Goal: Information Seeking & Learning: Learn about a topic

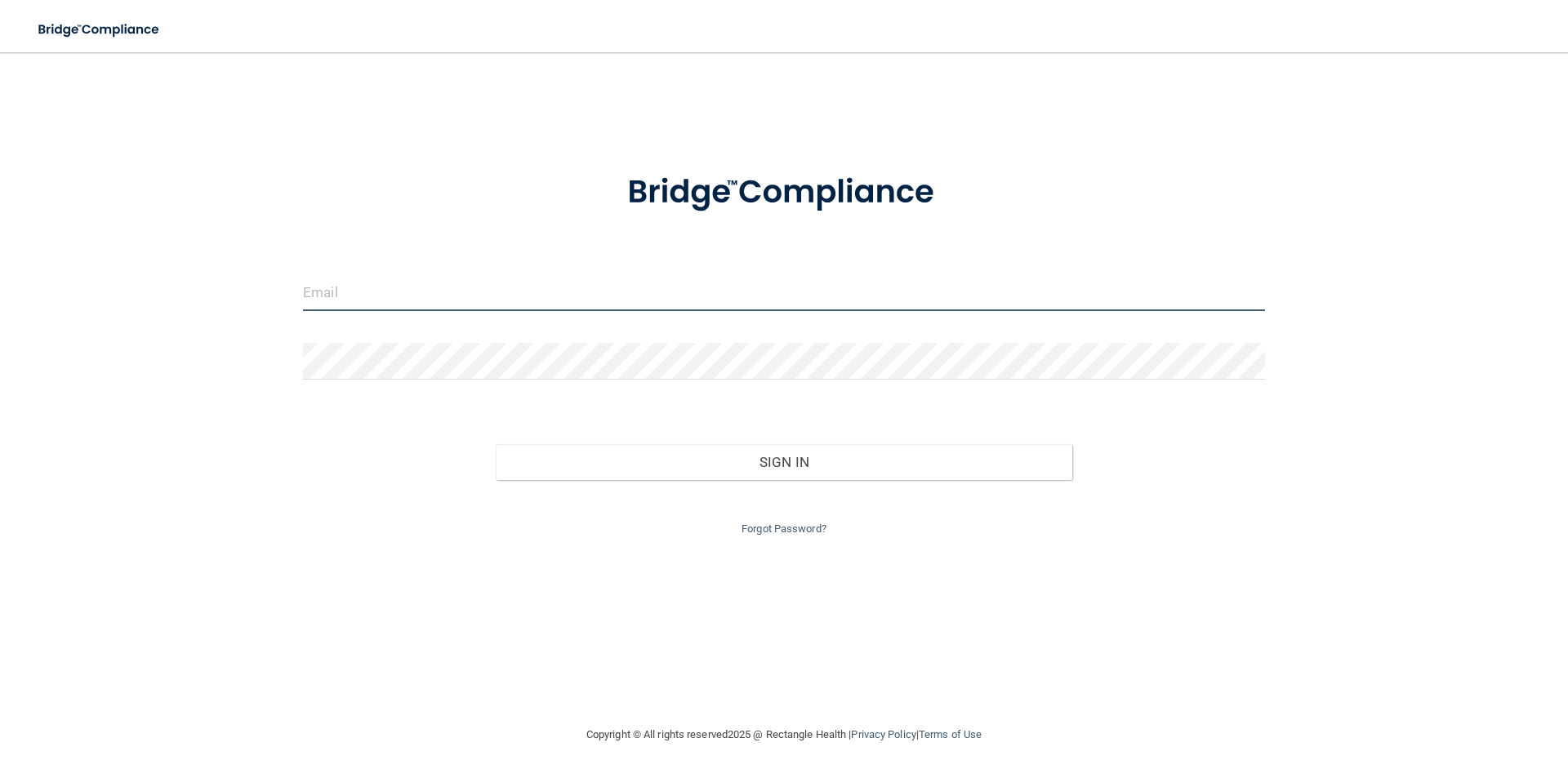
click at [434, 289] on input "email" at bounding box center [784, 293] width 962 height 37
type input "[EMAIL_ADDRESS][DOMAIN_NAME]"
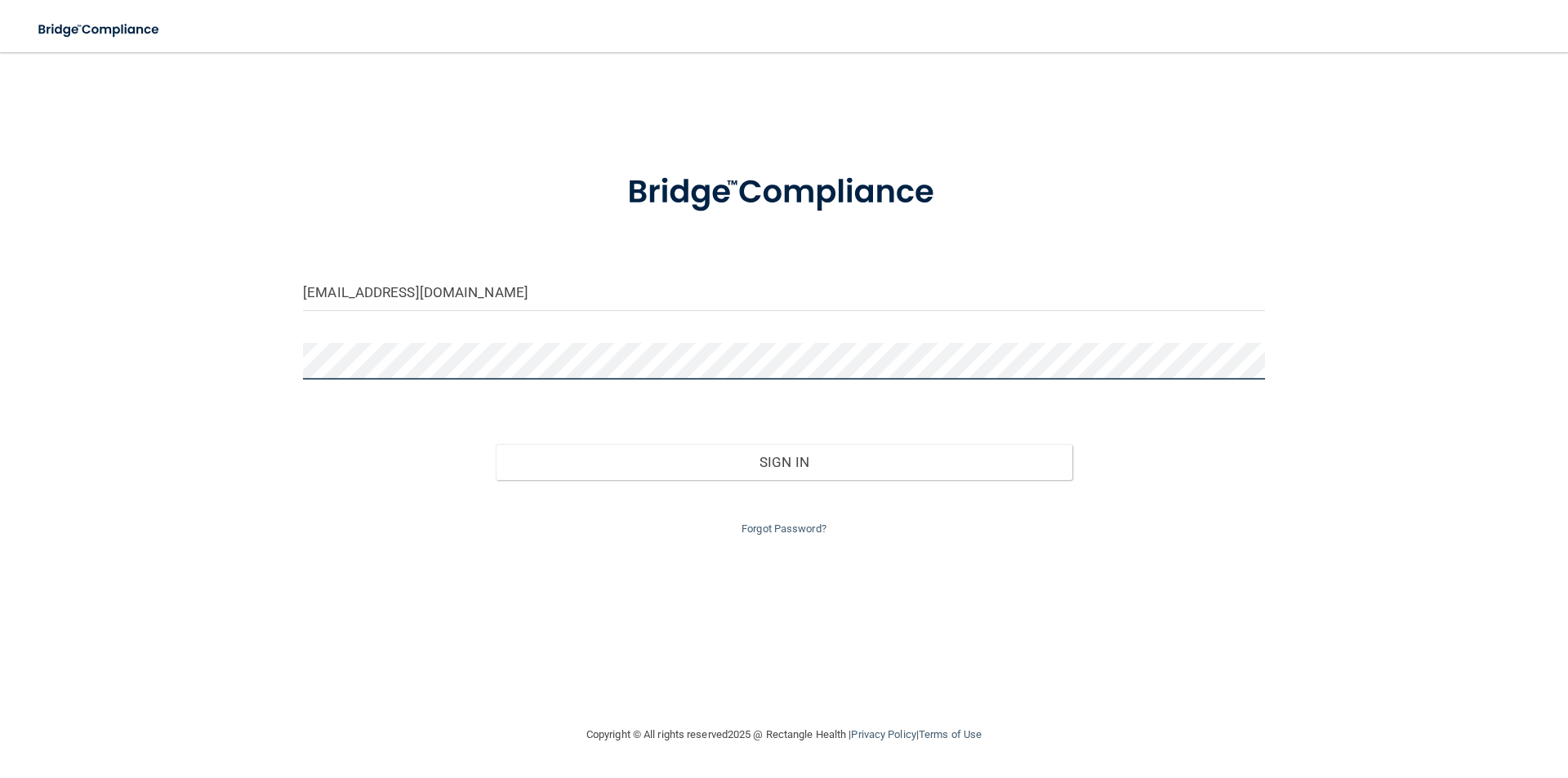
click at [495, 444] on button "Sign In" at bounding box center [784, 462] width 577 height 36
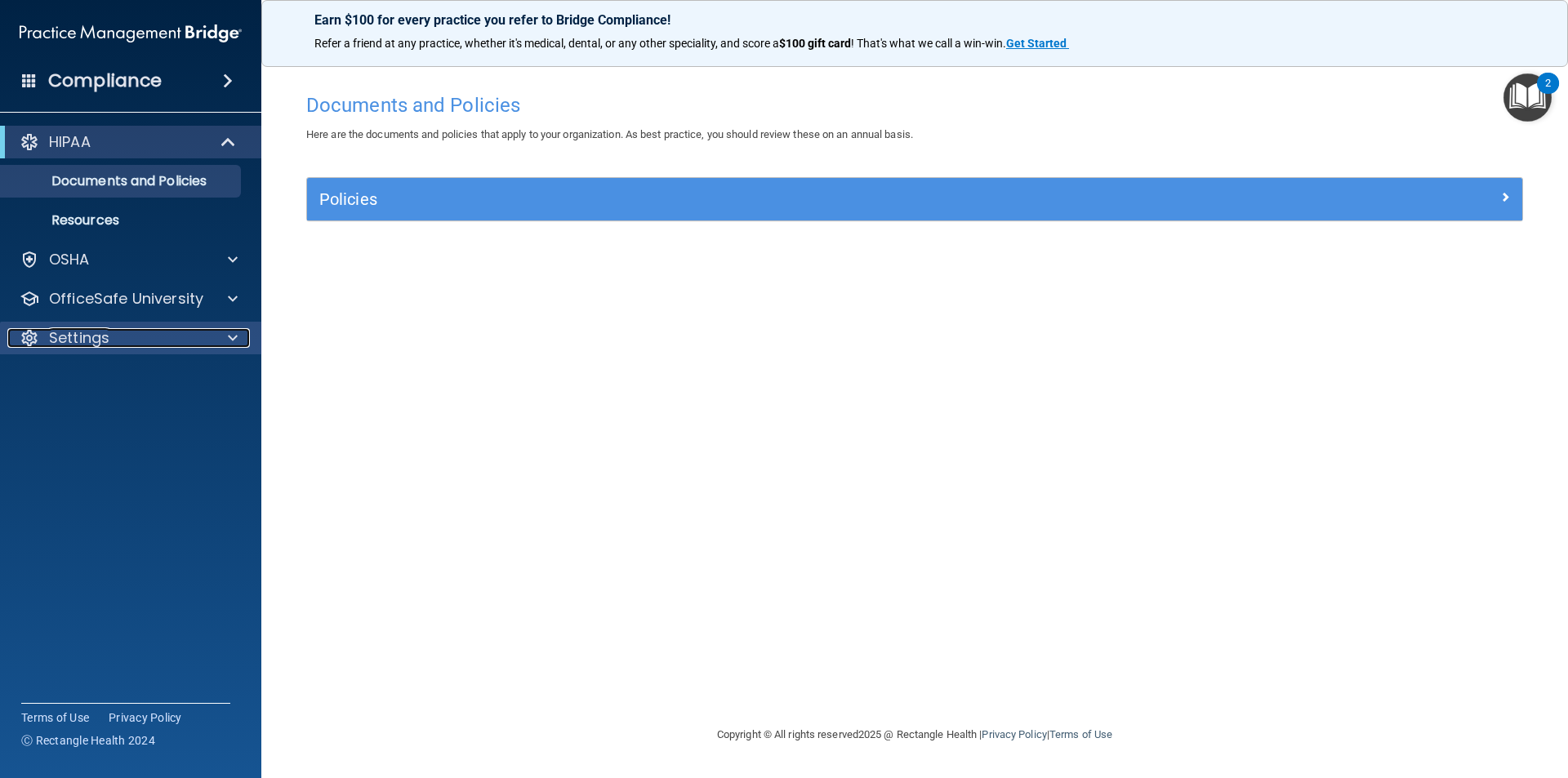
click at [160, 334] on div "Settings" at bounding box center [109, 337] width 203 height 20
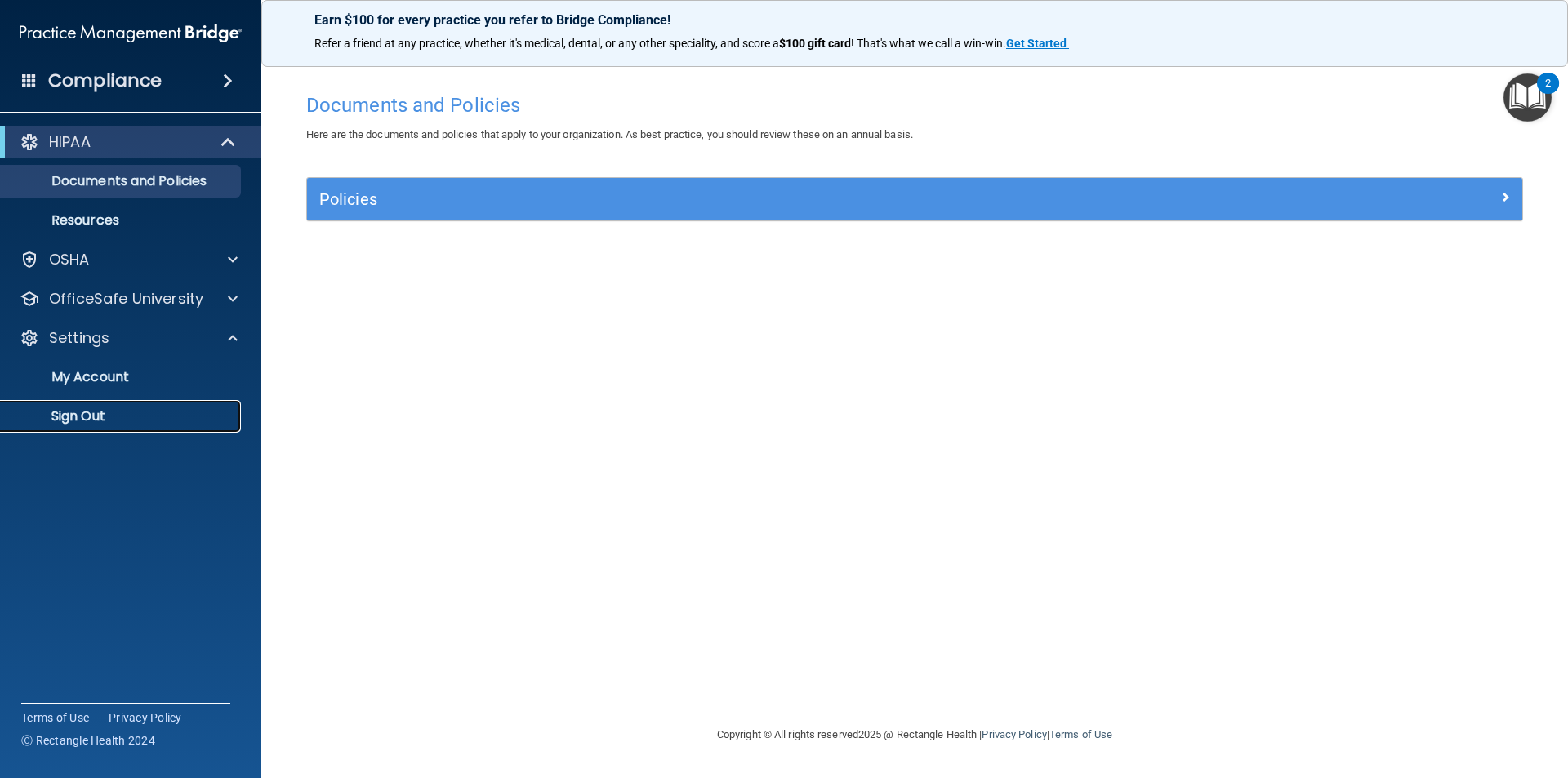
click at [144, 422] on p "Sign Out" at bounding box center [122, 416] width 223 height 16
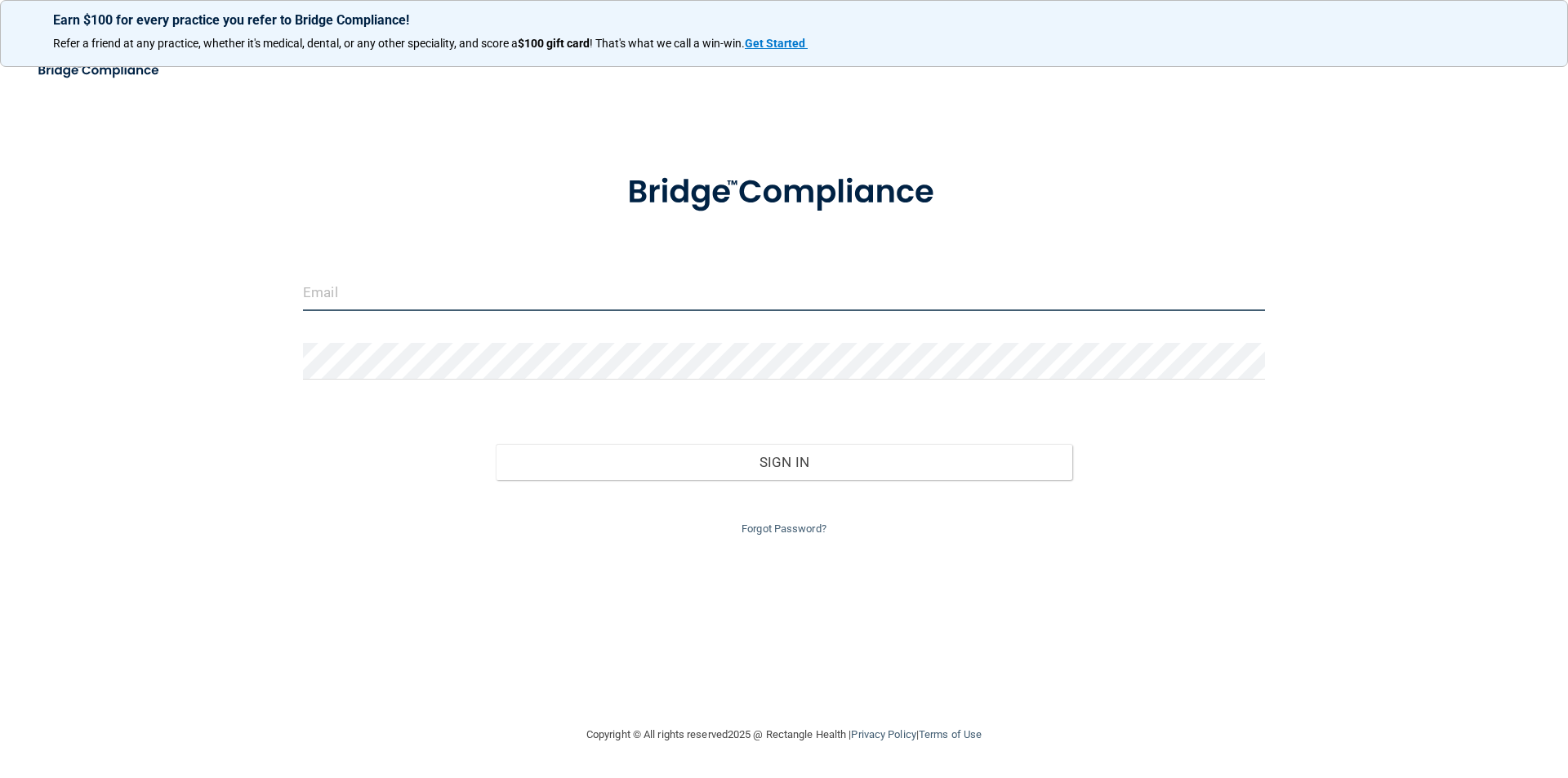
click at [374, 288] on input "email" at bounding box center [784, 293] width 962 height 37
type input "[EMAIL_ADDRESS][DOMAIN_NAME]"
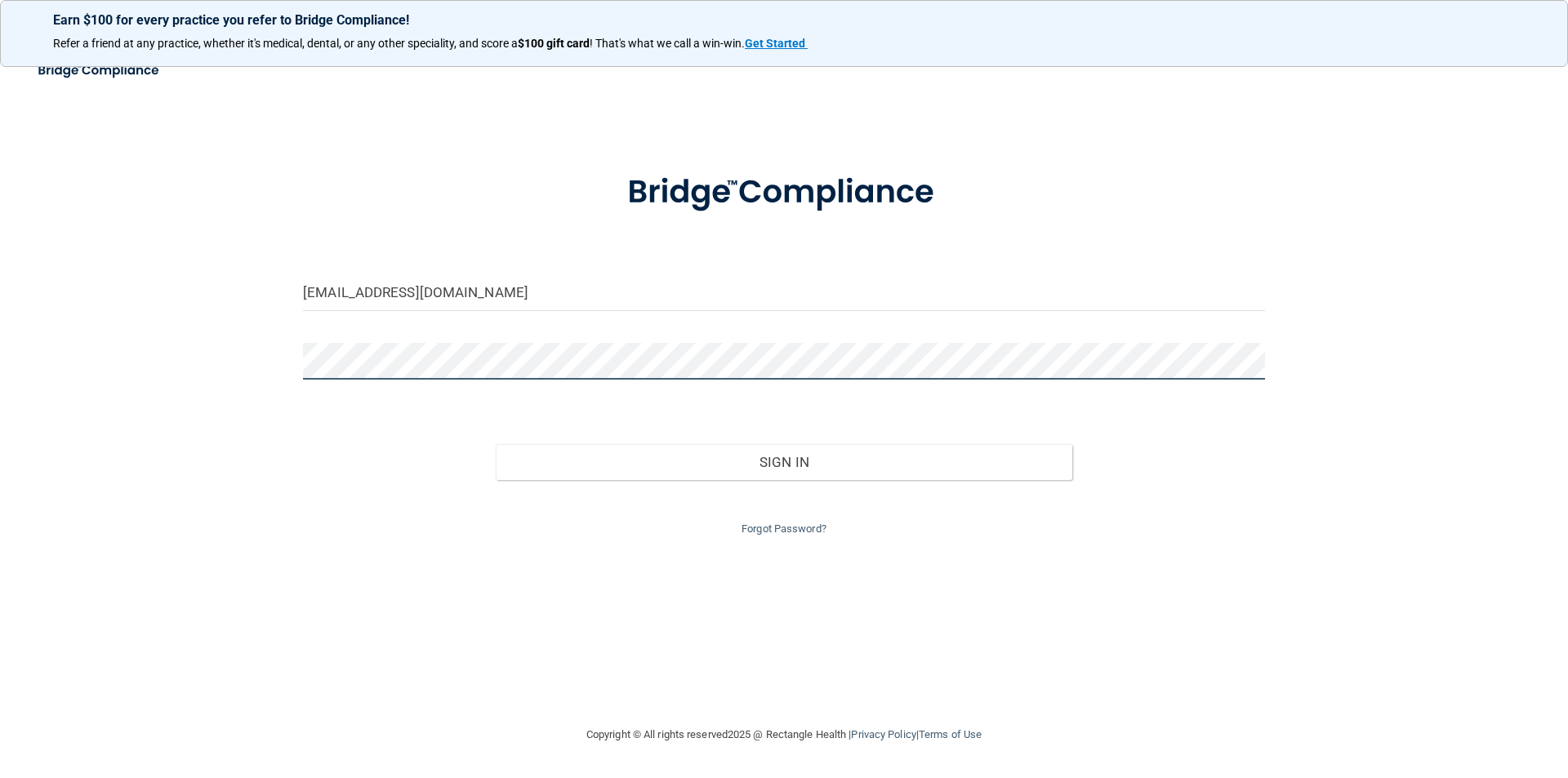
click at [495, 444] on button "Sign In" at bounding box center [784, 462] width 577 height 36
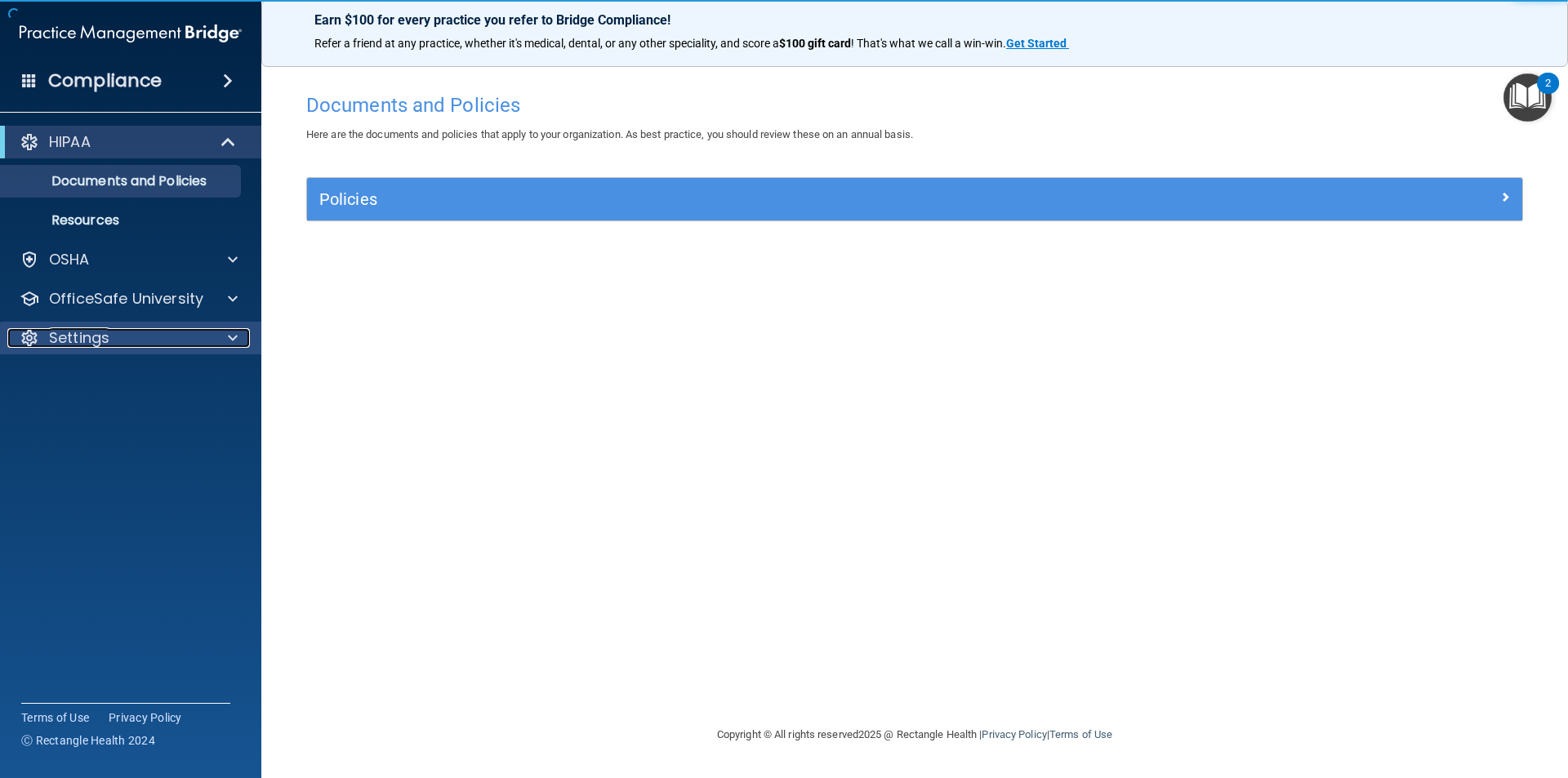
click at [88, 330] on p "Settings" at bounding box center [79, 337] width 60 height 20
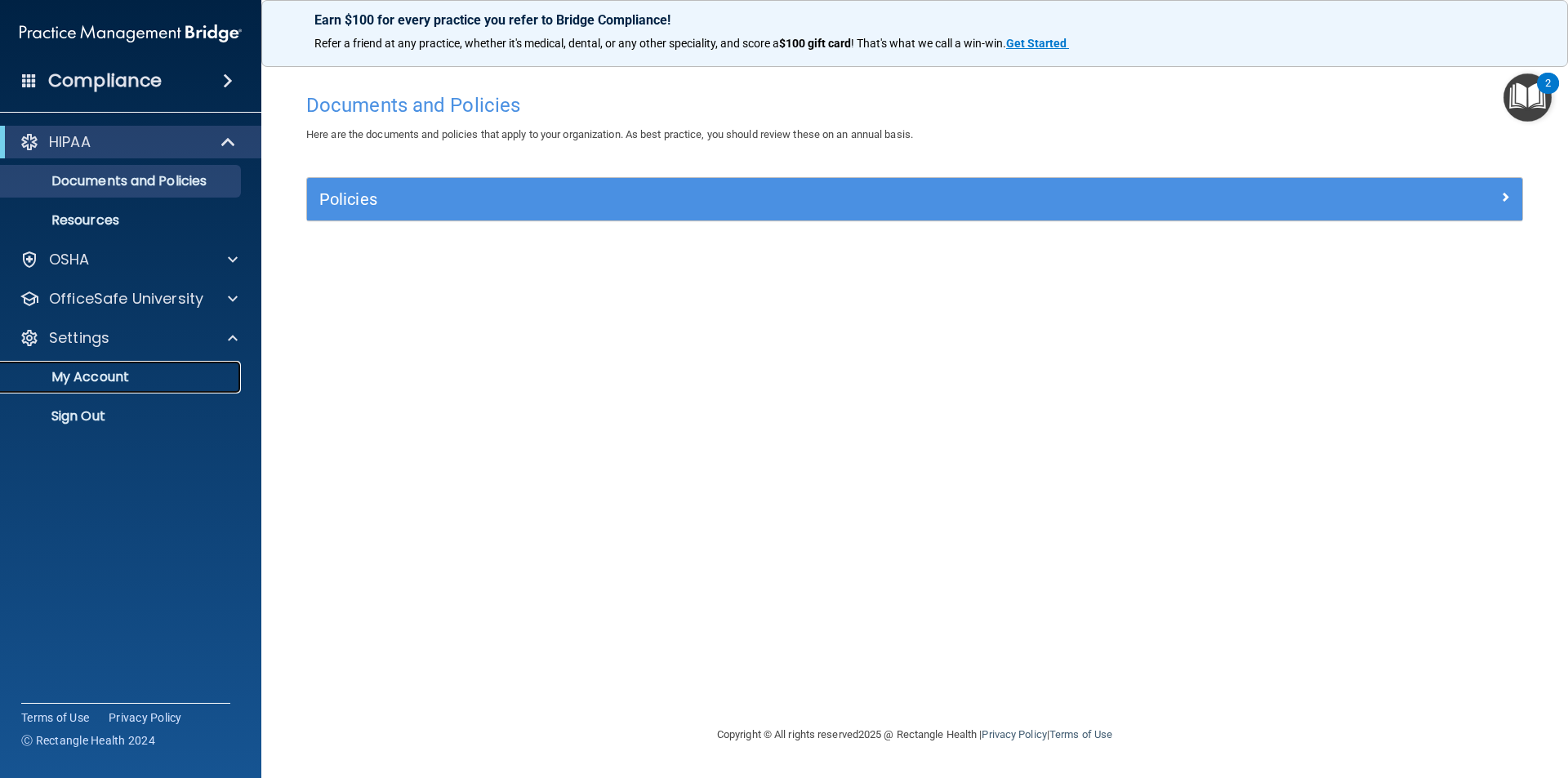
click at [98, 379] on p "My Account" at bounding box center [122, 377] width 223 height 16
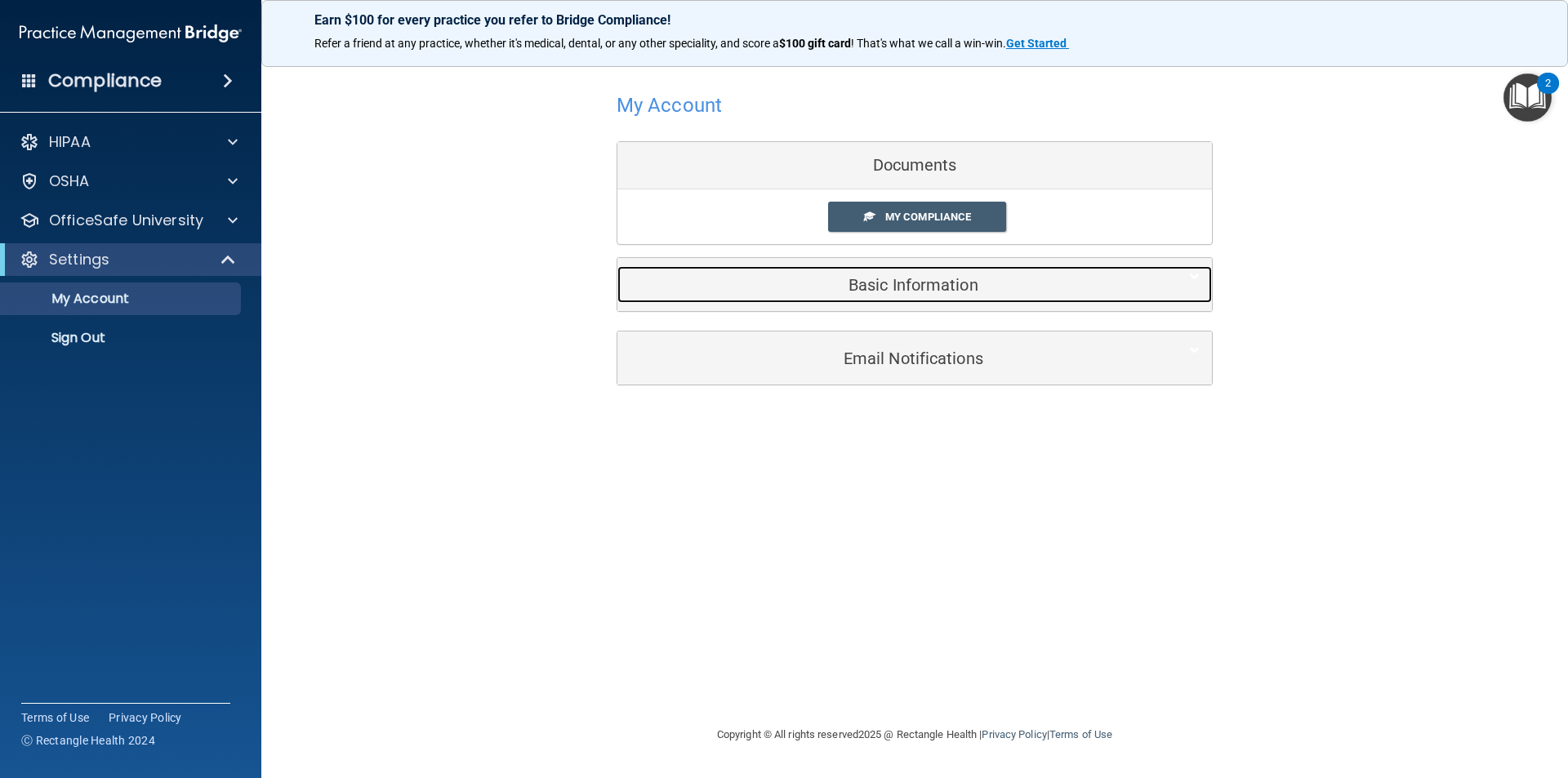
click at [931, 282] on h5 "Basic Information" at bounding box center [890, 284] width 520 height 18
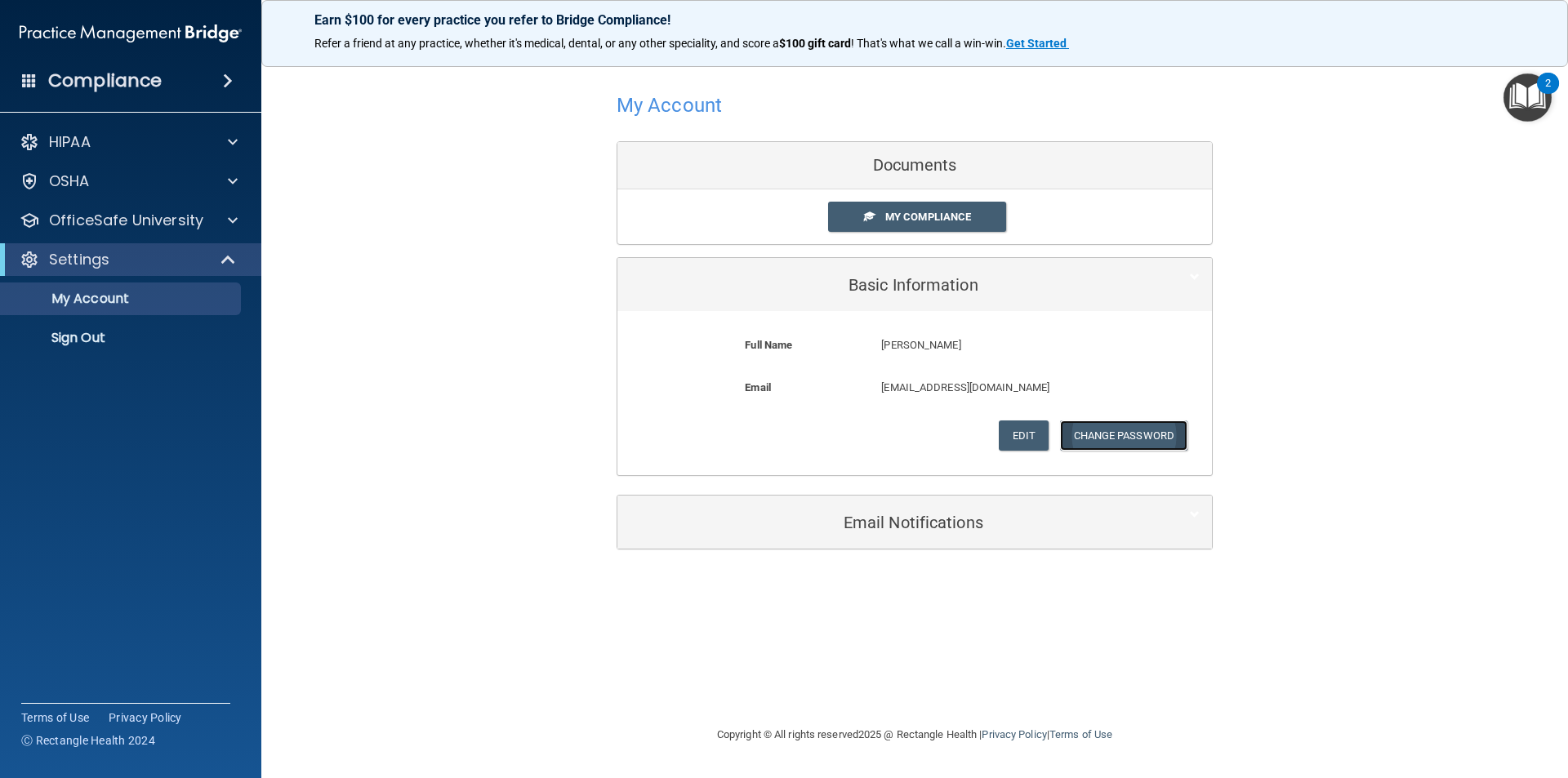
click at [1115, 438] on button "Change Password" at bounding box center [1123, 435] width 128 height 30
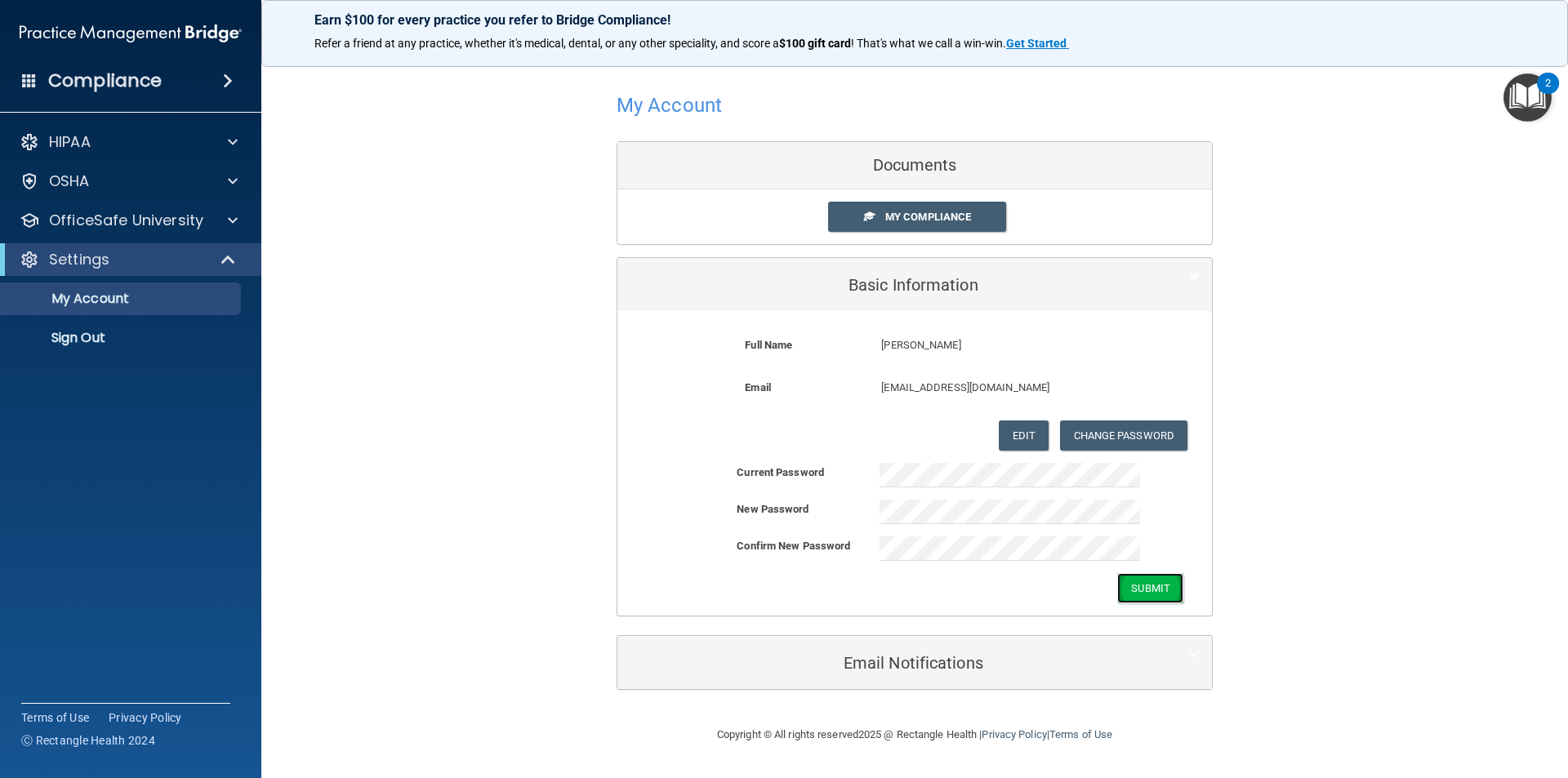
click at [1129, 599] on button "Submit" at bounding box center [1150, 588] width 66 height 30
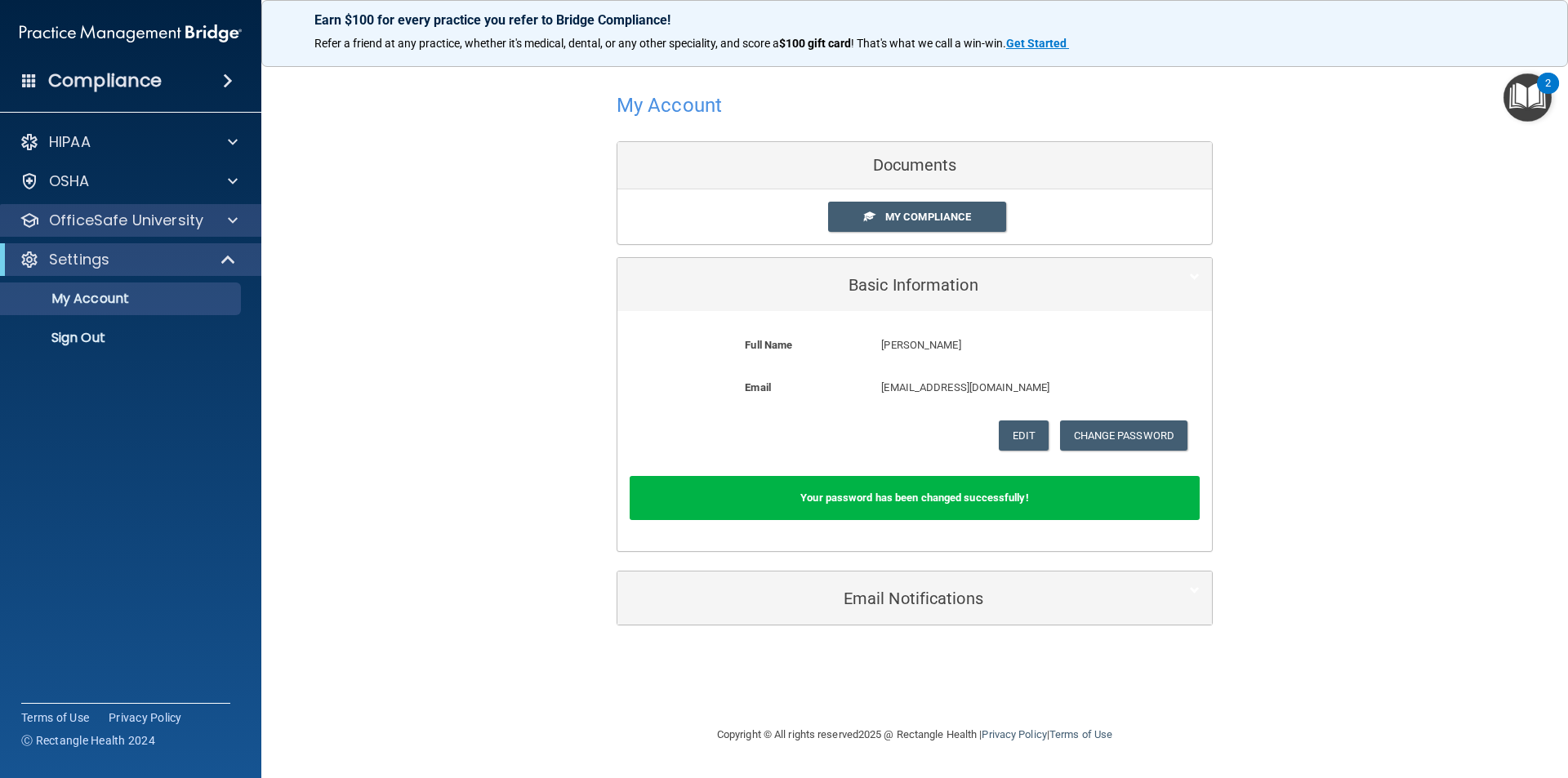
click at [127, 208] on div "OfficeSafe University" at bounding box center [131, 221] width 262 height 33
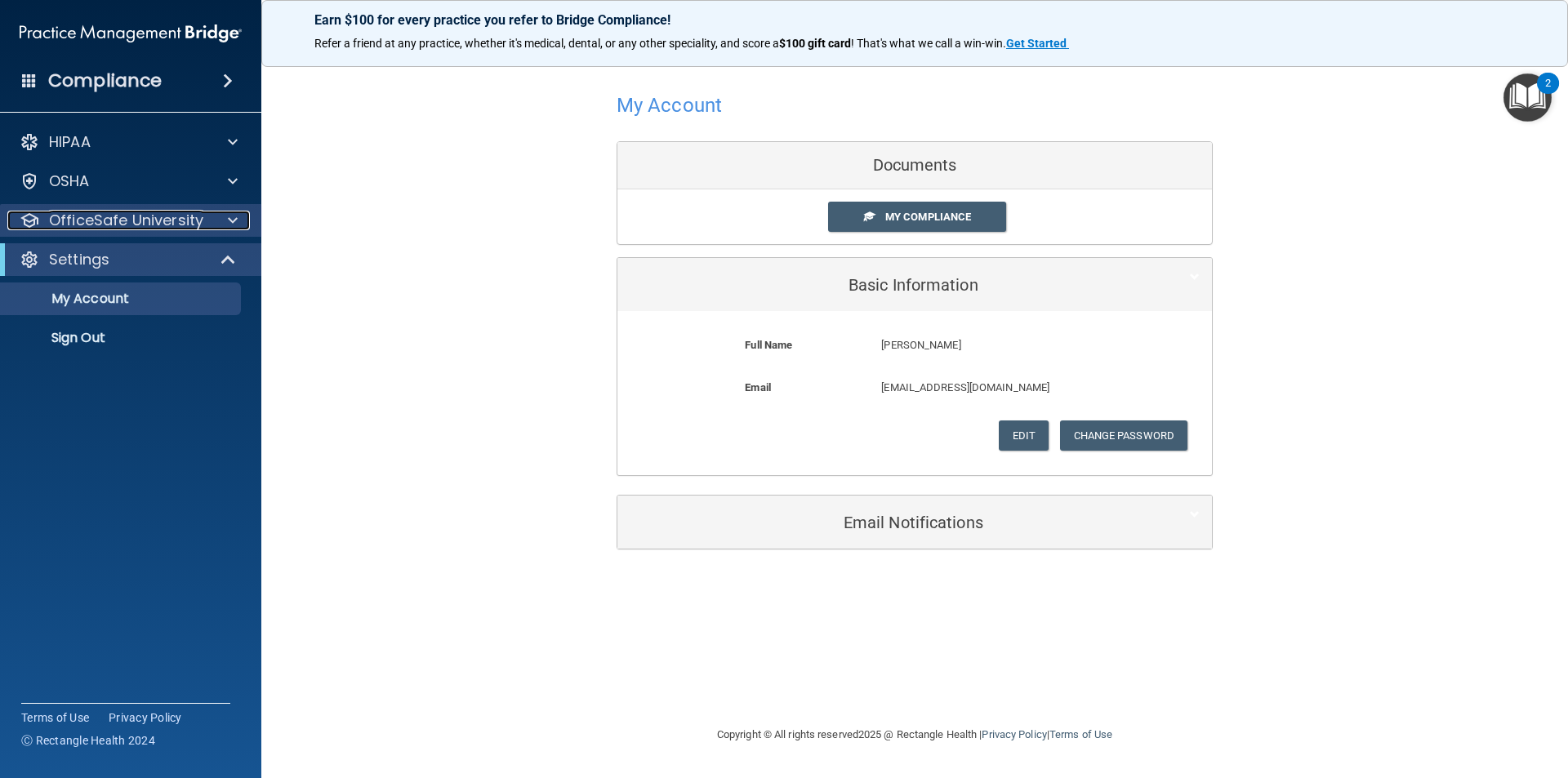
click at [218, 213] on div at bounding box center [230, 220] width 41 height 20
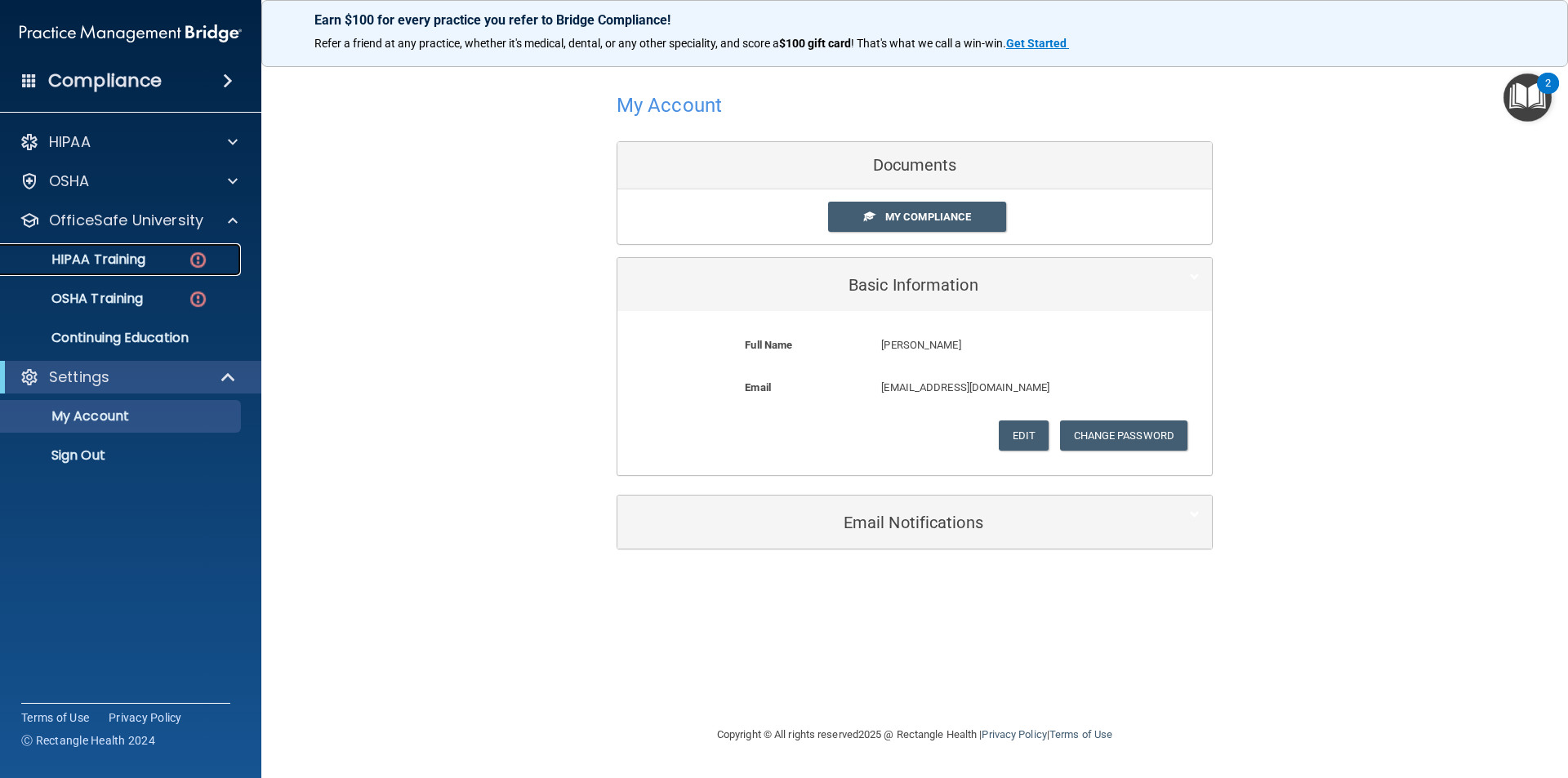
click at [101, 258] on p "HIPAA Training" at bounding box center [77, 259] width 135 height 16
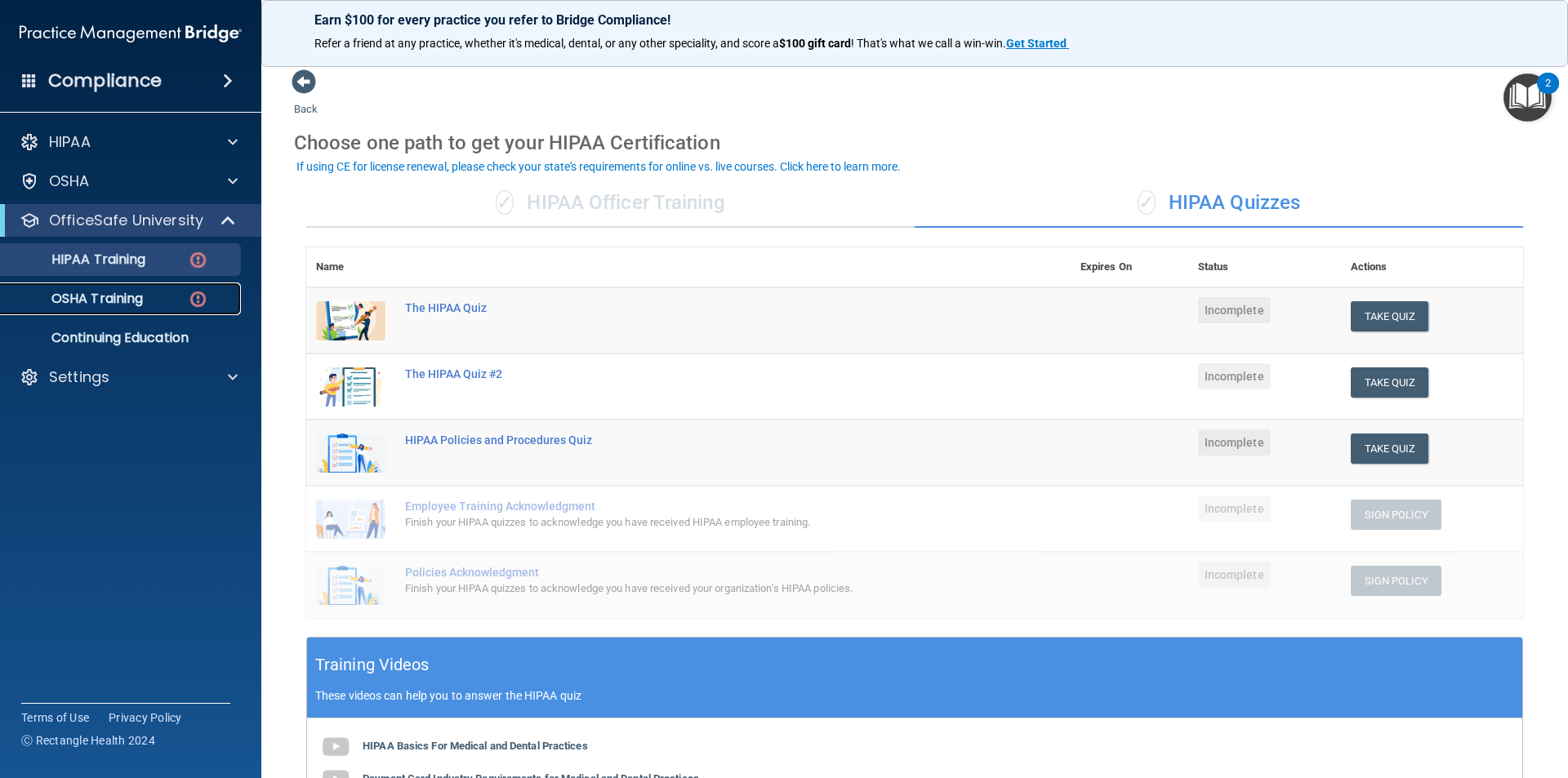
click at [100, 298] on p "OSHA Training" at bounding box center [76, 299] width 132 height 16
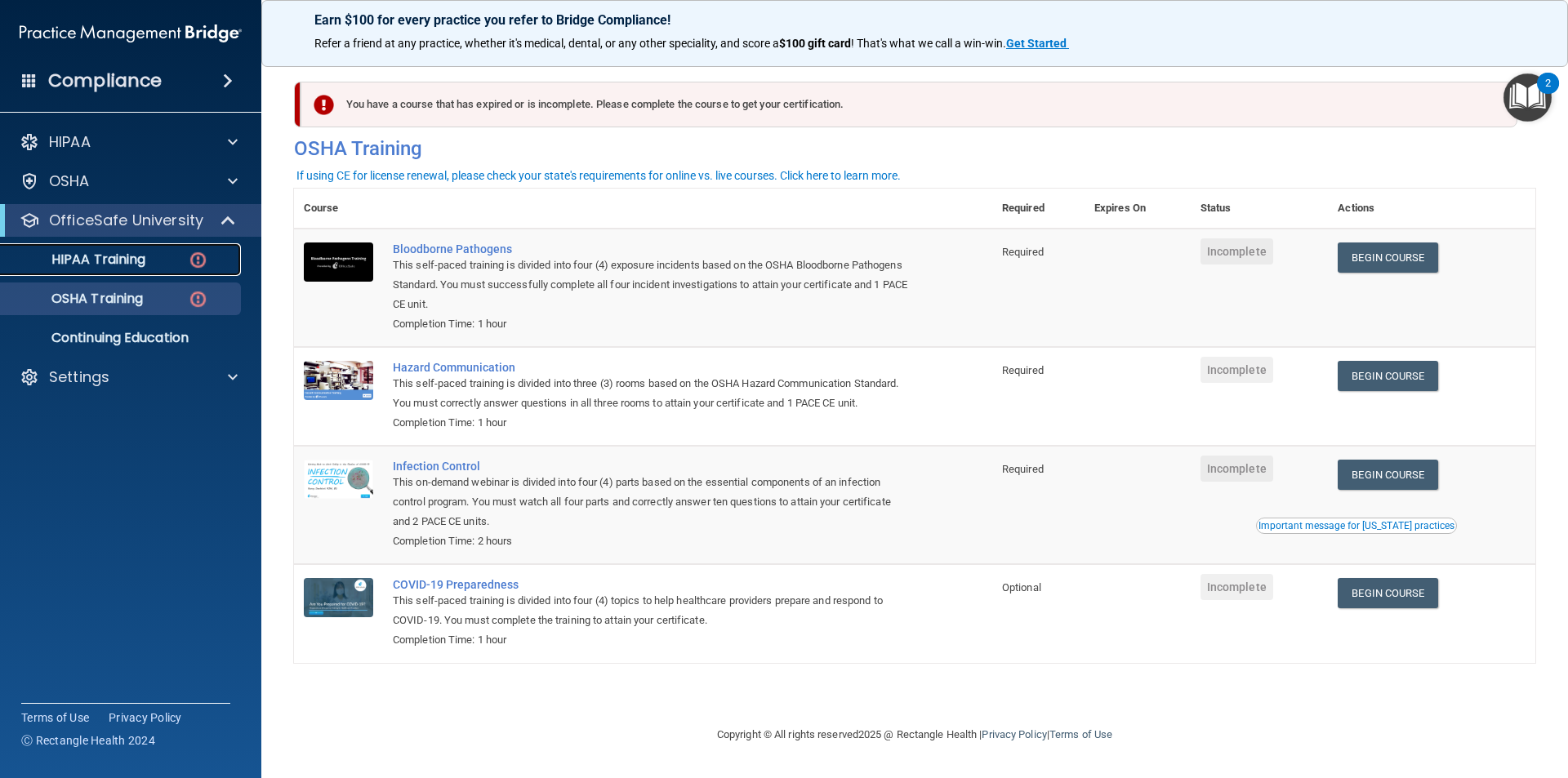
click at [132, 254] on p "HIPAA Training" at bounding box center [77, 259] width 135 height 16
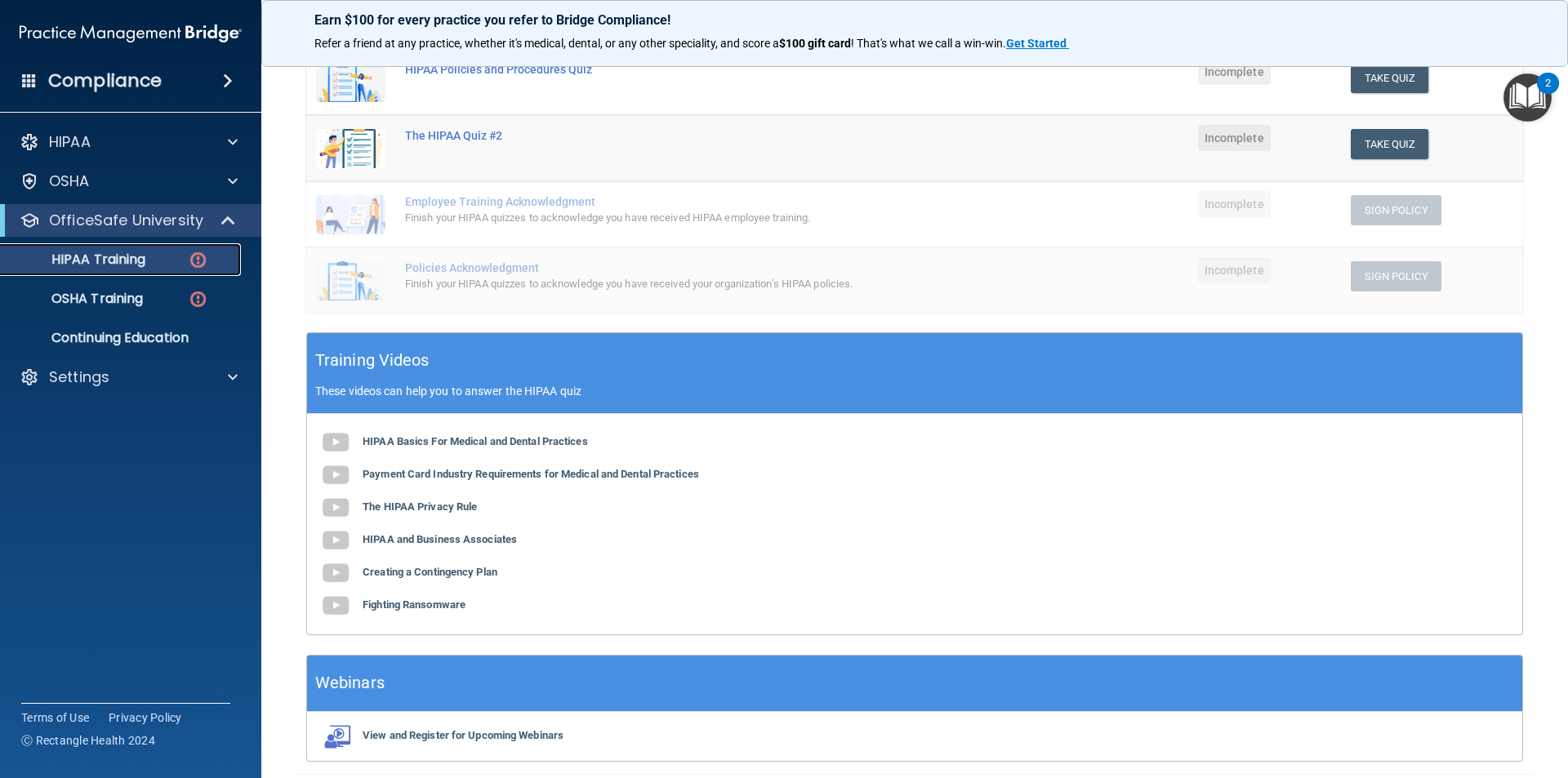
scroll to position [366, 0]
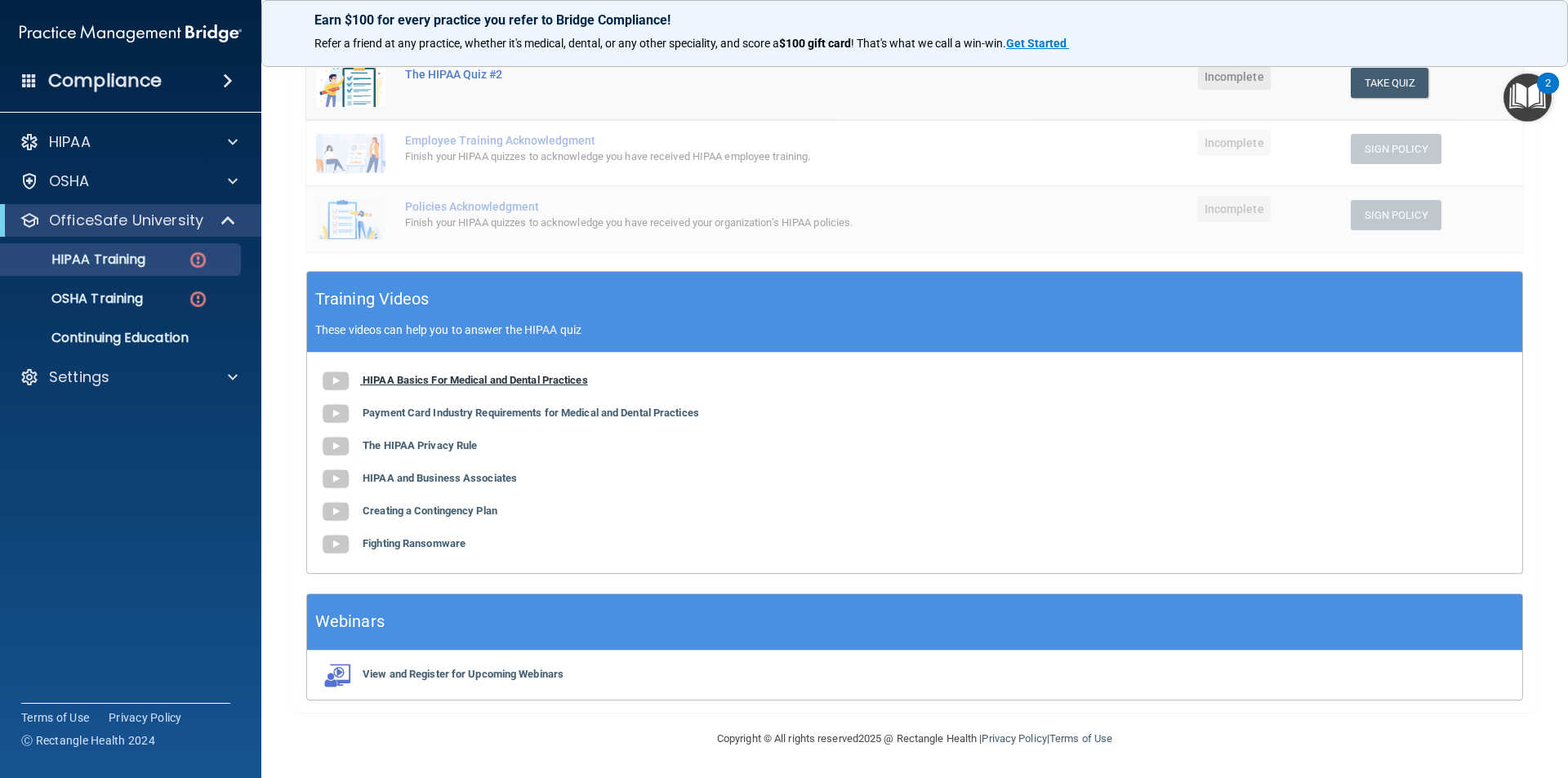
click at [477, 375] on b "HIPAA Basics For Medical and Dental Practices" at bounding box center [475, 380] width 225 height 12
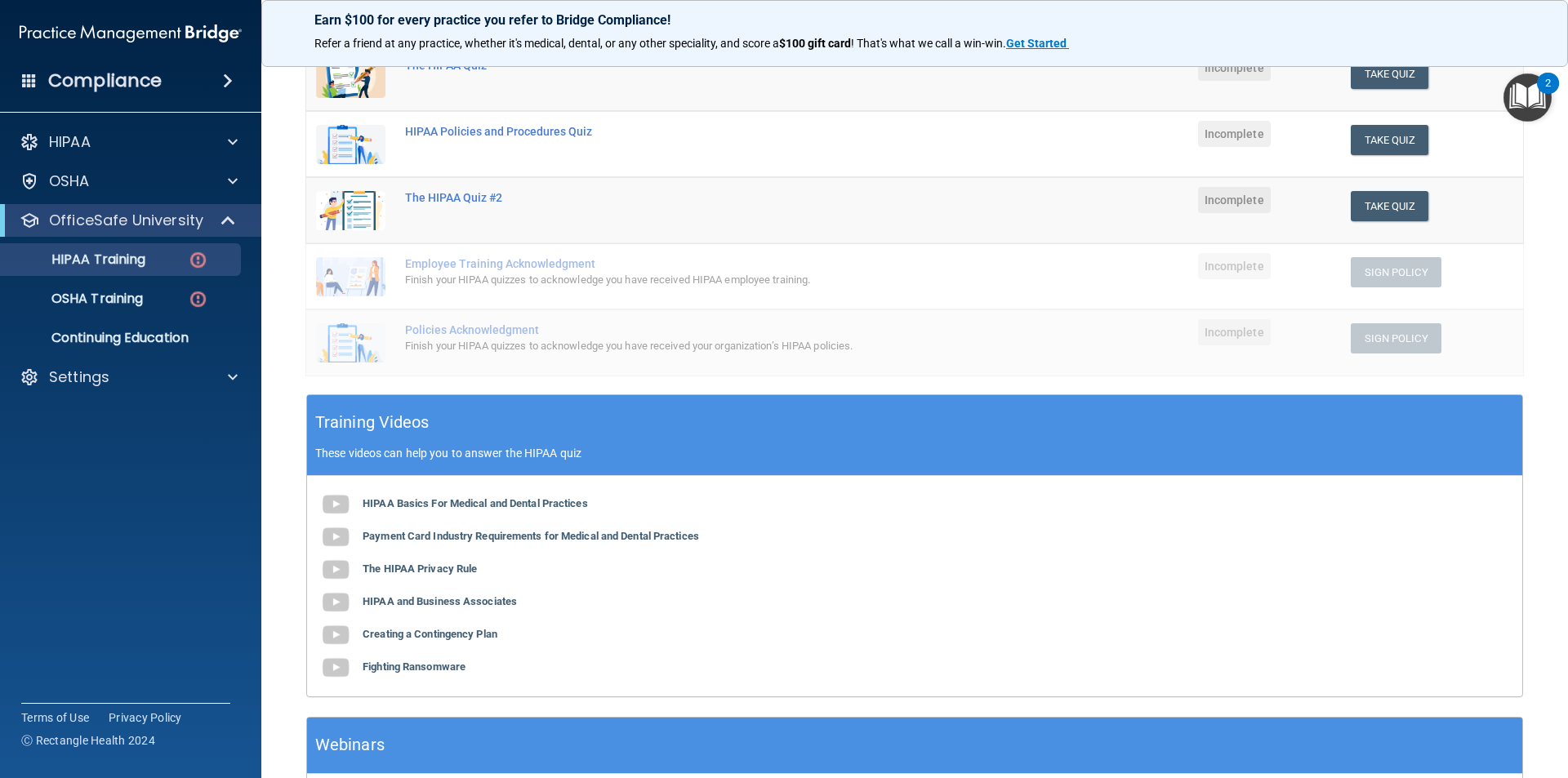
scroll to position [245, 0]
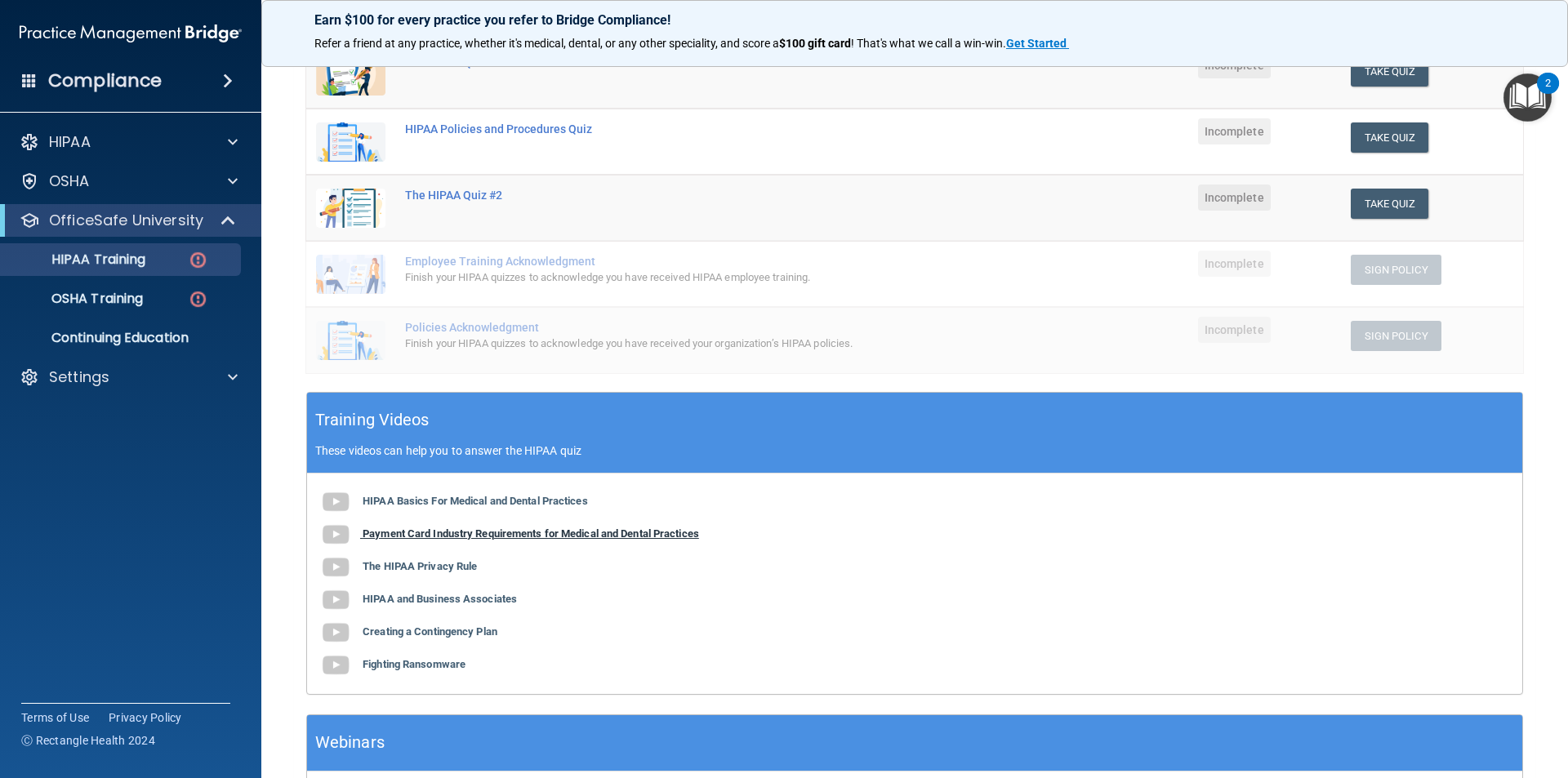
click at [510, 531] on b "Payment Card Industry Requirements for Medical and Dental Practices" at bounding box center [531, 533] width 337 height 12
click at [435, 562] on b "The HIPAA Privacy Rule" at bounding box center [419, 566] width 114 height 12
click at [448, 605] on b "HIPAA and Business Associates" at bounding box center [440, 599] width 155 height 12
click at [420, 633] on b "Creating a Contingency Plan" at bounding box center [429, 631] width 135 height 12
click at [441, 668] on b "Fighting Ransomware" at bounding box center [414, 664] width 103 height 12
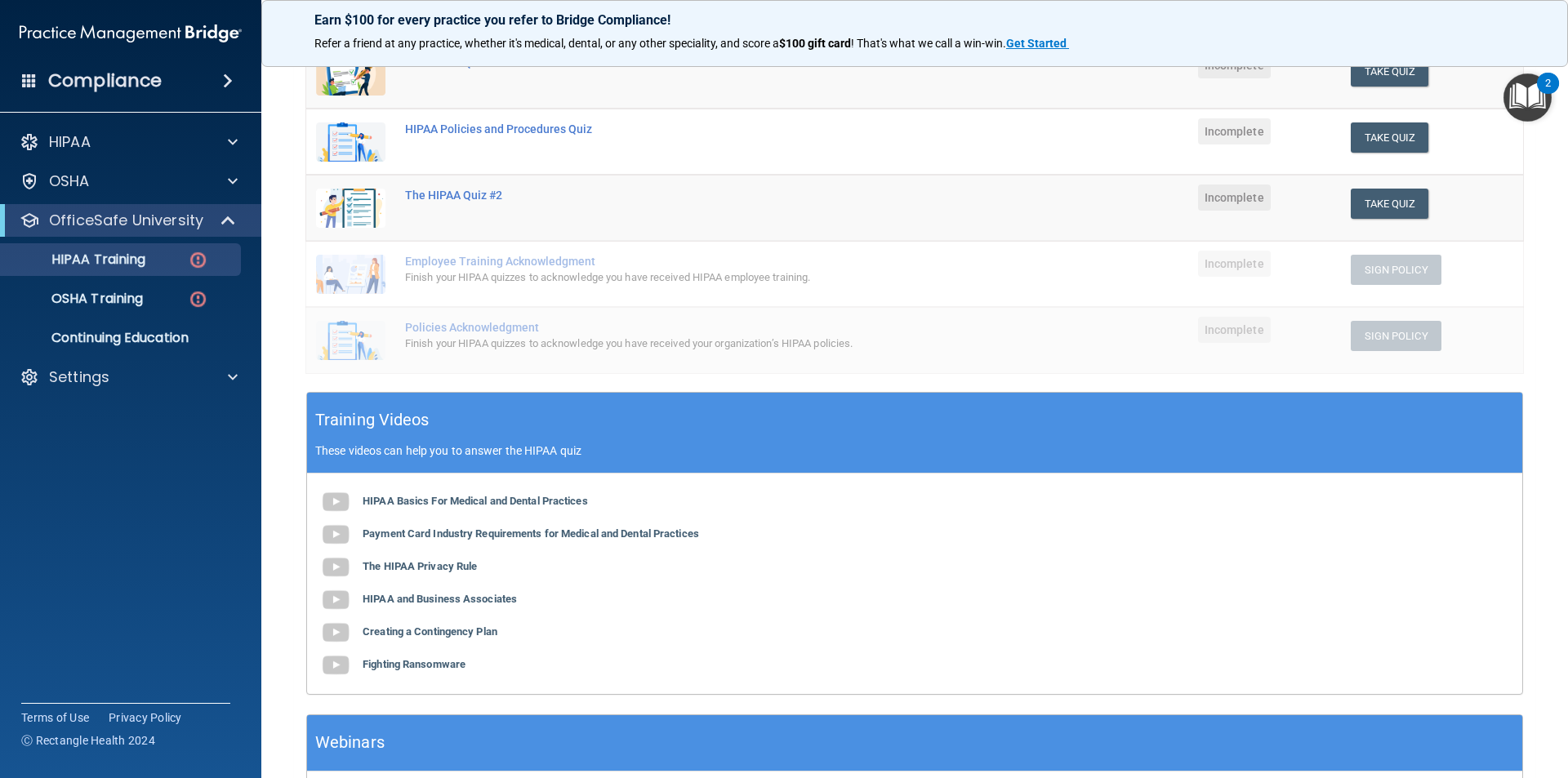
scroll to position [82, 0]
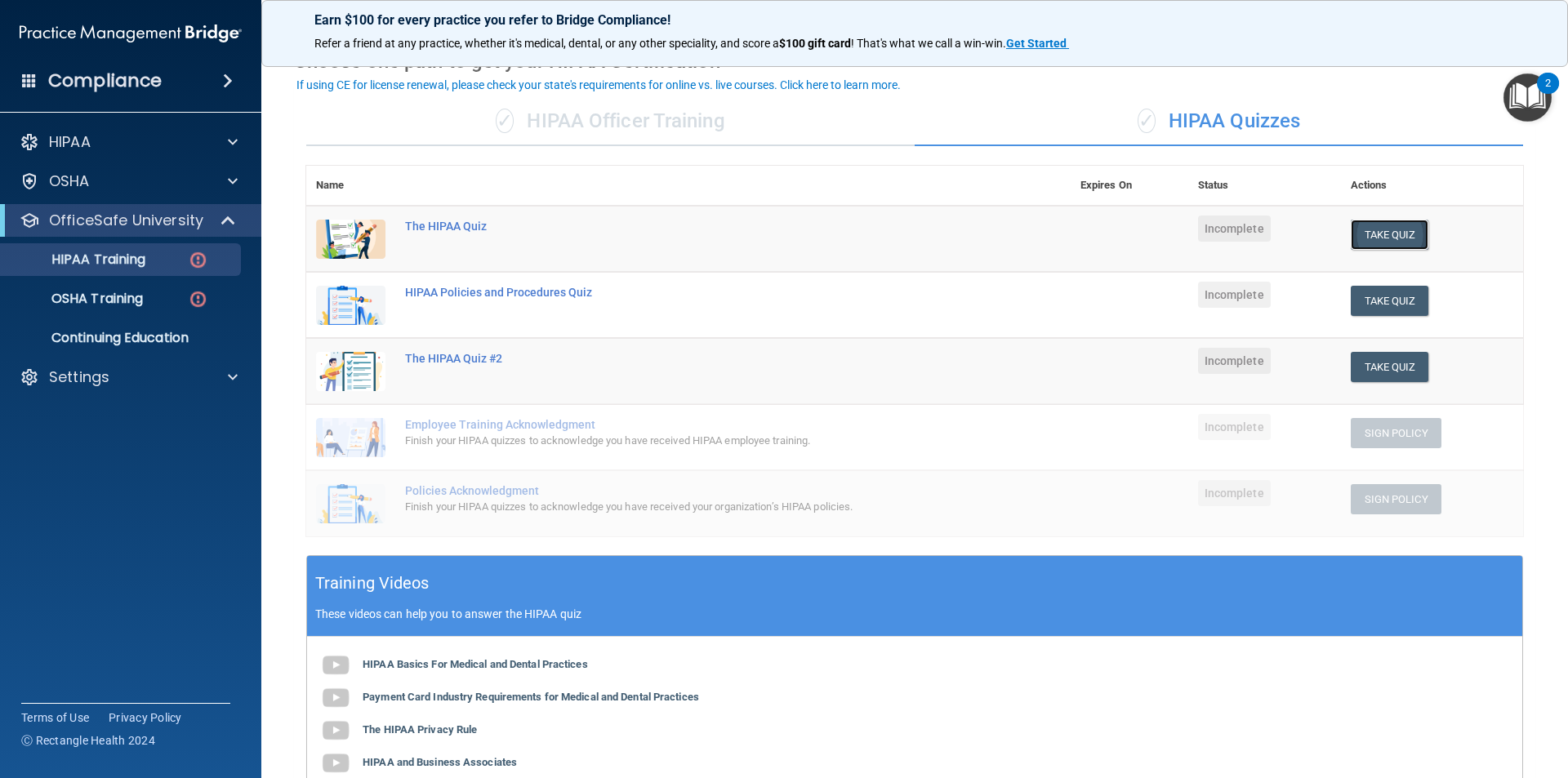
click at [1383, 232] on button "Take Quiz" at bounding box center [1389, 234] width 78 height 30
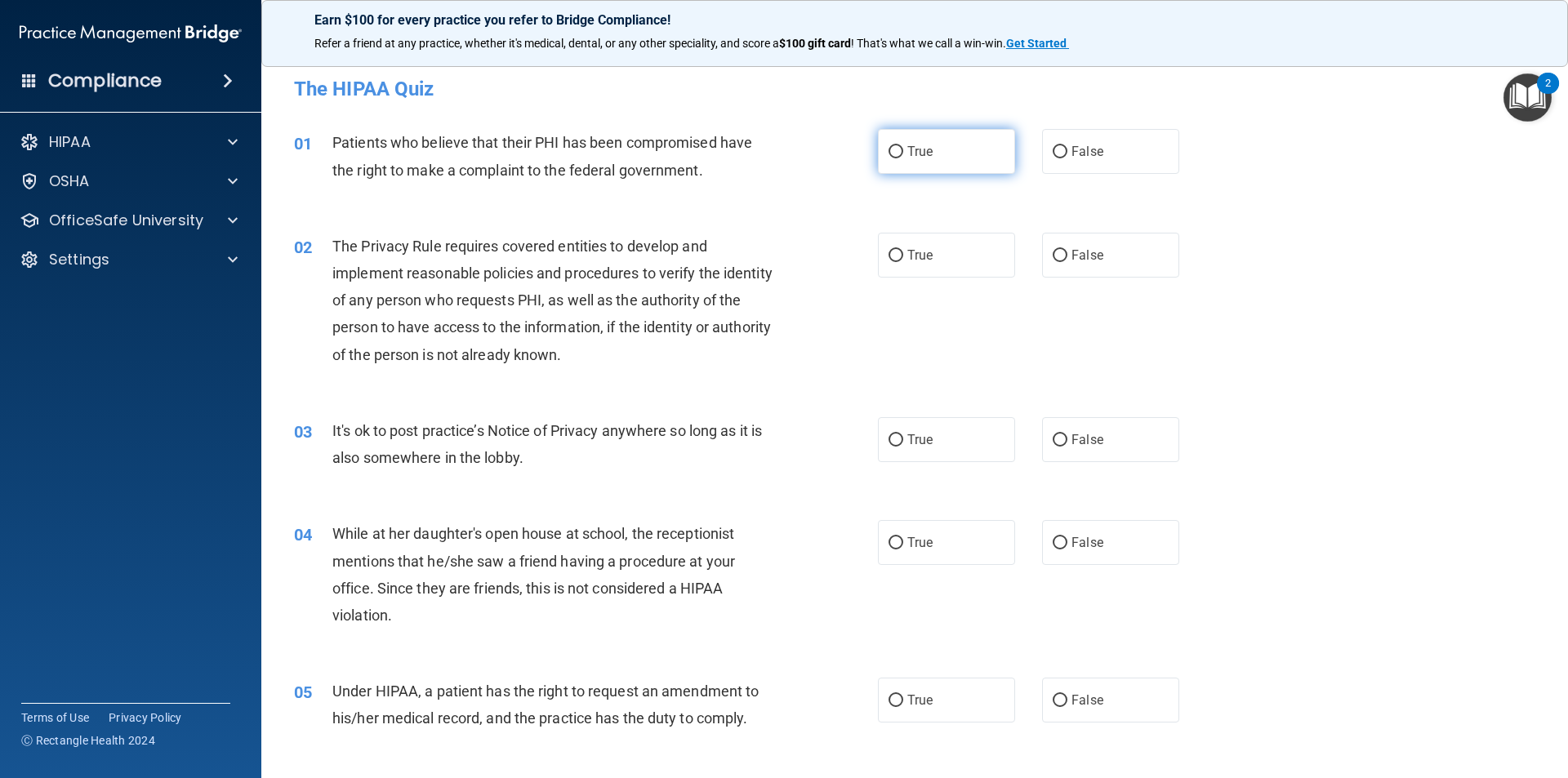
click at [940, 167] on label "True" at bounding box center [946, 151] width 137 height 45
click at [903, 158] on input "True" at bounding box center [896, 152] width 15 height 12
radio input "true"
click at [918, 247] on span "True" at bounding box center [919, 255] width 25 height 15
click at [903, 250] on input "True" at bounding box center [896, 256] width 15 height 12
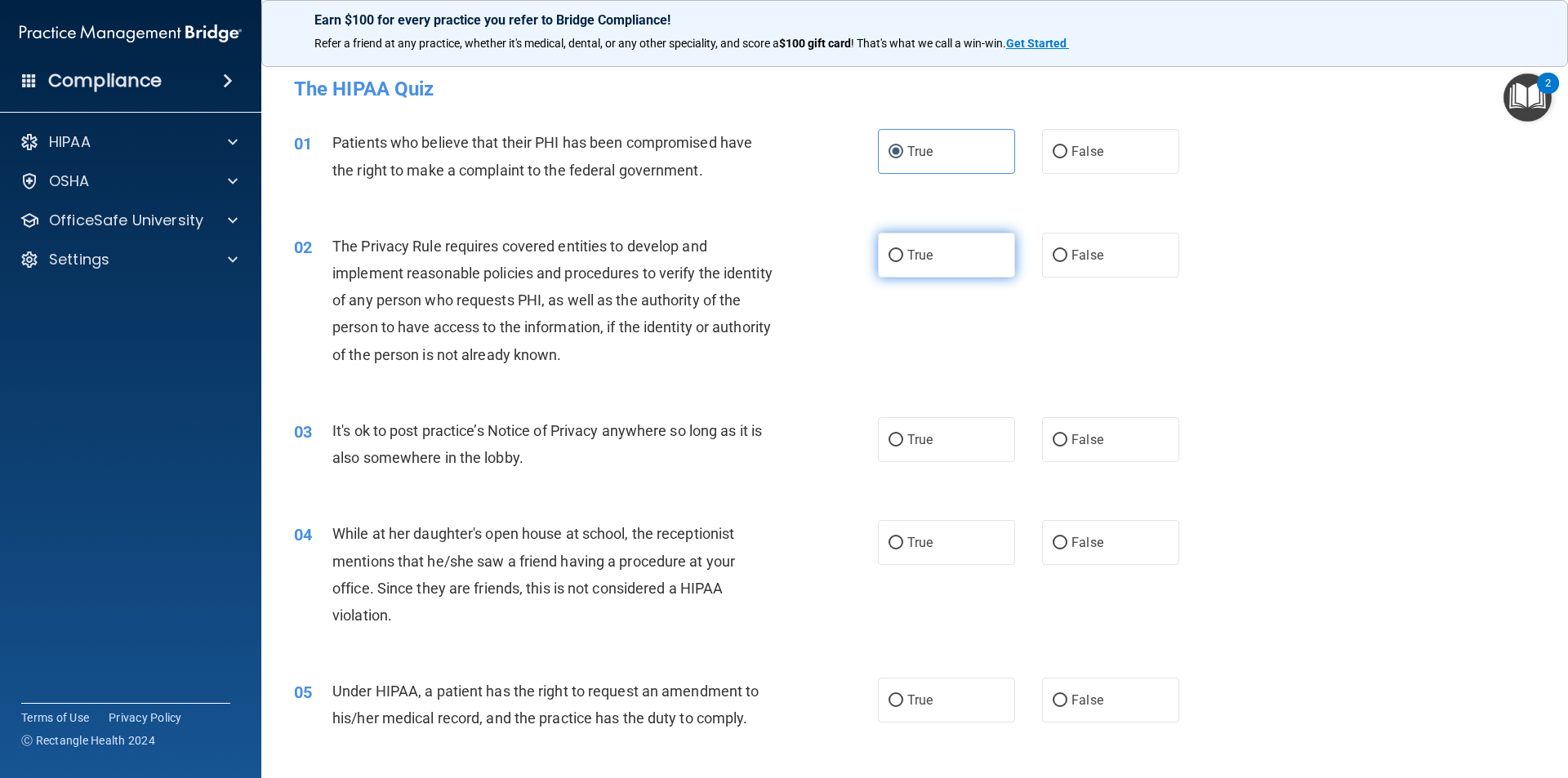
radio input "true"
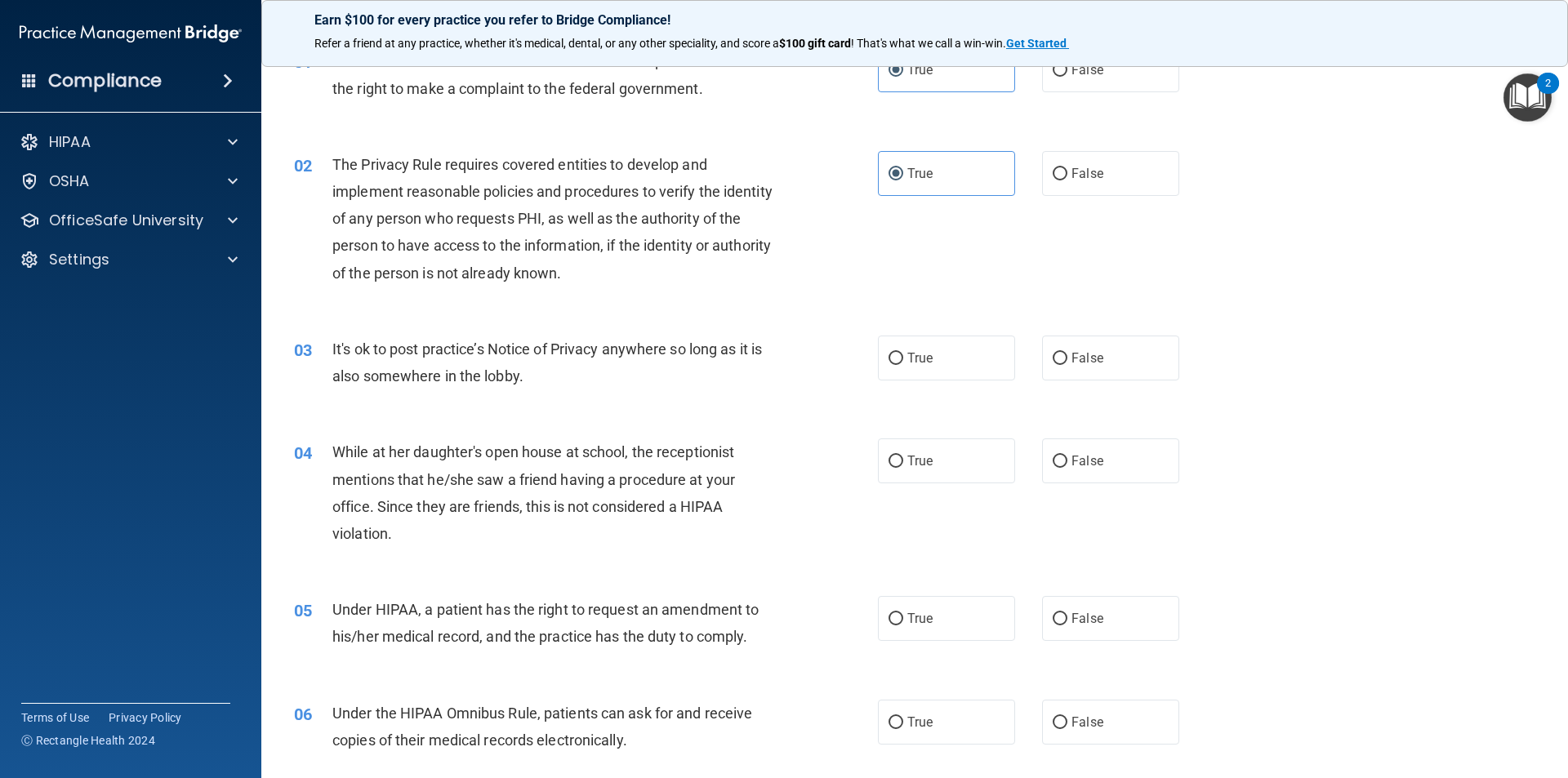
scroll to position [245, 0]
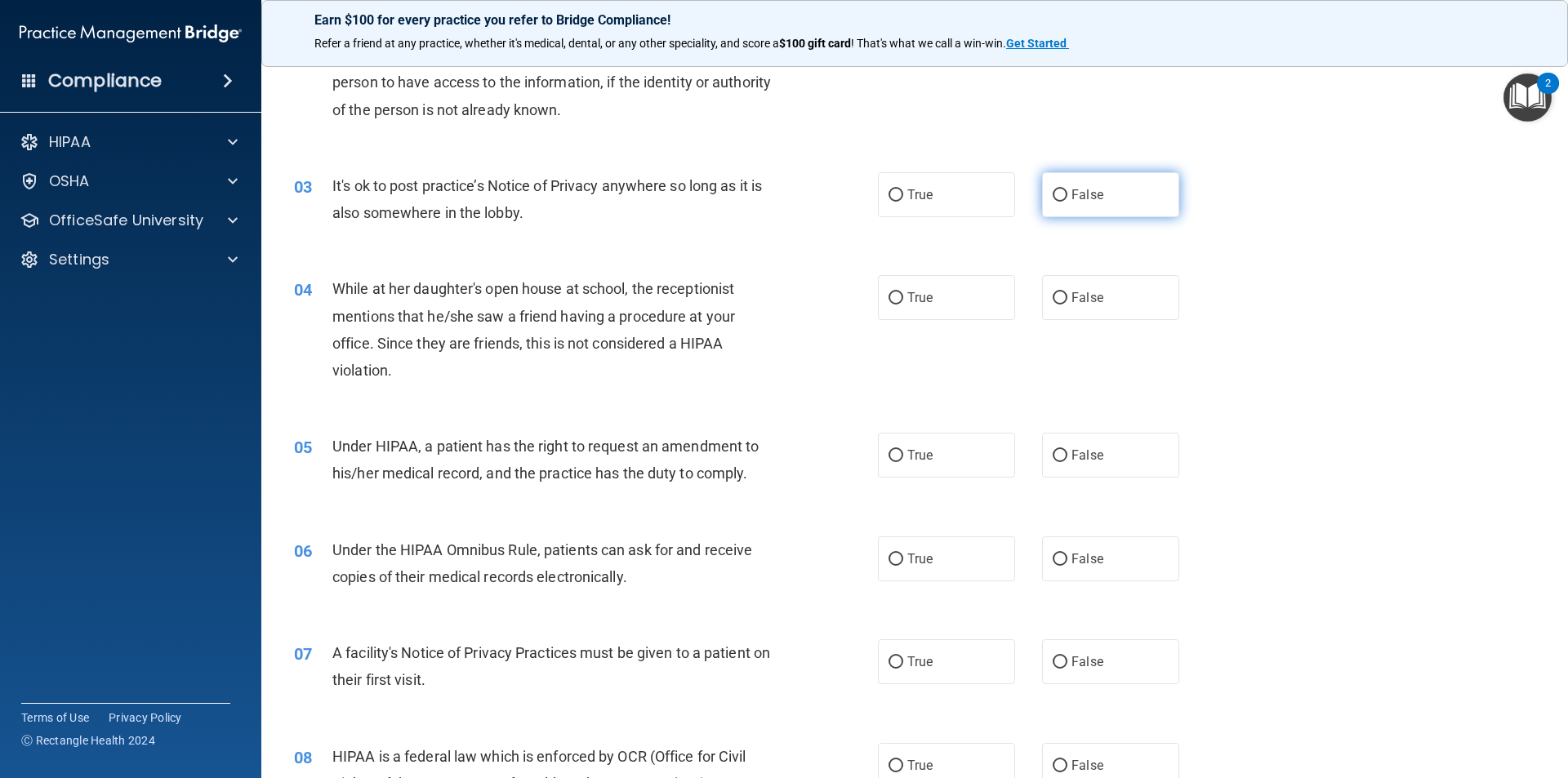
click at [1096, 189] on label "False" at bounding box center [1110, 195] width 137 height 45
click at [1067, 190] on input "False" at bounding box center [1060, 196] width 15 height 12
radio input "true"
click at [1081, 305] on span "False" at bounding box center [1087, 298] width 32 height 15
click at [1067, 305] on input "False" at bounding box center [1060, 298] width 15 height 12
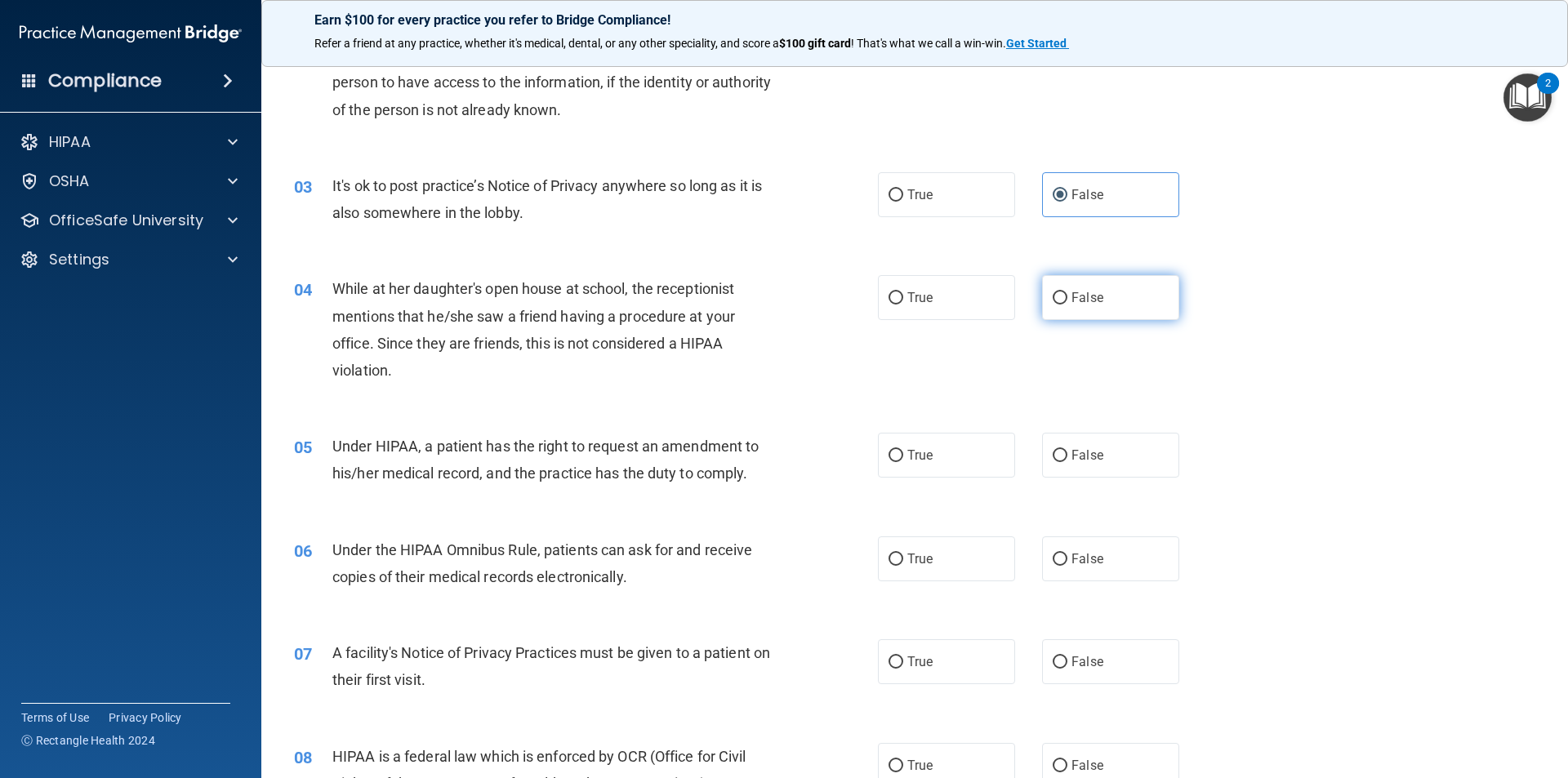
radio input "true"
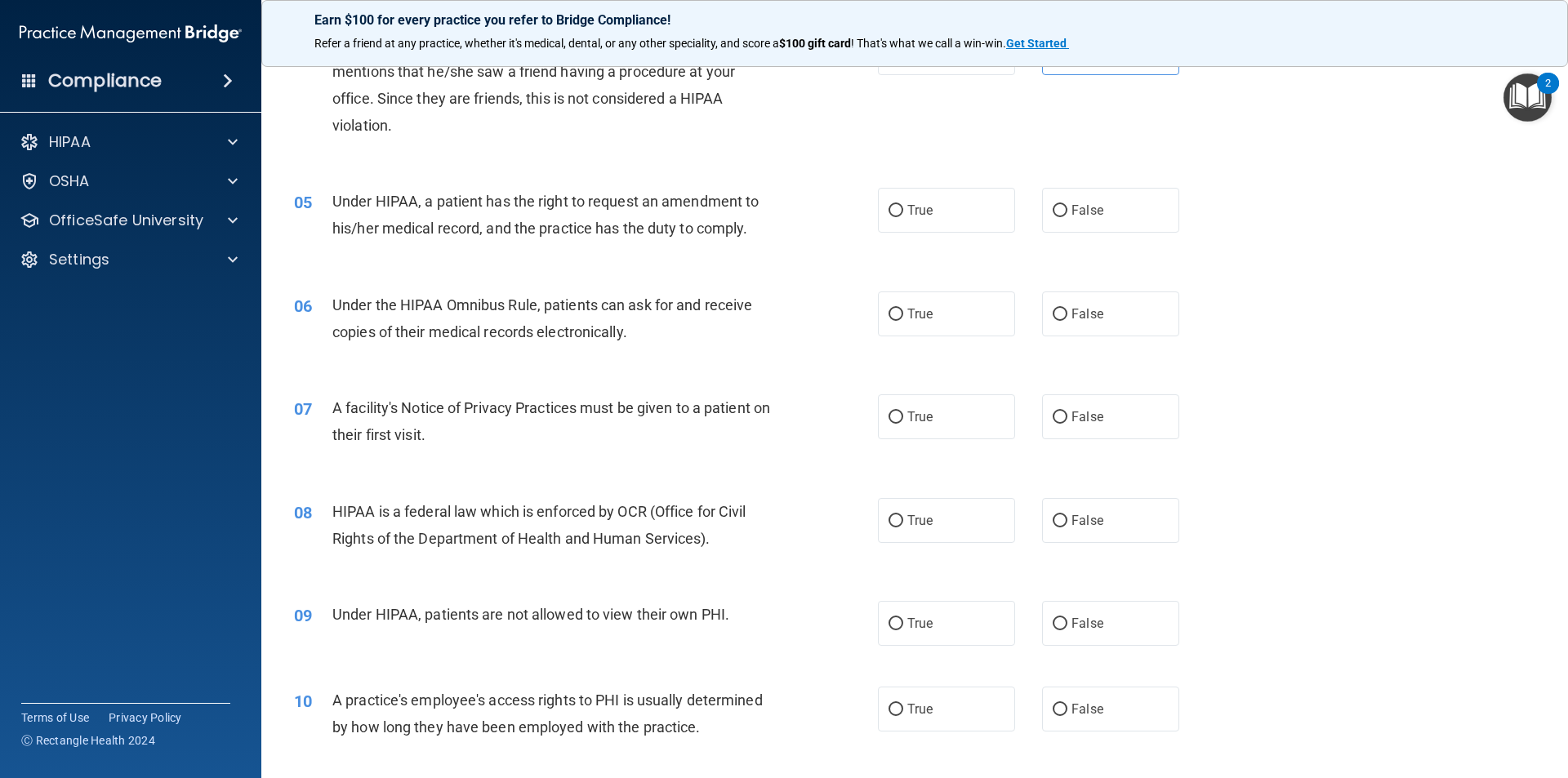
scroll to position [572, 0]
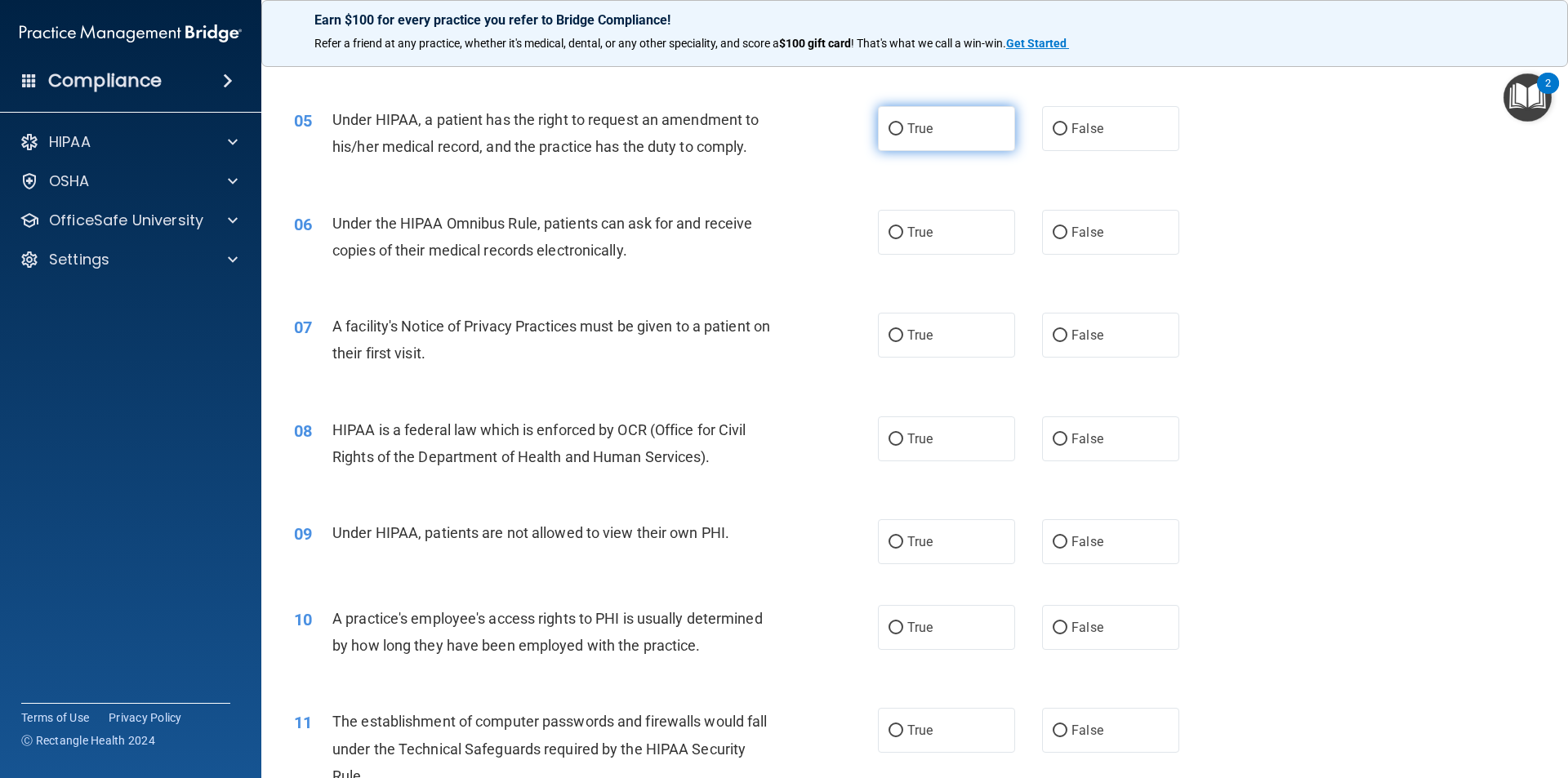
click at [955, 143] on label "True" at bounding box center [946, 129] width 137 height 45
click at [903, 136] on input "True" at bounding box center [896, 130] width 15 height 12
radio input "true"
click at [923, 244] on label "True" at bounding box center [946, 232] width 137 height 45
click at [903, 240] on input "True" at bounding box center [896, 233] width 15 height 12
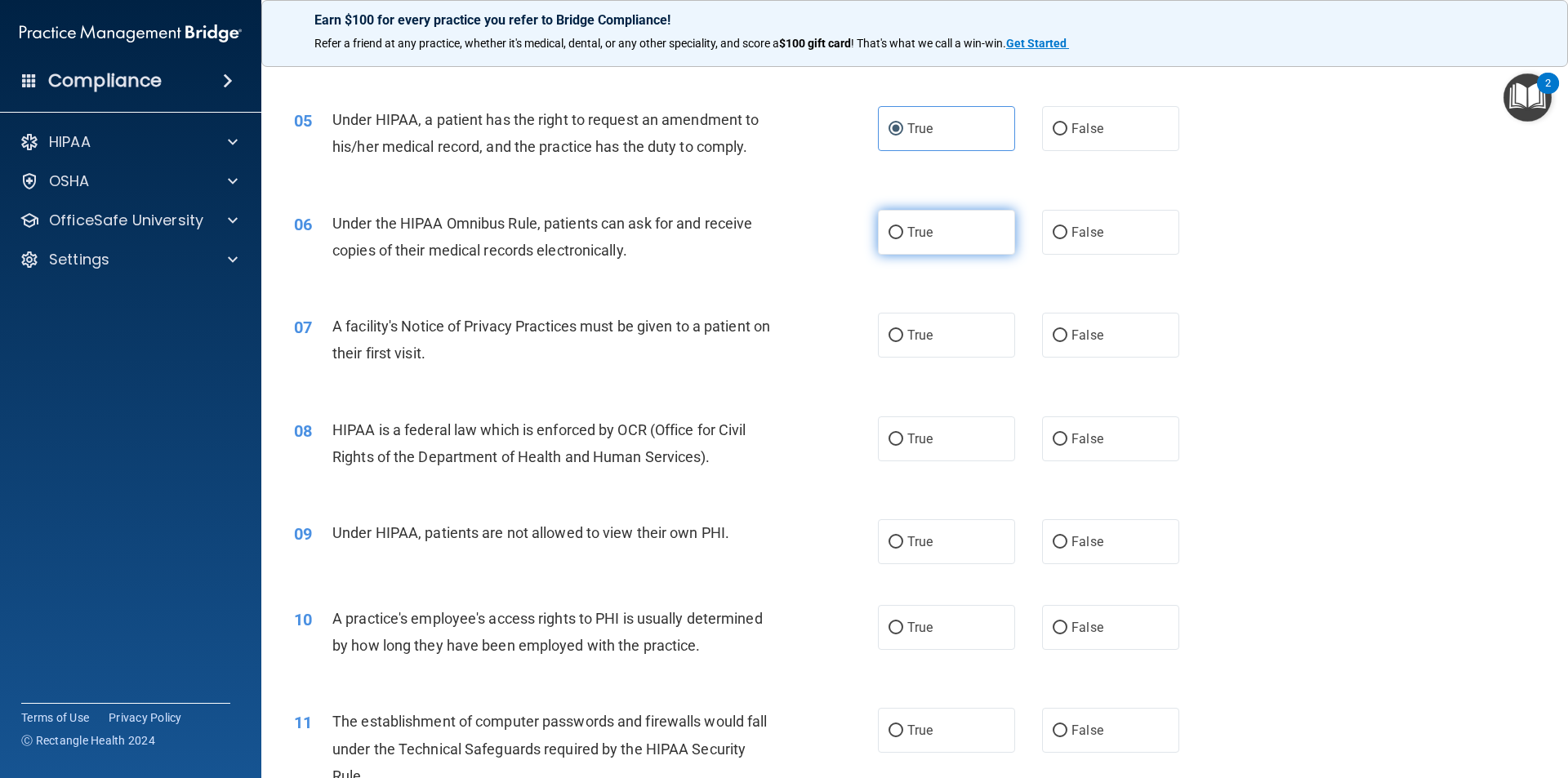
radio input "true"
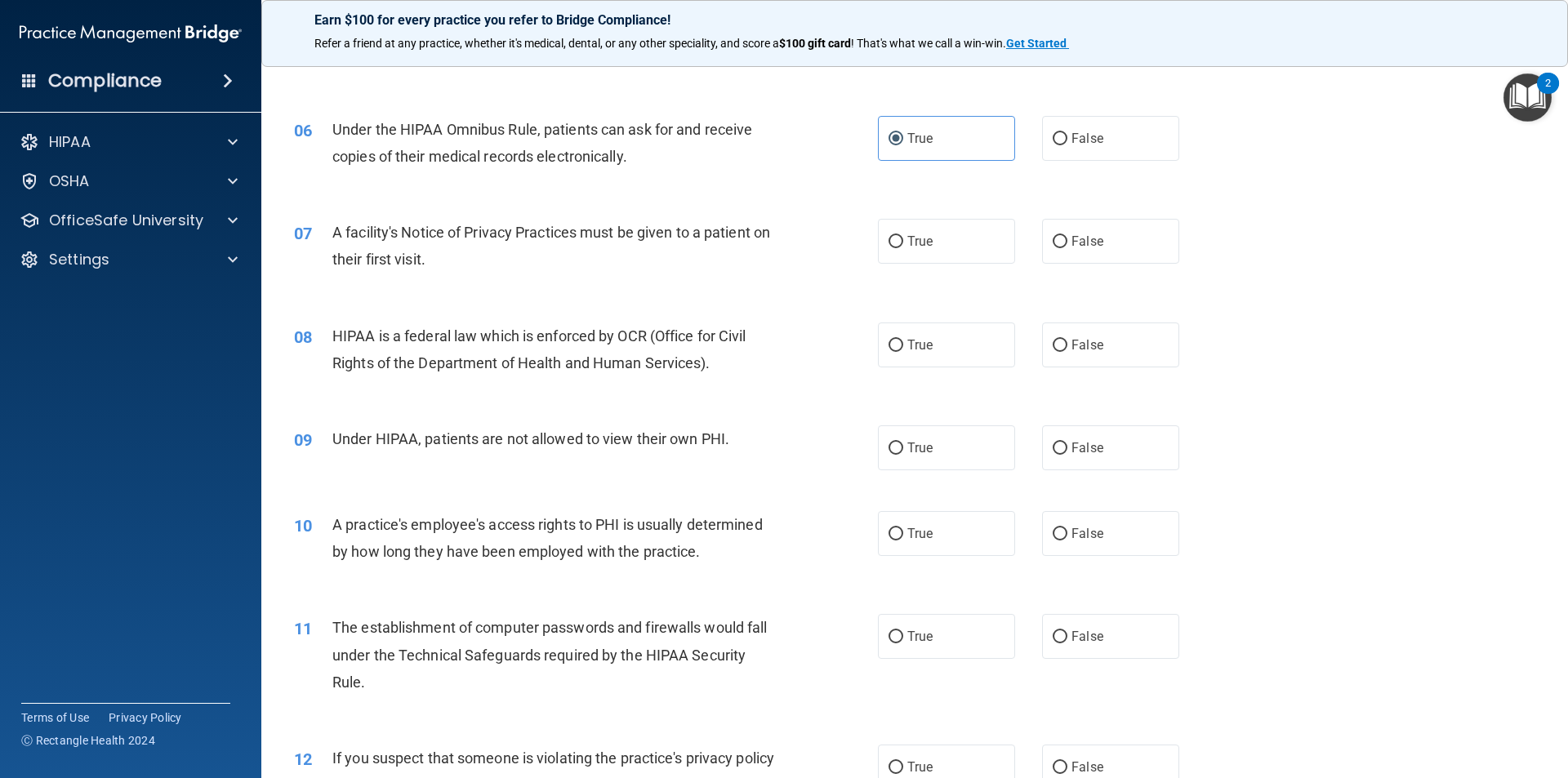
scroll to position [735, 0]
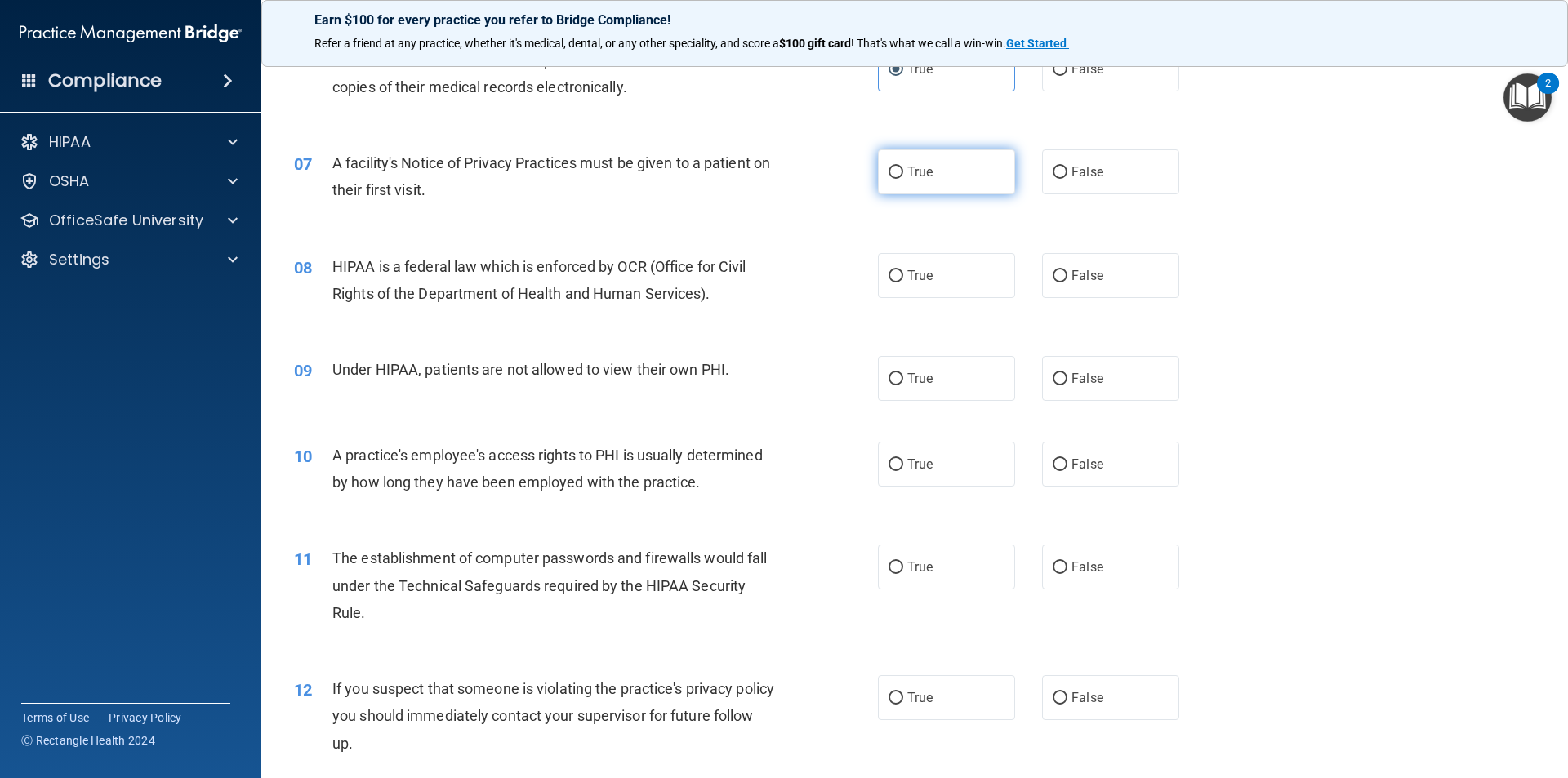
click at [933, 160] on label "True" at bounding box center [946, 172] width 137 height 45
click at [903, 167] on input "True" at bounding box center [896, 173] width 15 height 12
radio input "true"
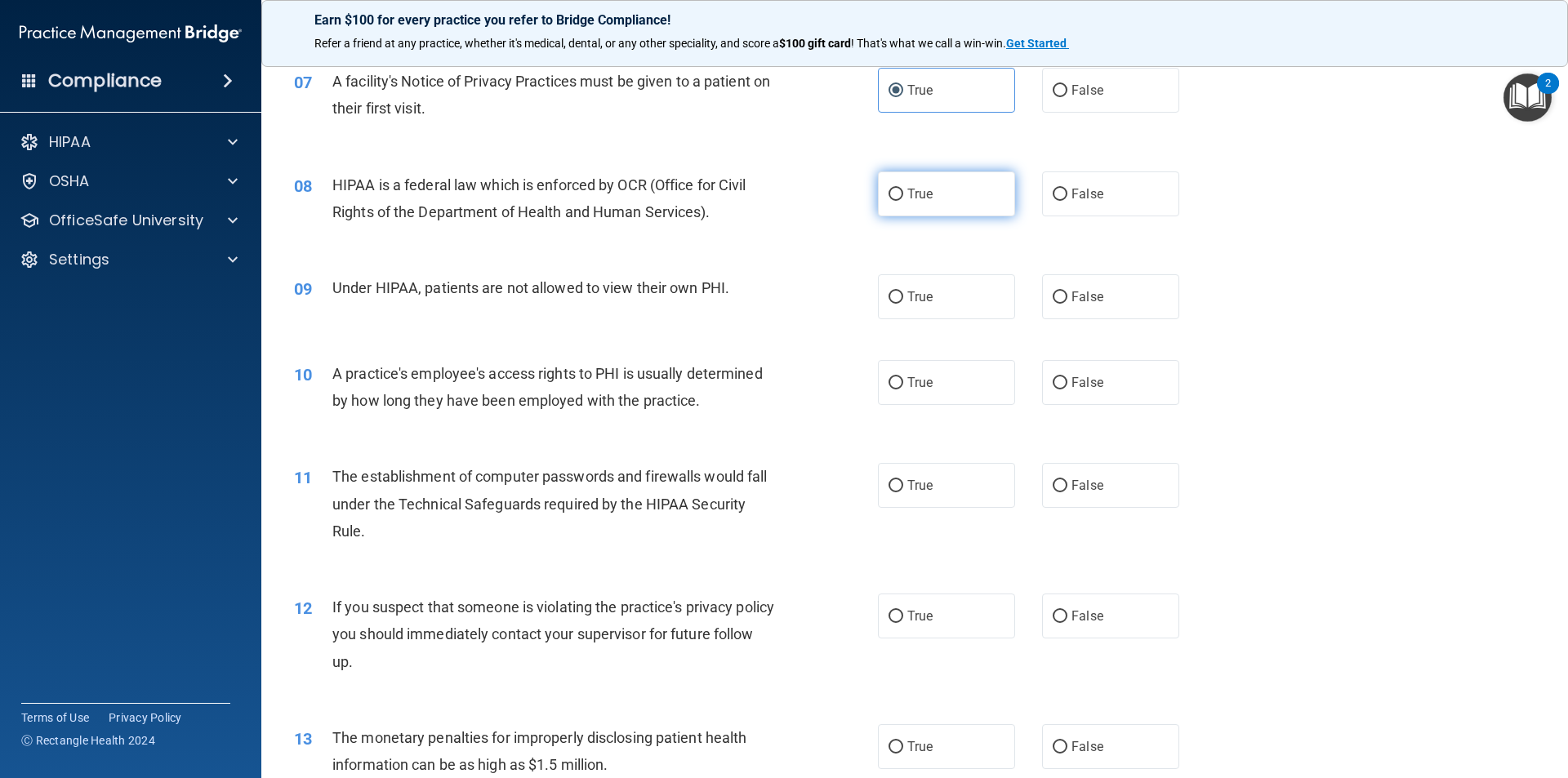
click at [933, 196] on label "True" at bounding box center [946, 194] width 137 height 45
click at [903, 196] on input "True" at bounding box center [896, 195] width 15 height 12
radio input "true"
click at [1081, 307] on label "False" at bounding box center [1110, 297] width 137 height 45
click at [1067, 304] on input "False" at bounding box center [1060, 297] width 15 height 12
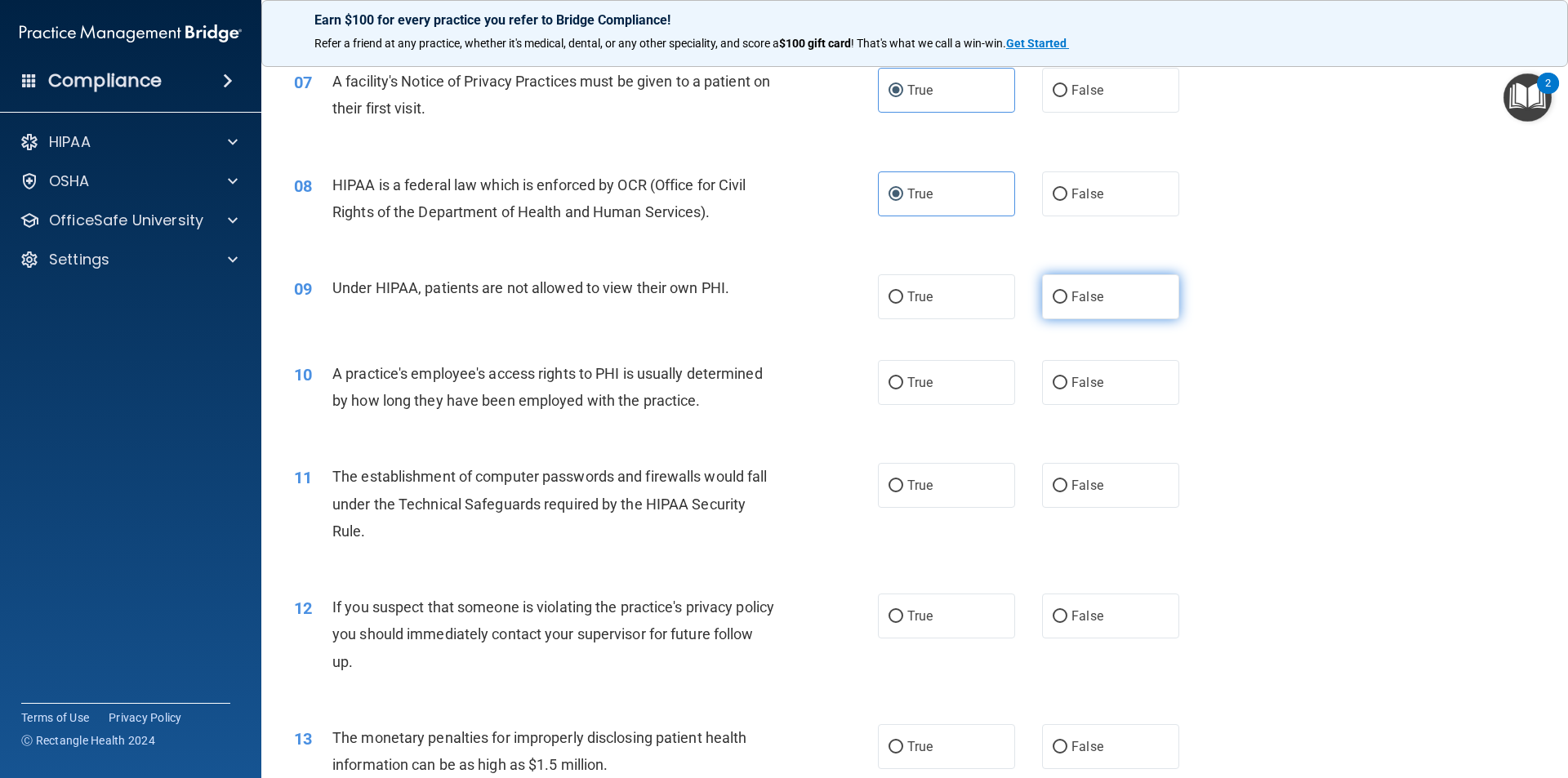
radio input "true"
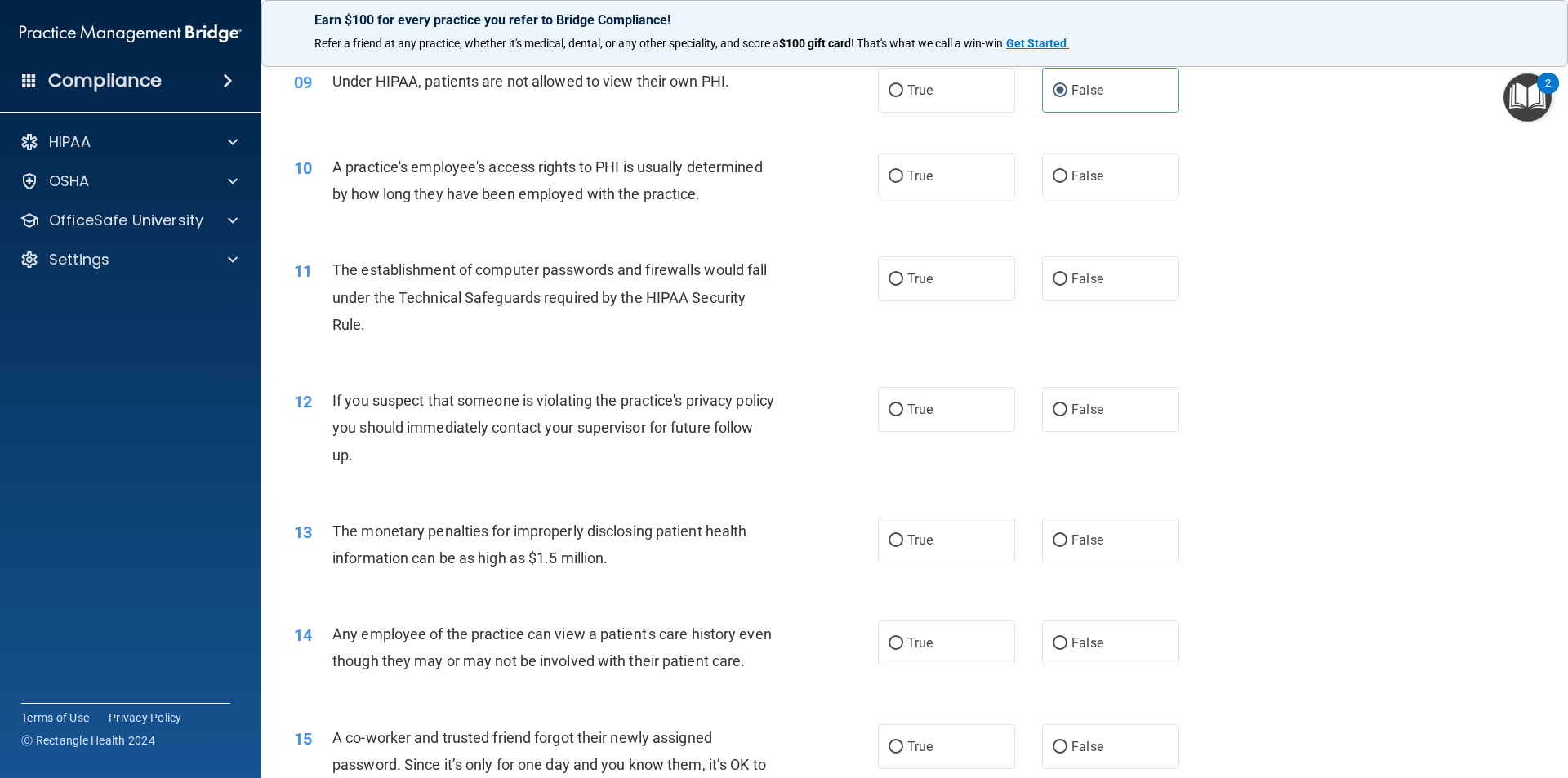
scroll to position [1061, 0]
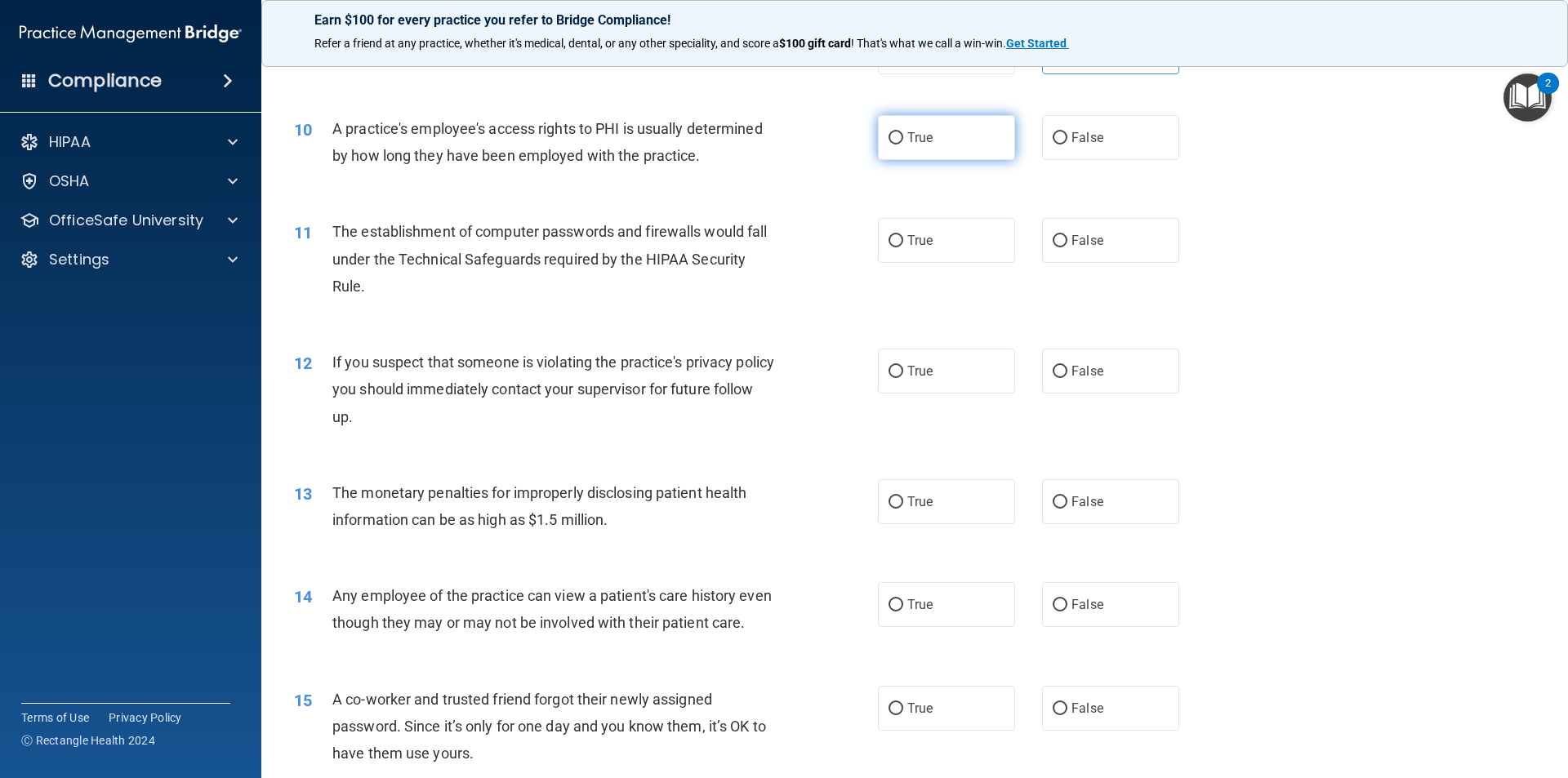
click at [976, 149] on label "True" at bounding box center [946, 137] width 137 height 45
click at [903, 144] on input "True" at bounding box center [896, 138] width 15 height 12
radio input "true"
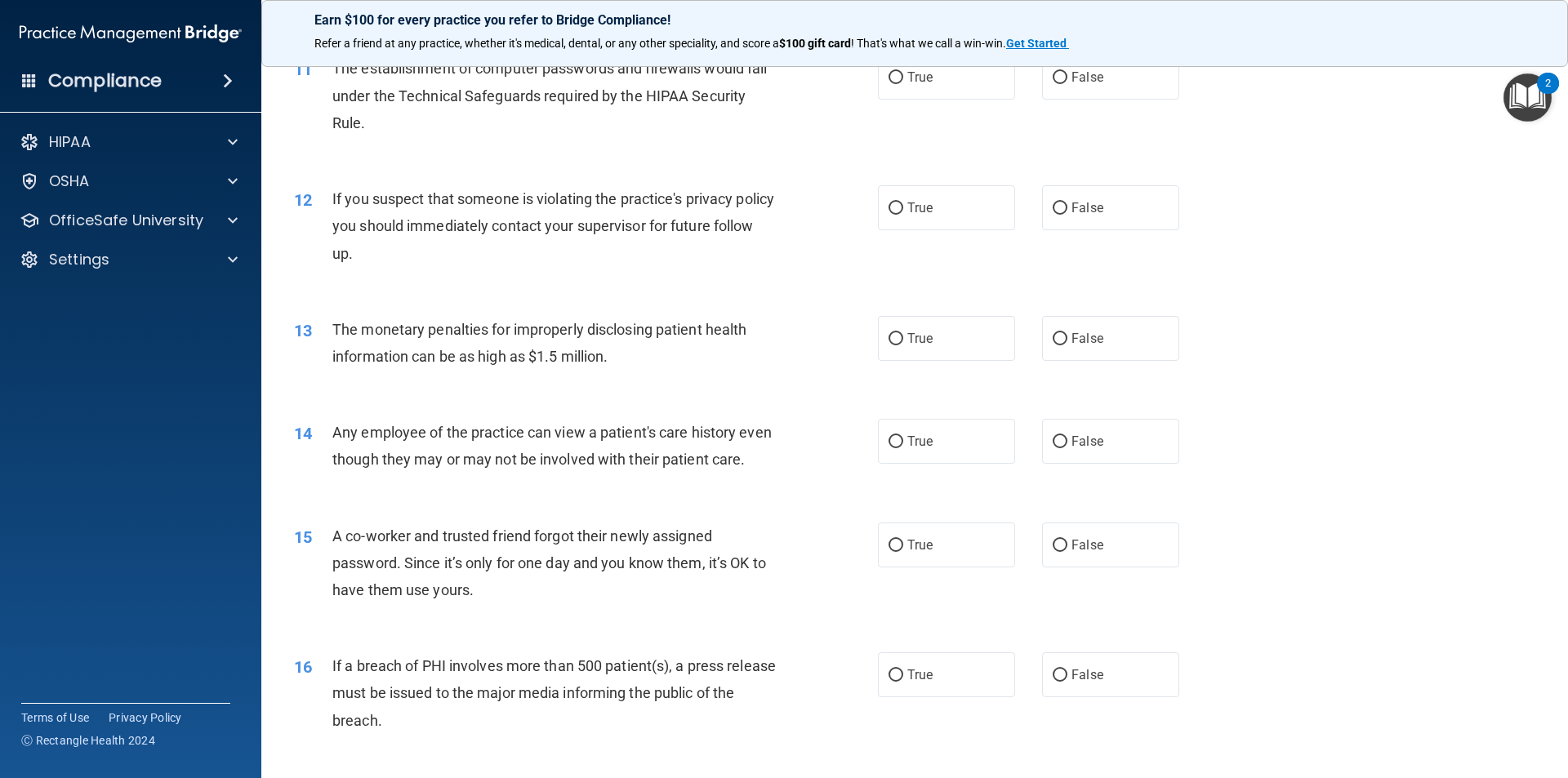
scroll to position [1143, 0]
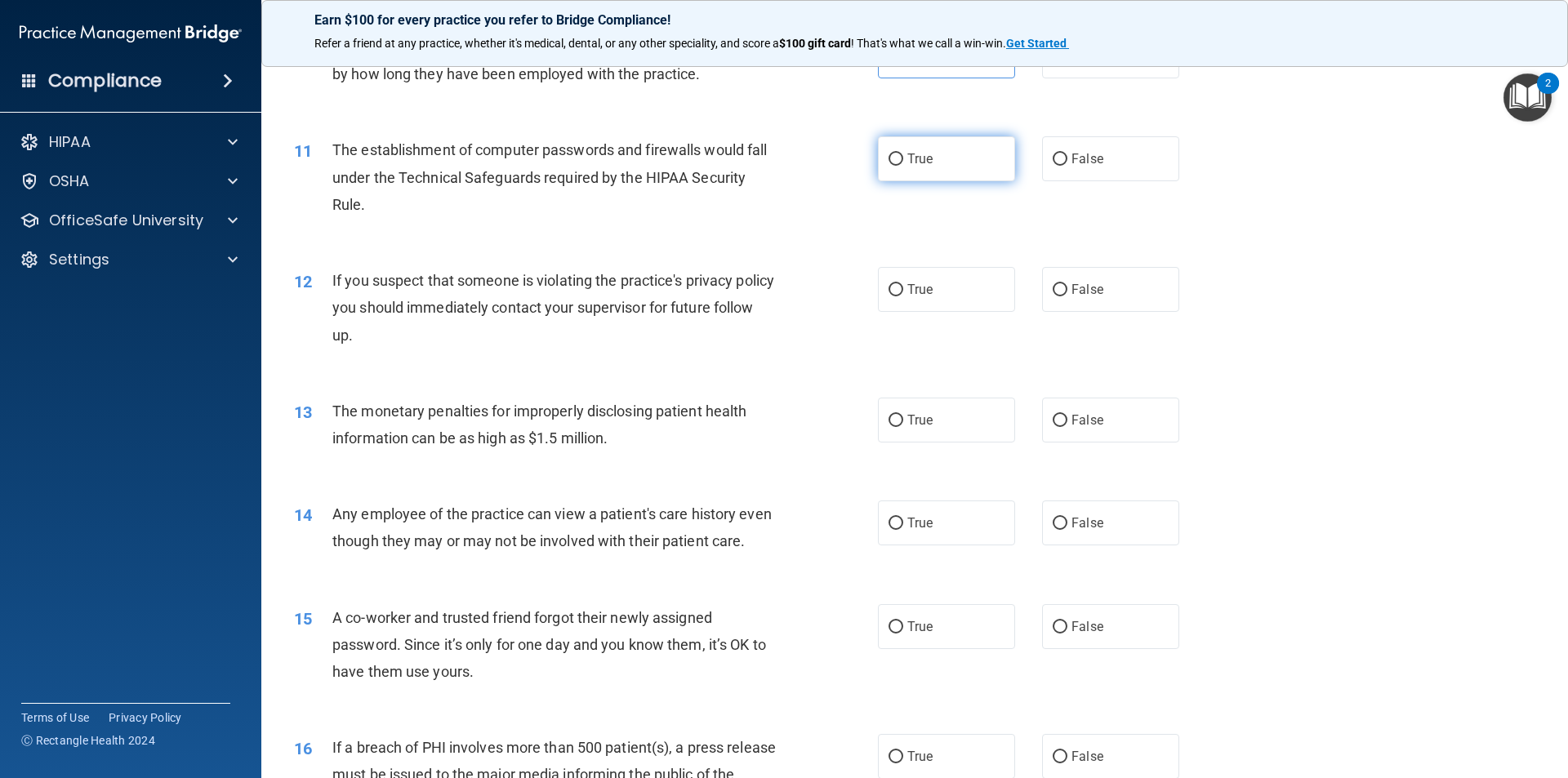
click at [969, 170] on label "True" at bounding box center [946, 159] width 137 height 45
click at [903, 166] on input "True" at bounding box center [896, 160] width 15 height 12
radio input "true"
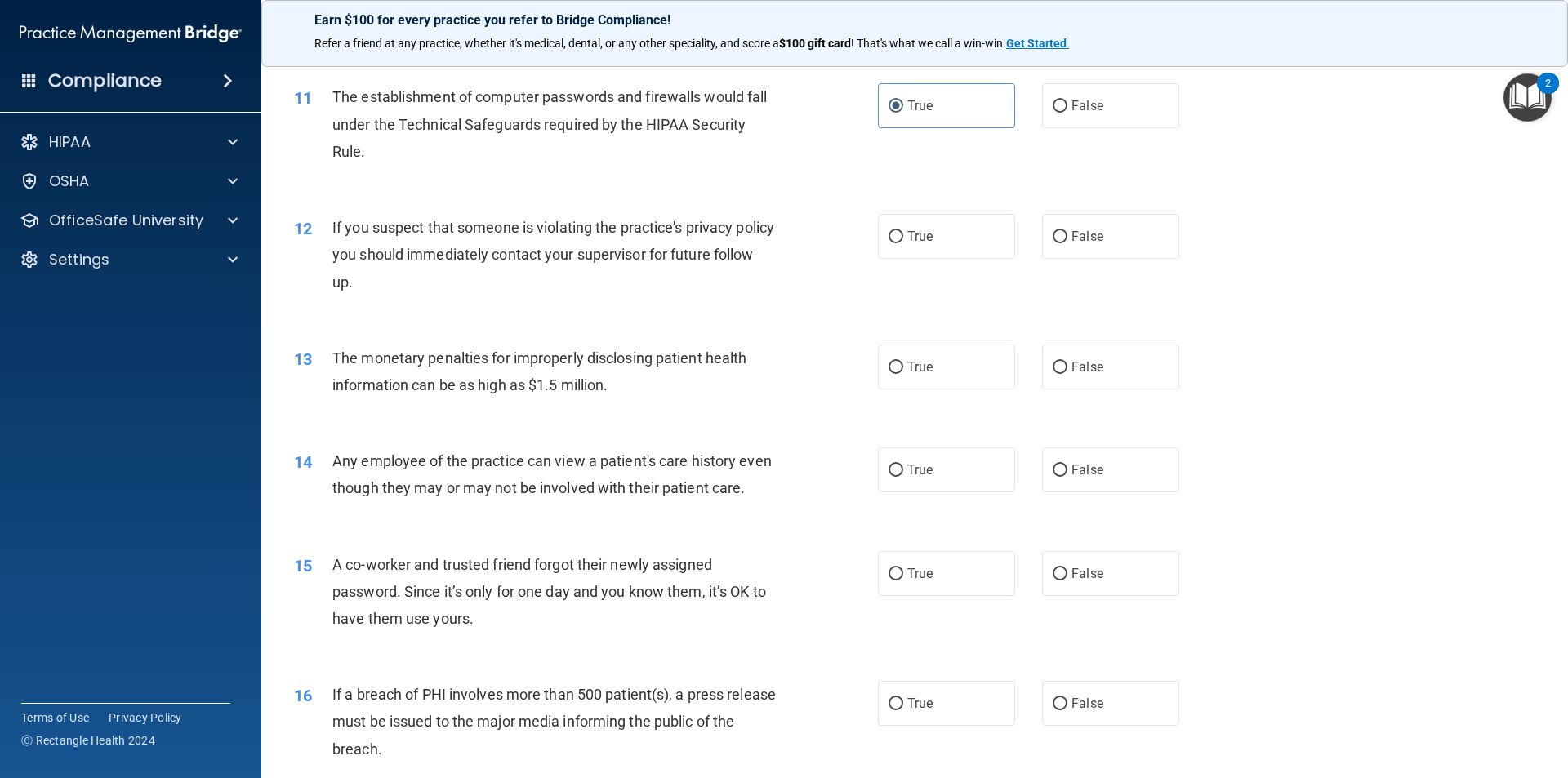
scroll to position [1225, 0]
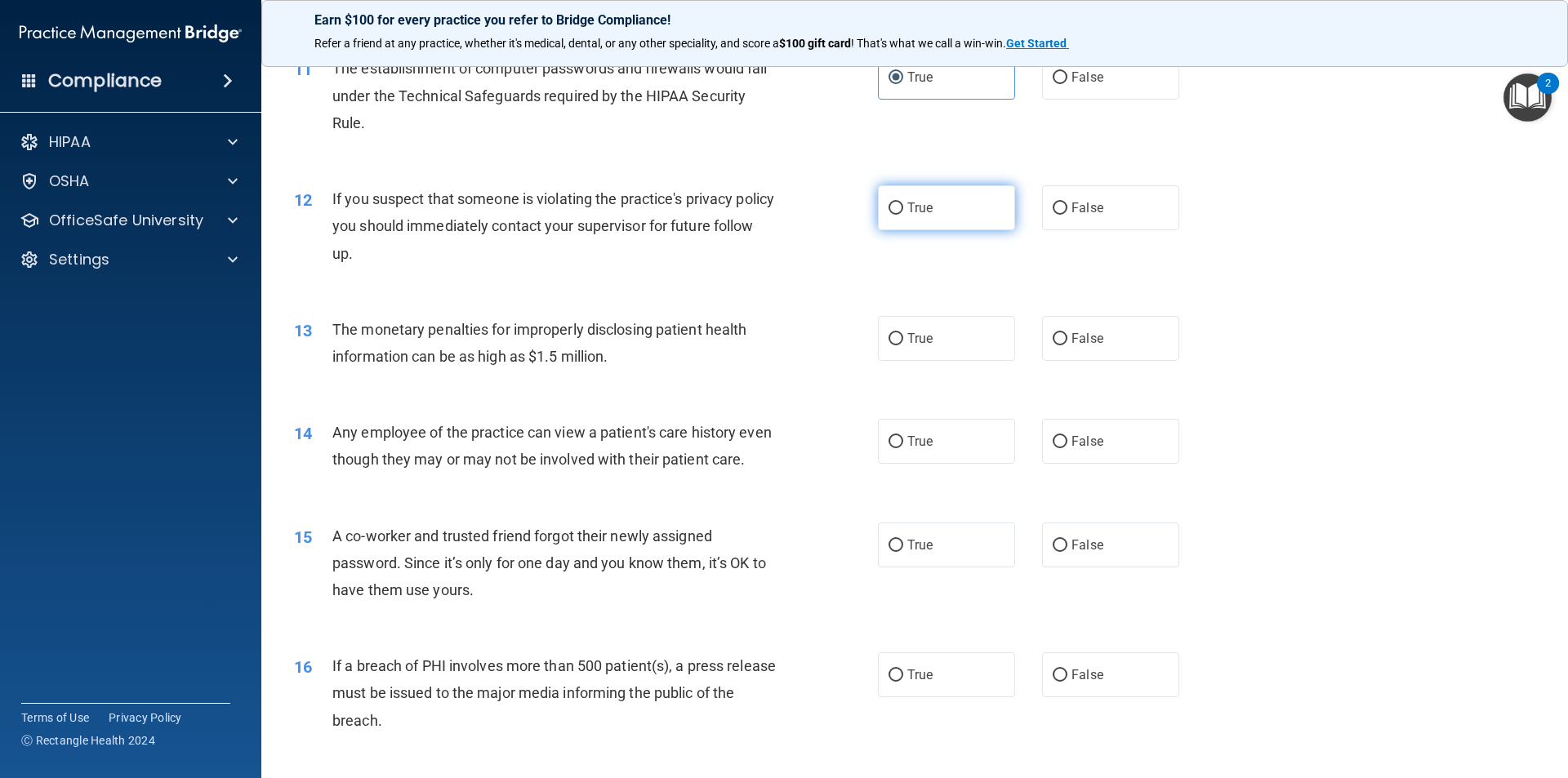
click at [947, 219] on label "True" at bounding box center [946, 208] width 137 height 45
click at [903, 215] on input "True" at bounding box center [896, 209] width 15 height 12
radio input "true"
click at [910, 333] on span "True" at bounding box center [919, 338] width 25 height 15
click at [903, 333] on input "True" at bounding box center [896, 339] width 15 height 12
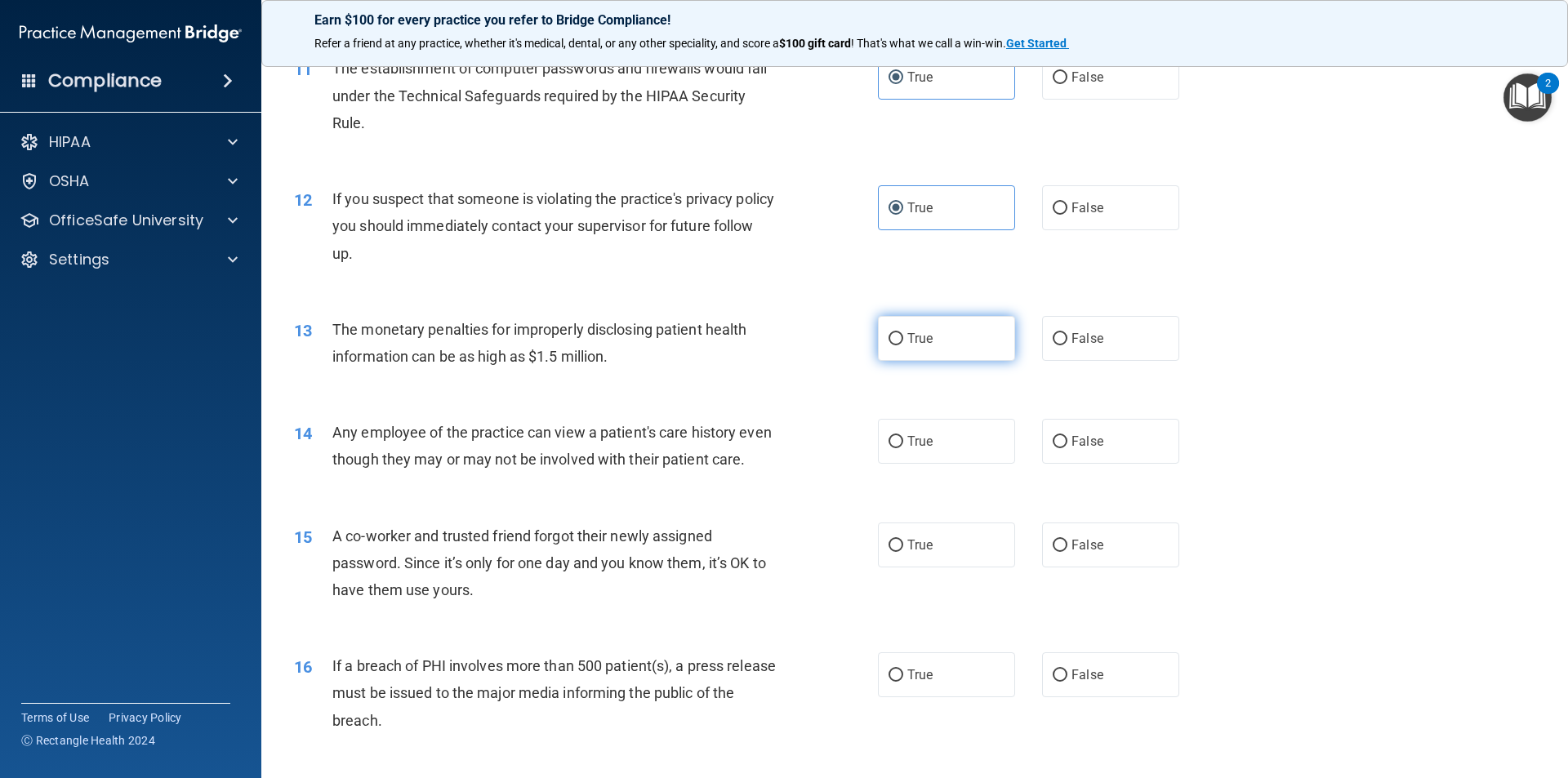
radio input "true"
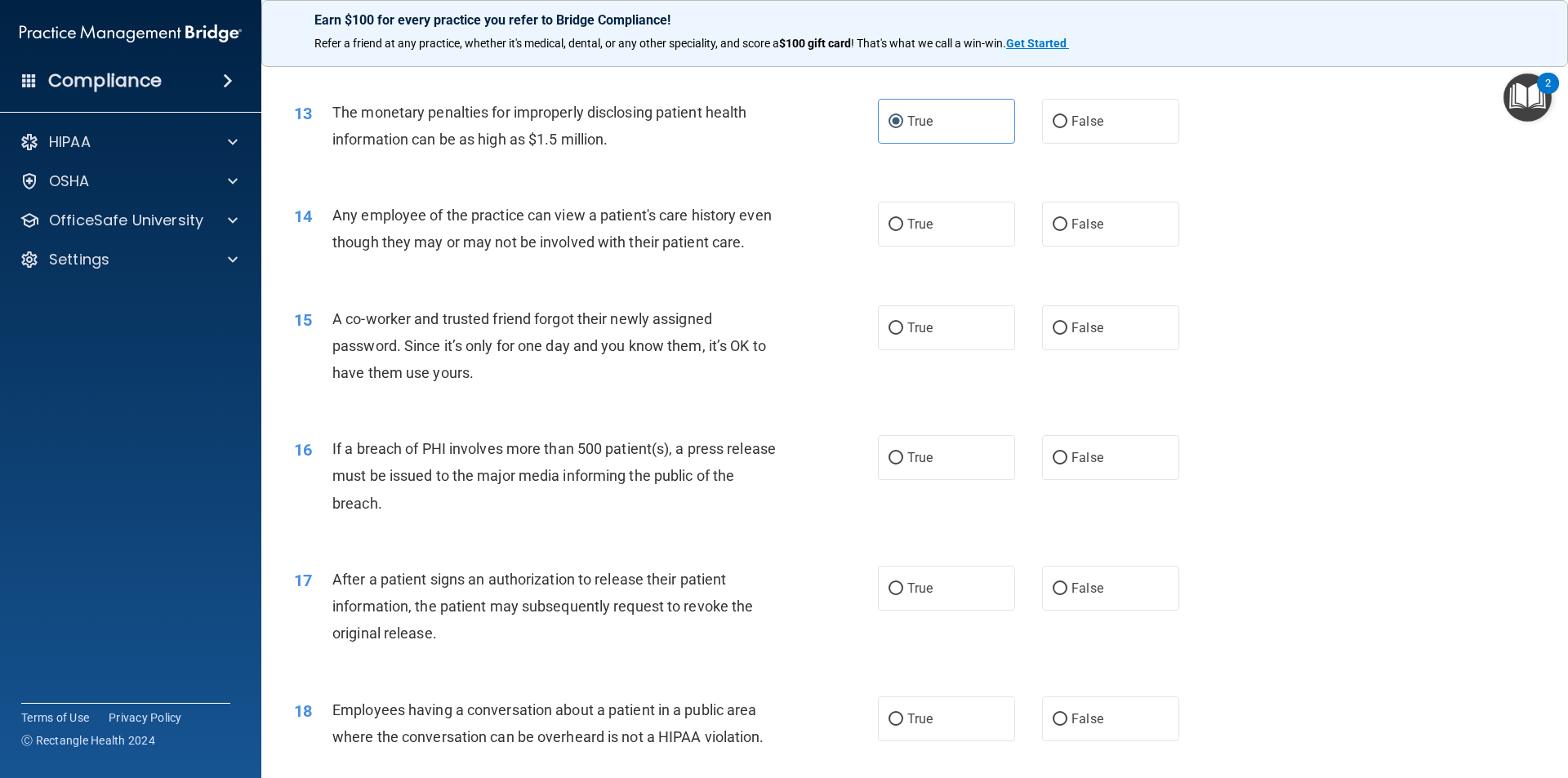
scroll to position [1552, 0]
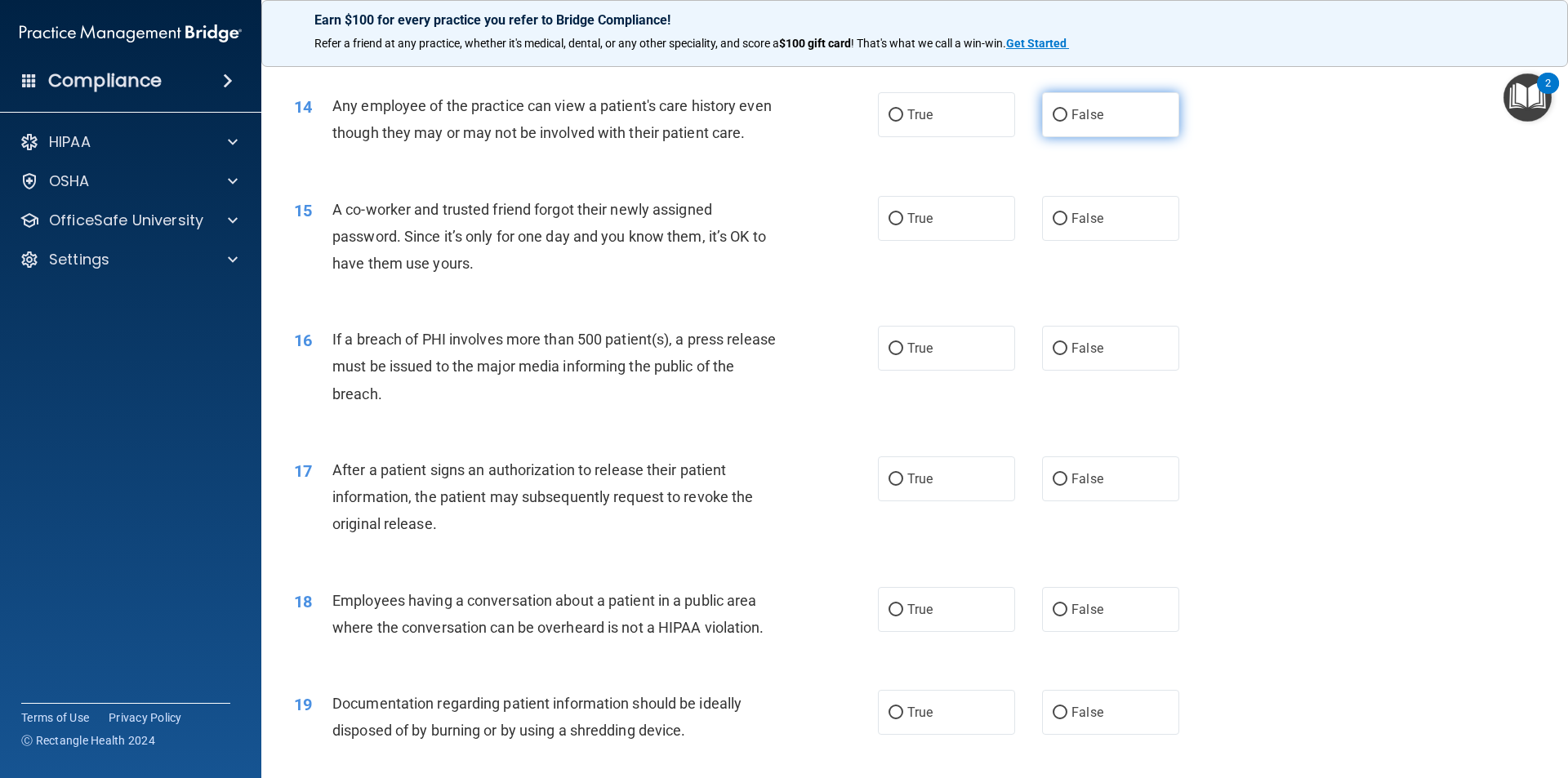
click at [1153, 137] on label "False" at bounding box center [1110, 114] width 137 height 45
click at [1067, 122] on input "False" at bounding box center [1060, 115] width 15 height 12
radio input "true"
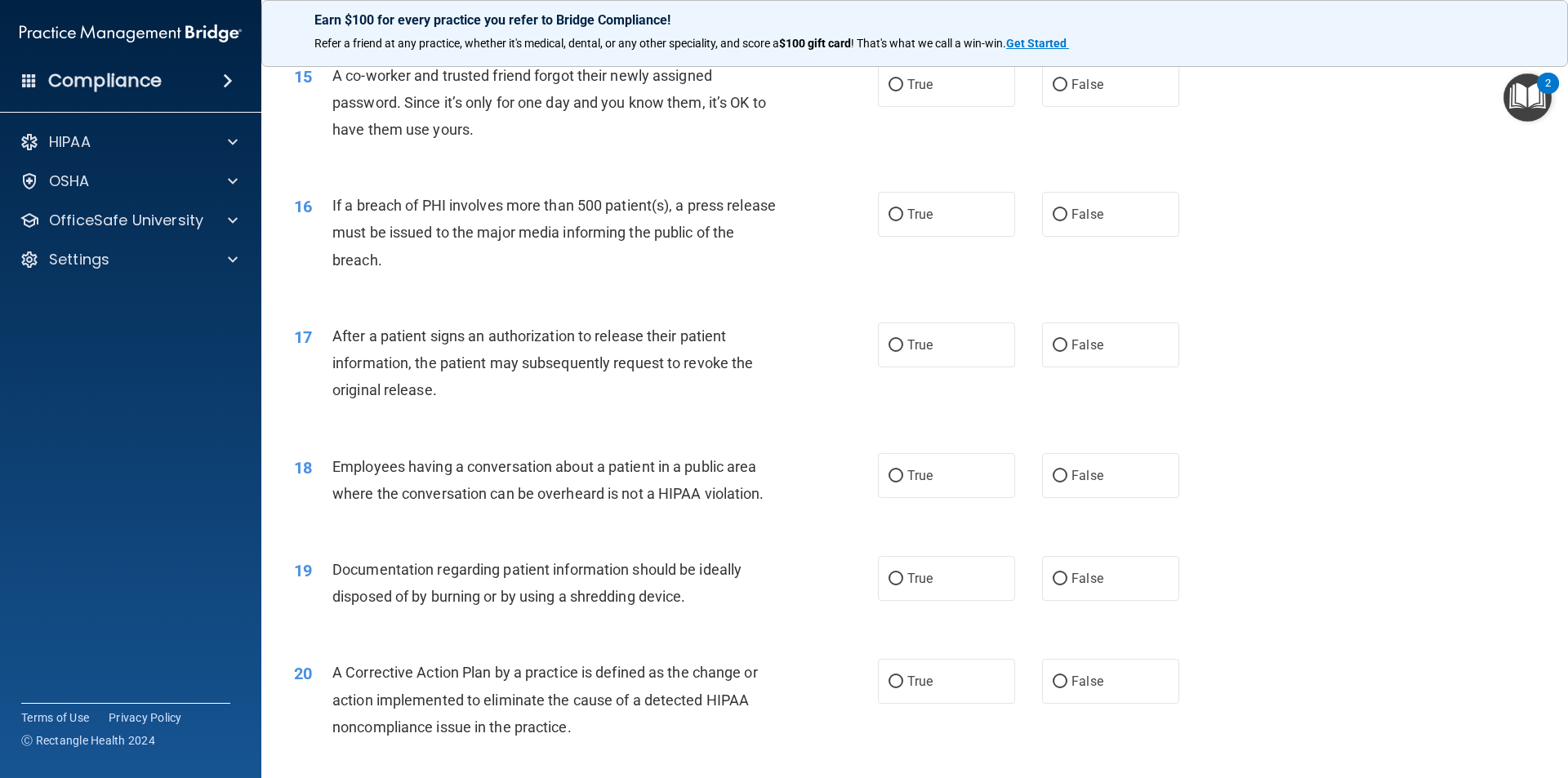
scroll to position [1715, 0]
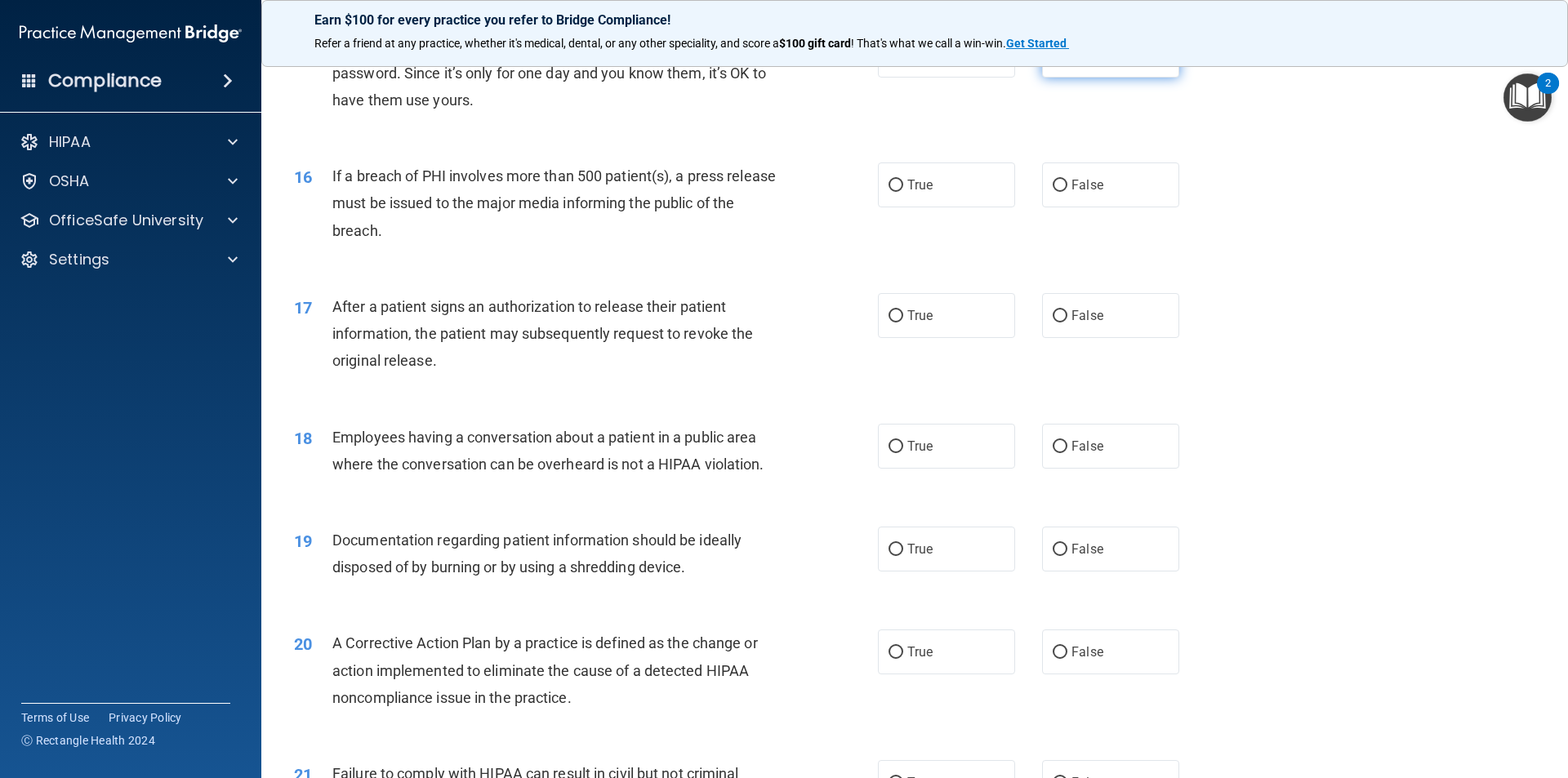
click at [1072, 77] on label "False" at bounding box center [1110, 55] width 137 height 45
click at [1067, 62] on input "False" at bounding box center [1060, 56] width 15 height 12
radio input "true"
click at [948, 208] on label "True" at bounding box center [946, 185] width 137 height 45
click at [903, 191] on input "True" at bounding box center [896, 185] width 15 height 12
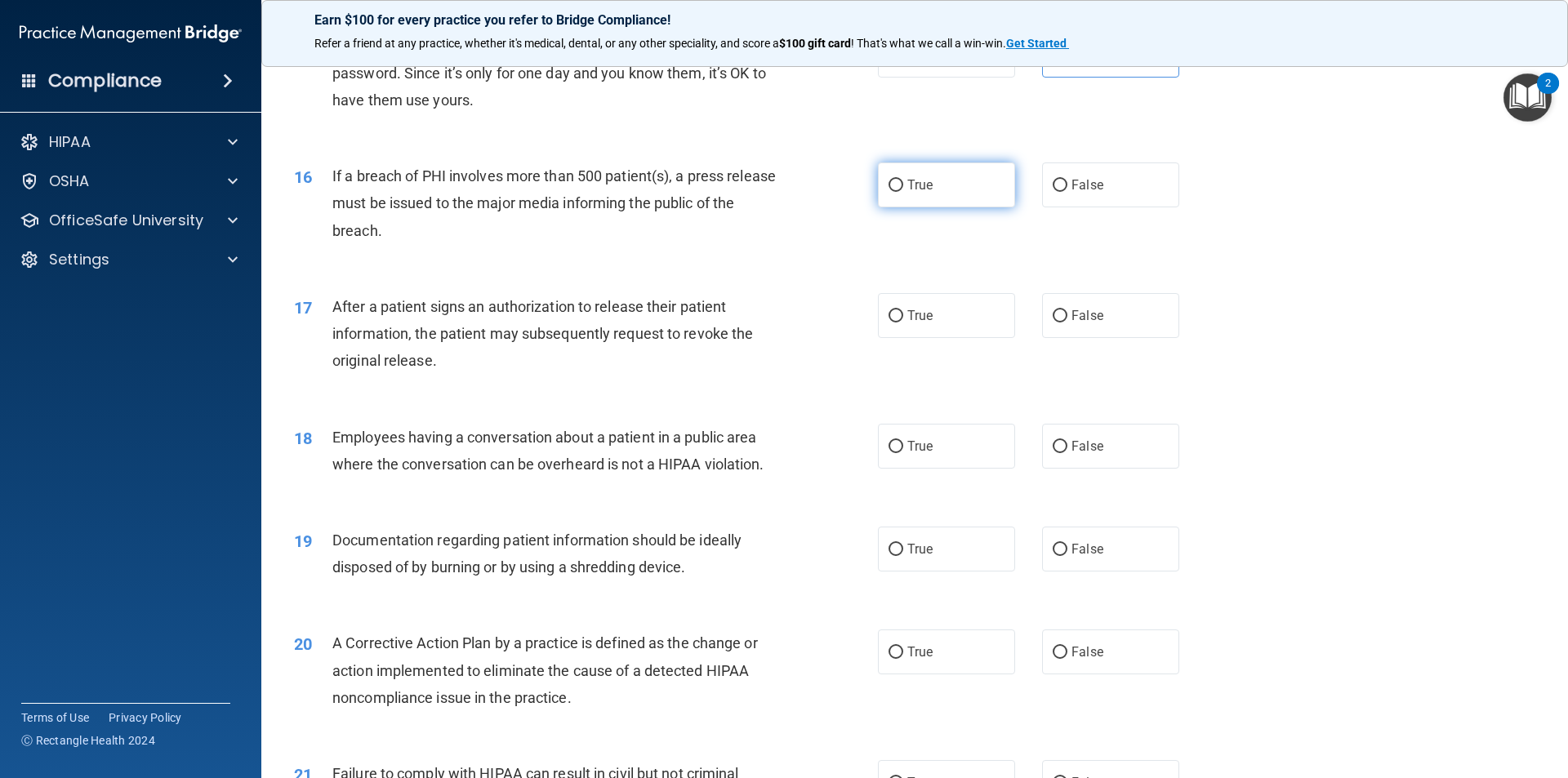
radio input "true"
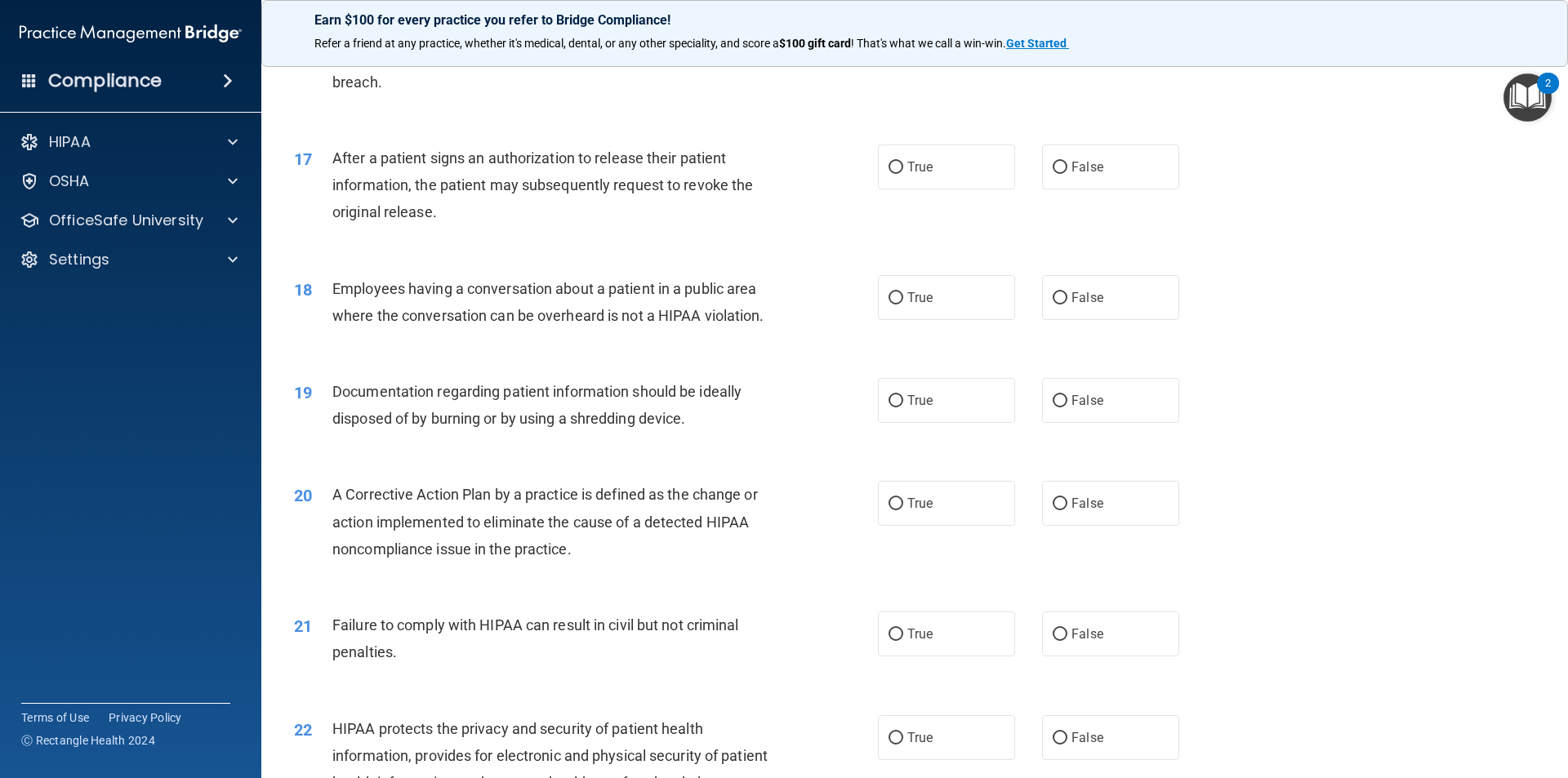
scroll to position [1878, 0]
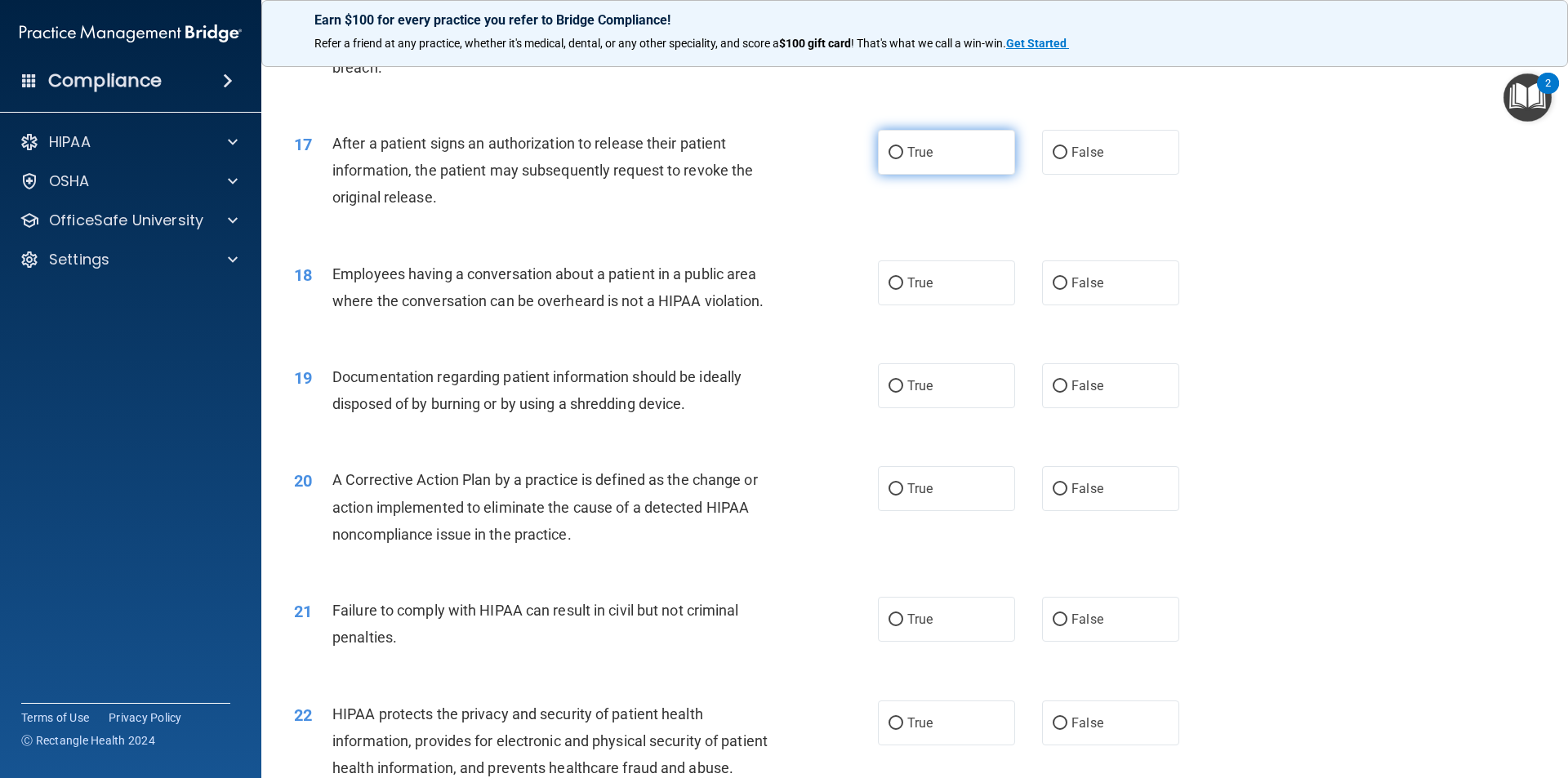
click at [990, 175] on label "True" at bounding box center [946, 152] width 137 height 45
click at [903, 159] on input "True" at bounding box center [896, 153] width 15 height 12
radio input "true"
click at [1134, 306] on label "False" at bounding box center [1110, 283] width 137 height 45
click at [1067, 290] on input "False" at bounding box center [1060, 283] width 15 height 12
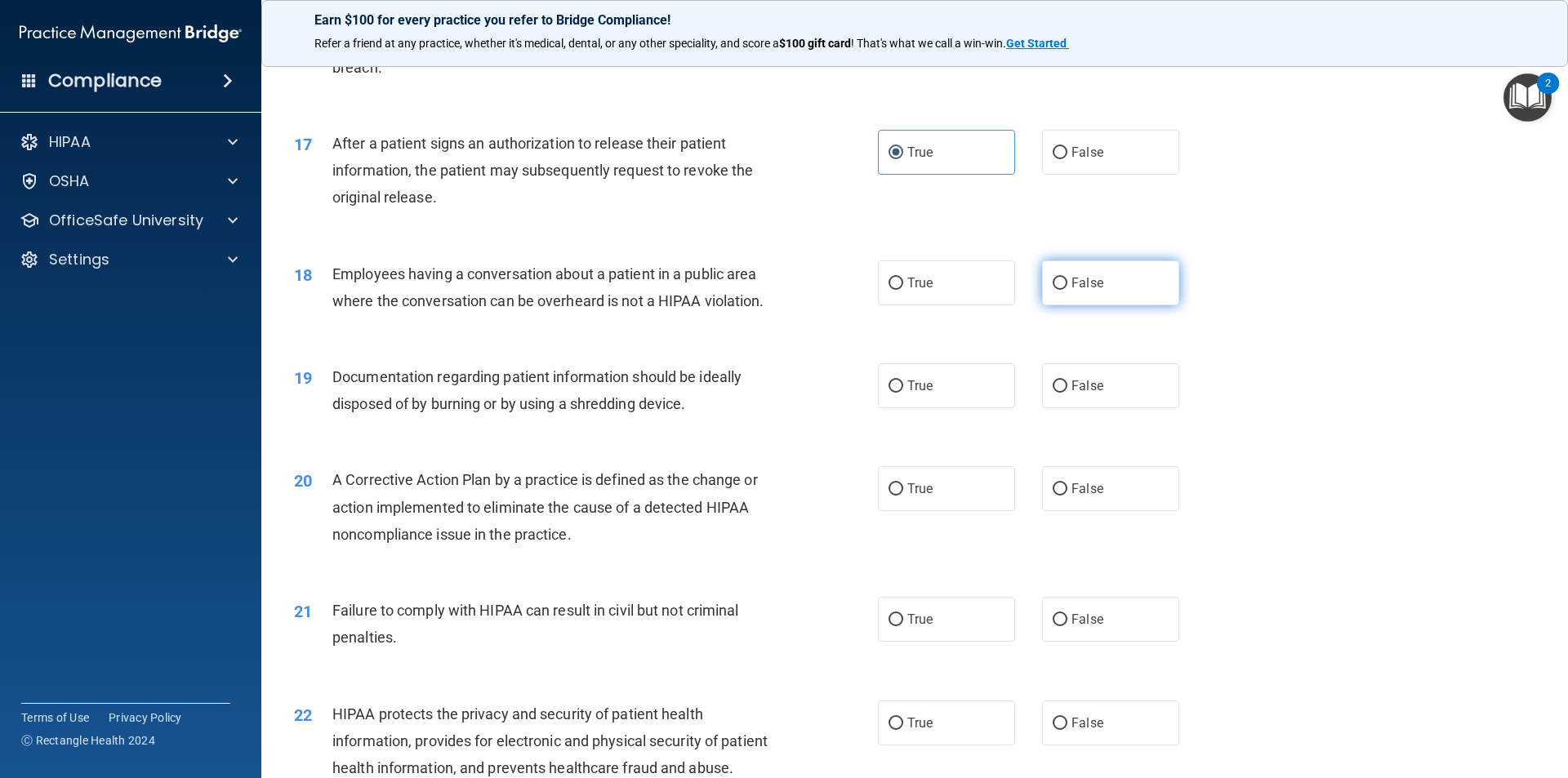
radio input "true"
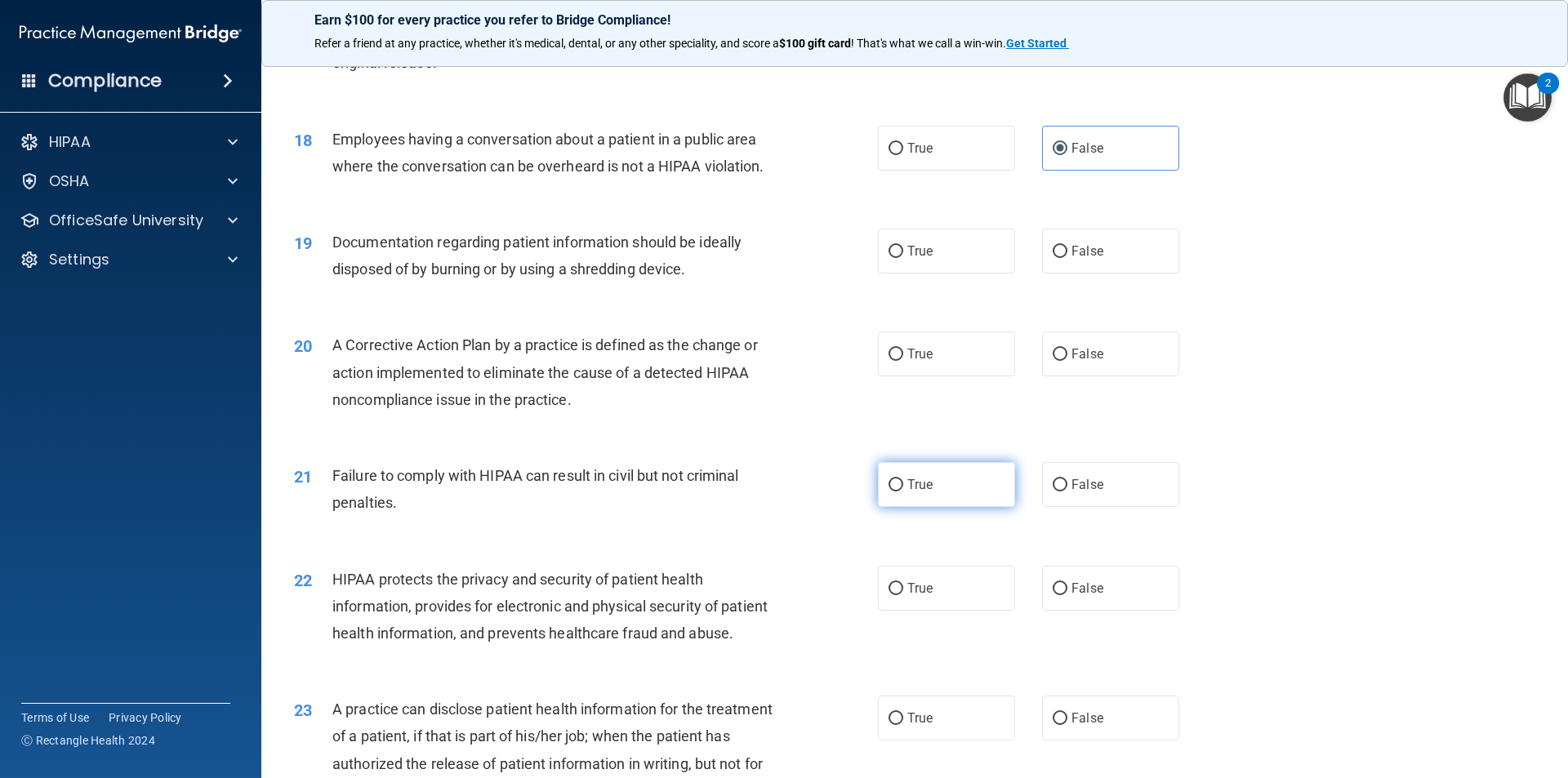
scroll to position [2041, 0]
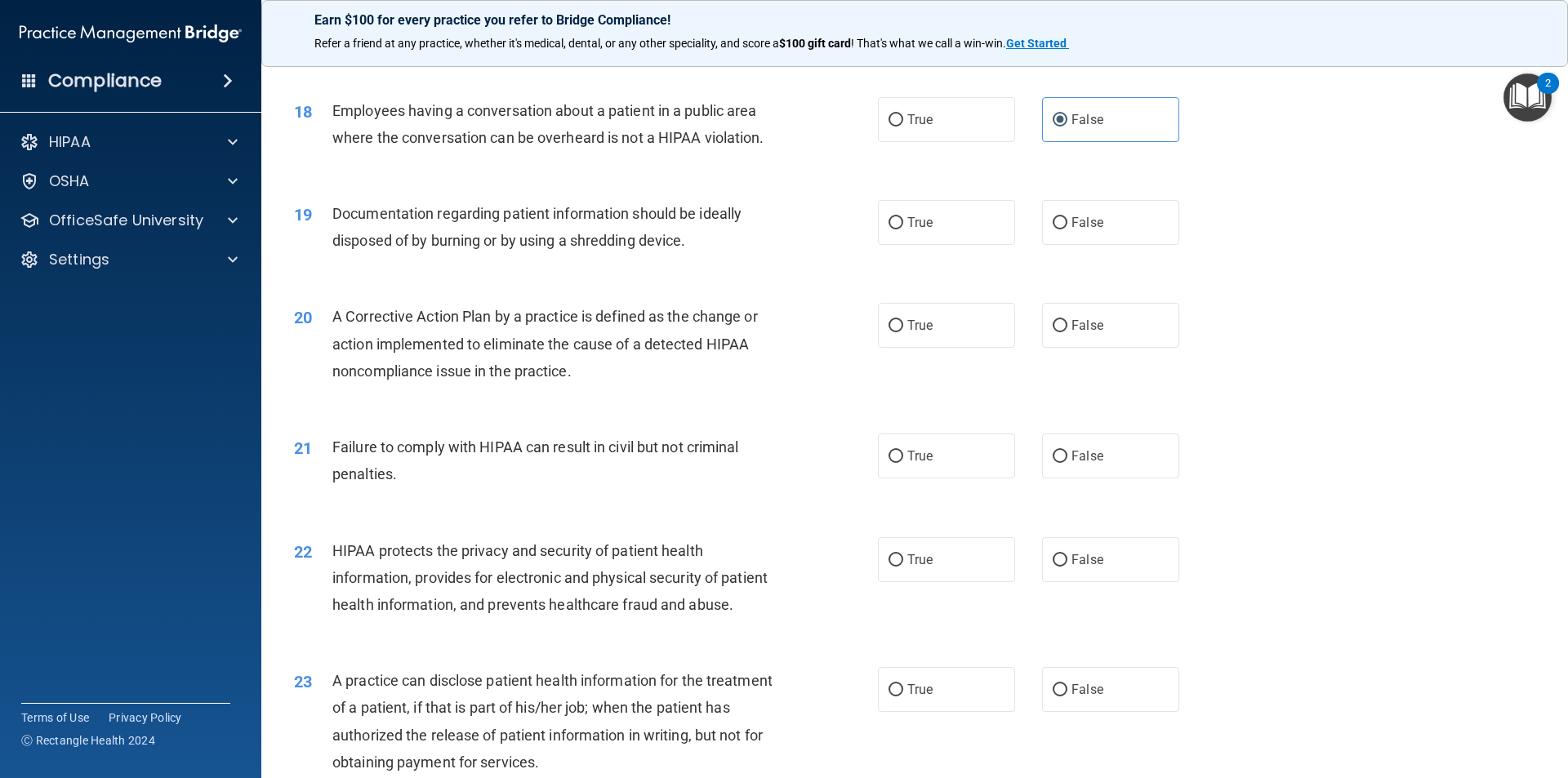
click at [990, 275] on div "19 Documentation regarding patient information should be ideally disposed of by…" at bounding box center [915, 231] width 1266 height 103
click at [986, 273] on div "19 Documentation regarding patient information should be ideally disposed of by…" at bounding box center [915, 231] width 1266 height 103
click at [979, 245] on label "True" at bounding box center [946, 222] width 137 height 45
click at [903, 229] on input "True" at bounding box center [896, 223] width 15 height 12
radio input "true"
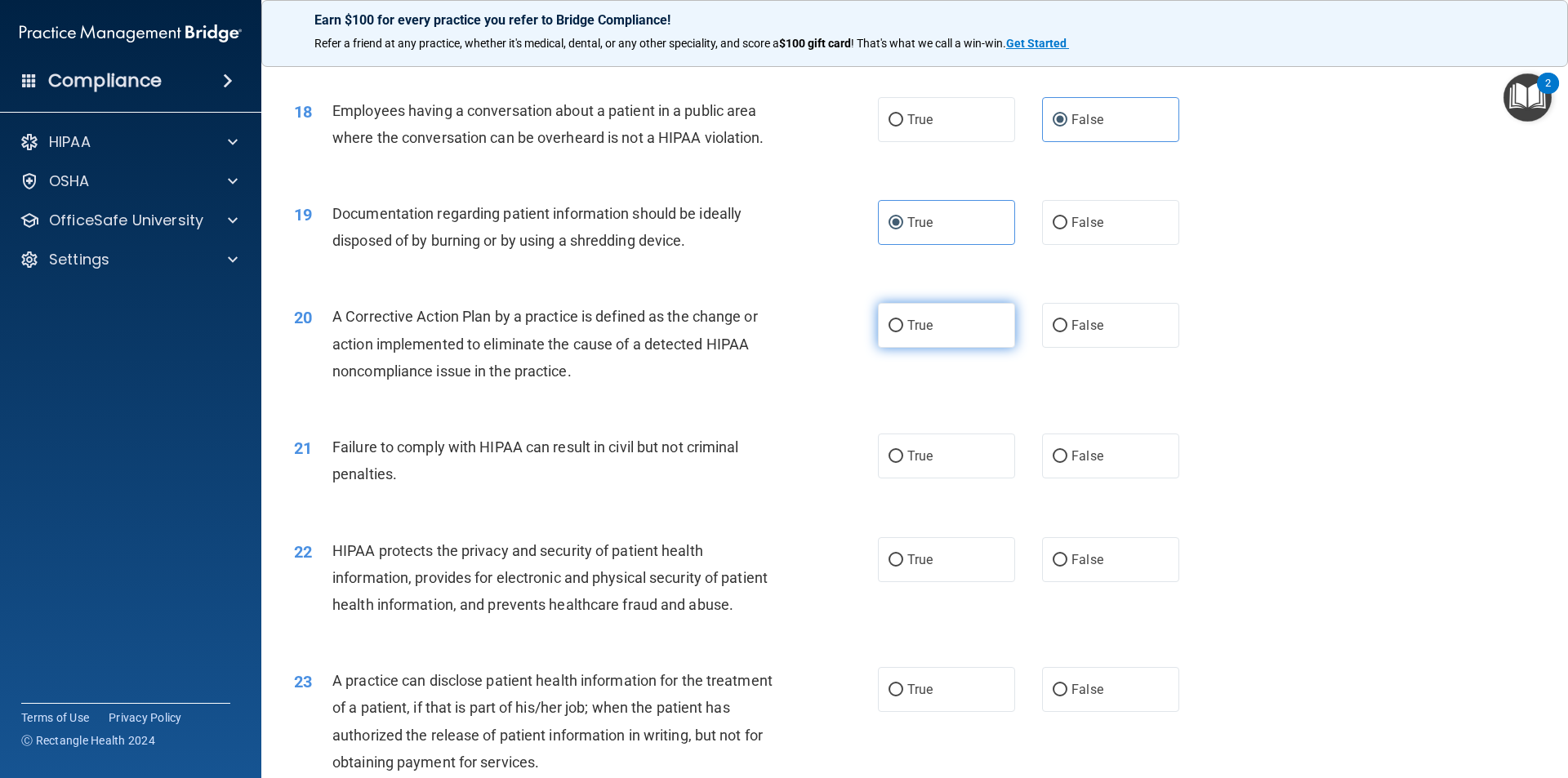
drag, startPoint x: 937, startPoint y: 346, endPoint x: 918, endPoint y: 355, distance: 21.0
click at [926, 348] on label "True" at bounding box center [946, 325] width 137 height 45
click at [903, 332] on input "True" at bounding box center [896, 326] width 15 height 12
radio input "true"
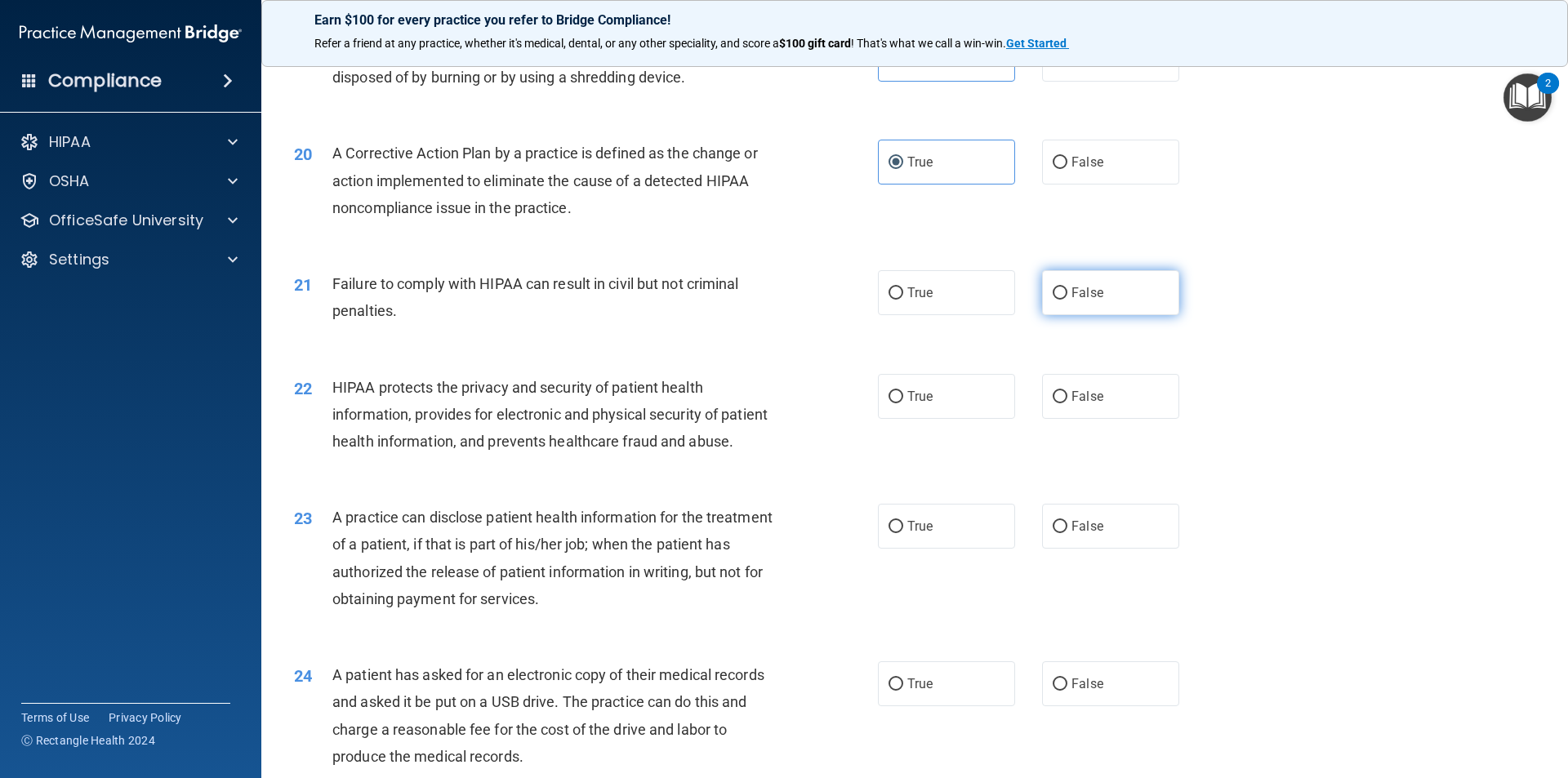
click at [1109, 315] on label "False" at bounding box center [1110, 293] width 137 height 45
click at [1067, 300] on input "False" at bounding box center [1060, 294] width 15 height 12
radio input "true"
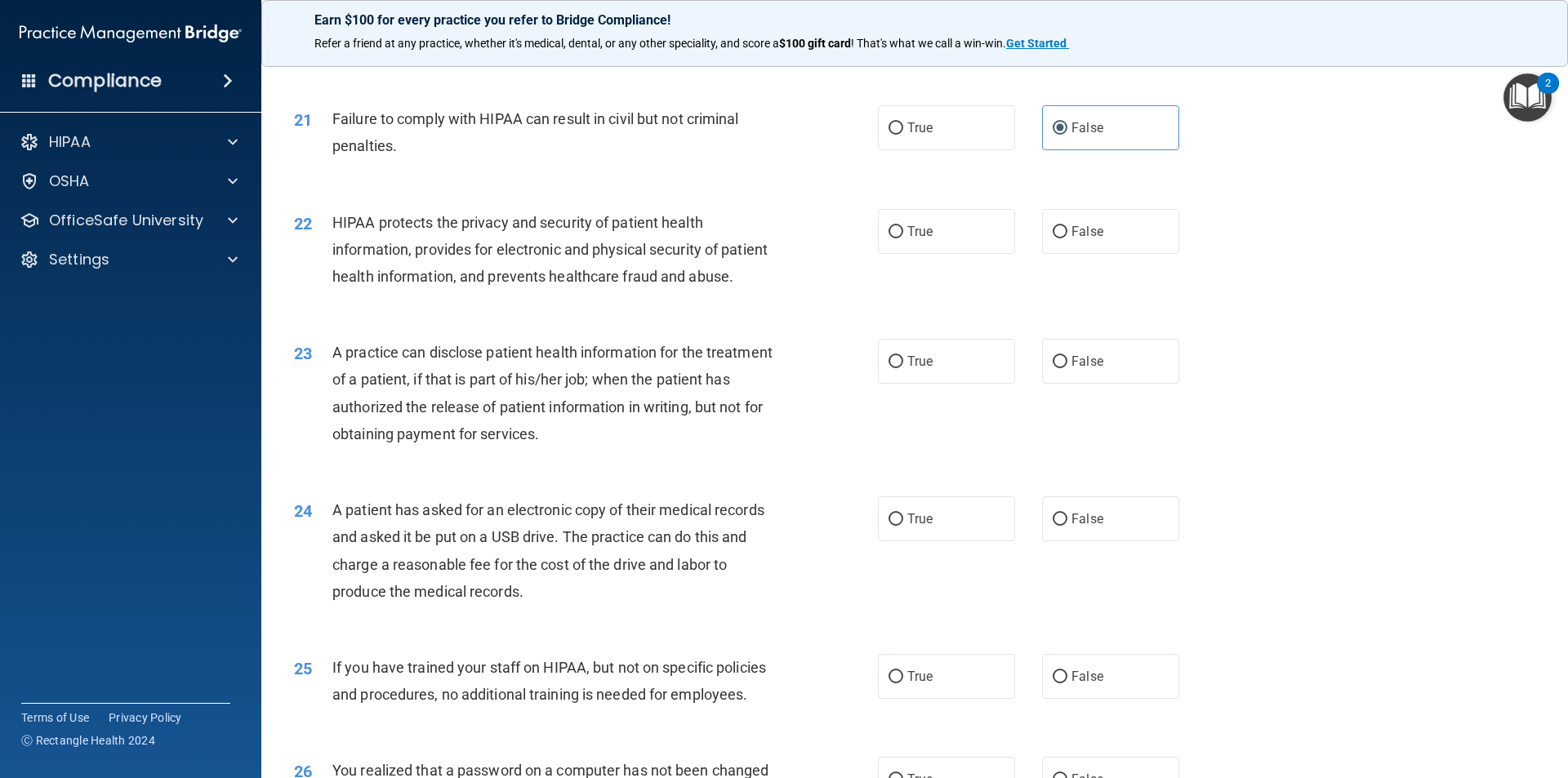
scroll to position [2450, 0]
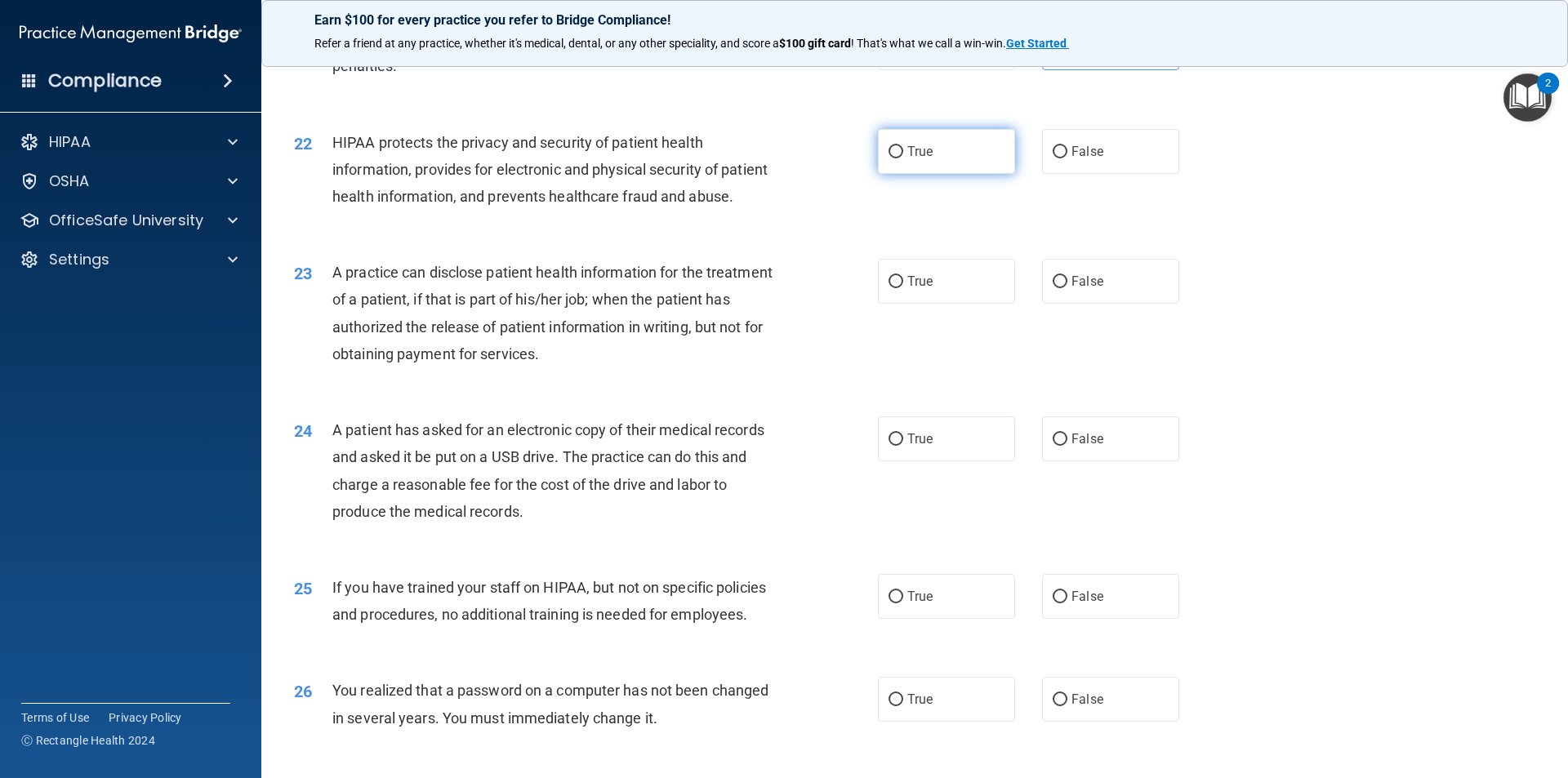
drag, startPoint x: 922, startPoint y: 167, endPoint x: 924, endPoint y: 179, distance: 12.2
click at [921, 169] on label "True" at bounding box center [946, 151] width 137 height 45
click at [903, 158] on input "True" at bounding box center [896, 152] width 15 height 12
radio input "true"
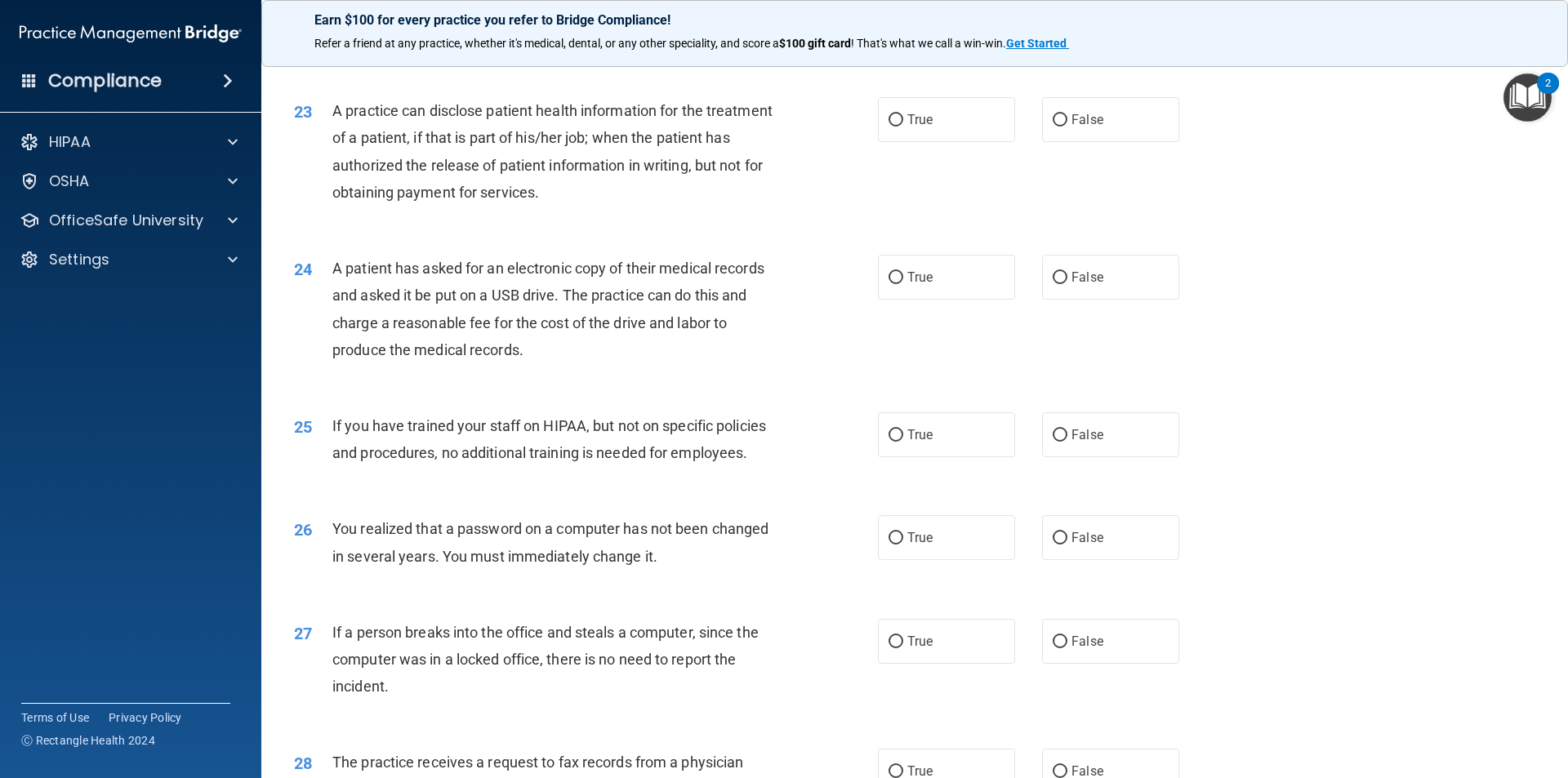
scroll to position [2613, 0]
click at [952, 141] on label "True" at bounding box center [946, 118] width 137 height 45
click at [903, 125] on input "True" at bounding box center [896, 119] width 15 height 12
radio input "true"
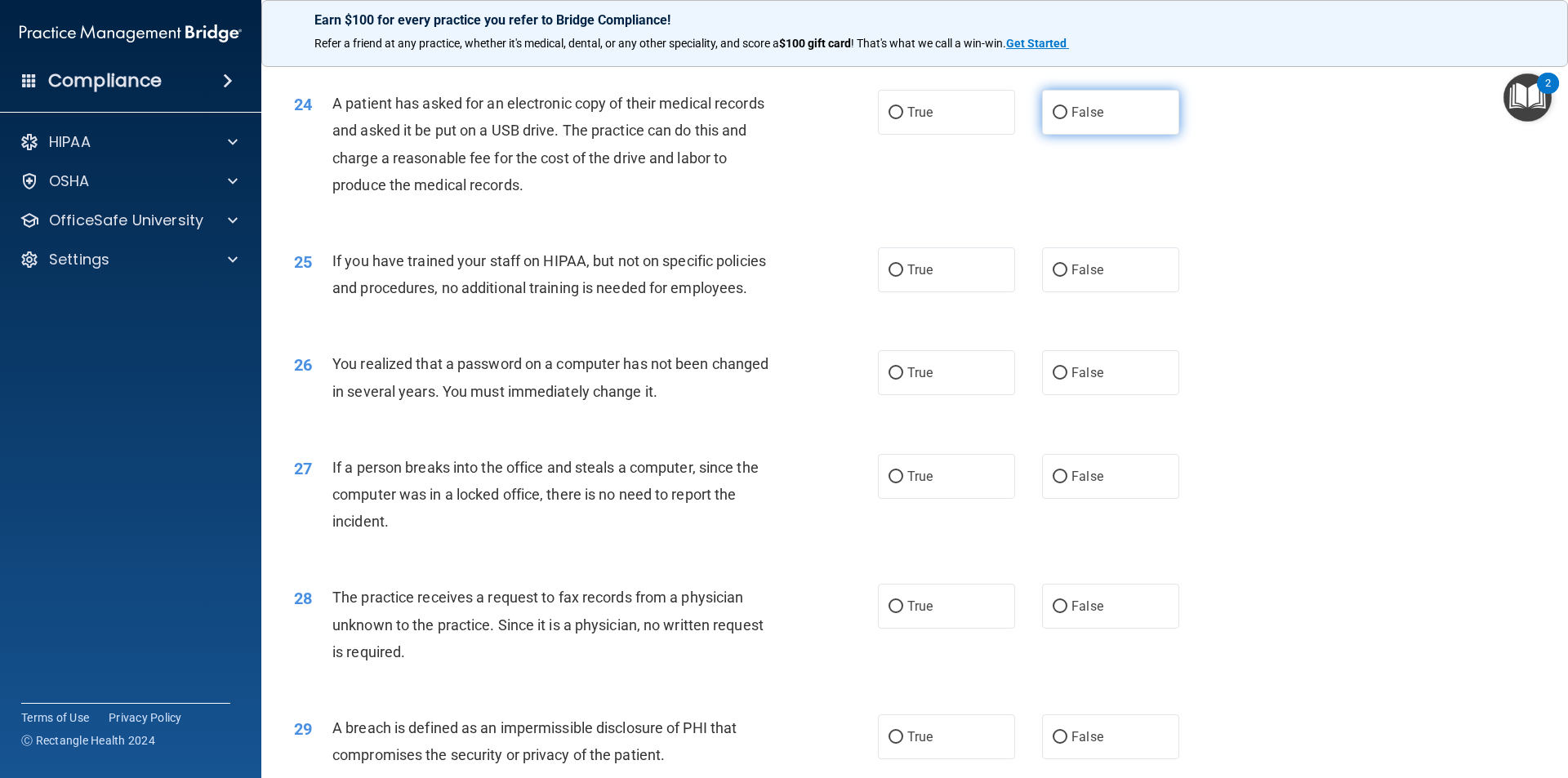
click at [1084, 120] on span "False" at bounding box center [1087, 112] width 32 height 15
click at [1067, 119] on input "False" at bounding box center [1060, 113] width 15 height 12
radio input "true"
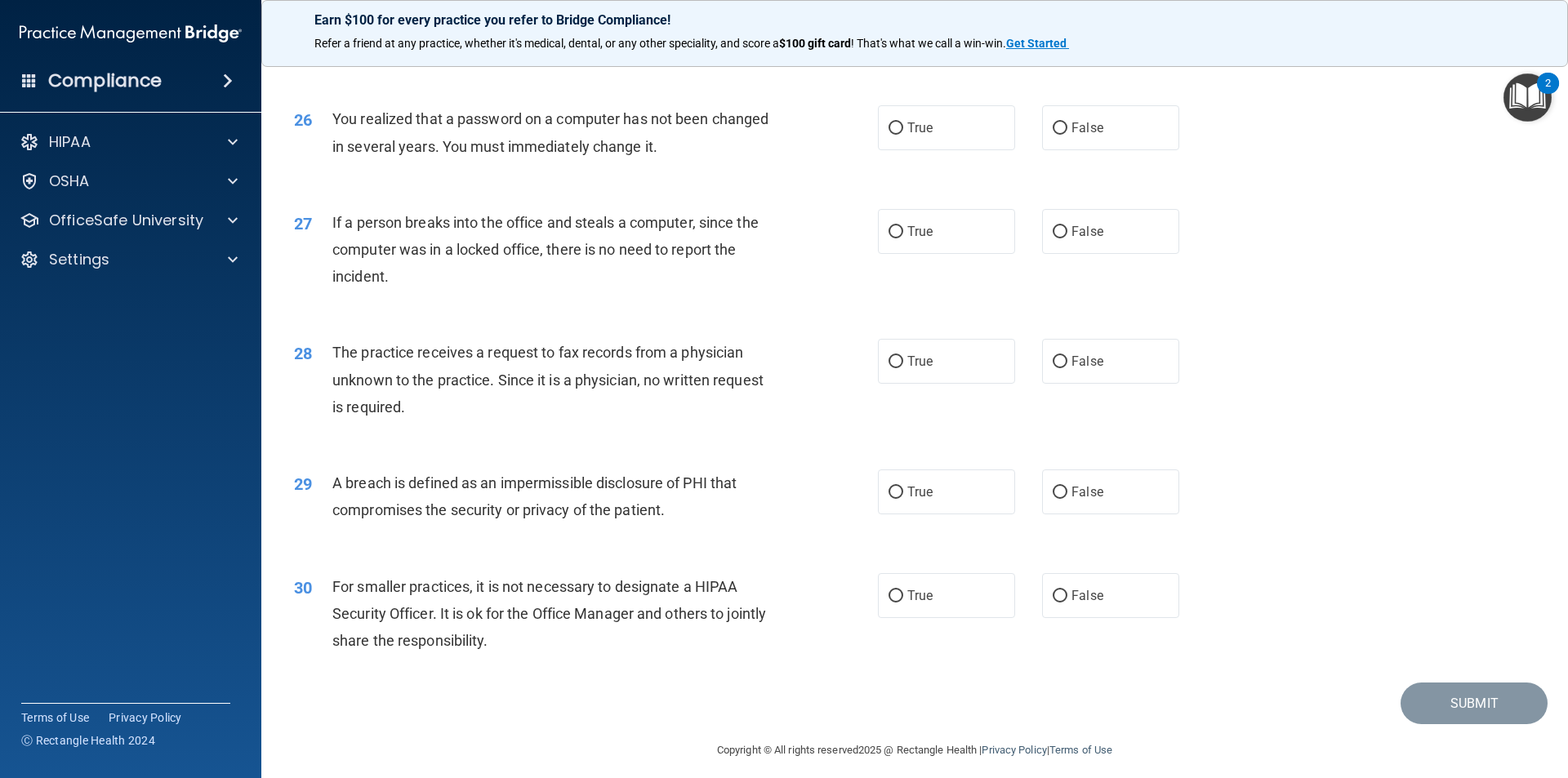
scroll to position [2858, 0]
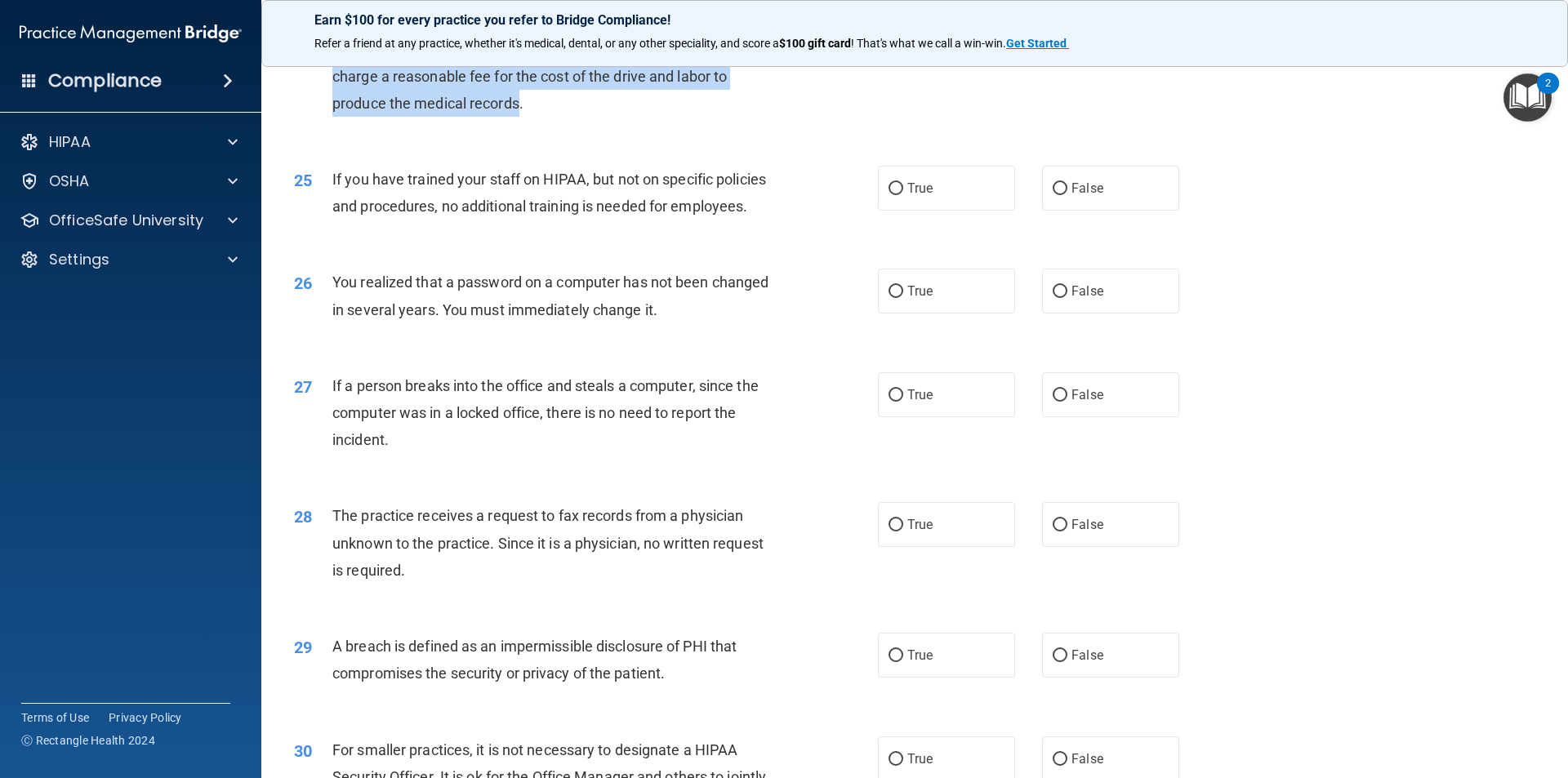
drag, startPoint x: 326, startPoint y: 72, endPoint x: 521, endPoint y: 170, distance: 218.2
click at [521, 125] on div "24 A patient has asked for an electronic copy of their medical records and aske…" at bounding box center [586, 67] width 633 height 117
copy div "A patient has asked for an electronic copy of their medical records and asked i…"
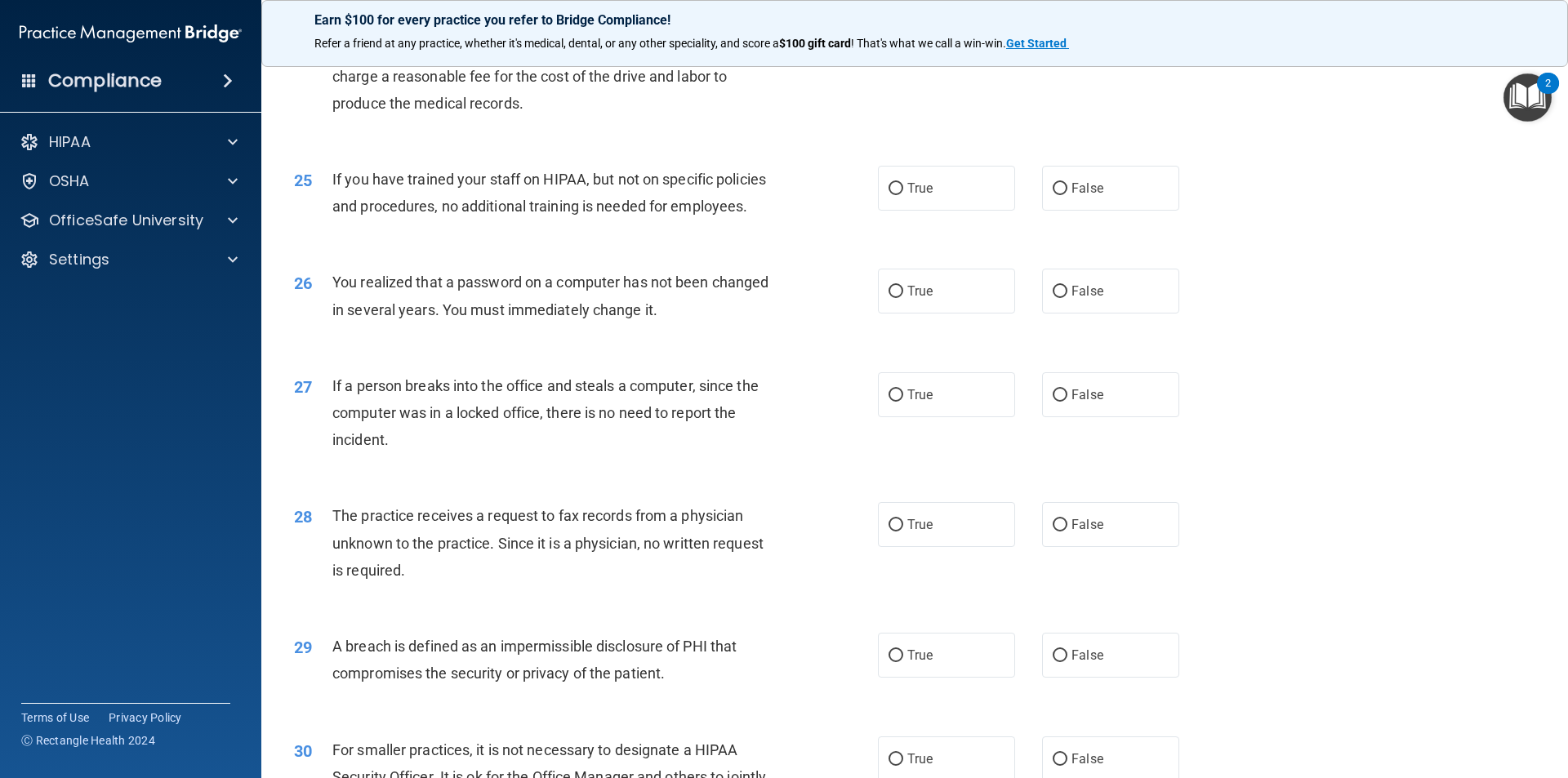
click at [925, 39] on span "True" at bounding box center [919, 31] width 25 height 15
click at [903, 38] on input "True" at bounding box center [896, 31] width 15 height 12
radio input "true"
radio input "false"
click at [895, 313] on label "True" at bounding box center [946, 291] width 137 height 45
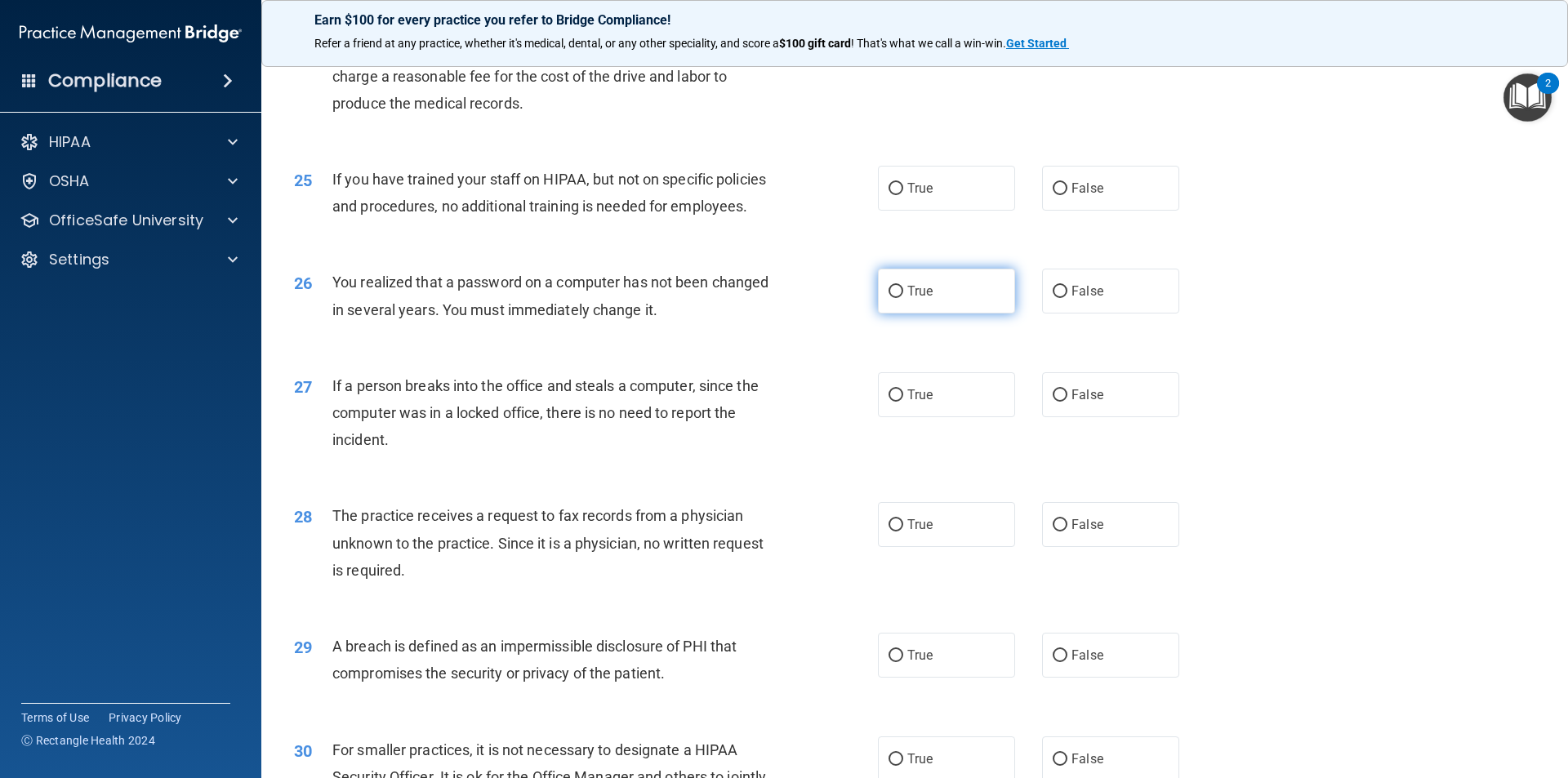
click at [895, 298] on input "True" at bounding box center [896, 292] width 15 height 12
radio input "true"
click at [1131, 210] on label "False" at bounding box center [1110, 188] width 137 height 45
click at [1067, 195] on input "False" at bounding box center [1060, 189] width 15 height 12
radio input "true"
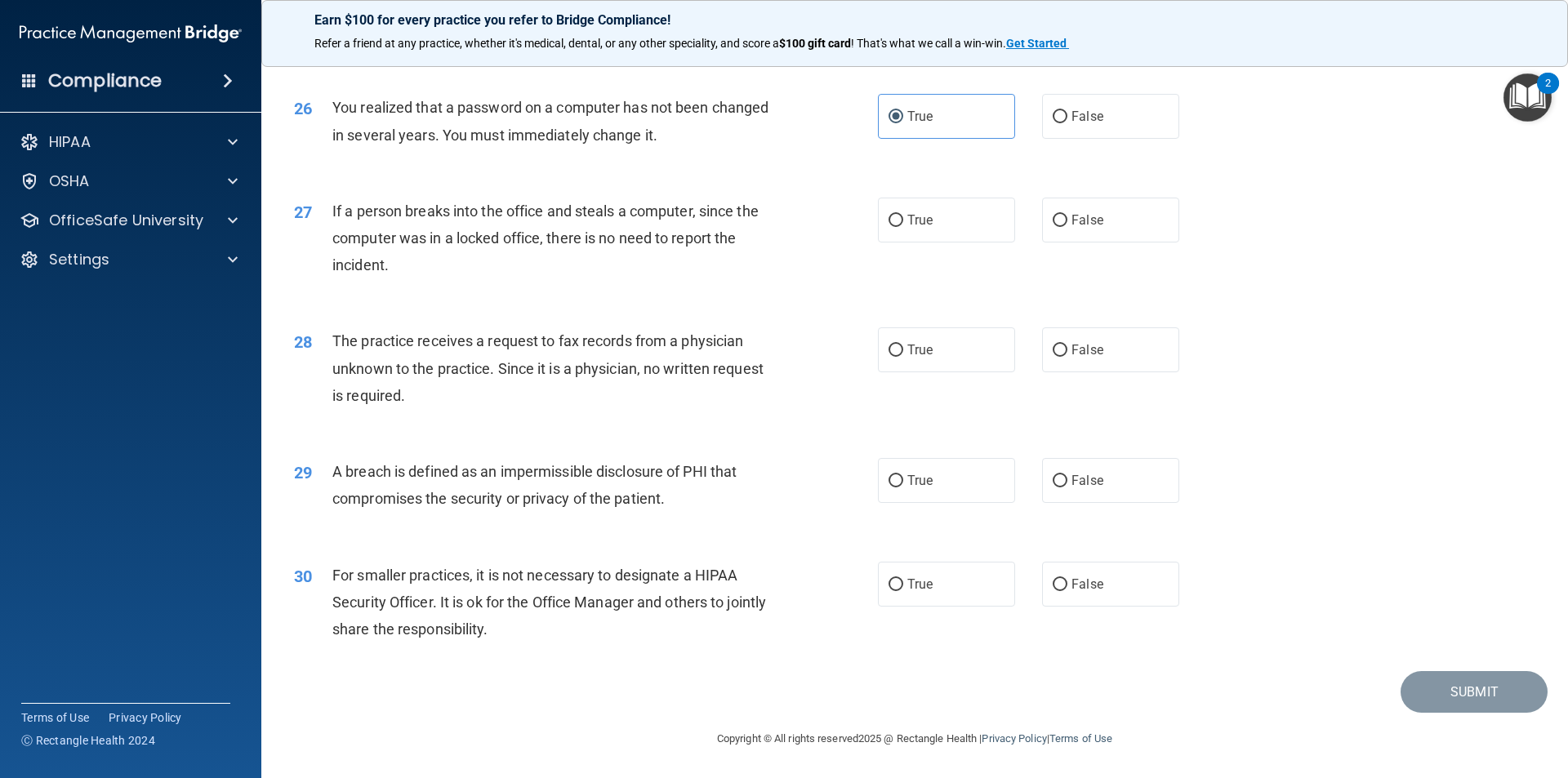
scroll to position [3087, 0]
click at [1097, 222] on label "False" at bounding box center [1110, 220] width 137 height 45
click at [1067, 222] on input "False" at bounding box center [1060, 221] width 15 height 12
radio input "true"
click at [1069, 371] on label "False" at bounding box center [1110, 349] width 137 height 45
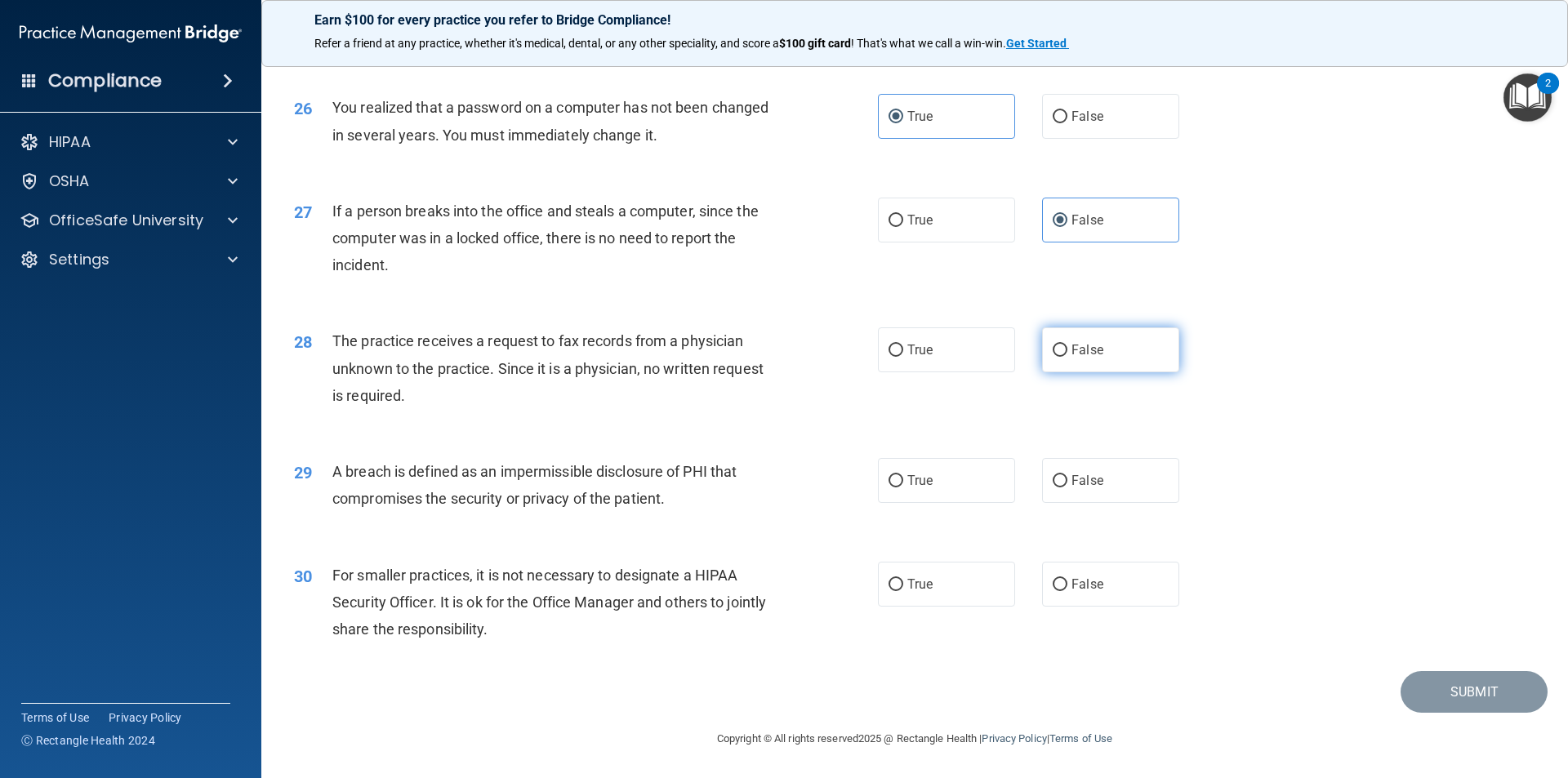
click at [1067, 357] on input "False" at bounding box center [1060, 350] width 15 height 12
radio input "true"
click at [897, 498] on label "True" at bounding box center [946, 480] width 137 height 45
click at [897, 488] on input "True" at bounding box center [896, 481] width 15 height 12
radio input "true"
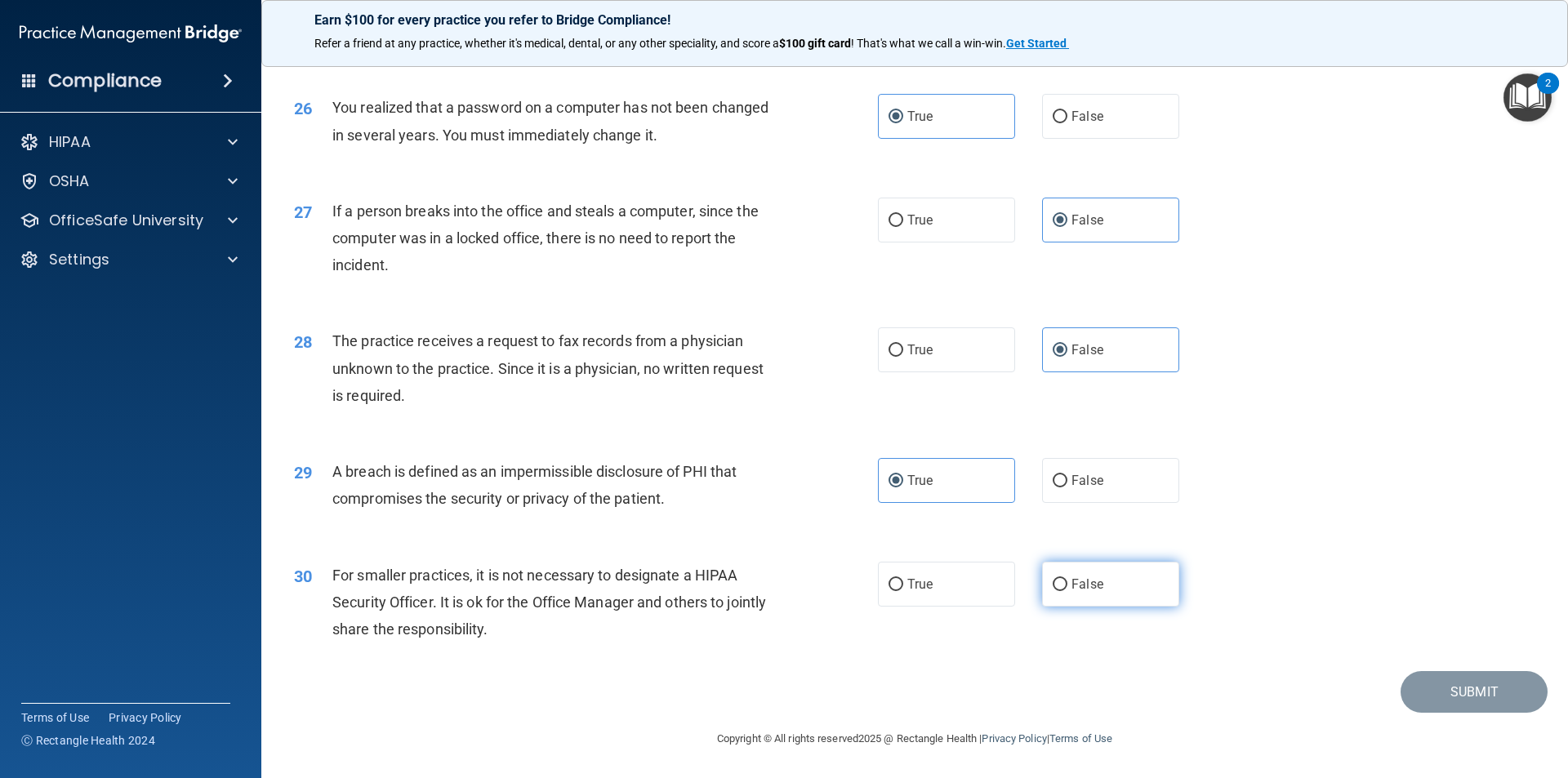
click at [1096, 574] on label "False" at bounding box center [1110, 584] width 137 height 45
click at [1067, 579] on input "False" at bounding box center [1060, 585] width 15 height 12
radio input "true"
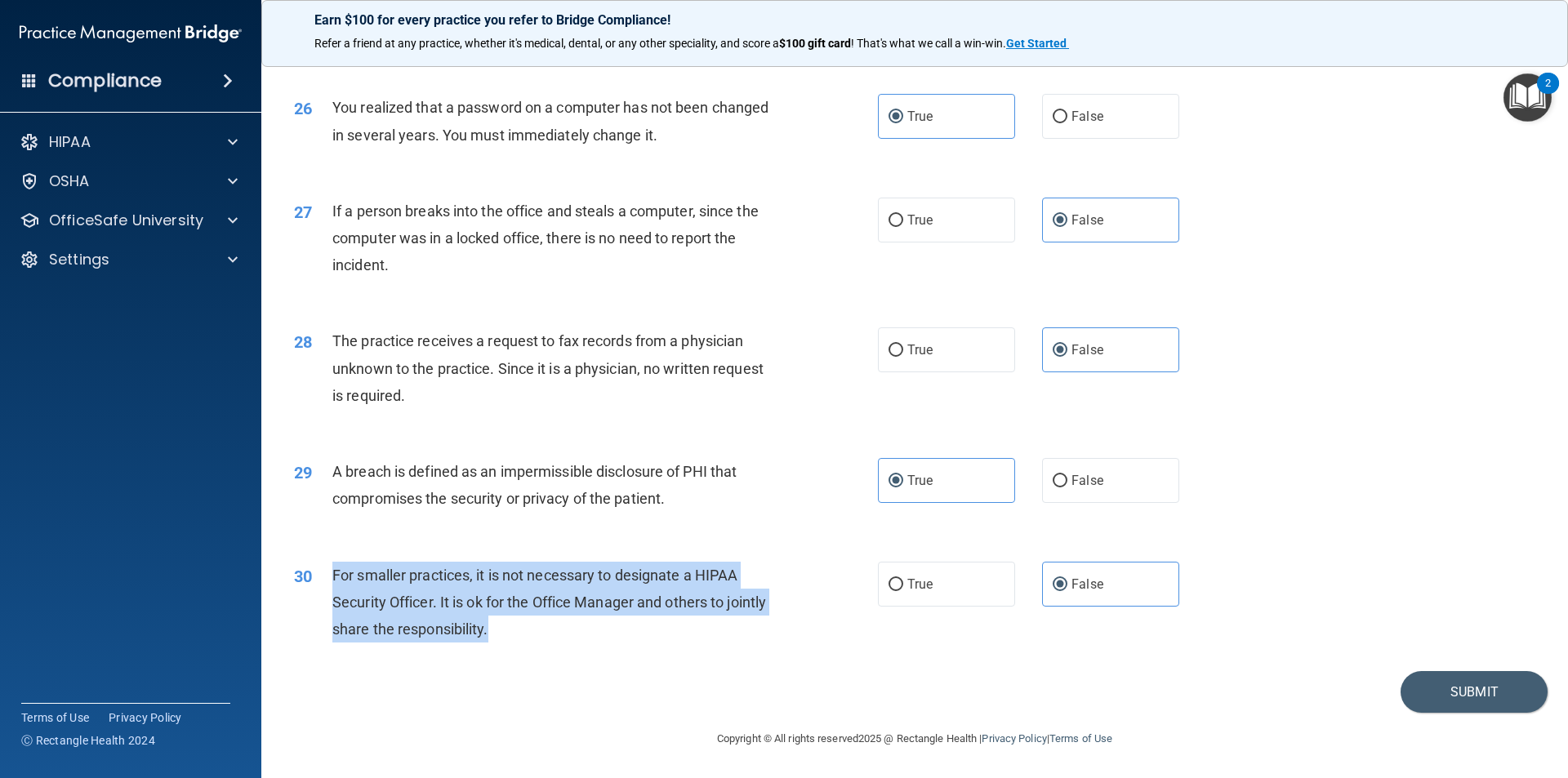
drag, startPoint x: 387, startPoint y: 579, endPoint x: 543, endPoint y: 640, distance: 167.5
click at [548, 641] on div "30 For smaller practices, it is not necessary to designate a HIPAA Security Off…" at bounding box center [586, 606] width 633 height 90
copy div "For smaller practices, it is not necessary to designate a HIPAA Security Office…"
click at [1408, 679] on button "Submit" at bounding box center [1474, 692] width 147 height 41
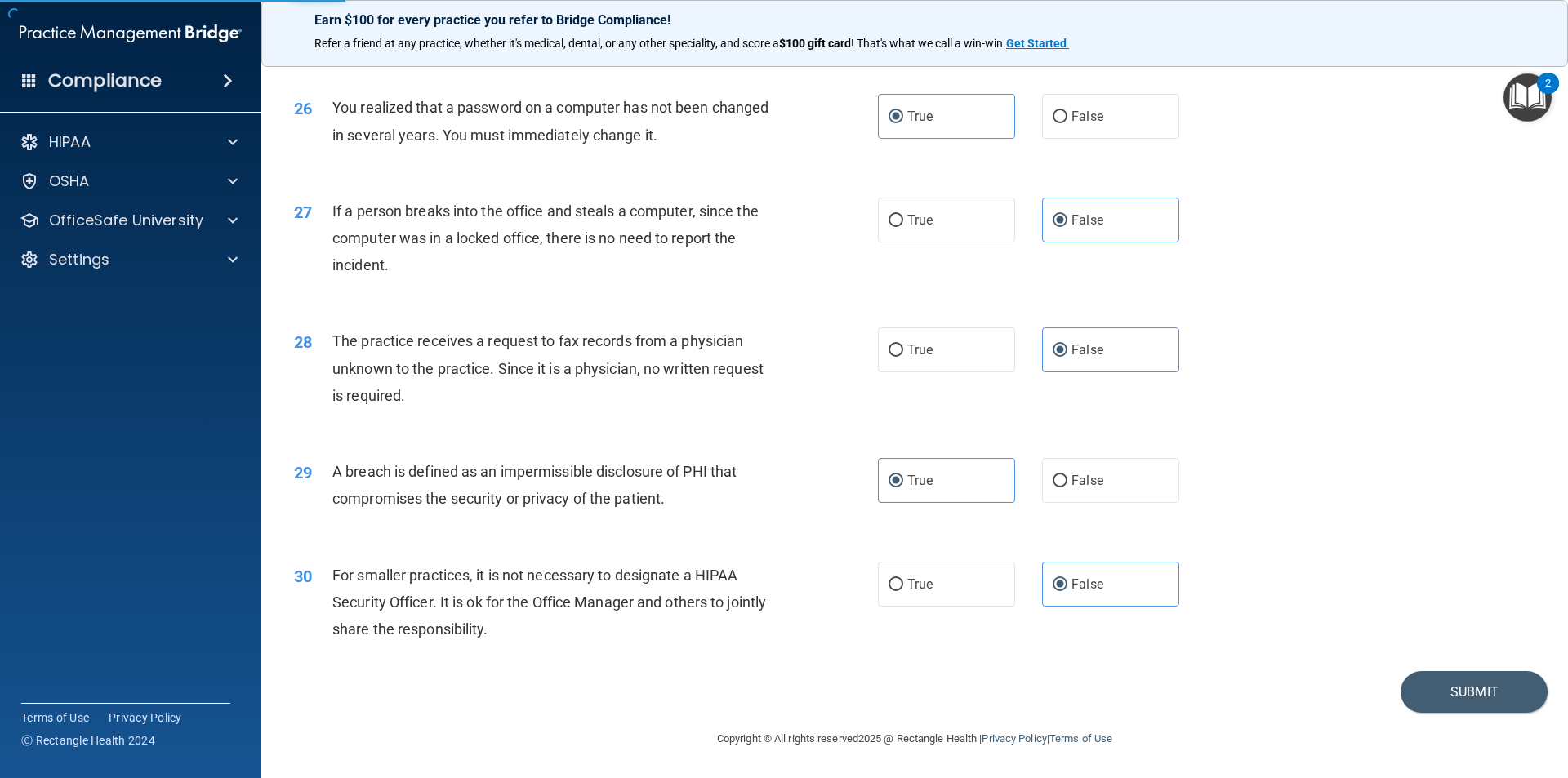
click at [1405, 559] on div "30 For smaller practices, it is not necessary to designate a HIPAA Security Off…" at bounding box center [915, 606] width 1266 height 131
click at [1434, 696] on button "Submit" at bounding box center [1474, 692] width 147 height 41
click at [1429, 694] on button "Submit" at bounding box center [1474, 692] width 147 height 41
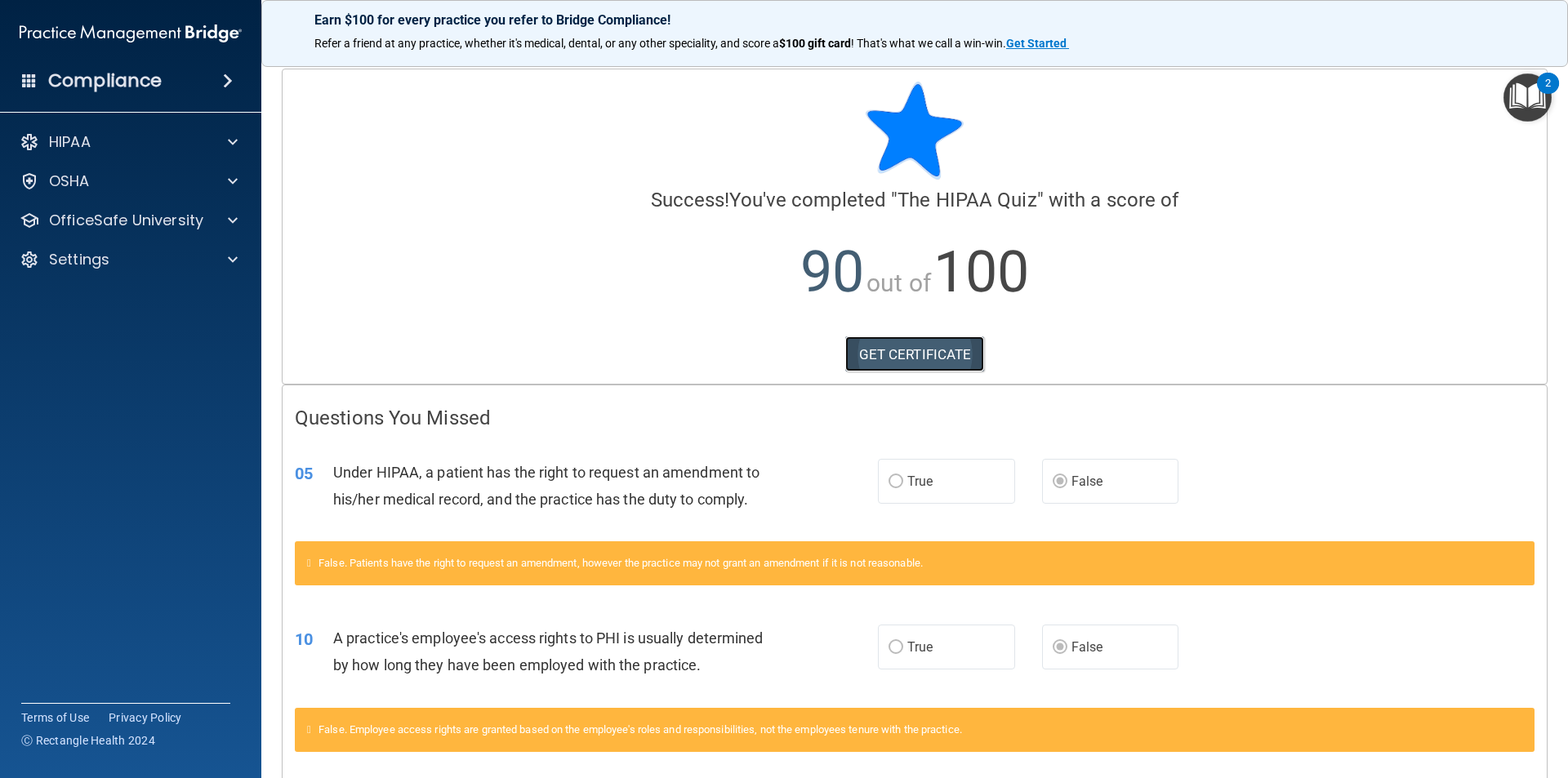
click at [912, 350] on link "GET CERTIFICATE" at bounding box center [915, 355] width 140 height 36
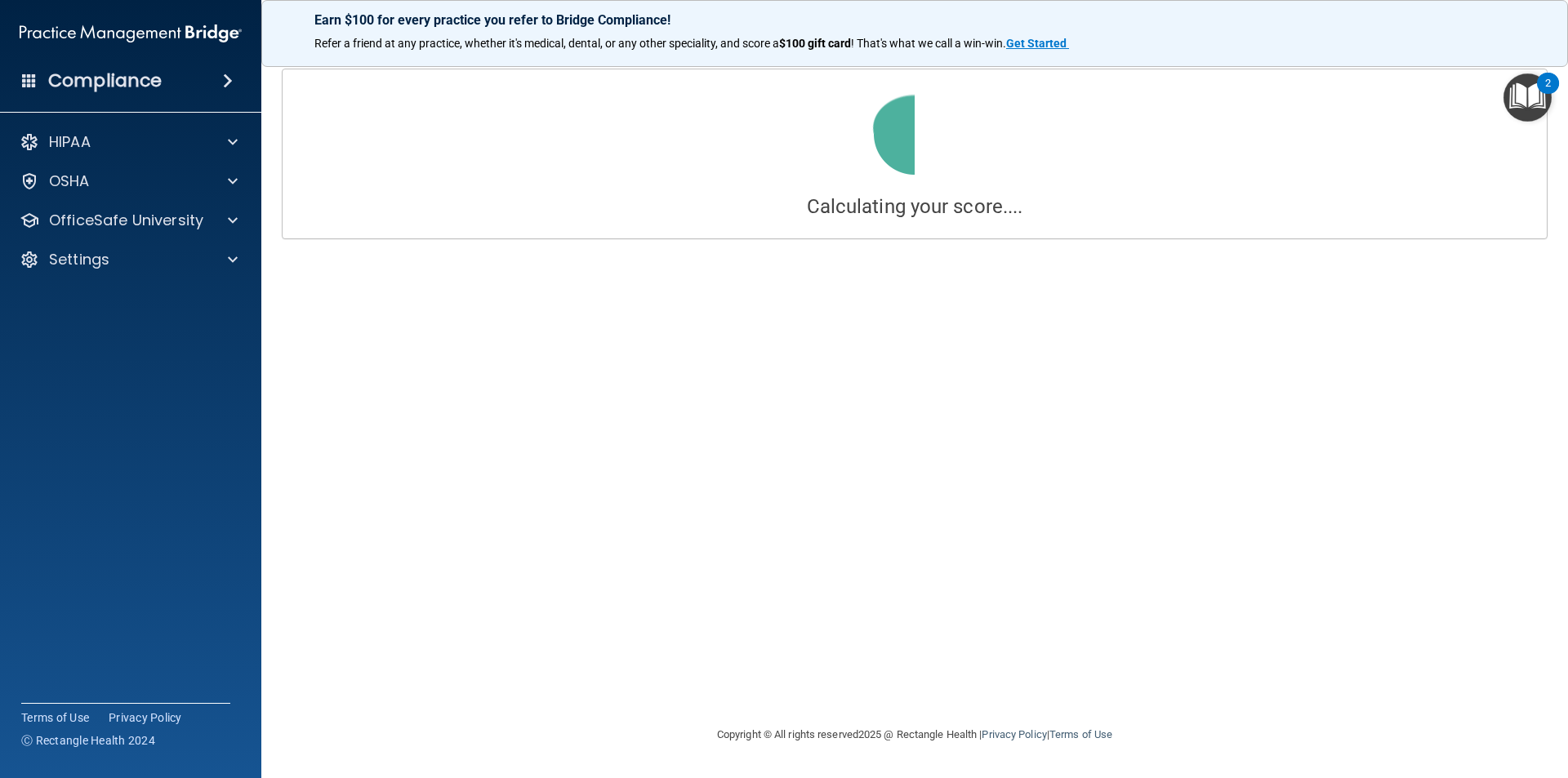
click at [98, 35] on img at bounding box center [131, 33] width 222 height 33
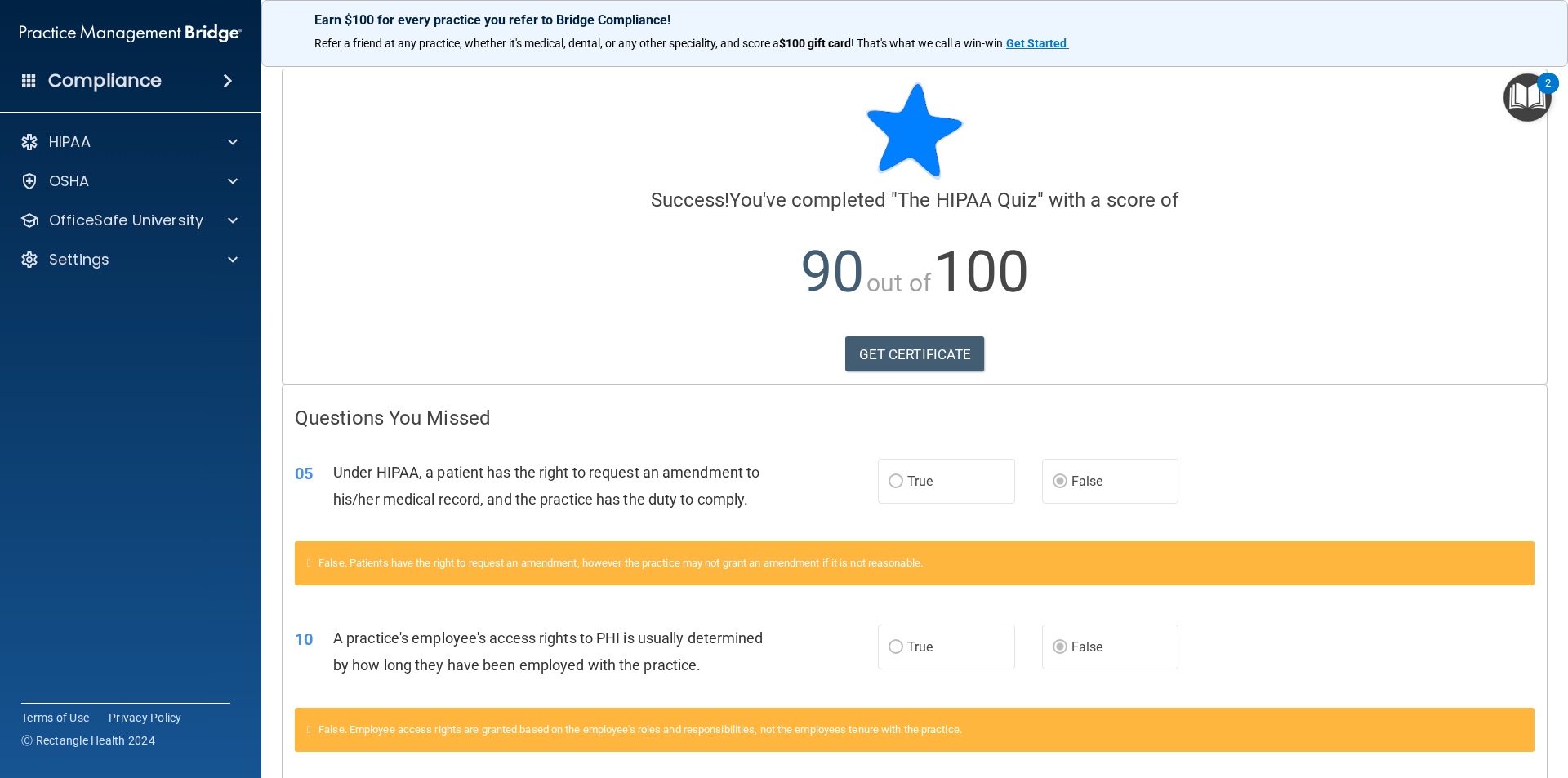
click at [96, 73] on h4 "Compliance" at bounding box center [105, 81] width 113 height 23
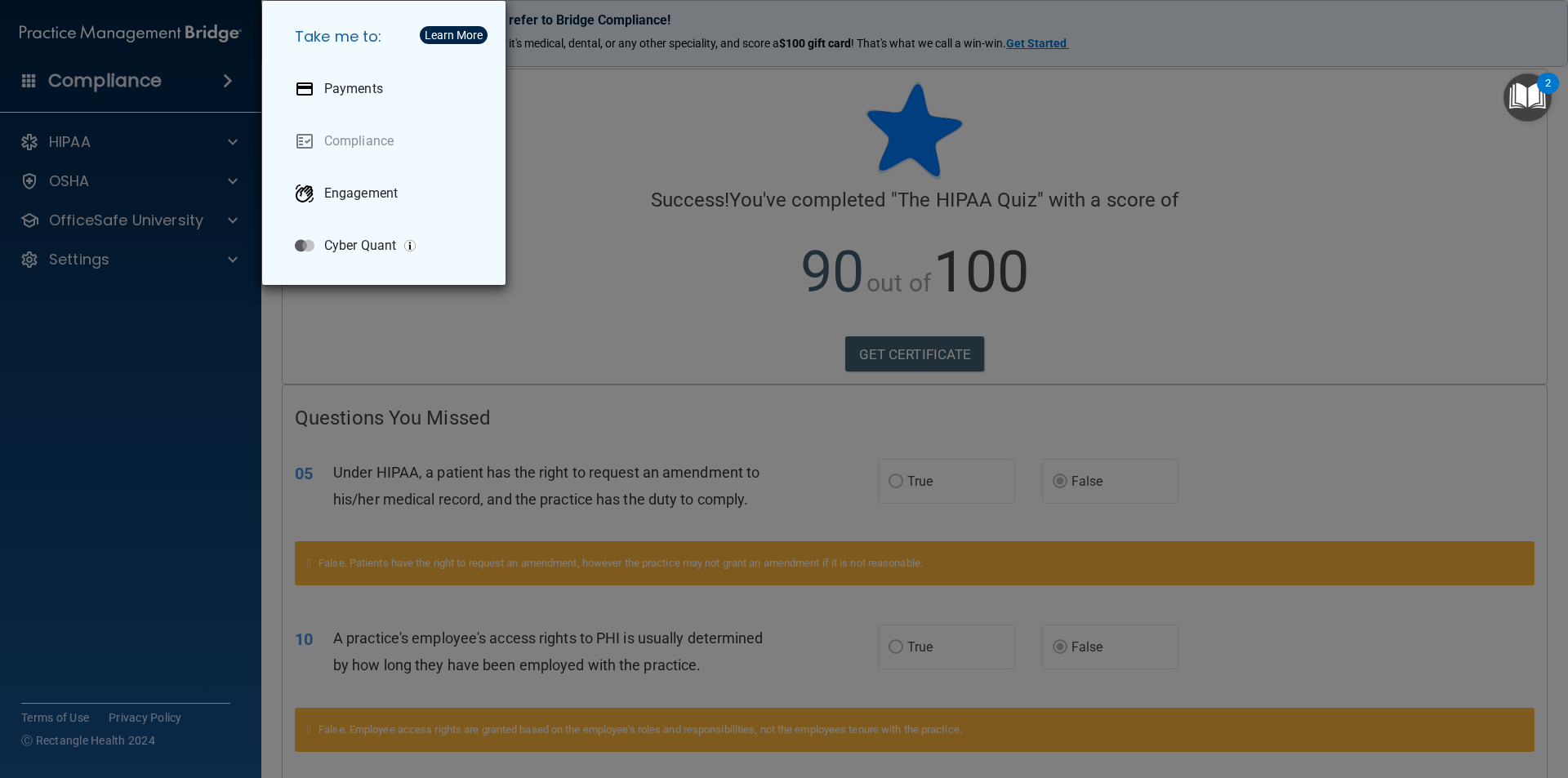
click at [544, 168] on div "Take me to: Payments Compliance Engagement Cyber Quant" at bounding box center [784, 389] width 1568 height 778
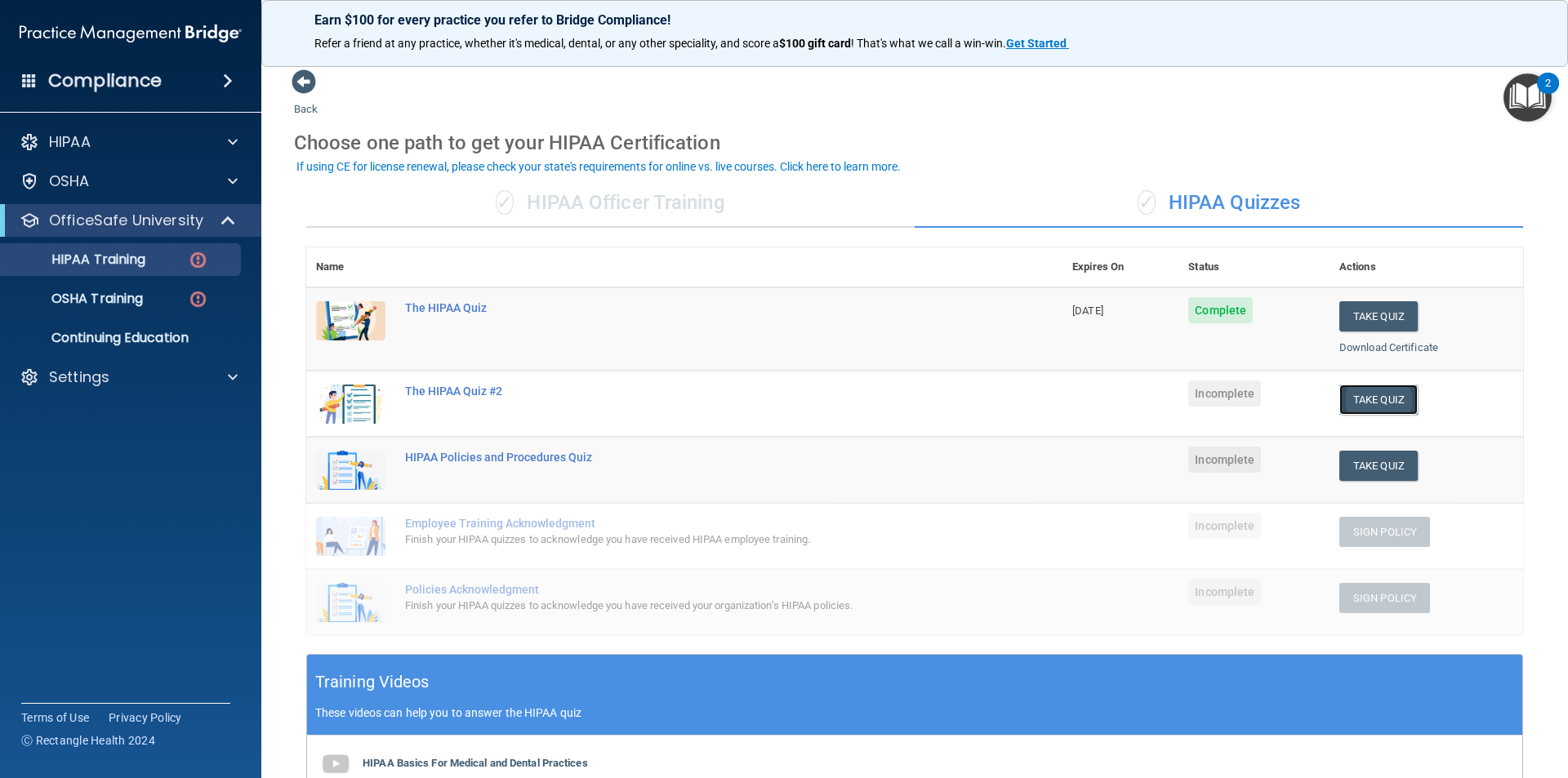
click at [1380, 393] on button "Take Quiz" at bounding box center [1378, 399] width 78 height 30
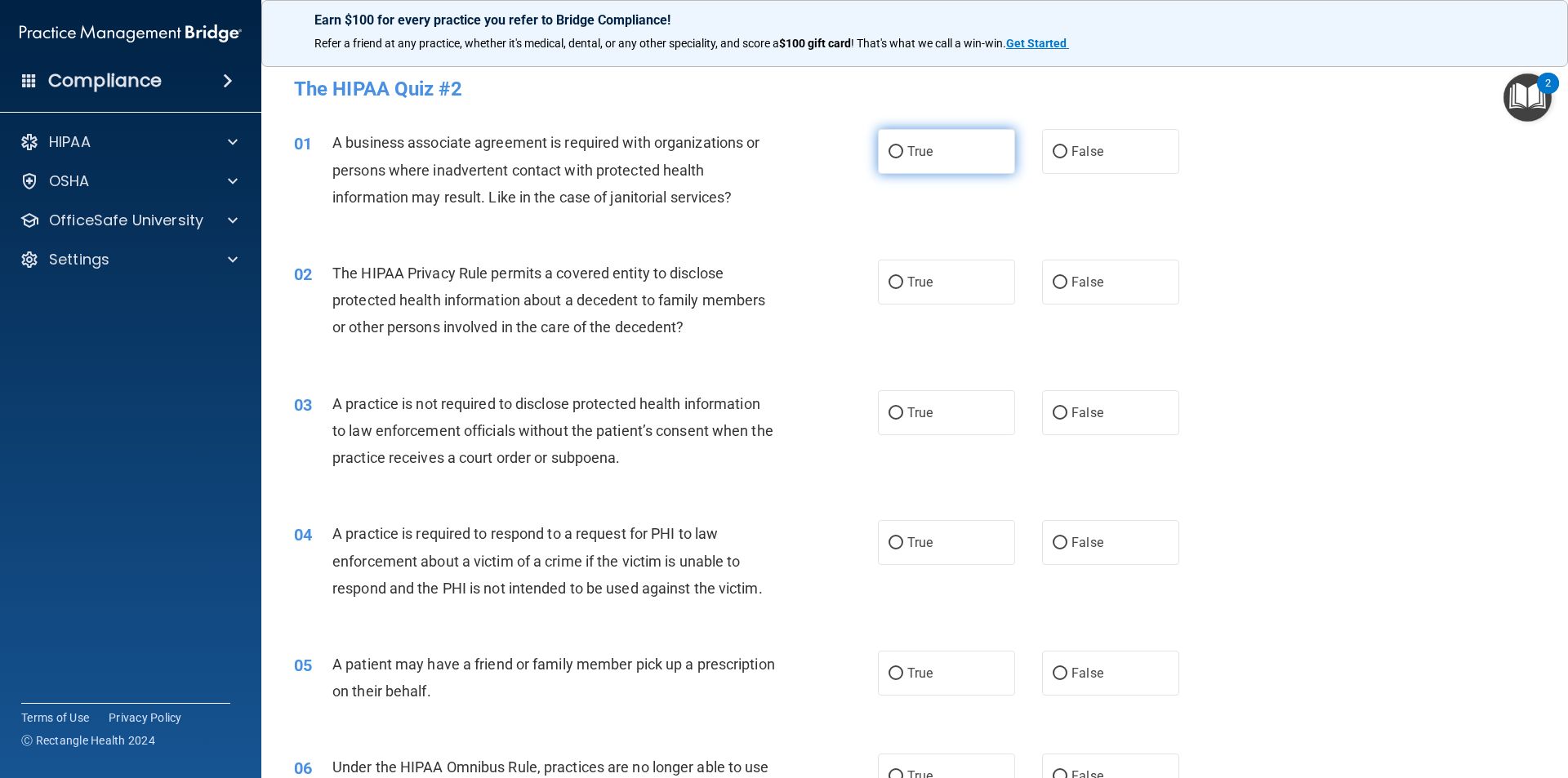
click at [936, 159] on label "True" at bounding box center [946, 151] width 137 height 45
click at [903, 158] on input "True" at bounding box center [896, 152] width 15 height 12
radio input "true"
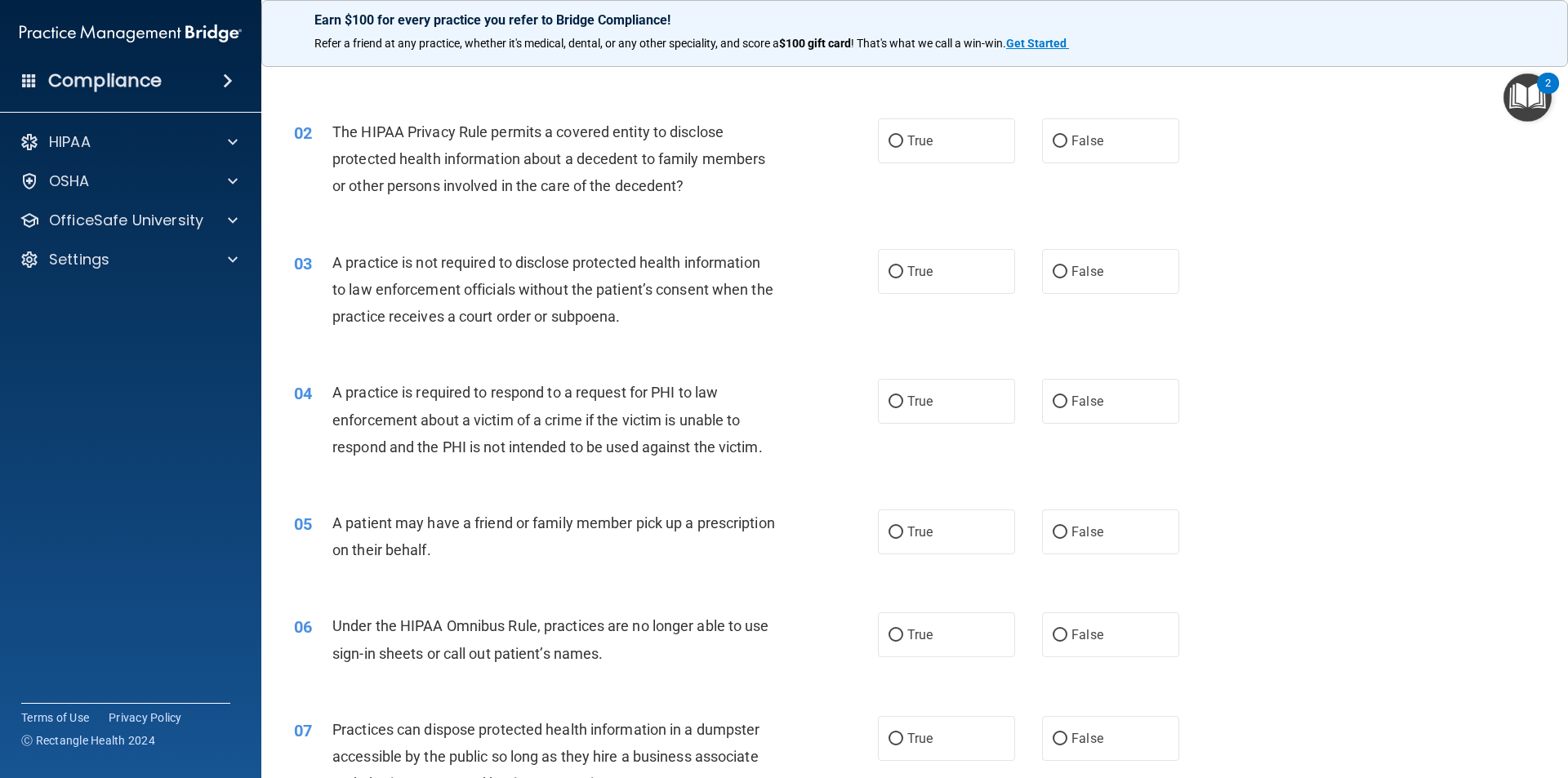
scroll to position [163, 0]
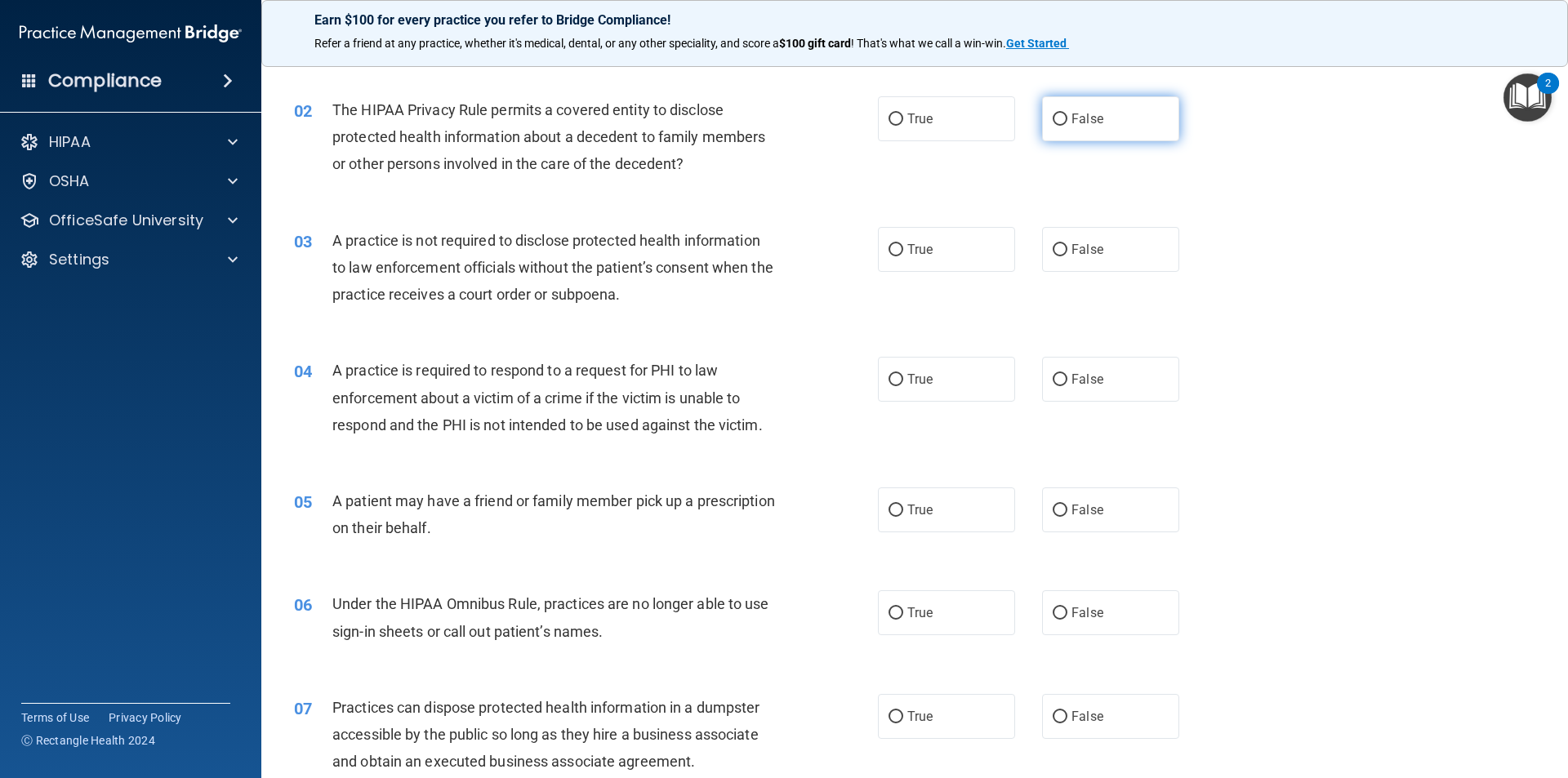
click at [1091, 142] on label "False" at bounding box center [1110, 119] width 137 height 45
click at [1067, 125] on input "False" at bounding box center [1060, 119] width 15 height 12
radio input "true"
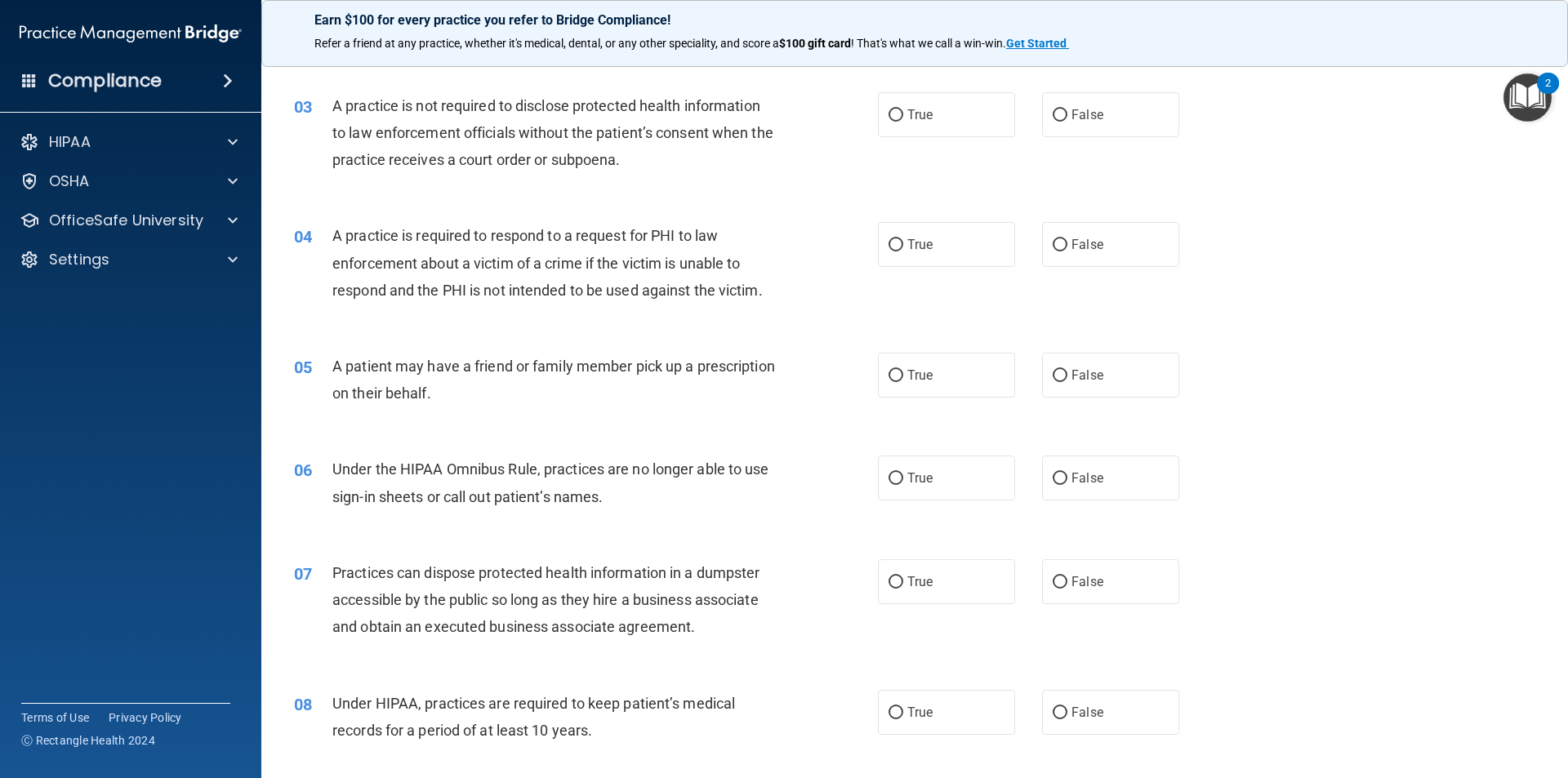
scroll to position [326, 0]
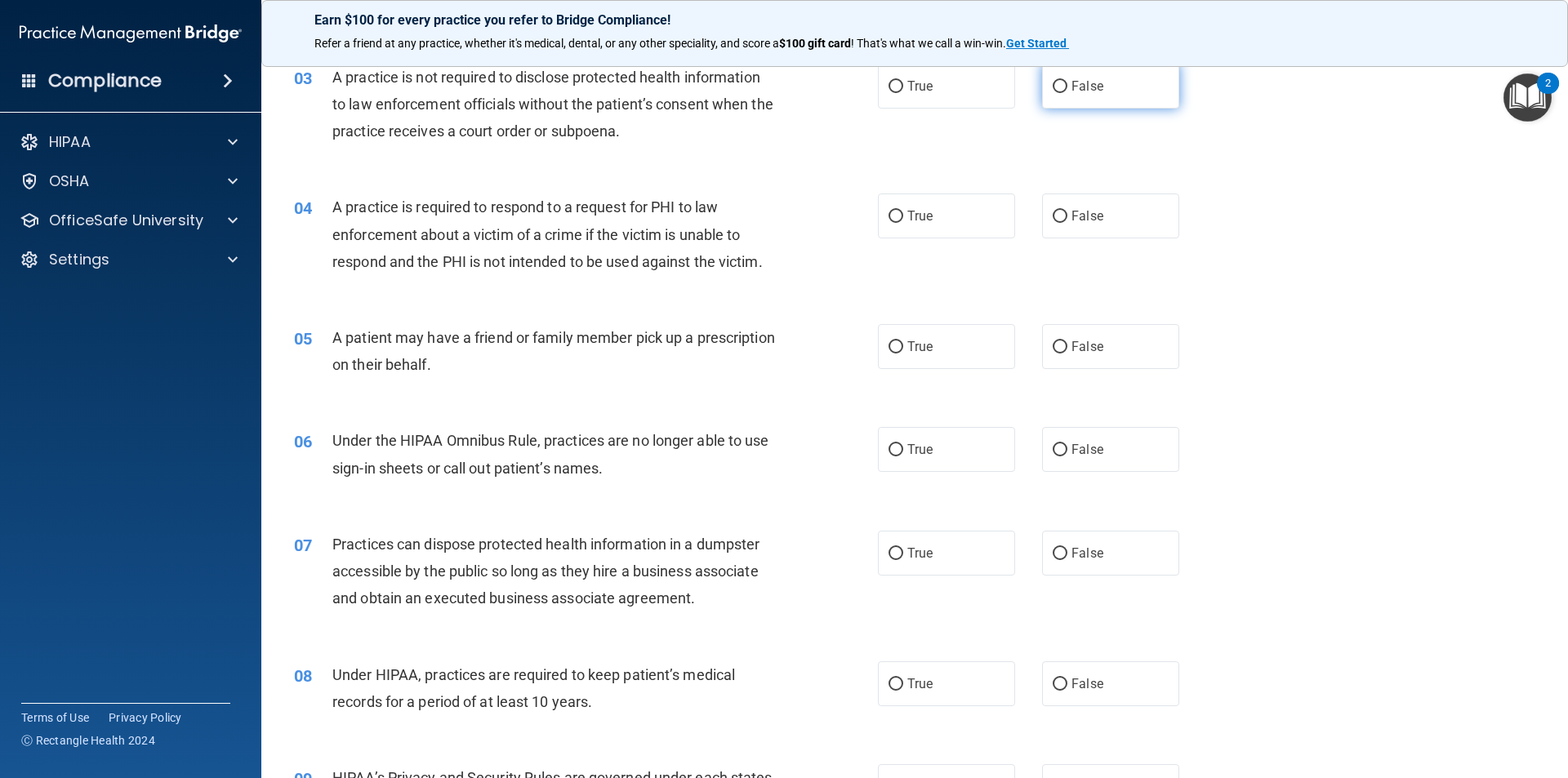
click at [1059, 81] on input "False" at bounding box center [1060, 87] width 15 height 12
radio input "true"
drag, startPoint x: 911, startPoint y: 216, endPoint x: 874, endPoint y: 237, distance: 42.5
click at [911, 217] on span "True" at bounding box center [919, 216] width 25 height 15
click at [903, 217] on input "True" at bounding box center [896, 216] width 15 height 12
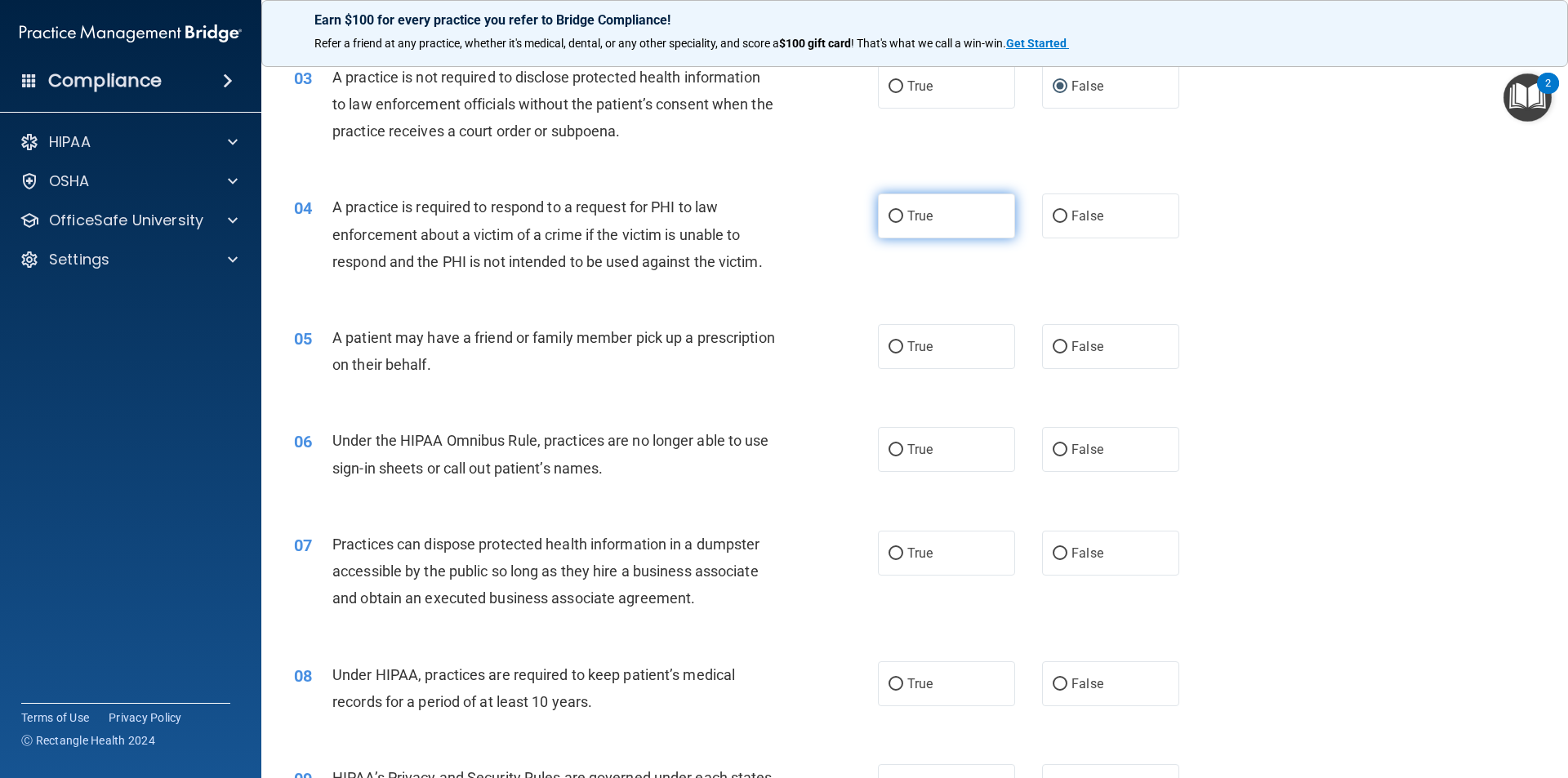
radio input "true"
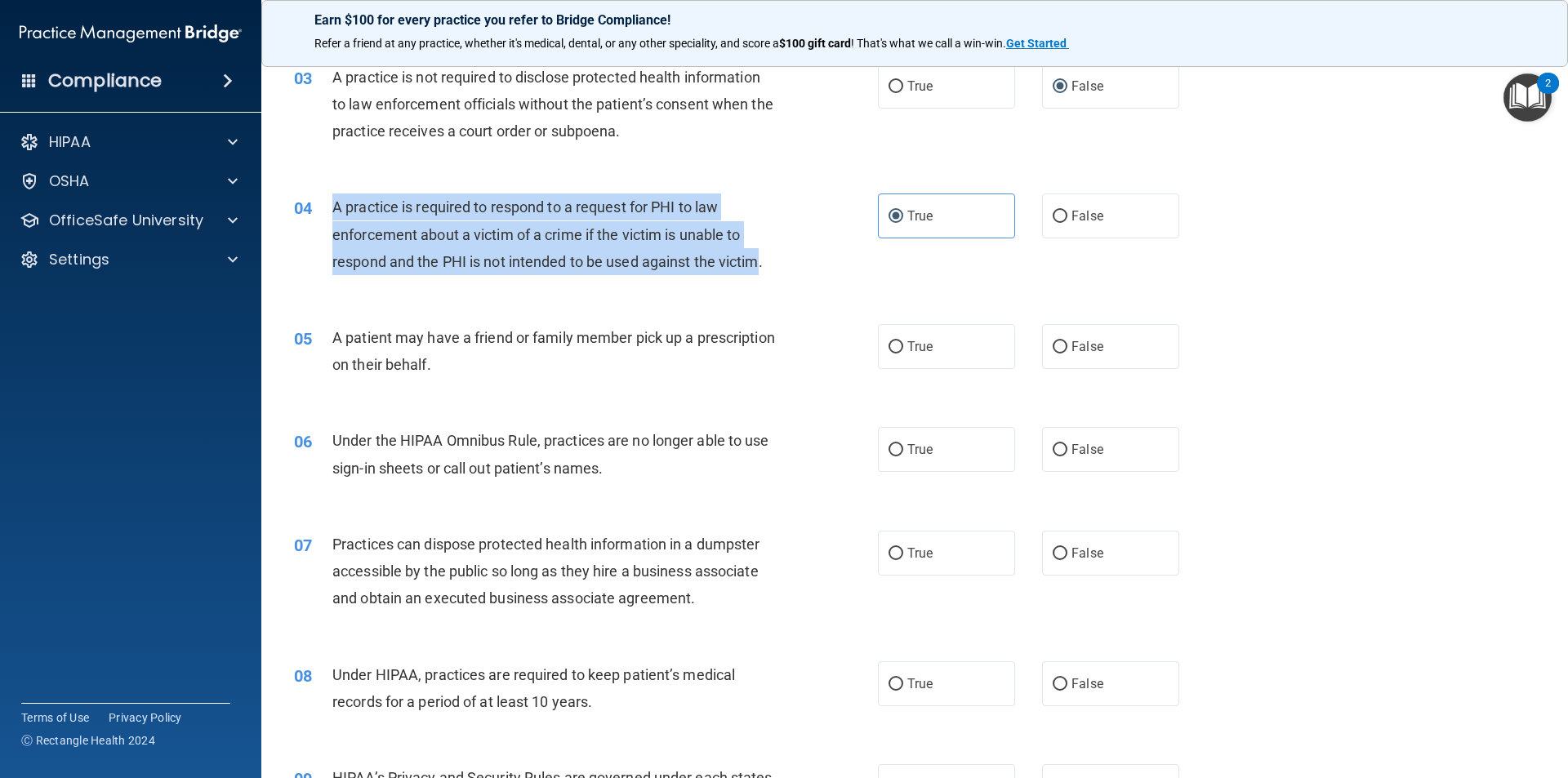
drag, startPoint x: 327, startPoint y: 198, endPoint x: 762, endPoint y: 278, distance: 442.3
click at [762, 278] on div "04 A practice is required to respond to a request for PHI to law enforcement ab…" at bounding box center [586, 238] width 633 height 90
copy div "A practice is required to respond to a request for PHI to law enforcement about…"
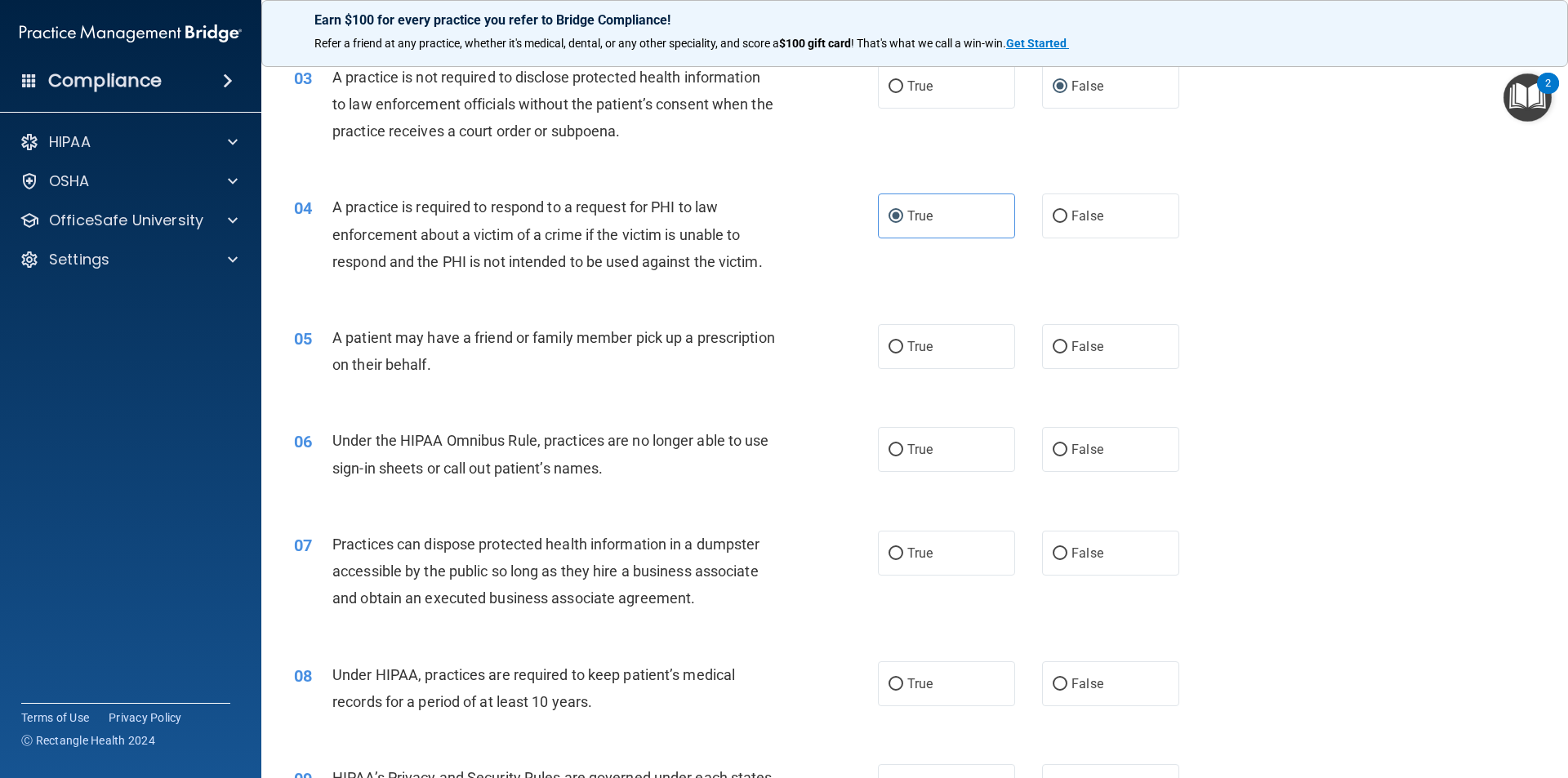
click at [546, 363] on div "A patient may have a friend or family member pick up a prescription on their be…" at bounding box center [561, 351] width 457 height 54
click at [911, 333] on label "True" at bounding box center [946, 347] width 137 height 45
click at [903, 341] on input "True" at bounding box center [896, 347] width 15 height 12
radio input "true"
click at [1042, 341] on label "False" at bounding box center [1110, 347] width 137 height 45
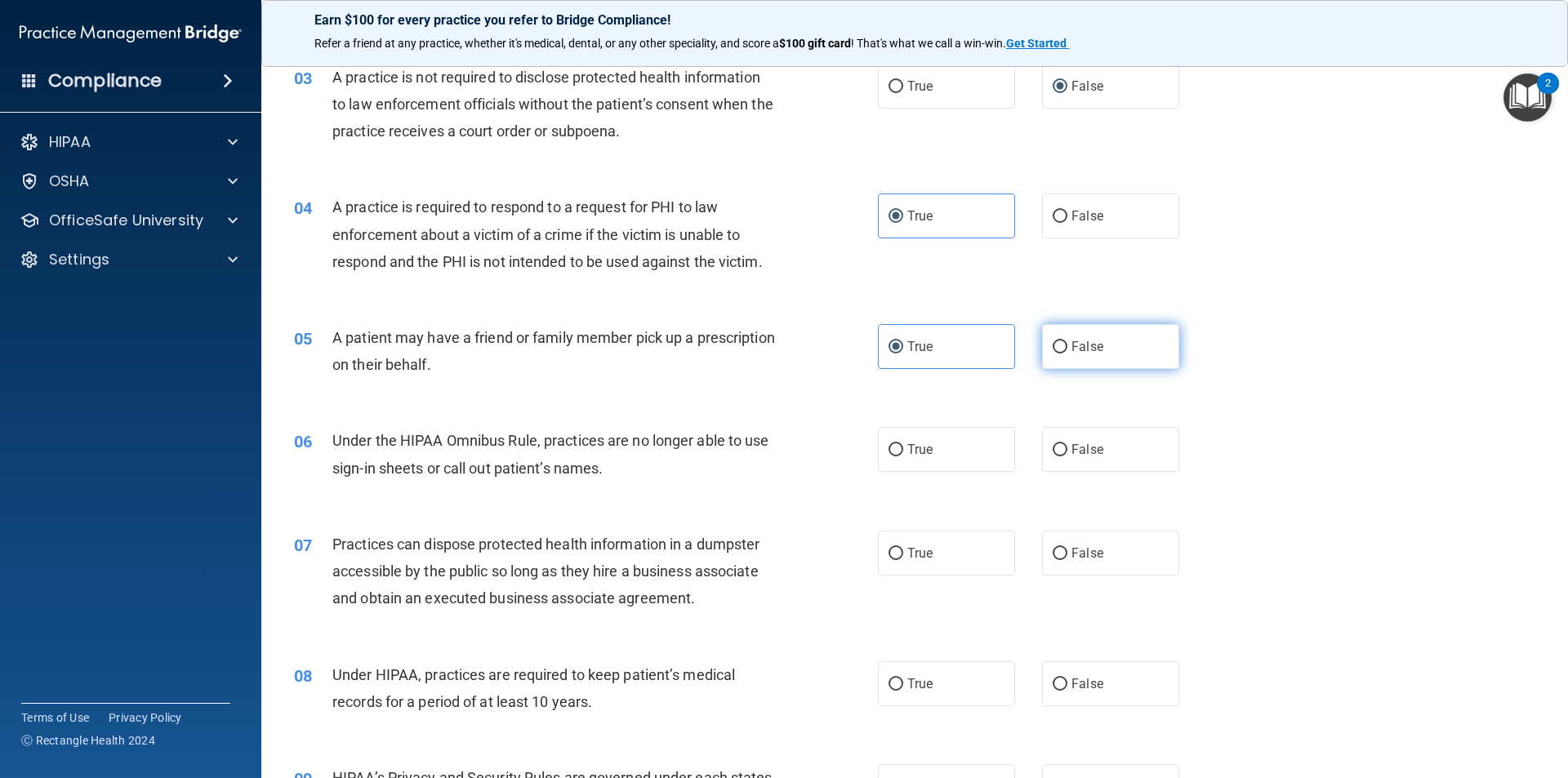
click at [1053, 341] on input "False" at bounding box center [1060, 347] width 15 height 12
radio input "true"
click at [1014, 350] on div "True False" at bounding box center [1042, 347] width 329 height 45
click at [1006, 354] on div "True False" at bounding box center [1042, 347] width 329 height 45
click at [1000, 356] on label "True" at bounding box center [946, 347] width 137 height 45
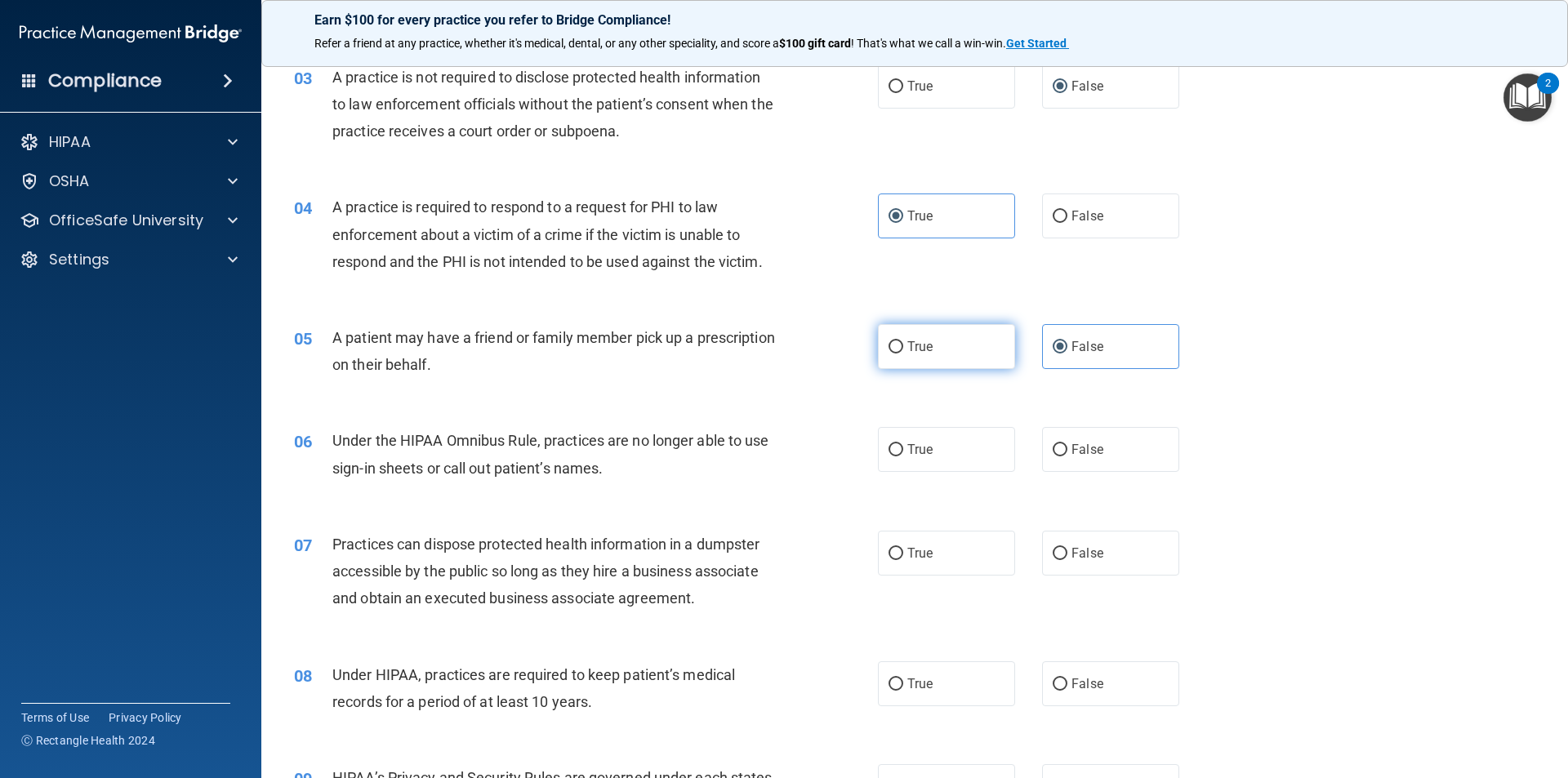
click at [903, 354] on input "True" at bounding box center [896, 347] width 15 height 12
radio input "true"
radio input "false"
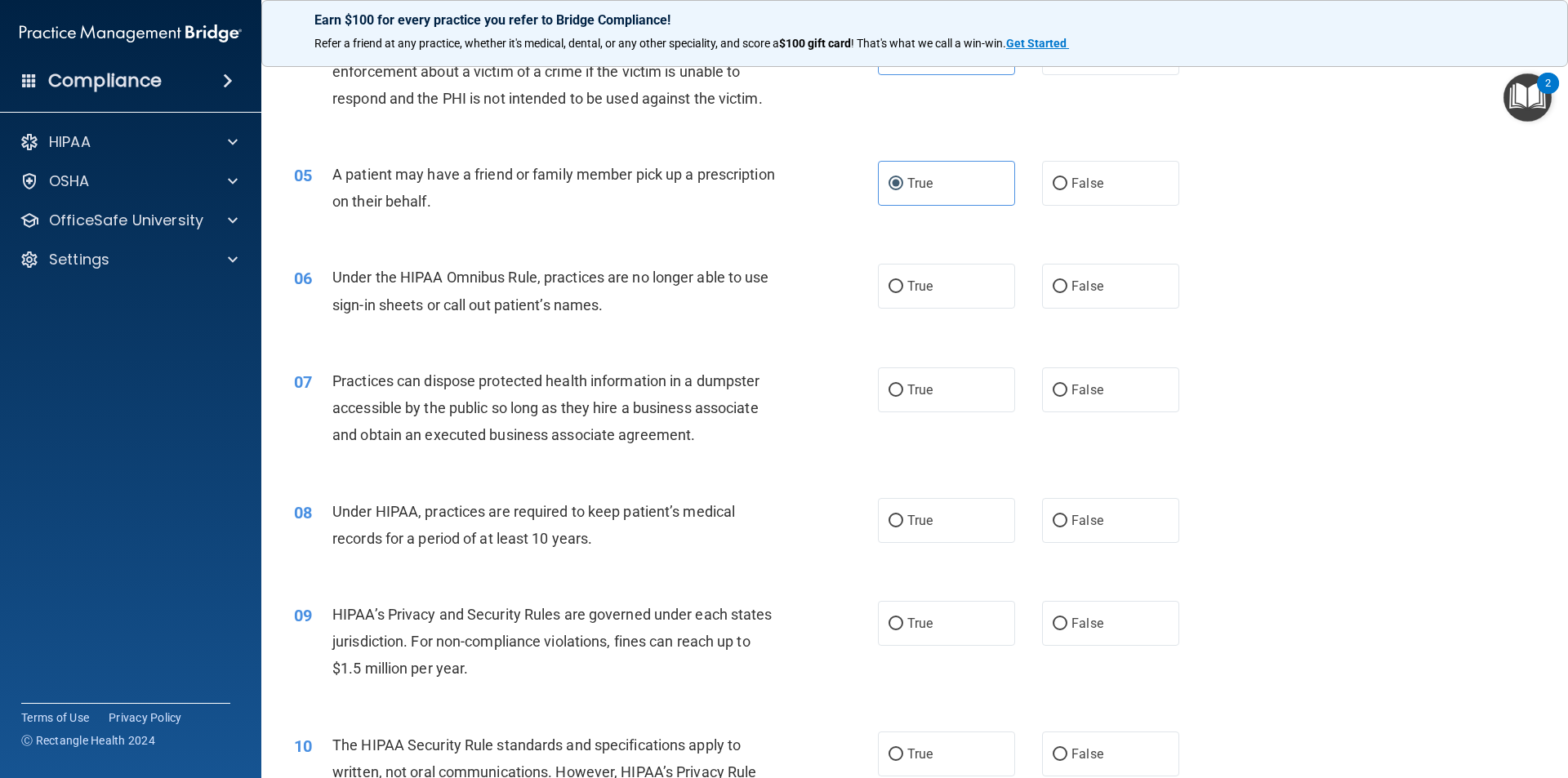
scroll to position [572, 0]
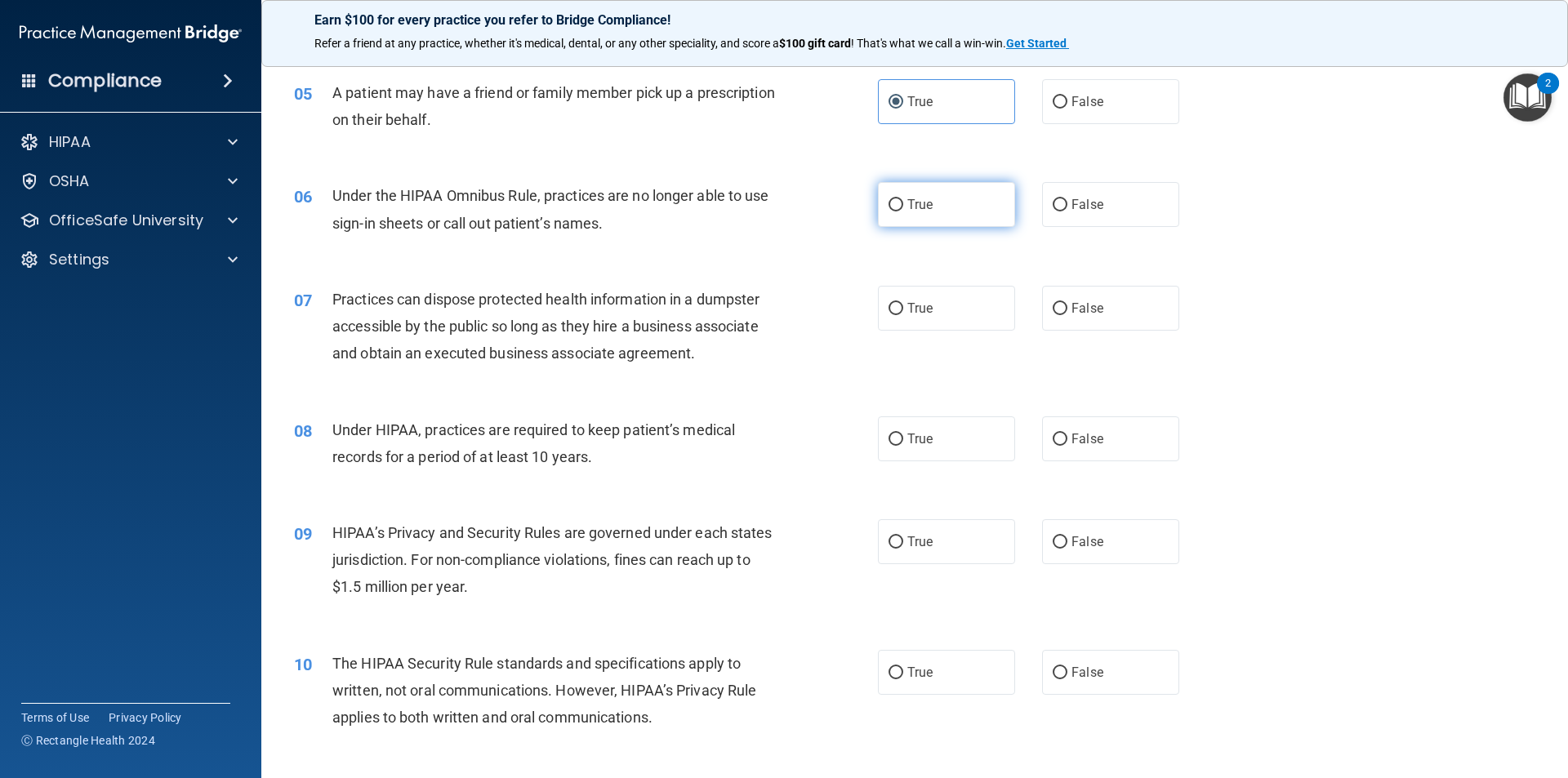
click at [909, 221] on label "True" at bounding box center [946, 204] width 137 height 45
click at [903, 211] on input "True" at bounding box center [896, 205] width 15 height 12
radio input "true"
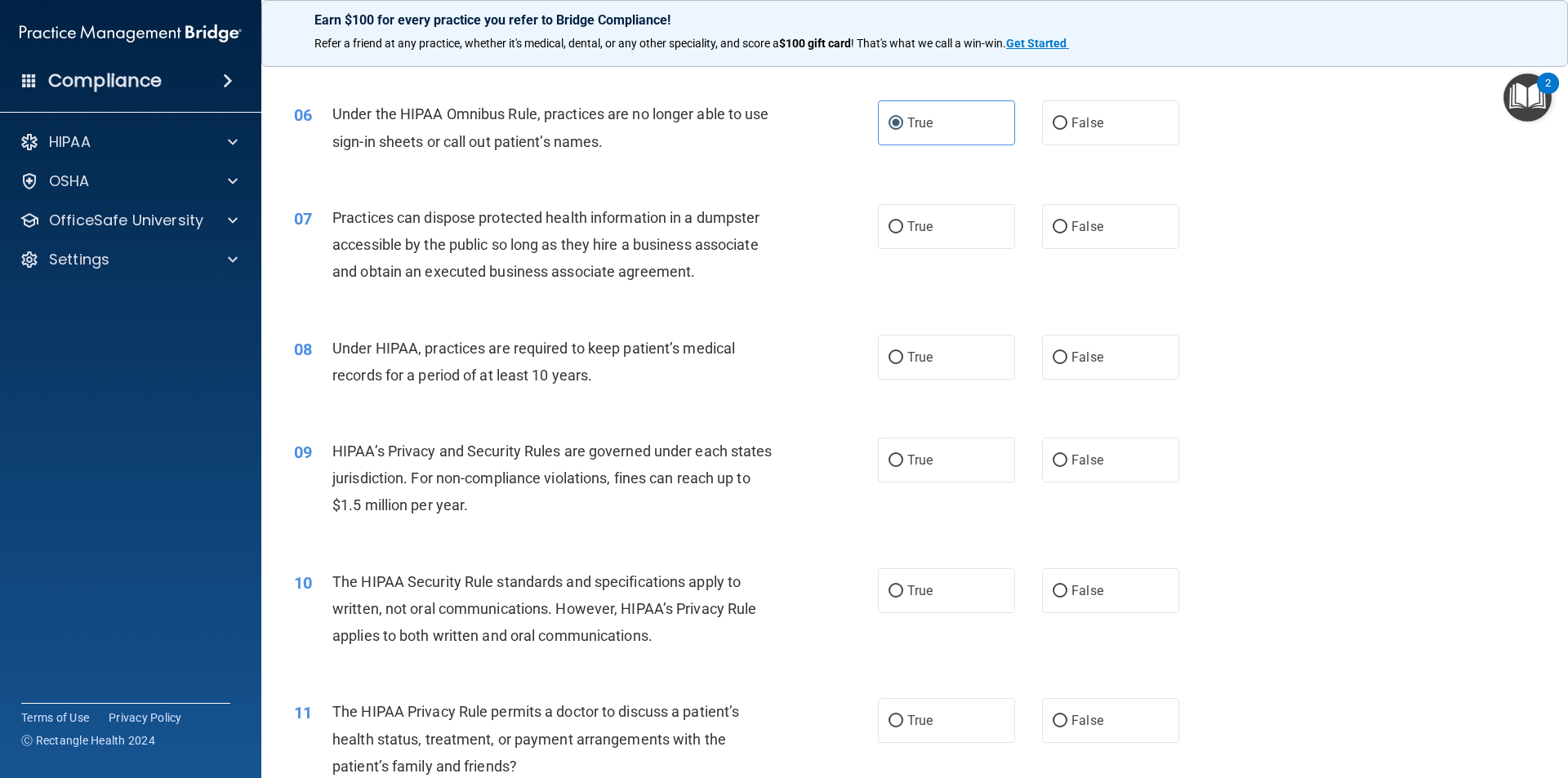
scroll to position [735, 0]
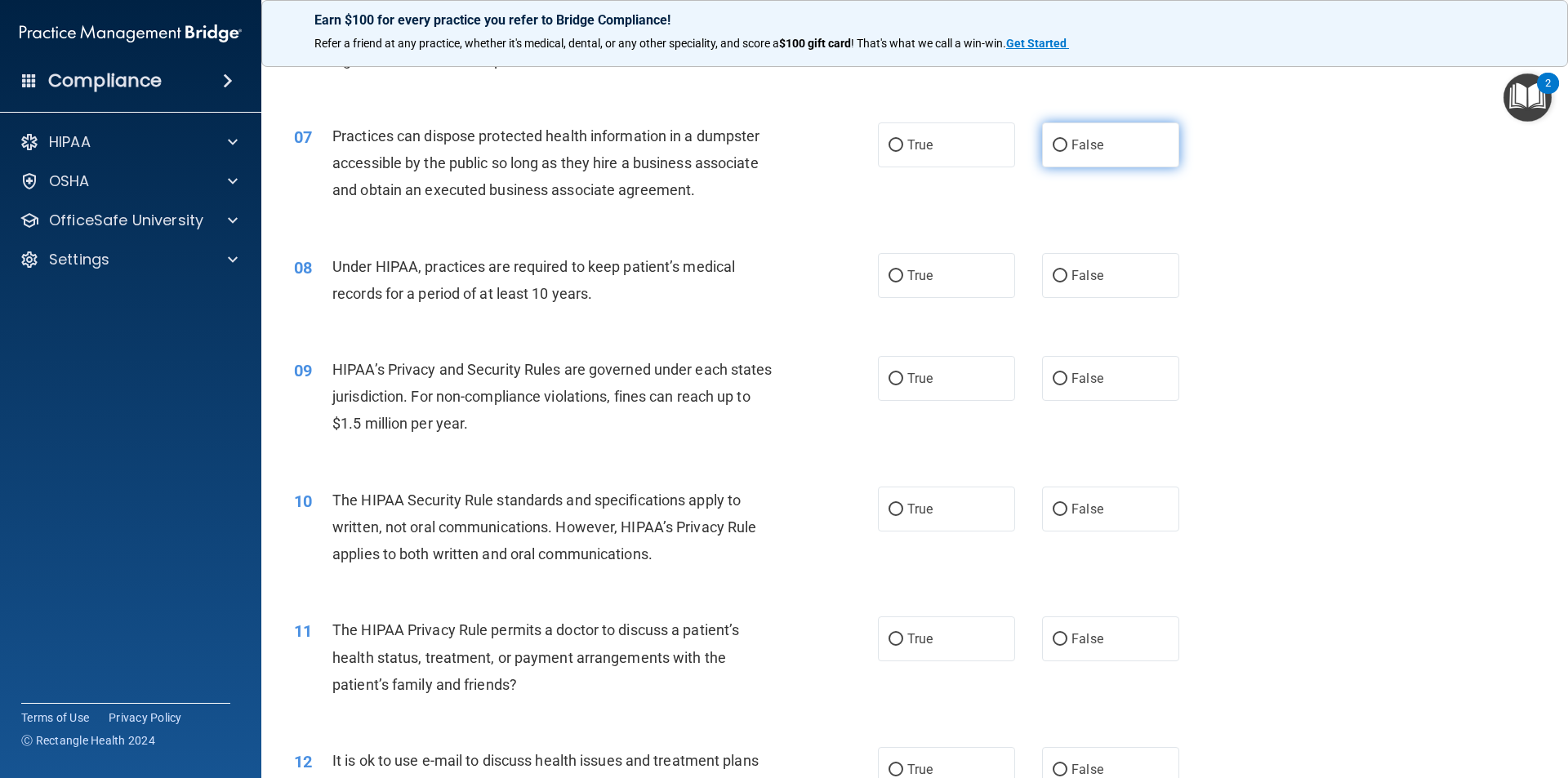
click at [1079, 158] on label "False" at bounding box center [1110, 145] width 137 height 45
click at [1067, 152] on input "False" at bounding box center [1060, 146] width 15 height 12
radio input "true"
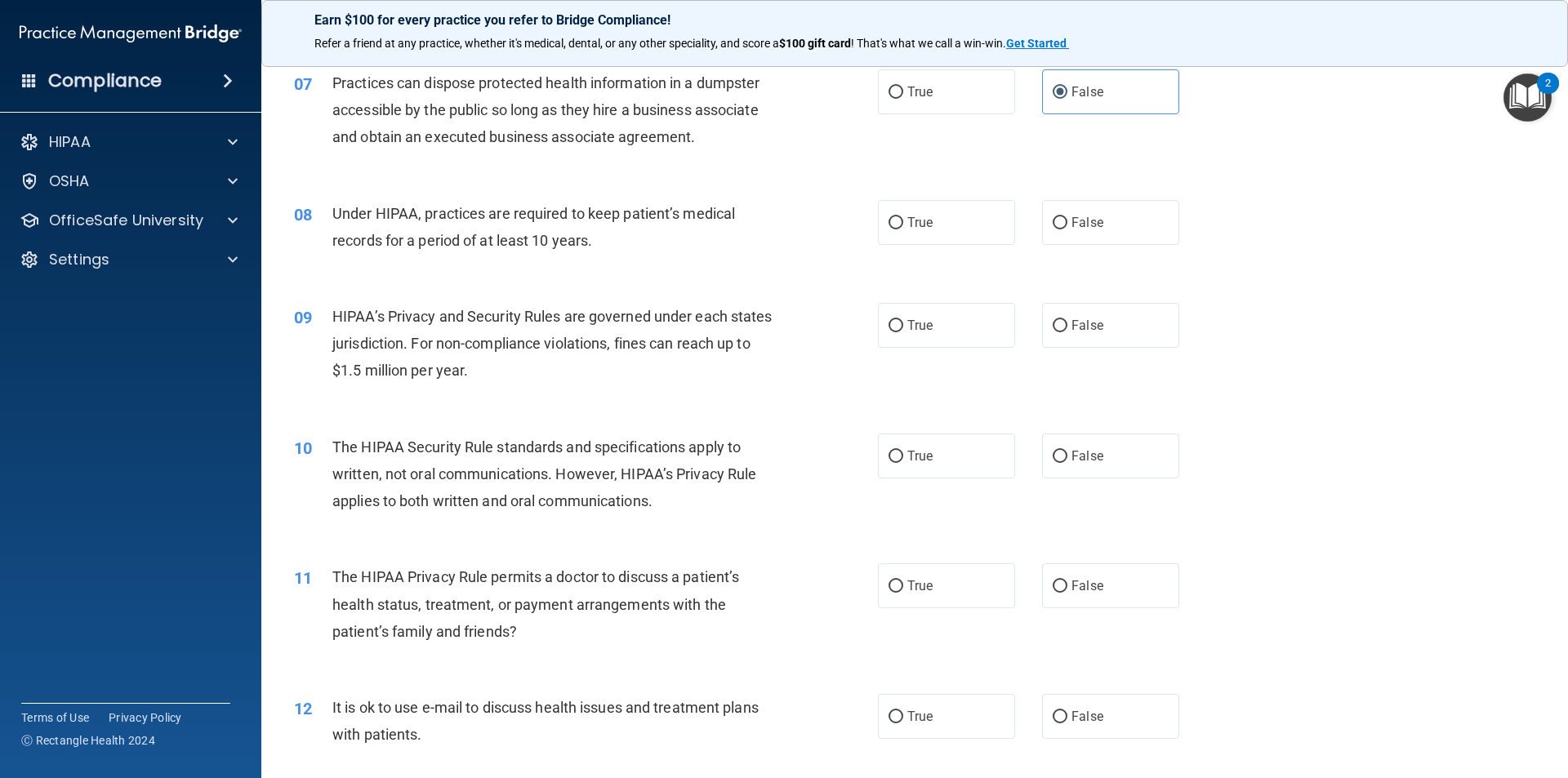
scroll to position [817, 0]
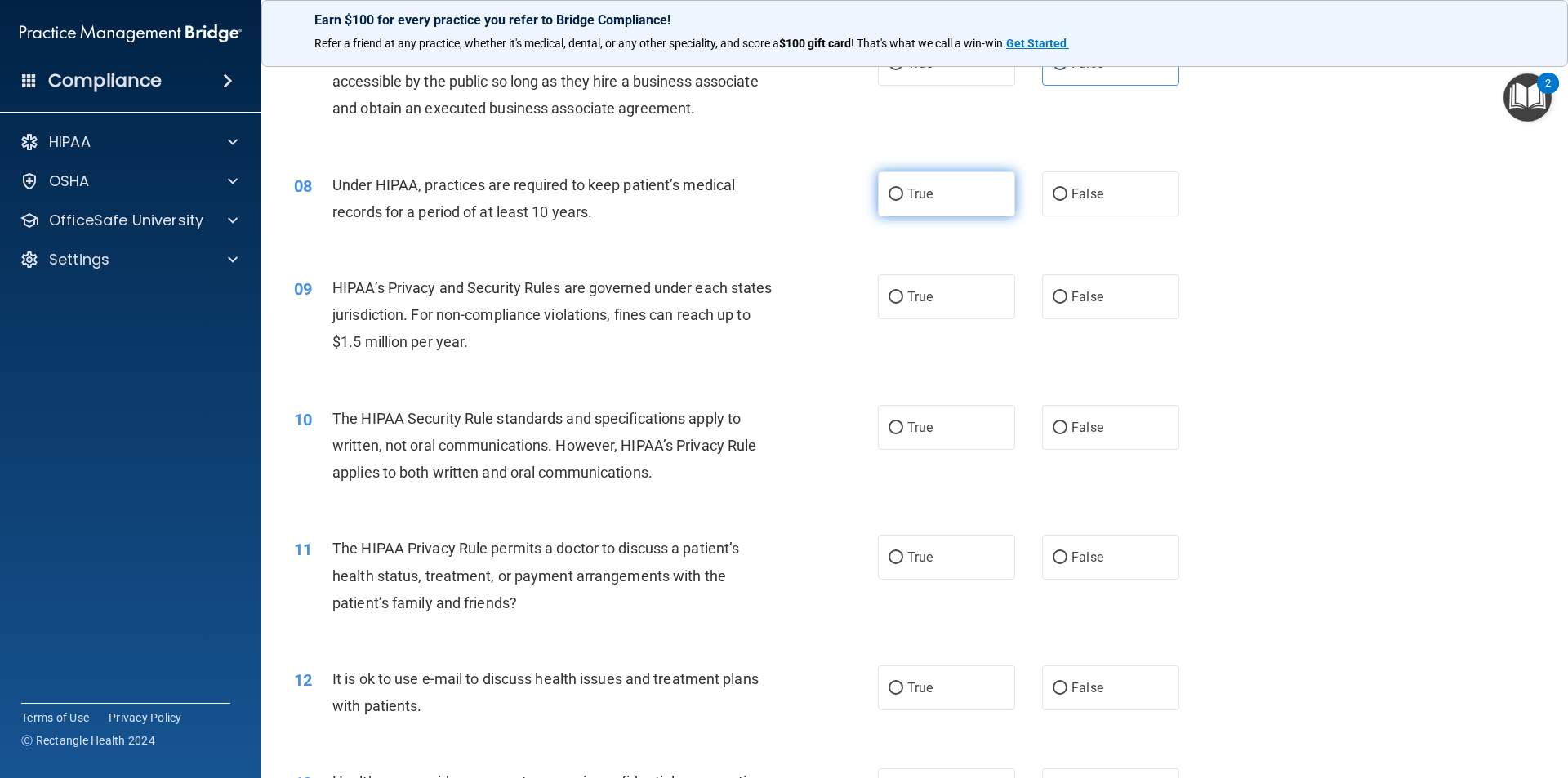
click at [934, 192] on label "True" at bounding box center [946, 194] width 137 height 45
click at [903, 192] on input "True" at bounding box center [896, 195] width 15 height 12
radio input "true"
click at [907, 291] on span "True" at bounding box center [919, 297] width 25 height 15
click at [903, 291] on input "True" at bounding box center [896, 297] width 15 height 12
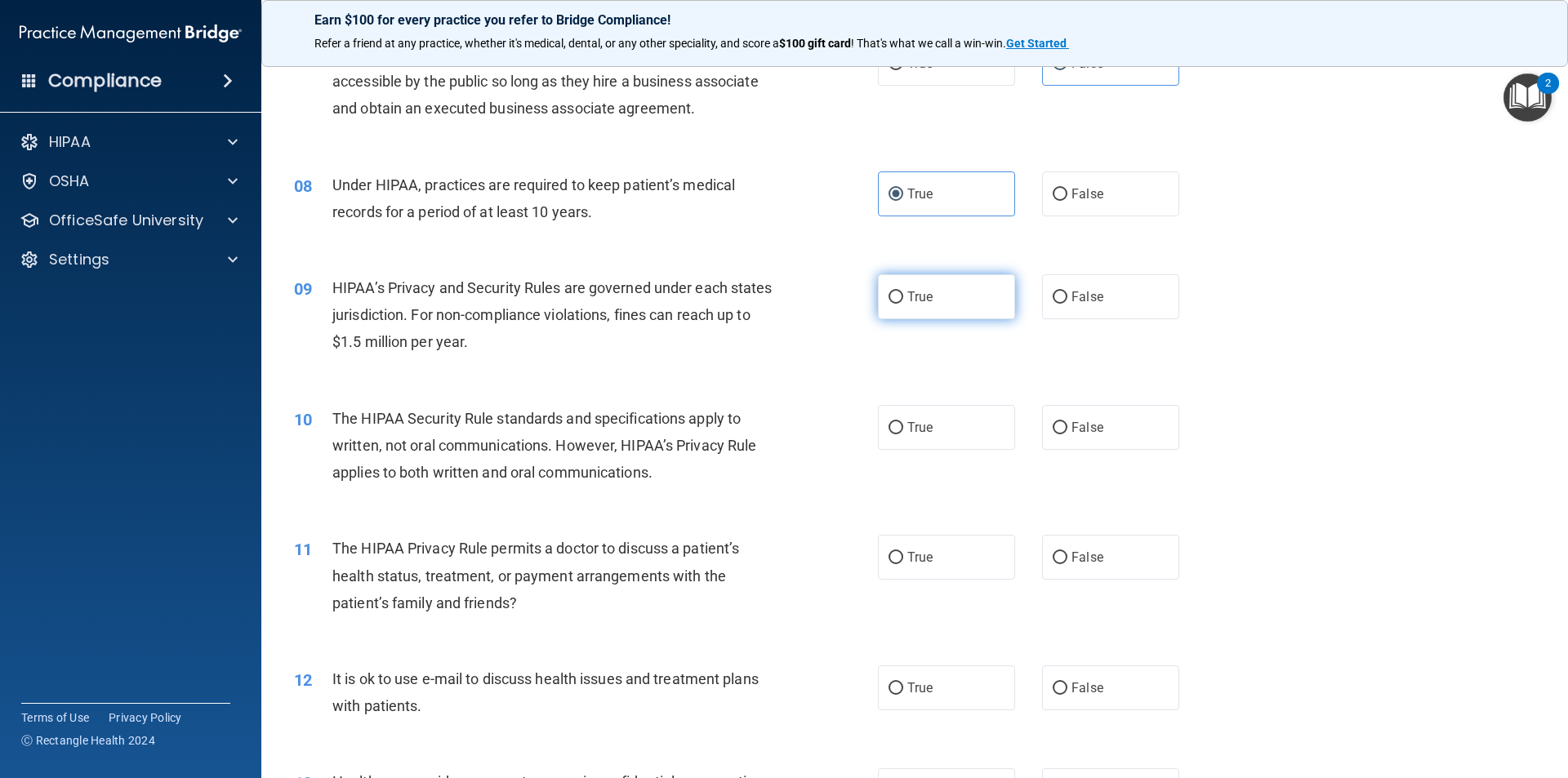
radio input "true"
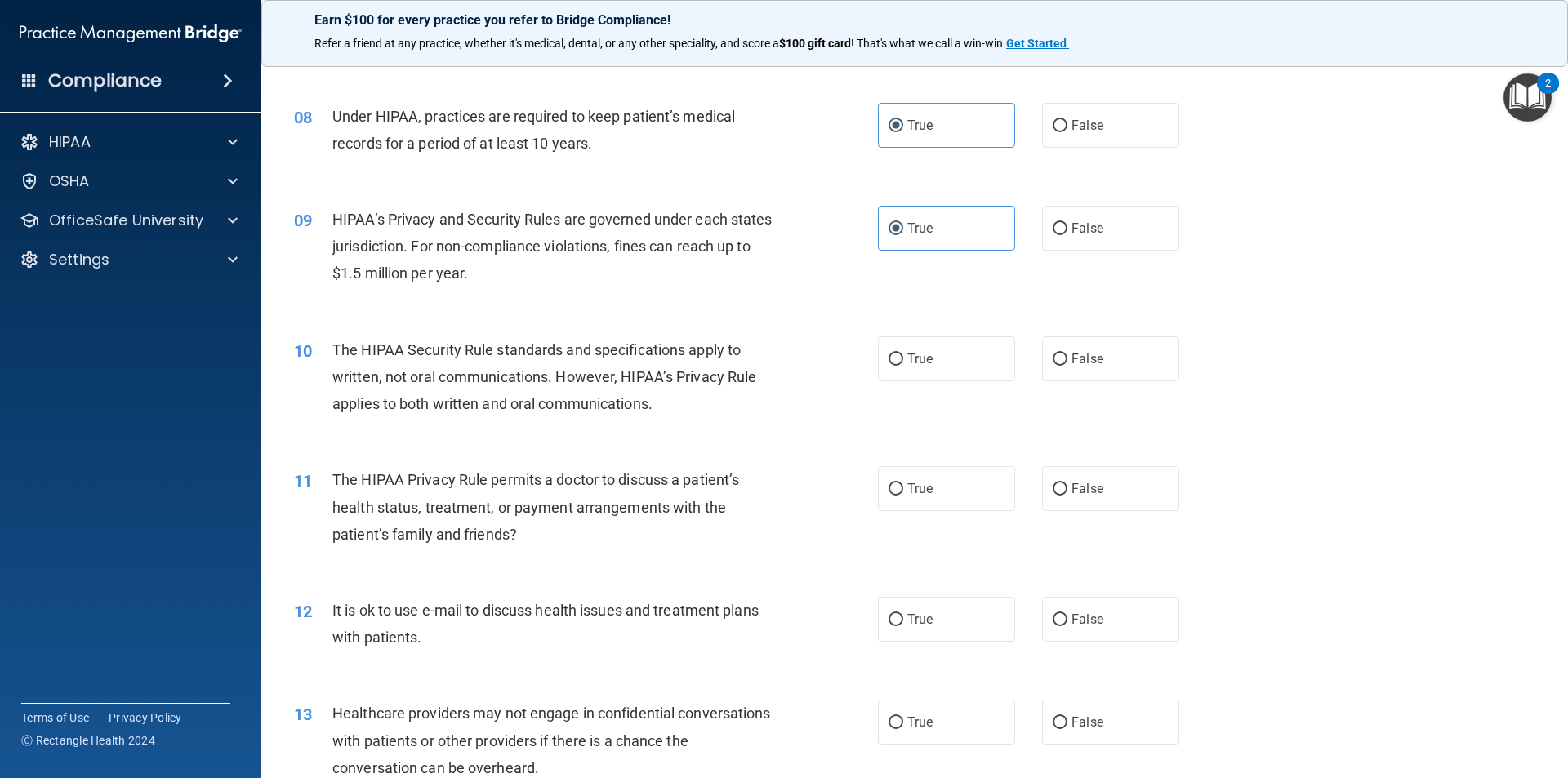
scroll to position [980, 0]
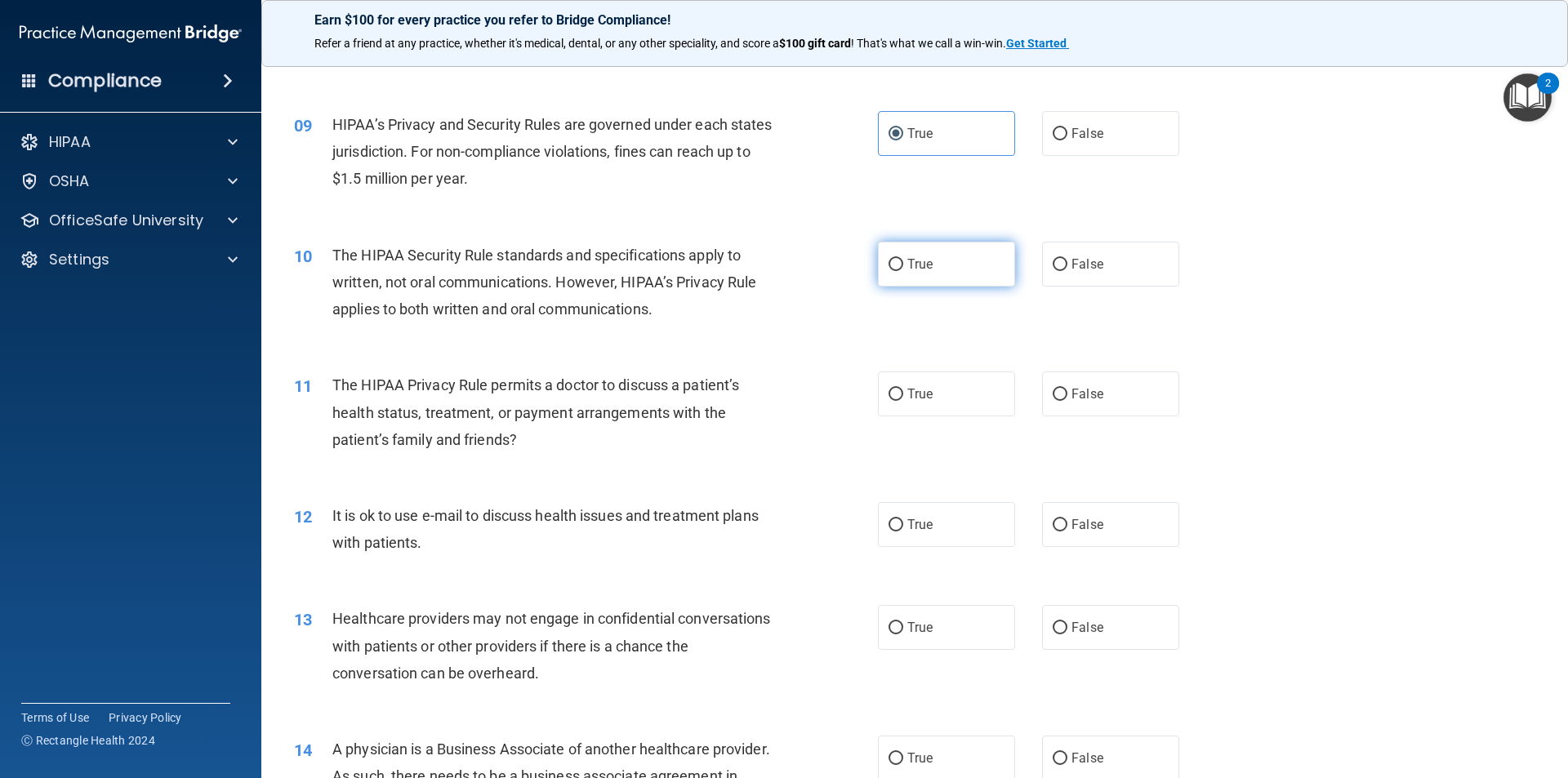
click at [911, 275] on label "True" at bounding box center [946, 264] width 137 height 45
click at [903, 271] on input "True" at bounding box center [896, 264] width 15 height 12
radio input "true"
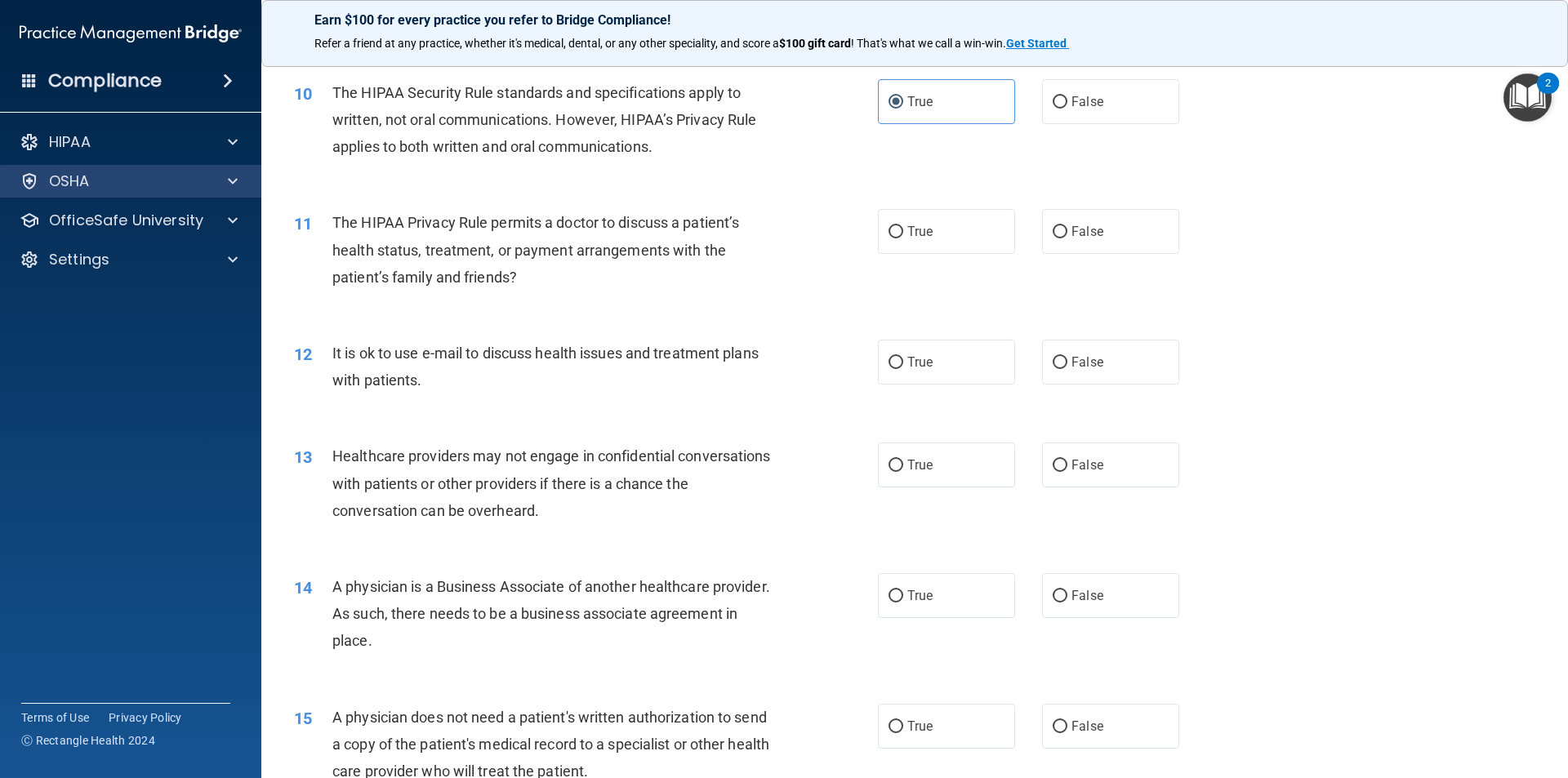
scroll to position [1143, 0]
click at [889, 228] on input "True" at bounding box center [896, 231] width 15 height 12
radio input "true"
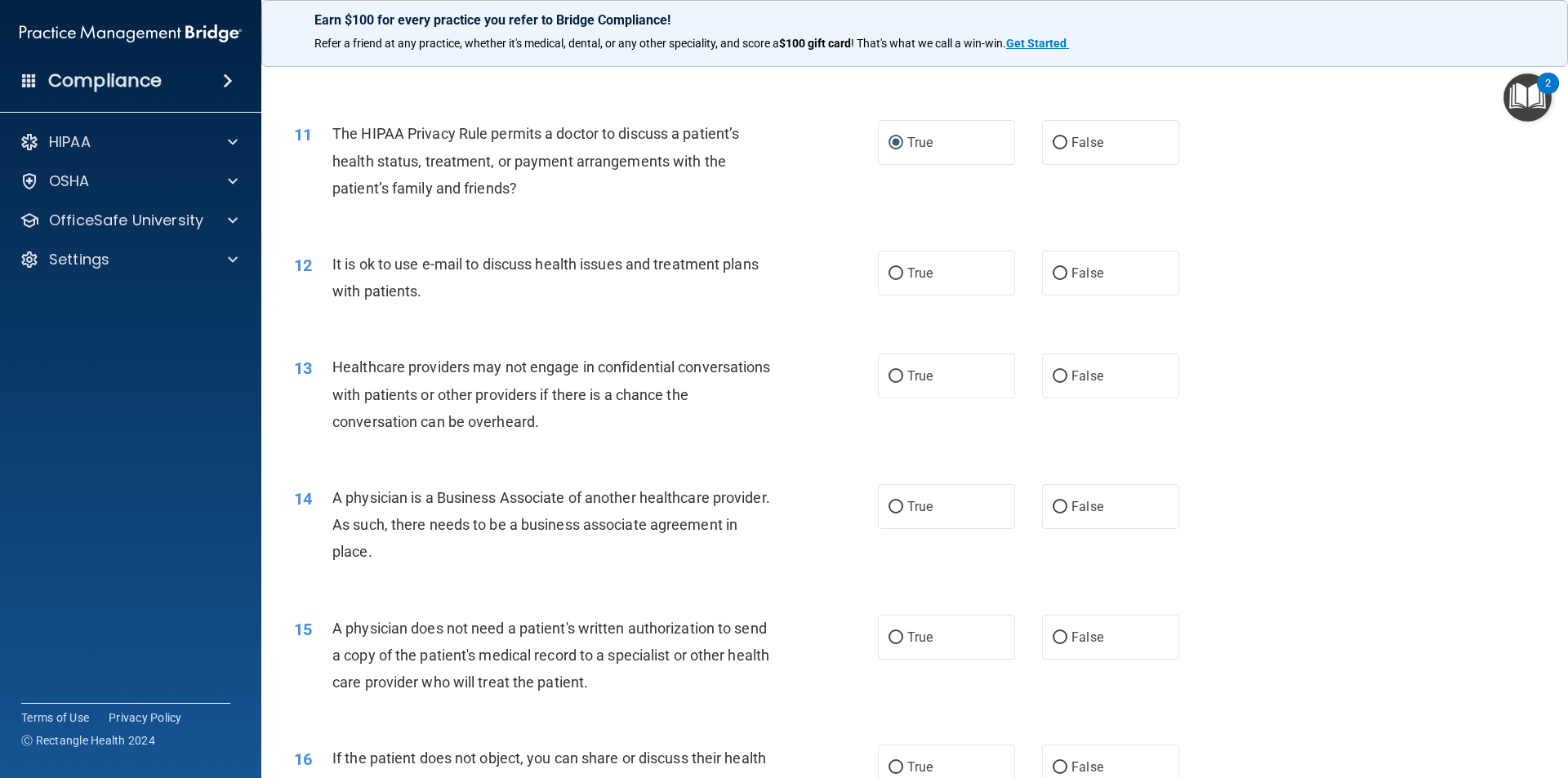
scroll to position [1307, 0]
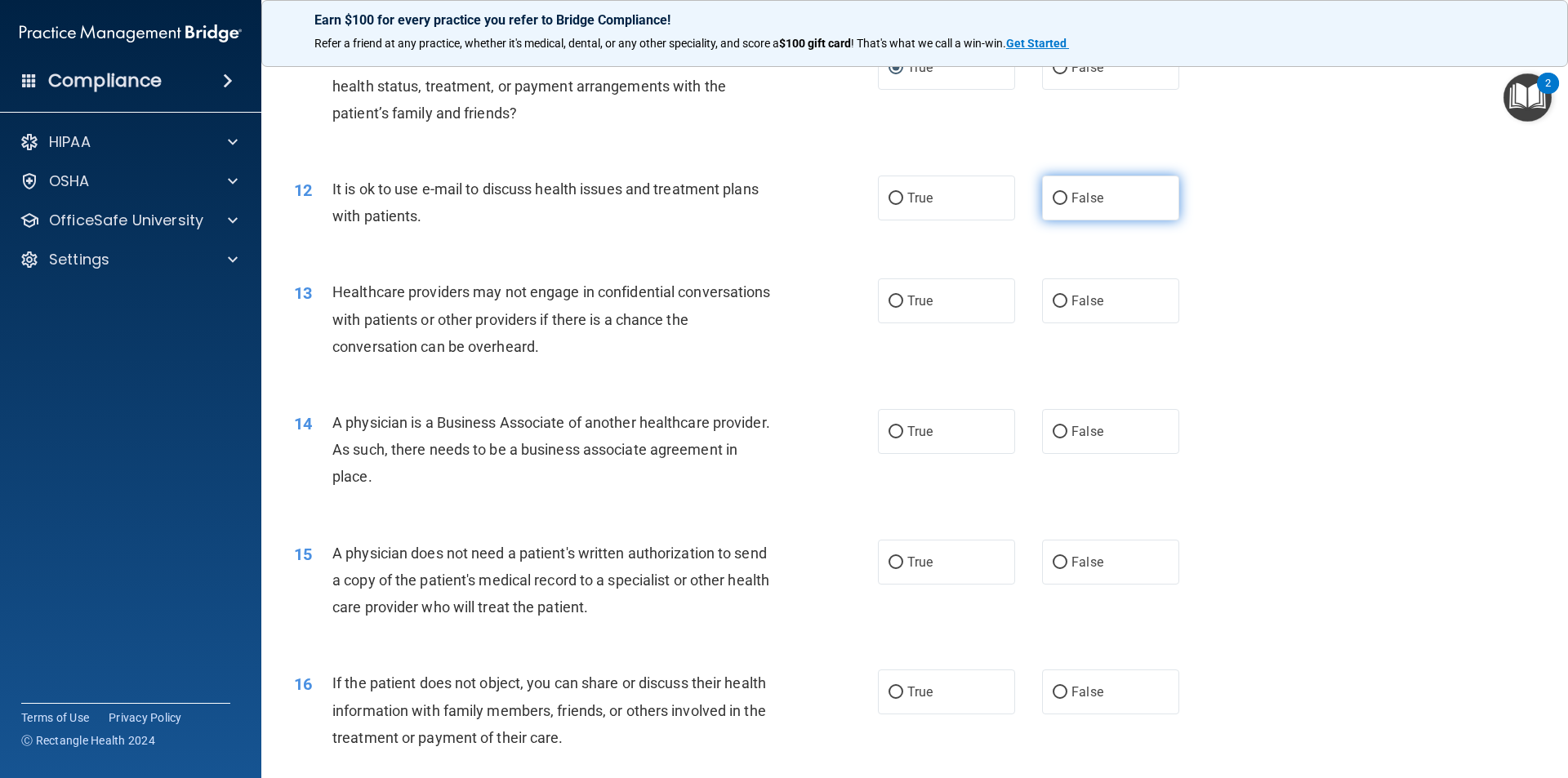
click at [1074, 210] on label "False" at bounding box center [1110, 198] width 137 height 45
click at [1067, 205] on input "False" at bounding box center [1060, 198] width 15 height 12
radio input "true"
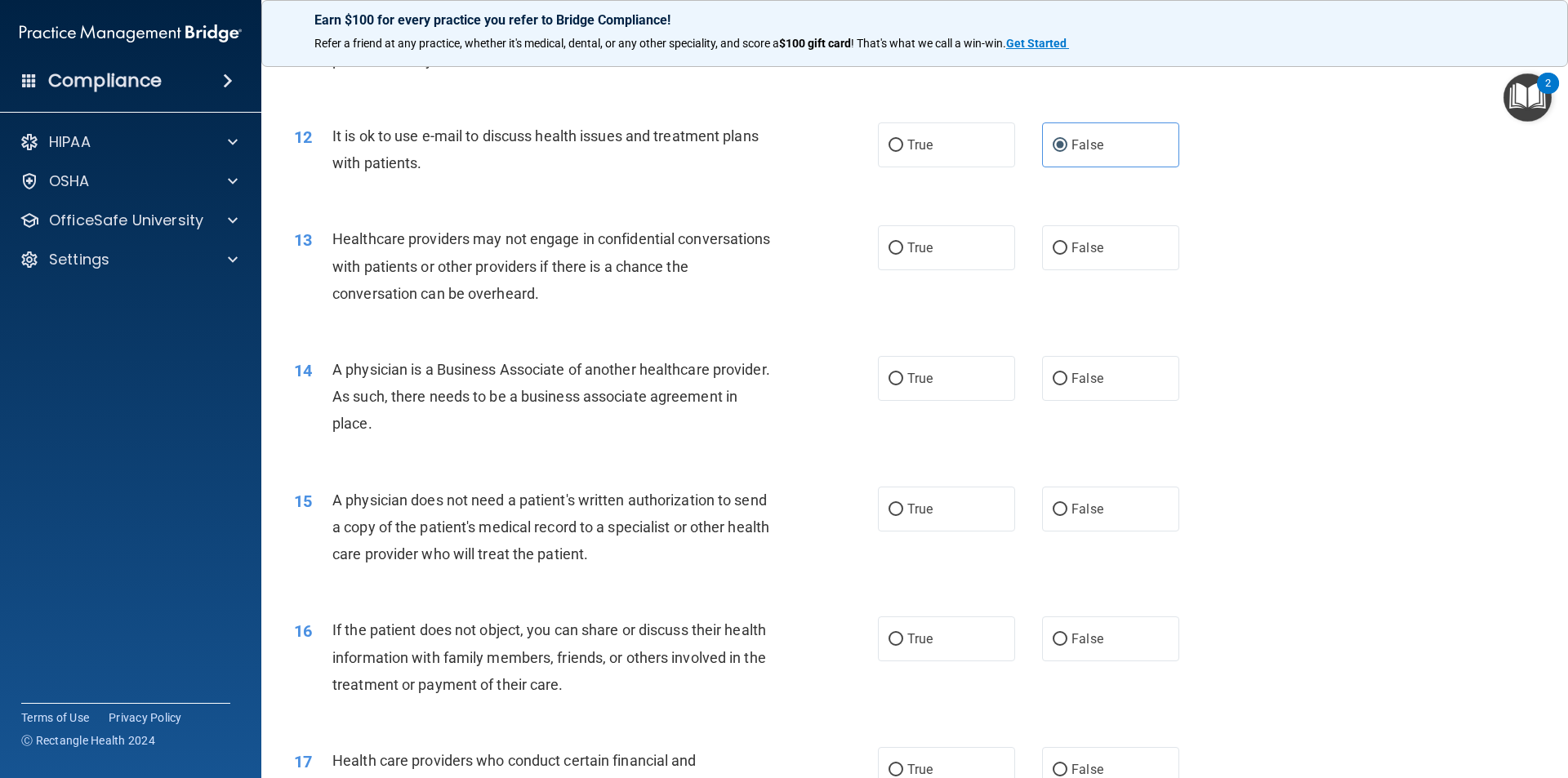
scroll to position [1389, 0]
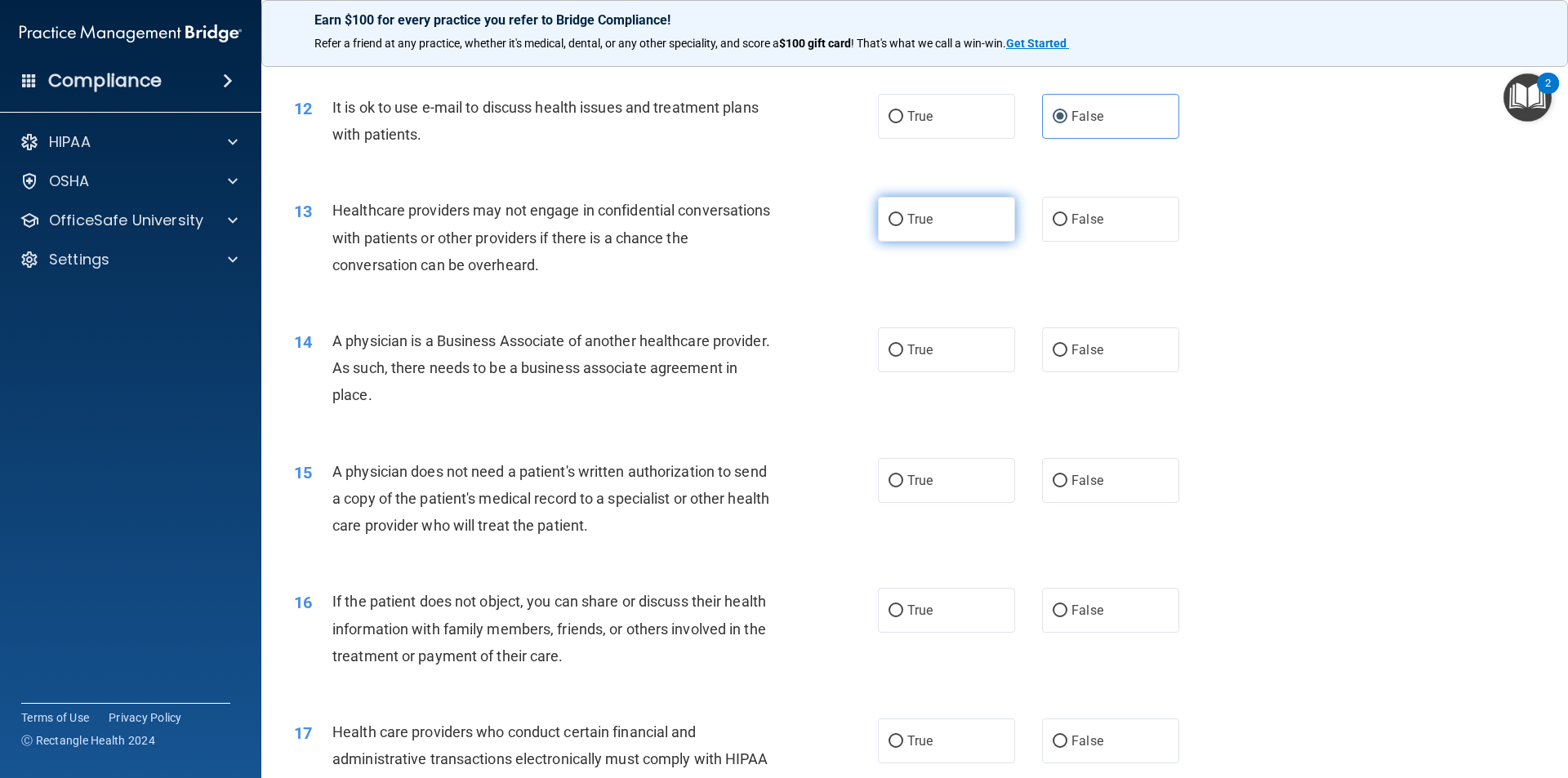
click at [924, 228] on label "True" at bounding box center [946, 219] width 137 height 45
click at [903, 226] on input "True" at bounding box center [896, 220] width 15 height 12
radio input "true"
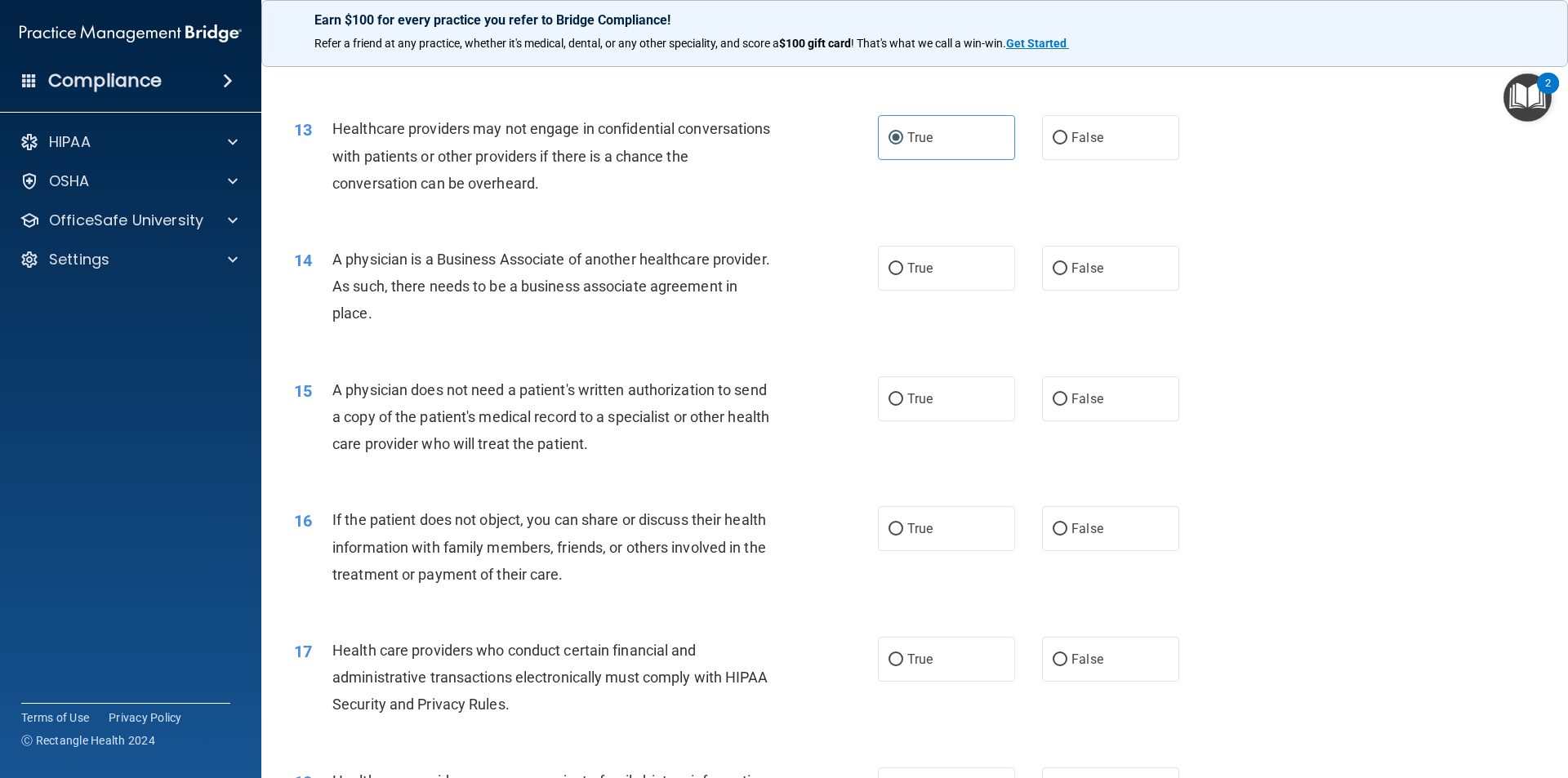
scroll to position [1552, 0]
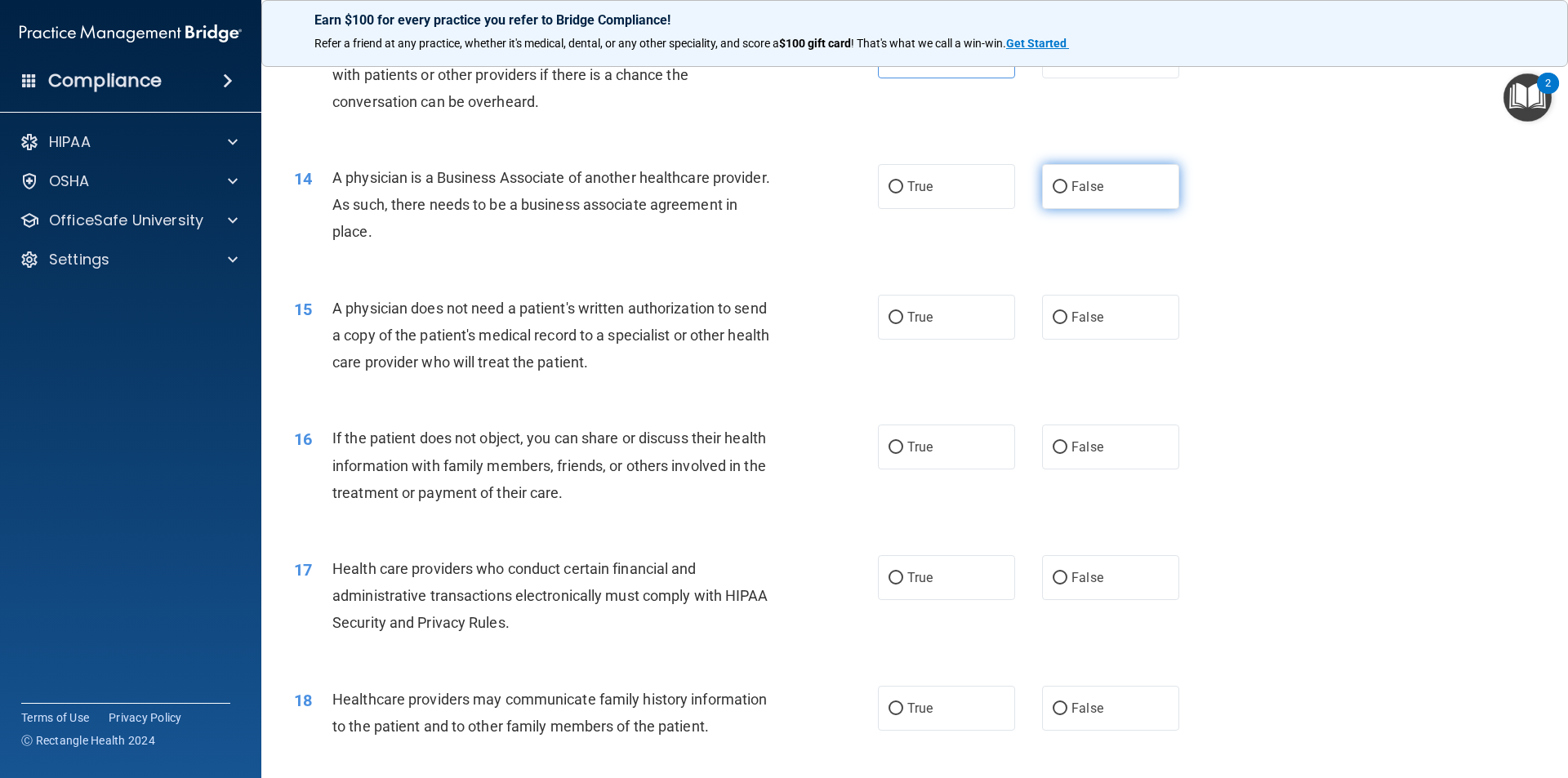
click at [1094, 193] on span "False" at bounding box center [1087, 186] width 32 height 15
click at [1067, 193] on input "False" at bounding box center [1060, 187] width 15 height 12
radio input "true"
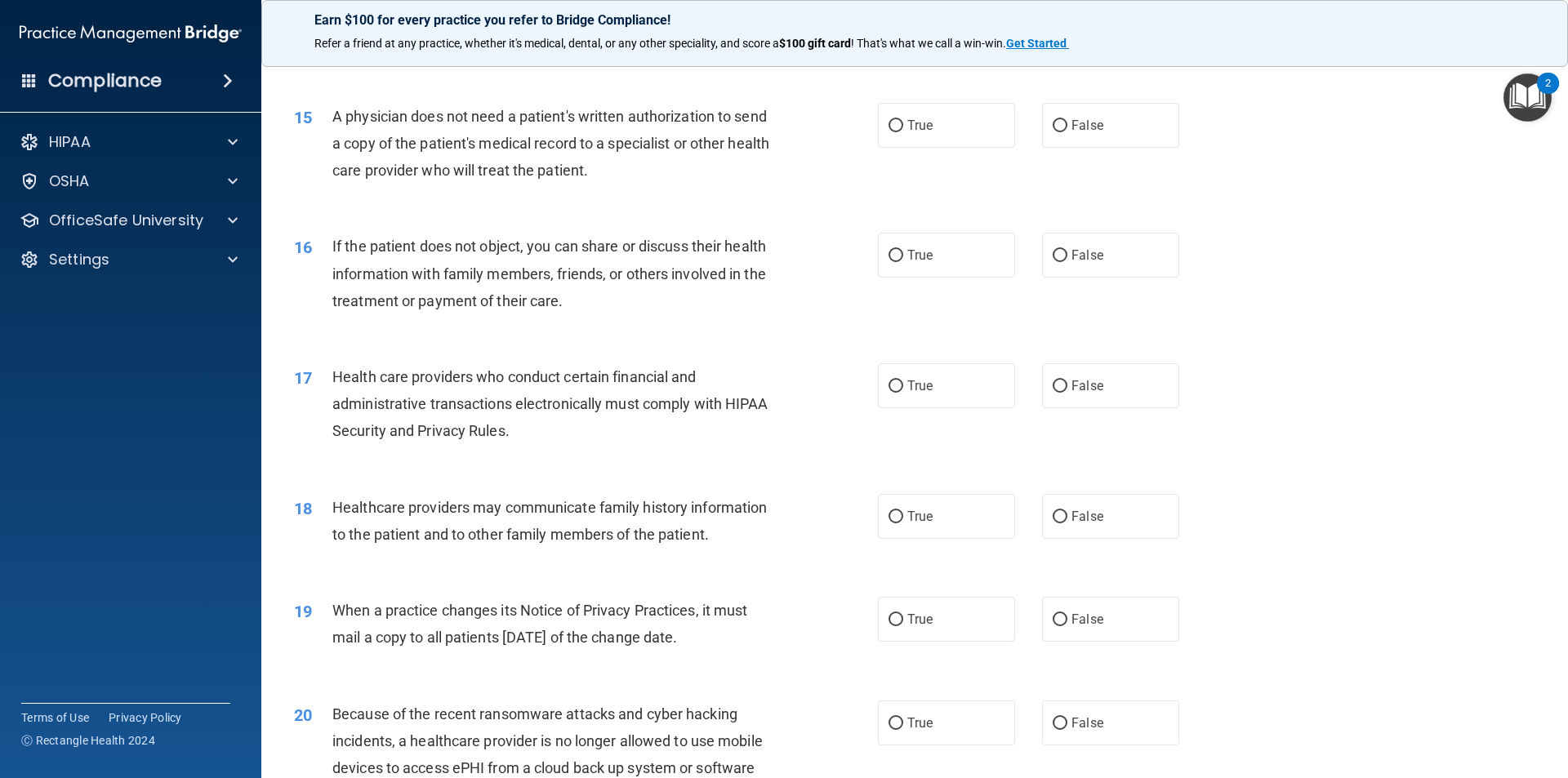
scroll to position [1715, 0]
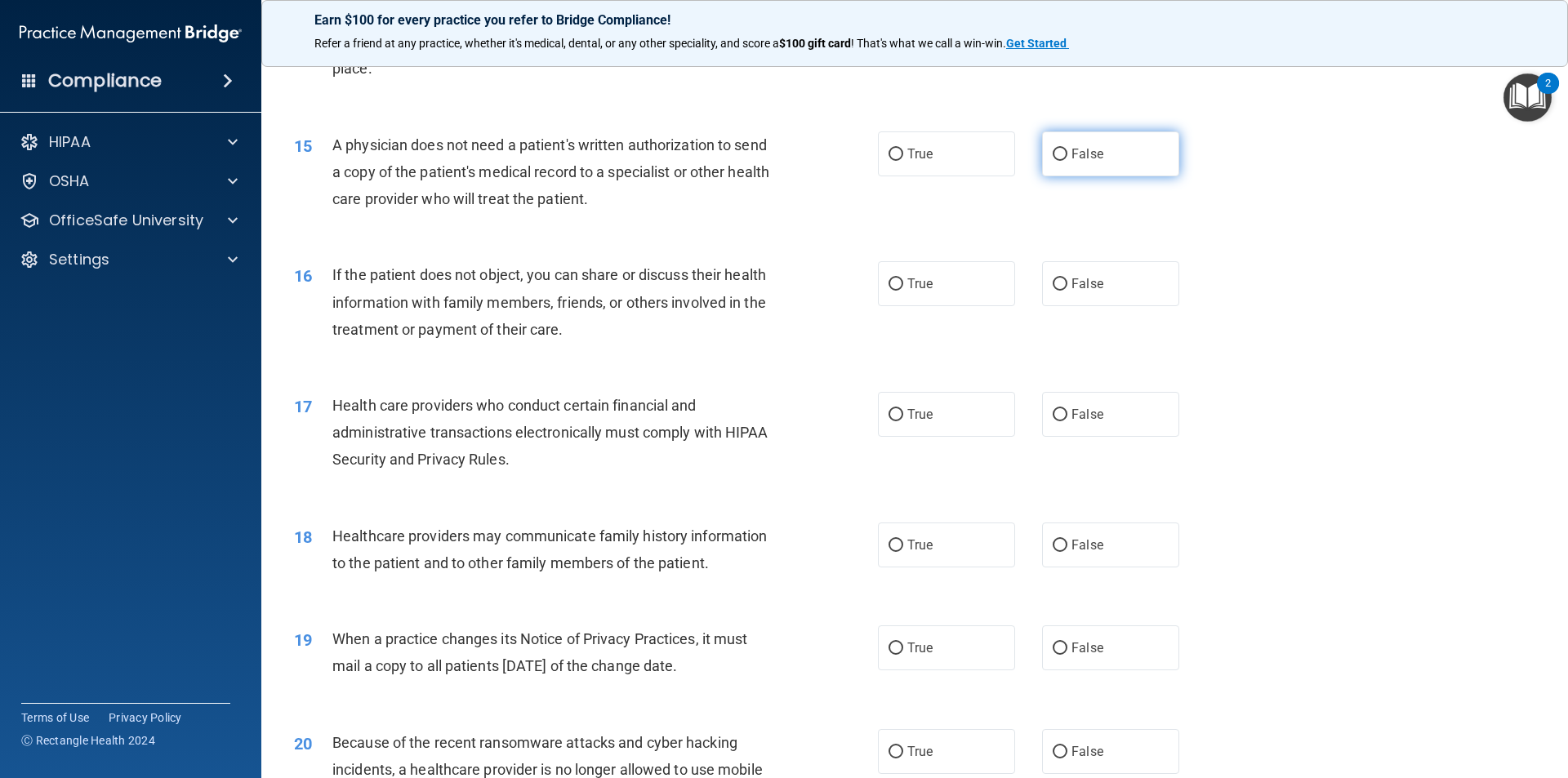
click at [1053, 149] on input "False" at bounding box center [1060, 155] width 15 height 12
radio input "true"
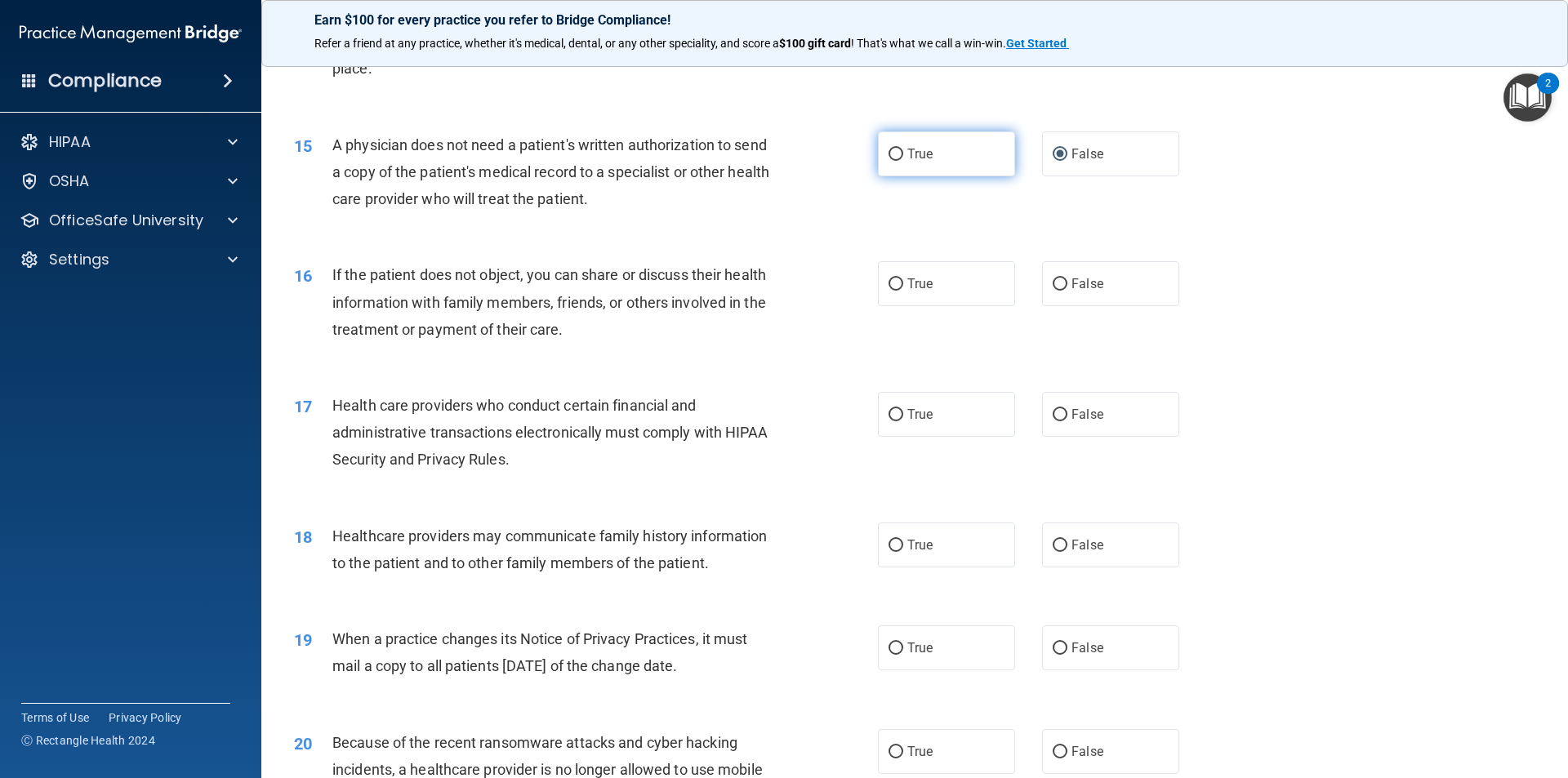
click at [938, 148] on label "True" at bounding box center [946, 154] width 137 height 45
click at [903, 149] on input "True" at bounding box center [896, 155] width 15 height 12
radio input "true"
click at [1105, 150] on label "False" at bounding box center [1110, 154] width 137 height 45
click at [1067, 150] on input "False" at bounding box center [1060, 155] width 15 height 12
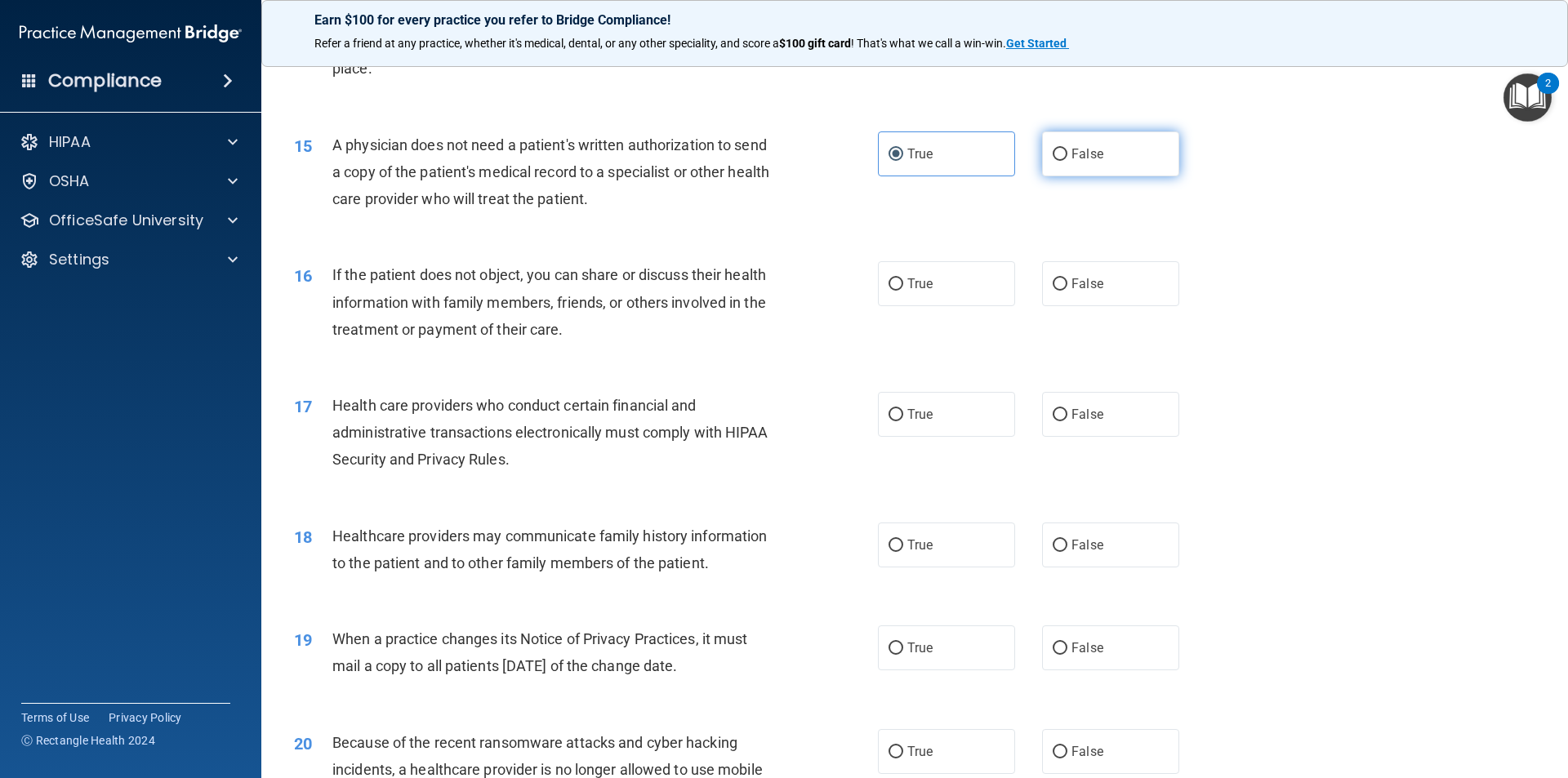
radio input "true"
radio input "false"
click at [1080, 288] on span "False" at bounding box center [1087, 283] width 32 height 15
click at [1067, 288] on input "False" at bounding box center [1060, 284] width 15 height 12
radio input "true"
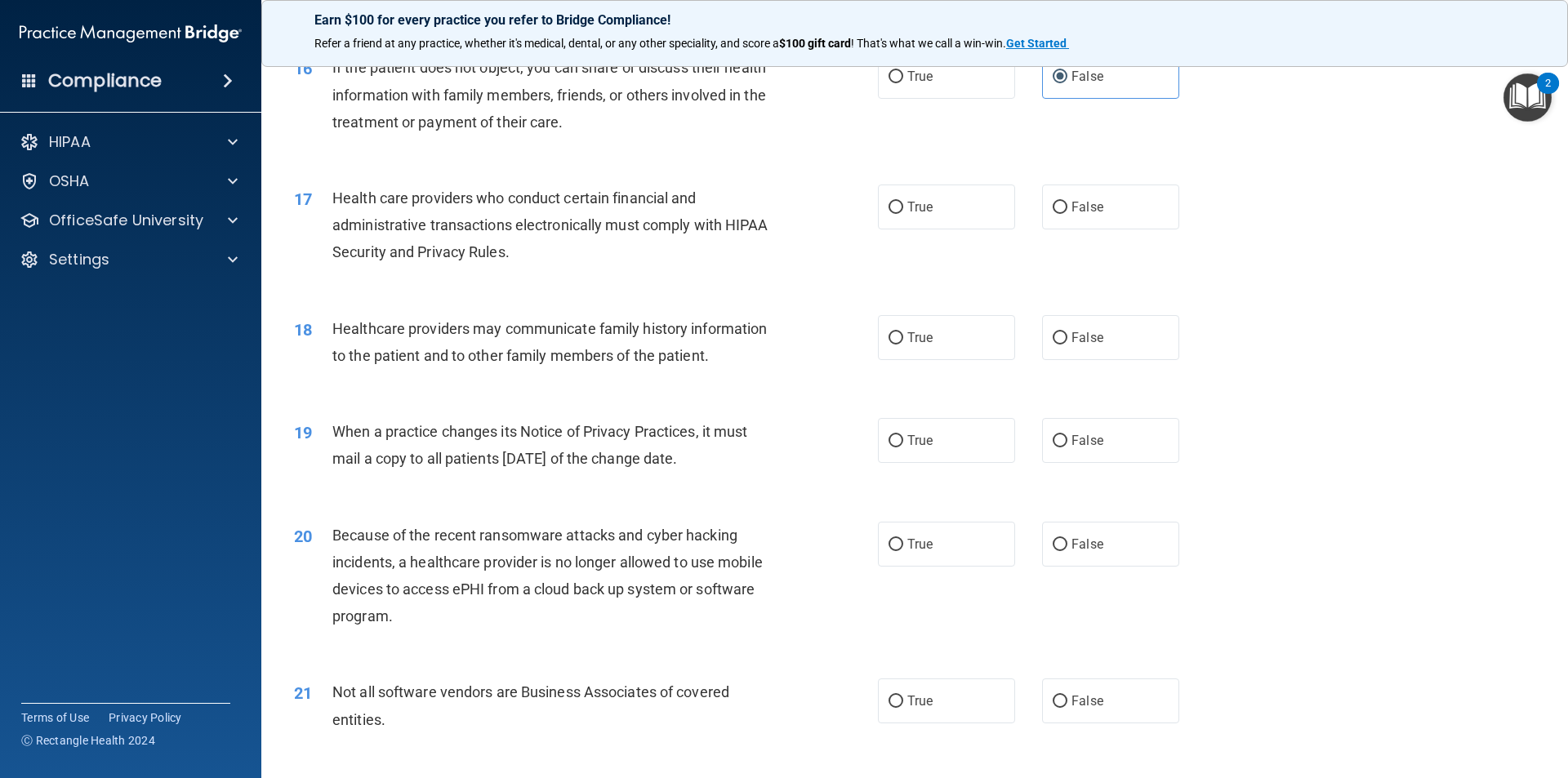
scroll to position [1960, 0]
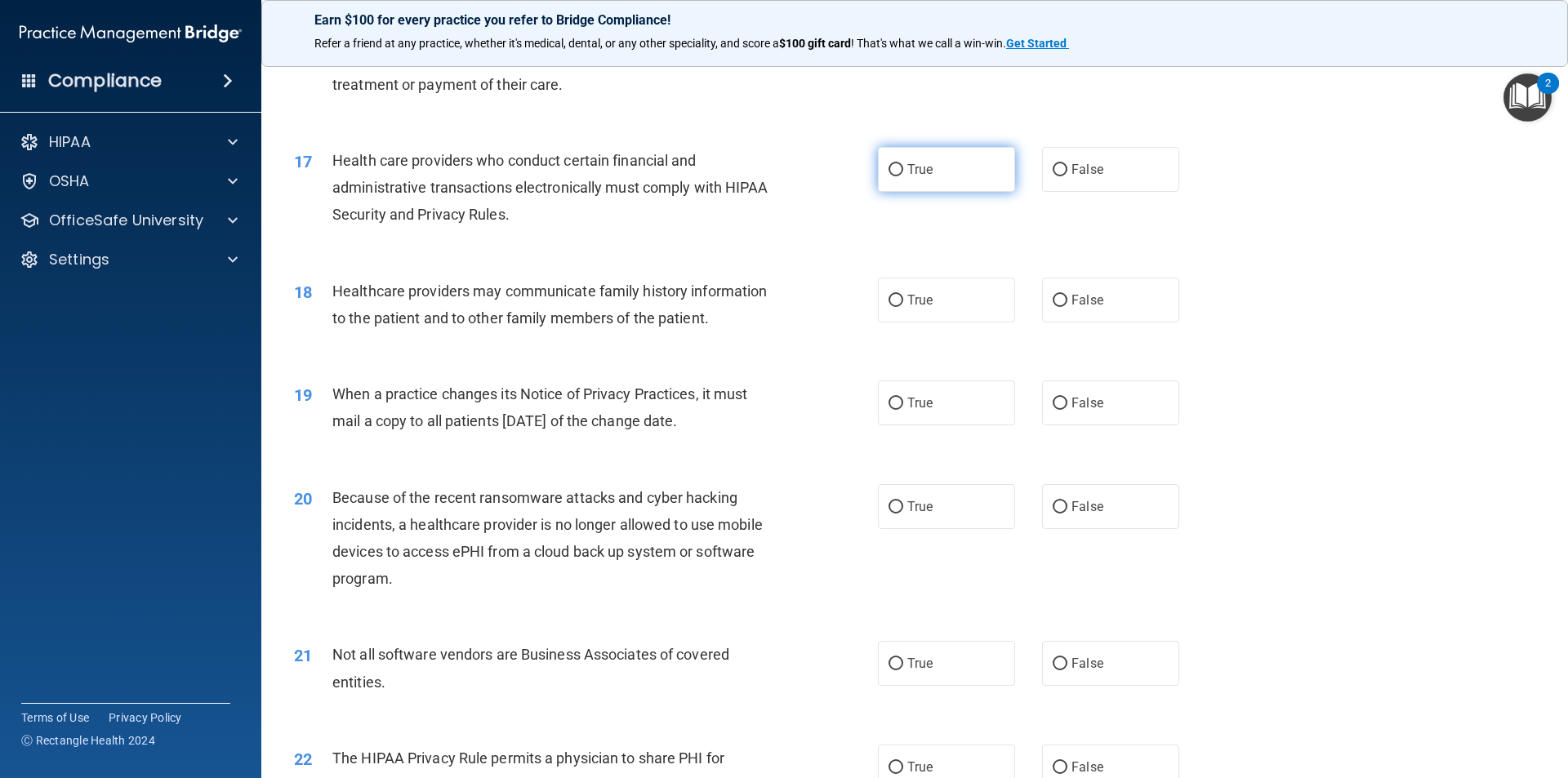
click at [917, 184] on label "True" at bounding box center [946, 169] width 137 height 45
click at [903, 176] on input "True" at bounding box center [896, 170] width 15 height 12
radio input "true"
click at [1146, 304] on label "False" at bounding box center [1110, 300] width 137 height 45
click at [1067, 304] on input "False" at bounding box center [1060, 301] width 15 height 12
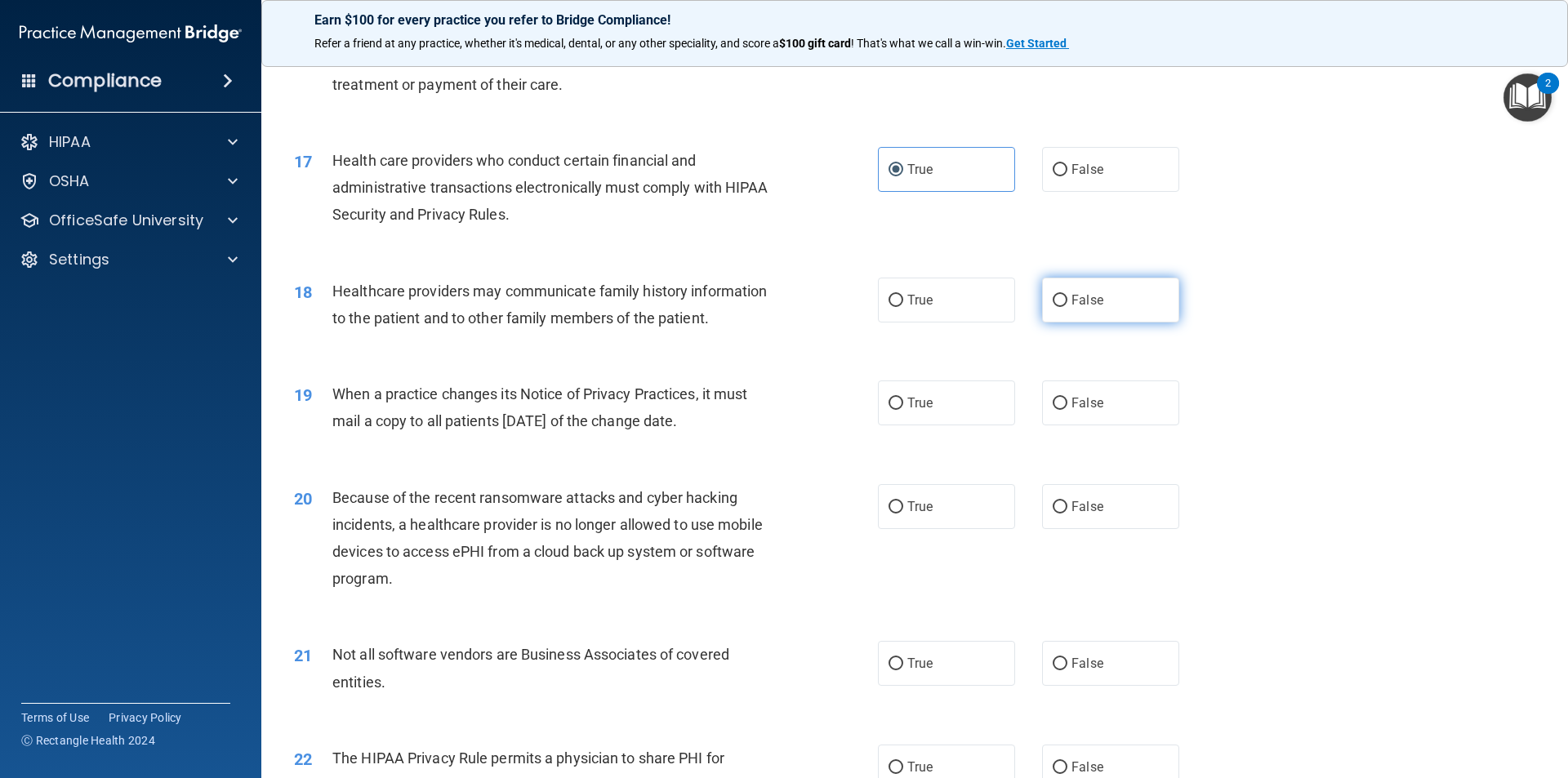
radio input "true"
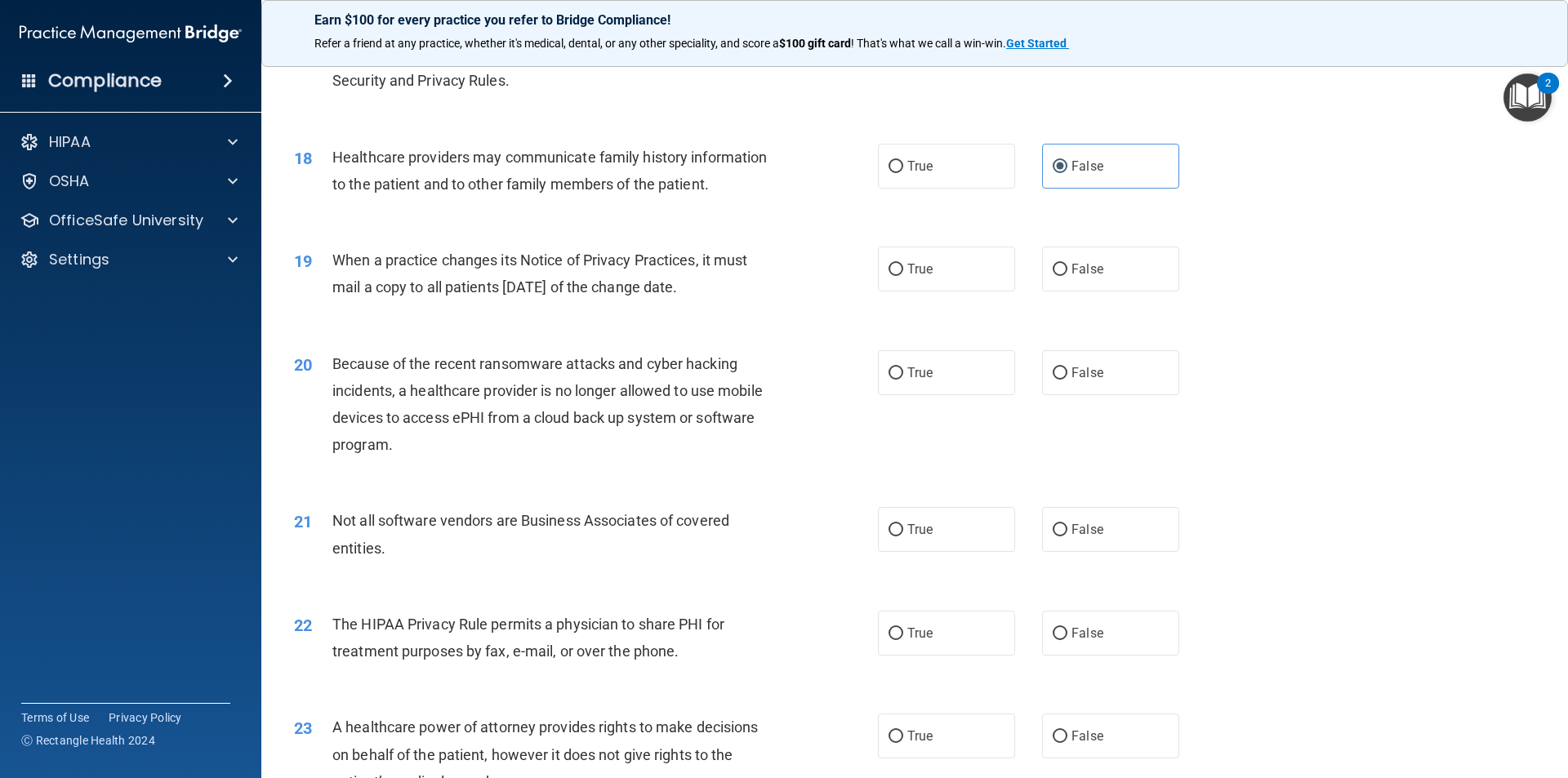
scroll to position [2205, 0]
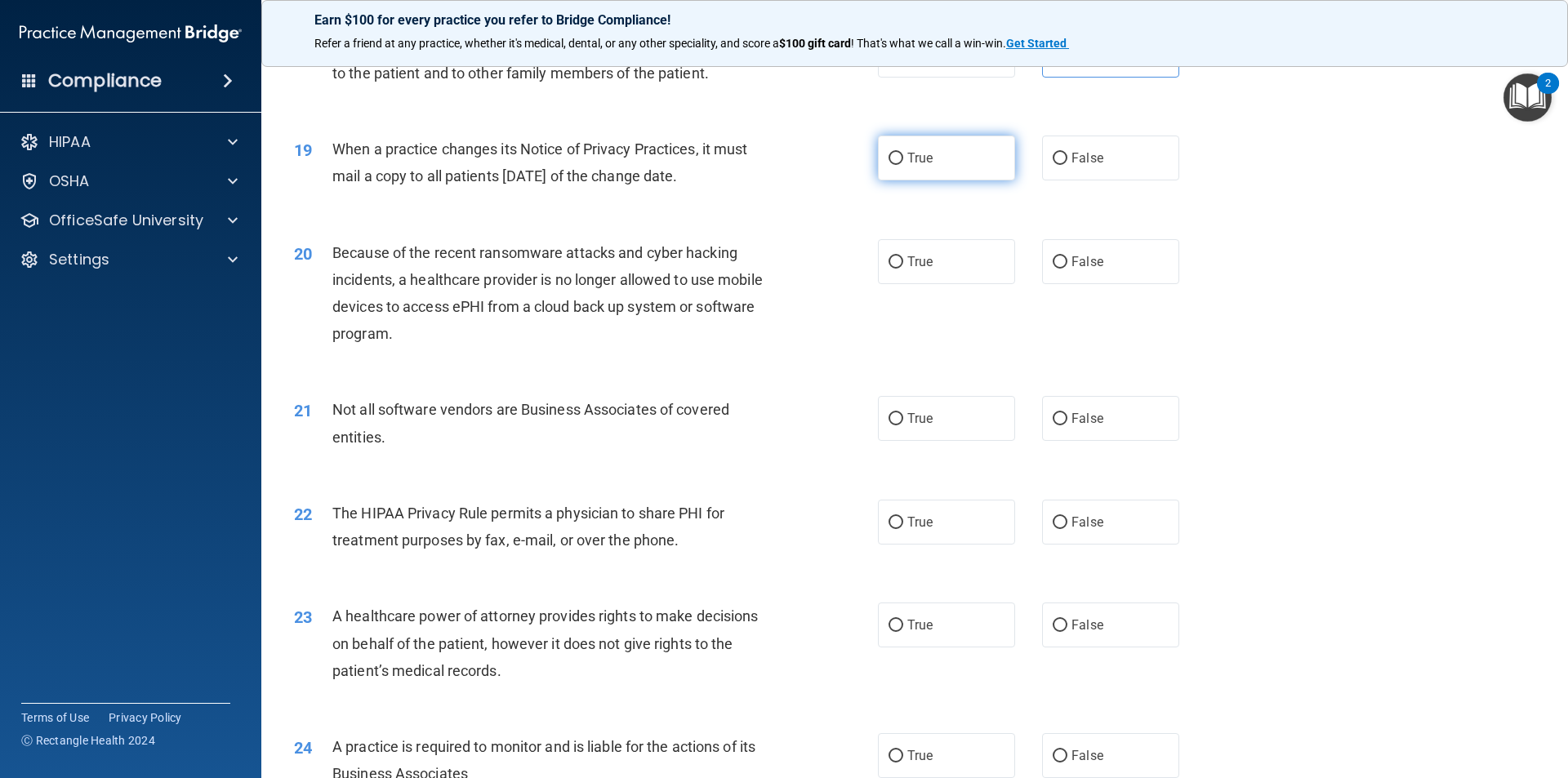
click at [931, 160] on label "True" at bounding box center [946, 158] width 137 height 45
click at [903, 160] on input "True" at bounding box center [896, 159] width 15 height 12
radio input "true"
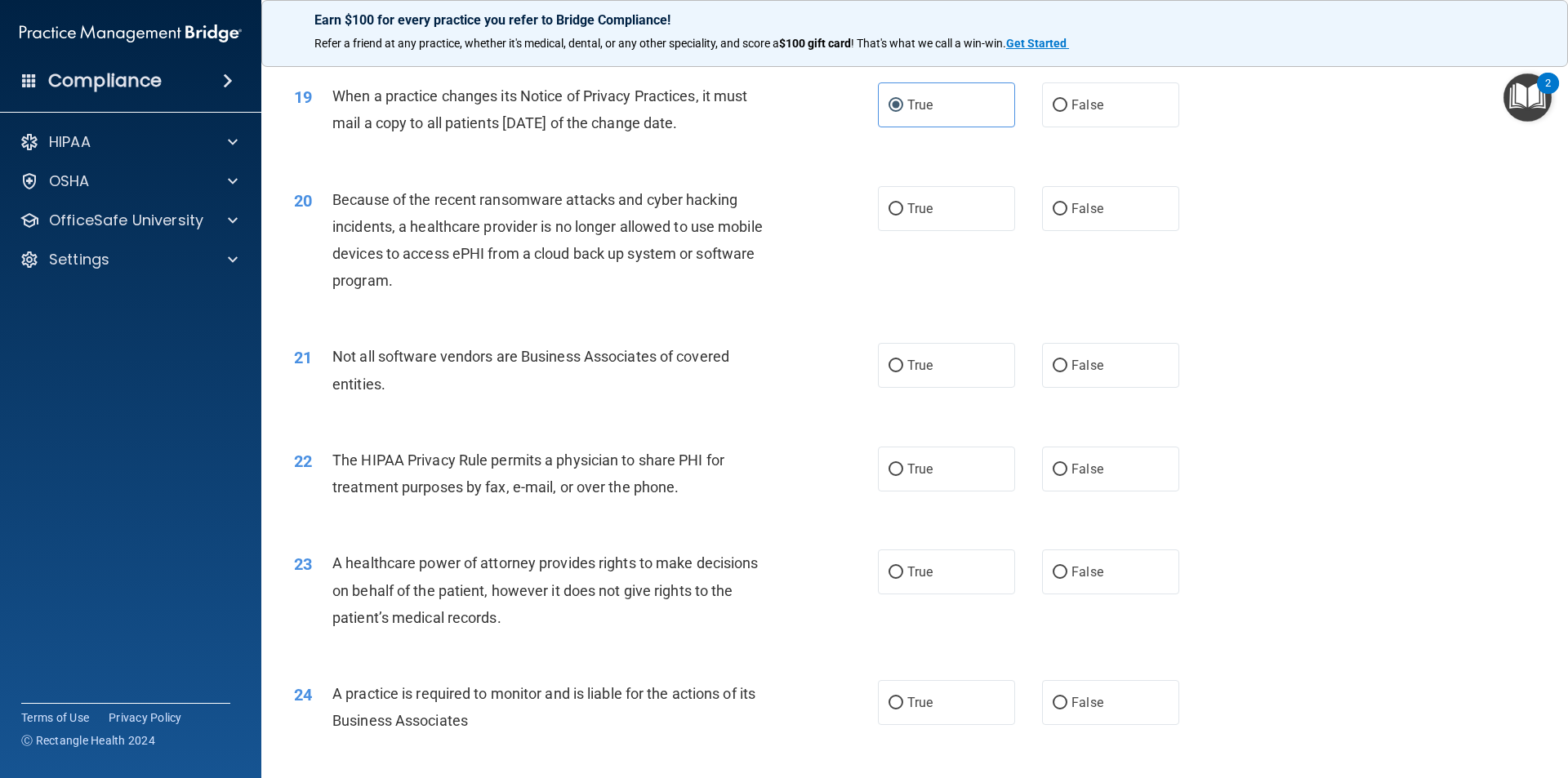
scroll to position [2287, 0]
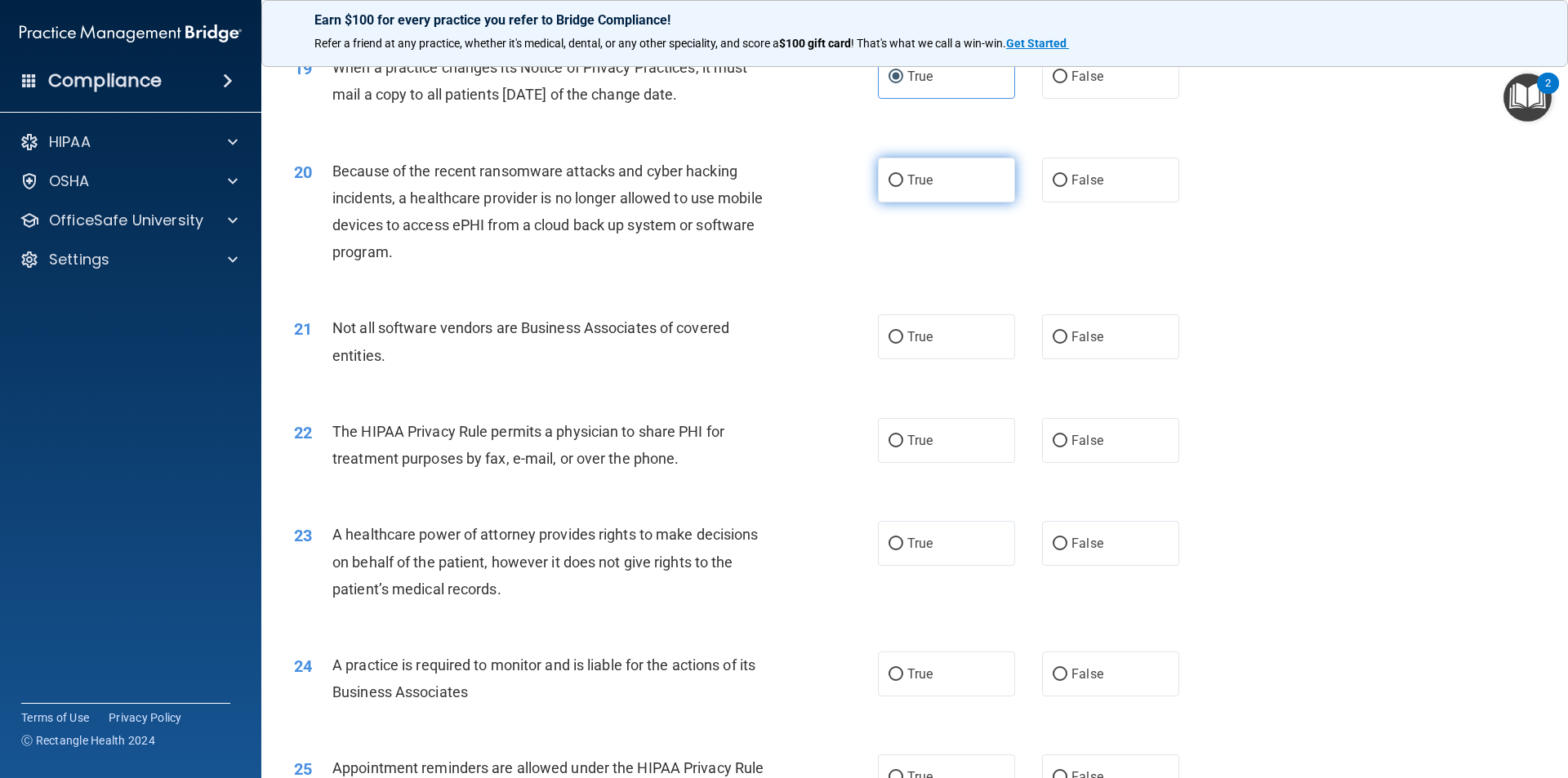
click at [923, 202] on label "True" at bounding box center [946, 180] width 137 height 45
click at [903, 187] on input "True" at bounding box center [896, 181] width 15 height 12
radio input "true"
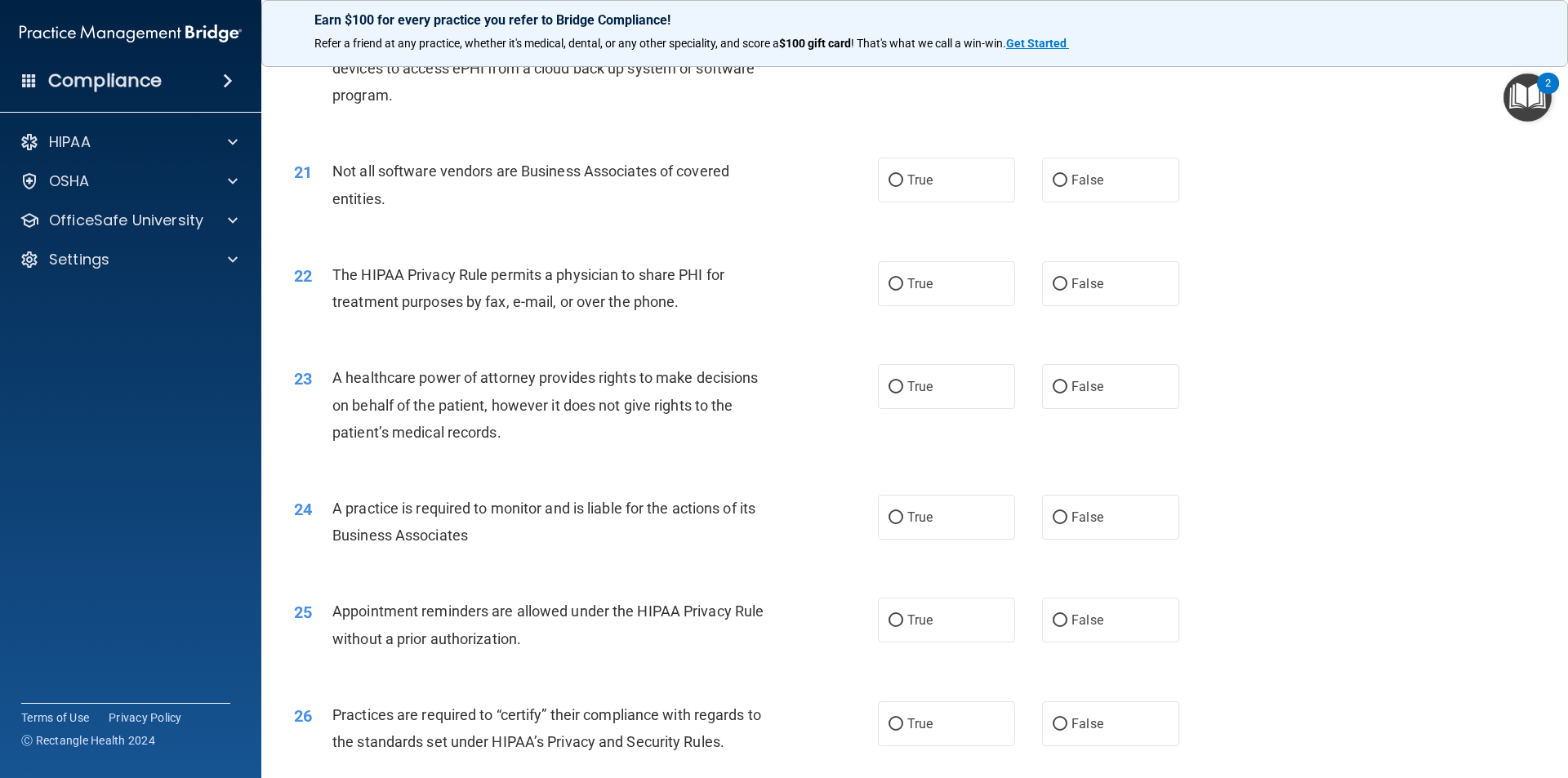
scroll to position [2450, 0]
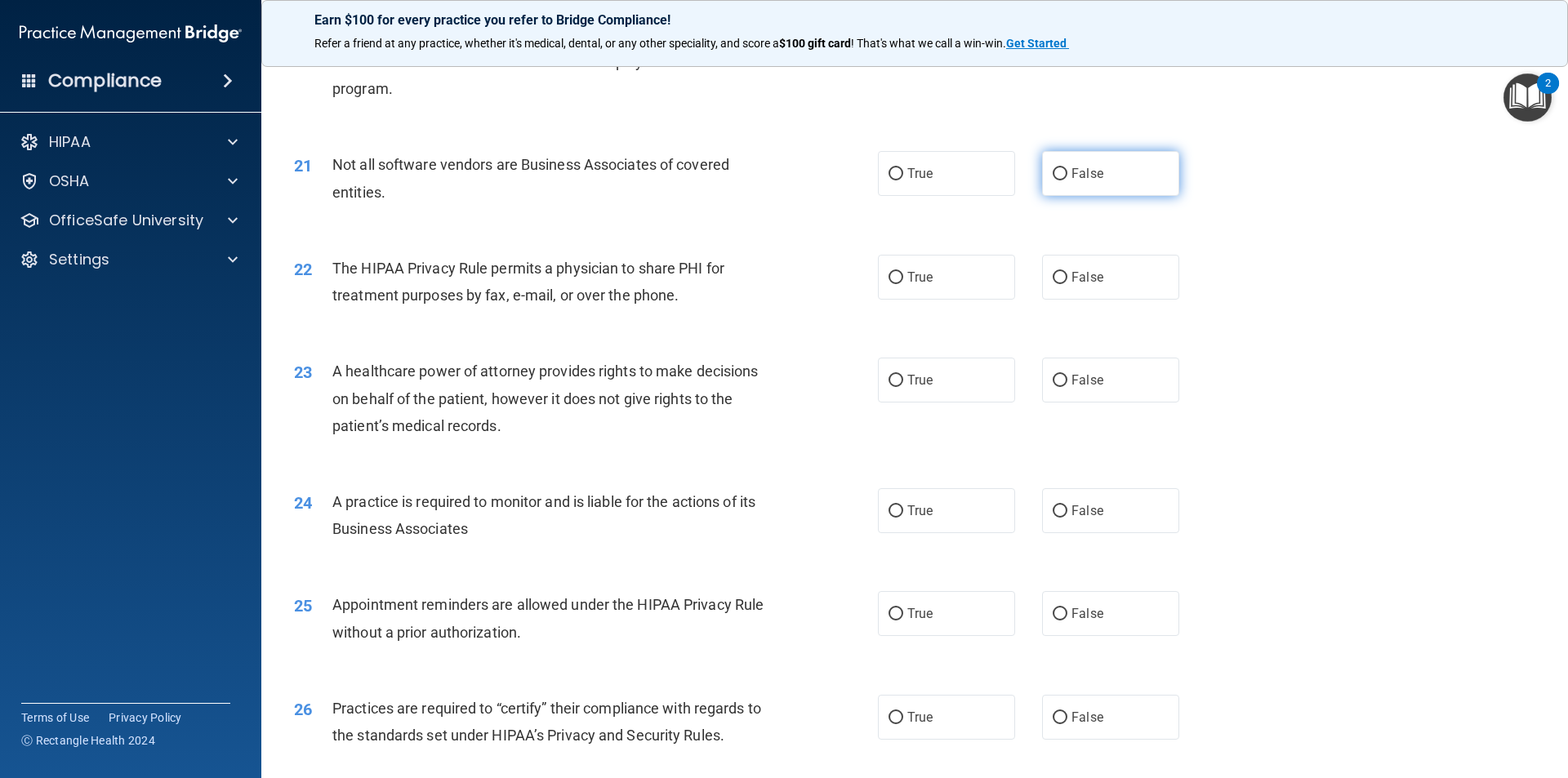
click at [1050, 185] on label "False" at bounding box center [1110, 173] width 137 height 45
click at [1053, 180] on input "False" at bounding box center [1060, 174] width 15 height 12
radio input "true"
click at [933, 292] on label "True" at bounding box center [946, 277] width 137 height 45
click at [903, 284] on input "True" at bounding box center [896, 278] width 15 height 12
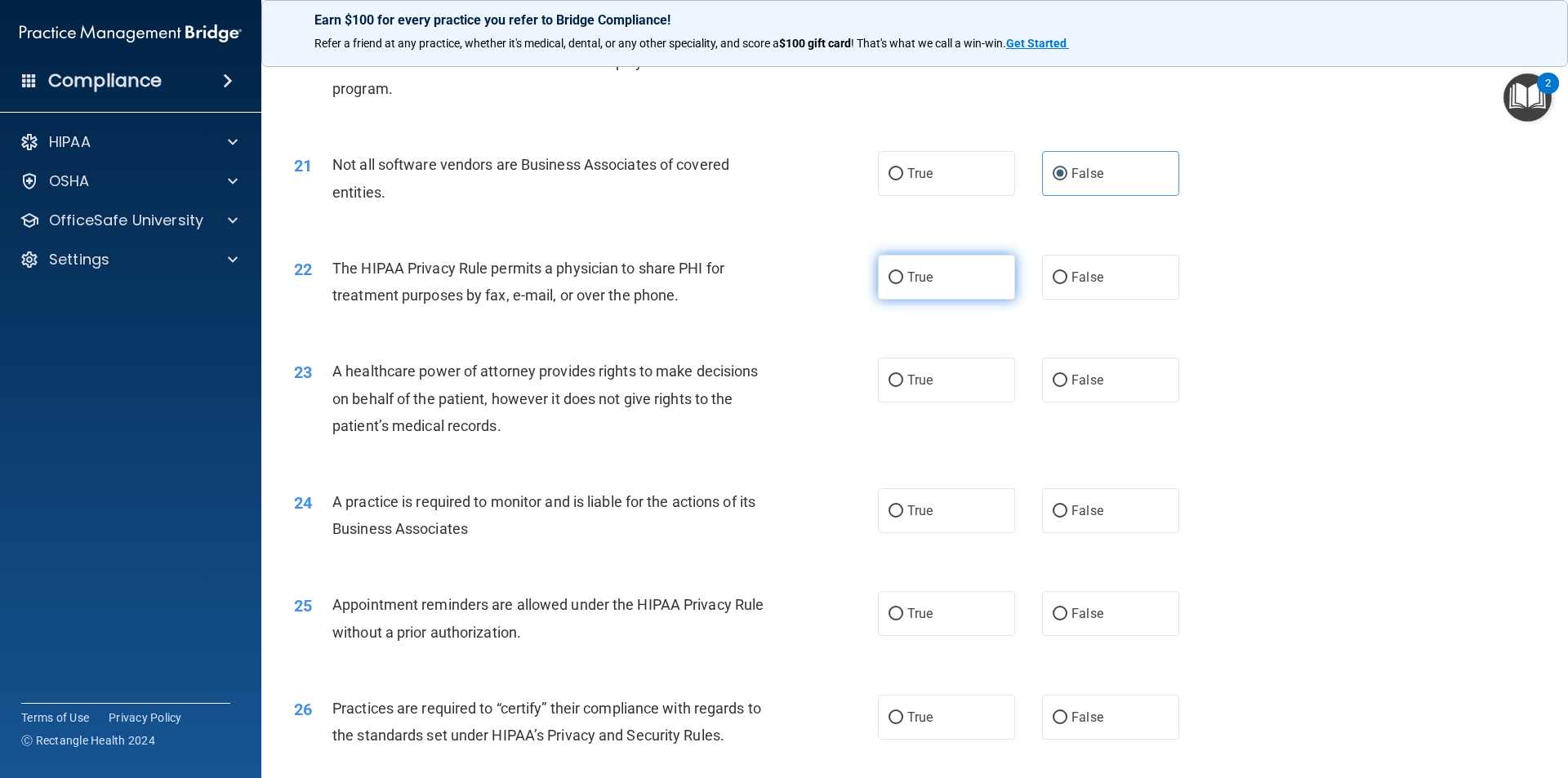
radio input "true"
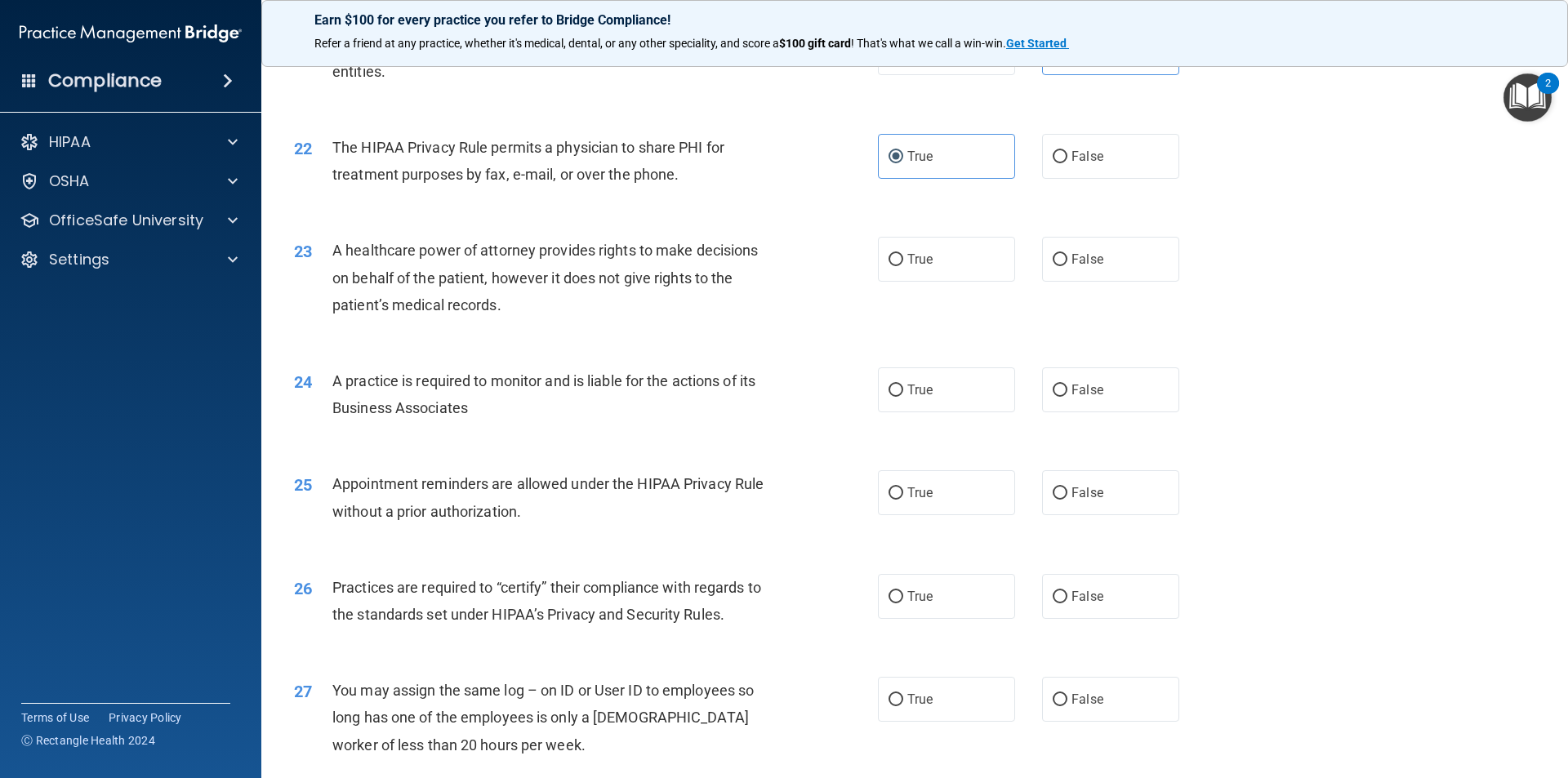
scroll to position [2613, 0]
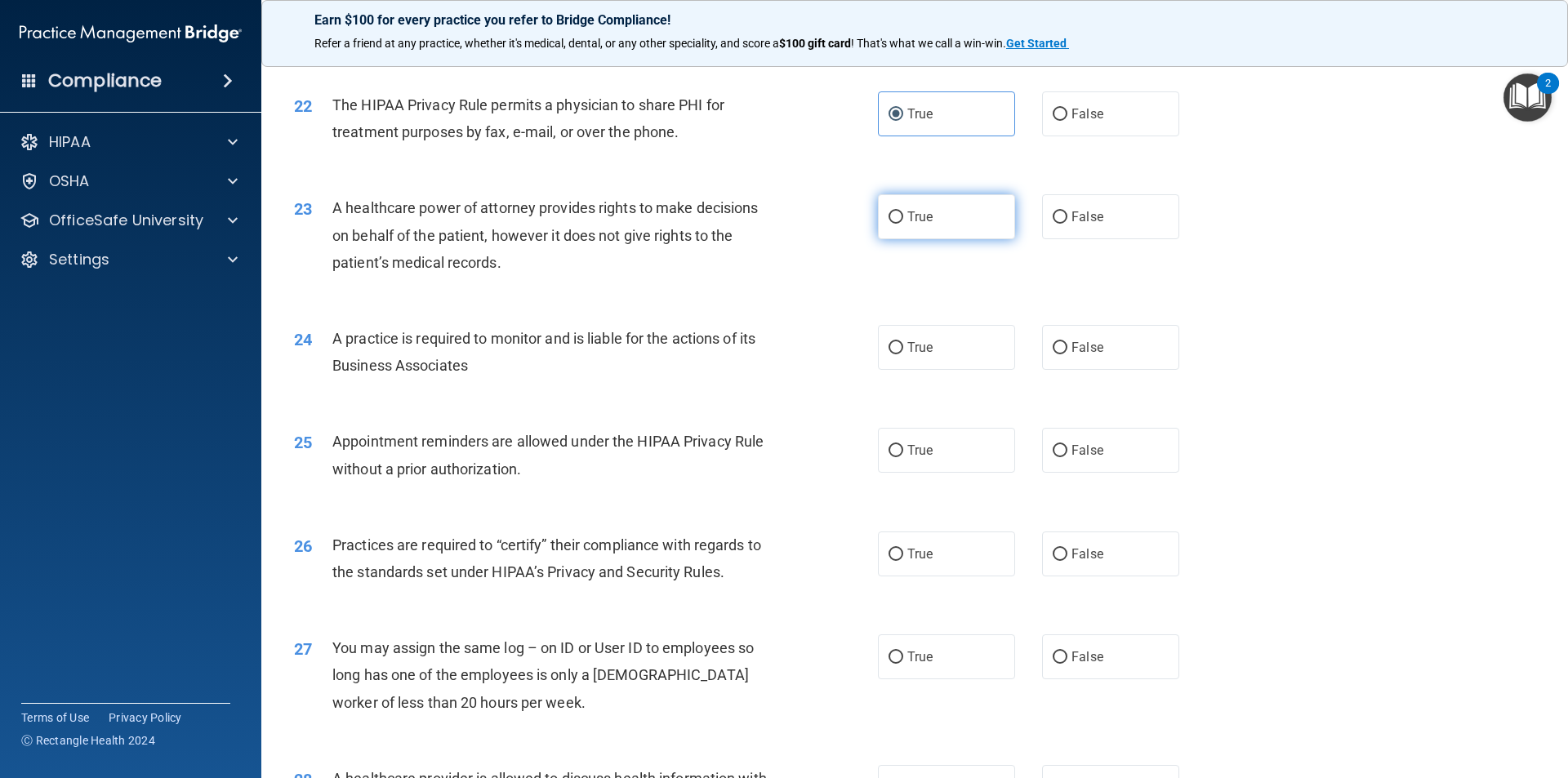
click at [938, 239] on label "True" at bounding box center [946, 216] width 137 height 45
click at [903, 224] on input "True" at bounding box center [896, 217] width 15 height 12
radio input "true"
click at [910, 347] on span "True" at bounding box center [919, 348] width 25 height 15
click at [903, 347] on input "True" at bounding box center [896, 348] width 15 height 12
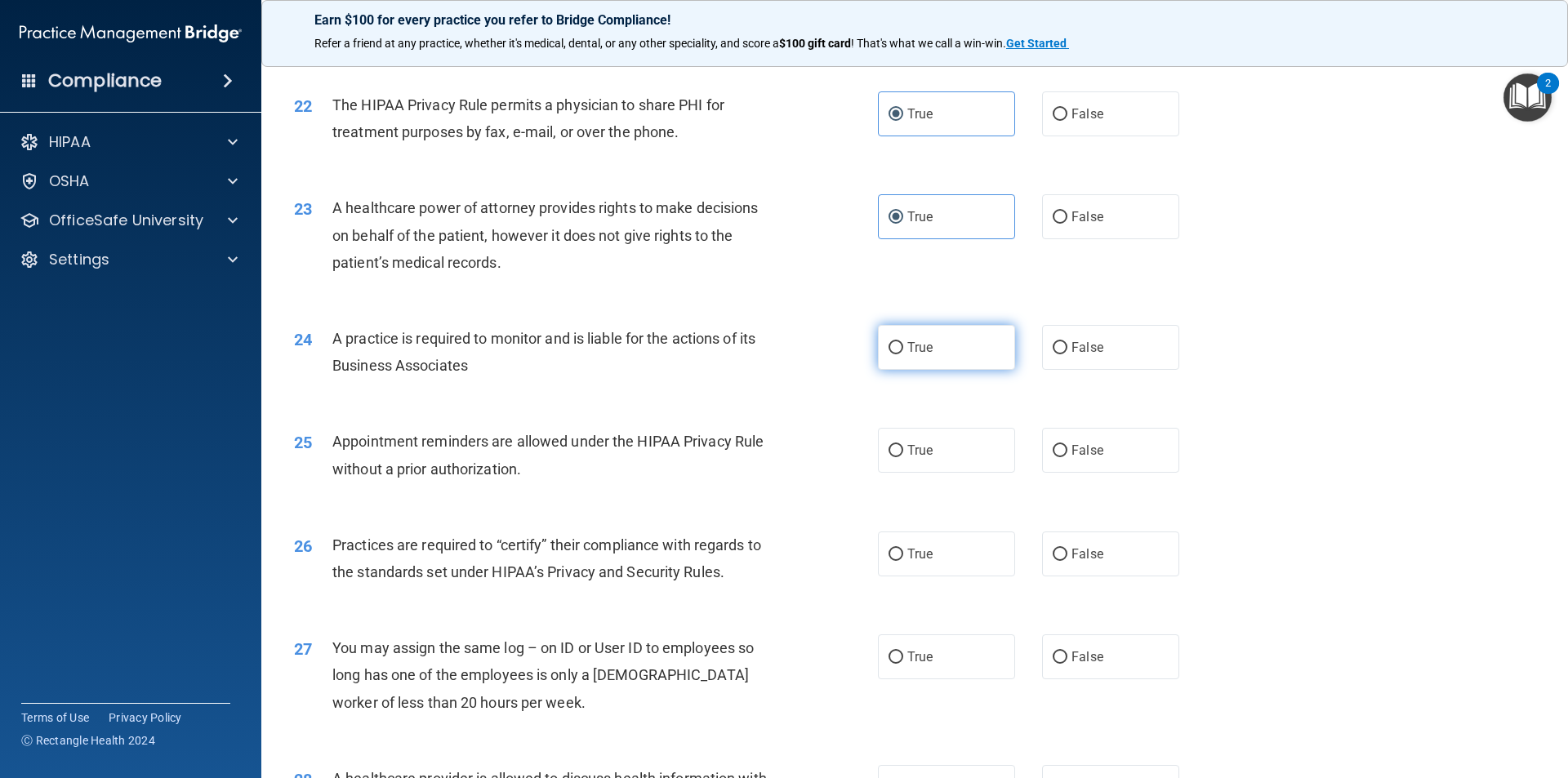
radio input "true"
click at [957, 461] on label "True" at bounding box center [946, 450] width 137 height 45
click at [903, 458] on input "True" at bounding box center [896, 451] width 15 height 12
radio input "true"
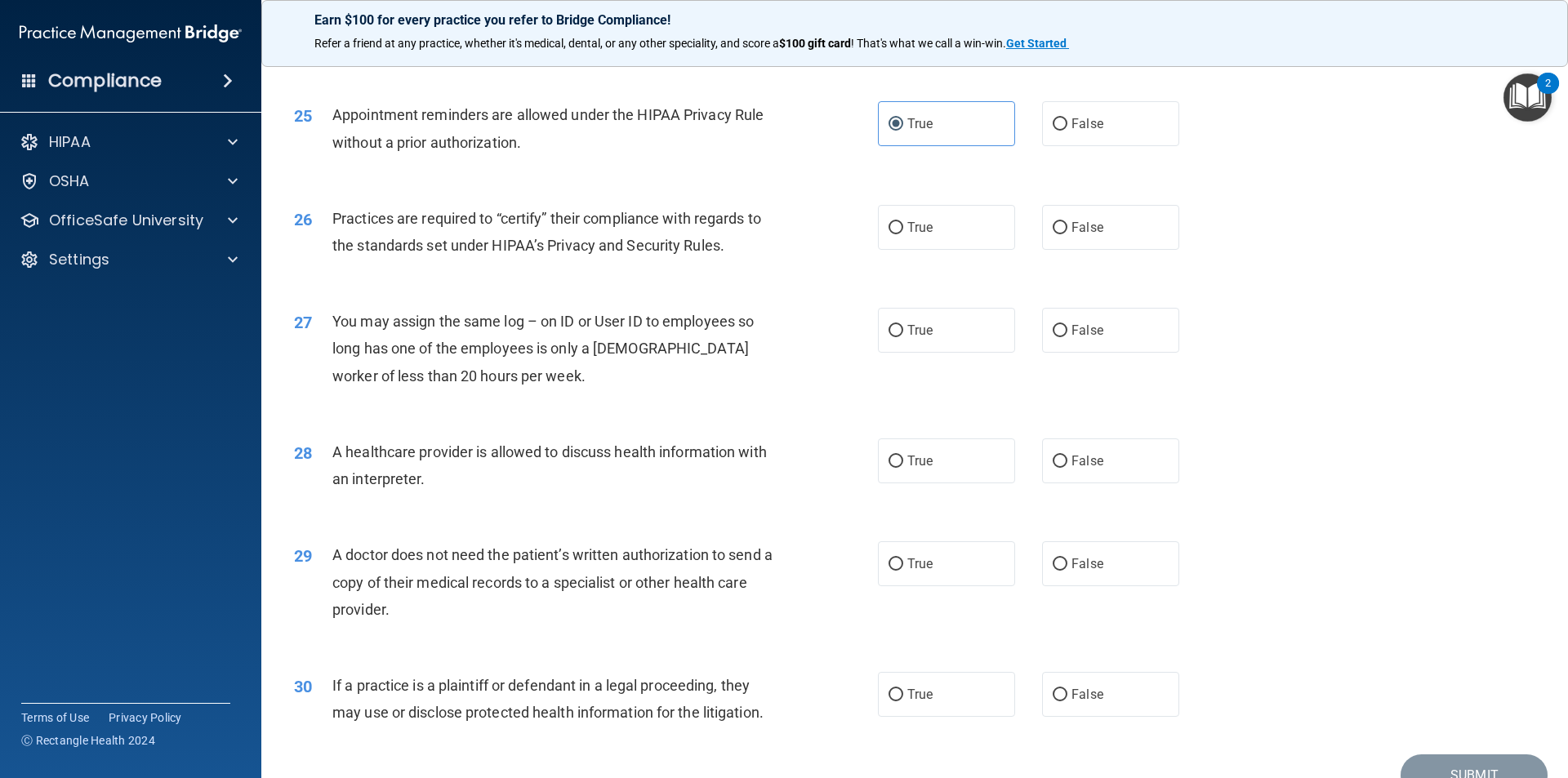
scroll to position [3021, 0]
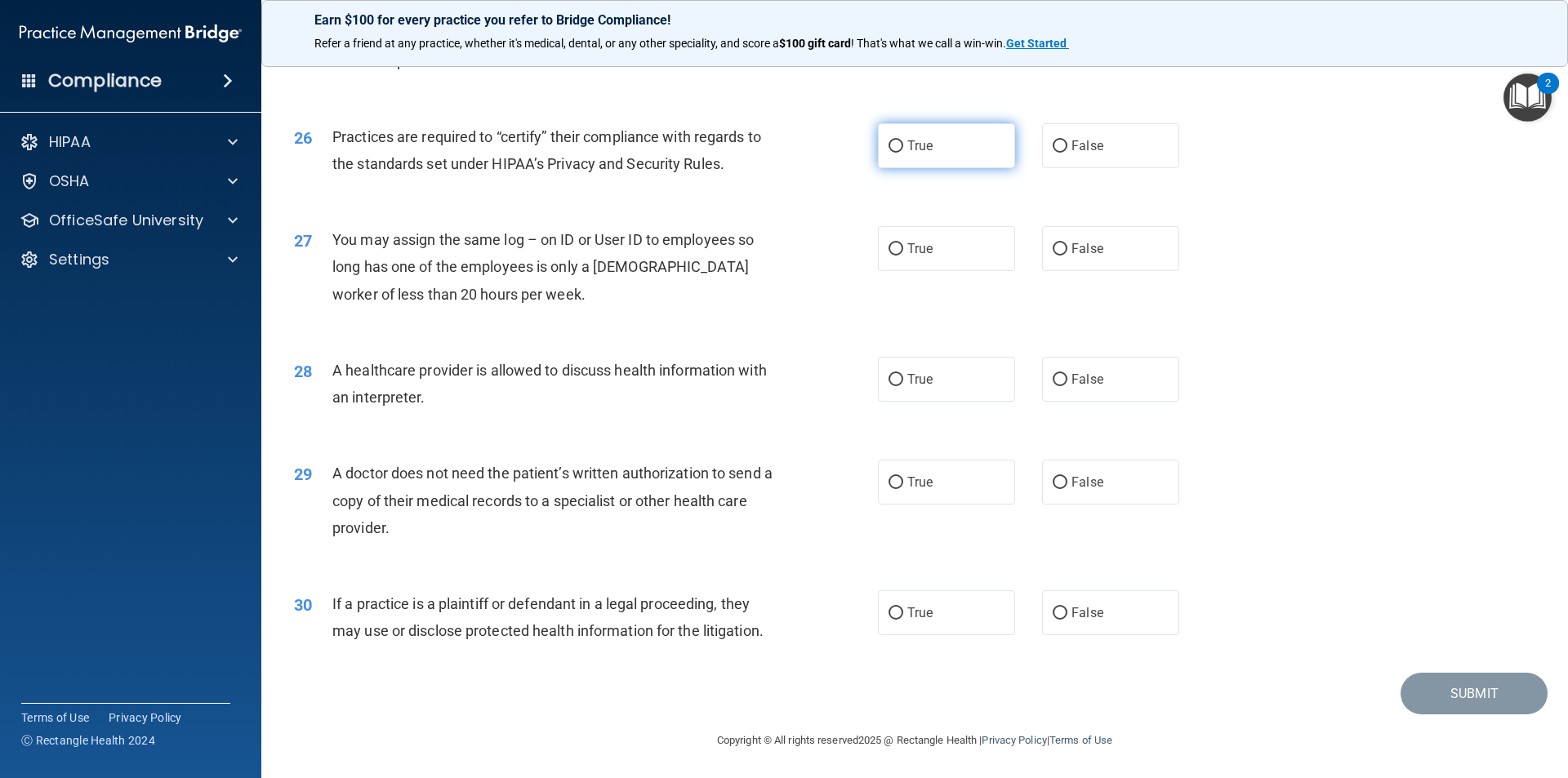
click at [889, 142] on input "True" at bounding box center [896, 147] width 15 height 12
radio input "true"
click at [1080, 252] on span "False" at bounding box center [1087, 249] width 32 height 15
click at [1067, 252] on input "False" at bounding box center [1060, 249] width 15 height 12
radio input "true"
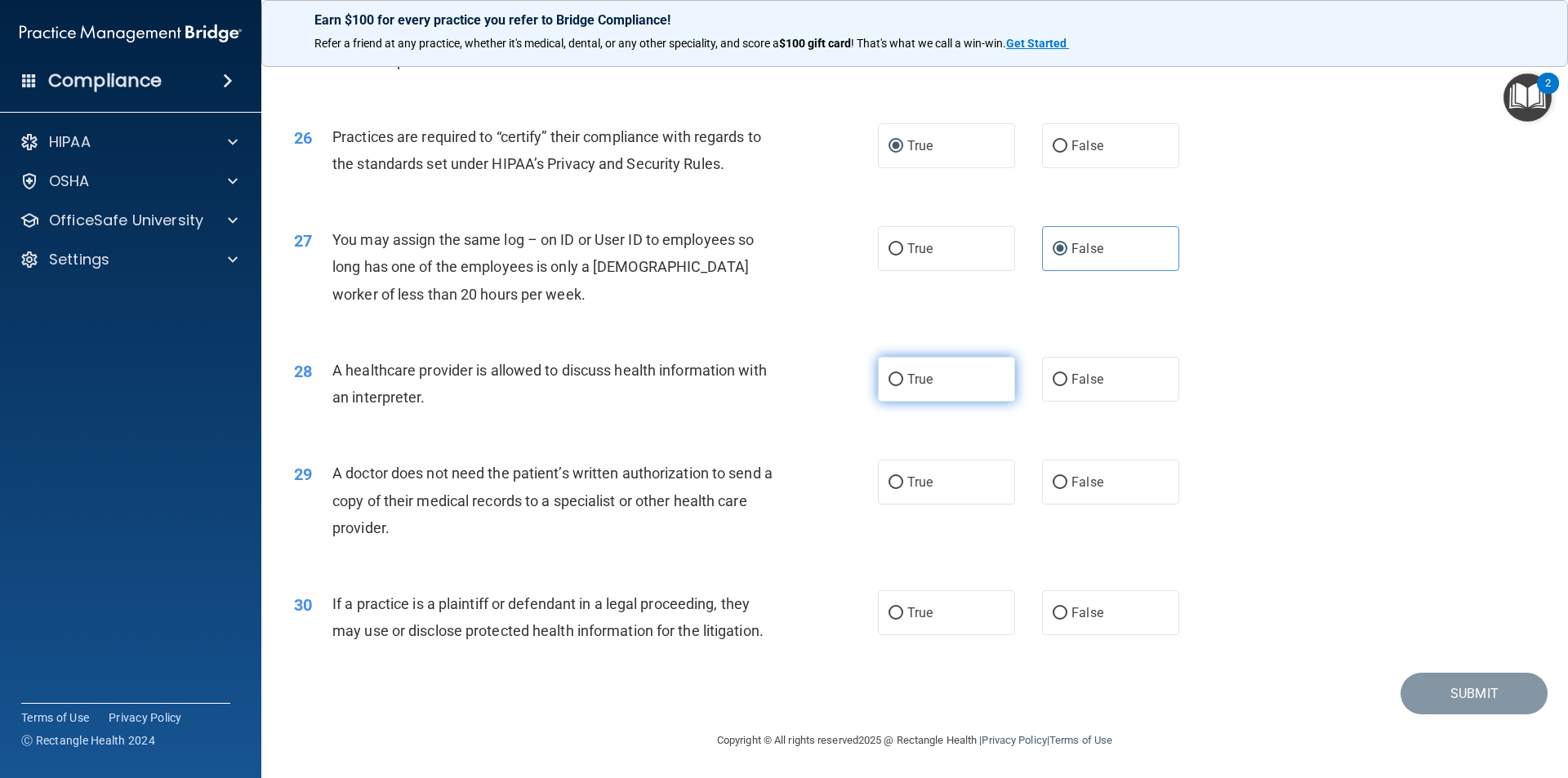
click at [972, 374] on label "True" at bounding box center [946, 380] width 137 height 45
click at [903, 374] on input "True" at bounding box center [896, 380] width 15 height 12
radio input "true"
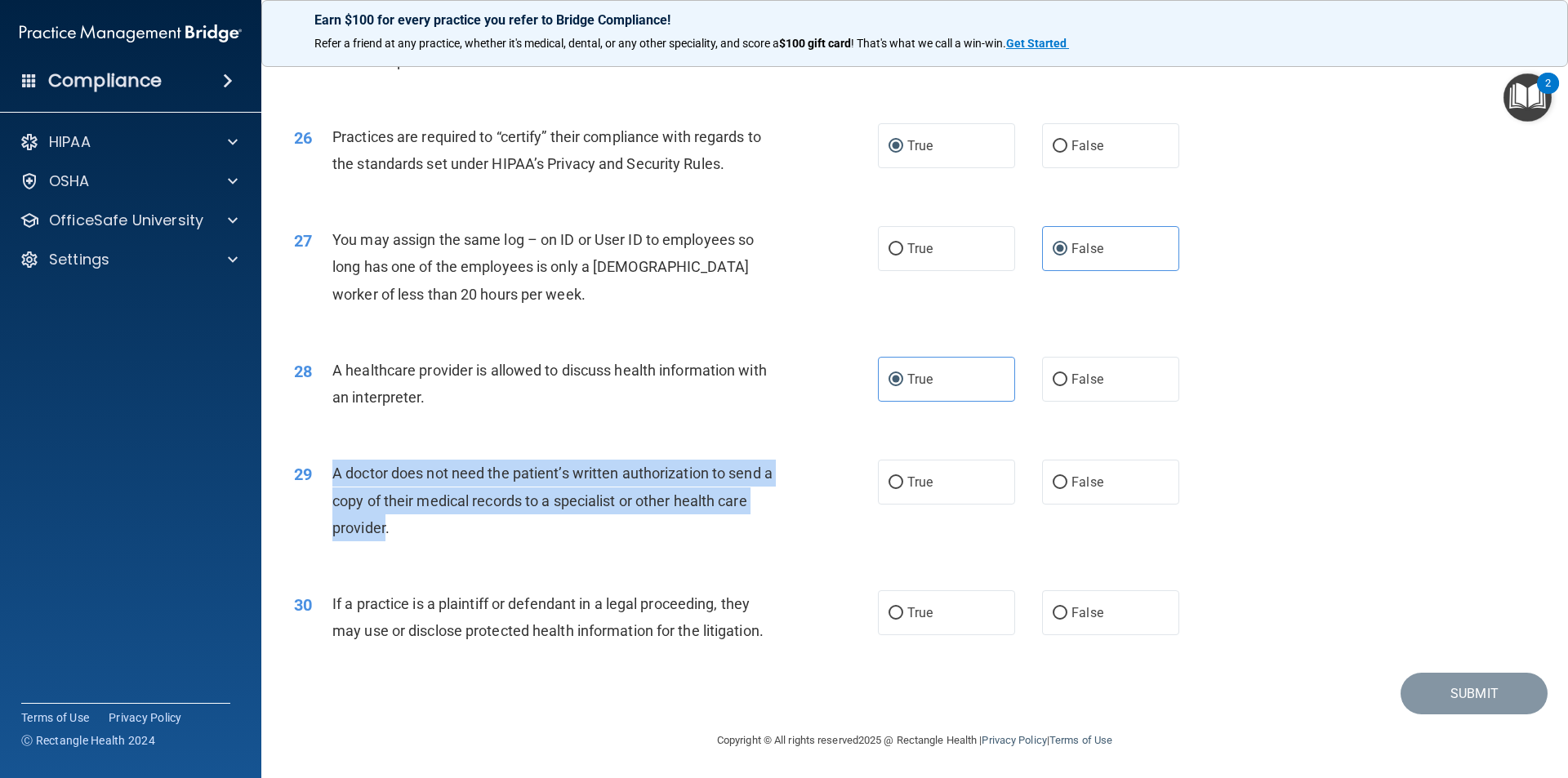
drag, startPoint x: 342, startPoint y: 473, endPoint x: 378, endPoint y: 529, distance: 66.6
click at [378, 529] on div "29 A doctor does not need the patient’s written authorization to send a copy of…" at bounding box center [586, 504] width 633 height 90
copy div "A doctor does not need the patient’s written authorization to send a copy of th…"
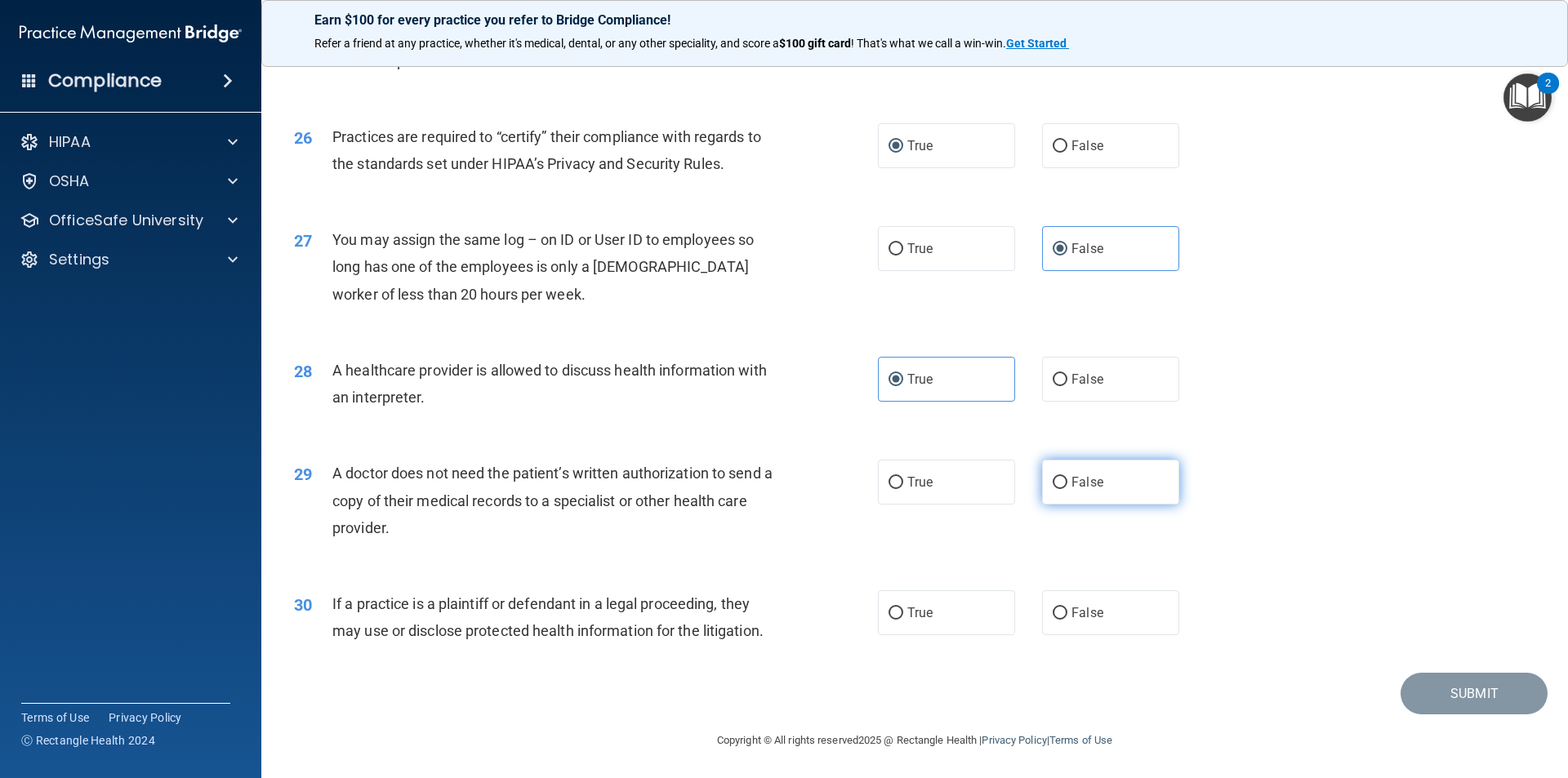
click at [1080, 481] on span "False" at bounding box center [1087, 482] width 32 height 15
click at [1067, 481] on input "False" at bounding box center [1060, 483] width 15 height 12
radio input "true"
click at [1072, 619] on span "False" at bounding box center [1087, 613] width 32 height 15
click at [1064, 619] on input "False" at bounding box center [1060, 613] width 15 height 12
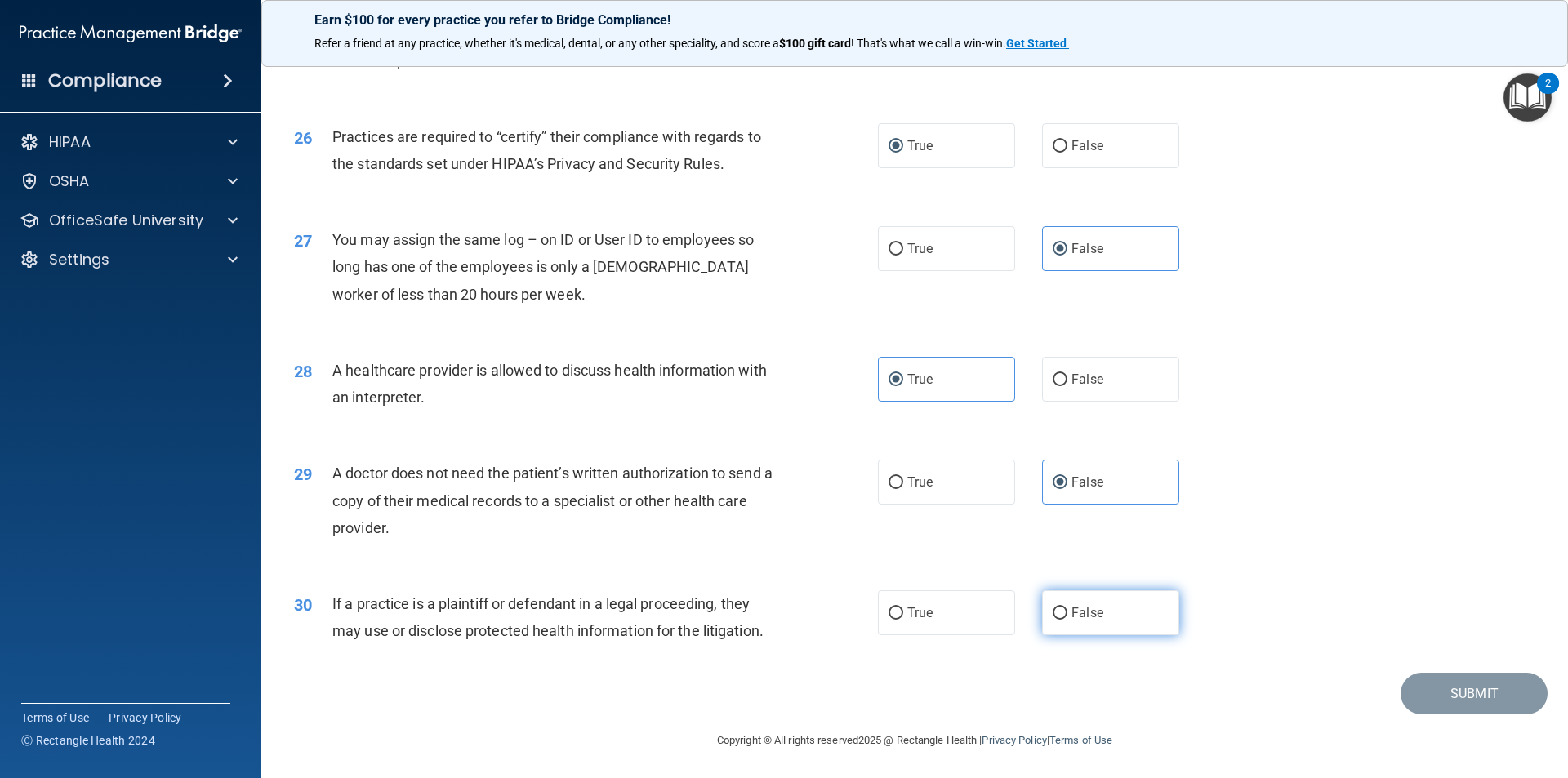
radio input "true"
click at [1487, 698] on button "Submit" at bounding box center [1474, 694] width 147 height 41
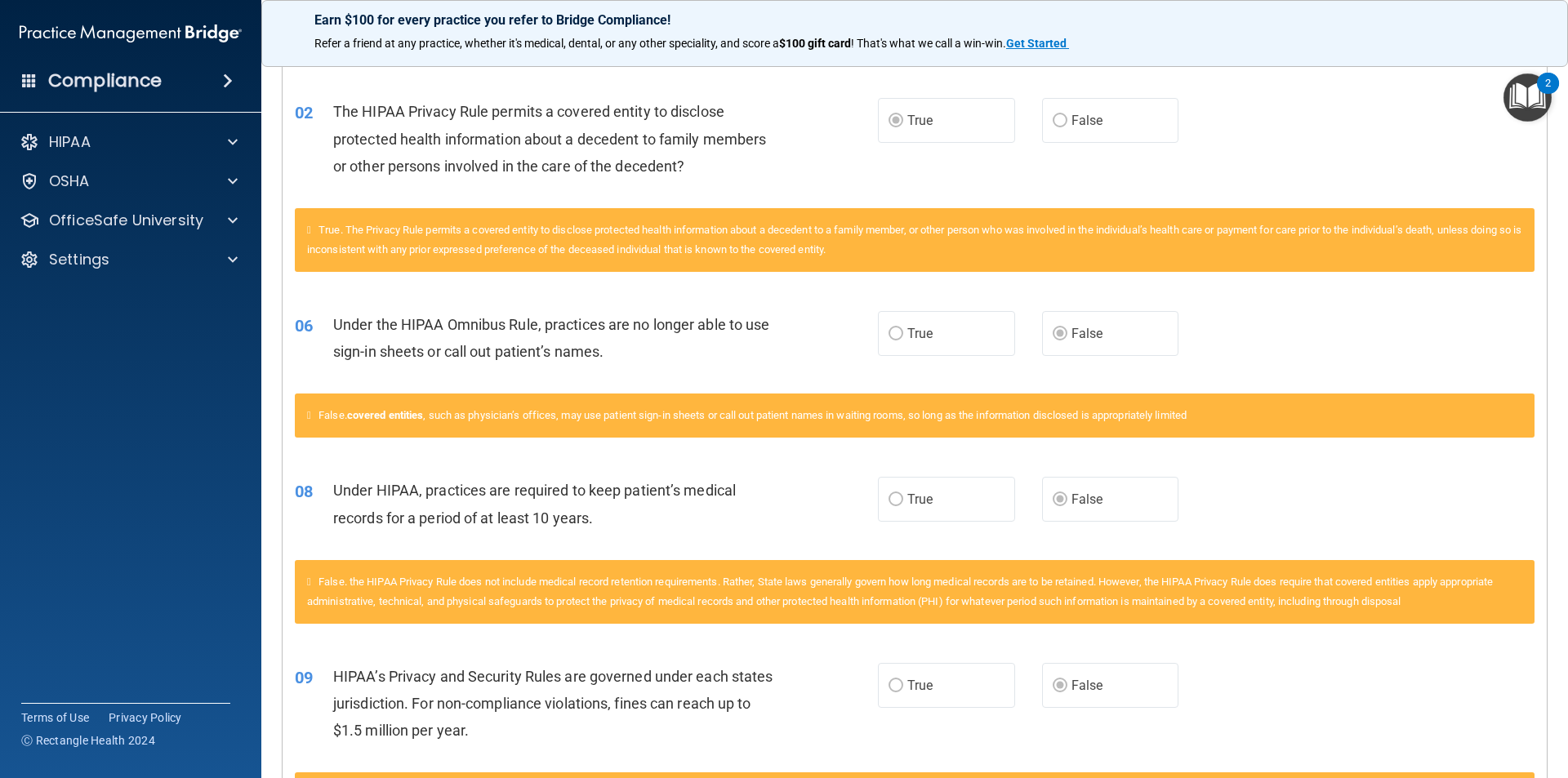
scroll to position [165, 0]
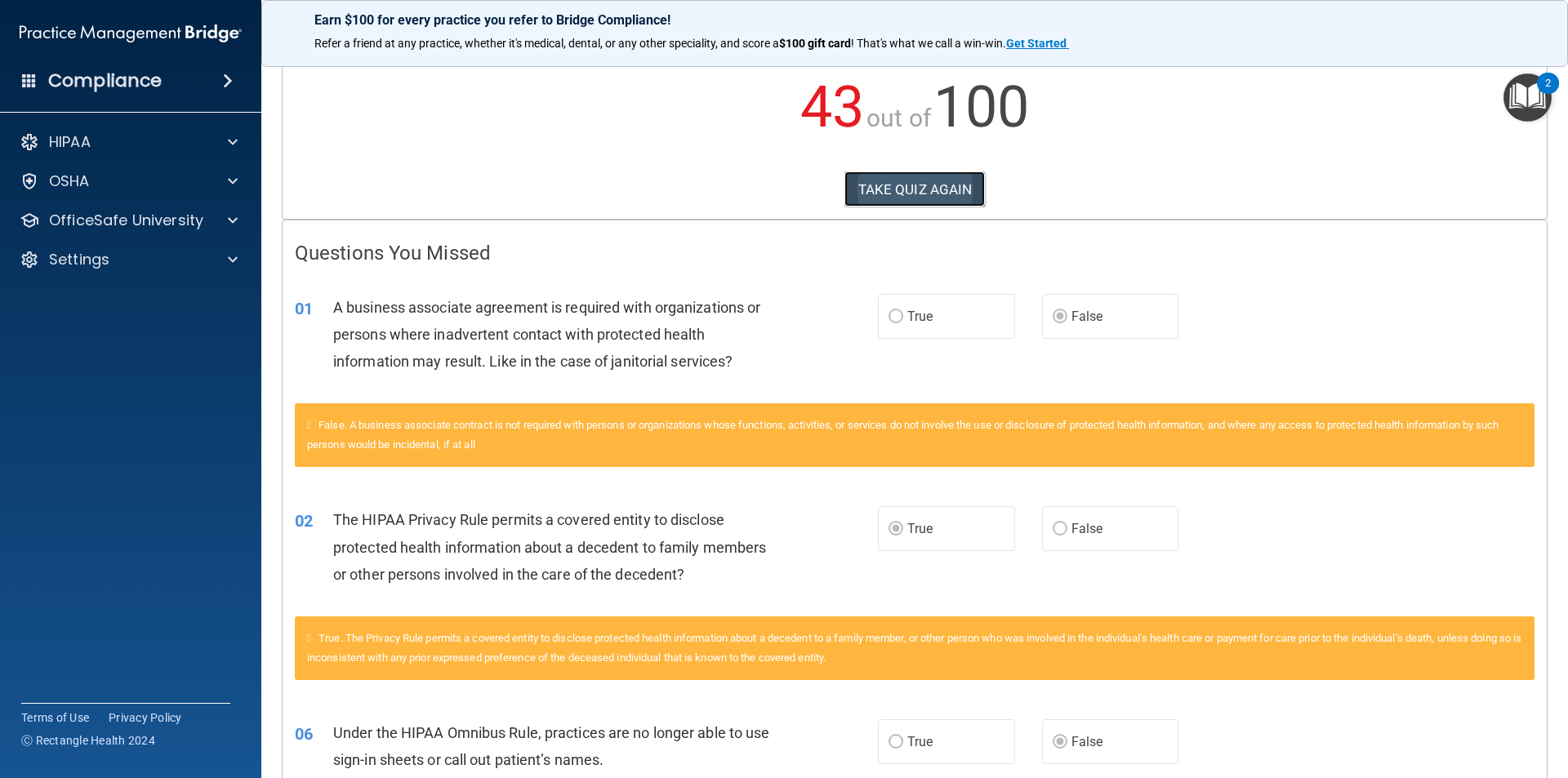
click at [943, 181] on button "TAKE QUIZ AGAIN" at bounding box center [915, 190] width 142 height 36
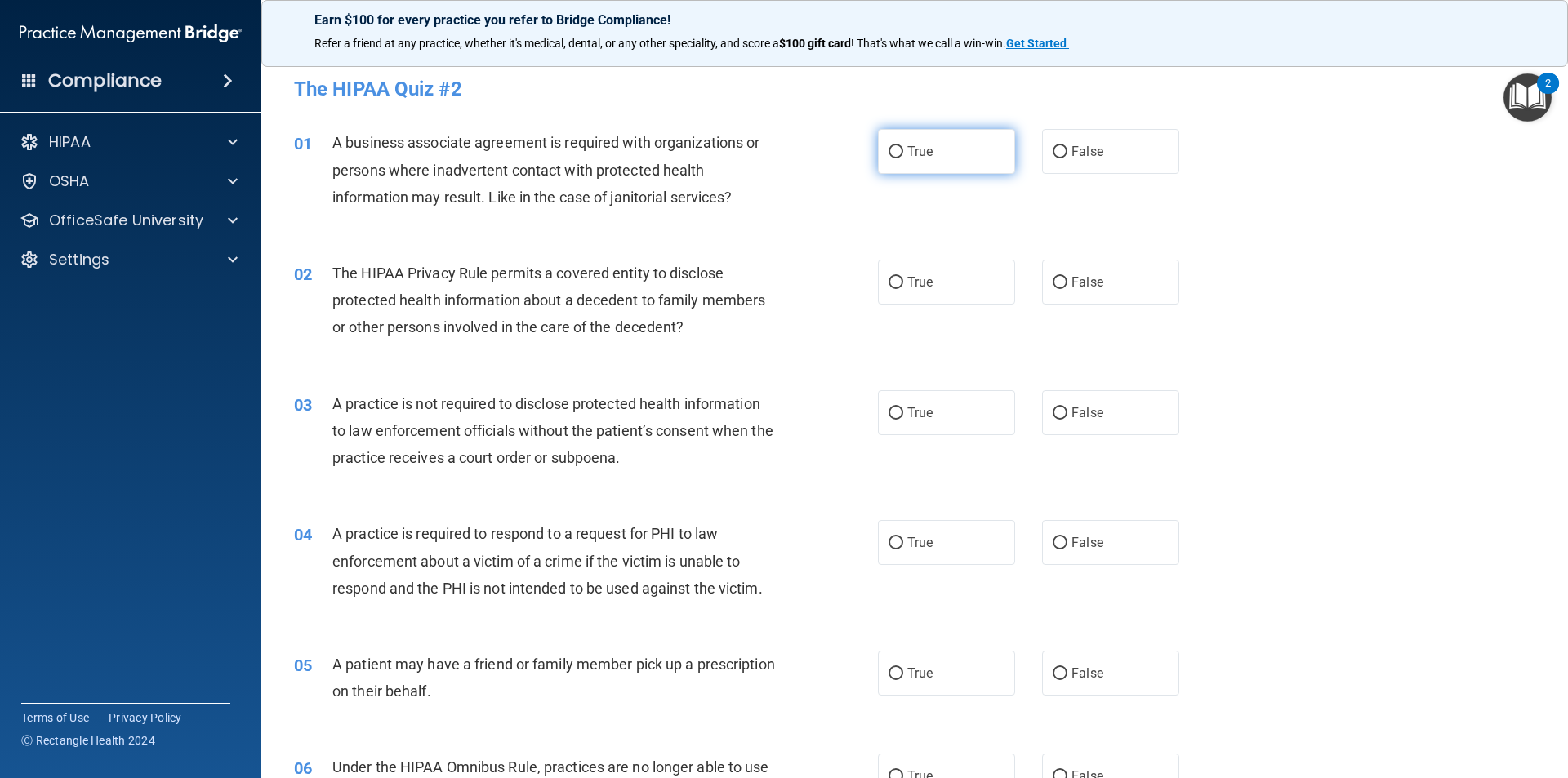
click at [878, 143] on label "True" at bounding box center [946, 151] width 137 height 45
click at [889, 146] on input "True" at bounding box center [896, 152] width 15 height 12
radio input "true"
click at [962, 283] on label "True" at bounding box center [946, 282] width 137 height 45
click at [903, 283] on input "True" at bounding box center [896, 283] width 15 height 12
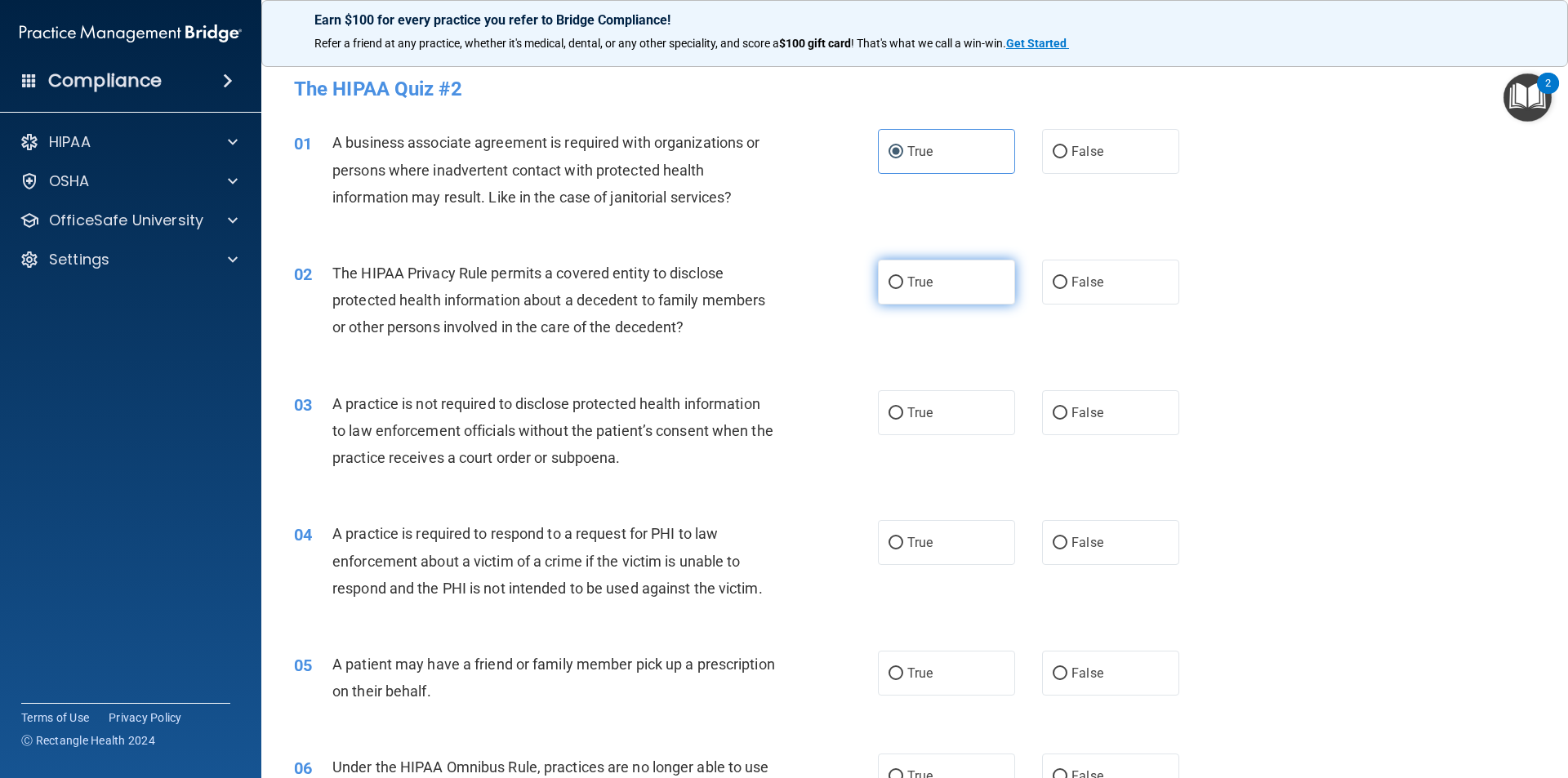
radio input "true"
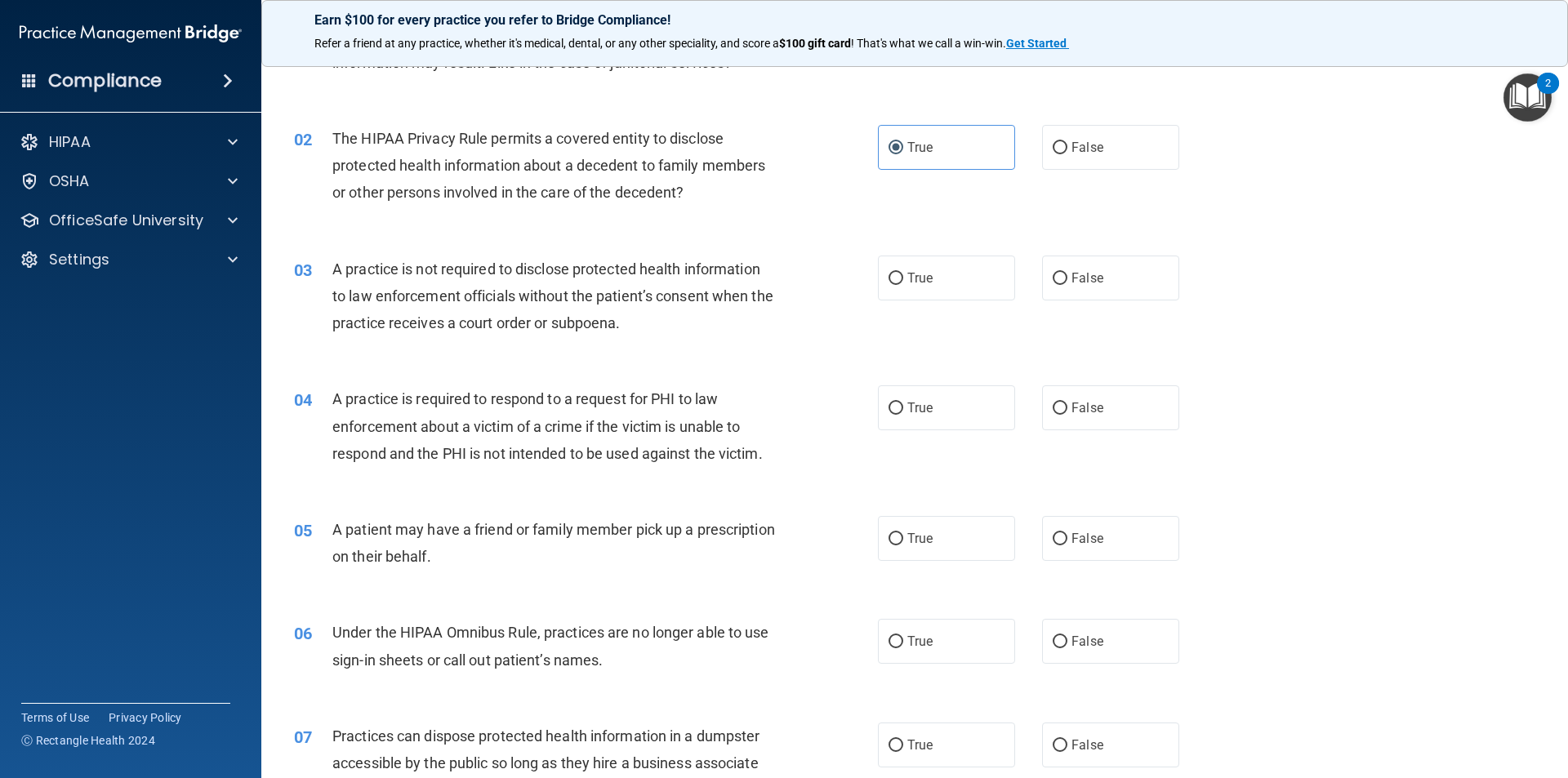
scroll to position [163, 0]
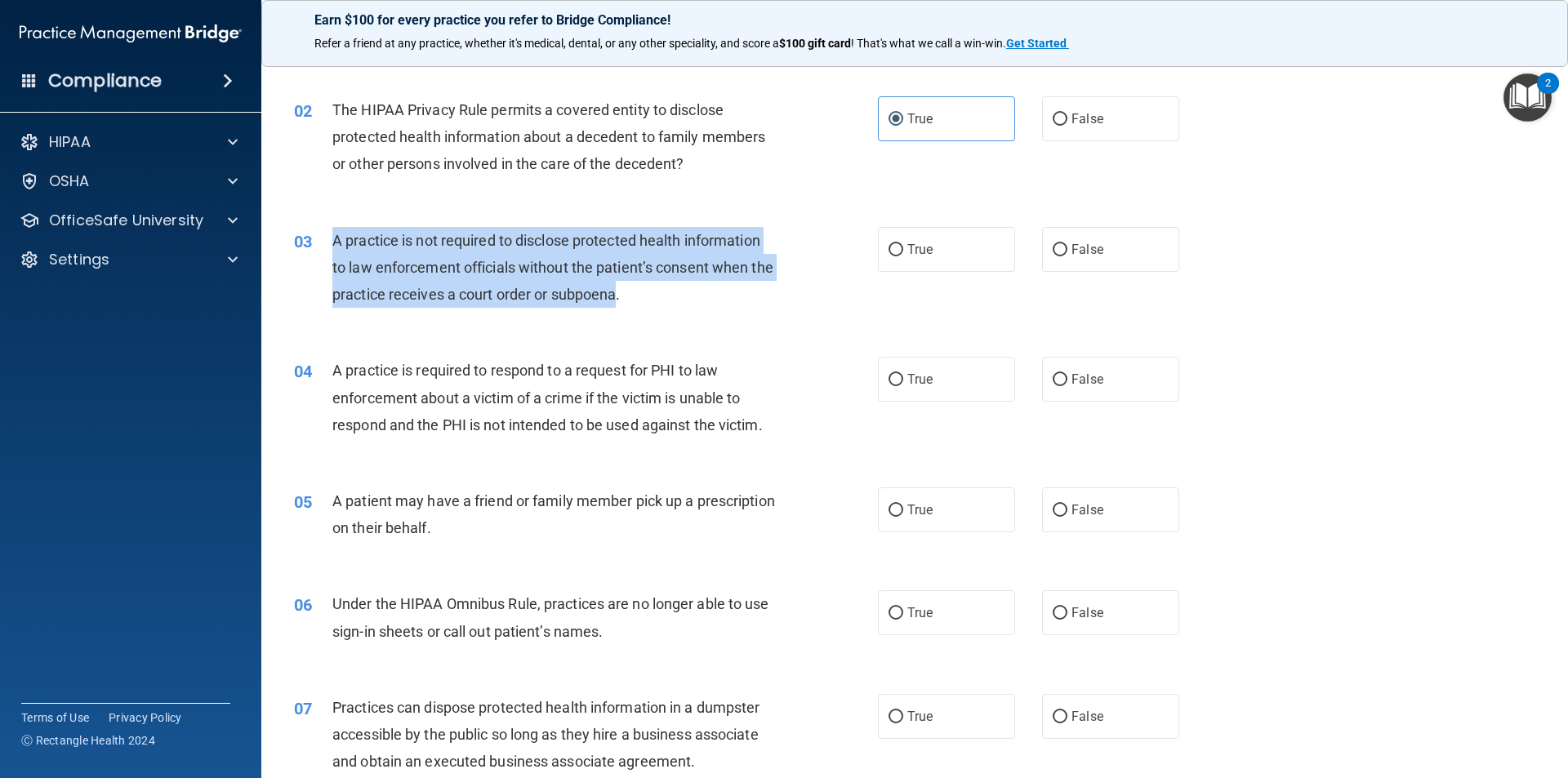
drag, startPoint x: 327, startPoint y: 233, endPoint x: 644, endPoint y: 301, distance: 324.2
click at [644, 301] on div "03 A practice is not required to disclose protected health information to law e…" at bounding box center [586, 271] width 633 height 90
copy div "A practice is not required to disclose protected health information to law enfo…"
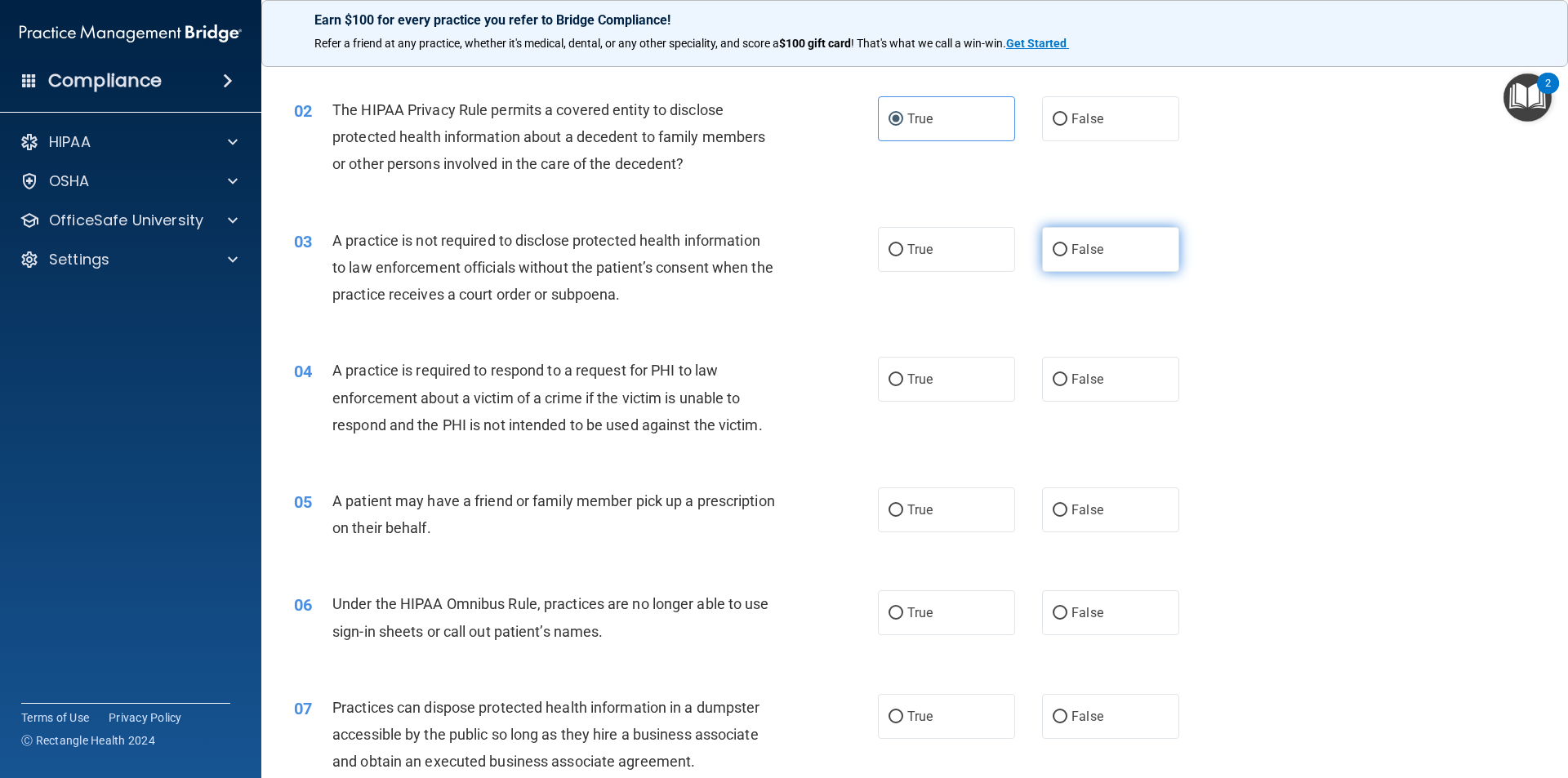
click at [1063, 258] on label "False" at bounding box center [1110, 249] width 137 height 45
click at [1063, 257] on input "False" at bounding box center [1060, 250] width 15 height 12
radio input "true"
click at [1090, 381] on span "False" at bounding box center [1087, 380] width 32 height 15
click at [1067, 381] on input "False" at bounding box center [1060, 380] width 15 height 12
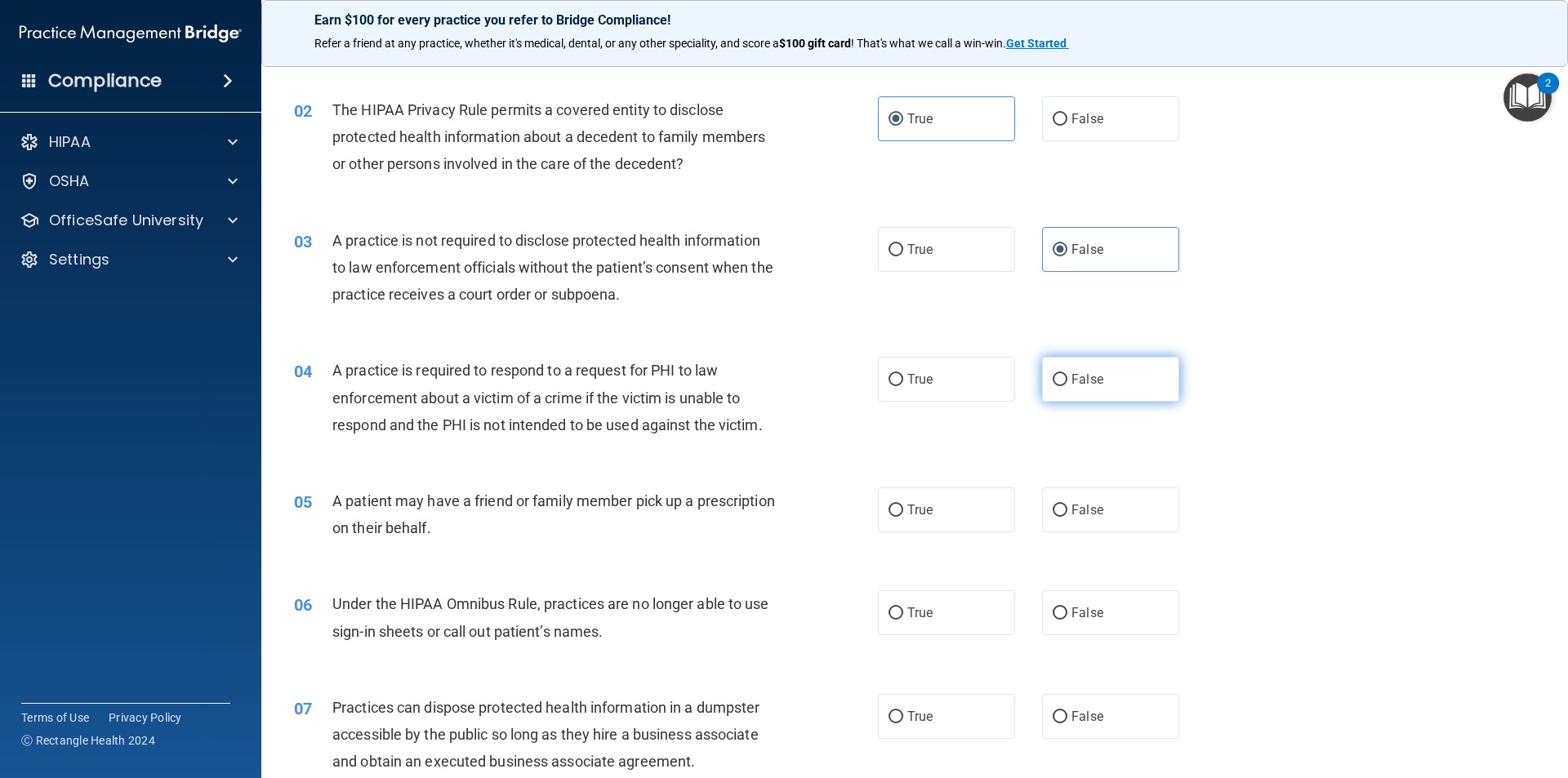
radio input "true"
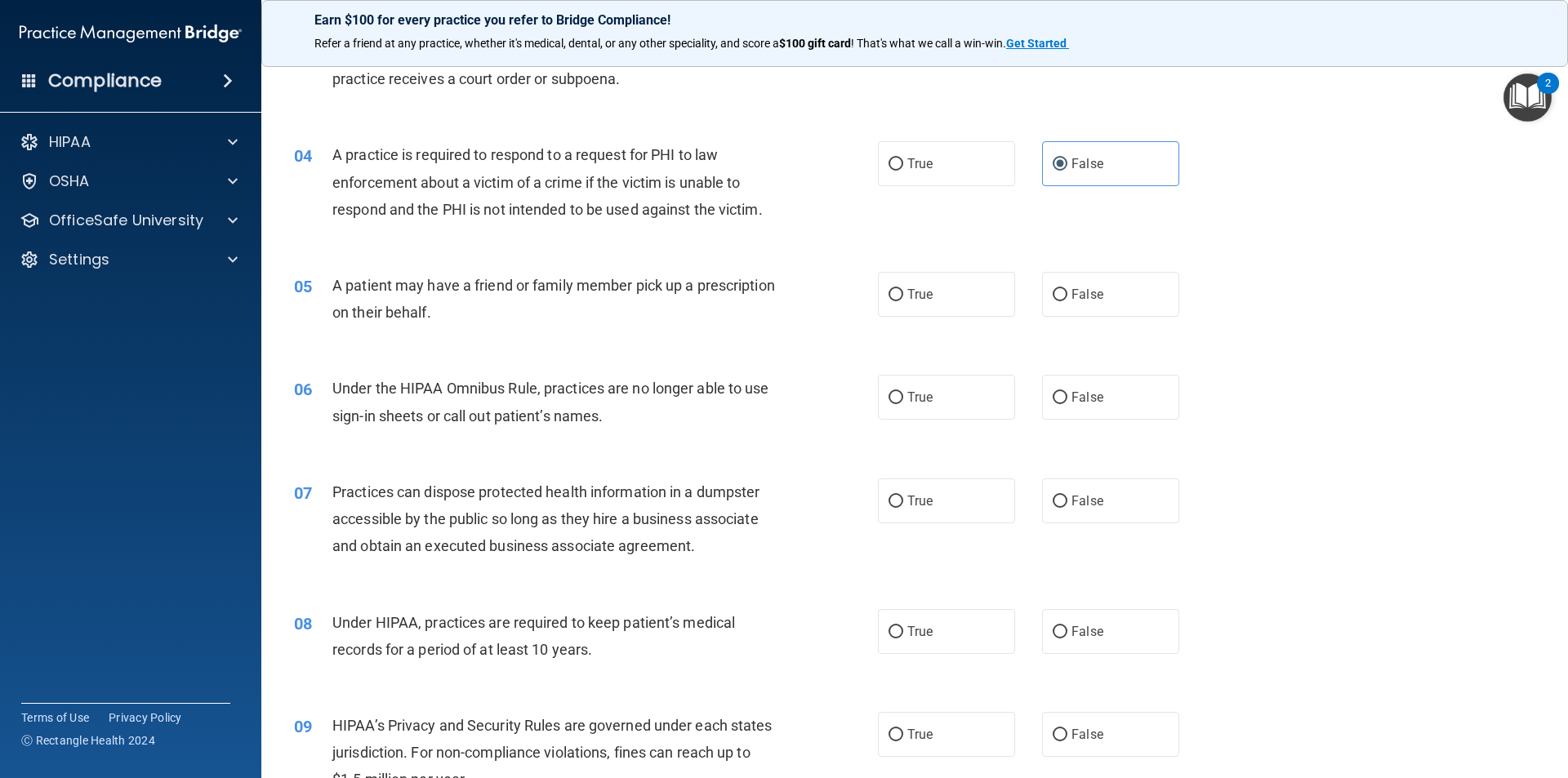
scroll to position [408, 0]
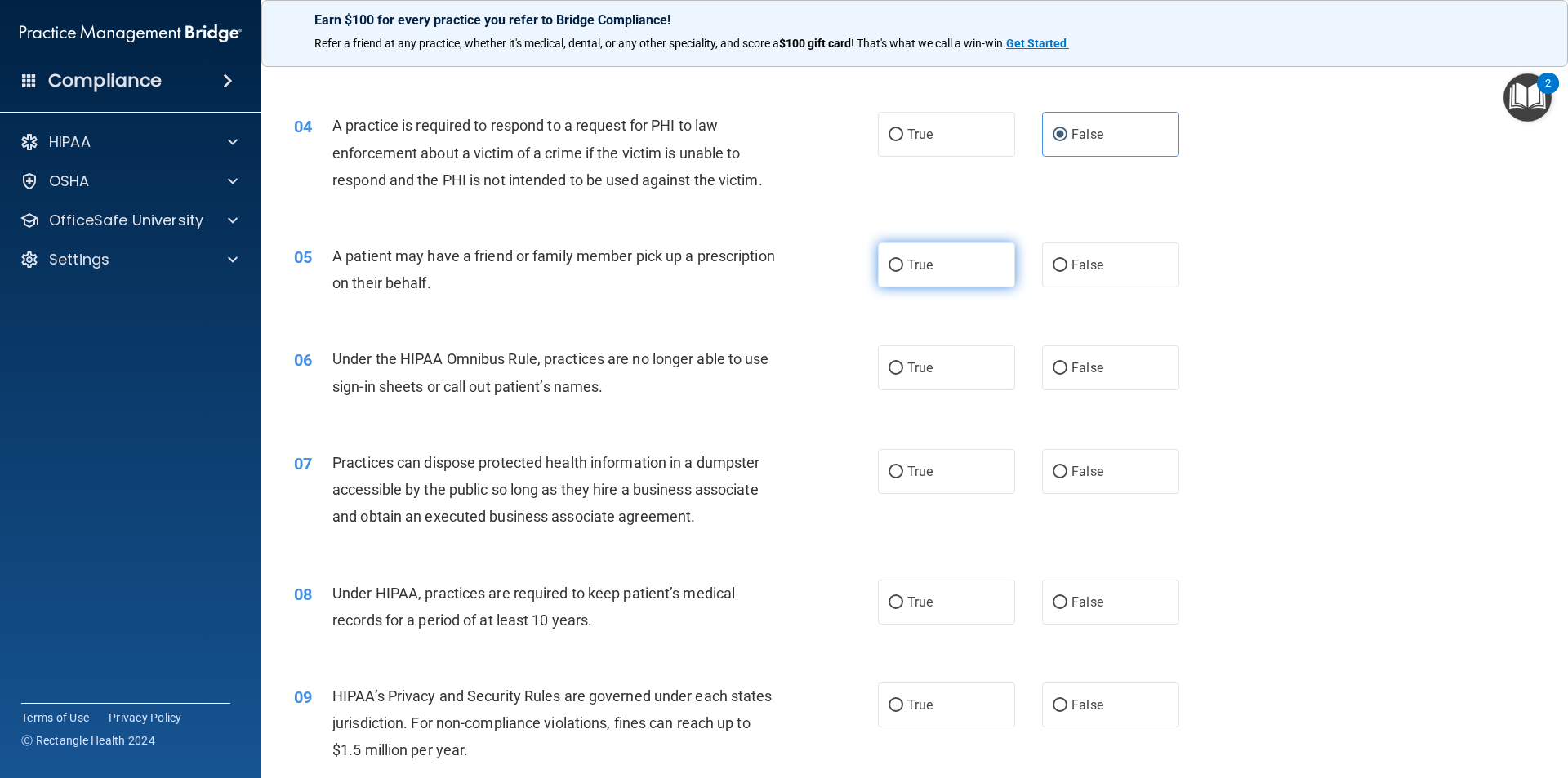
click at [980, 266] on label "True" at bounding box center [946, 264] width 137 height 45
click at [903, 266] on input "True" at bounding box center [896, 265] width 15 height 12
radio input "true"
click at [954, 379] on label "True" at bounding box center [946, 368] width 137 height 45
click at [903, 374] on input "True" at bounding box center [896, 368] width 15 height 12
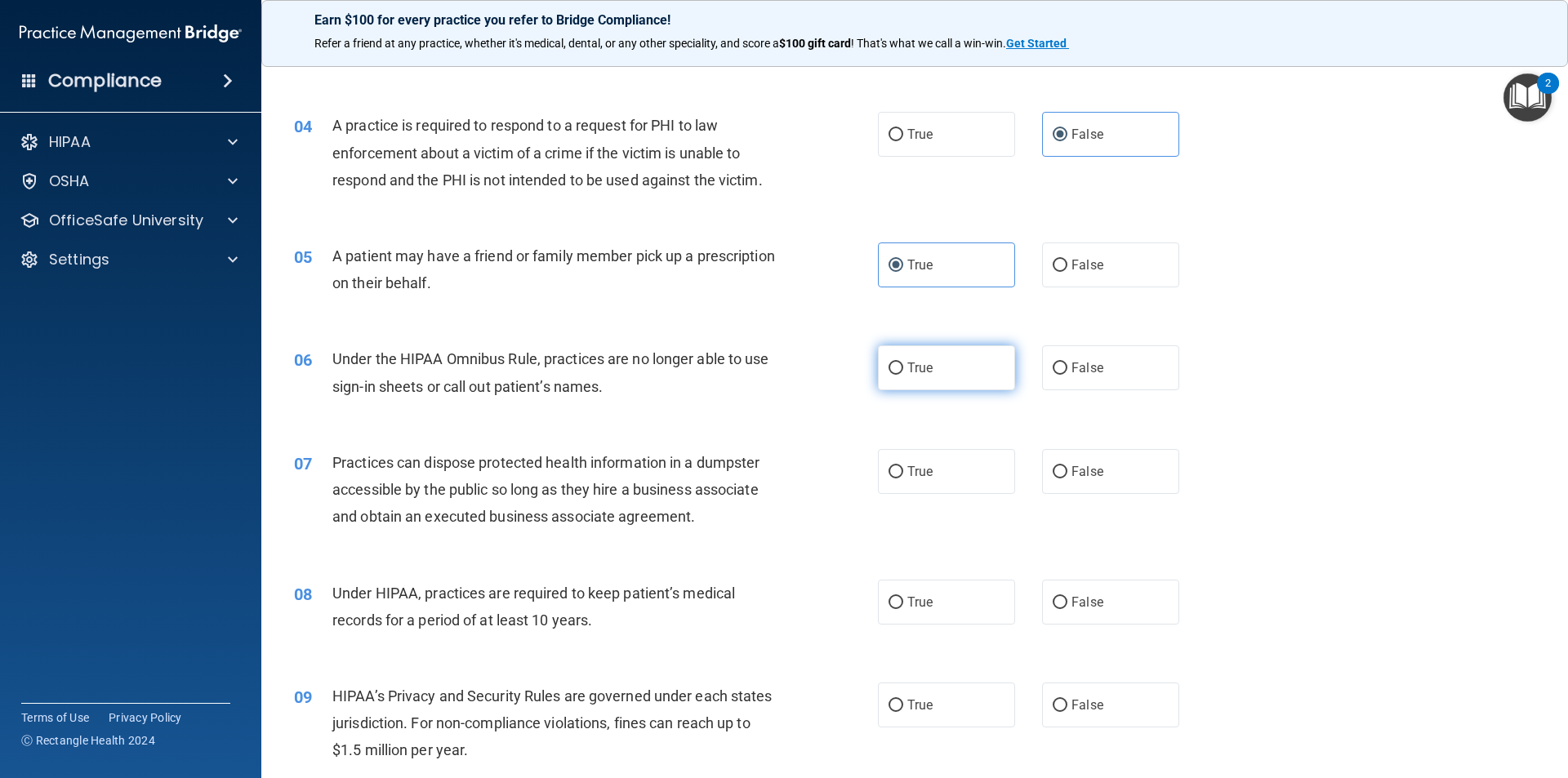
radio input "true"
click at [1089, 473] on span "False" at bounding box center [1087, 471] width 32 height 15
click at [1067, 473] on input "False" at bounding box center [1060, 472] width 15 height 12
radio input "true"
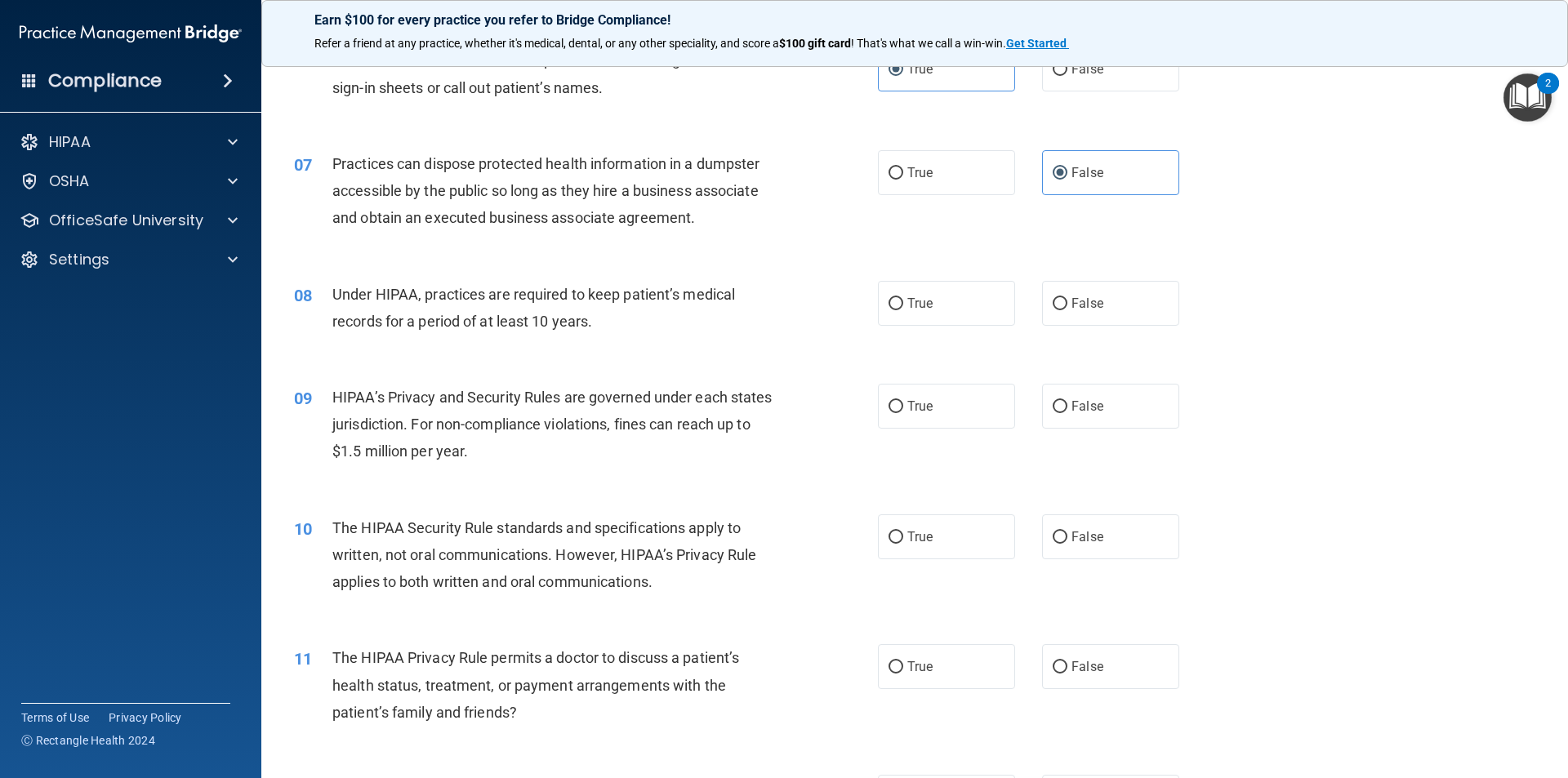
scroll to position [817, 0]
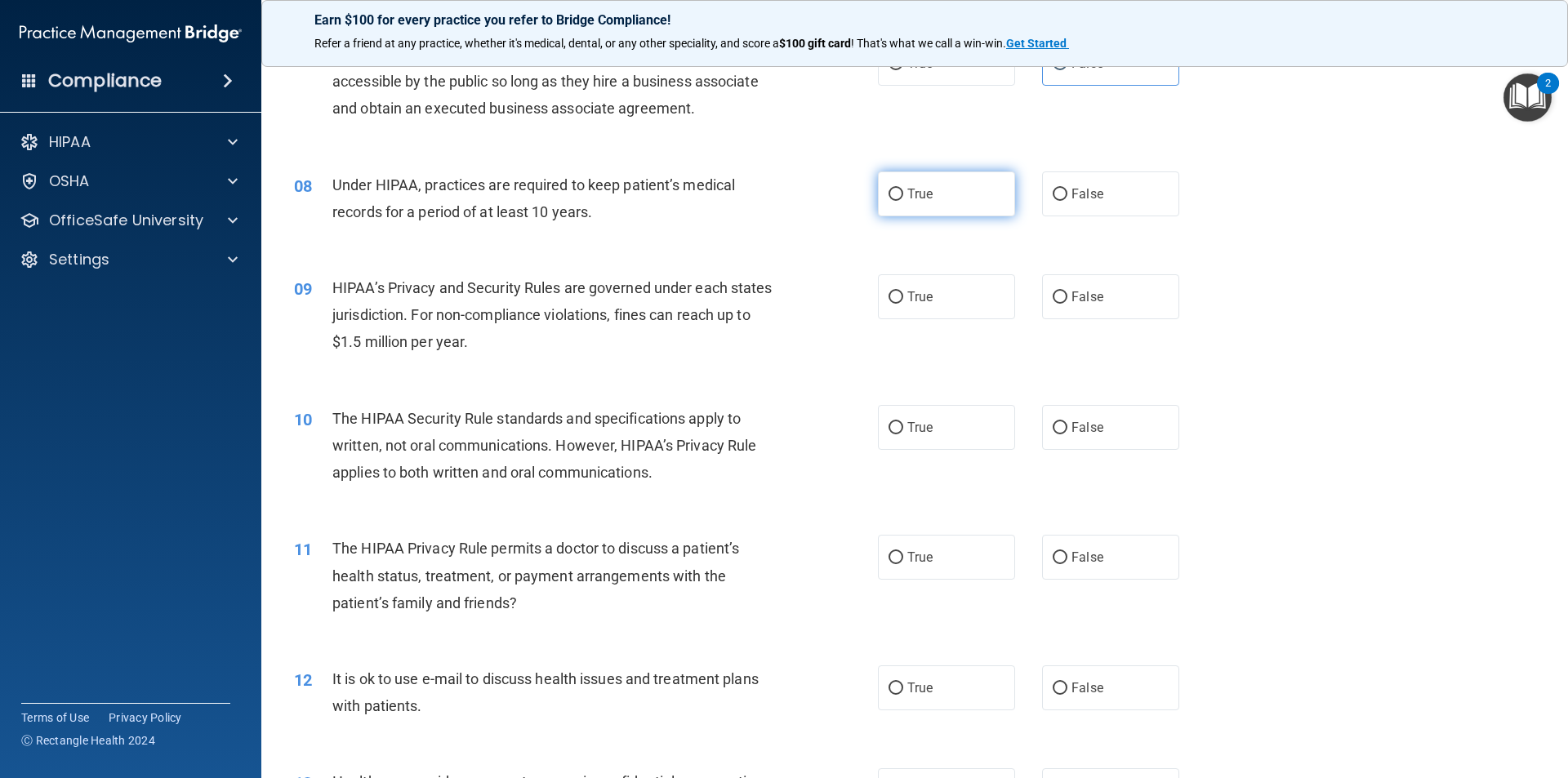
click at [948, 195] on label "True" at bounding box center [946, 194] width 137 height 45
click at [903, 195] on input "True" at bounding box center [896, 195] width 15 height 12
radio input "true"
click at [927, 300] on span "True" at bounding box center [919, 297] width 25 height 15
click at [903, 300] on input "True" at bounding box center [896, 297] width 15 height 12
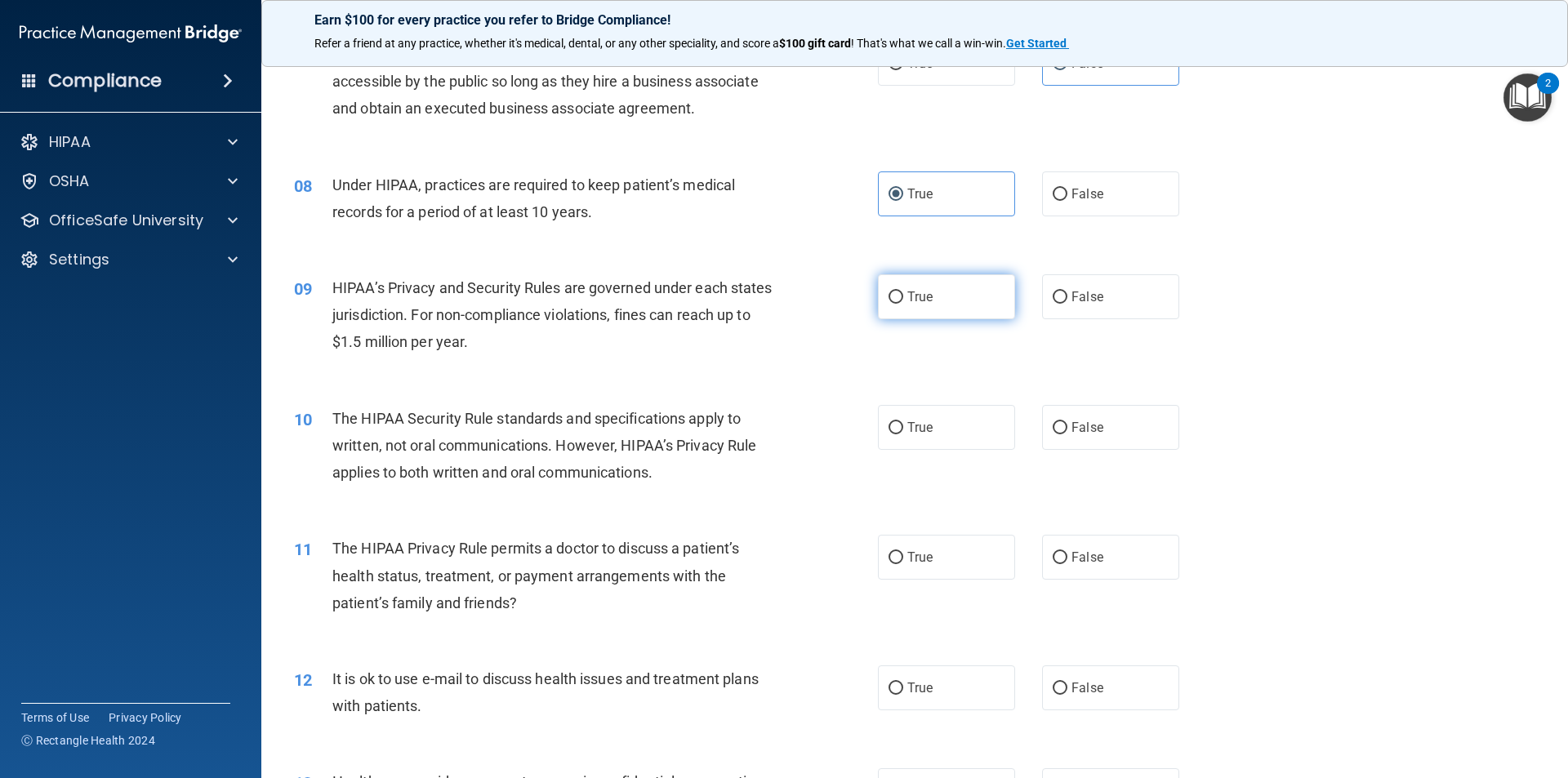
radio input "true"
click at [907, 430] on span "True" at bounding box center [919, 428] width 25 height 15
click at [903, 430] on input "True" at bounding box center [896, 429] width 15 height 12
radio input "true"
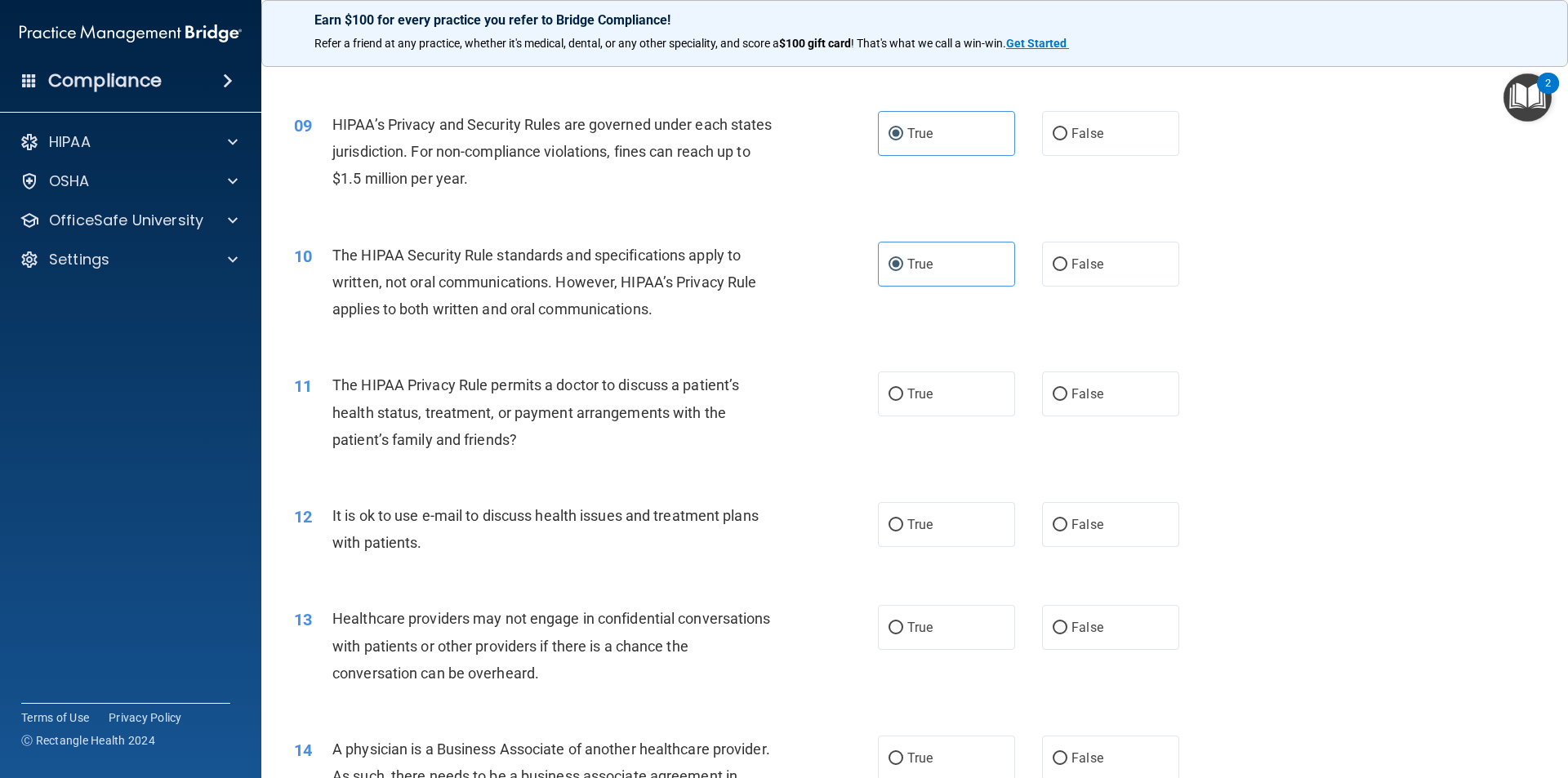
scroll to position [1061, 0]
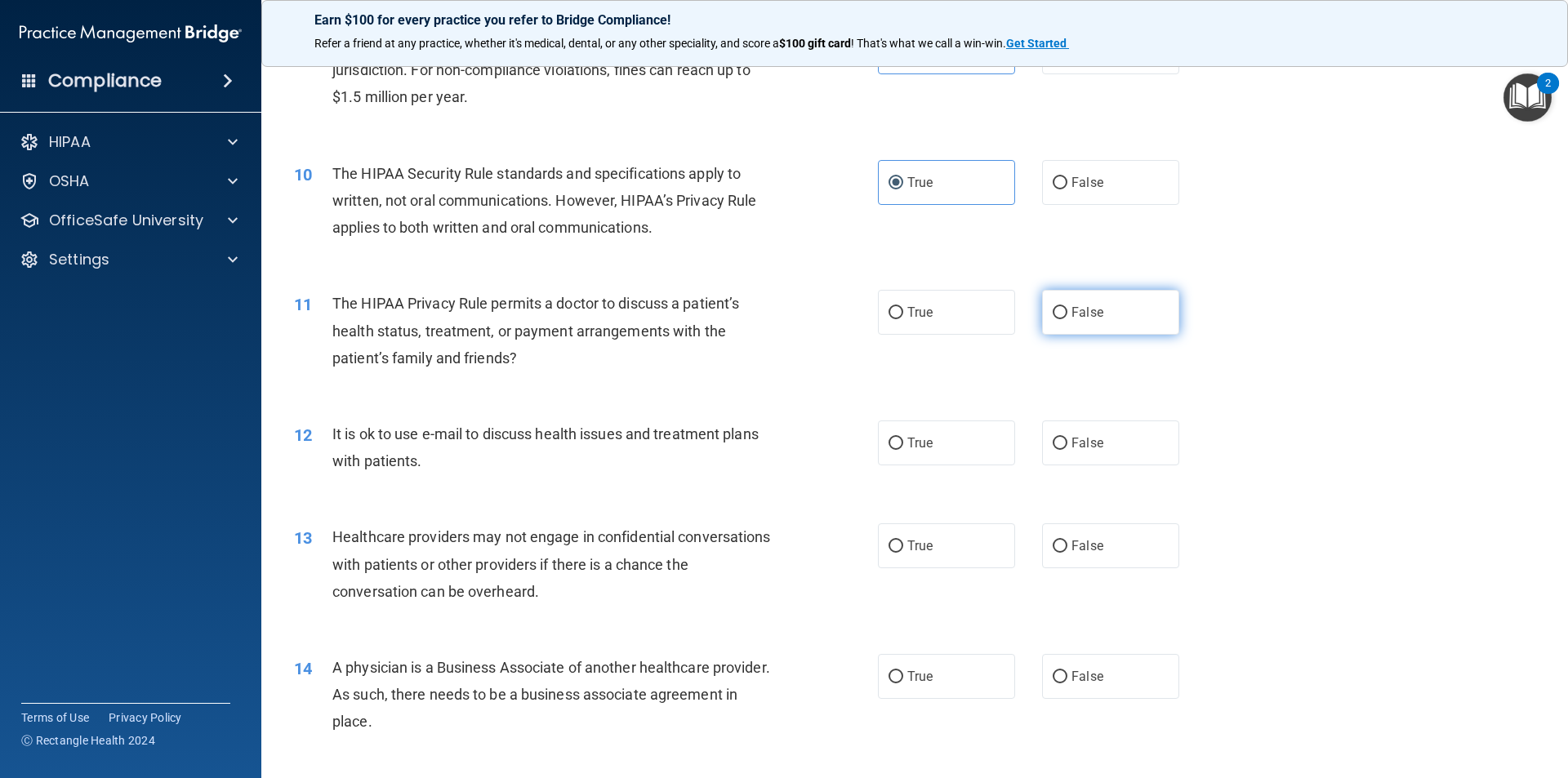
click at [1121, 313] on label "False" at bounding box center [1110, 313] width 137 height 45
click at [1067, 313] on input "False" at bounding box center [1060, 313] width 15 height 12
radio input "true"
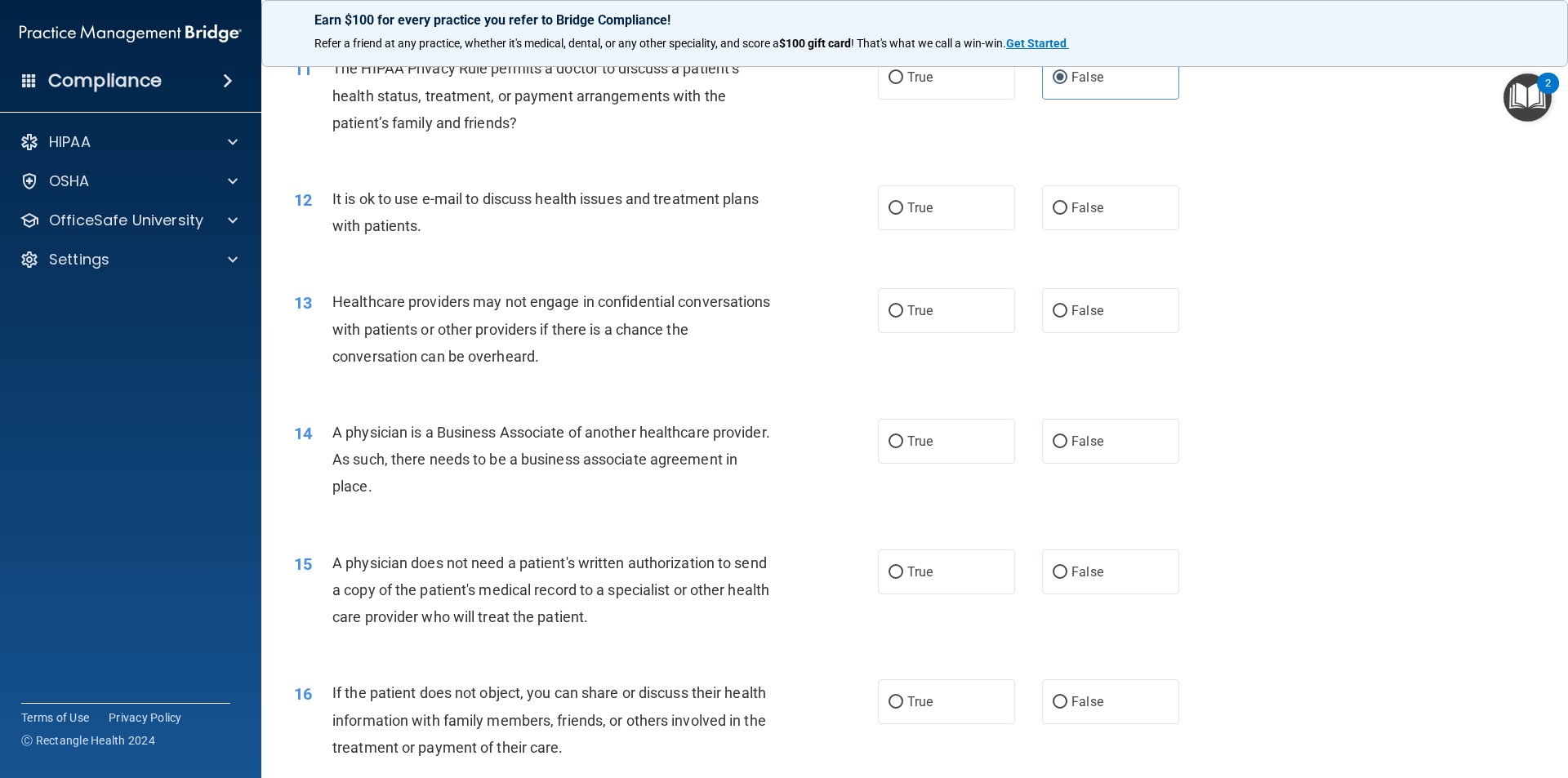
scroll to position [1307, 0]
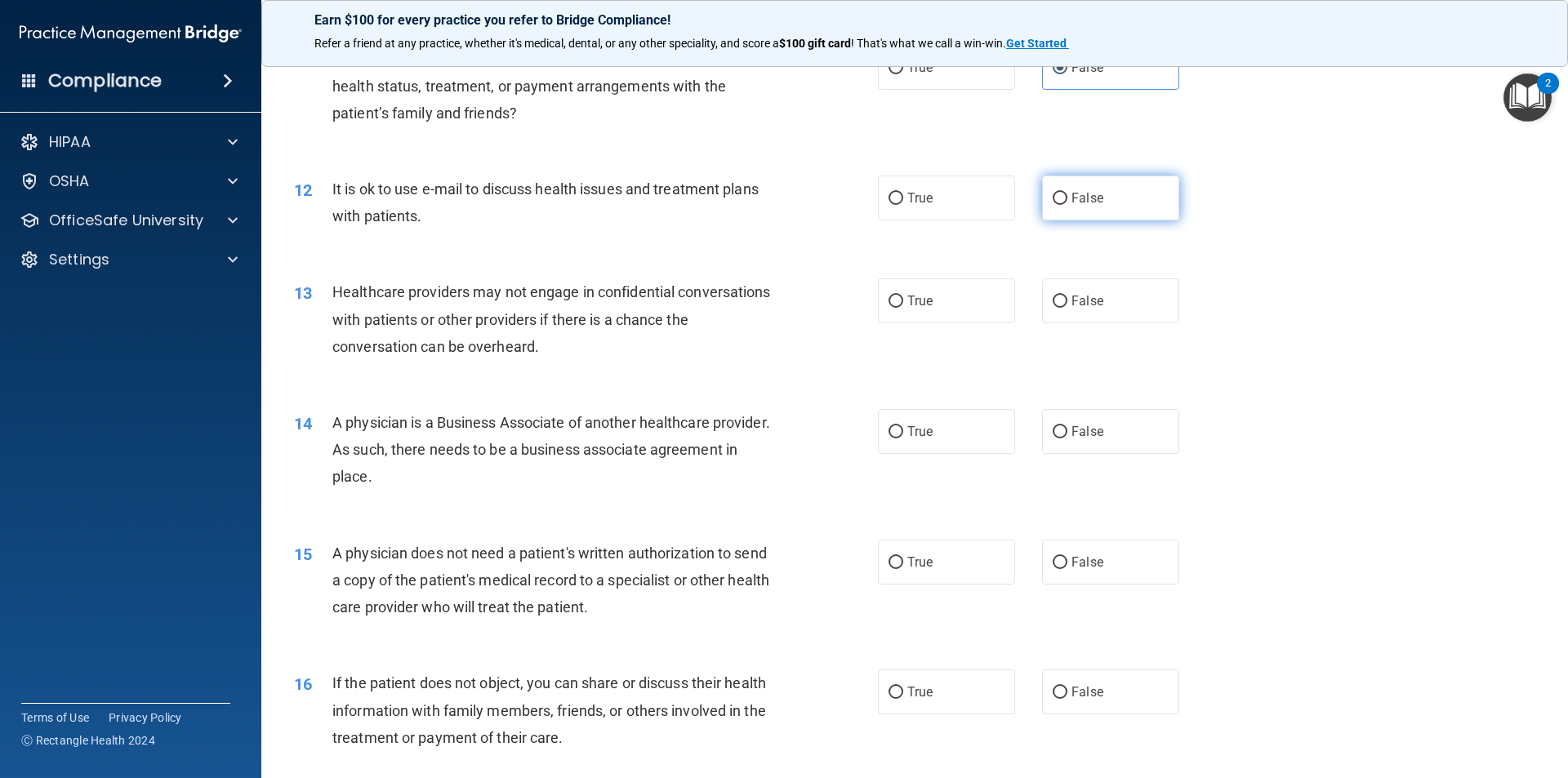
click at [1100, 186] on label "False" at bounding box center [1110, 198] width 137 height 45
click at [1067, 192] on input "False" at bounding box center [1060, 198] width 15 height 12
radio input "true"
click at [966, 302] on label "True" at bounding box center [946, 301] width 137 height 45
click at [903, 302] on input "True" at bounding box center [896, 301] width 15 height 12
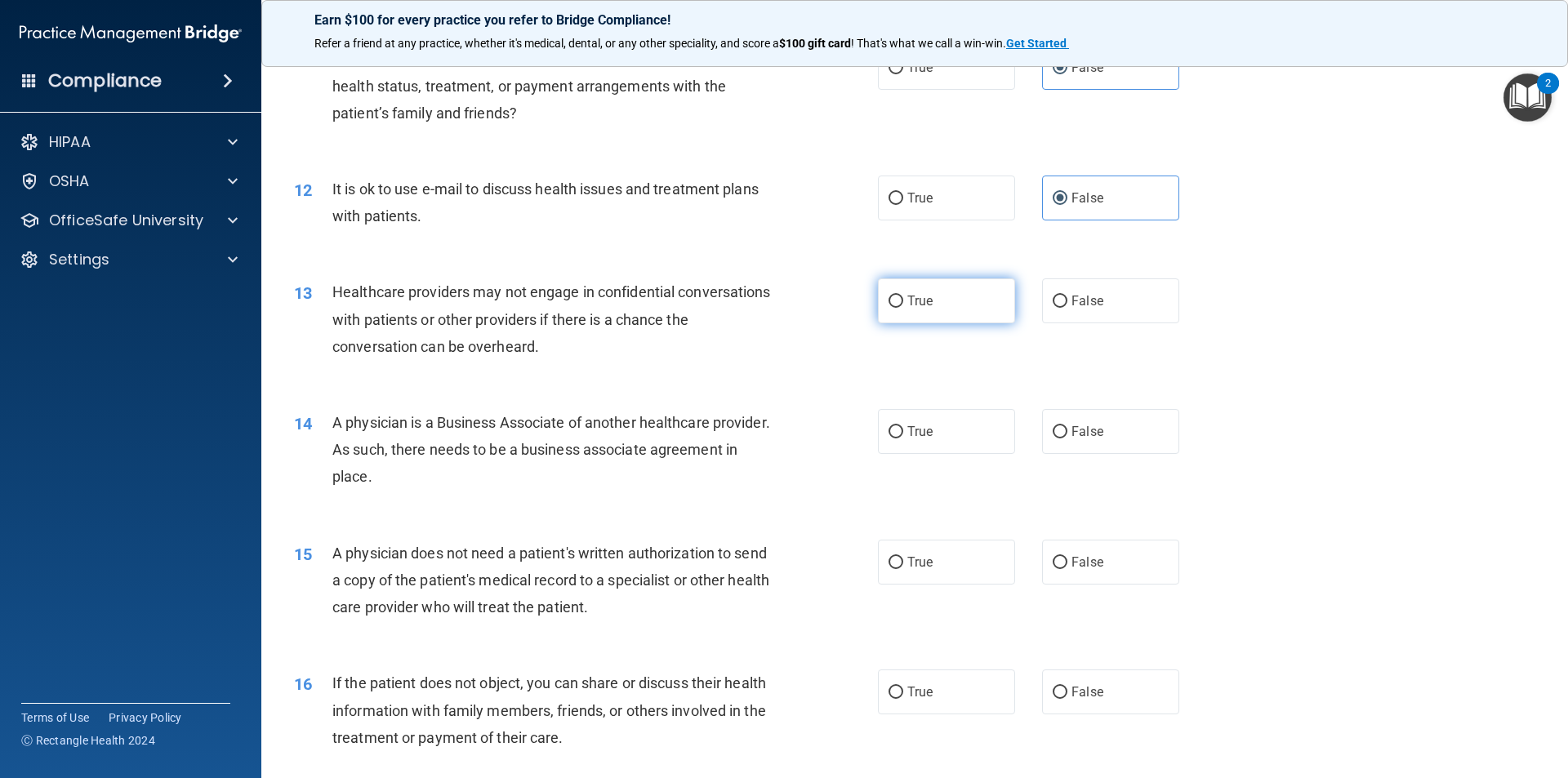
radio input "true"
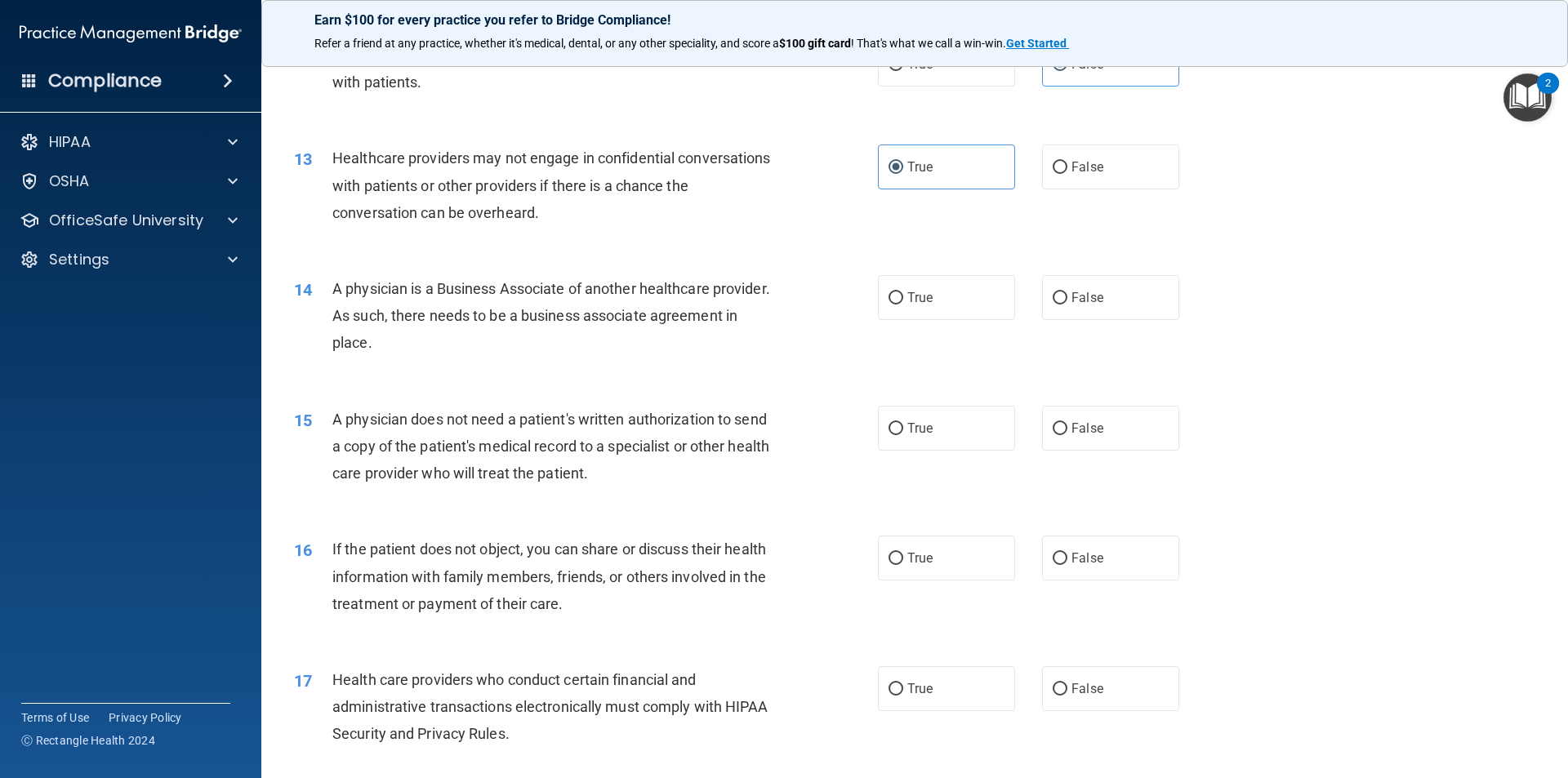
scroll to position [1470, 0]
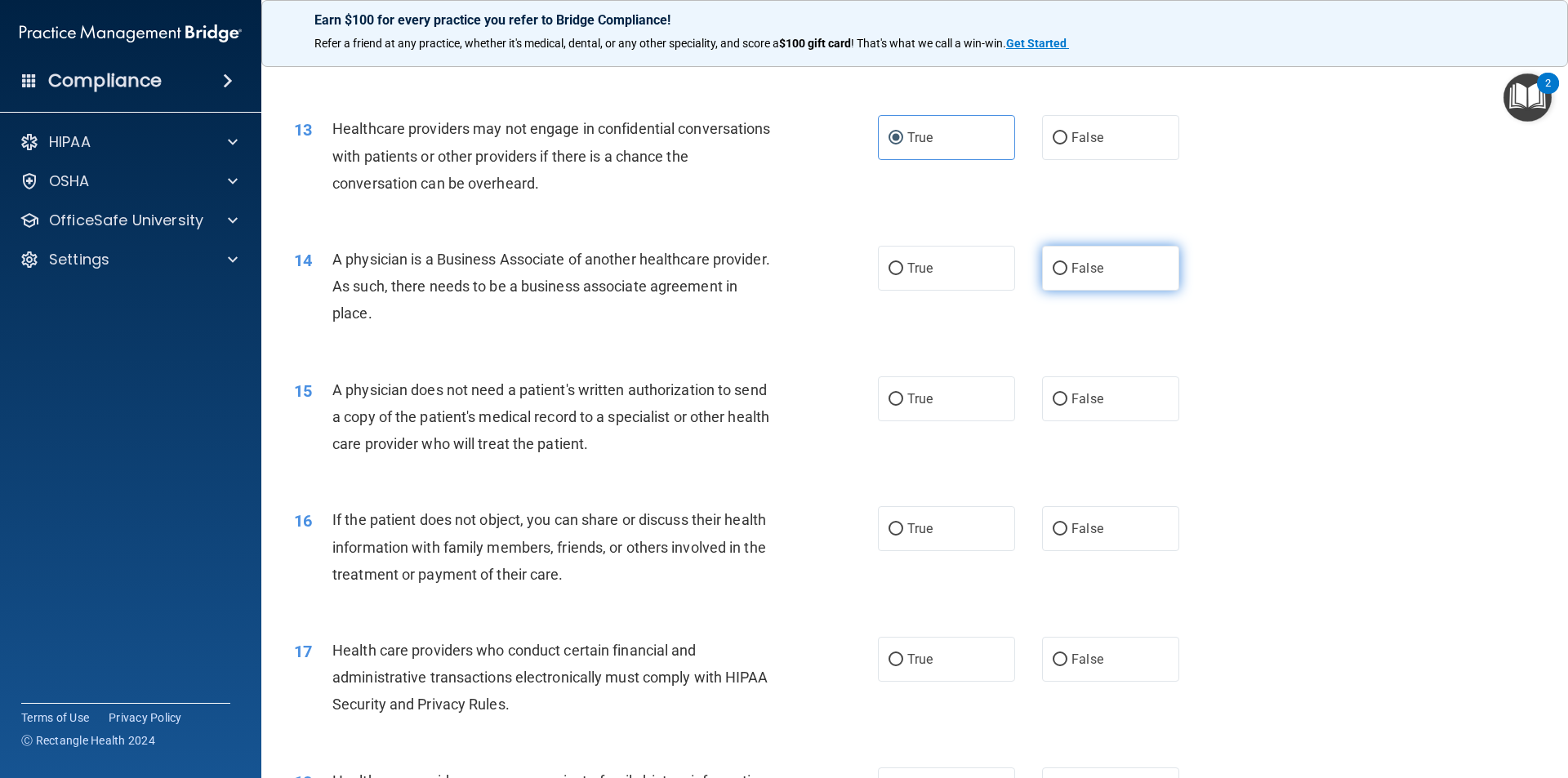
click at [1141, 262] on label "False" at bounding box center [1110, 268] width 137 height 45
click at [1067, 263] on input "False" at bounding box center [1060, 269] width 15 height 12
radio input "true"
click at [969, 416] on label "True" at bounding box center [946, 398] width 137 height 45
click at [903, 406] on input "True" at bounding box center [896, 399] width 15 height 12
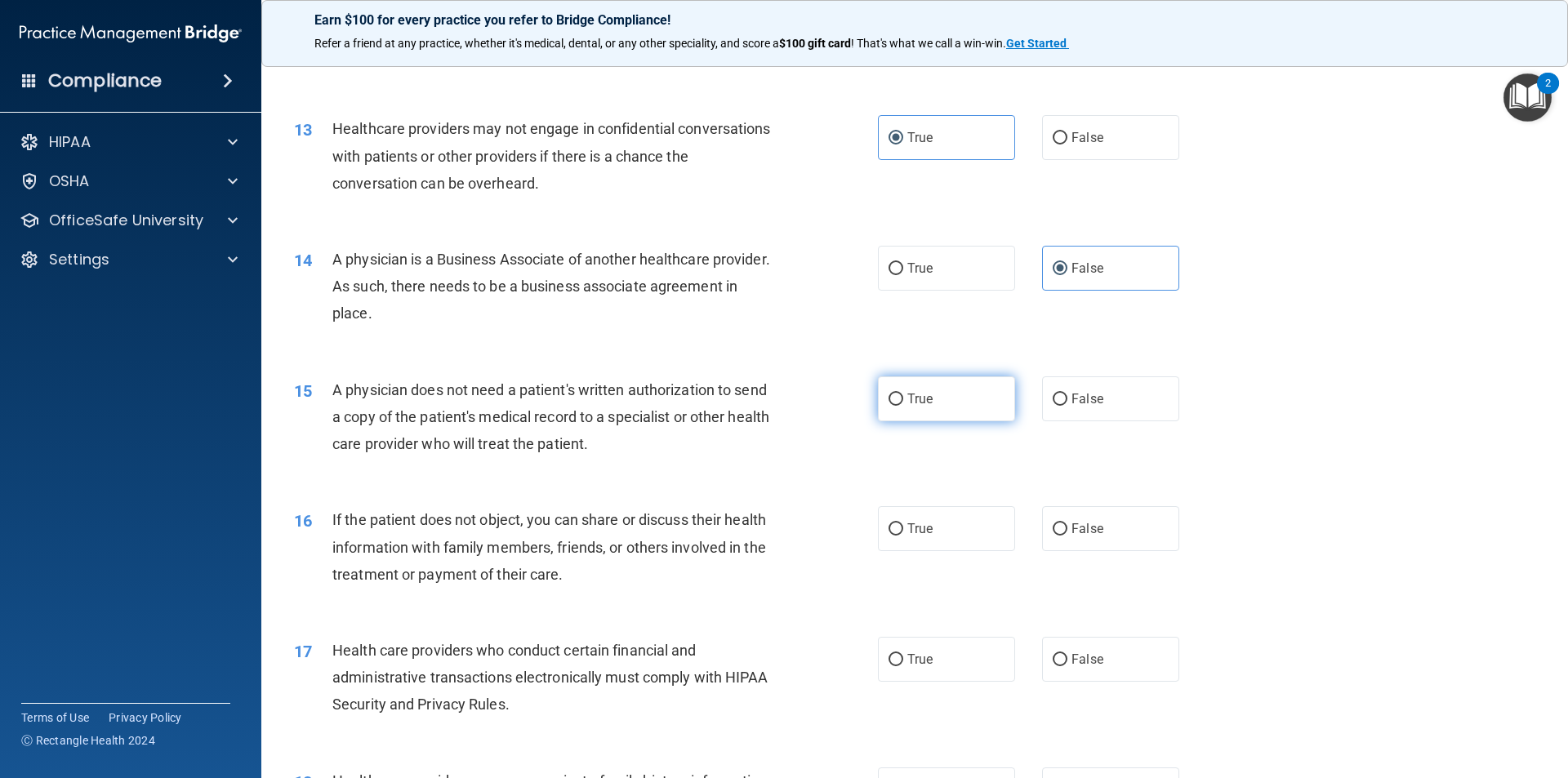
radio input "true"
click at [1042, 525] on label "False" at bounding box center [1110, 529] width 137 height 45
click at [1053, 525] on input "False" at bounding box center [1060, 530] width 15 height 12
radio input "true"
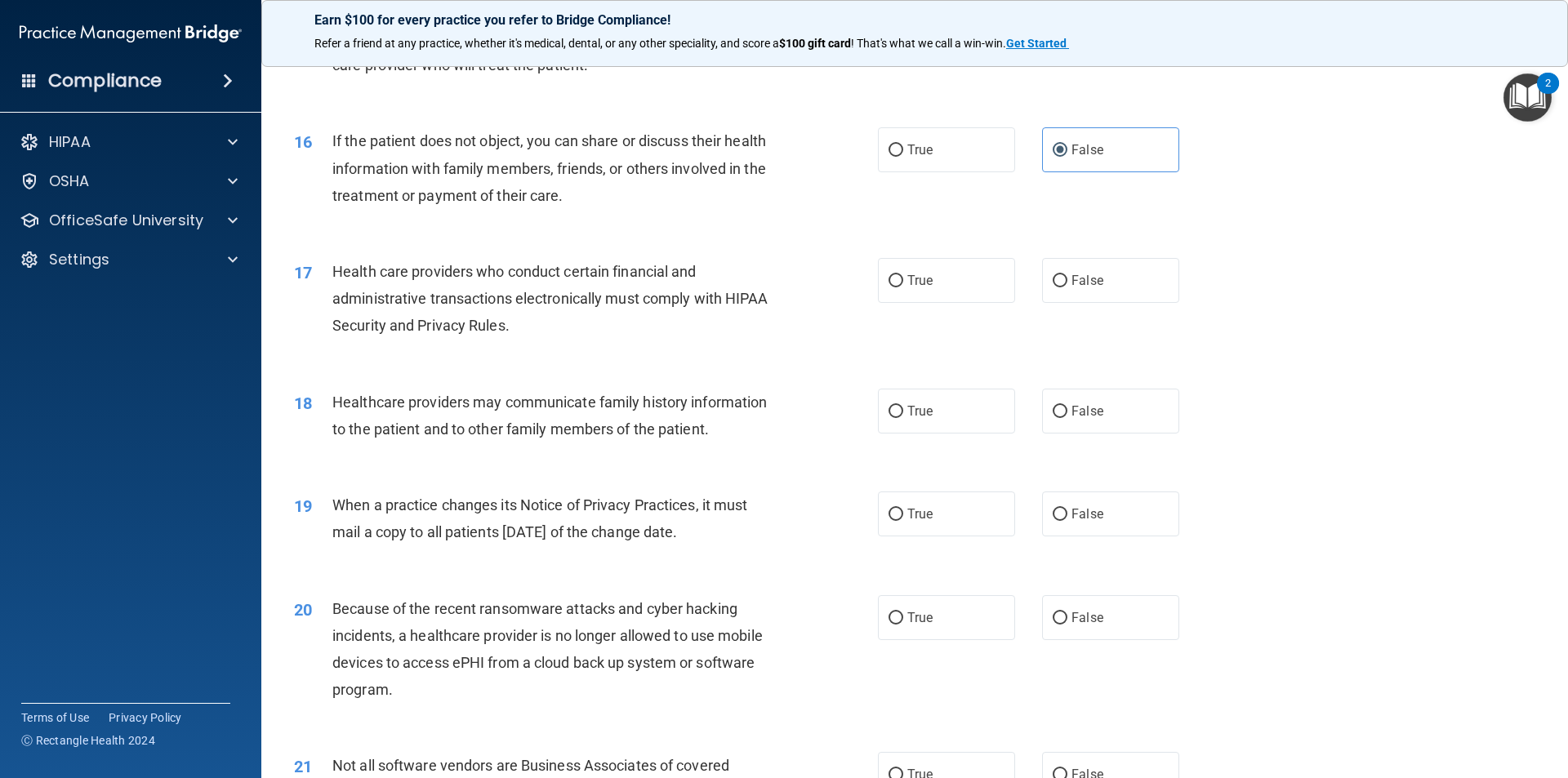
scroll to position [1878, 0]
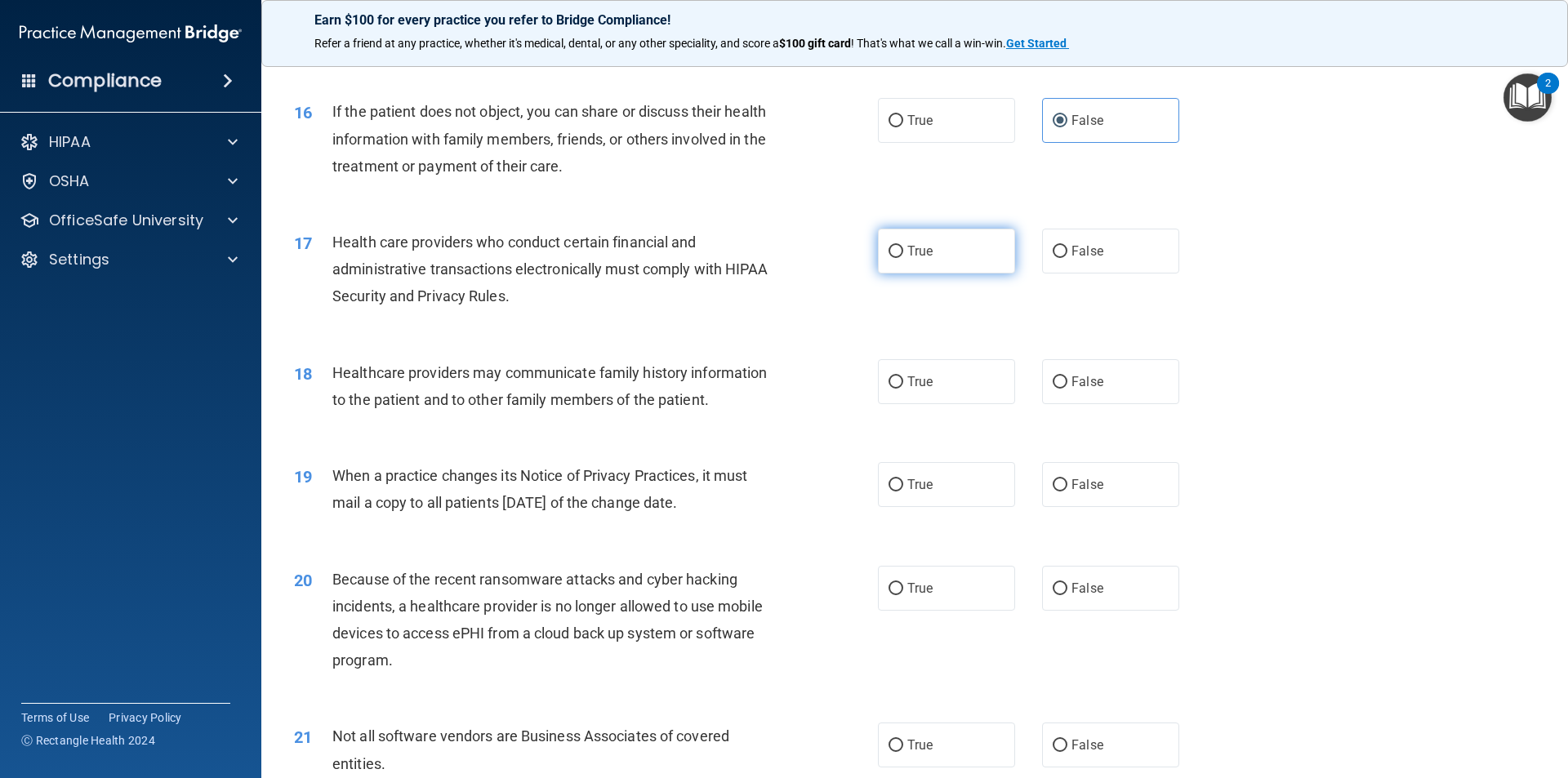
click at [934, 260] on label "True" at bounding box center [946, 251] width 137 height 45
click at [903, 258] on input "True" at bounding box center [896, 252] width 15 height 12
radio input "true"
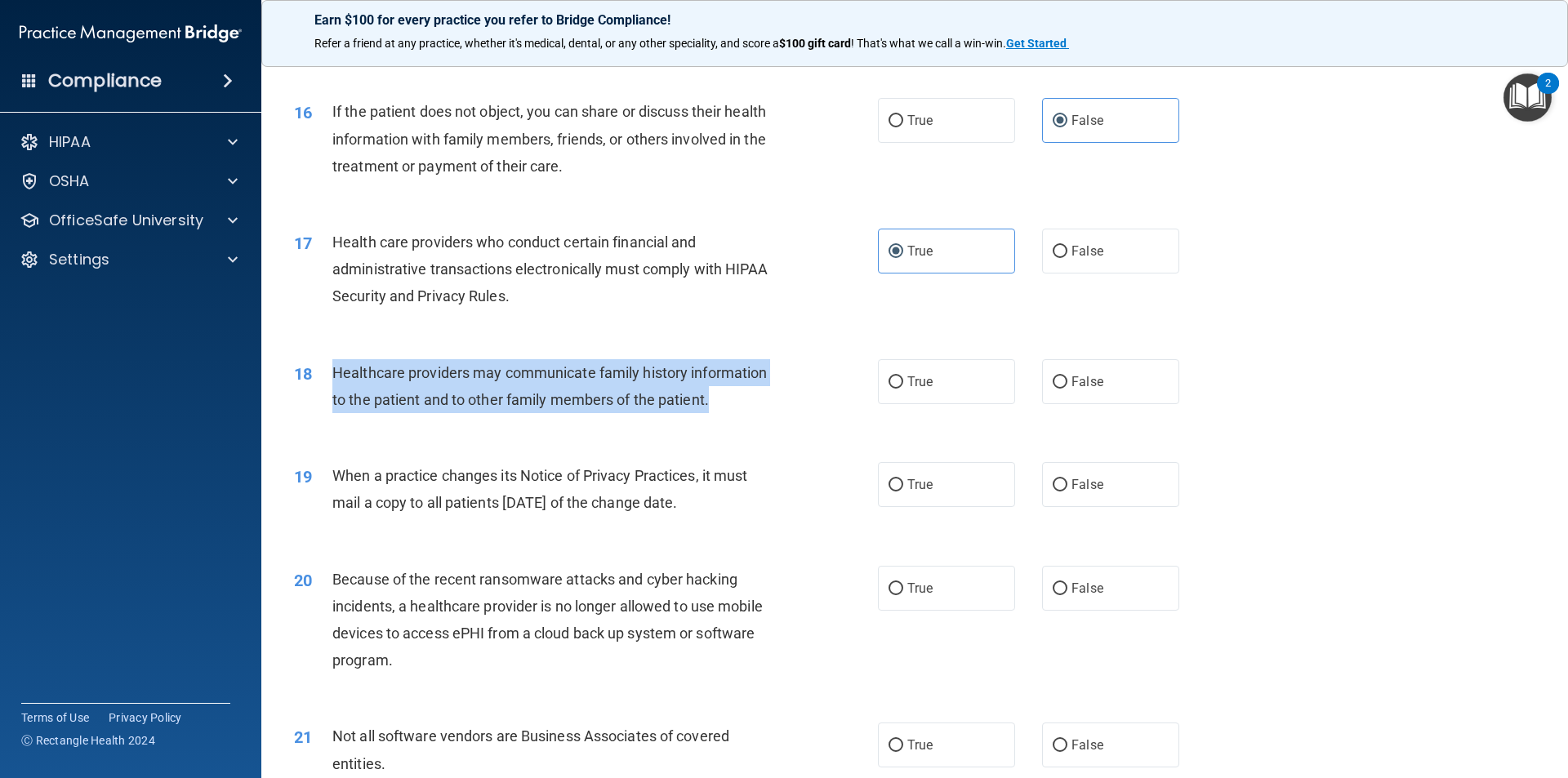
drag, startPoint x: 333, startPoint y: 371, endPoint x: 710, endPoint y: 405, distance: 378.5
click at [710, 405] on div "Healthcare providers may communicate family history information to the patient …" at bounding box center [561, 386] width 457 height 54
copy span "Healthcare providers may communicate family history information to the patient …"
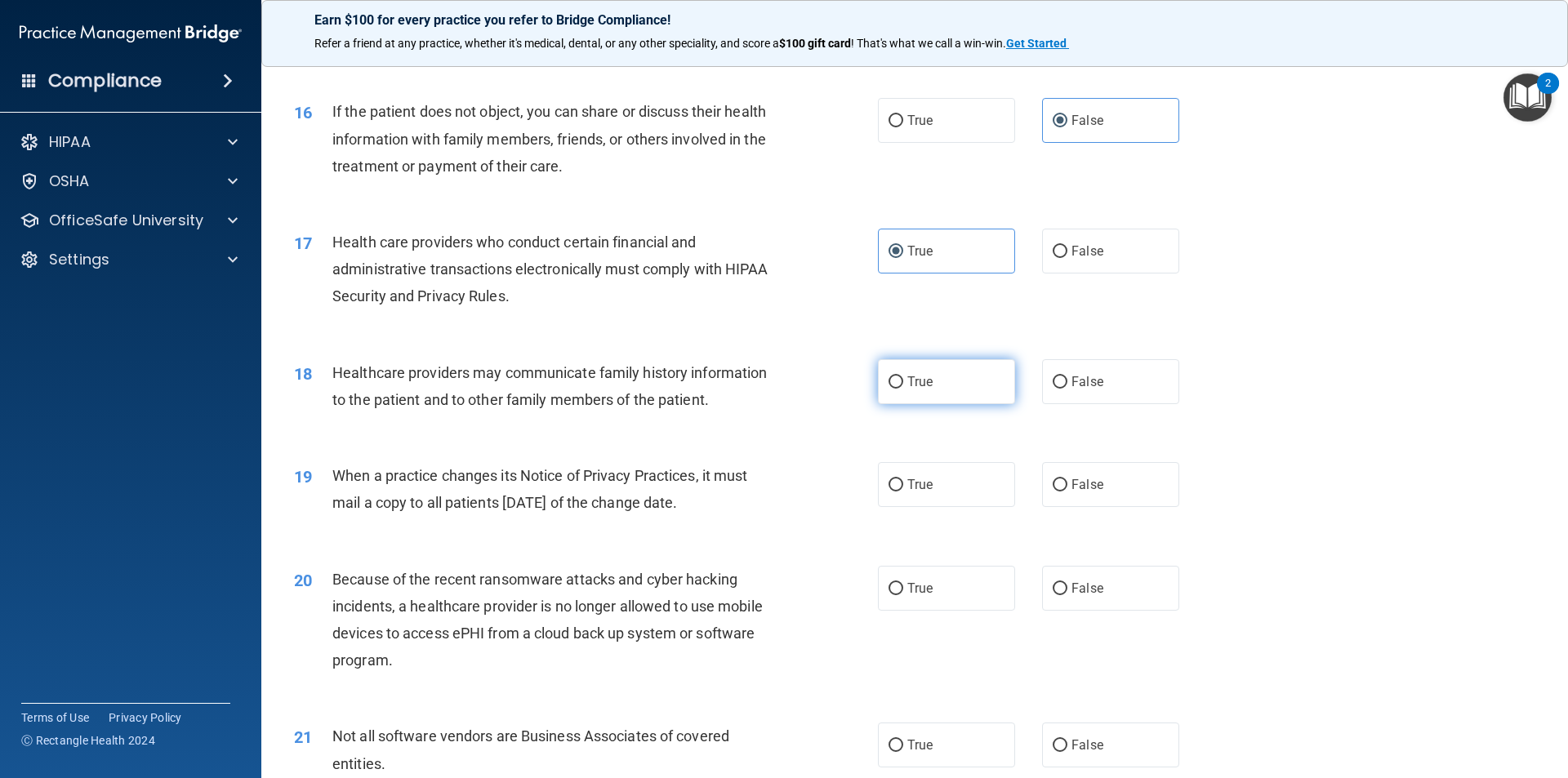
click at [906, 373] on label "True" at bounding box center [946, 381] width 137 height 45
click at [903, 376] on input "True" at bounding box center [896, 382] width 15 height 12
radio input "true"
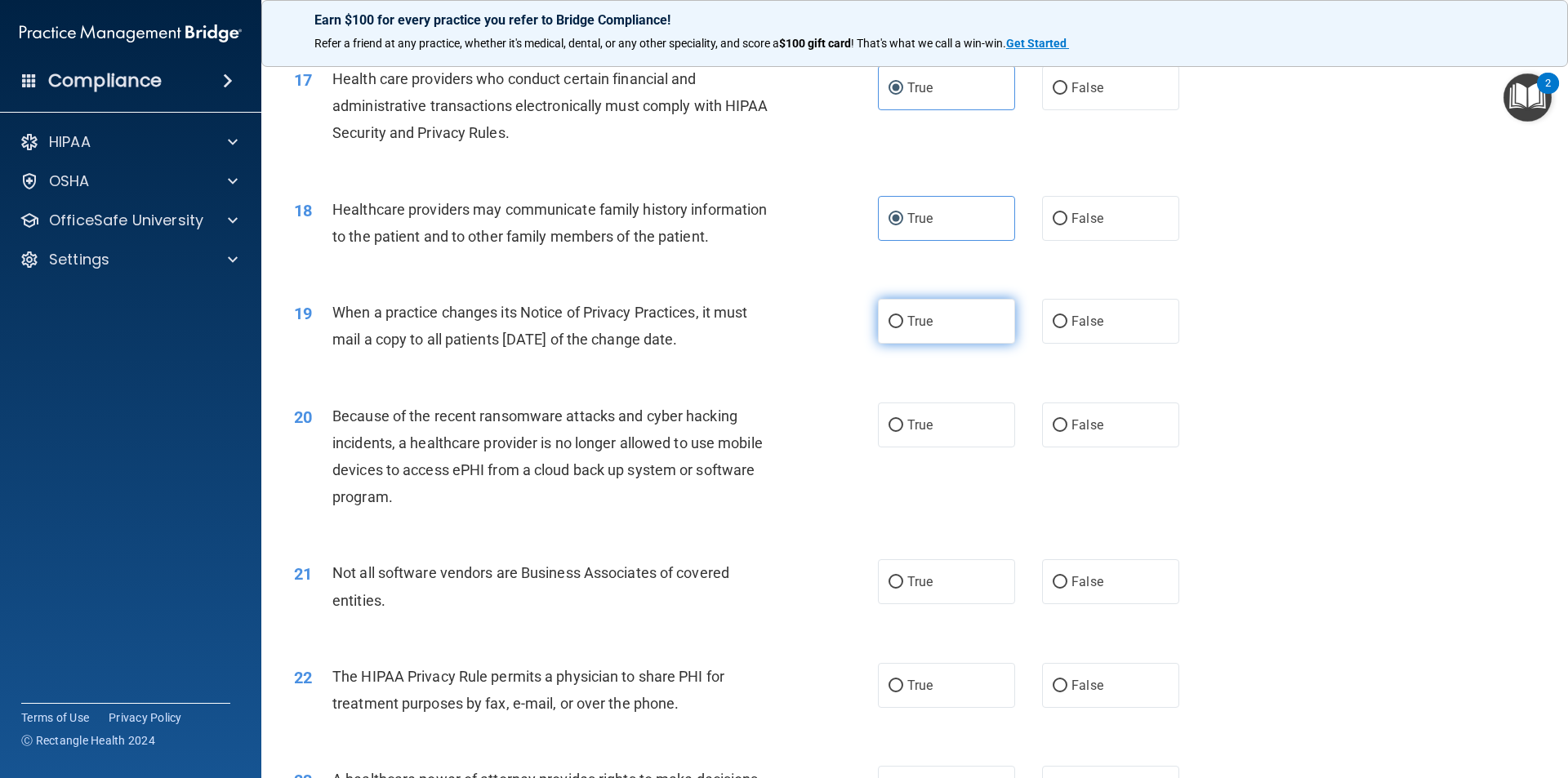
click at [889, 324] on input "True" at bounding box center [896, 322] width 15 height 12
radio input "true"
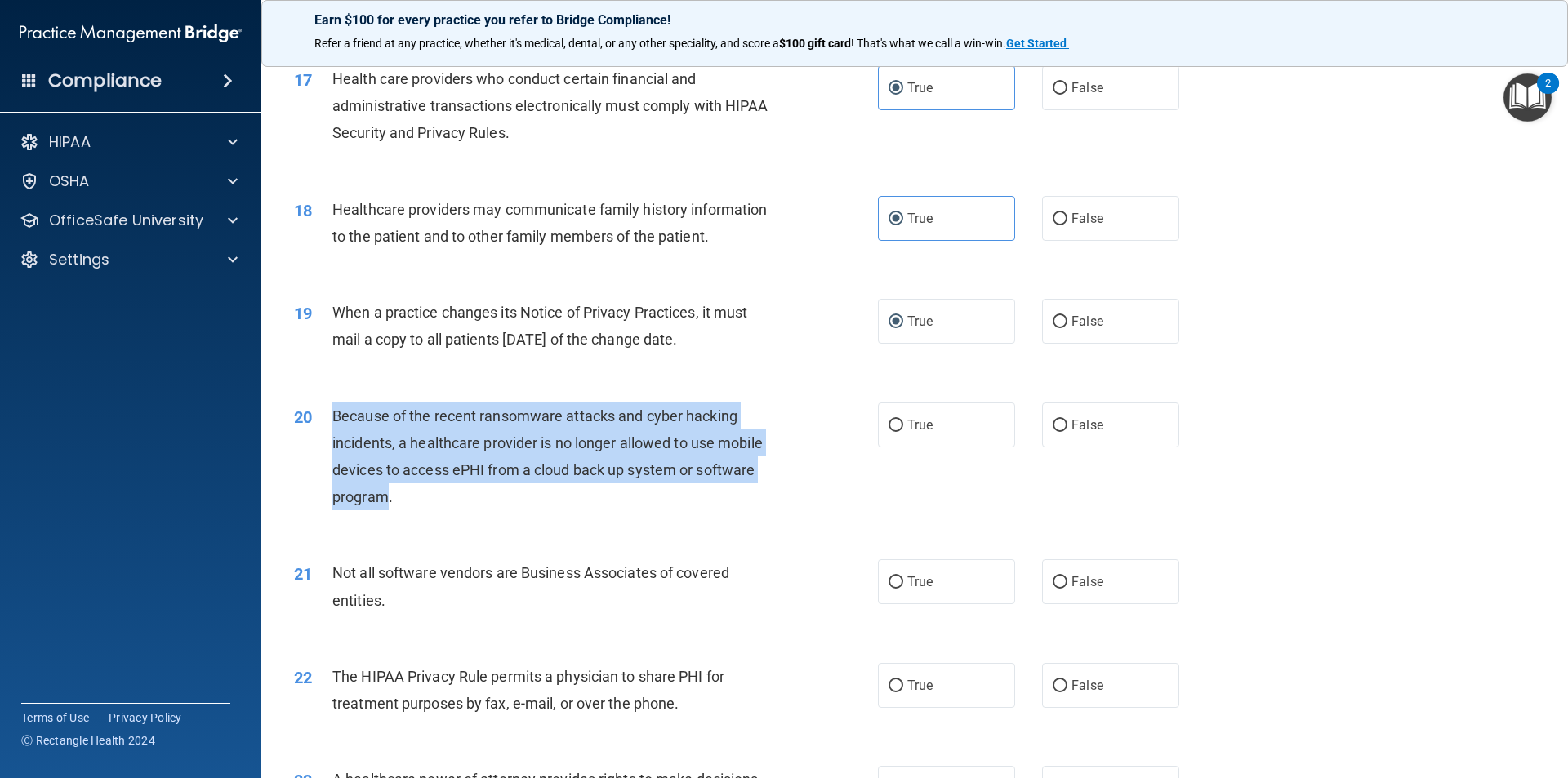
drag, startPoint x: 324, startPoint y: 410, endPoint x: 390, endPoint y: 495, distance: 107.6
click at [390, 495] on div "20 Because of the recent ransomware attacks and cyber hacking incidents, a heal…" at bounding box center [586, 461] width 633 height 117
copy div "Because of the recent ransomware attacks and cyber hacking incidents, a healthc…"
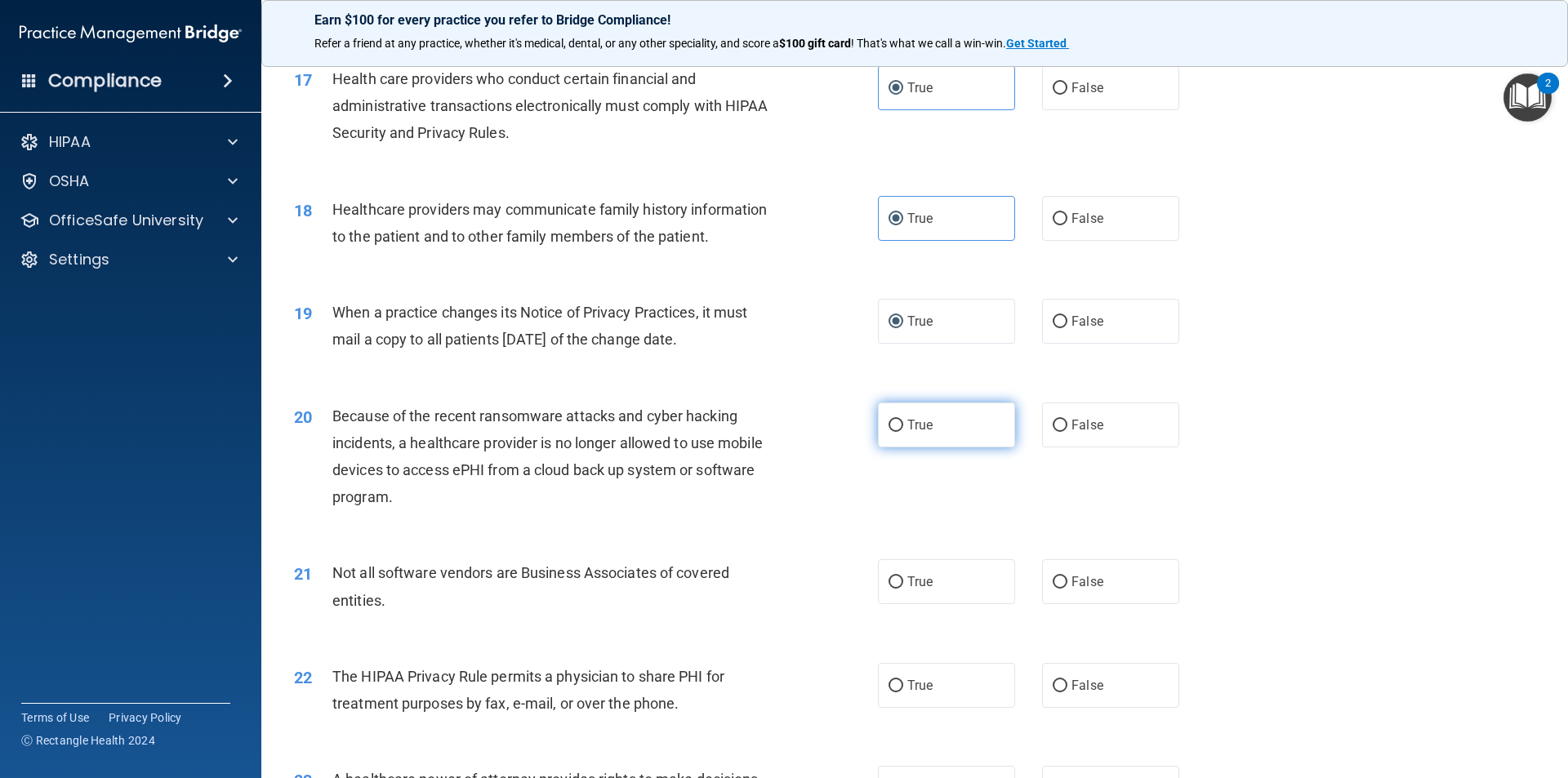
click at [900, 408] on label "True" at bounding box center [946, 425] width 137 height 45
click at [900, 420] on input "True" at bounding box center [896, 426] width 15 height 12
radio input "true"
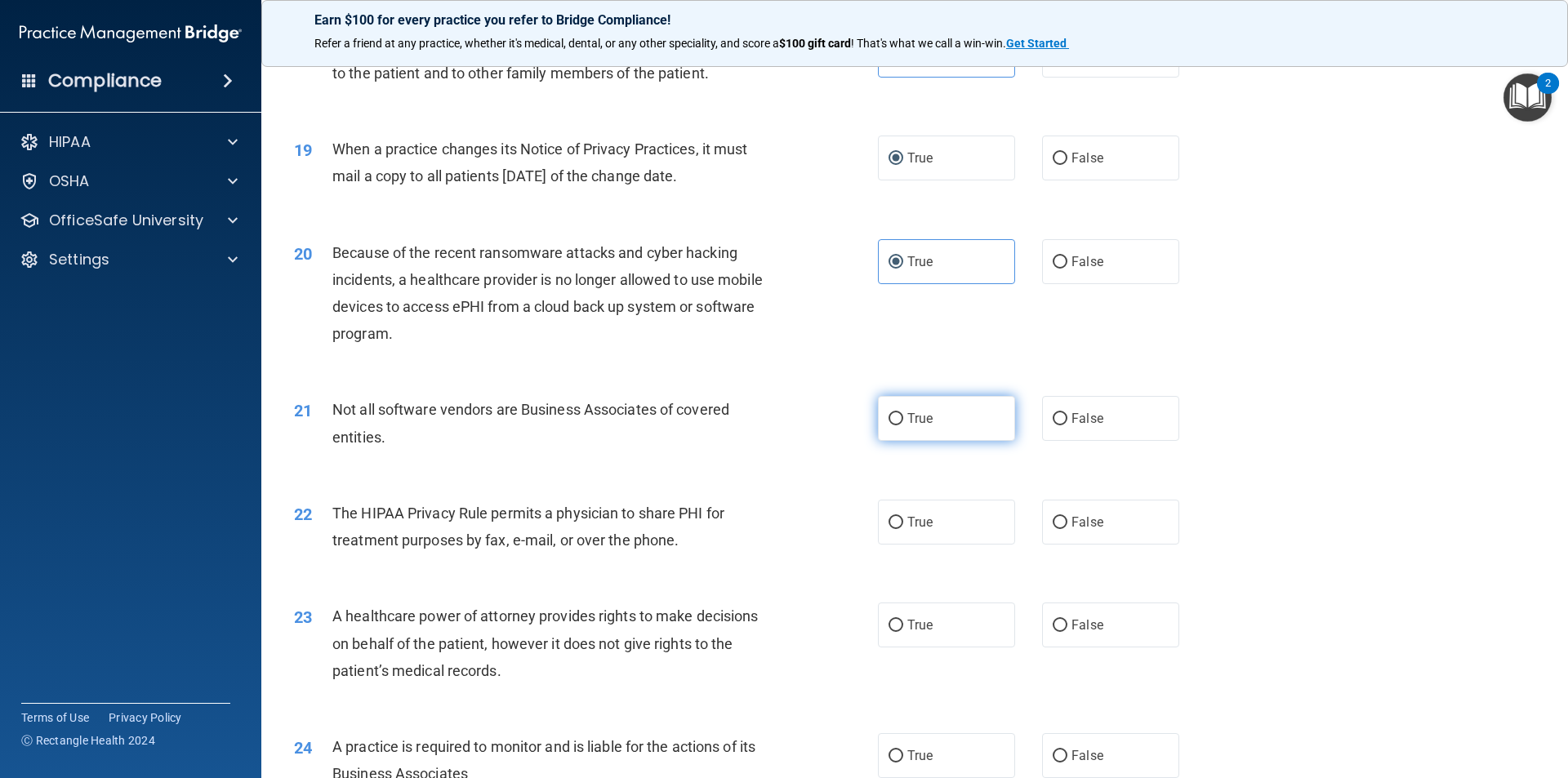
click at [942, 421] on label "True" at bounding box center [946, 418] width 137 height 45
click at [903, 421] on input "True" at bounding box center [896, 419] width 15 height 12
radio input "true"
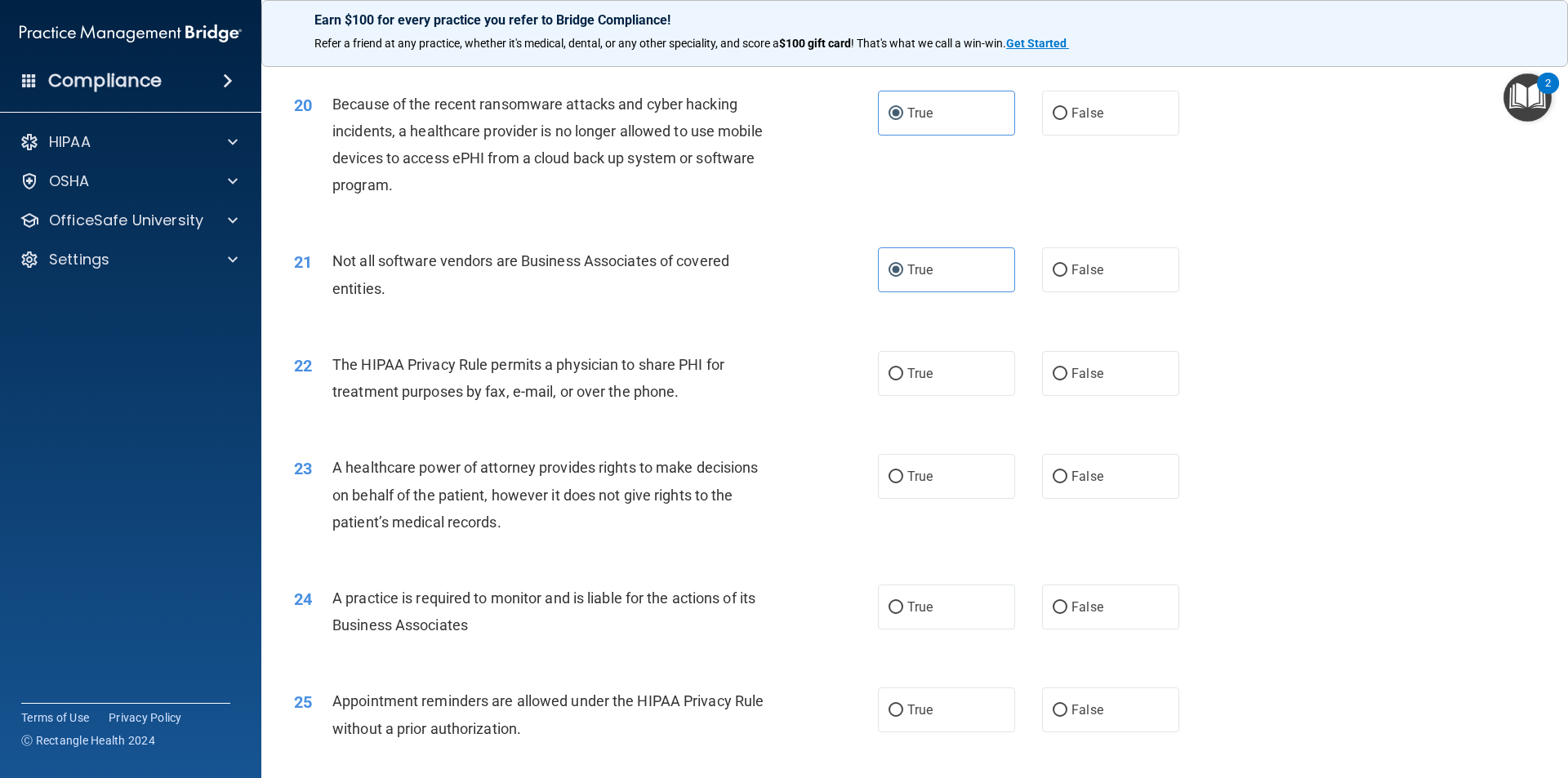
scroll to position [2368, 0]
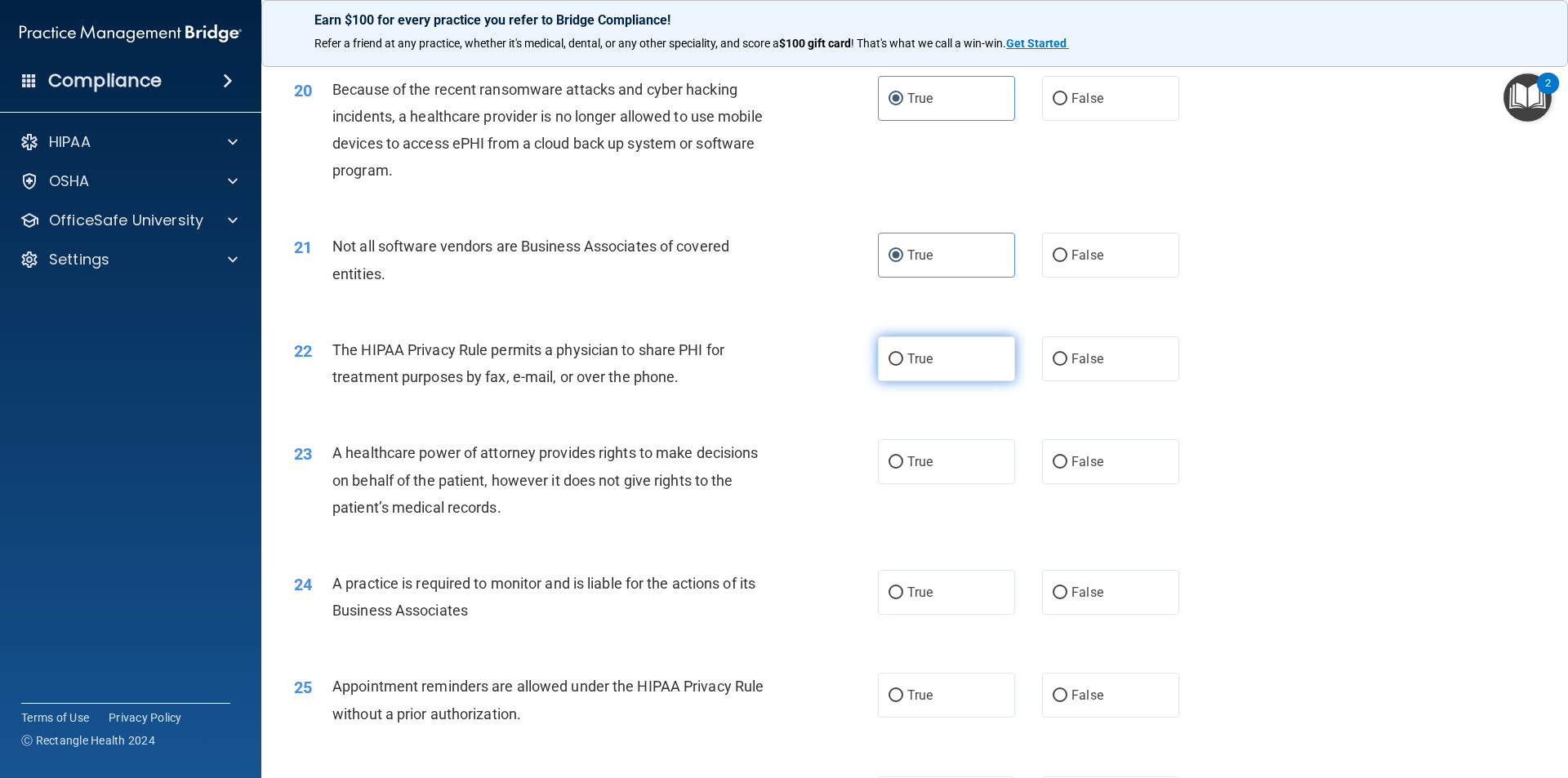
click at [920, 356] on span "True" at bounding box center [919, 359] width 25 height 15
click at [903, 356] on input "True" at bounding box center [896, 360] width 15 height 12
radio input "true"
click at [958, 456] on label "True" at bounding box center [946, 462] width 137 height 45
click at [903, 457] on input "True" at bounding box center [896, 463] width 15 height 12
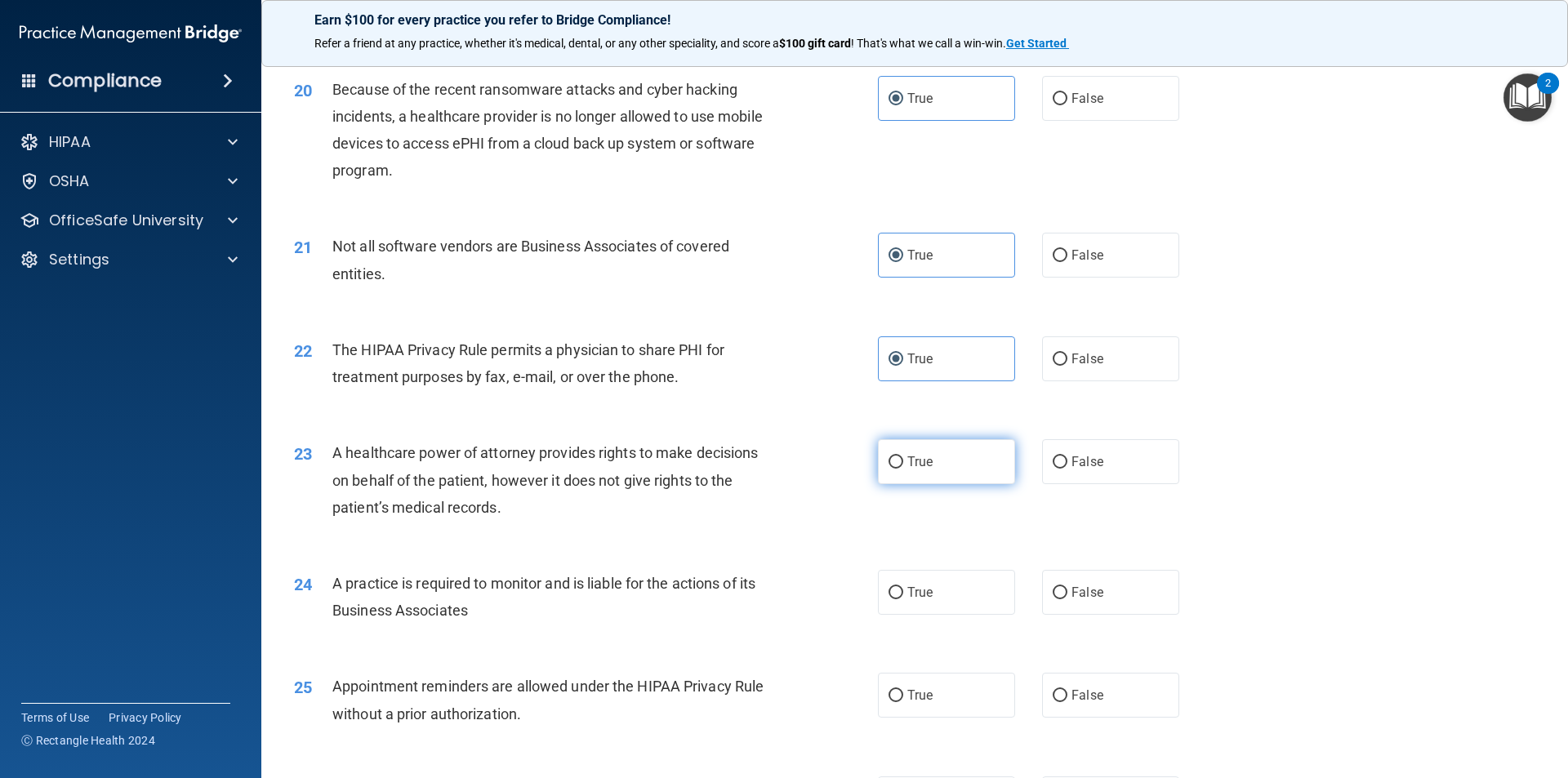
radio input "true"
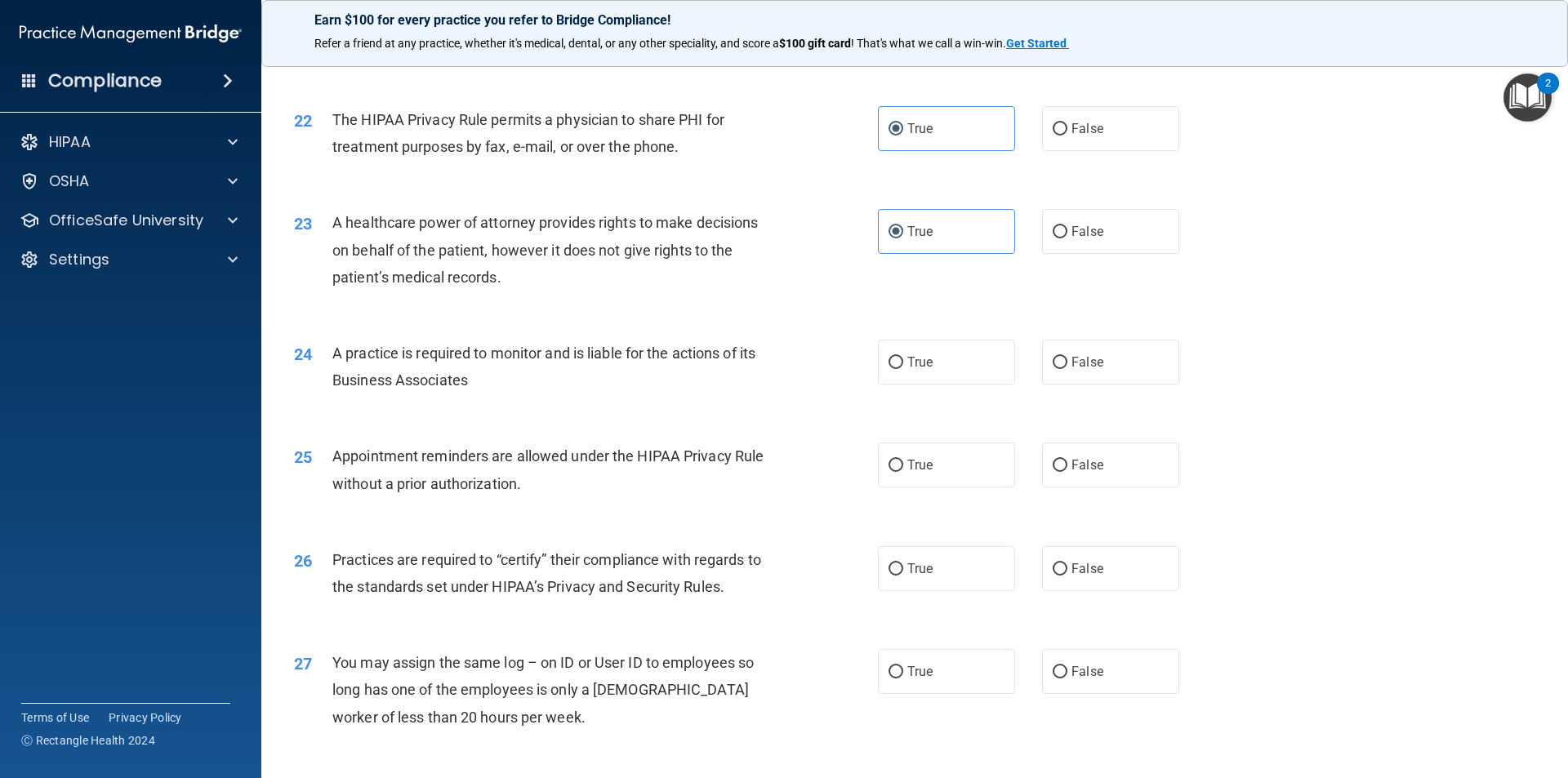
scroll to position [2613, 0]
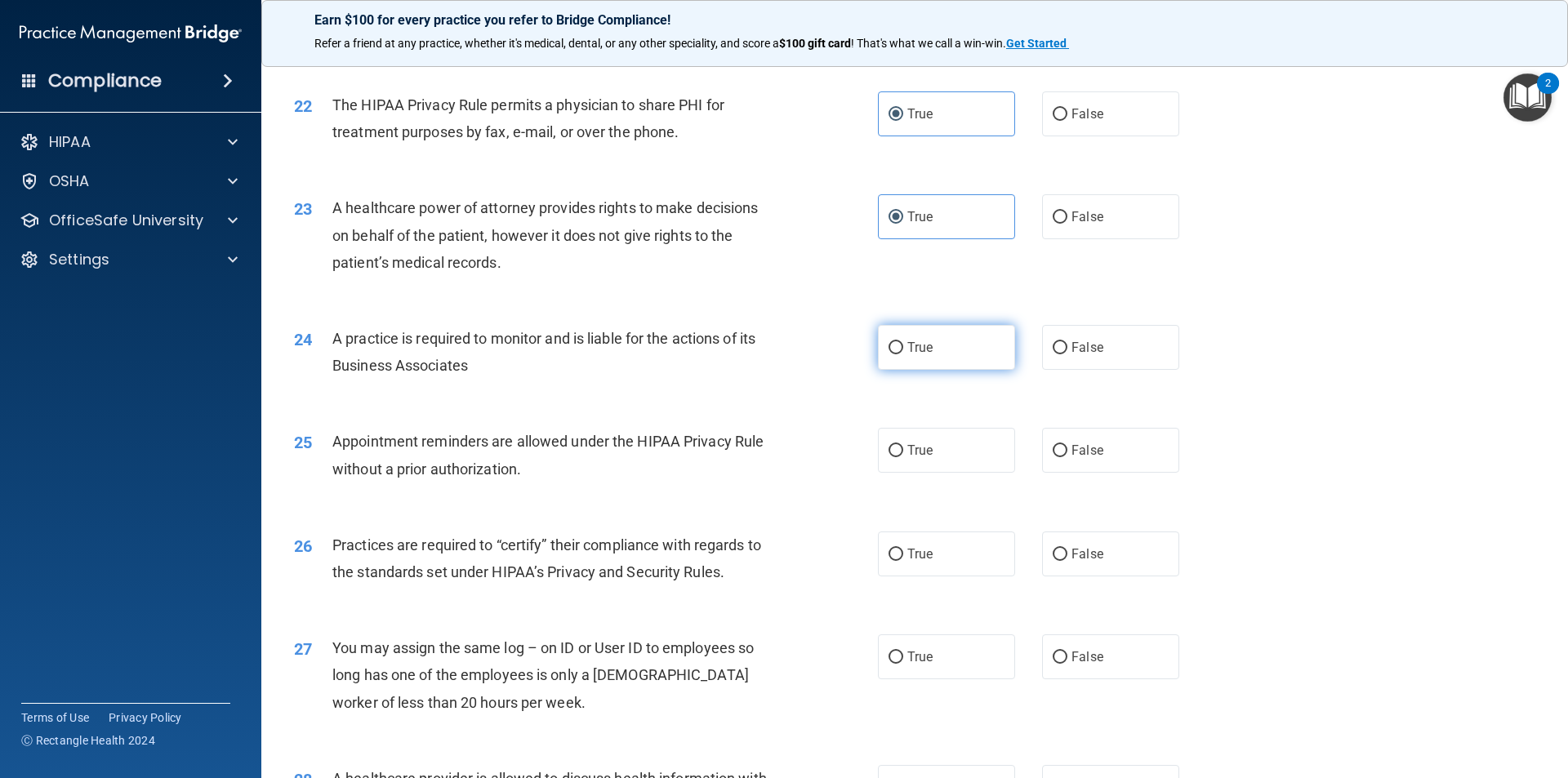
click at [949, 350] on label "True" at bounding box center [946, 347] width 137 height 45
click at [903, 350] on input "True" at bounding box center [896, 348] width 15 height 12
radio input "true"
click at [907, 450] on span "True" at bounding box center [919, 450] width 25 height 15
click at [903, 450] on input "True" at bounding box center [896, 451] width 15 height 12
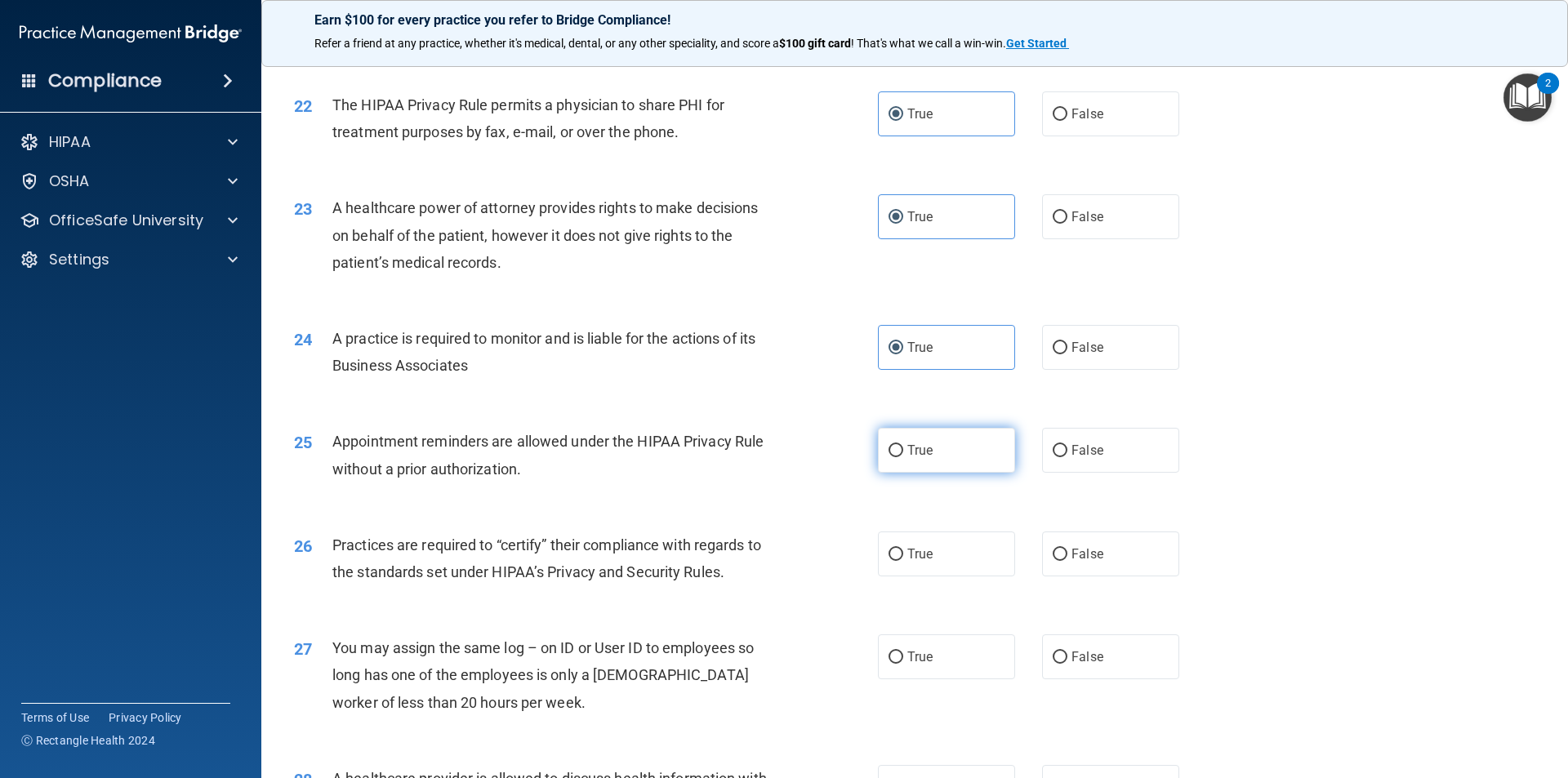
radio input "true"
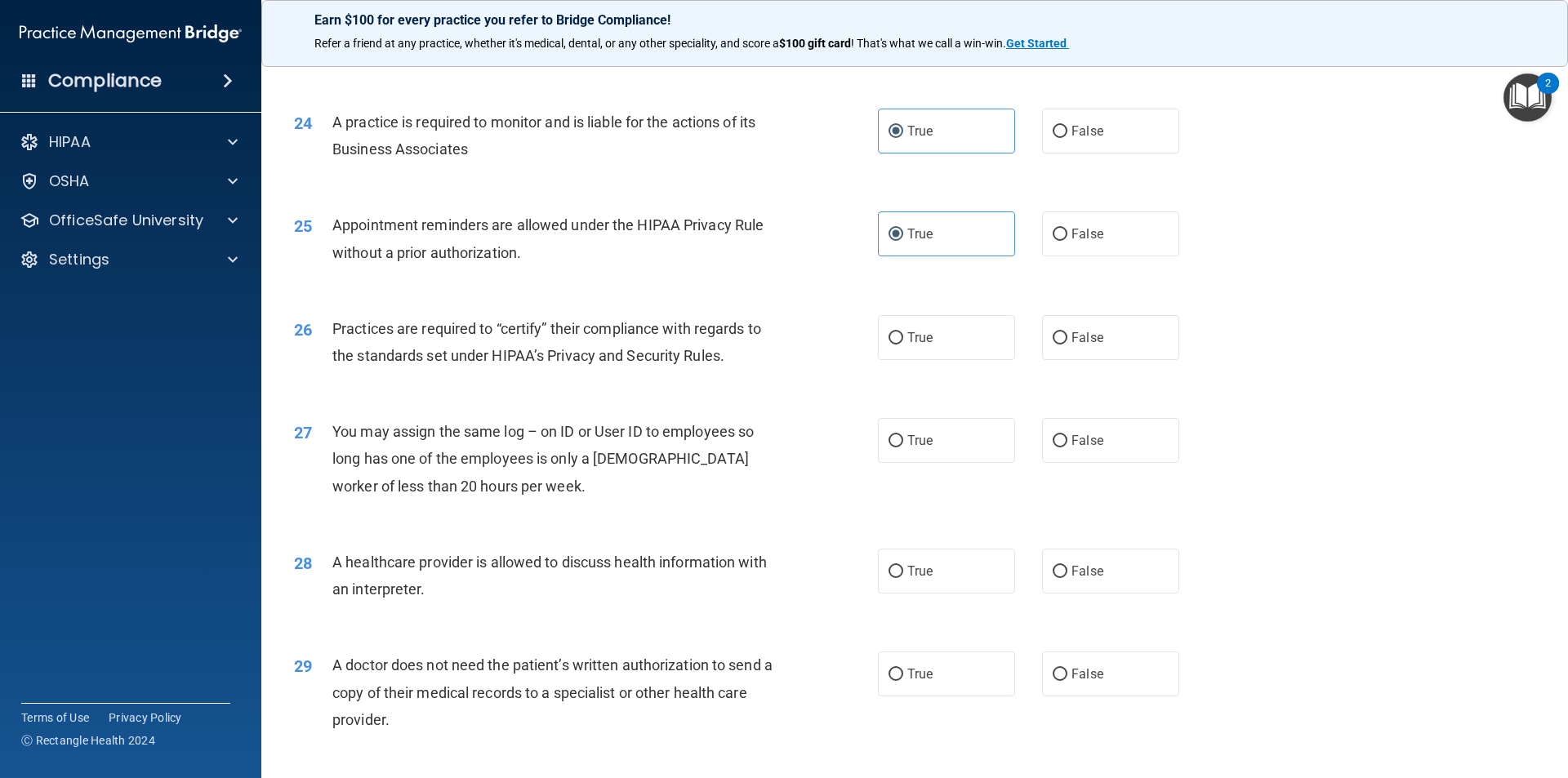
scroll to position [2858, 0]
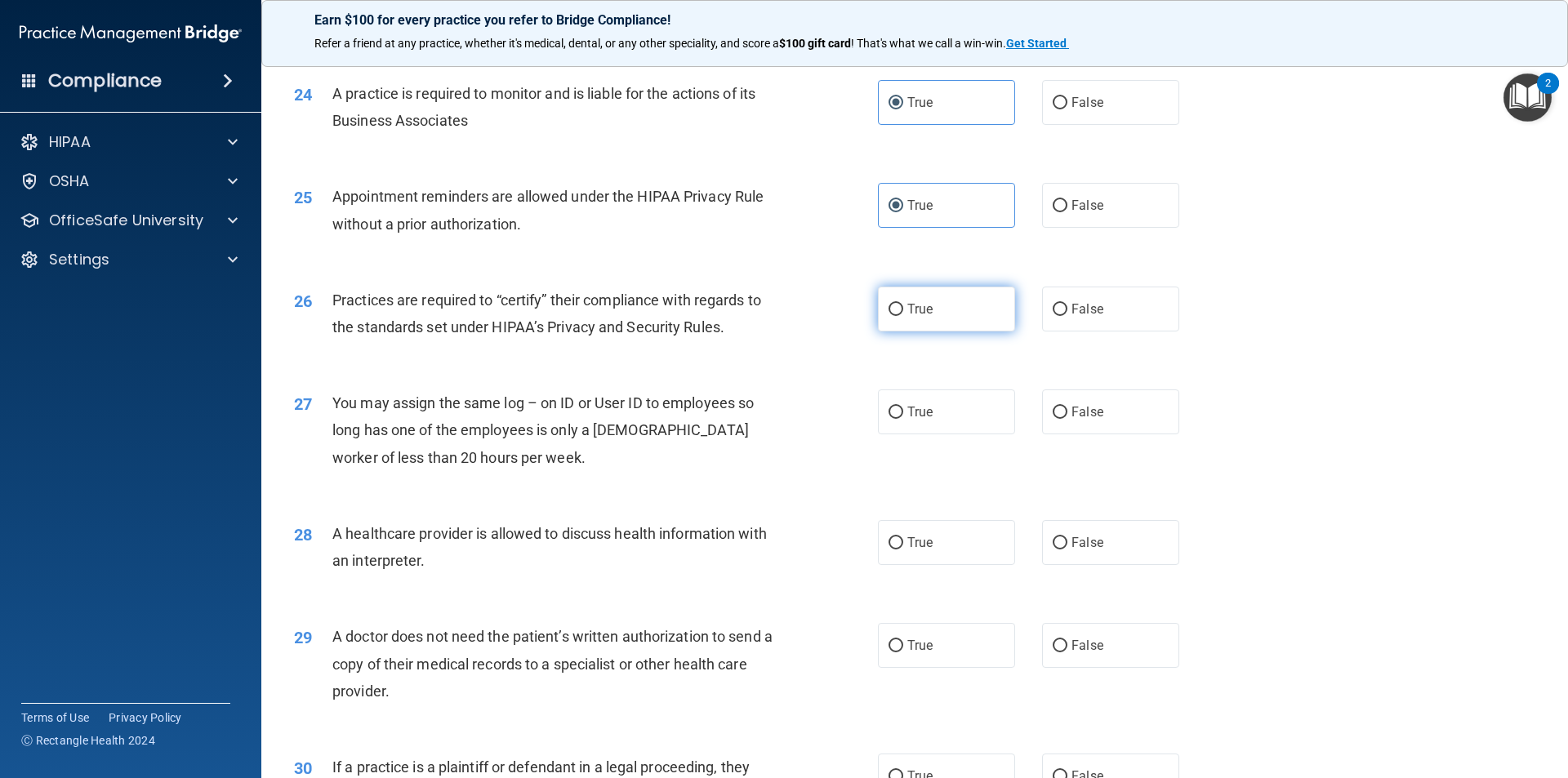
click at [940, 316] on label "True" at bounding box center [946, 309] width 137 height 45
click at [903, 316] on input "True" at bounding box center [896, 310] width 15 height 12
radio input "true"
click at [1112, 415] on label "False" at bounding box center [1110, 412] width 137 height 45
click at [1067, 415] on input "False" at bounding box center [1060, 413] width 15 height 12
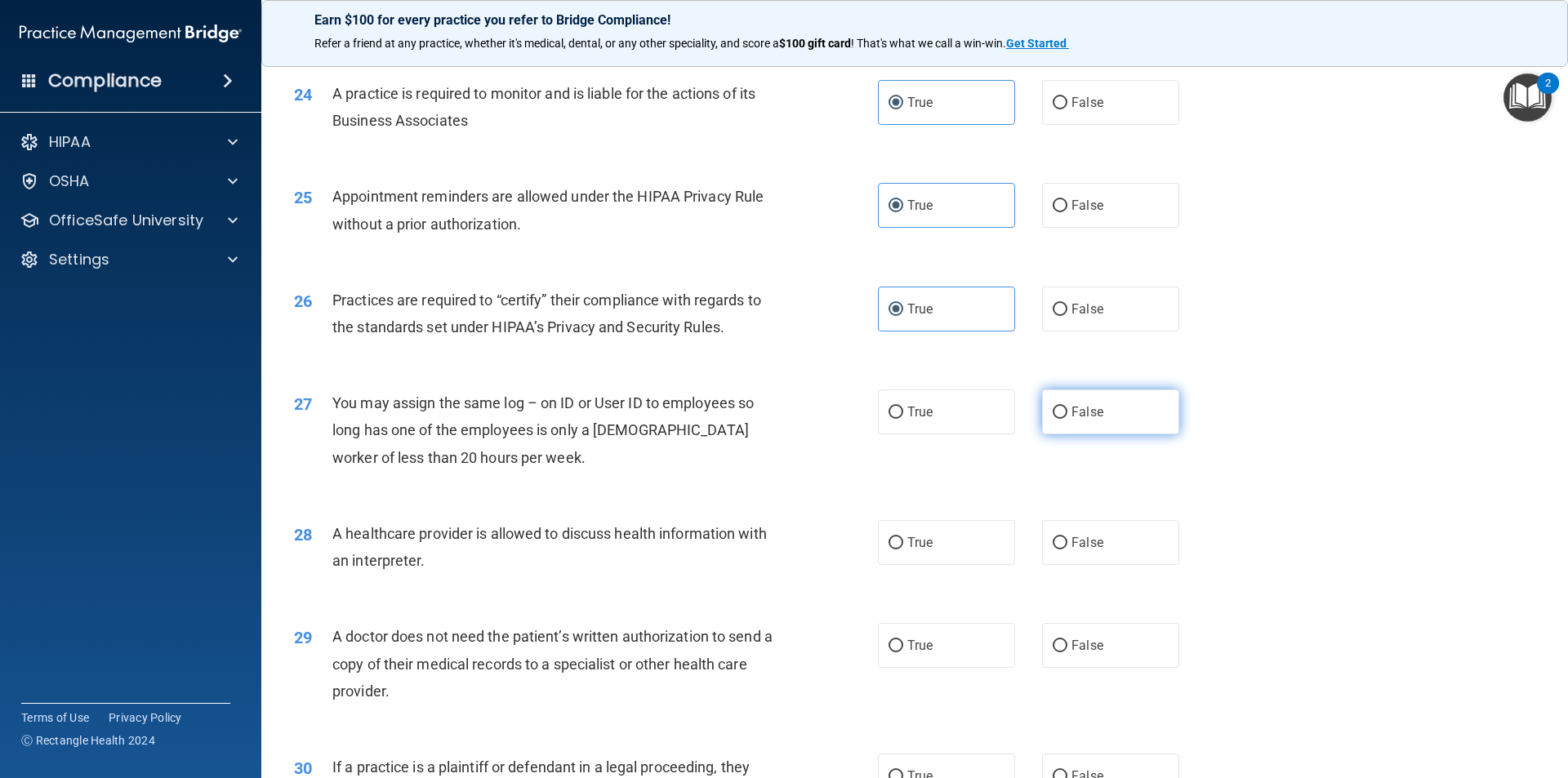
radio input "true"
click at [1109, 524] on label "False" at bounding box center [1110, 543] width 137 height 45
click at [1067, 538] on input "False" at bounding box center [1060, 544] width 15 height 12
radio input "true"
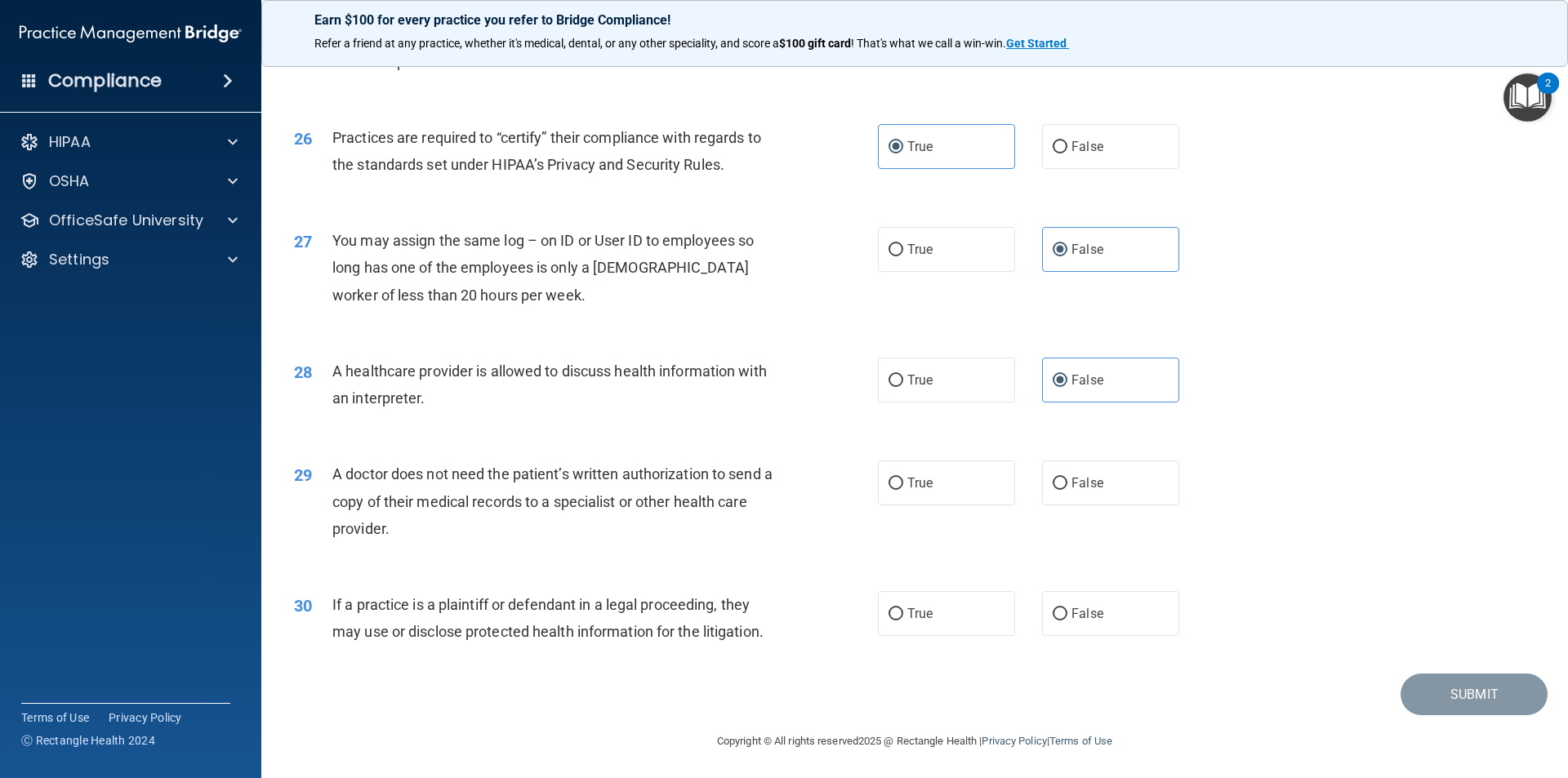
scroll to position [3021, 0]
click at [1067, 467] on label "False" at bounding box center [1110, 482] width 137 height 45
click at [1067, 477] on input "False" at bounding box center [1060, 483] width 15 height 12
radio input "true"
click at [954, 479] on label "True" at bounding box center [946, 482] width 137 height 45
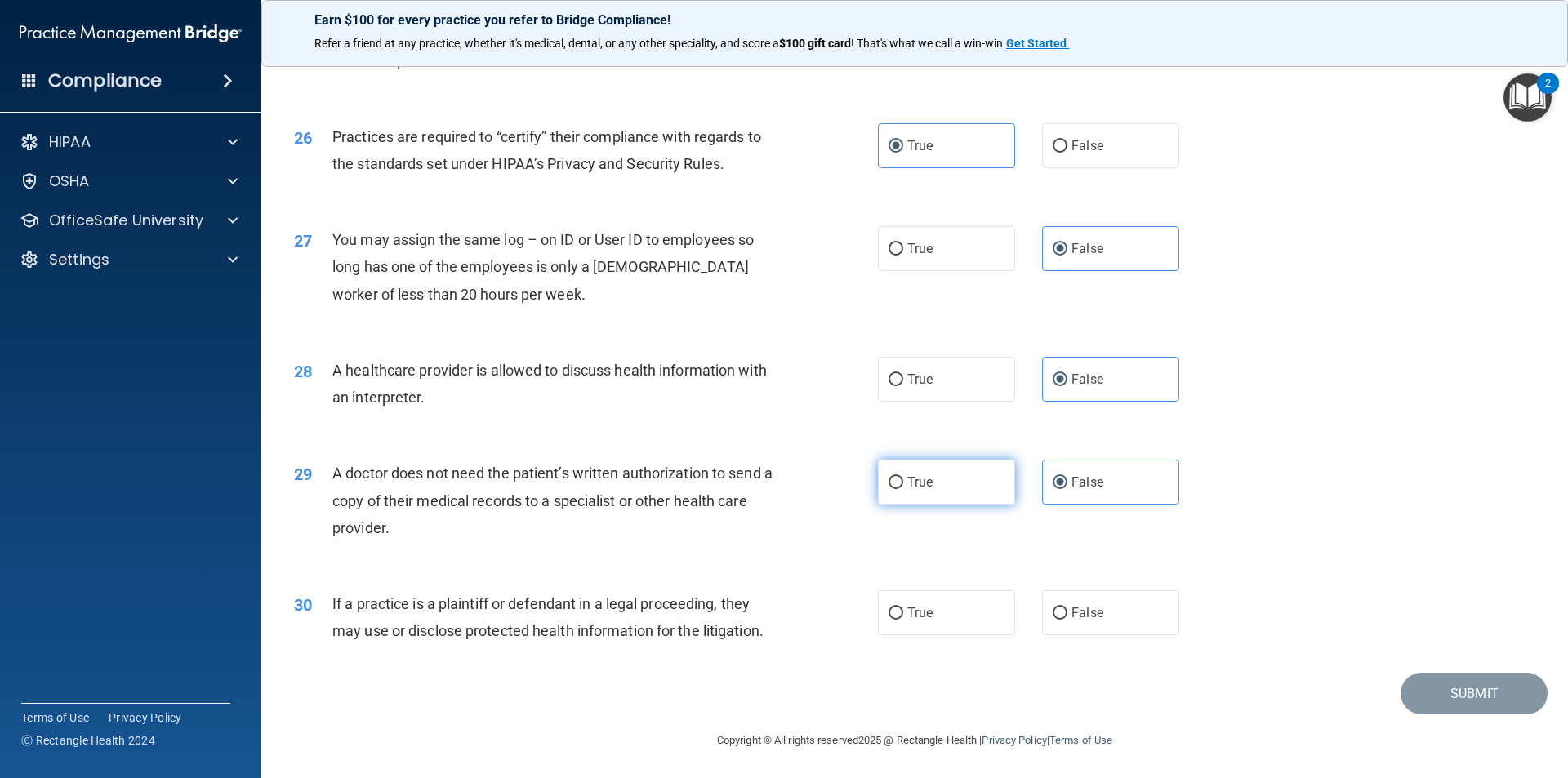
click at [903, 479] on input "True" at bounding box center [896, 483] width 15 height 12
radio input "true"
radio input "false"
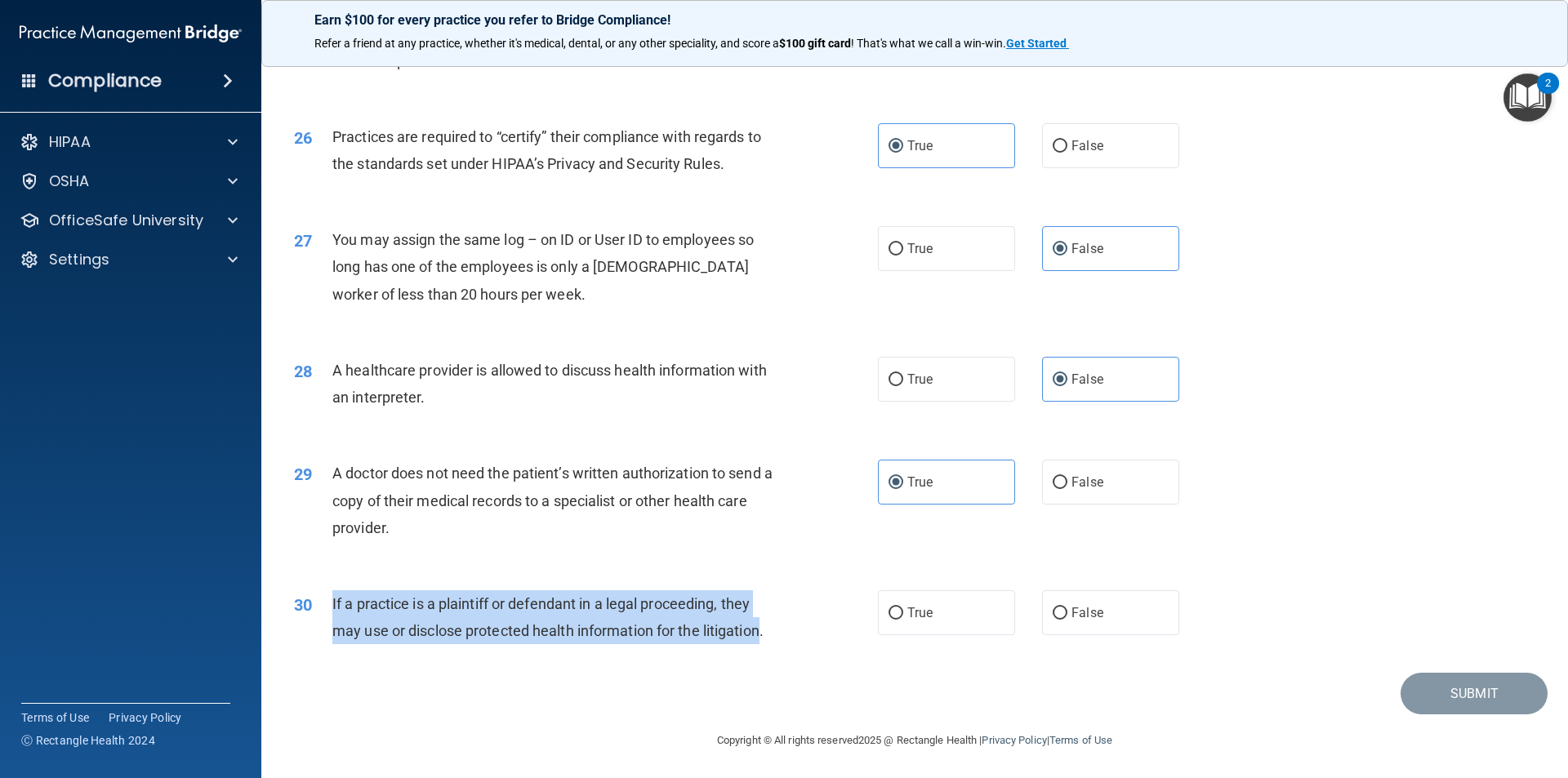
drag, startPoint x: 325, startPoint y: 601, endPoint x: 763, endPoint y: 637, distance: 439.5
click at [763, 637] on div "30 If a practice is a plaintiff or defendant in a legal proceeding, they may us…" at bounding box center [586, 622] width 633 height 62
copy div "If a practice is a plaintiff or defendant in a legal proceeding, they may use o…"
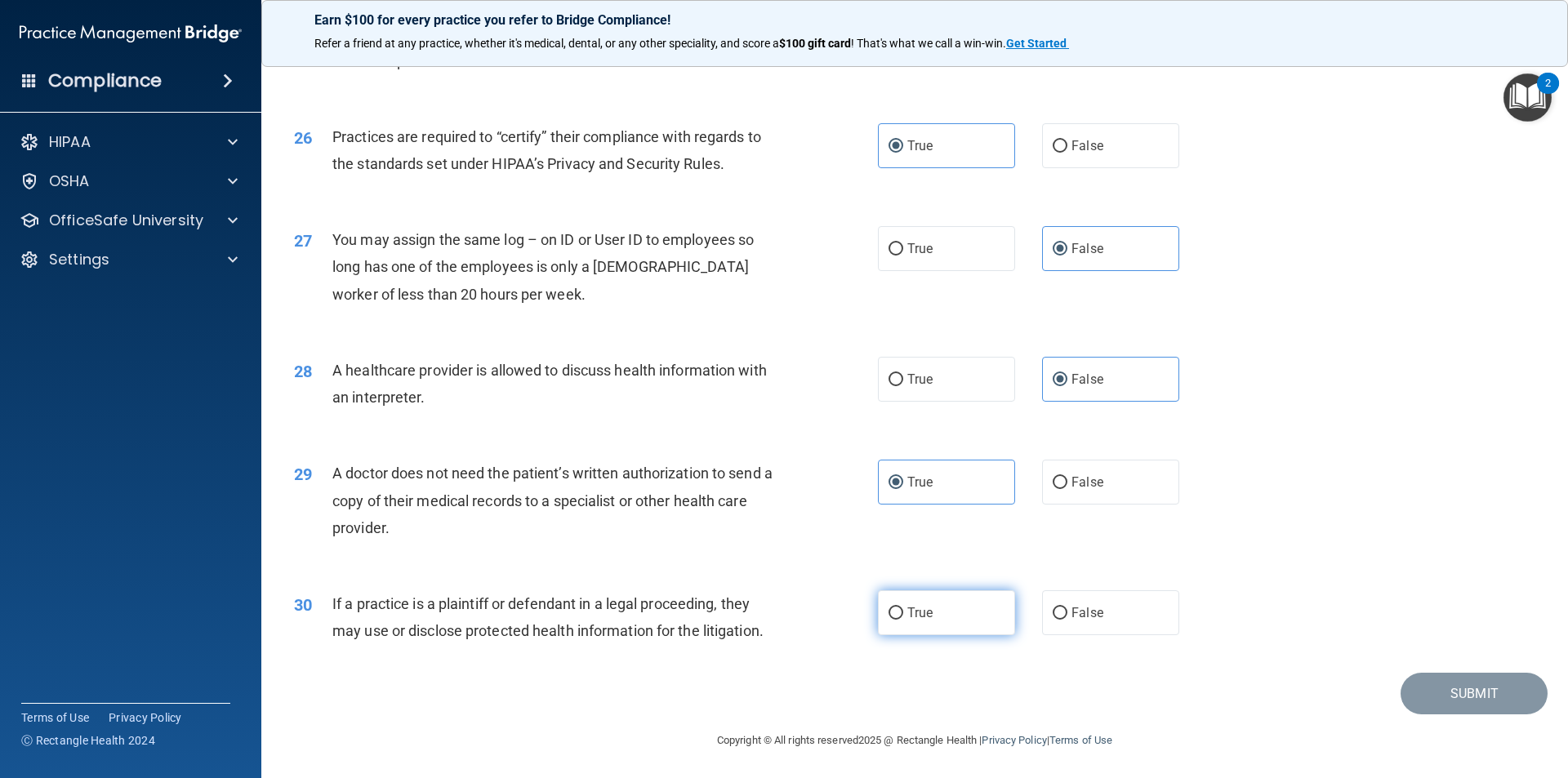
click at [902, 629] on label "True" at bounding box center [946, 613] width 137 height 45
click at [902, 620] on input "True" at bounding box center [896, 613] width 15 height 12
radio input "true"
drag, startPoint x: 1465, startPoint y: 669, endPoint x: 1455, endPoint y: 698, distance: 30.7
click at [1466, 671] on div "30 If a practice is a plaintiff or defendant in a legal proceeding, they may us…" at bounding box center [915, 622] width 1266 height 103
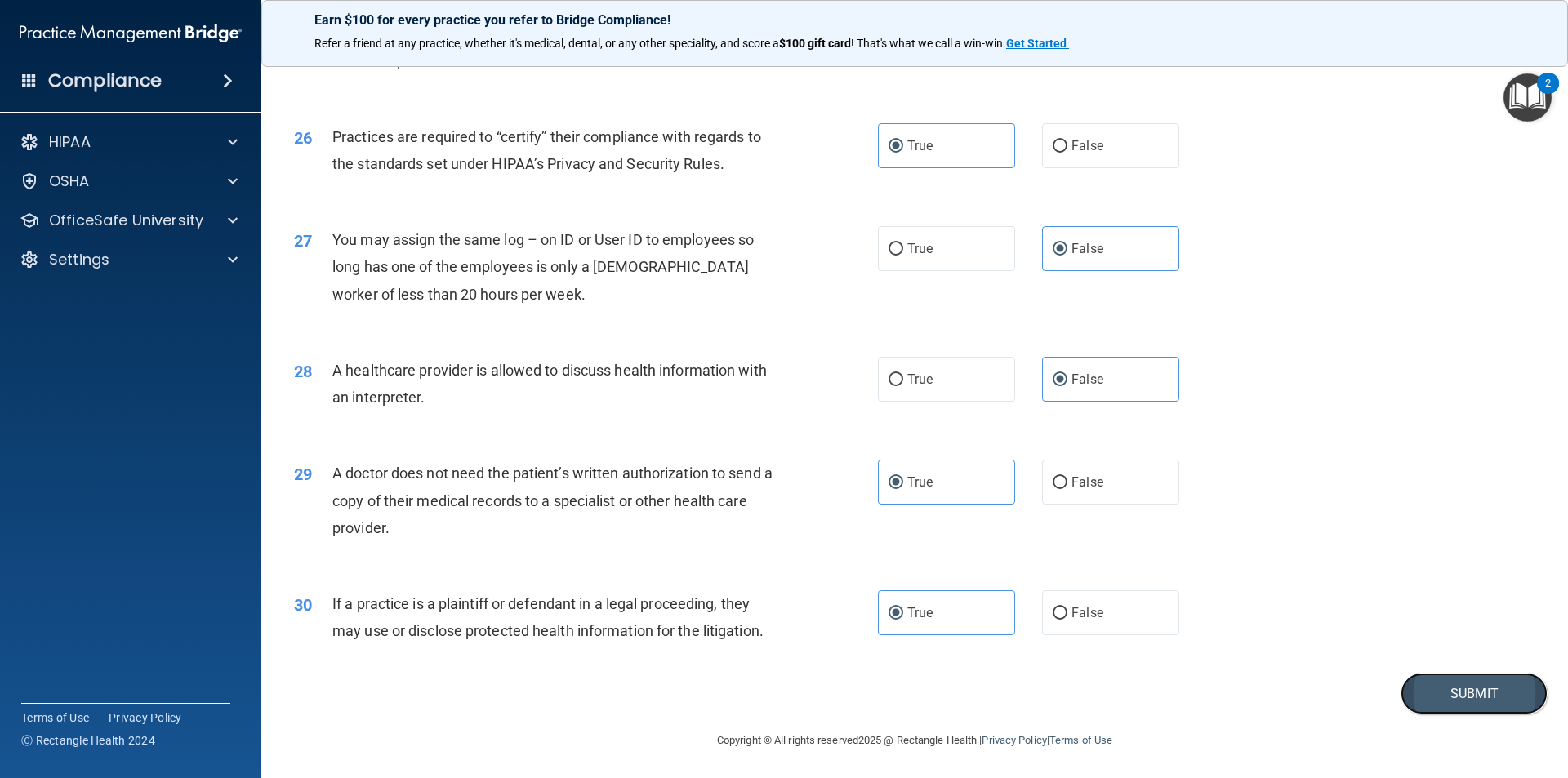
click at [1455, 698] on button "Submit" at bounding box center [1474, 694] width 147 height 41
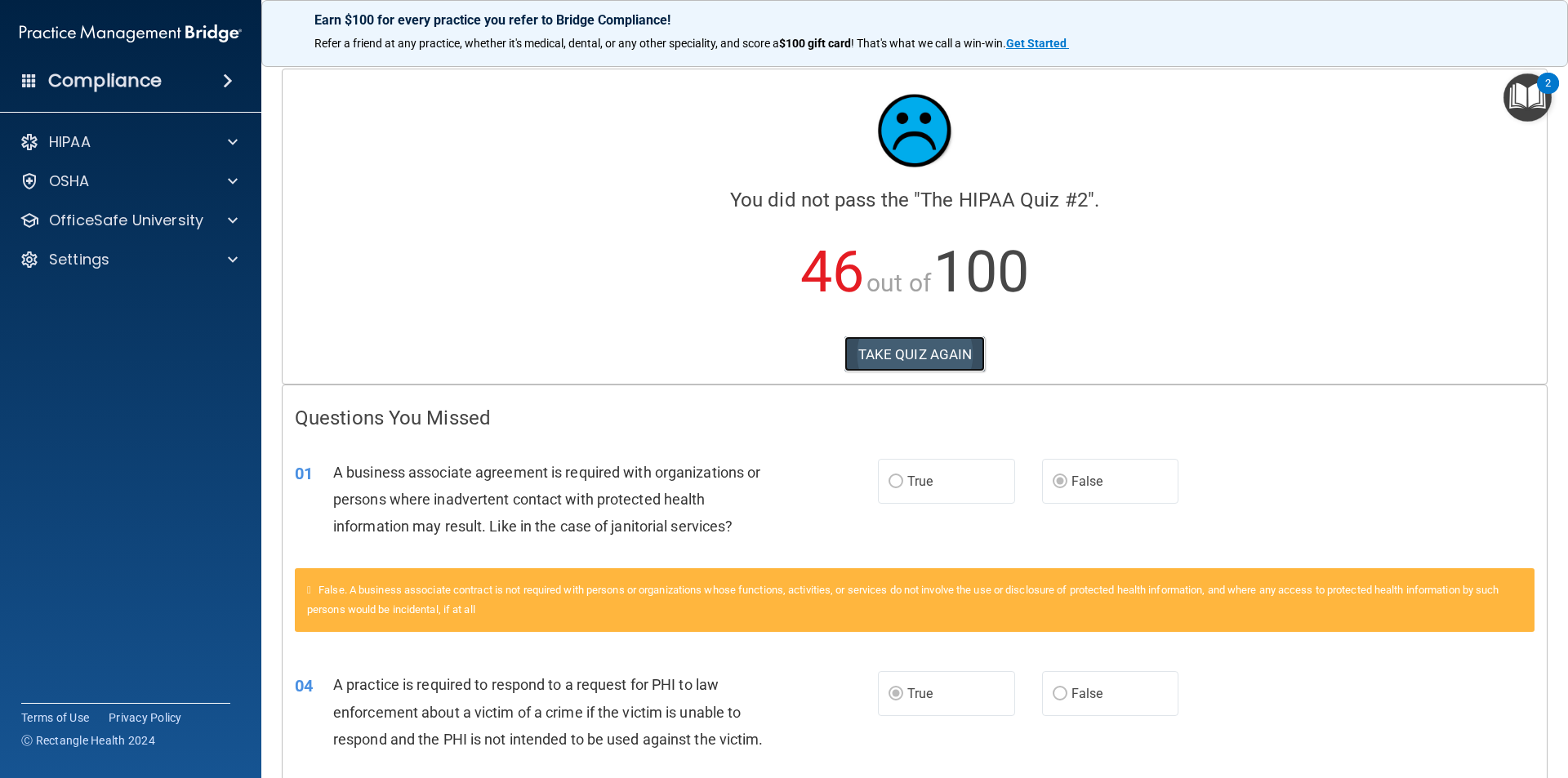
click at [911, 350] on button "TAKE QUIZ AGAIN" at bounding box center [915, 355] width 142 height 36
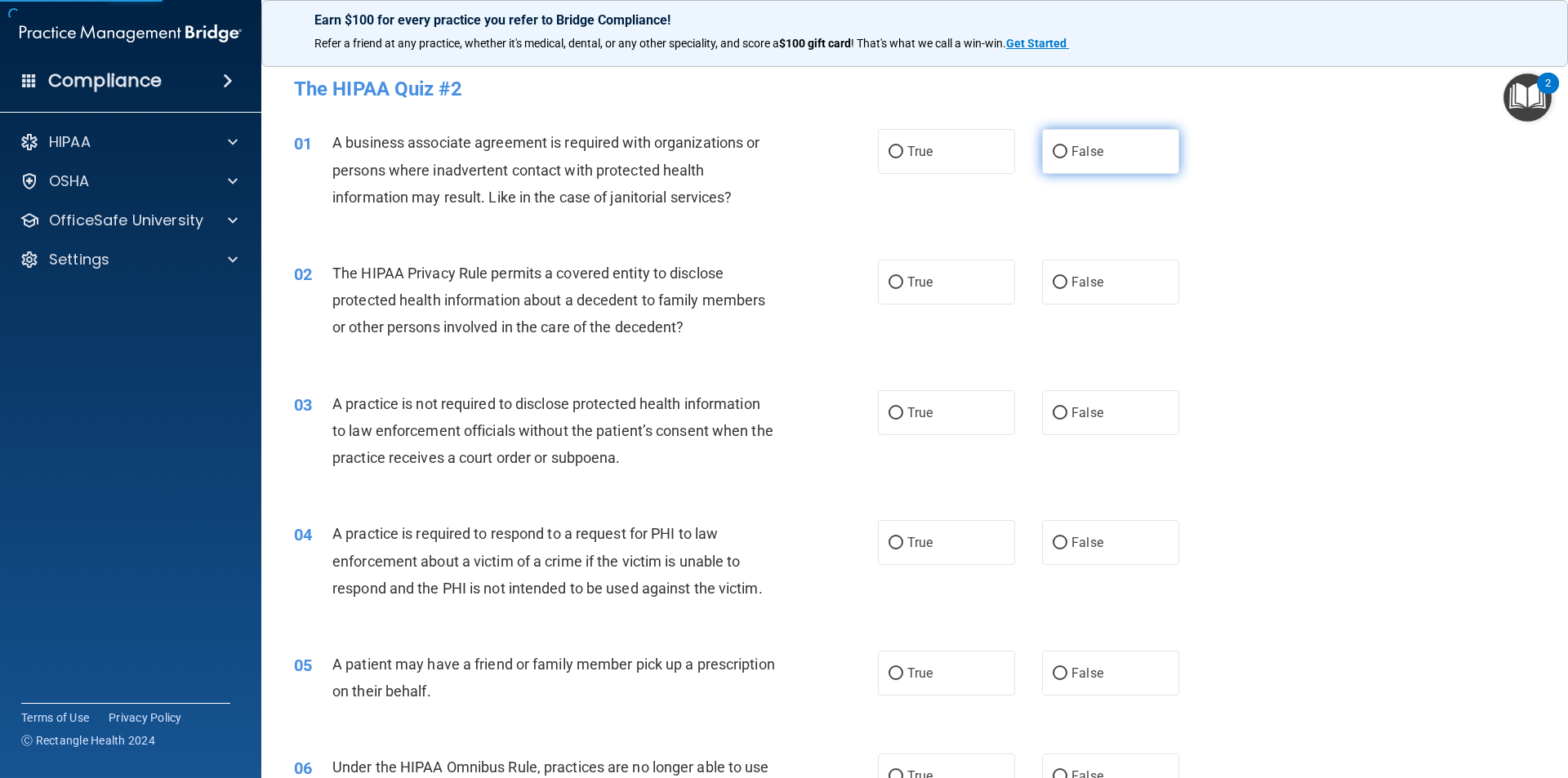
click at [1088, 155] on span "False" at bounding box center [1087, 151] width 32 height 15
click at [1067, 155] on input "False" at bounding box center [1060, 152] width 15 height 12
radio input "true"
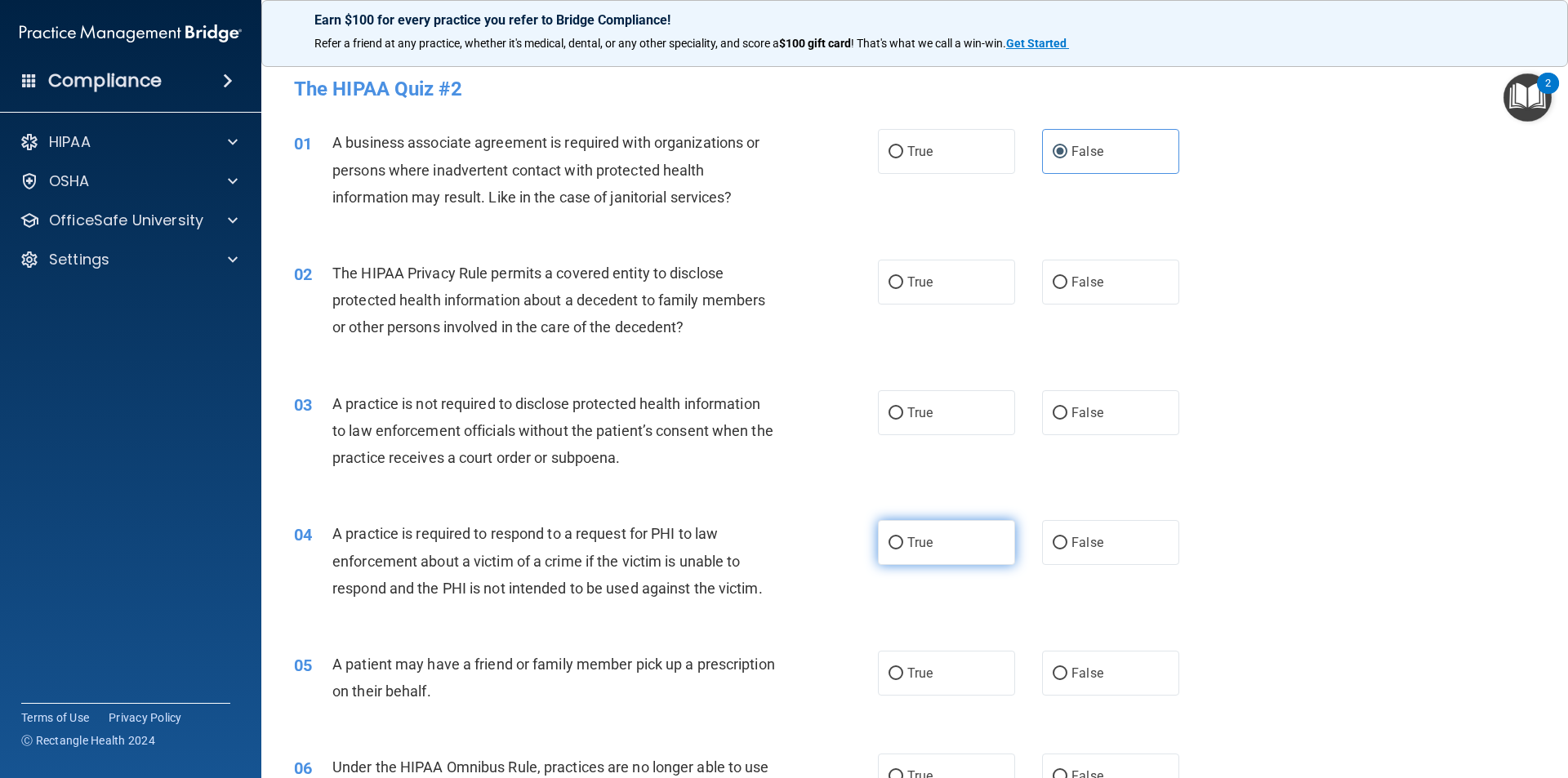
click at [956, 543] on label "True" at bounding box center [946, 543] width 137 height 45
click at [903, 543] on input "True" at bounding box center [896, 544] width 15 height 12
radio input "true"
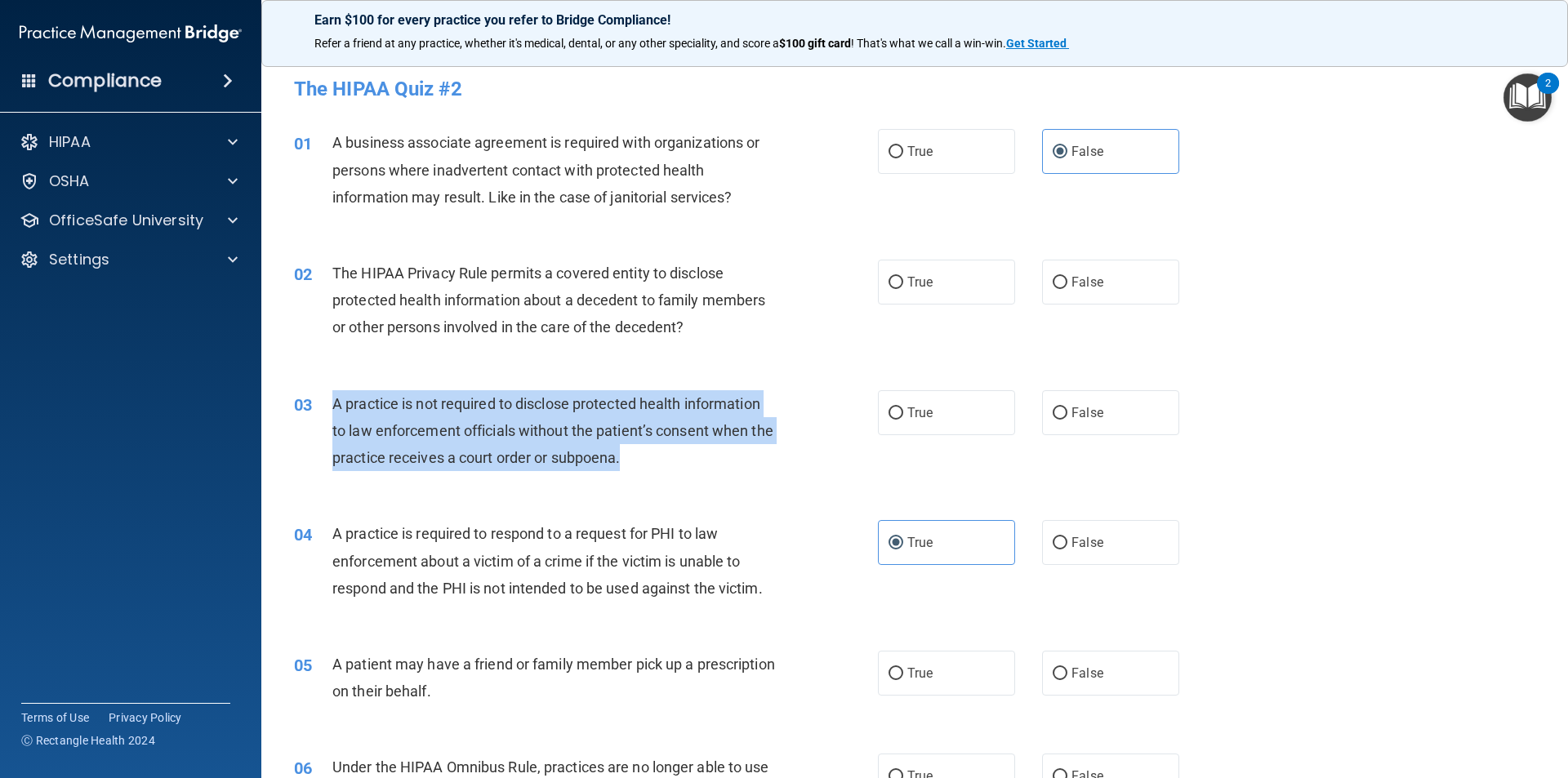
drag, startPoint x: 333, startPoint y: 403, endPoint x: 625, endPoint y: 461, distance: 297.7
click at [649, 465] on div "A practice is not required to disclose protected health information to law enfo…" at bounding box center [561, 431] width 457 height 82
copy span "A practice is not required to disclose protected health information to law enfo…"
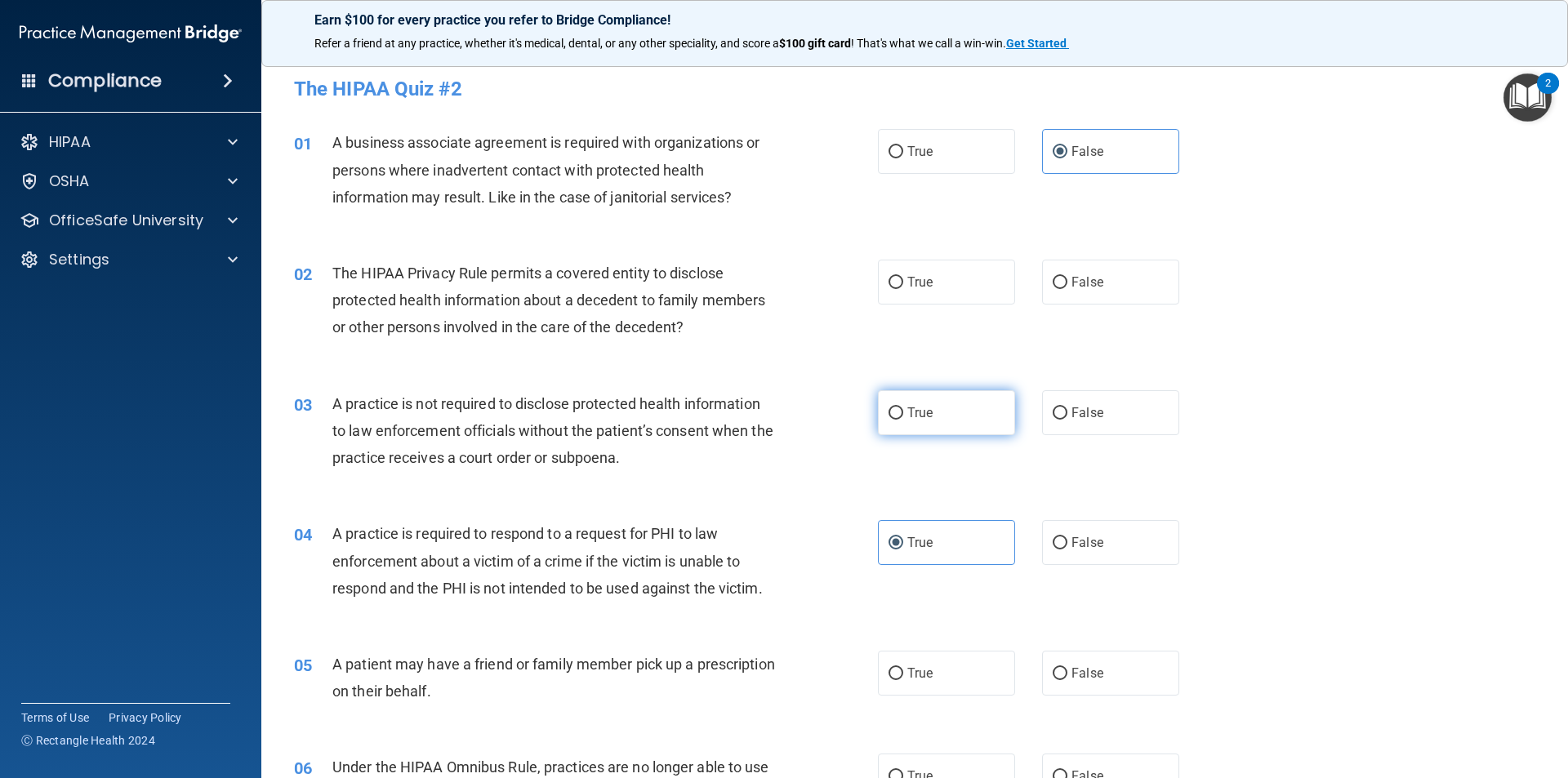
click at [917, 422] on label "True" at bounding box center [946, 413] width 137 height 45
click at [903, 420] on input "True" at bounding box center [896, 414] width 15 height 12
radio input "true"
click at [907, 300] on label "True" at bounding box center [946, 282] width 137 height 45
click at [903, 289] on input "True" at bounding box center [896, 283] width 15 height 12
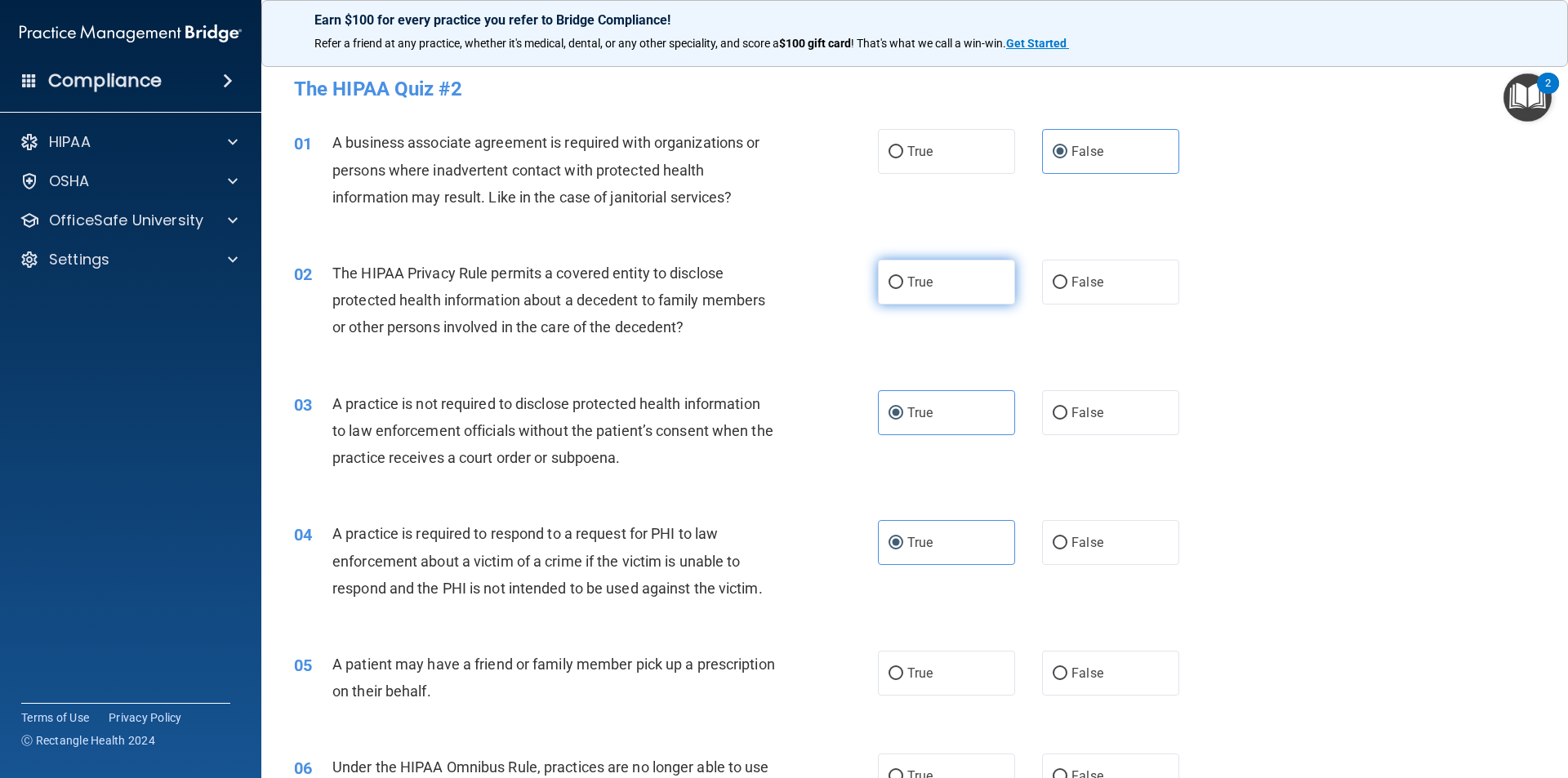
radio input "true"
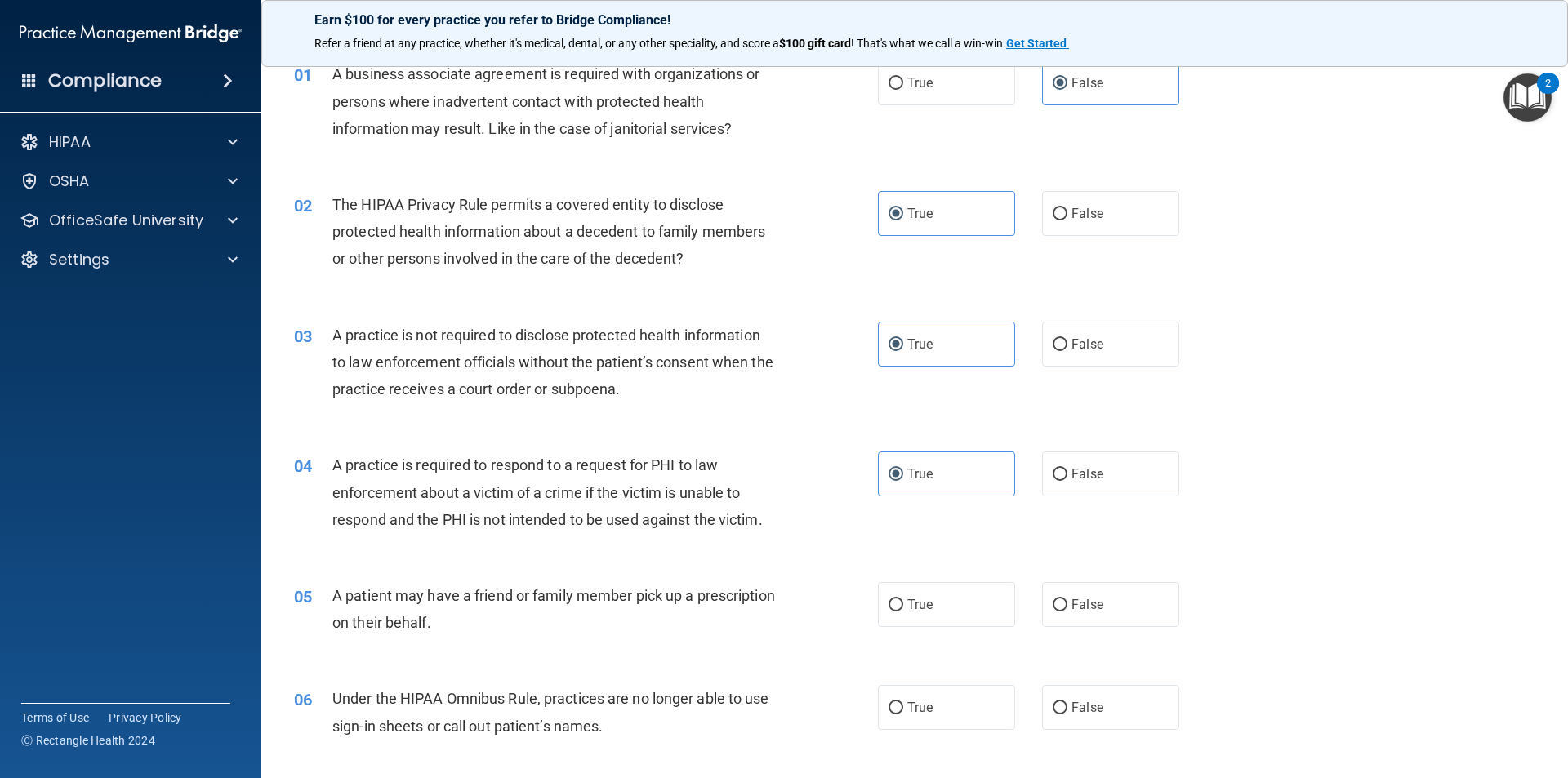
scroll to position [163, 0]
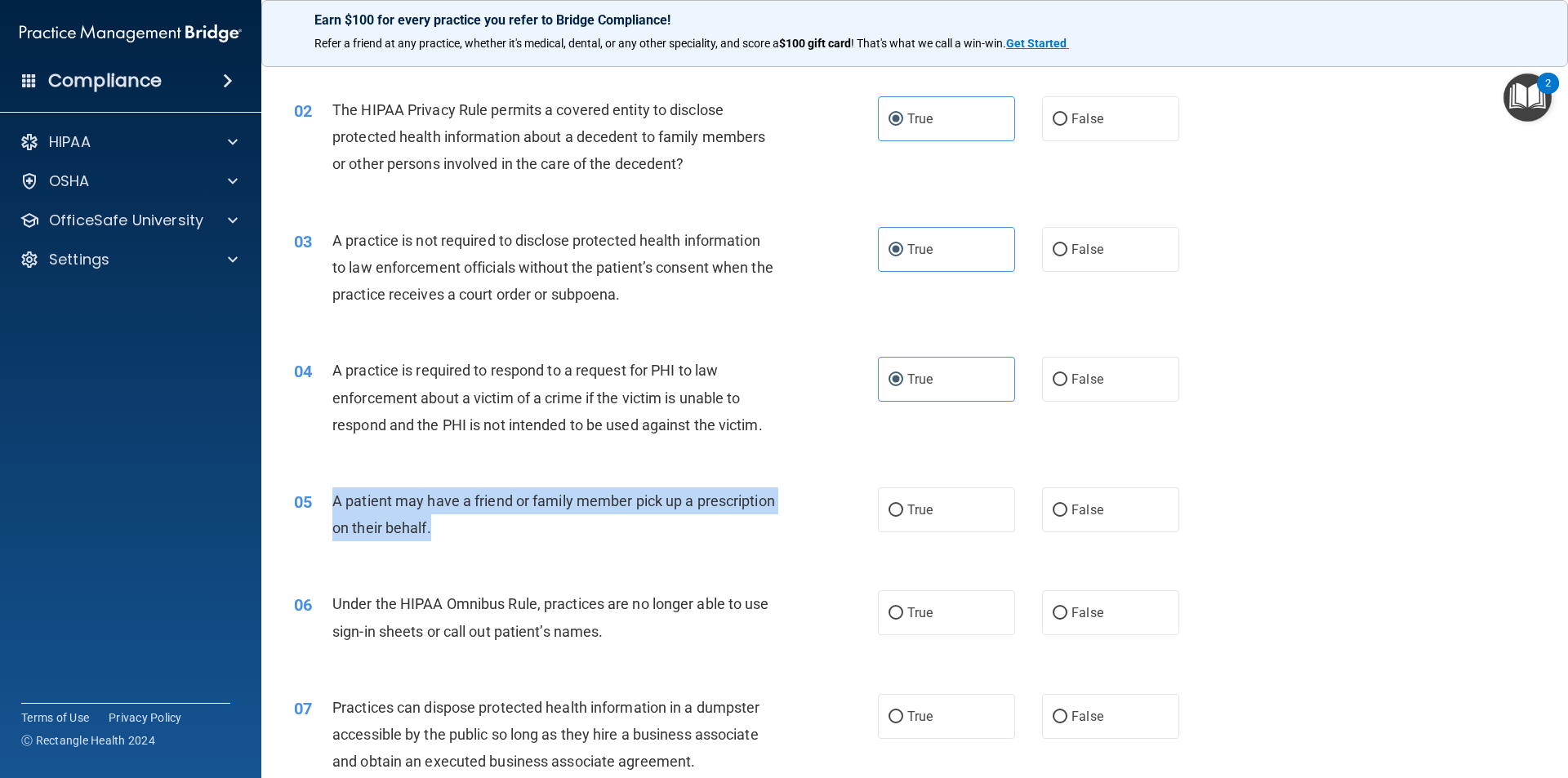
drag, startPoint x: 327, startPoint y: 501, endPoint x: 509, endPoint y: 529, distance: 184.1
click at [516, 526] on div "05 A patient may have a friend or family member pick up a prescription on their…" at bounding box center [586, 519] width 633 height 62
copy div "A patient may have a friend or family member pick up a prescription on their be…"
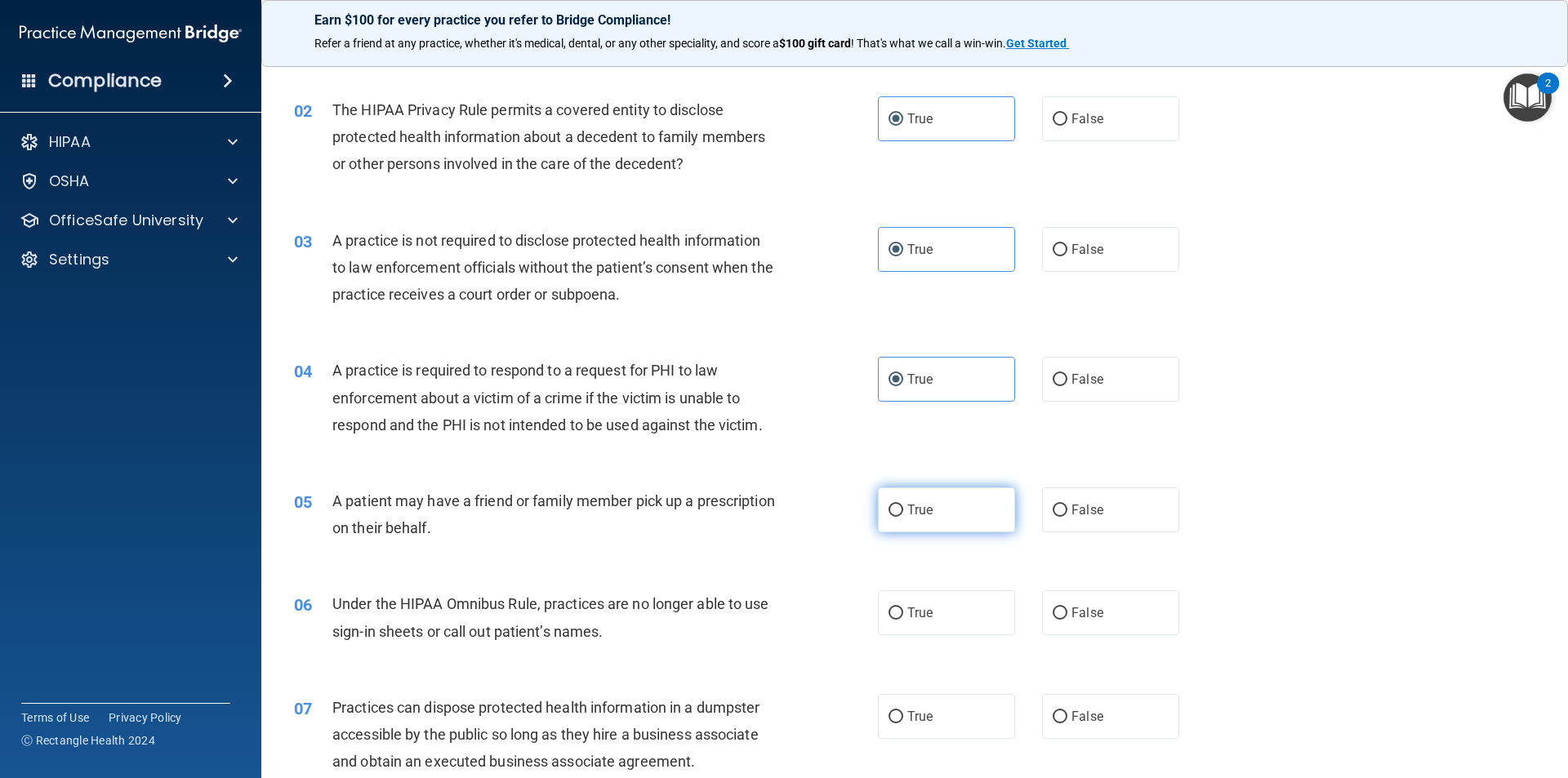
click at [907, 502] on span "True" at bounding box center [919, 510] width 25 height 15
click at [903, 505] on input "True" at bounding box center [896, 511] width 15 height 12
radio input "true"
click at [1091, 604] on label "False" at bounding box center [1110, 613] width 137 height 45
click at [1053, 614] on input "False" at bounding box center [1060, 613] width 15 height 12
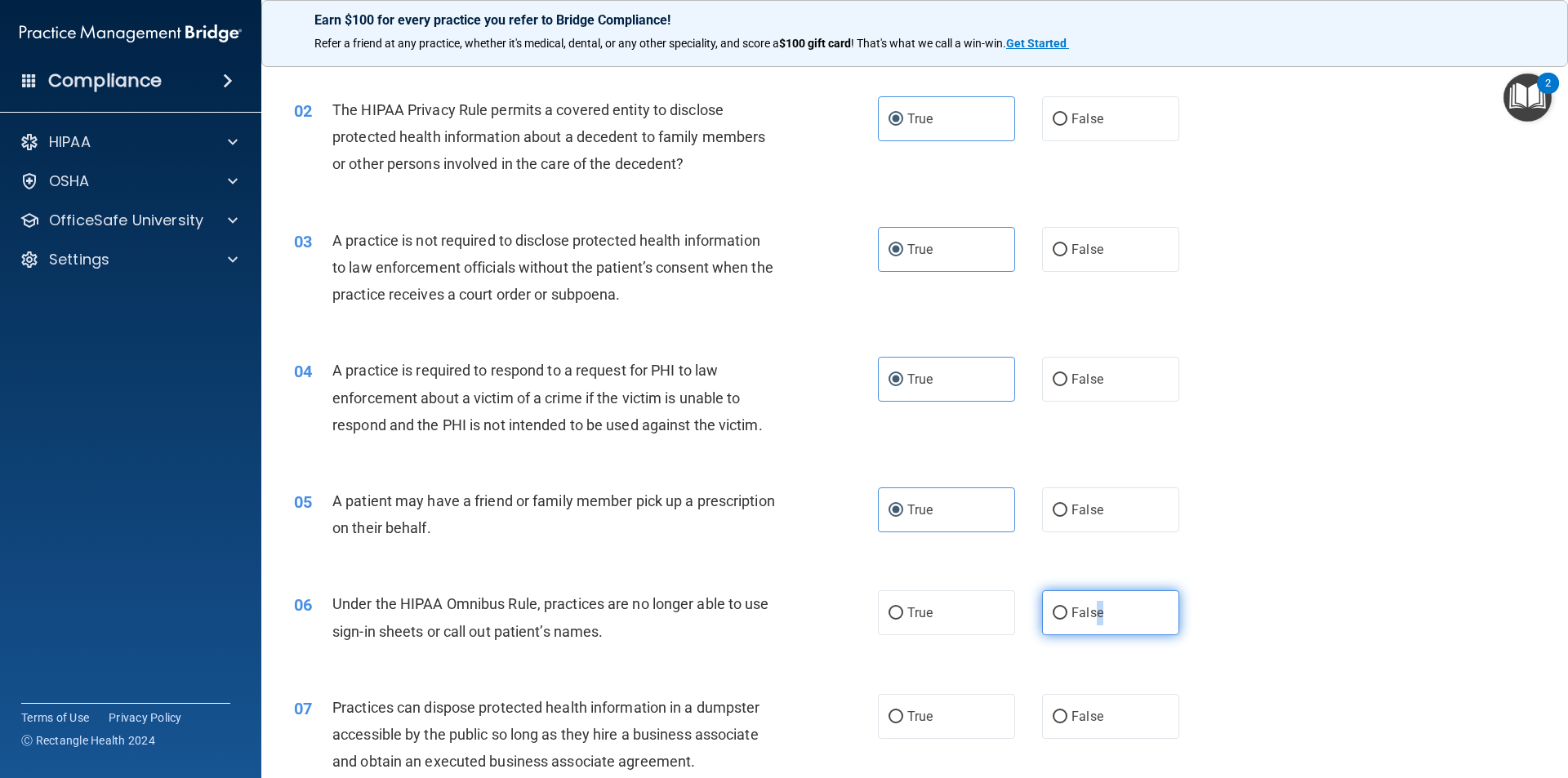
radio input "true"
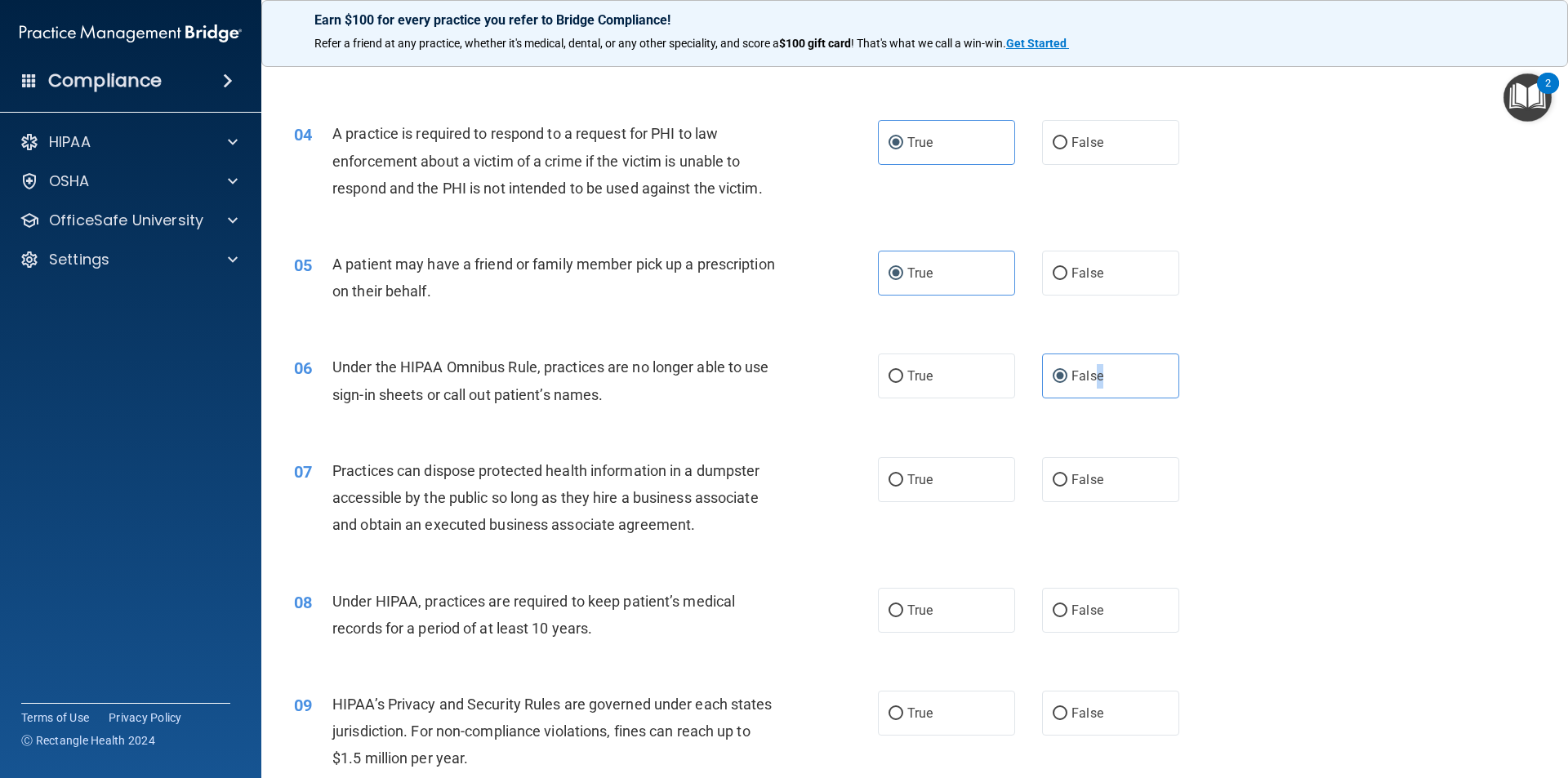
scroll to position [408, 0]
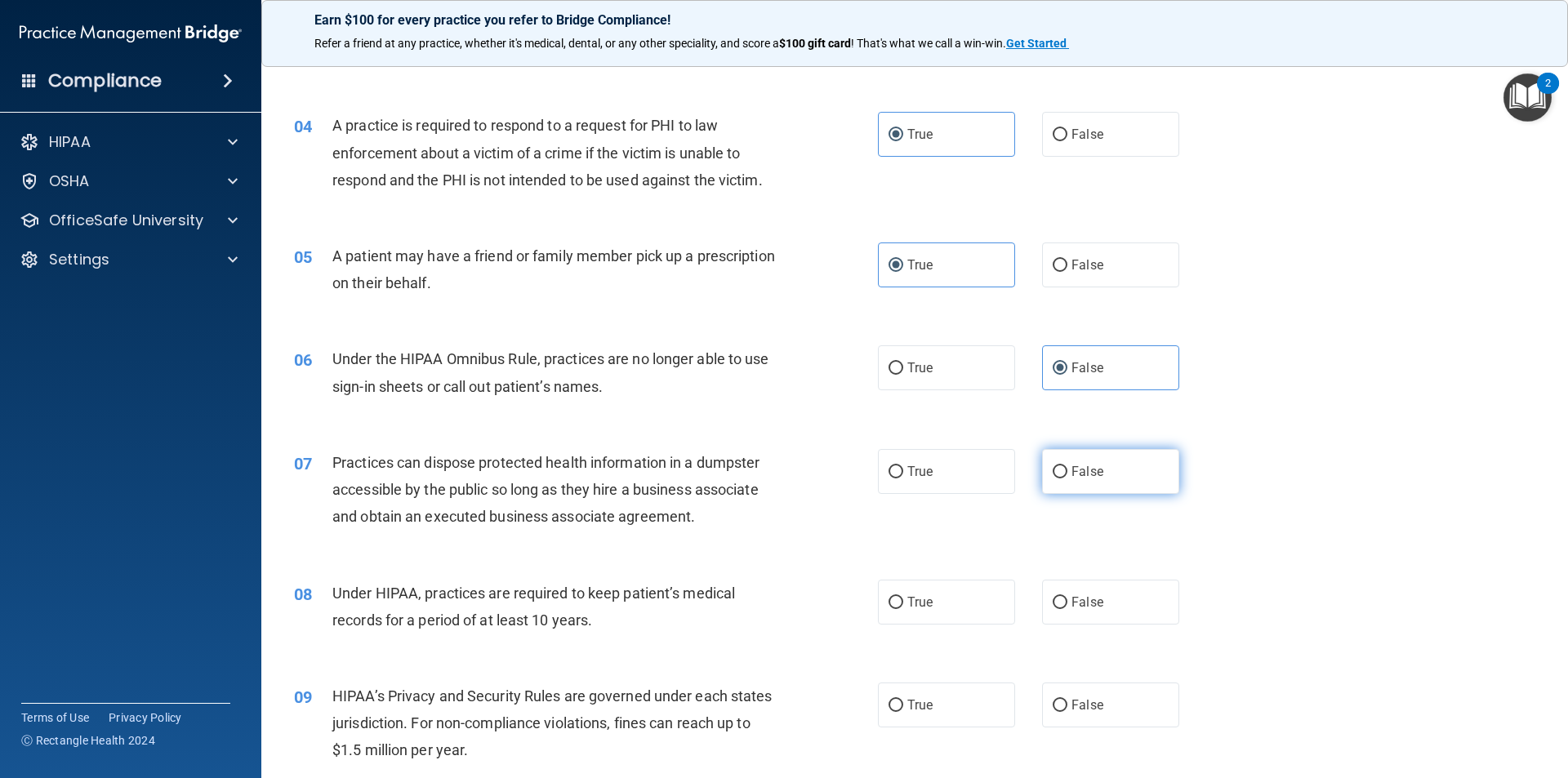
click at [1094, 477] on span "False" at bounding box center [1087, 471] width 32 height 15
click at [1067, 477] on input "False" at bounding box center [1060, 472] width 15 height 12
radio input "true"
click at [1097, 615] on label "False" at bounding box center [1110, 602] width 137 height 45
click at [1067, 609] on input "False" at bounding box center [1060, 603] width 15 height 12
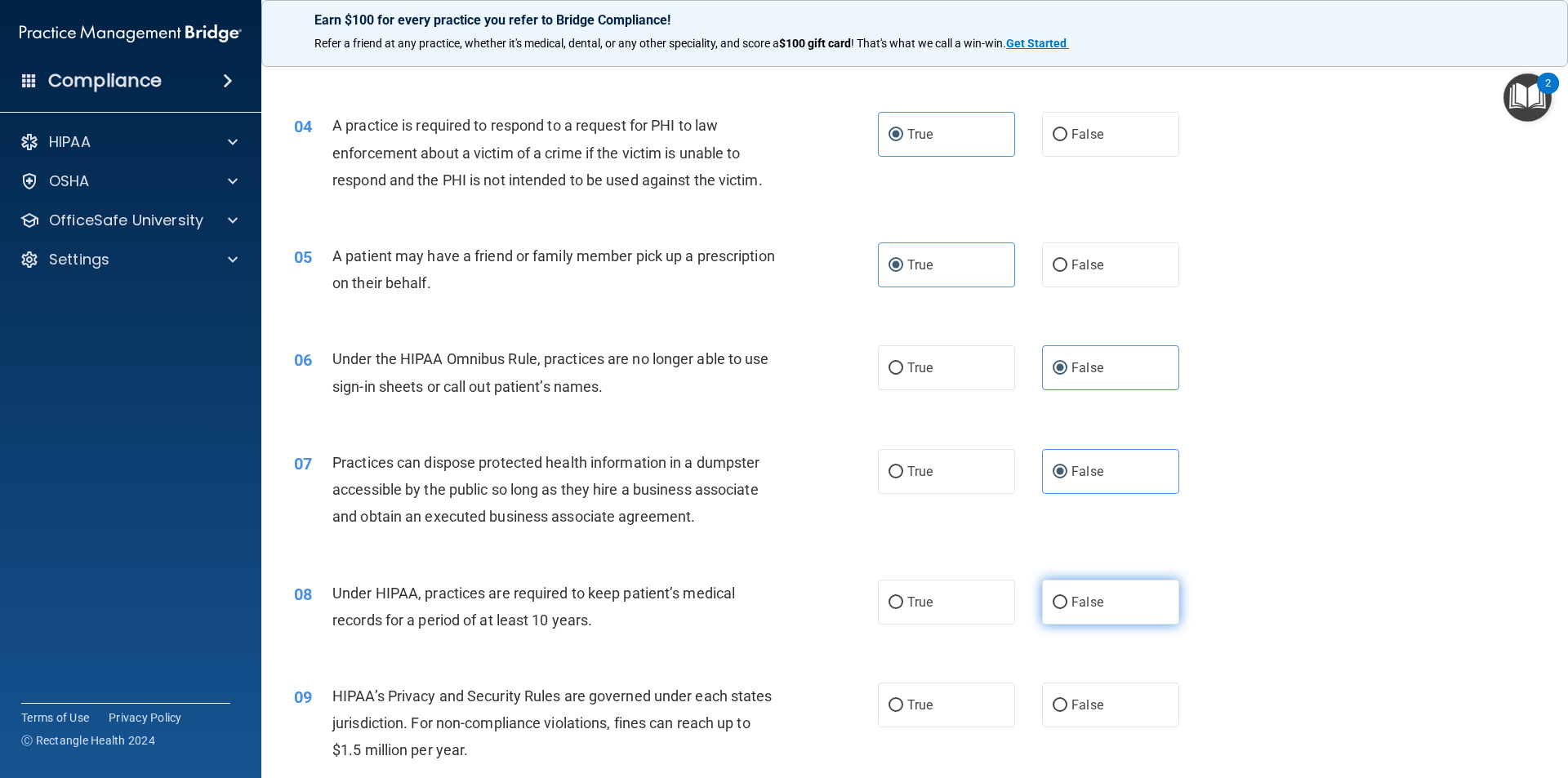
radio input "true"
click at [1059, 703] on input "False" at bounding box center [1060, 706] width 15 height 12
radio input "true"
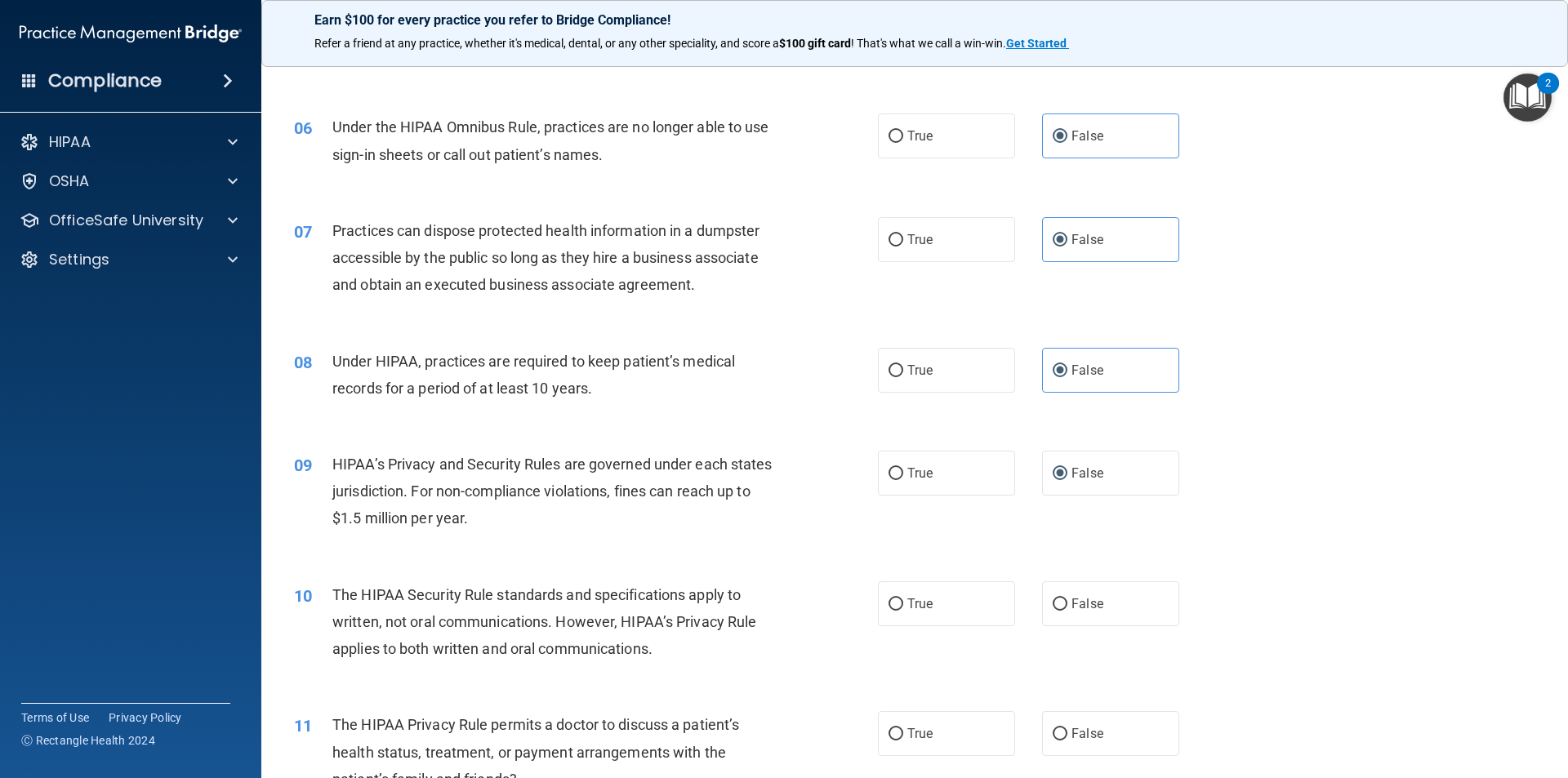
scroll to position [735, 0]
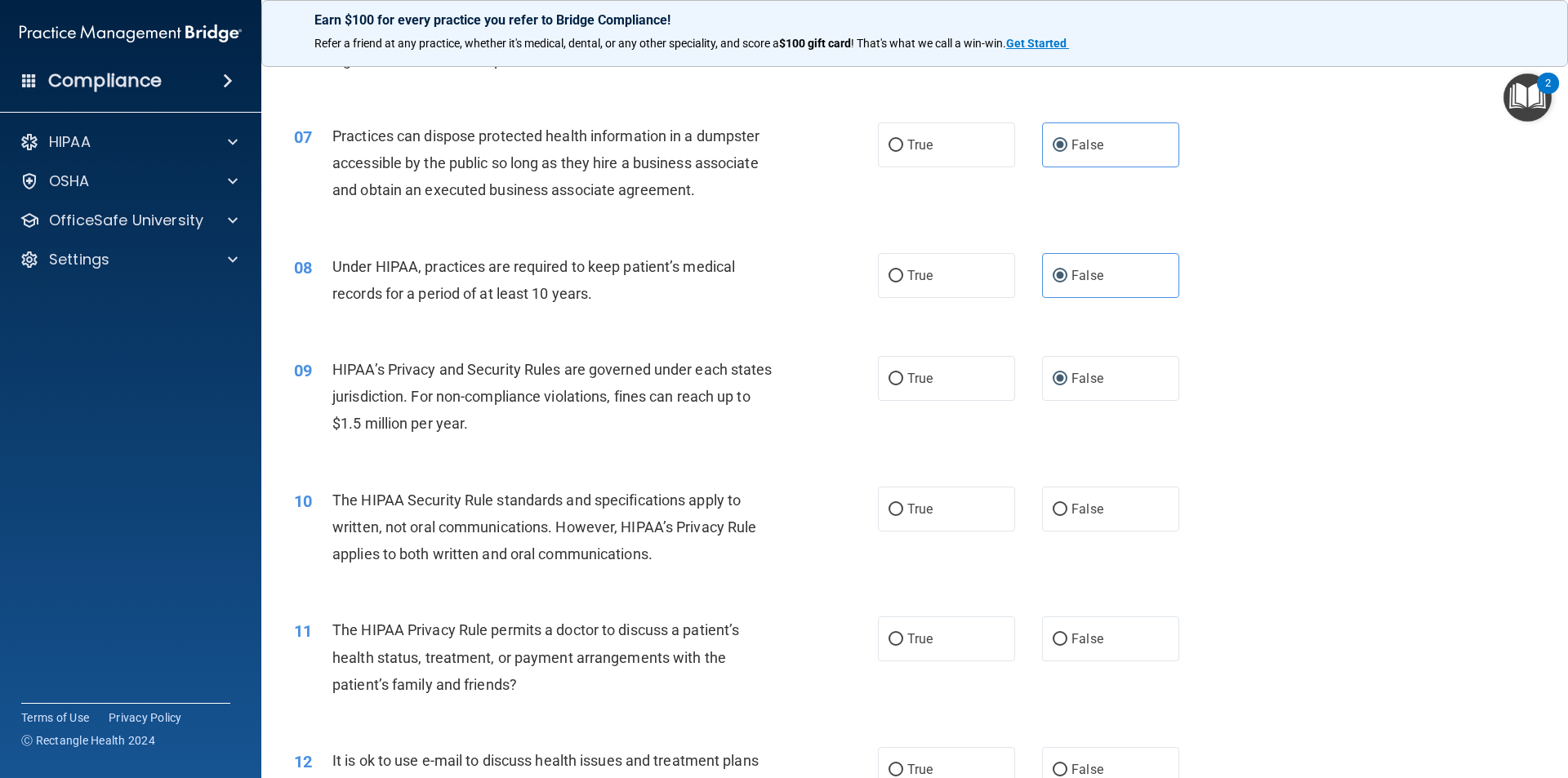
click at [907, 484] on div "10 The HIPAA Security Rule standards and specifications apply to written, not o…" at bounding box center [915, 532] width 1266 height 131
click at [903, 522] on label "True" at bounding box center [946, 509] width 137 height 45
click at [903, 516] on input "True" at bounding box center [896, 510] width 15 height 12
radio input "true"
click at [907, 619] on label "True" at bounding box center [946, 639] width 137 height 45
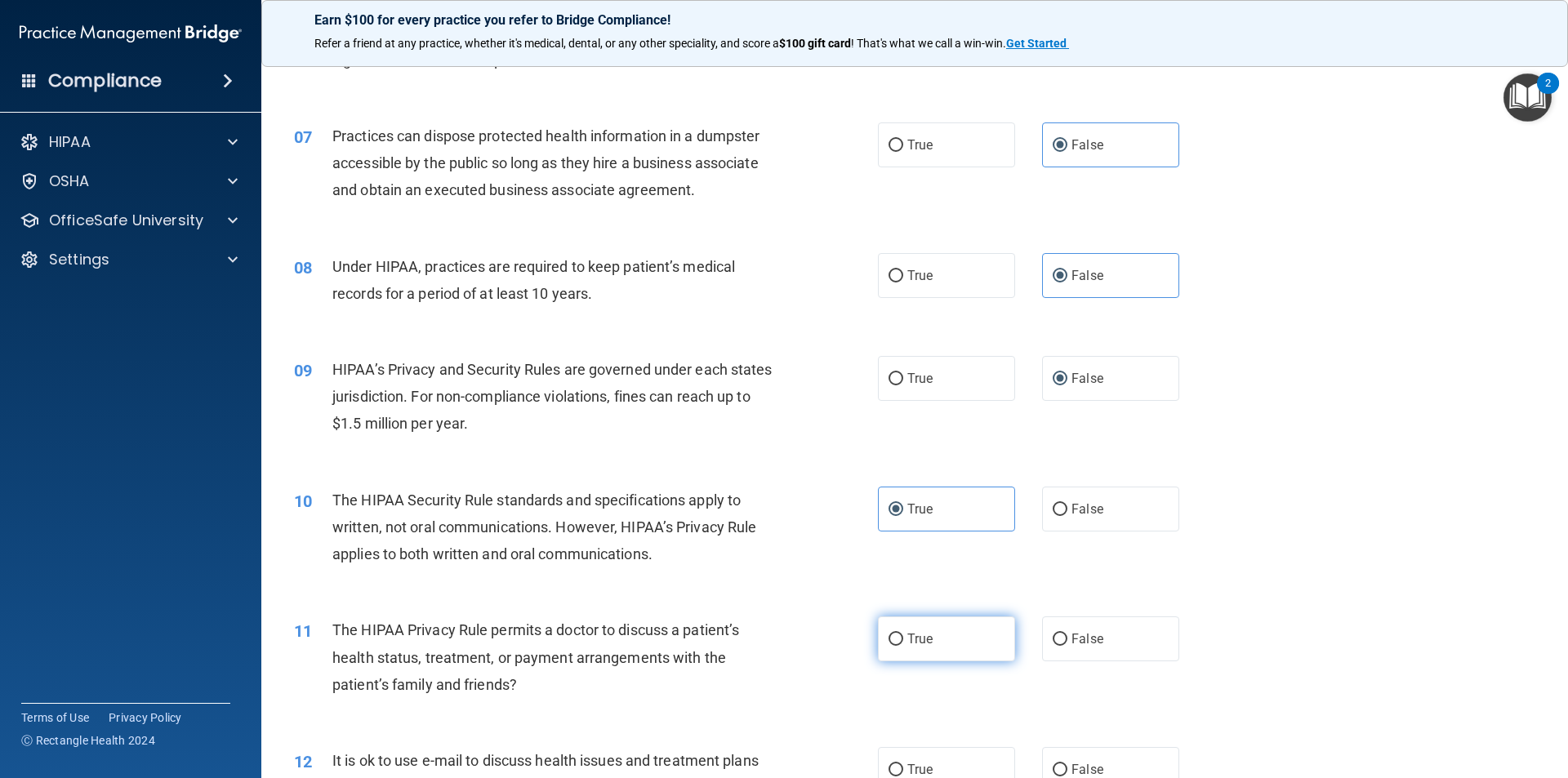
click at [903, 634] on input "True" at bounding box center [896, 640] width 15 height 12
radio input "true"
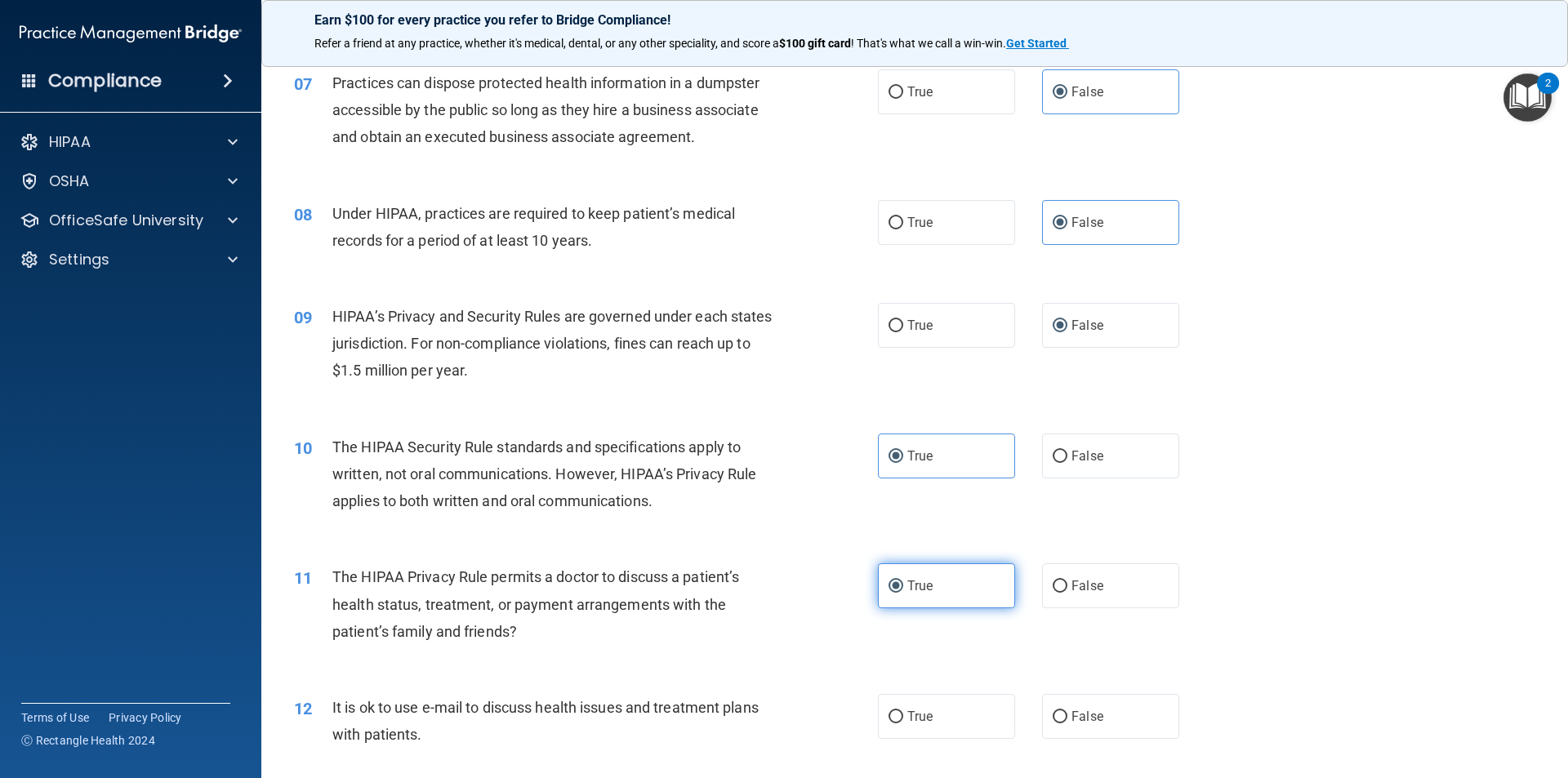
scroll to position [817, 0]
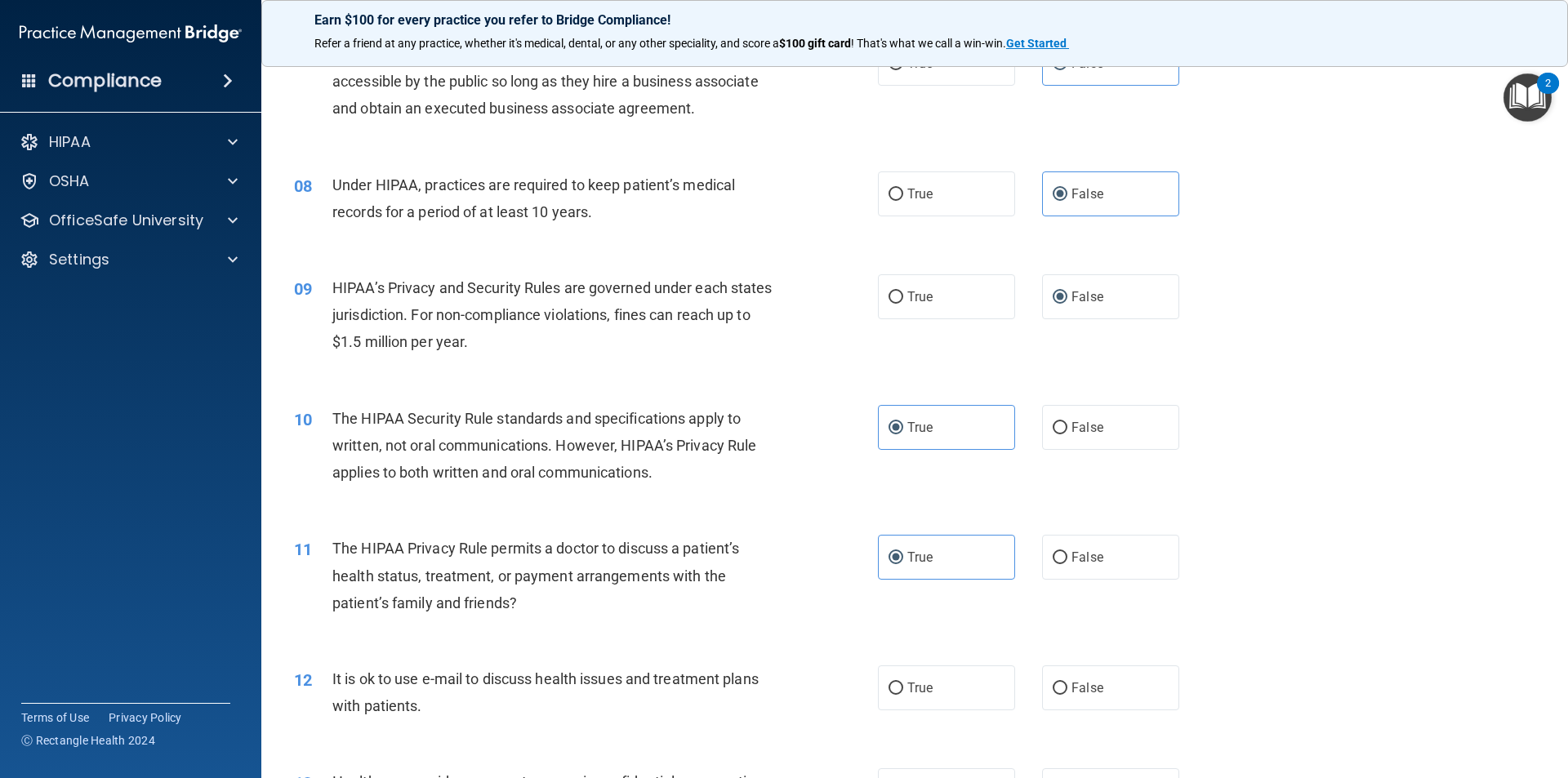
click at [1024, 672] on div "True False" at bounding box center [1042, 688] width 329 height 45
click at [1053, 690] on input "False" at bounding box center [1060, 689] width 15 height 12
radio input "true"
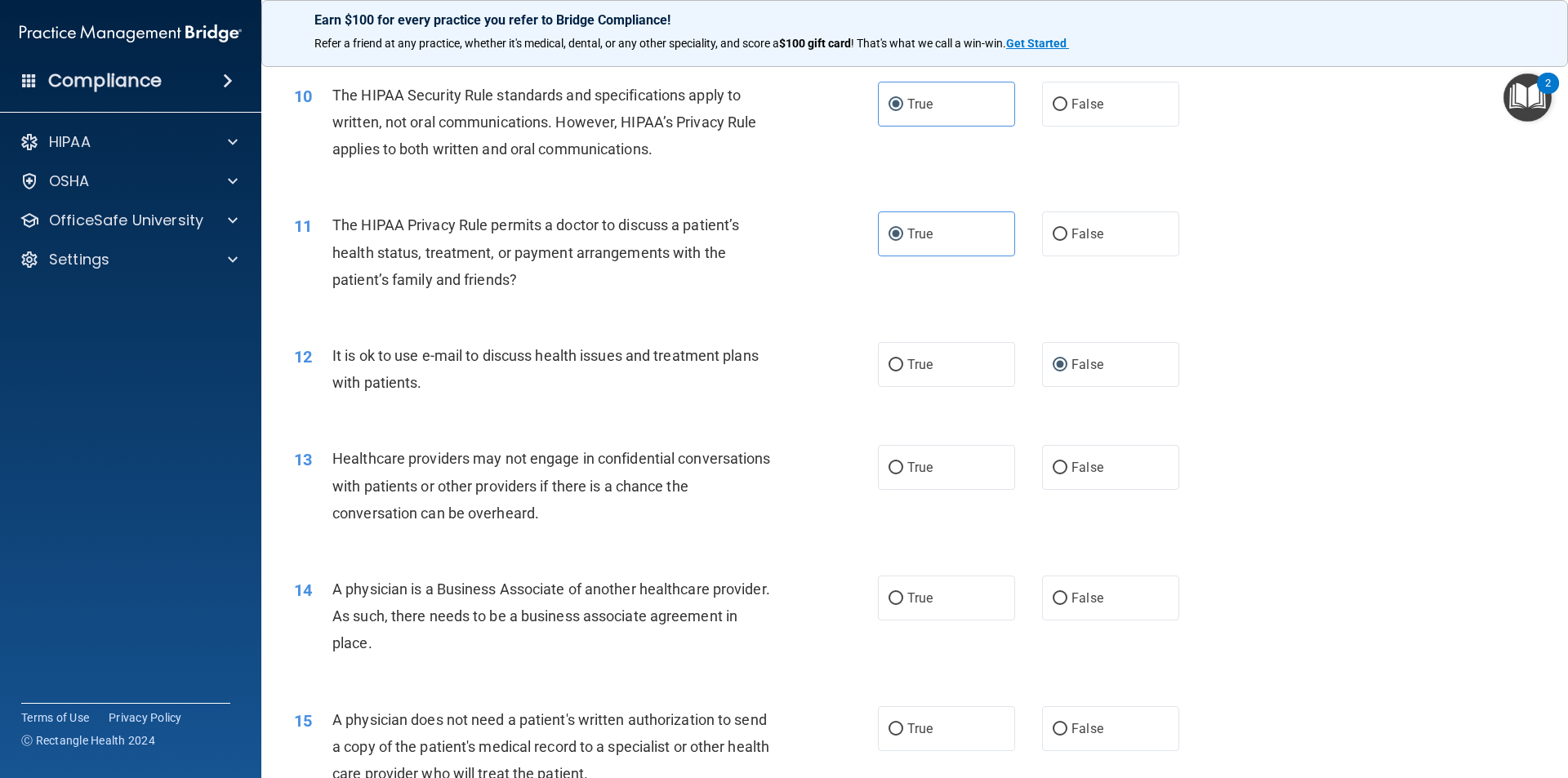
scroll to position [1143, 0]
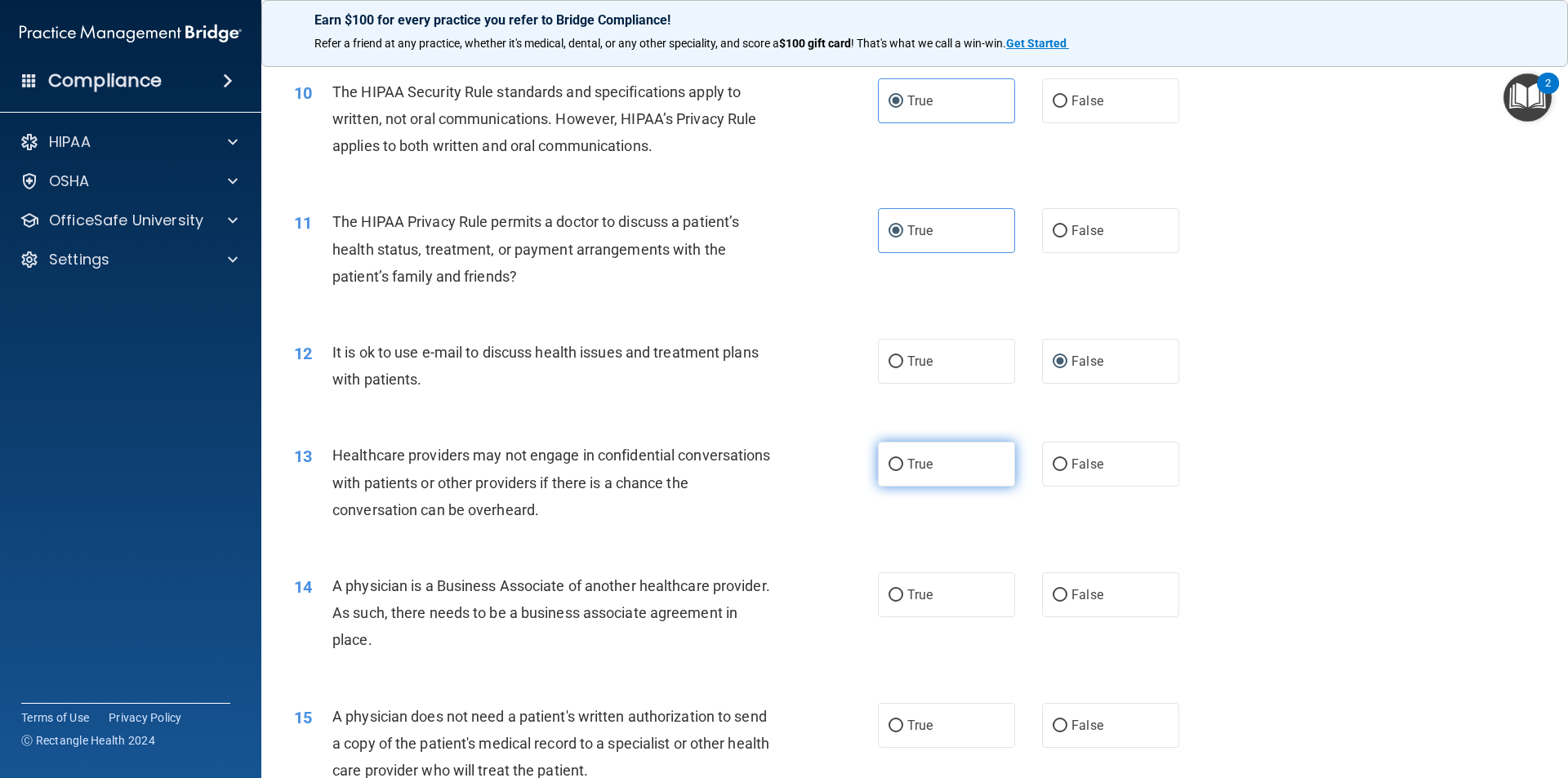
click at [926, 458] on span "True" at bounding box center [919, 465] width 25 height 15
click at [903, 459] on input "True" at bounding box center [896, 465] width 15 height 12
radio input "true"
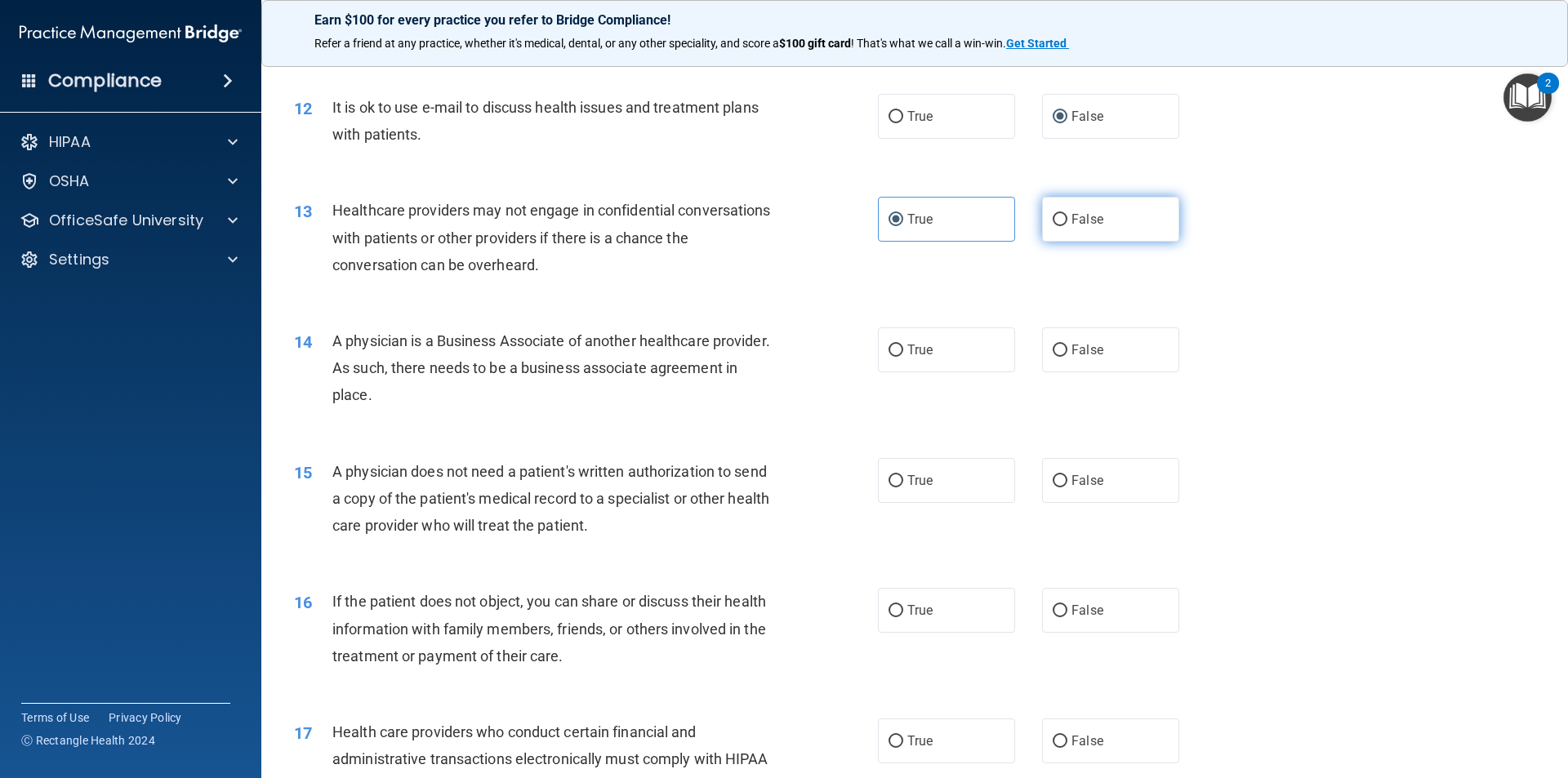
click at [1105, 235] on label "False" at bounding box center [1110, 219] width 137 height 45
click at [1067, 226] on input "False" at bounding box center [1060, 220] width 15 height 12
radio input "true"
radio input "false"
click at [935, 496] on label "True" at bounding box center [946, 480] width 137 height 45
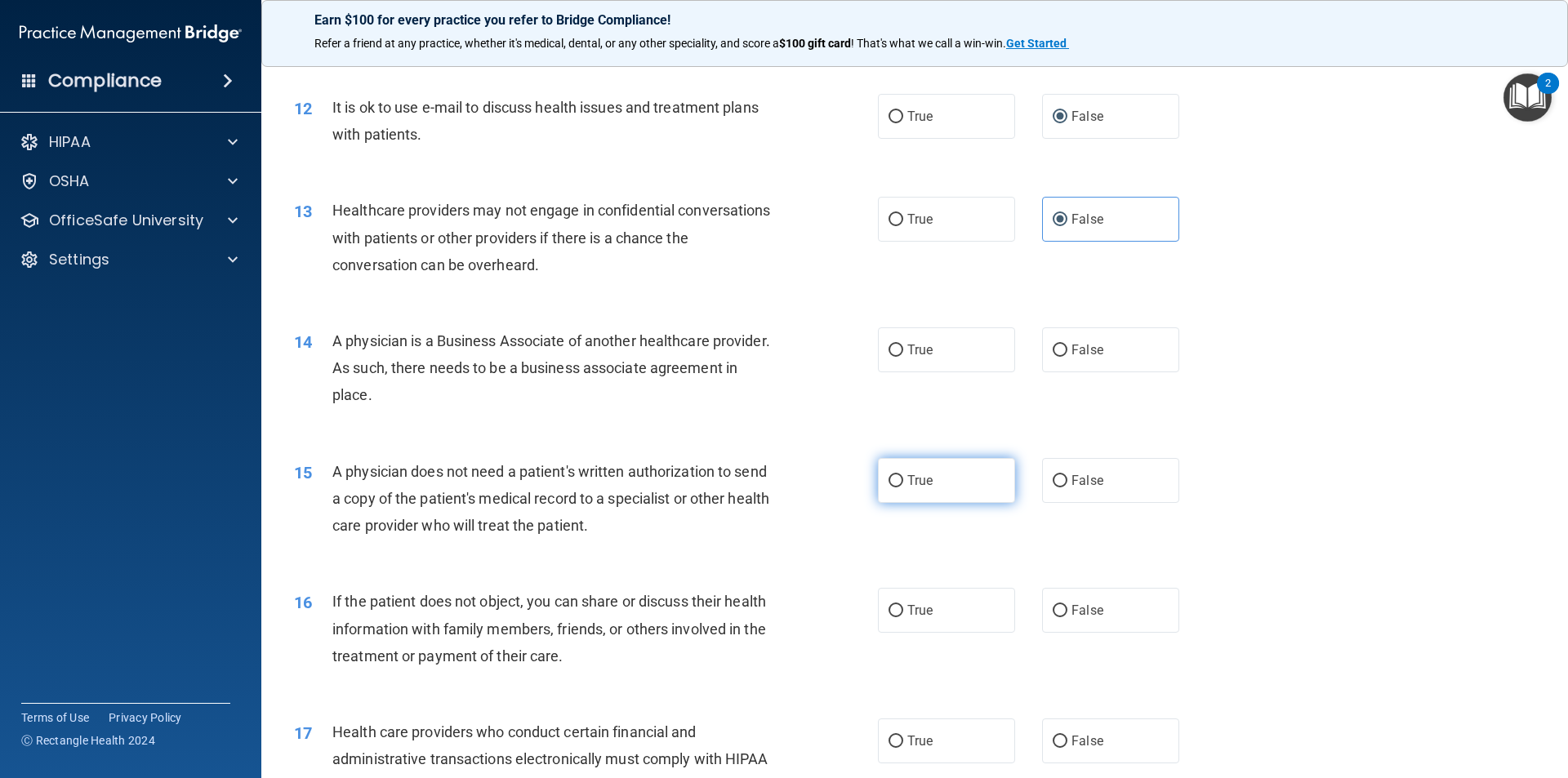
click at [903, 488] on input "True" at bounding box center [896, 481] width 15 height 12
radio input "true"
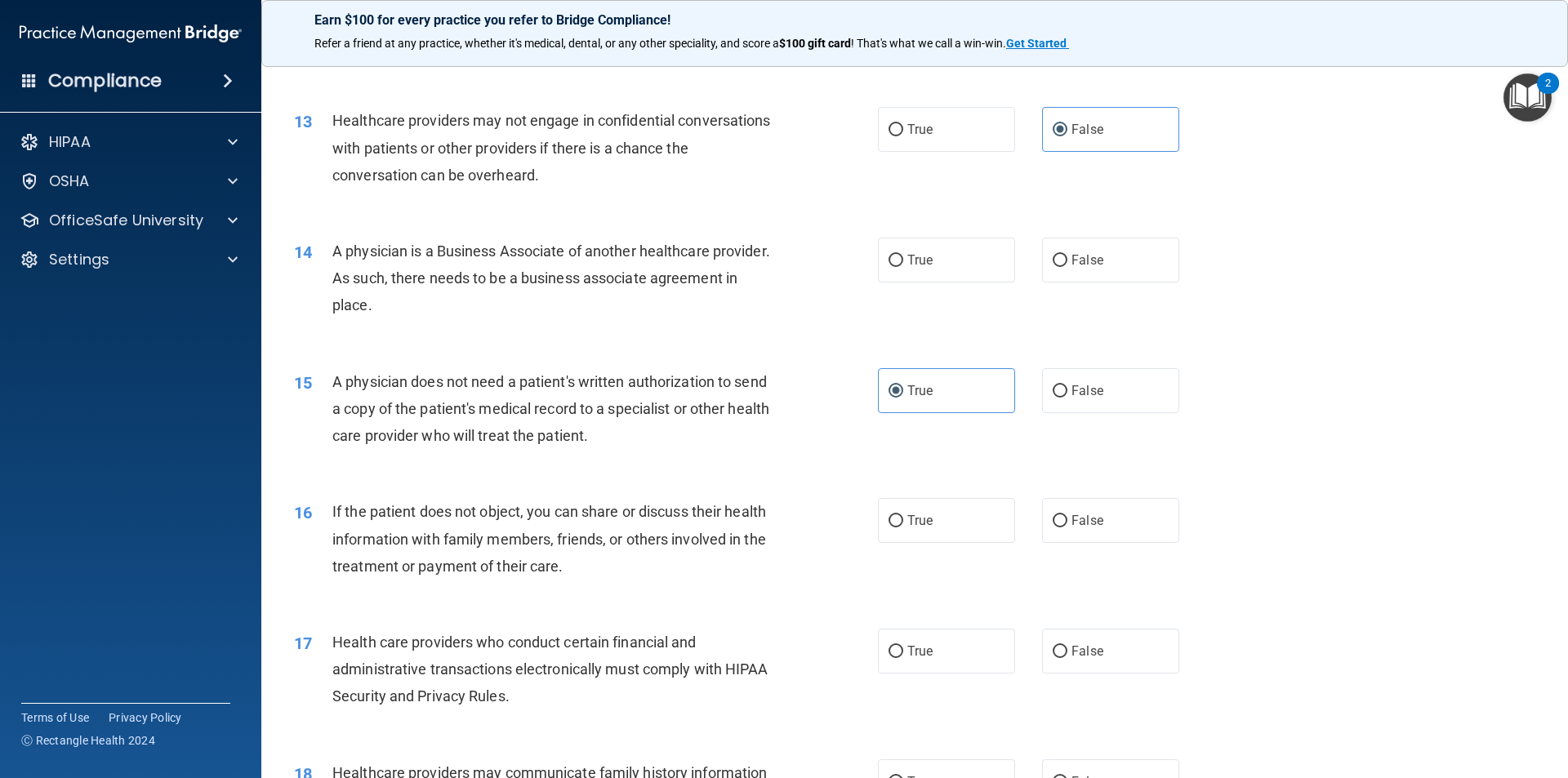
scroll to position [1552, 0]
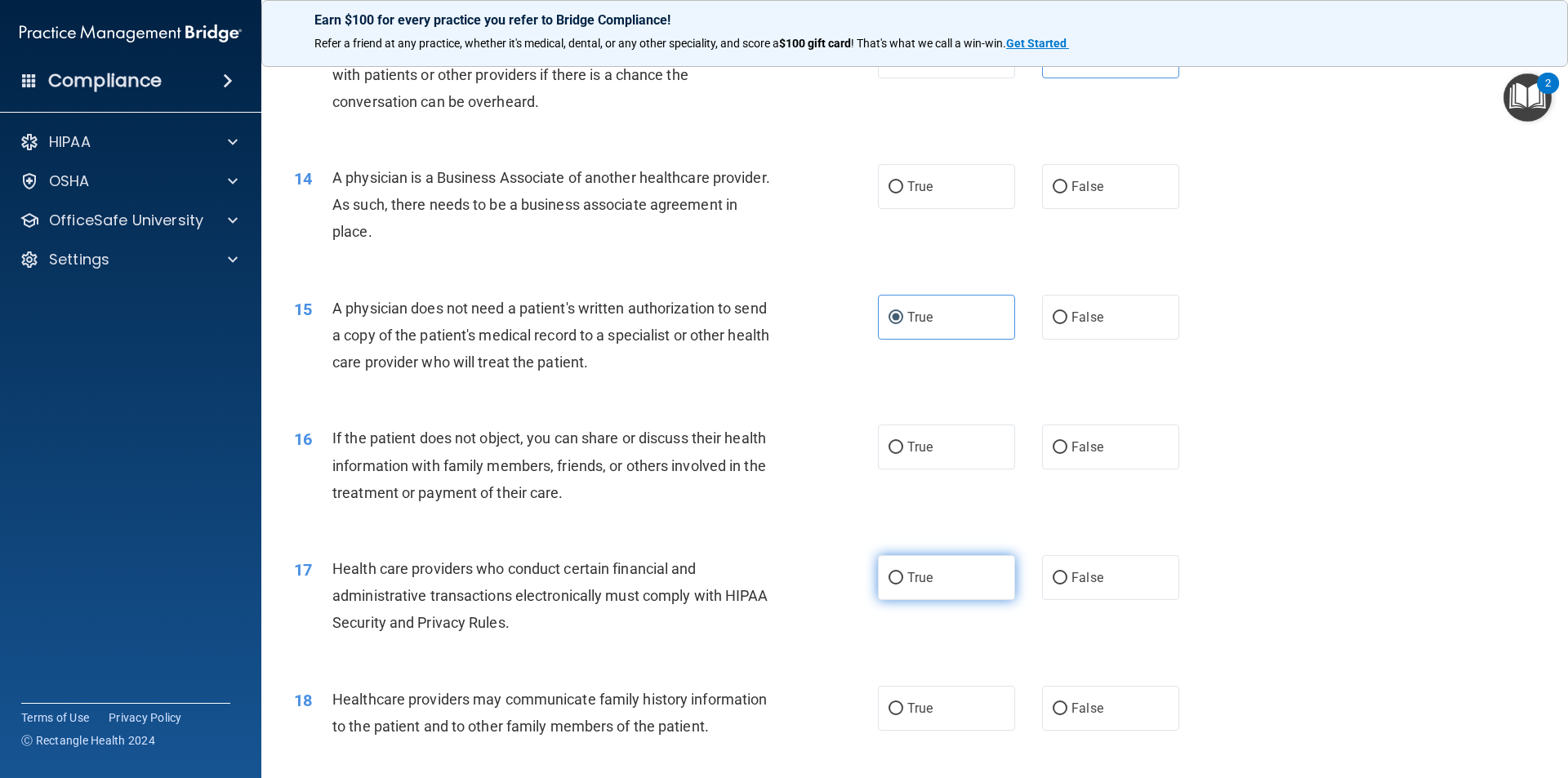
click at [939, 572] on label "True" at bounding box center [946, 578] width 137 height 45
click at [903, 573] on input "True" at bounding box center [896, 579] width 15 height 12
radio input "true"
click at [906, 473] on div "16 If the patient does not object, you can share or discuss their health inform…" at bounding box center [915, 470] width 1266 height 131
click at [921, 447] on span "True" at bounding box center [919, 447] width 25 height 15
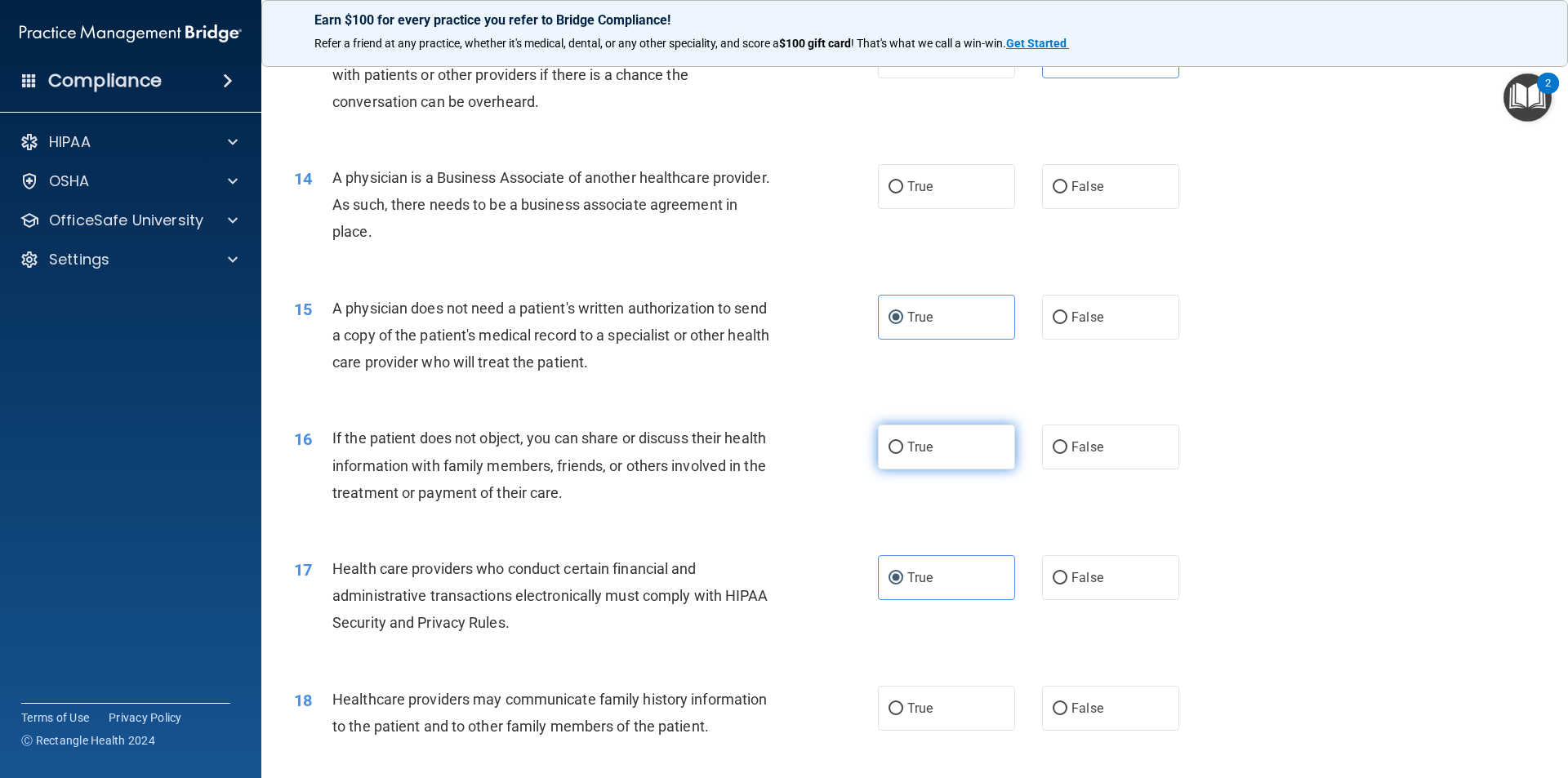
click at [903, 447] on input "True" at bounding box center [896, 447] width 15 height 12
radio input "true"
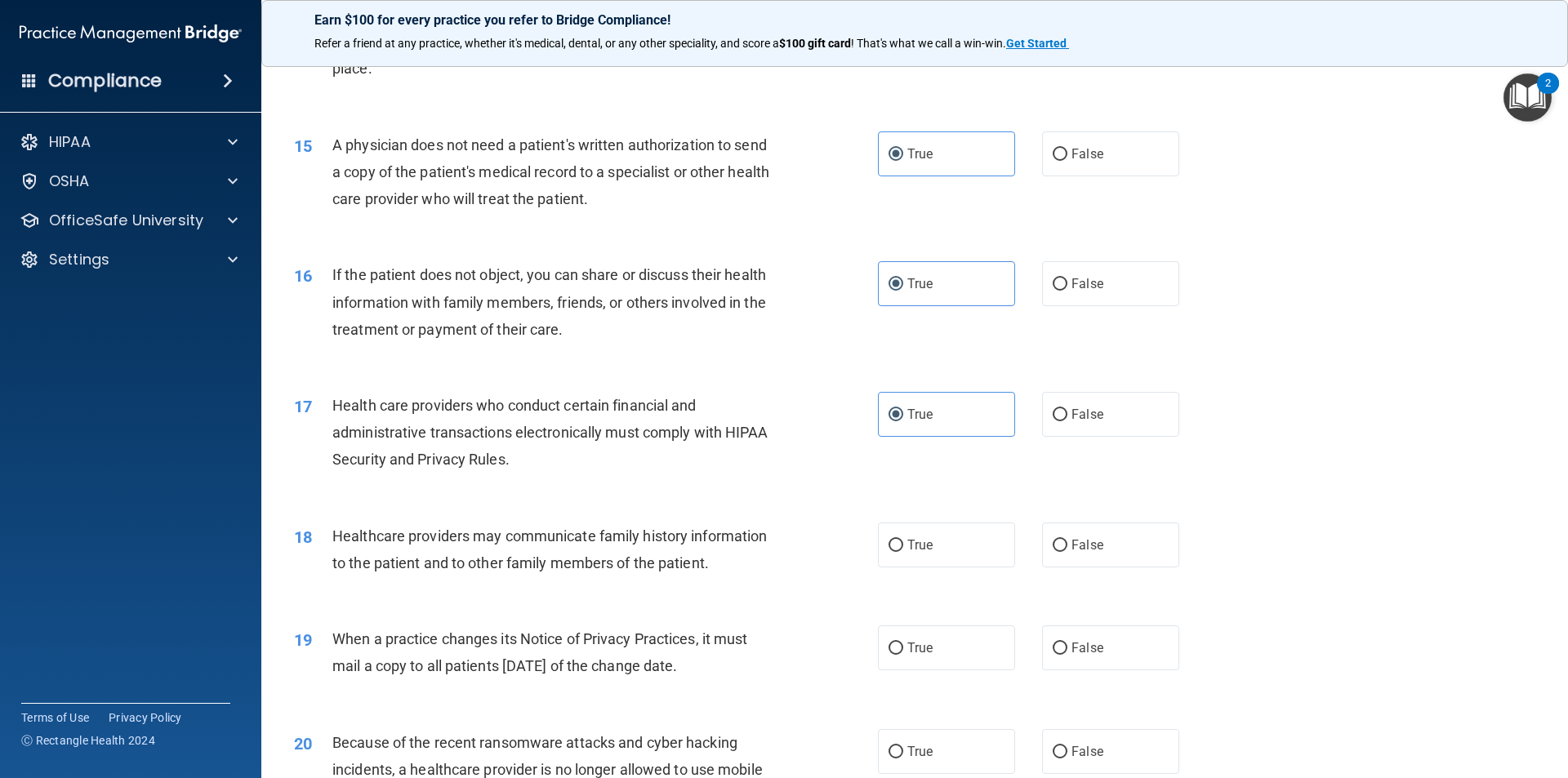
scroll to position [1796, 0]
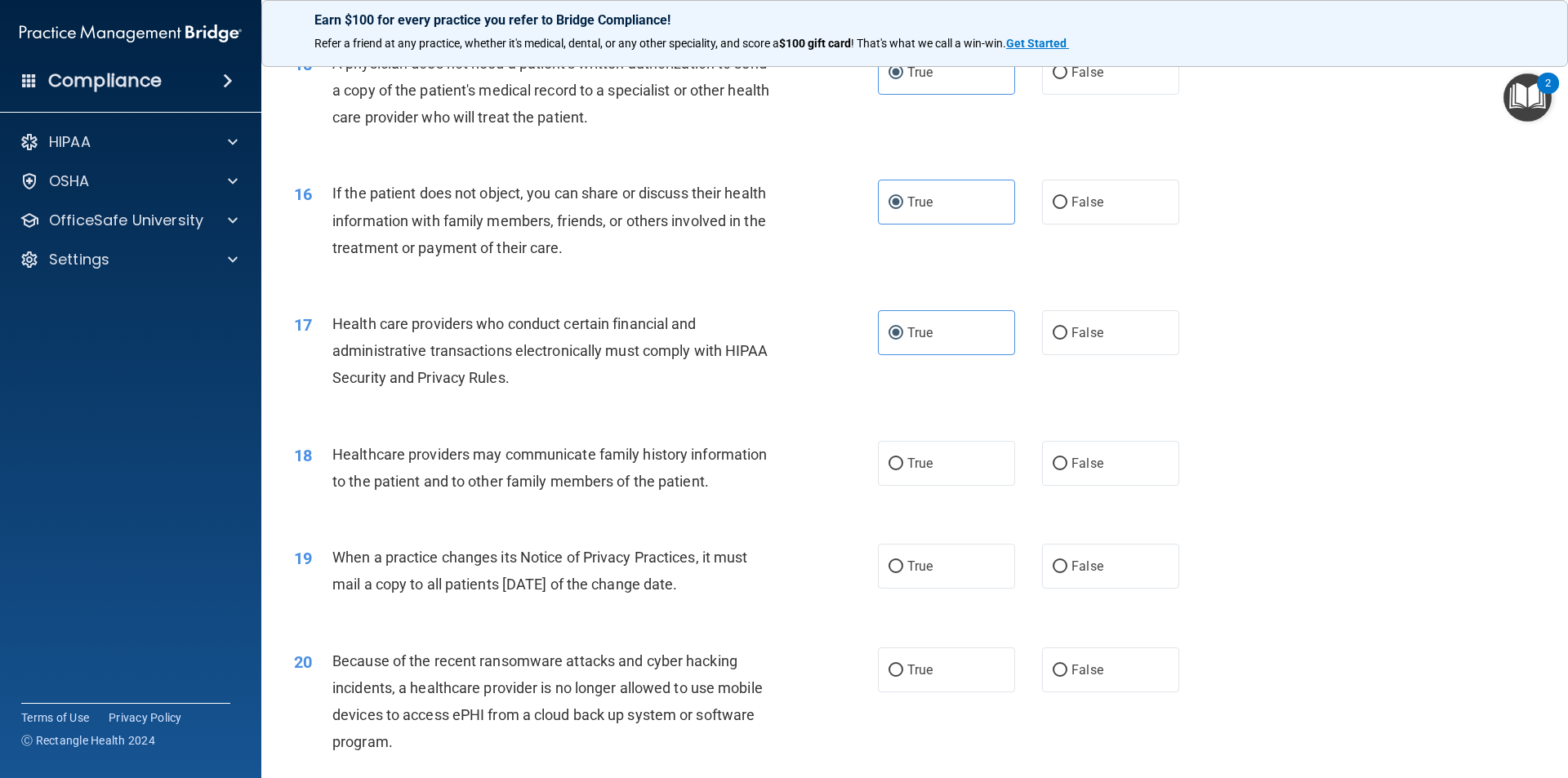
drag, startPoint x: 1057, startPoint y: 439, endPoint x: 1054, endPoint y: 448, distance: 9.5
click at [1057, 440] on div "18 Healthcare providers may communicate family history information to the patie…" at bounding box center [915, 472] width 1266 height 103
click at [1055, 465] on input "False" at bounding box center [1060, 464] width 15 height 12
radio input "true"
click at [1118, 562] on label "False" at bounding box center [1110, 566] width 137 height 45
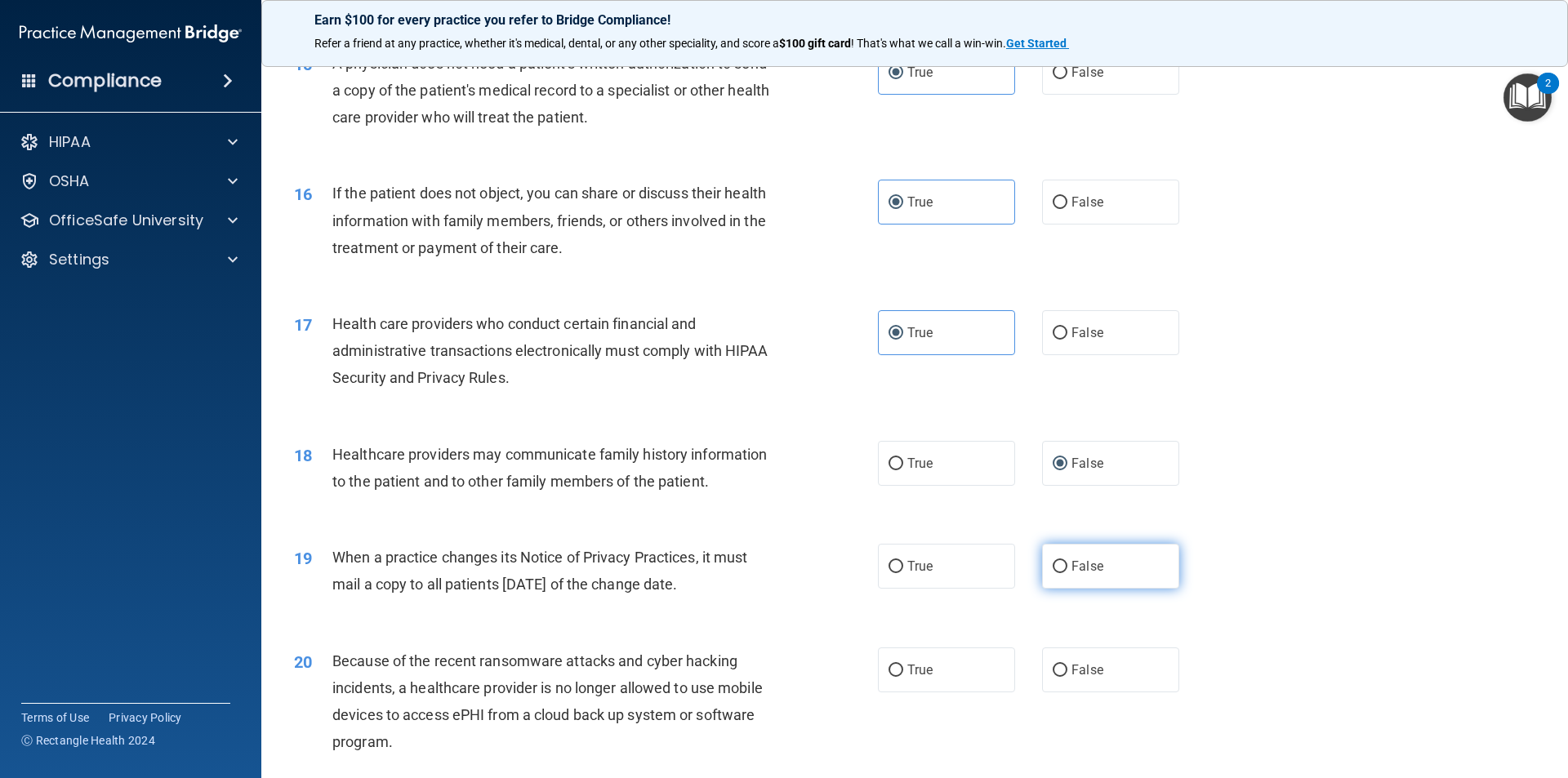
click at [1067, 562] on input "False" at bounding box center [1060, 567] width 15 height 12
radio input "true"
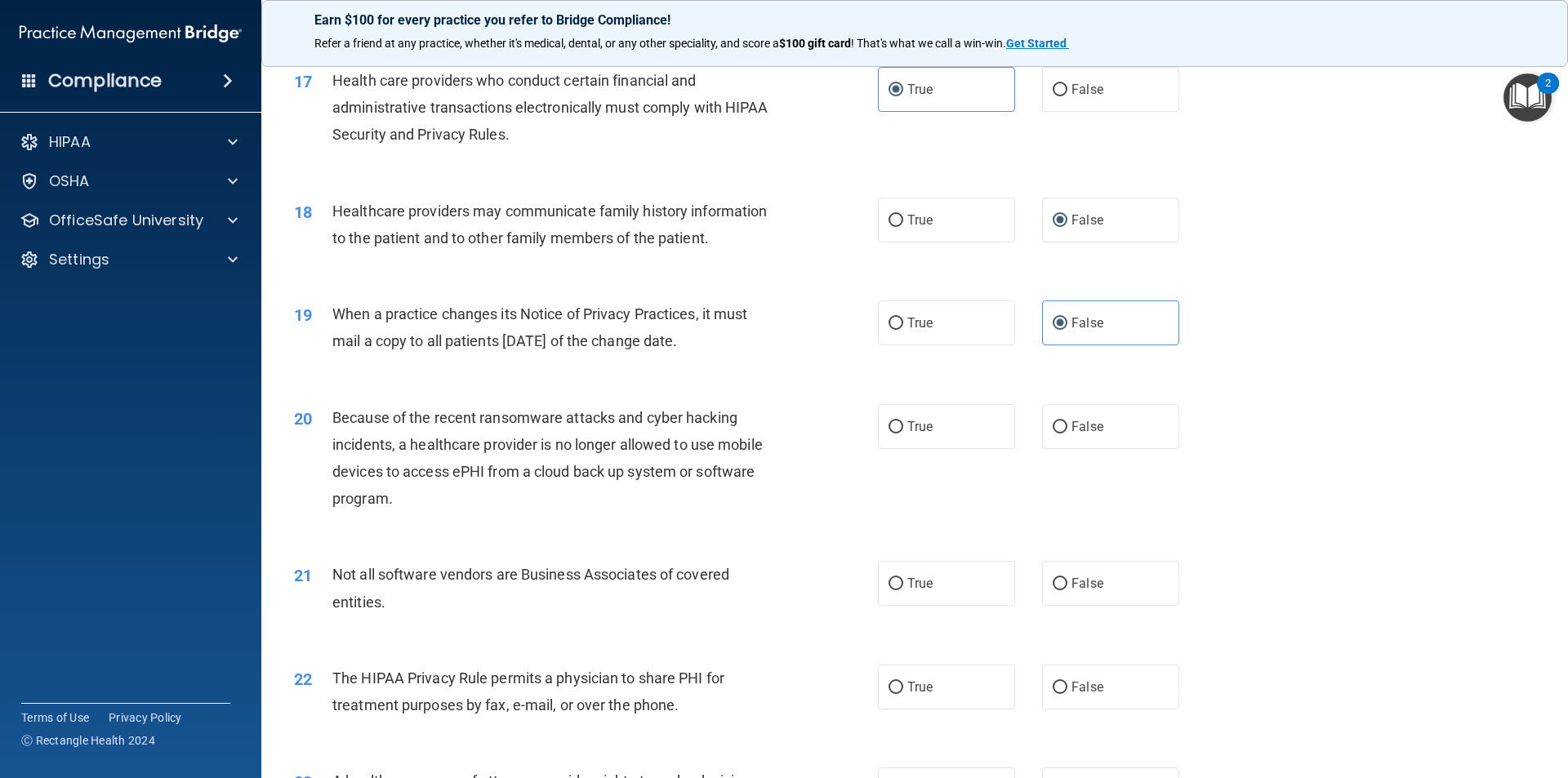
scroll to position [2041, 0]
click at [1077, 435] on label "False" at bounding box center [1110, 425] width 137 height 45
click at [1067, 432] on input "False" at bounding box center [1060, 426] width 15 height 12
radio input "true"
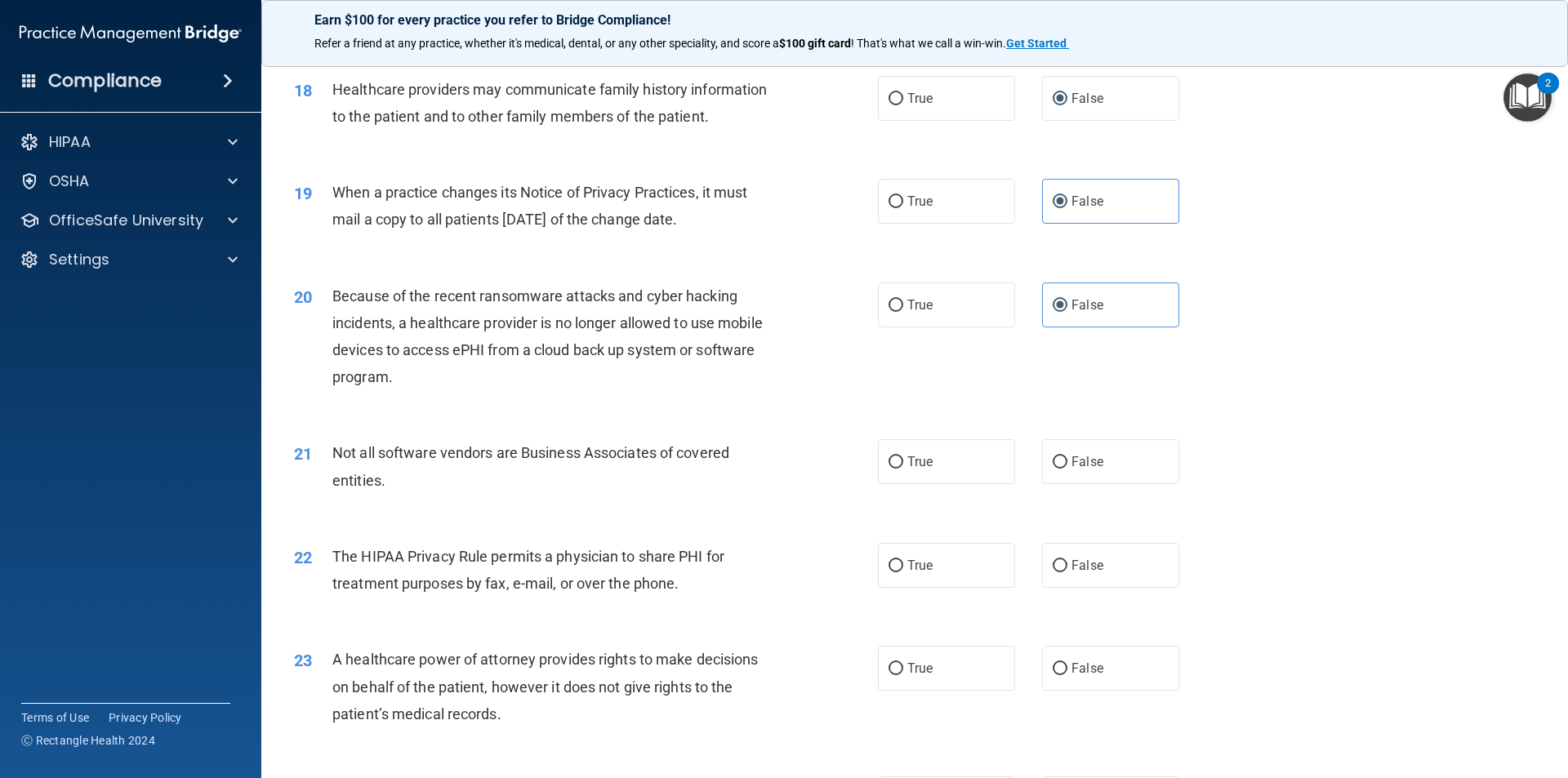
scroll to position [2287, 0]
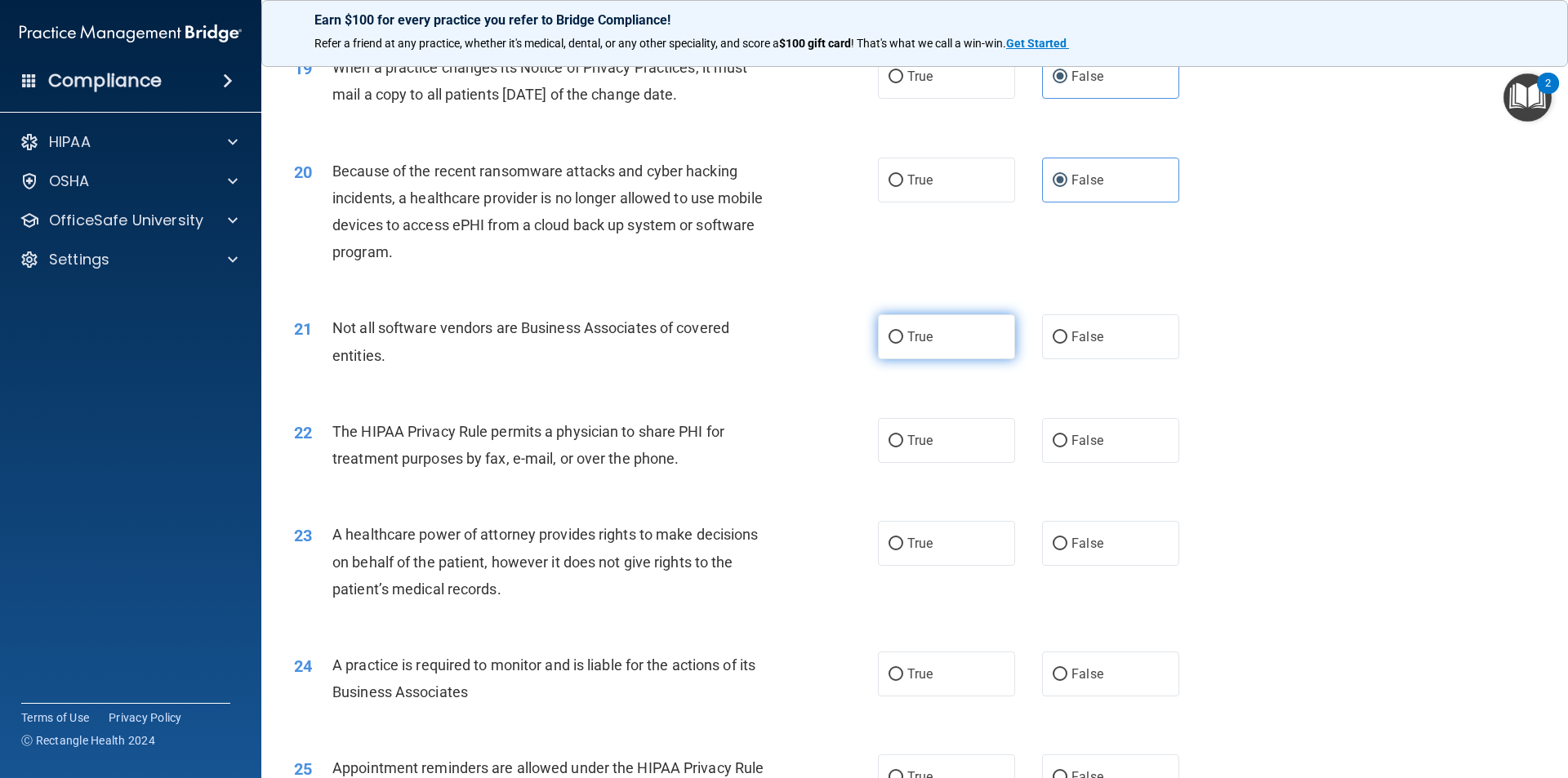
click at [930, 326] on label "True" at bounding box center [946, 337] width 137 height 45
click at [903, 331] on input "True" at bounding box center [896, 337] width 15 height 12
radio input "true"
click at [921, 434] on span "True" at bounding box center [919, 441] width 25 height 15
click at [903, 435] on input "True" at bounding box center [896, 441] width 15 height 12
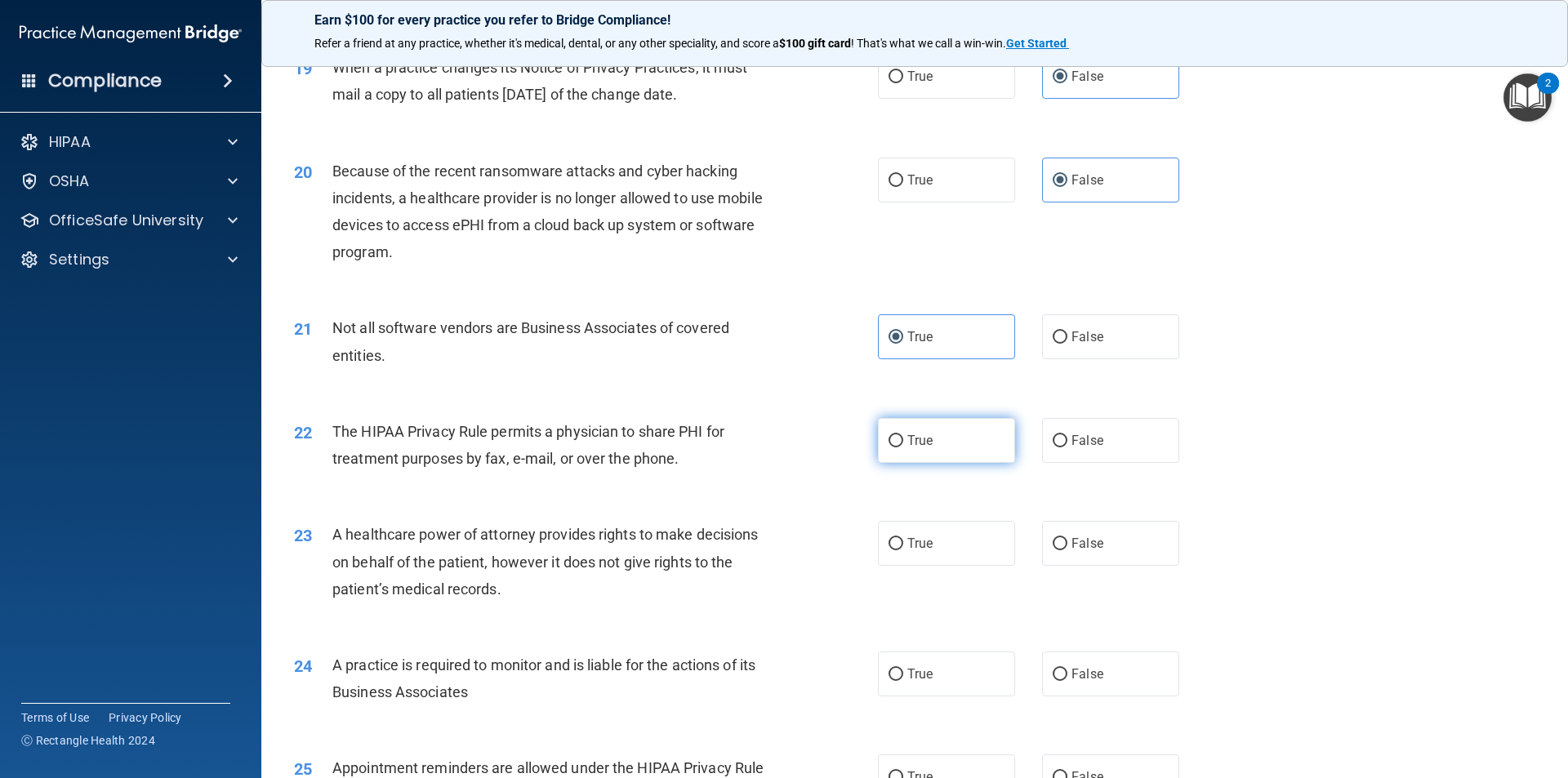
radio input "true"
click at [1072, 549] on span "False" at bounding box center [1087, 544] width 32 height 15
click at [1067, 549] on input "False" at bounding box center [1060, 544] width 15 height 12
radio input "true"
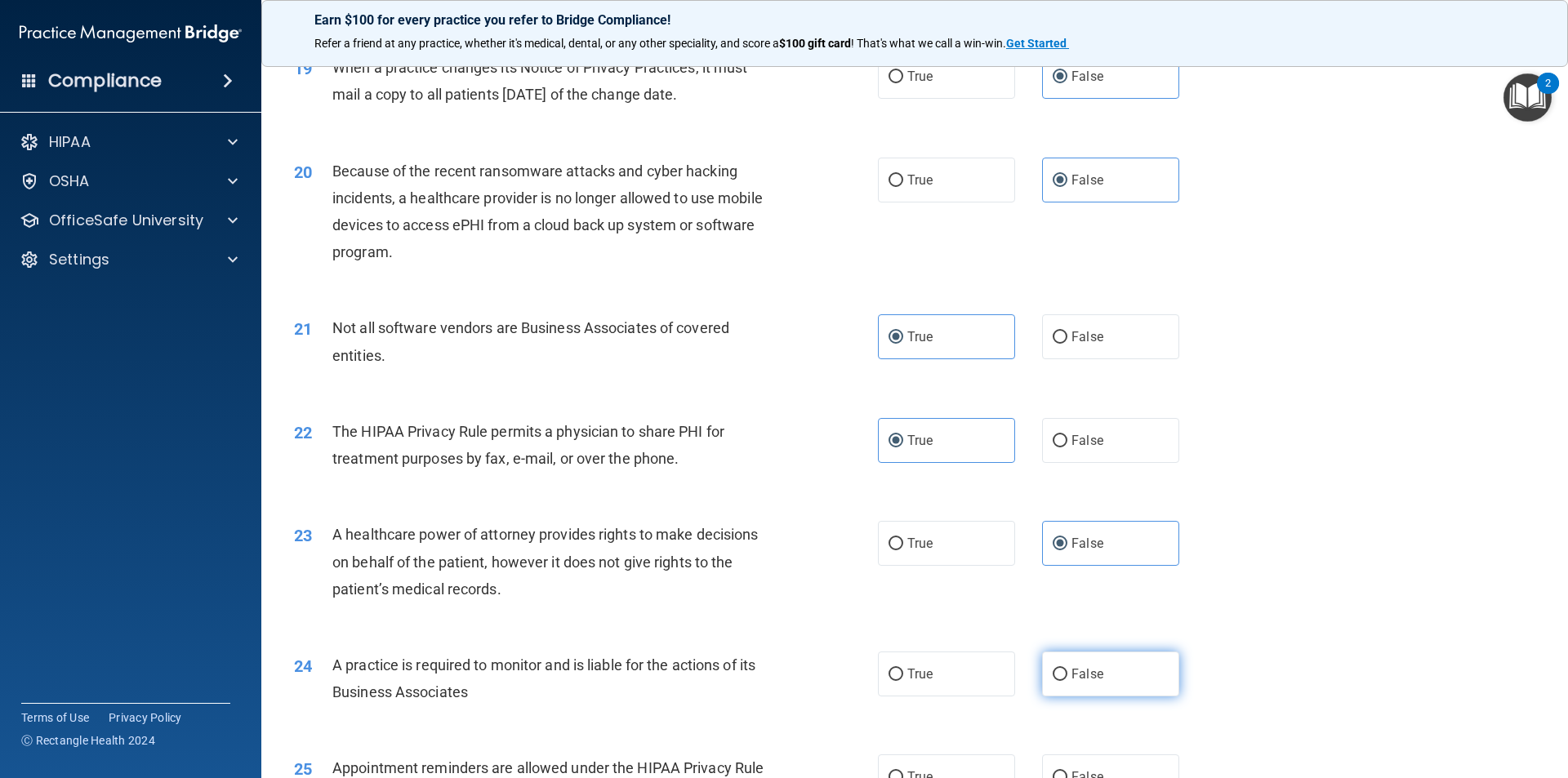
click at [1055, 658] on label "False" at bounding box center [1110, 674] width 137 height 45
click at [1055, 669] on input "False" at bounding box center [1060, 675] width 15 height 12
radio input "true"
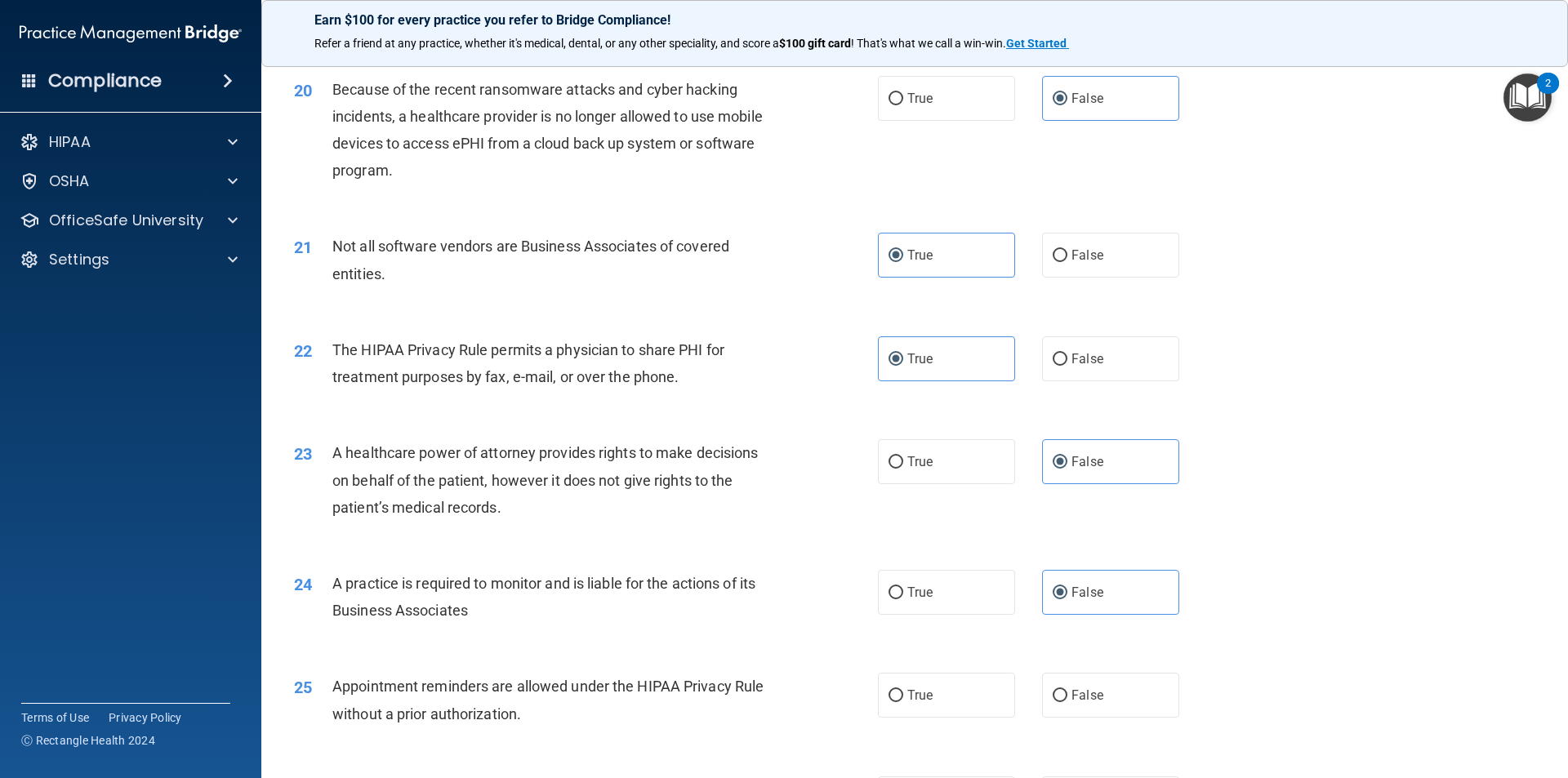
scroll to position [2450, 0]
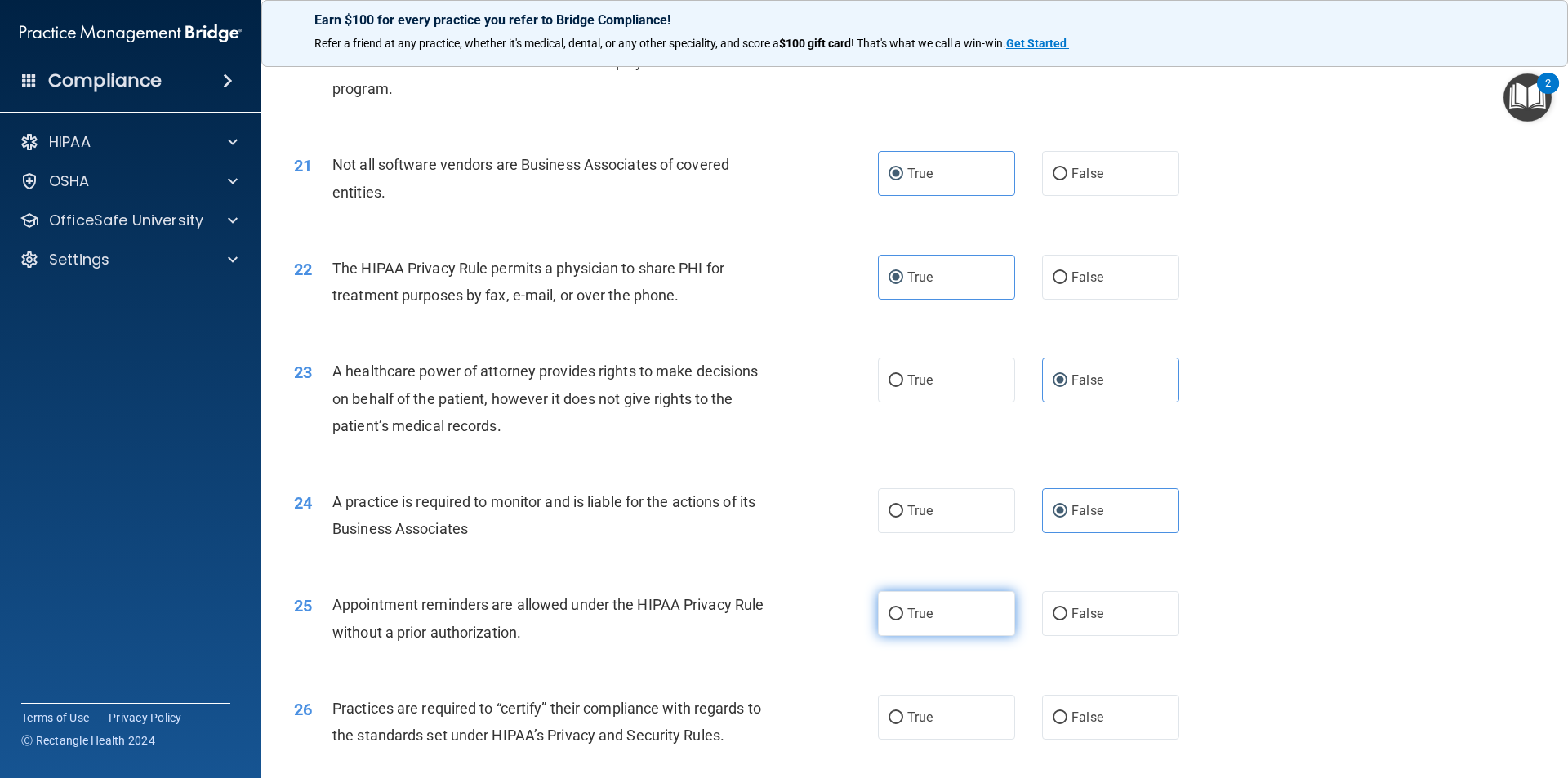
click at [918, 613] on span "True" at bounding box center [919, 614] width 25 height 15
click at [903, 613] on input "True" at bounding box center [896, 614] width 15 height 12
radio input "true"
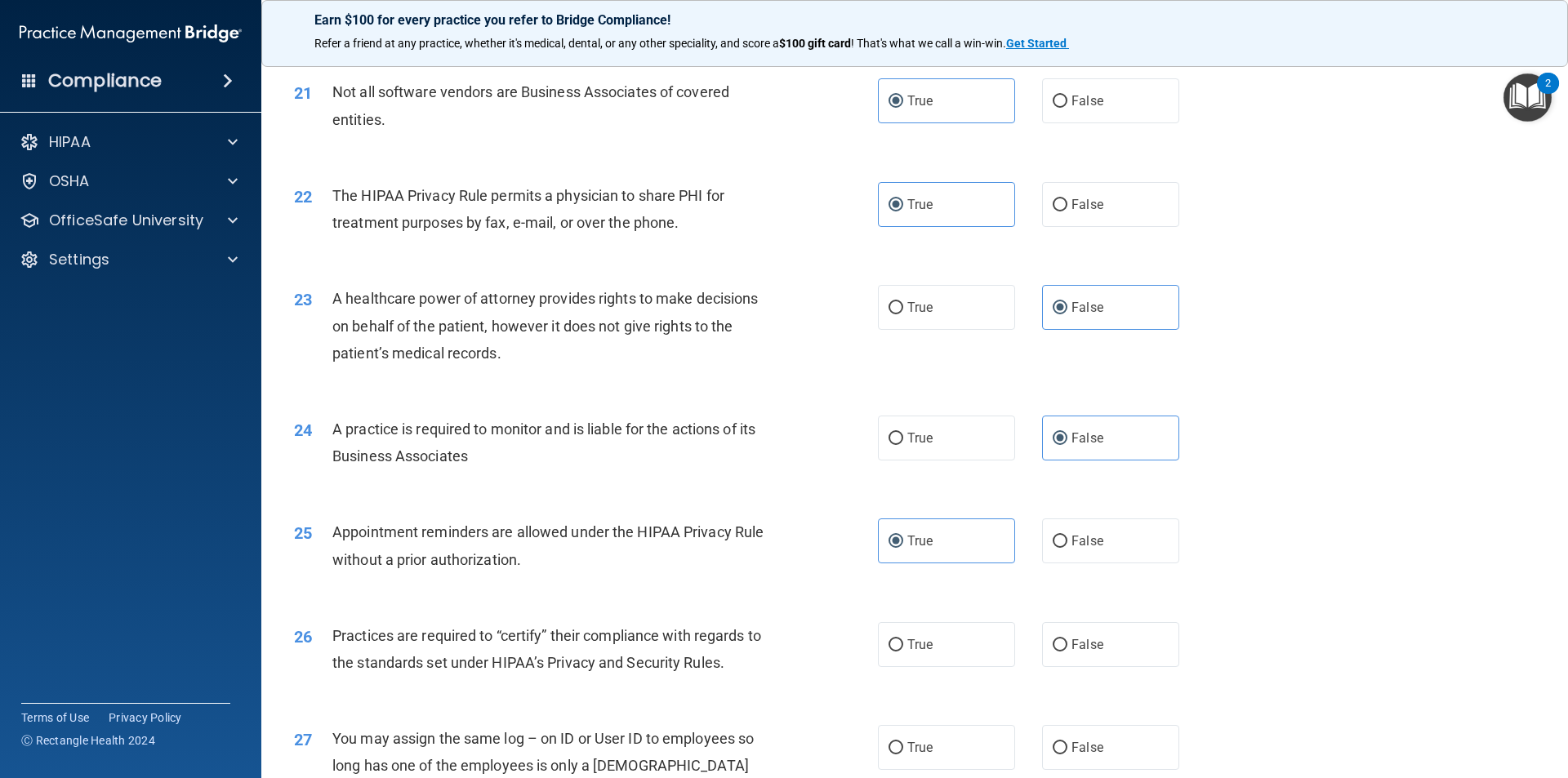
scroll to position [2613, 0]
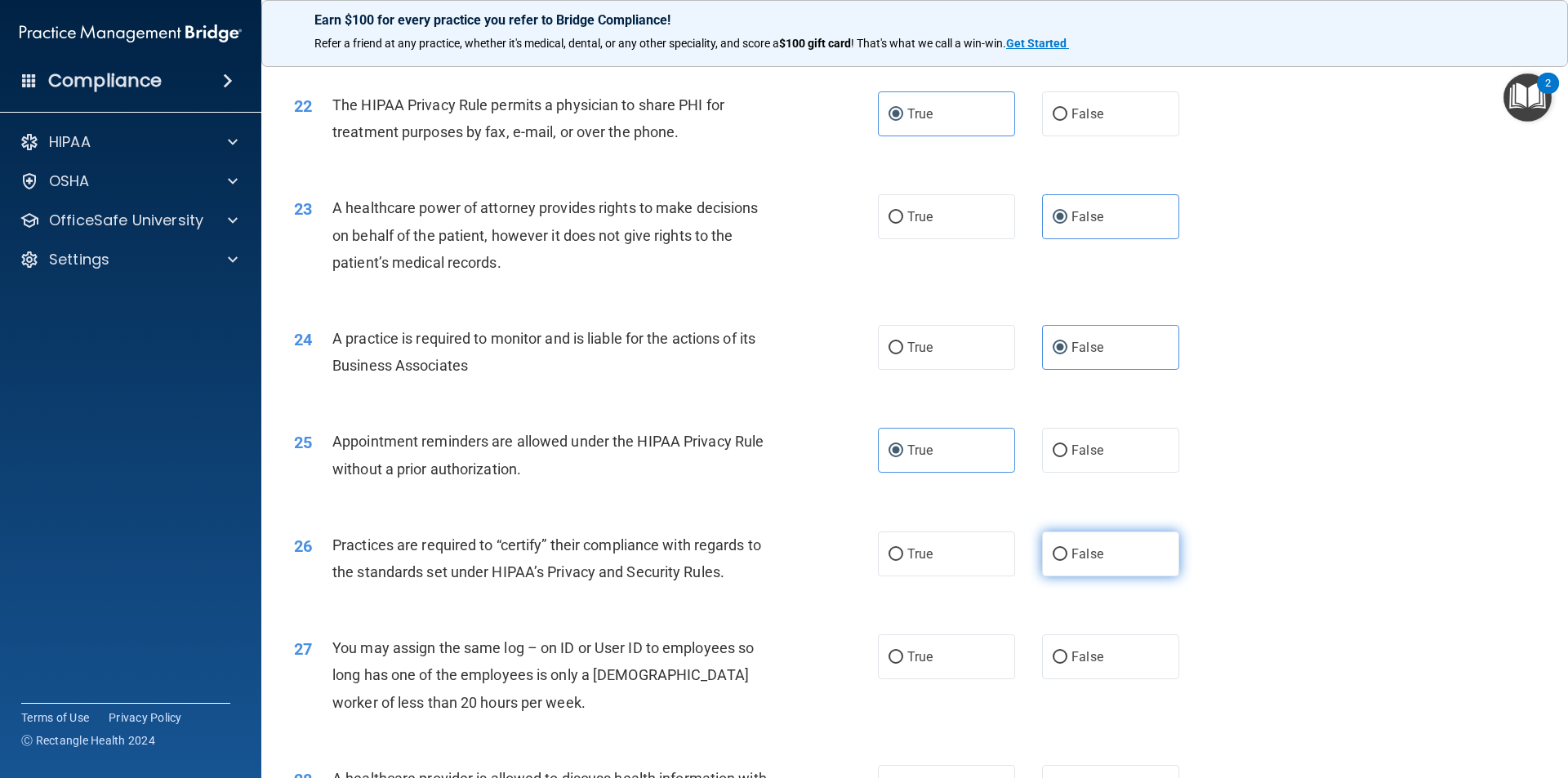
click at [1125, 553] on label "False" at bounding box center [1110, 554] width 137 height 45
click at [1067, 553] on input "False" at bounding box center [1060, 555] width 15 height 12
radio input "true"
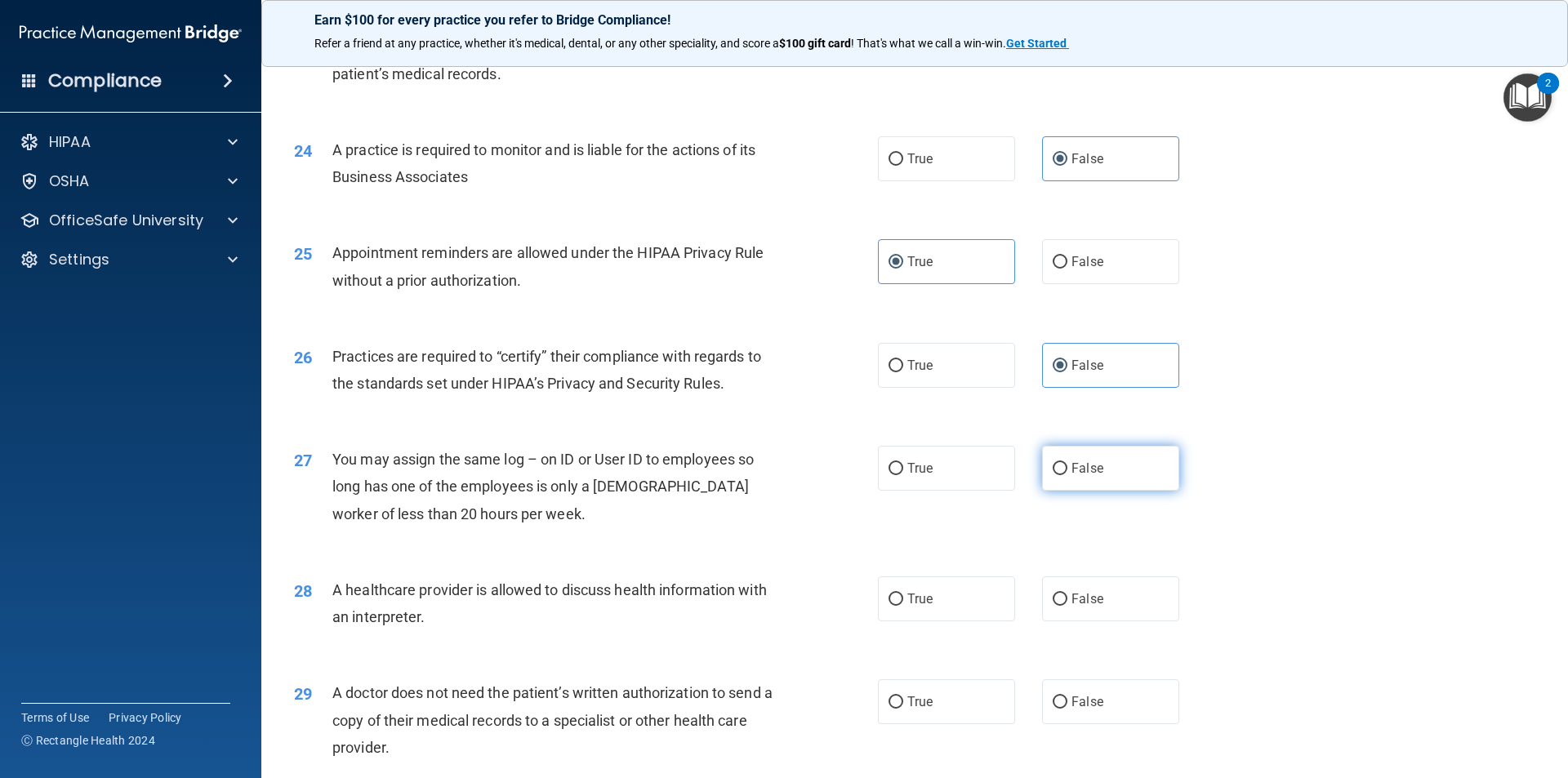
scroll to position [2858, 0]
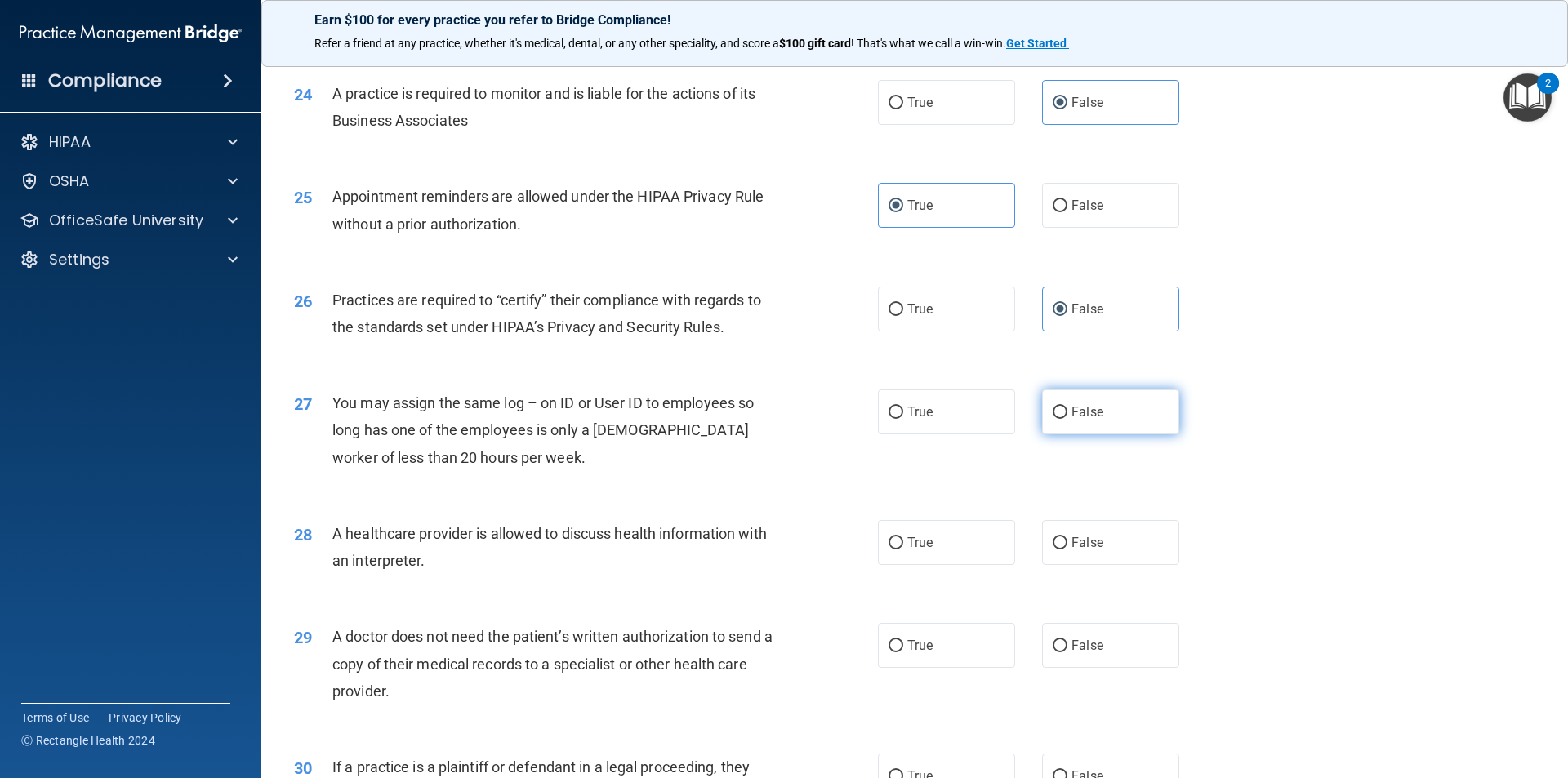
click at [1105, 423] on label "False" at bounding box center [1110, 412] width 137 height 45
click at [1067, 419] on input "False" at bounding box center [1060, 413] width 15 height 12
radio input "true"
click at [919, 560] on label "True" at bounding box center [946, 543] width 137 height 45
click at [903, 550] on input "True" at bounding box center [896, 544] width 15 height 12
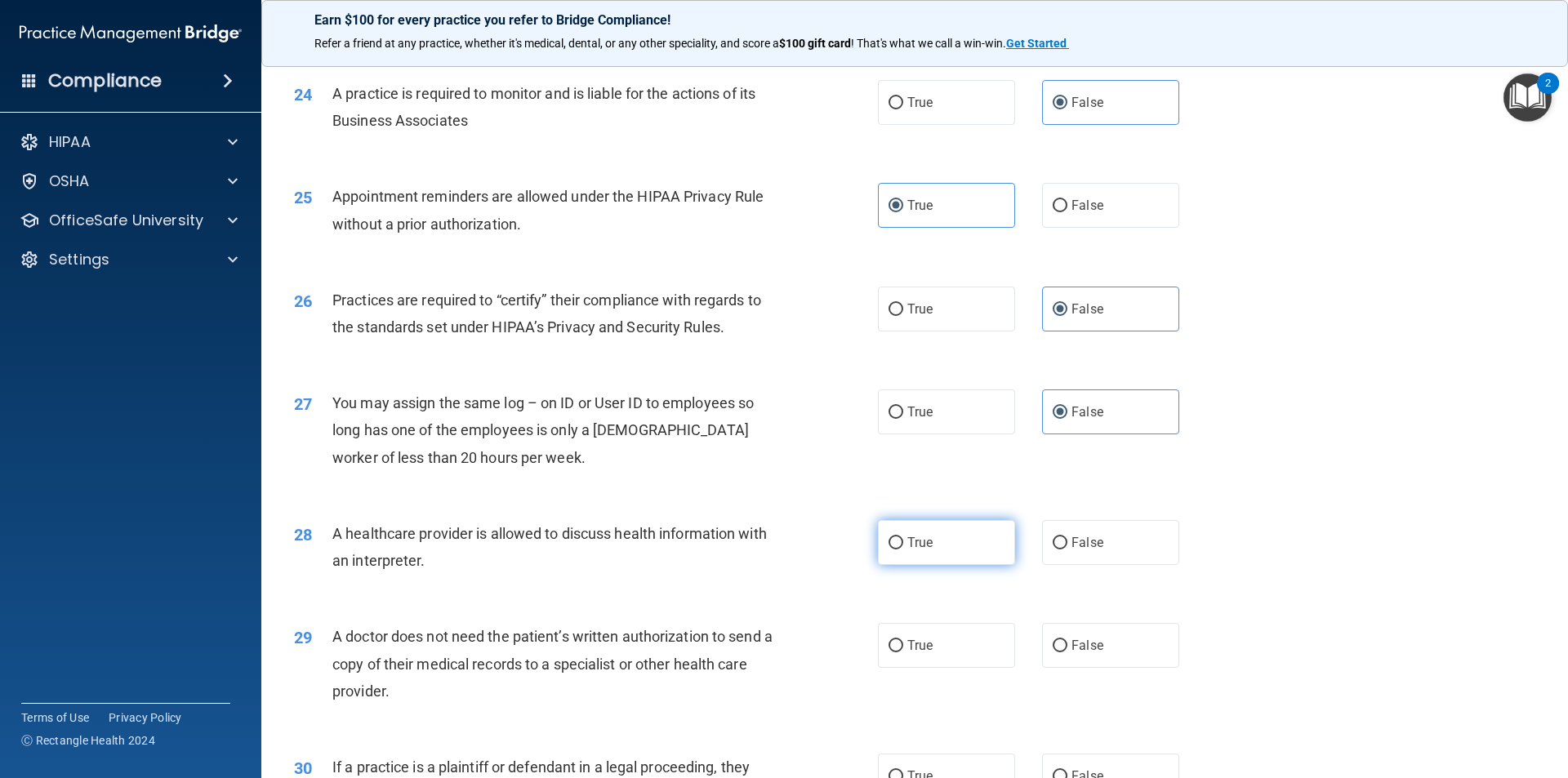
radio input "true"
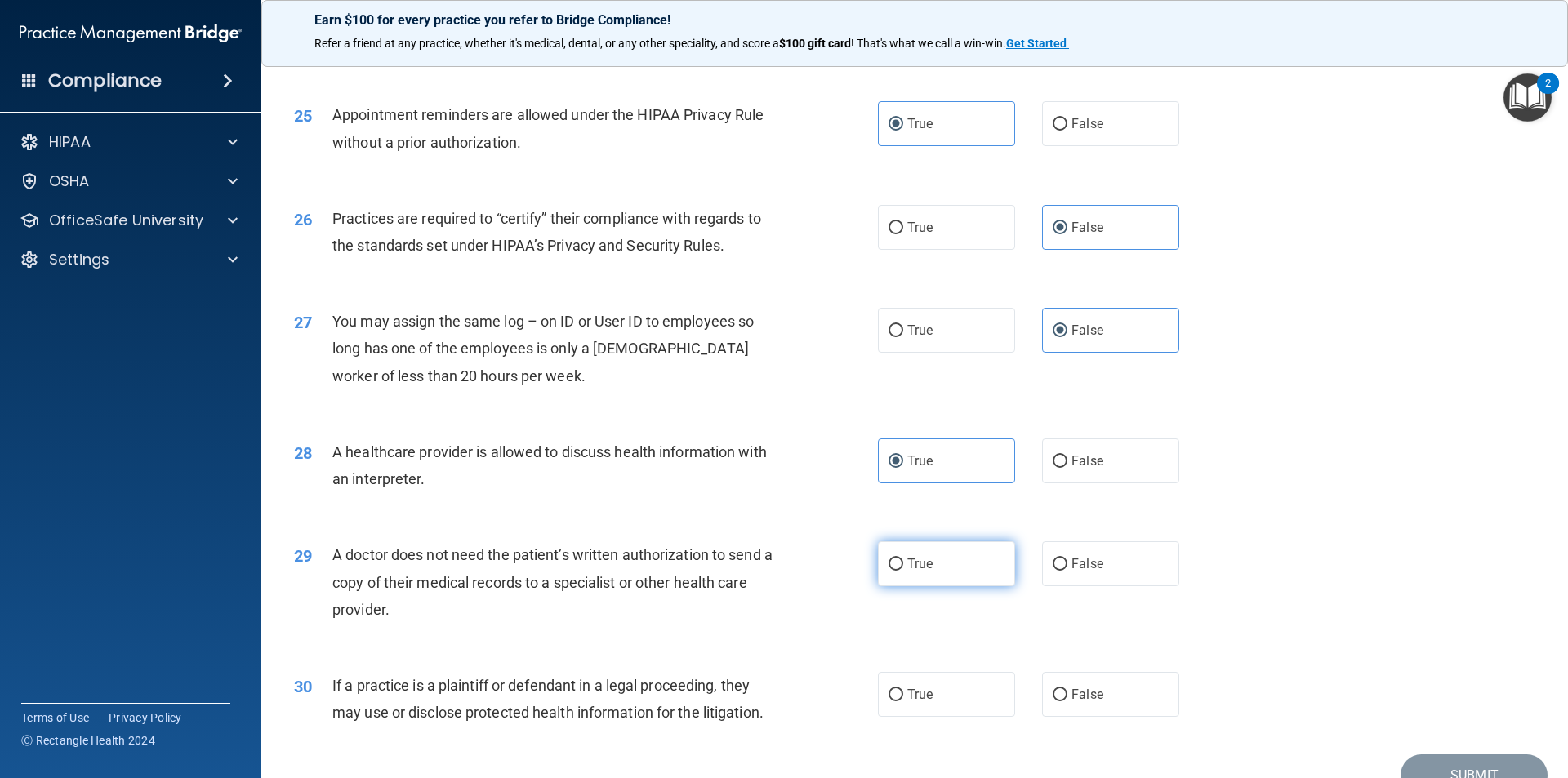
click at [907, 559] on span "True" at bounding box center [919, 564] width 25 height 15
click at [903, 559] on input "True" at bounding box center [896, 564] width 15 height 12
radio input "true"
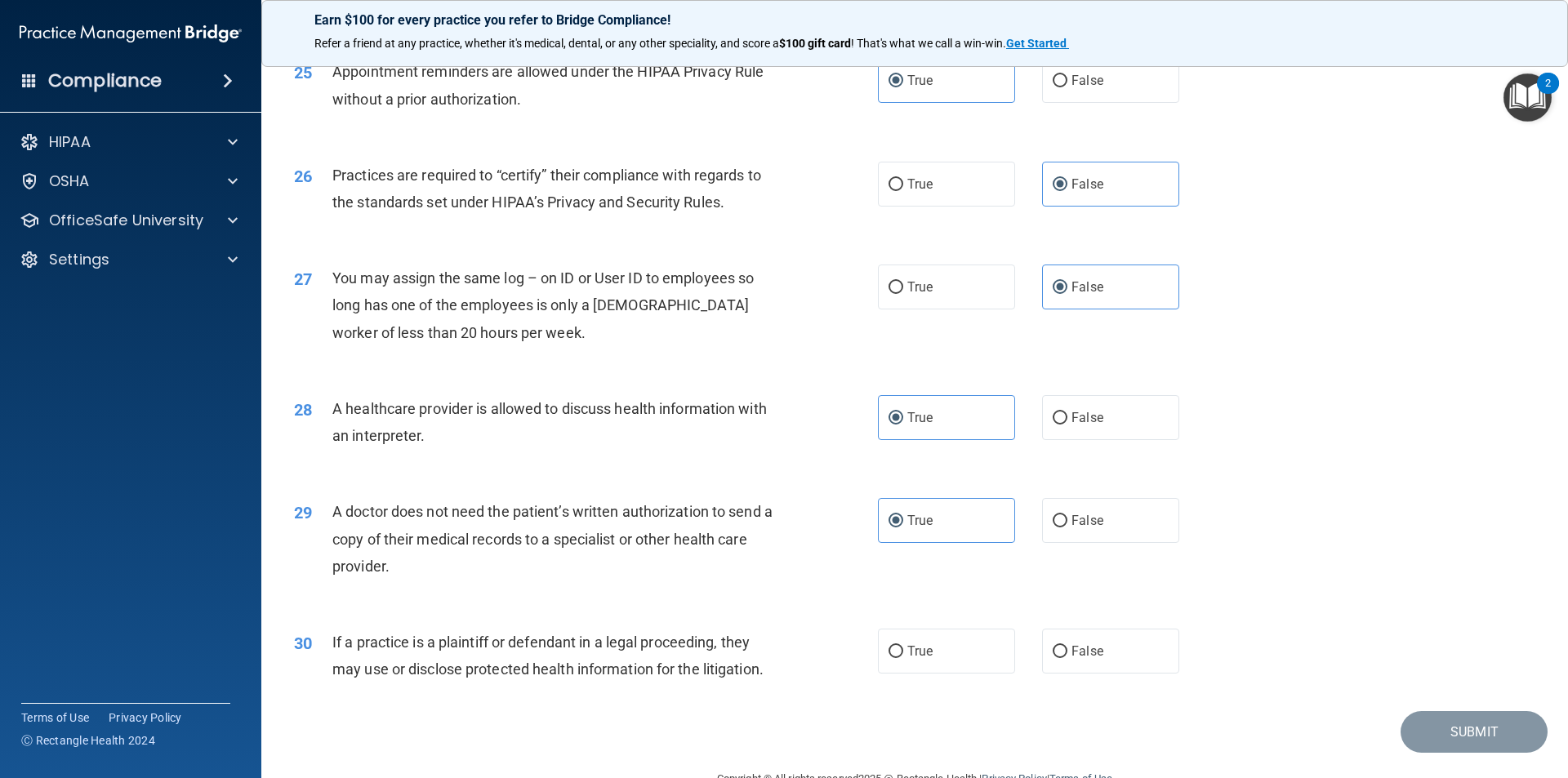
scroll to position [3023, 0]
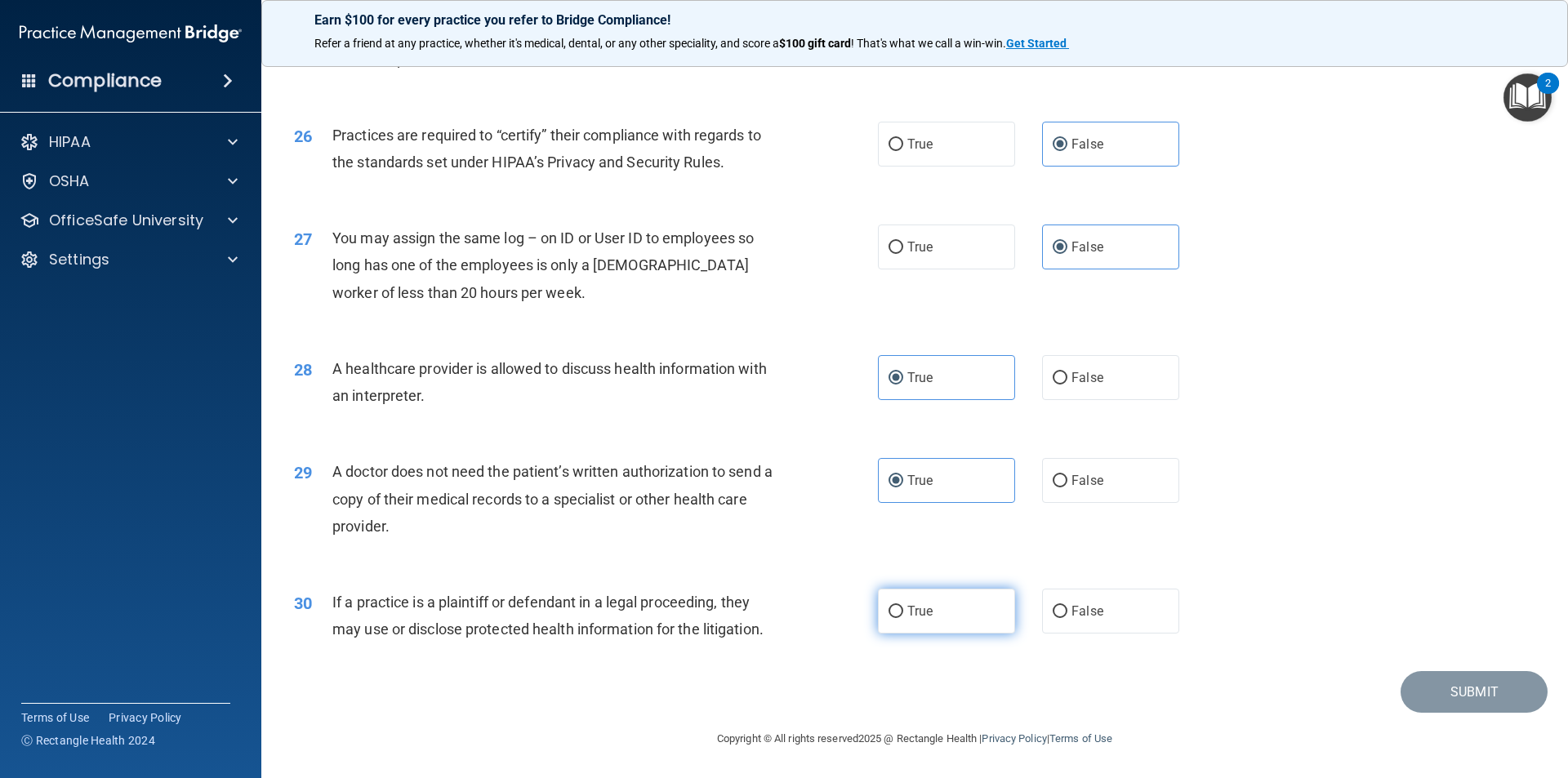
click at [940, 627] on label "True" at bounding box center [946, 611] width 137 height 45
click at [903, 618] on input "True" at bounding box center [896, 612] width 15 height 12
radio input "true"
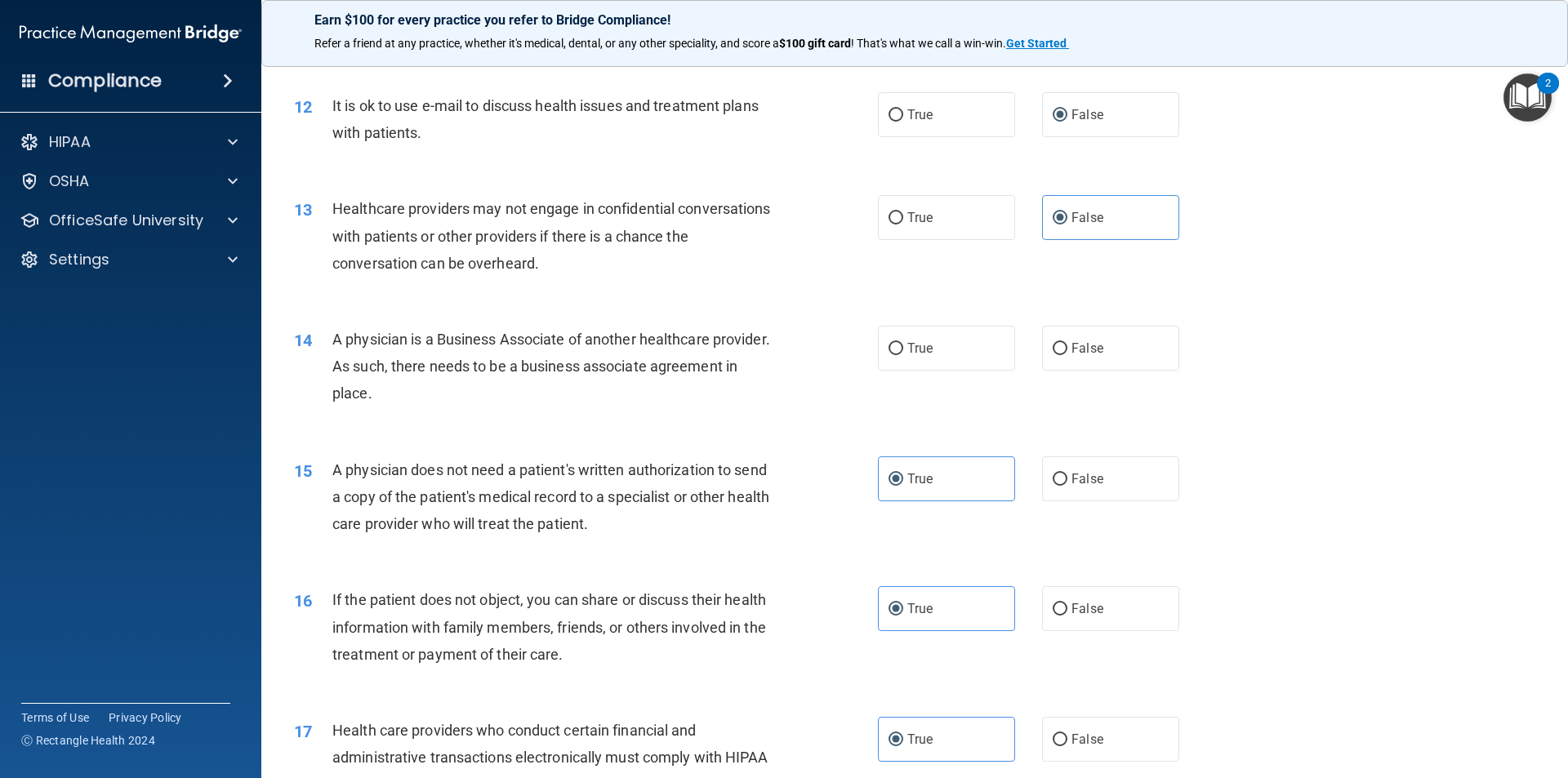
scroll to position [1308, 0]
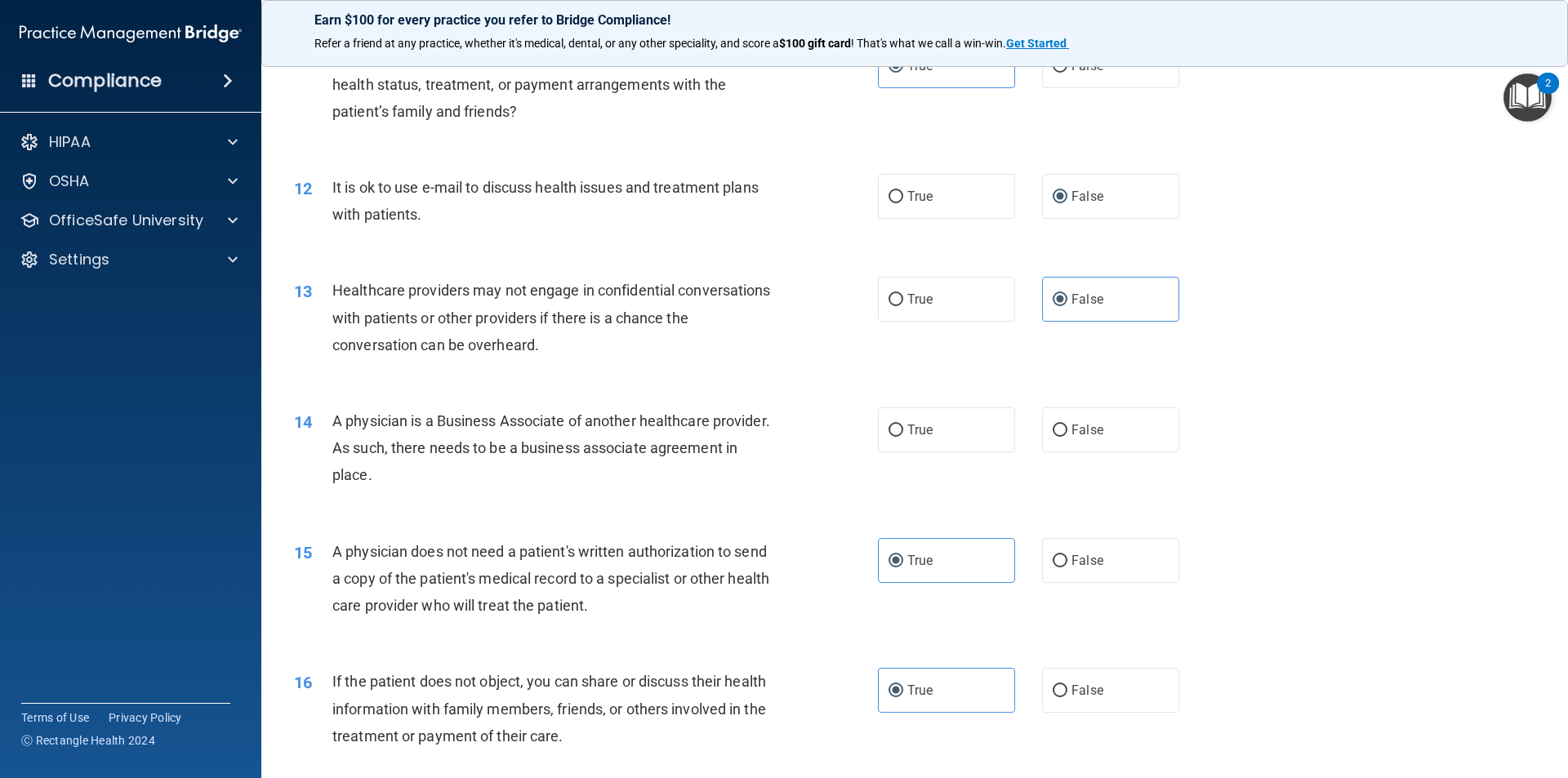
click at [1290, 692] on div "16 If the patient does not object, you can share or discuss their health inform…" at bounding box center [915, 713] width 1266 height 131
click at [889, 428] on input "True" at bounding box center [896, 430] width 15 height 12
radio input "true"
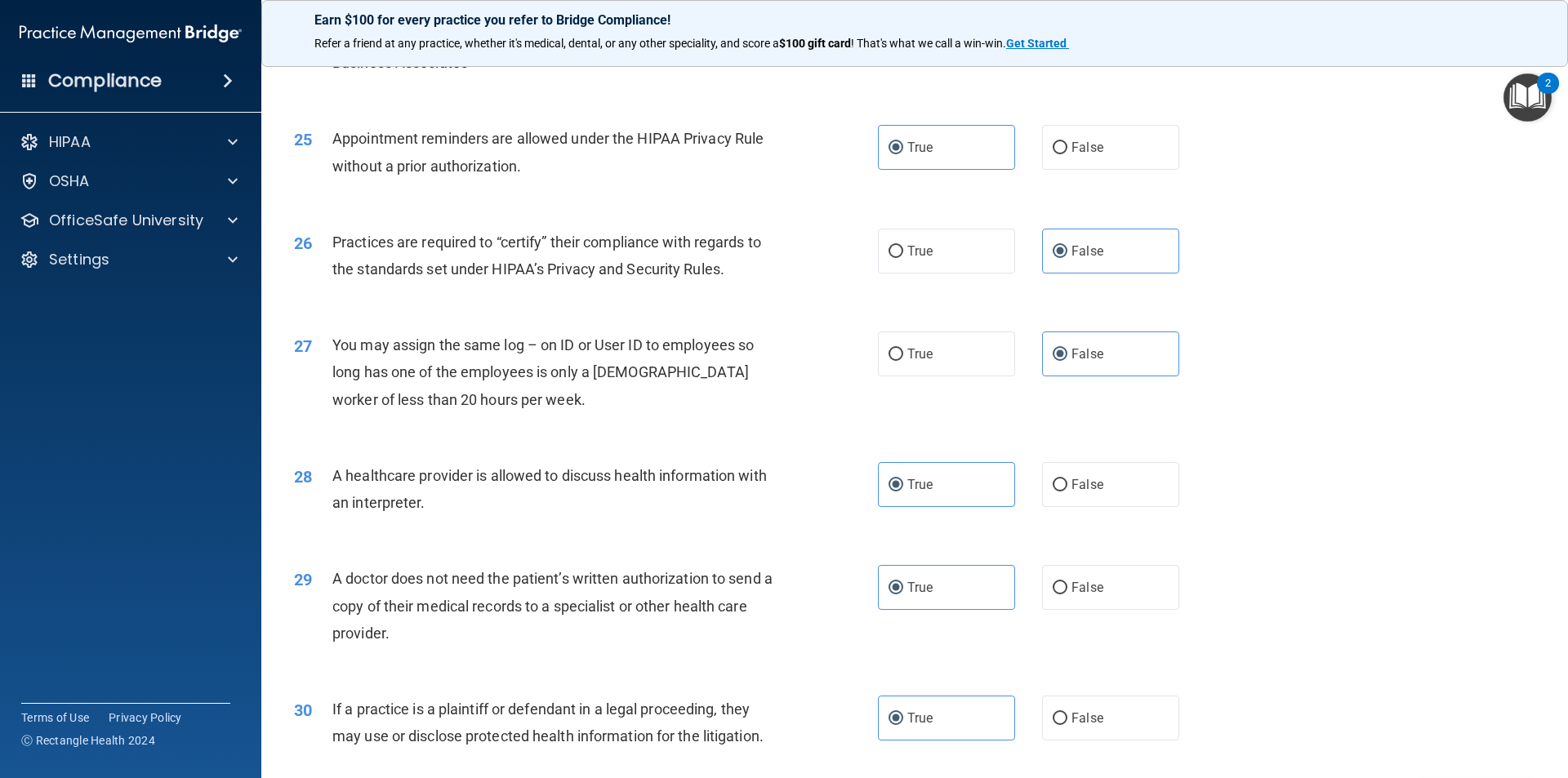
scroll to position [3023, 0]
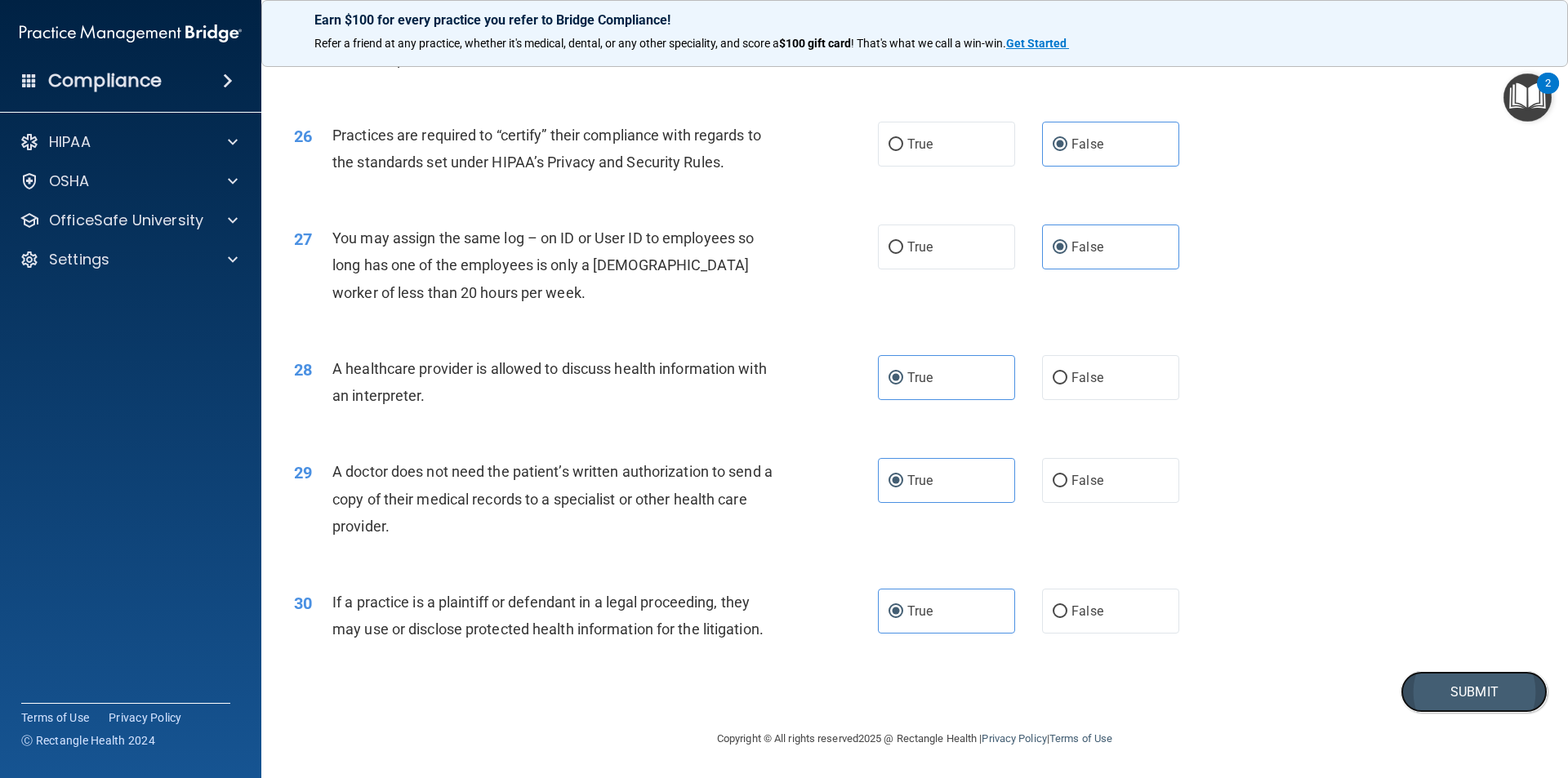
click at [1414, 690] on button "Submit" at bounding box center [1474, 692] width 147 height 41
click at [1485, 696] on button "Submit" at bounding box center [1474, 692] width 147 height 41
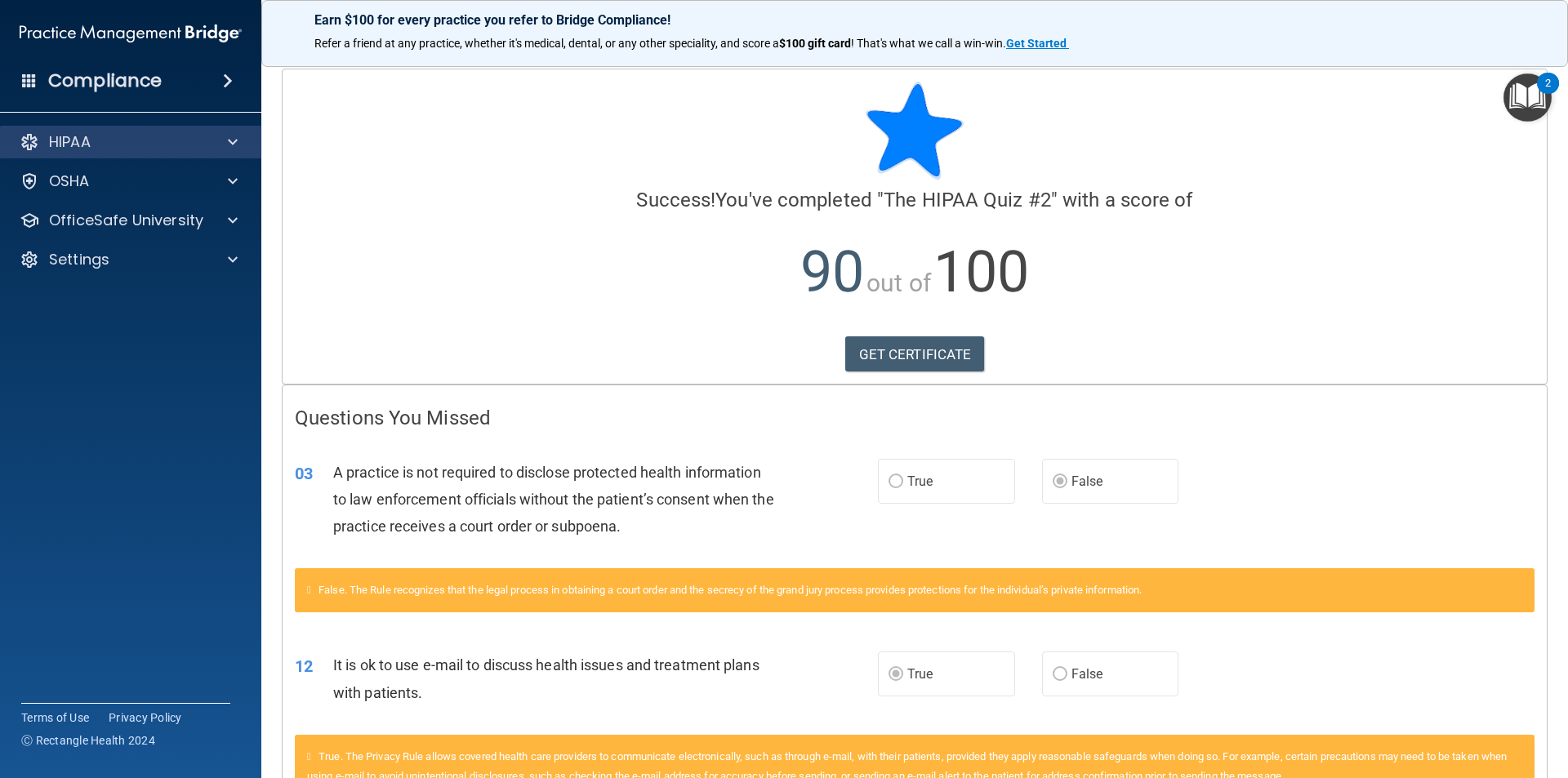
click at [166, 131] on div "HIPAA" at bounding box center [131, 142] width 262 height 33
click at [239, 131] on div "HIPAA" at bounding box center [131, 142] width 262 height 33
click at [240, 143] on div at bounding box center [230, 142] width 41 height 20
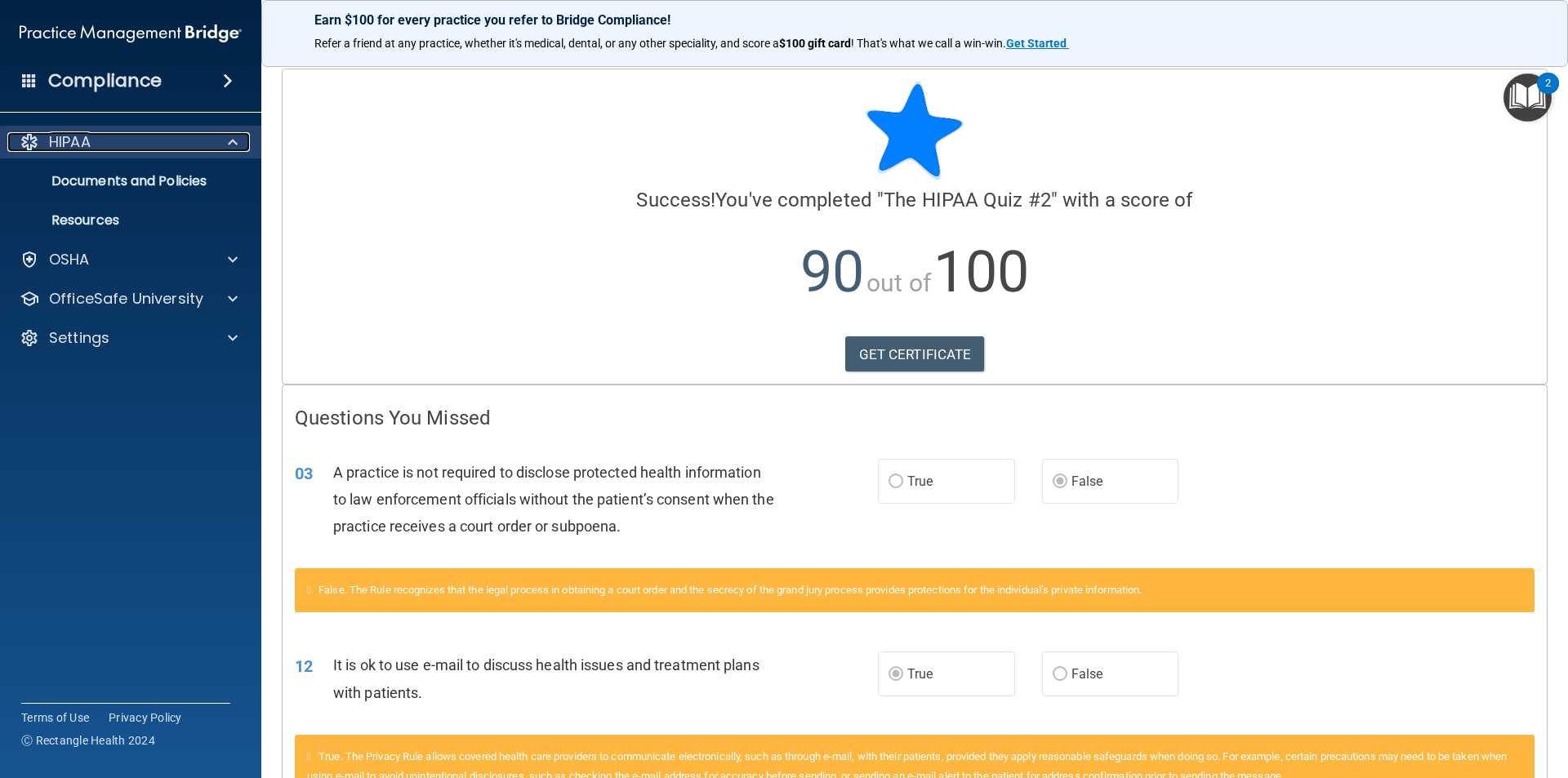
click at [240, 143] on div at bounding box center [230, 142] width 41 height 20
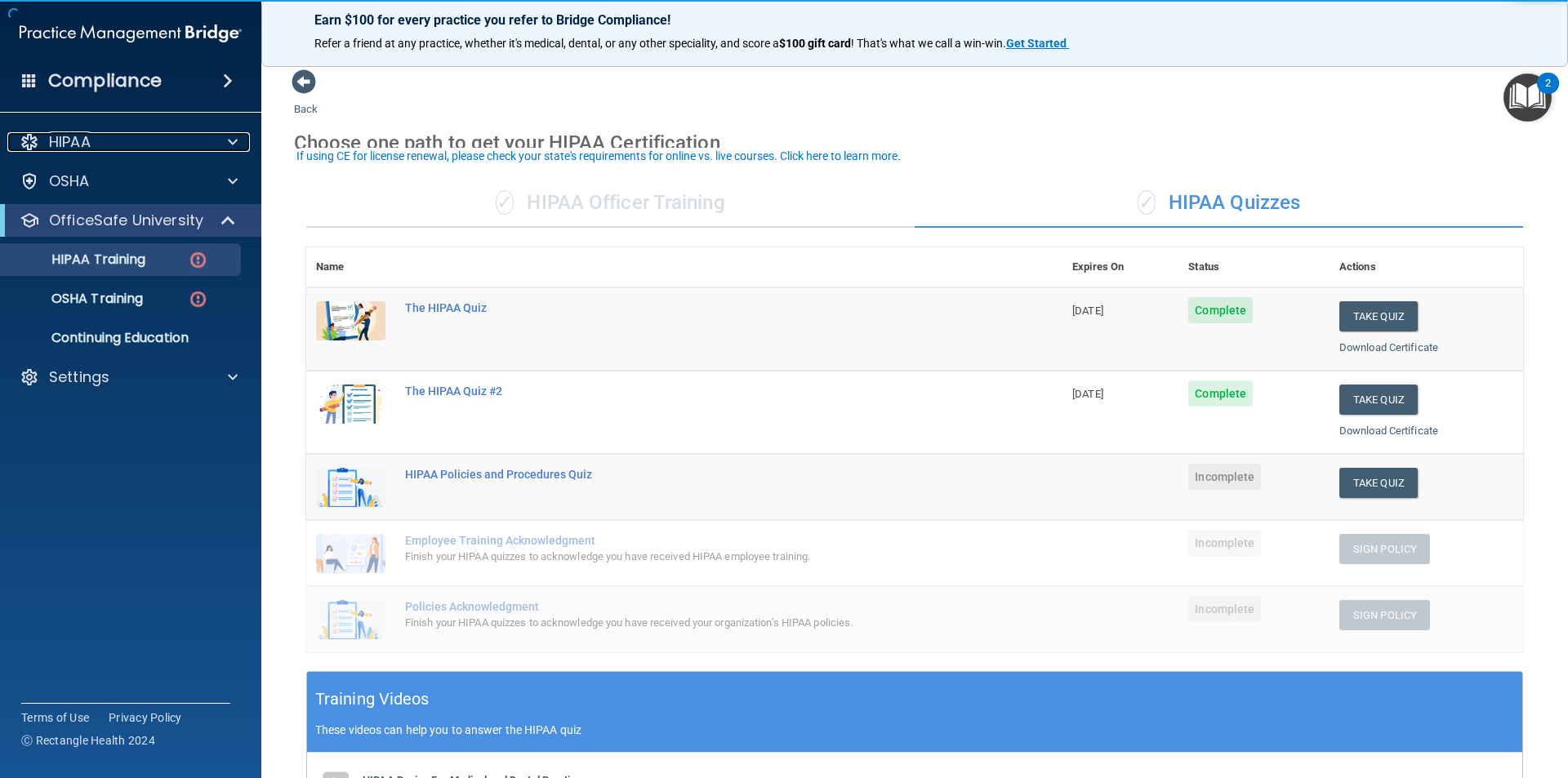
scroll to position [82, 0]
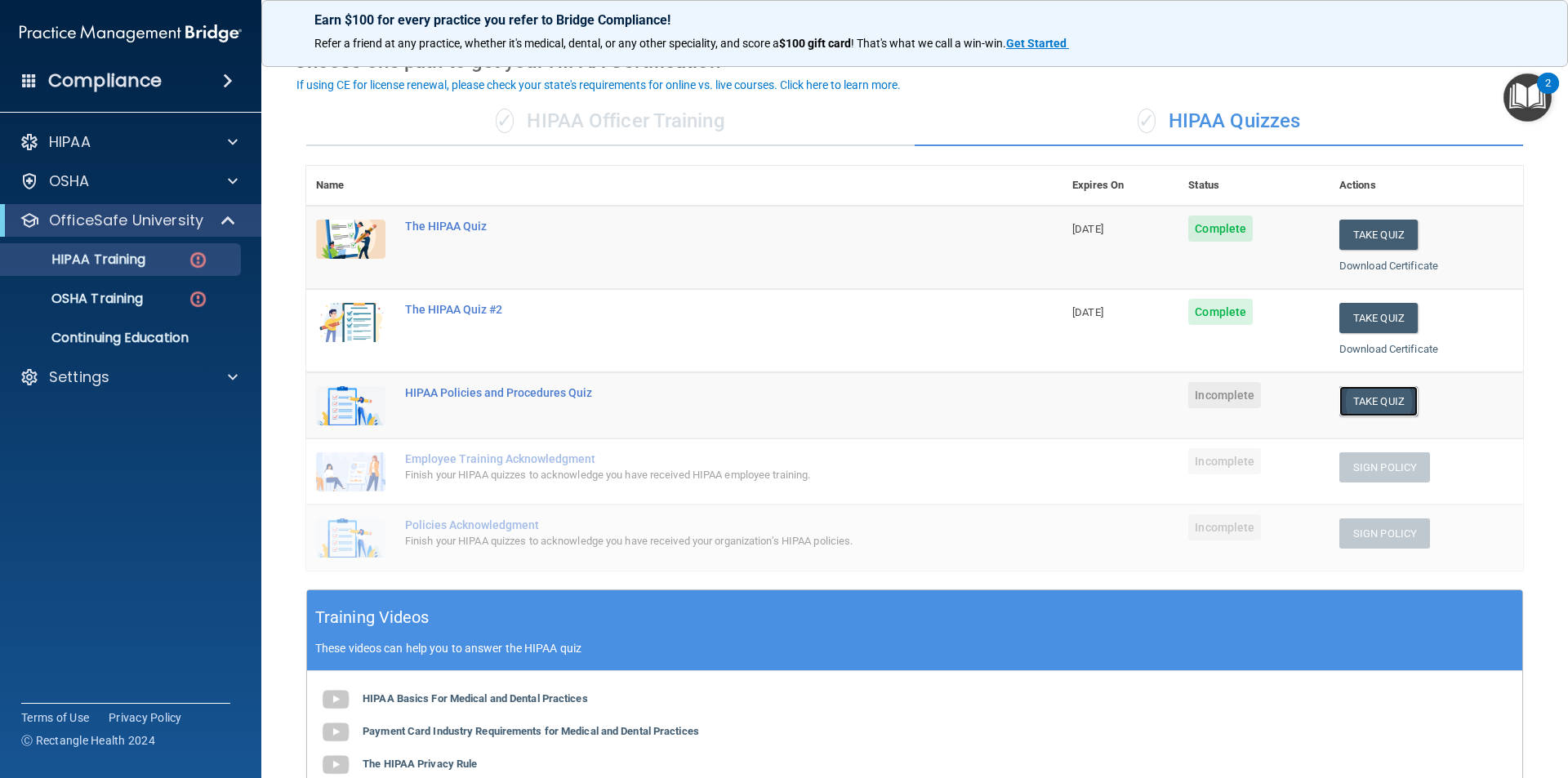
click at [1370, 396] on button "Take Quiz" at bounding box center [1378, 401] width 78 height 30
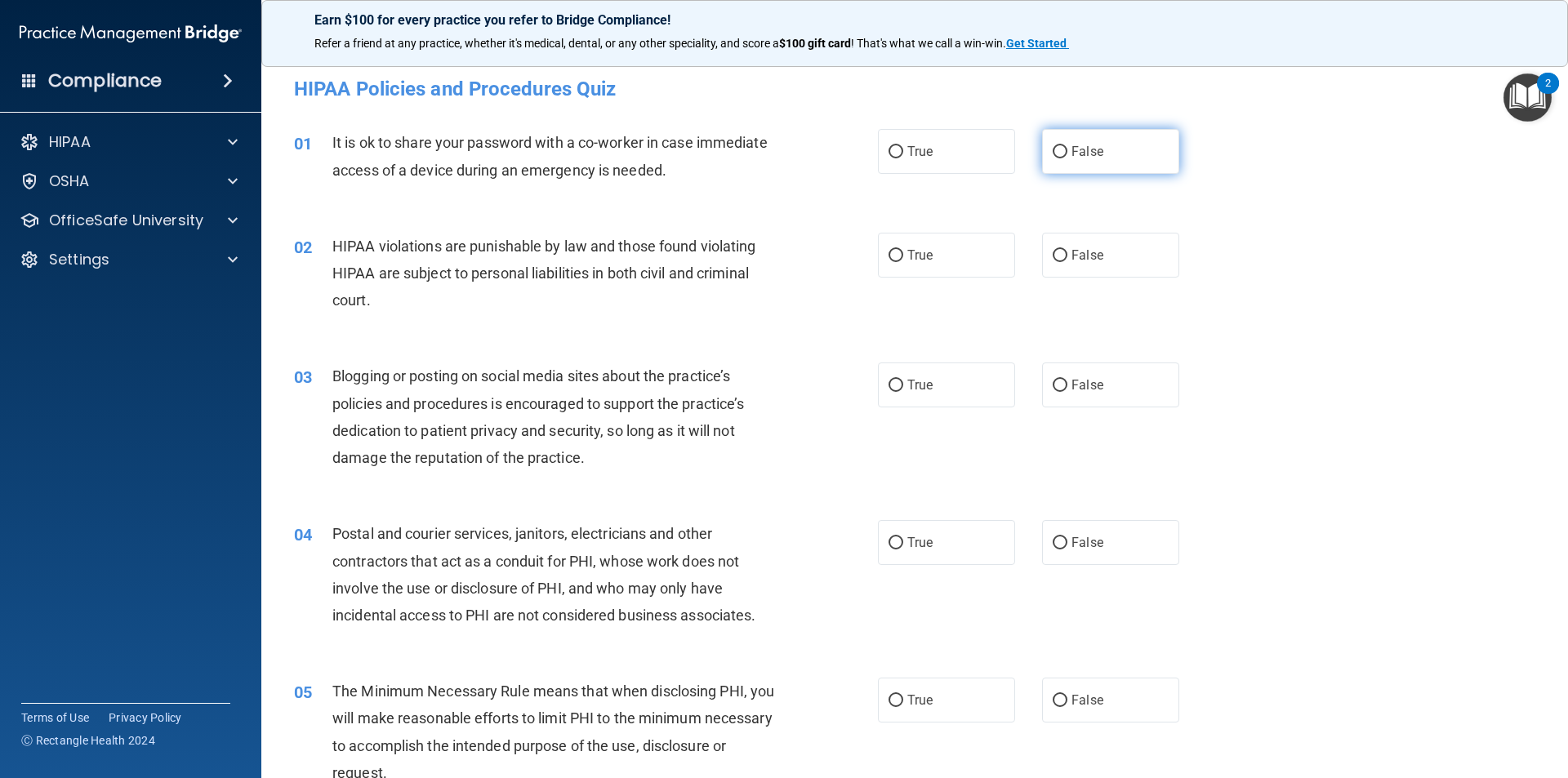
click at [1091, 158] on span "False" at bounding box center [1087, 151] width 32 height 15
click at [1067, 158] on input "False" at bounding box center [1060, 152] width 15 height 12
radio input "true"
click at [901, 258] on label "True" at bounding box center [946, 255] width 137 height 45
click at [901, 258] on input "True" at bounding box center [896, 256] width 15 height 12
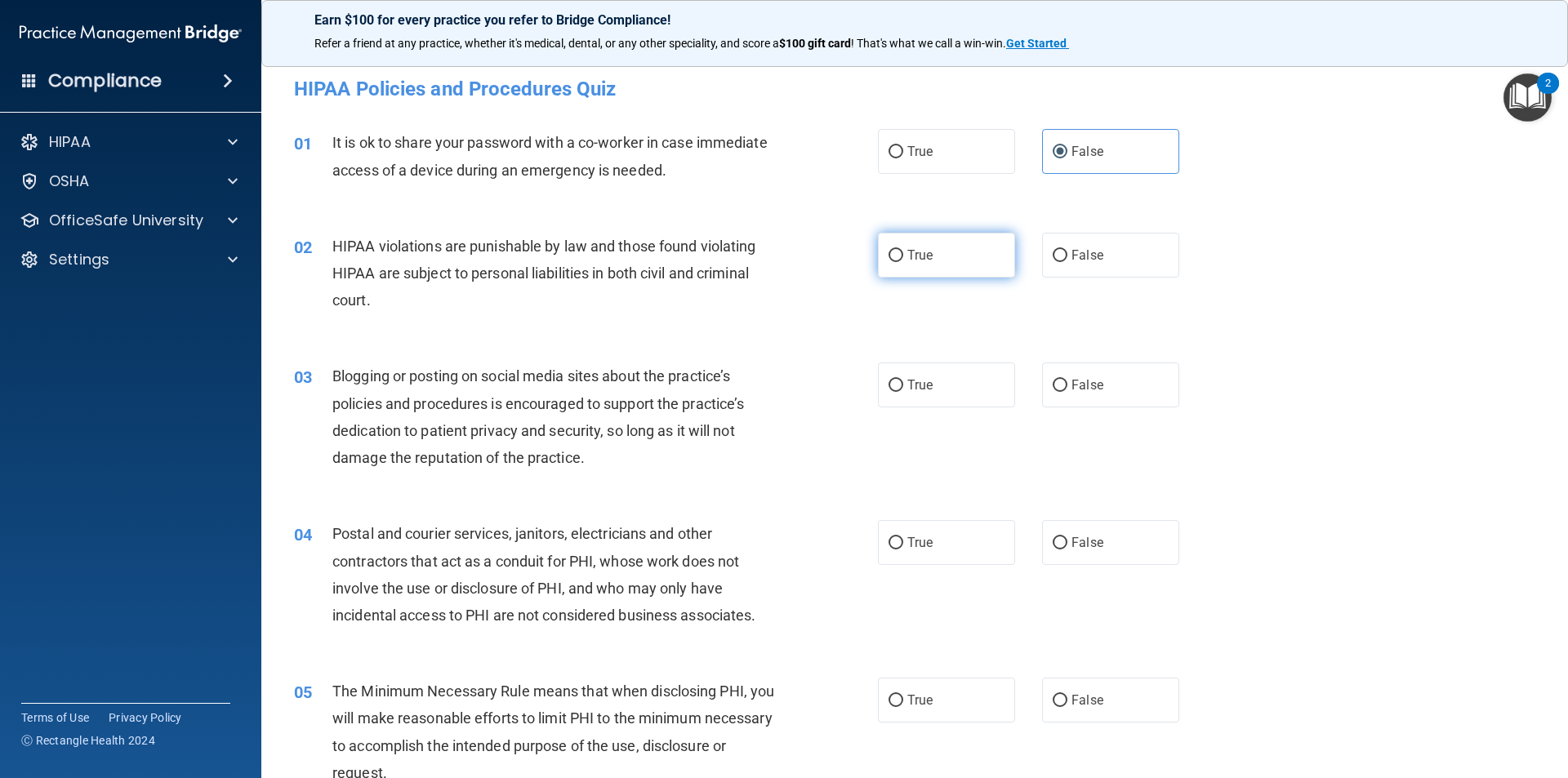
radio input "true"
click at [927, 406] on label "True" at bounding box center [946, 385] width 137 height 45
click at [903, 392] on input "True" at bounding box center [896, 386] width 15 height 12
radio input "true"
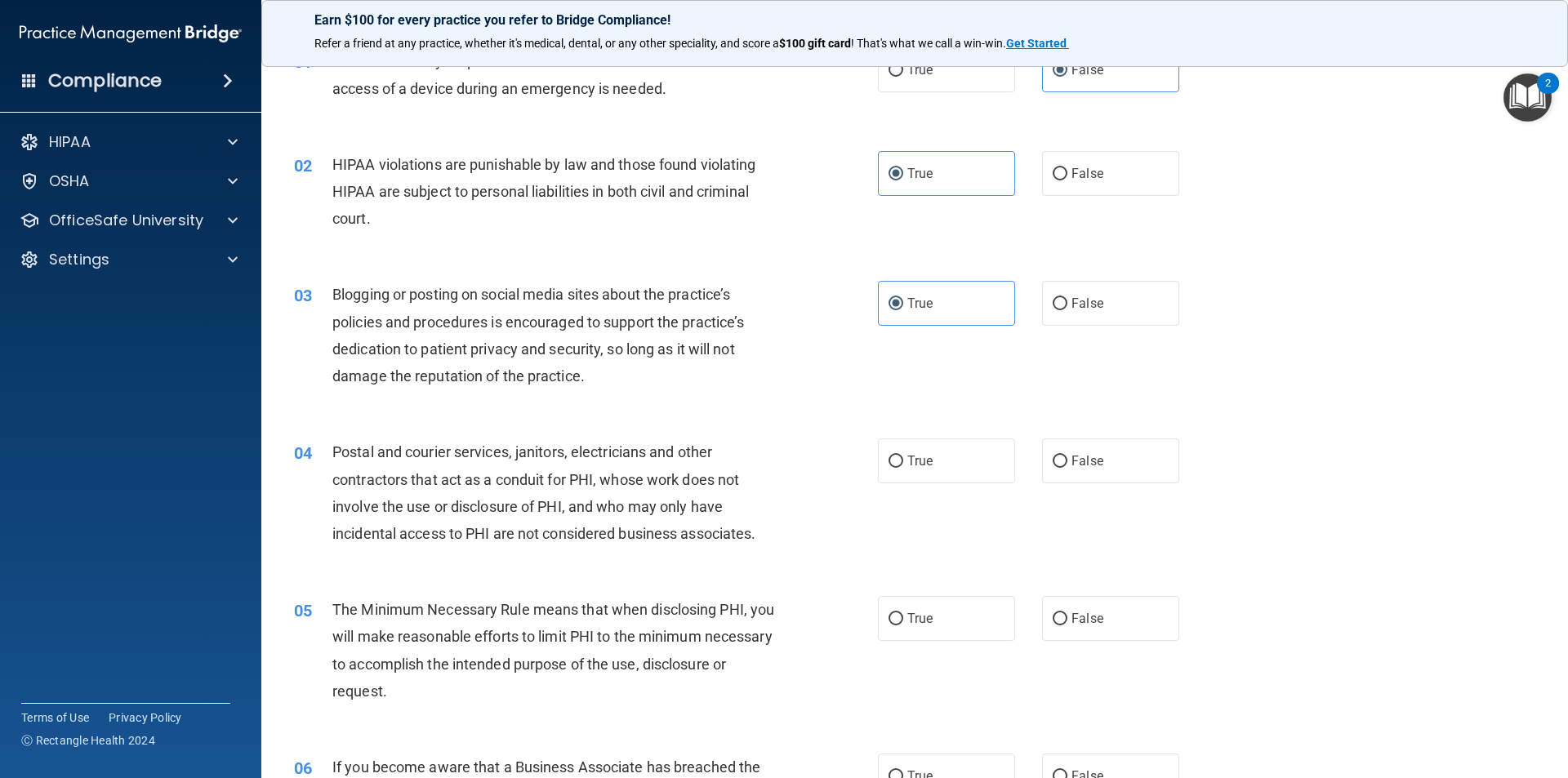
scroll to position [163, 0]
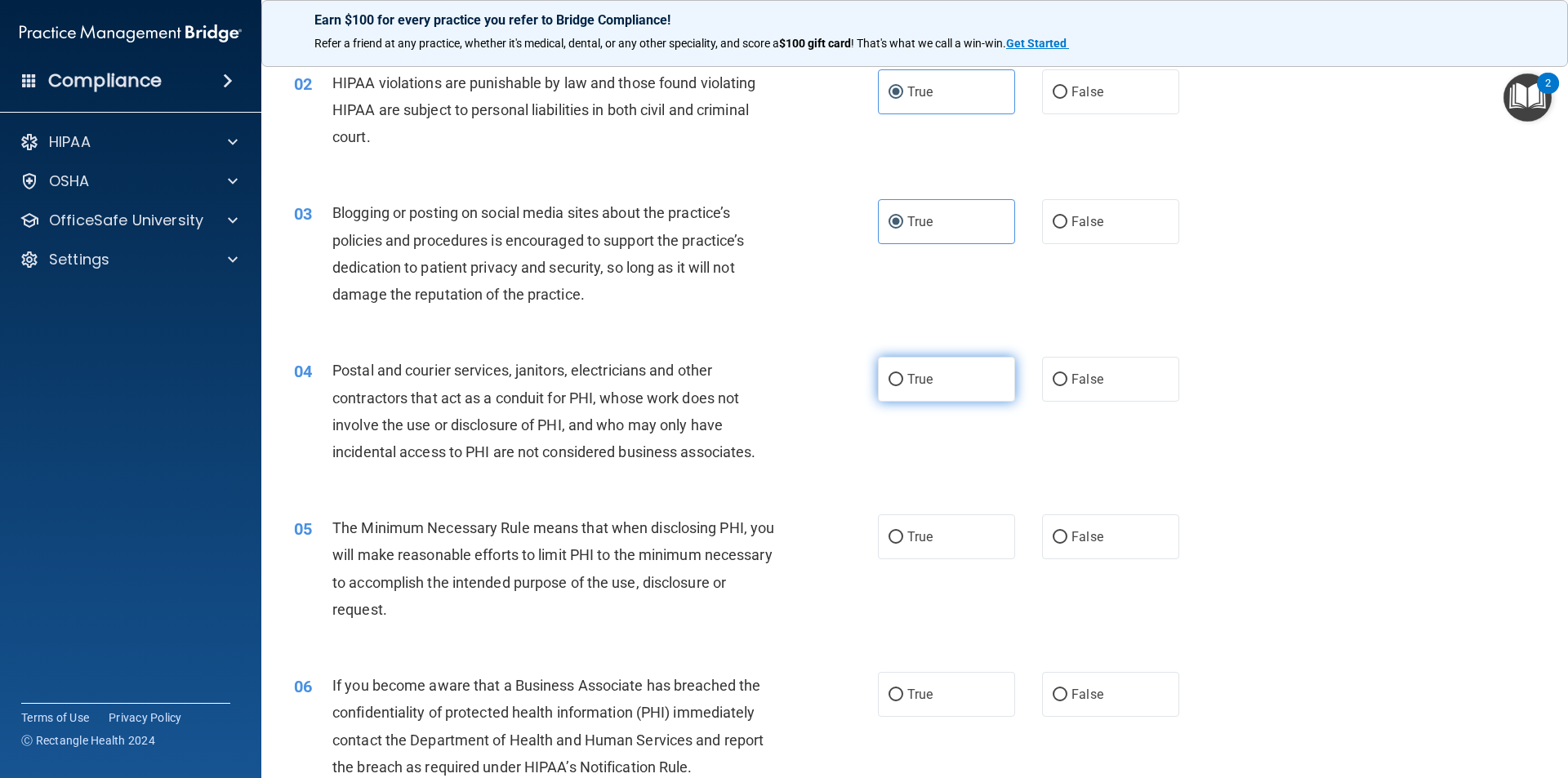
click at [924, 381] on span "True" at bounding box center [919, 380] width 25 height 15
click at [903, 381] on input "True" at bounding box center [896, 380] width 15 height 12
radio input "true"
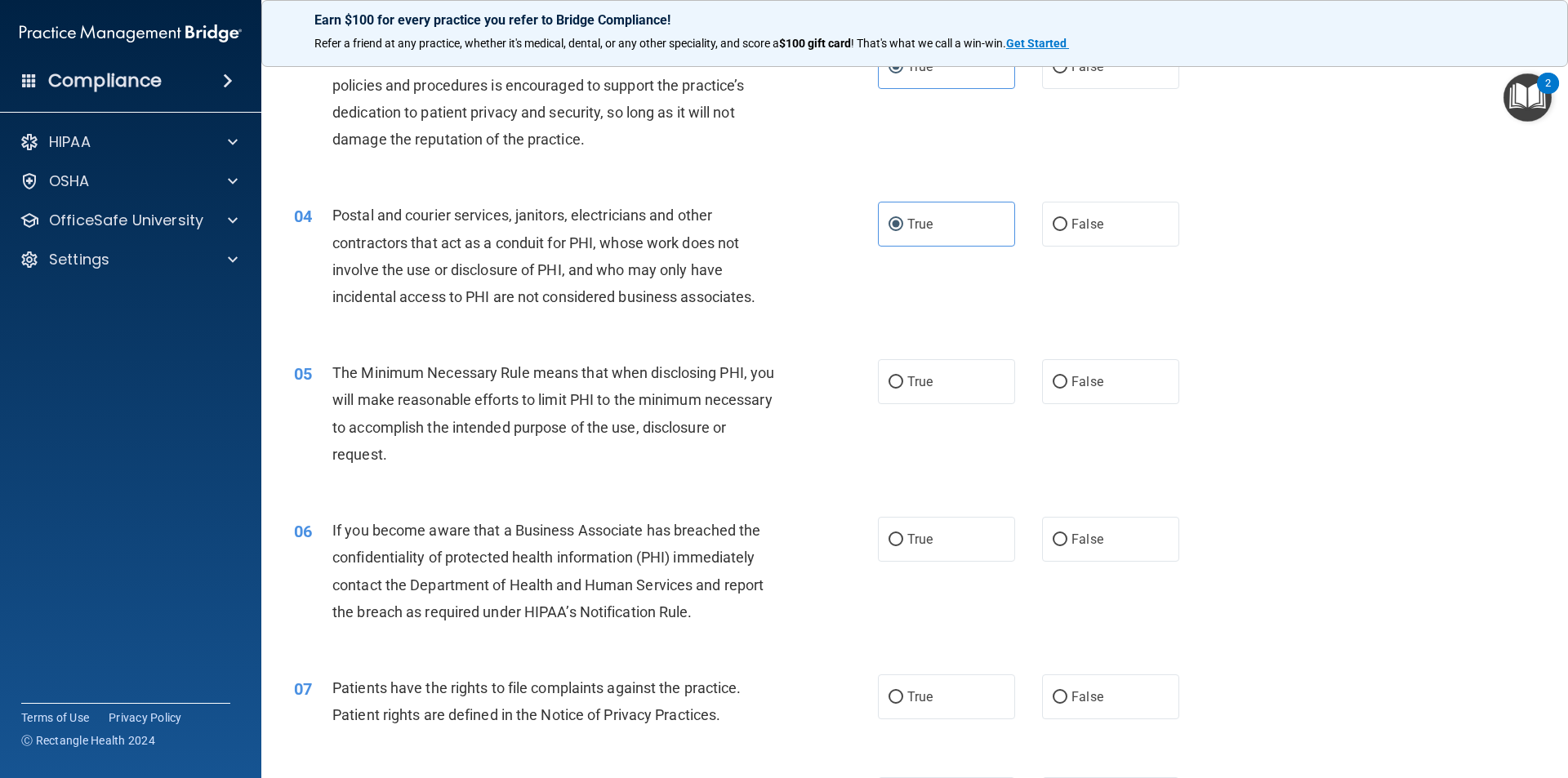
scroll to position [408, 0]
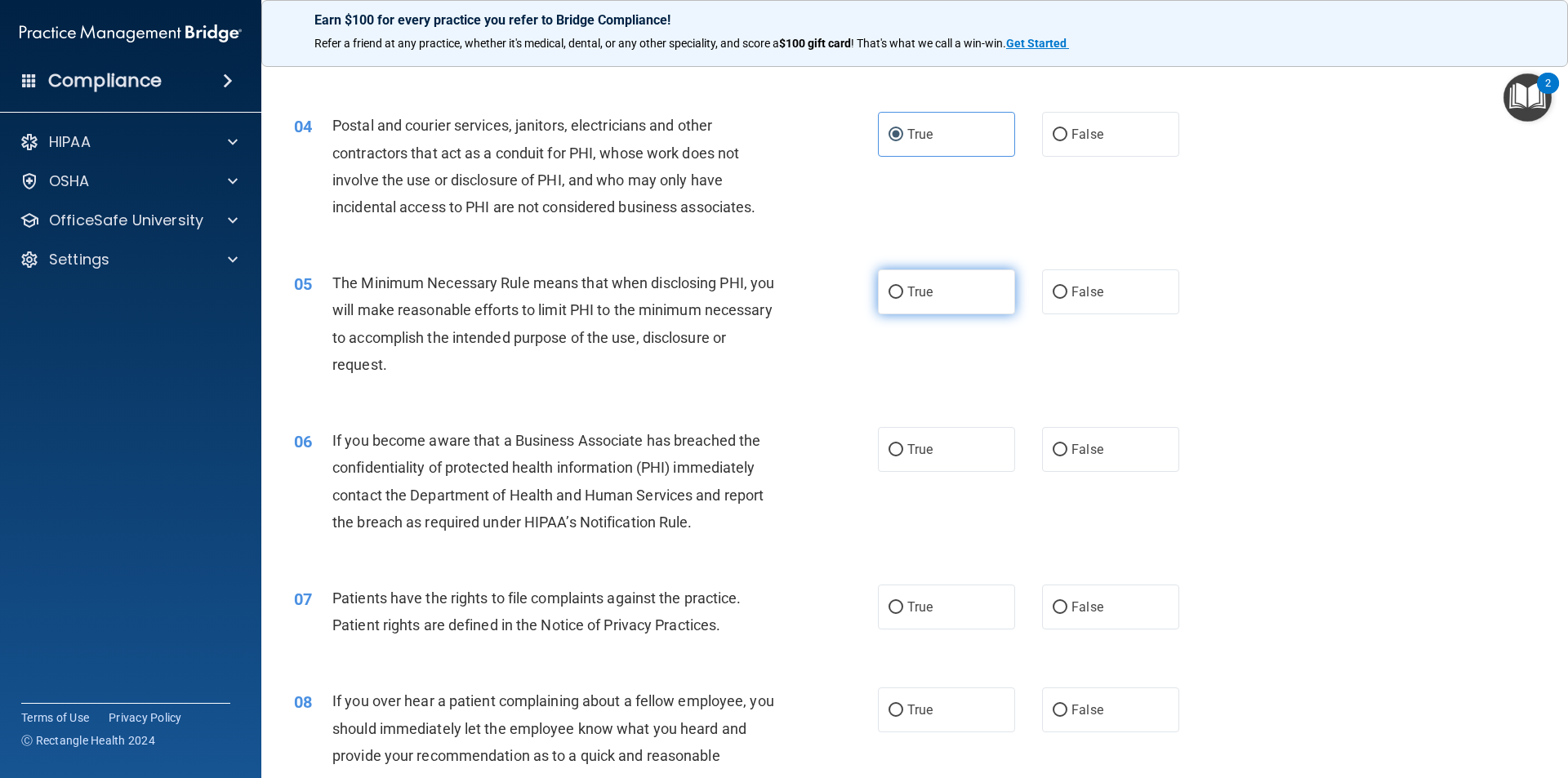
click at [927, 299] on span "True" at bounding box center [919, 292] width 25 height 15
click at [903, 299] on input "True" at bounding box center [896, 293] width 15 height 12
radio input "true"
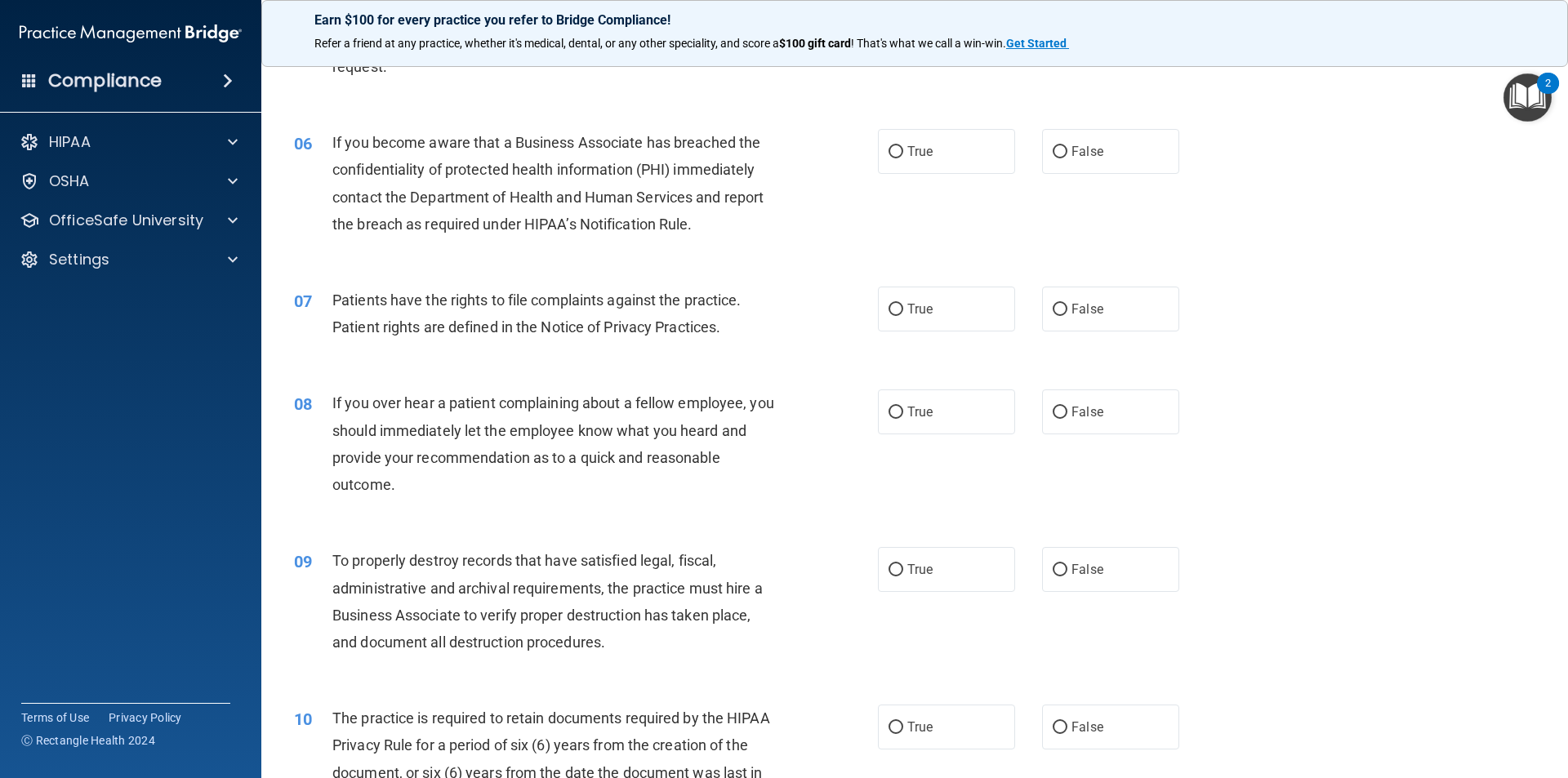
scroll to position [735, 0]
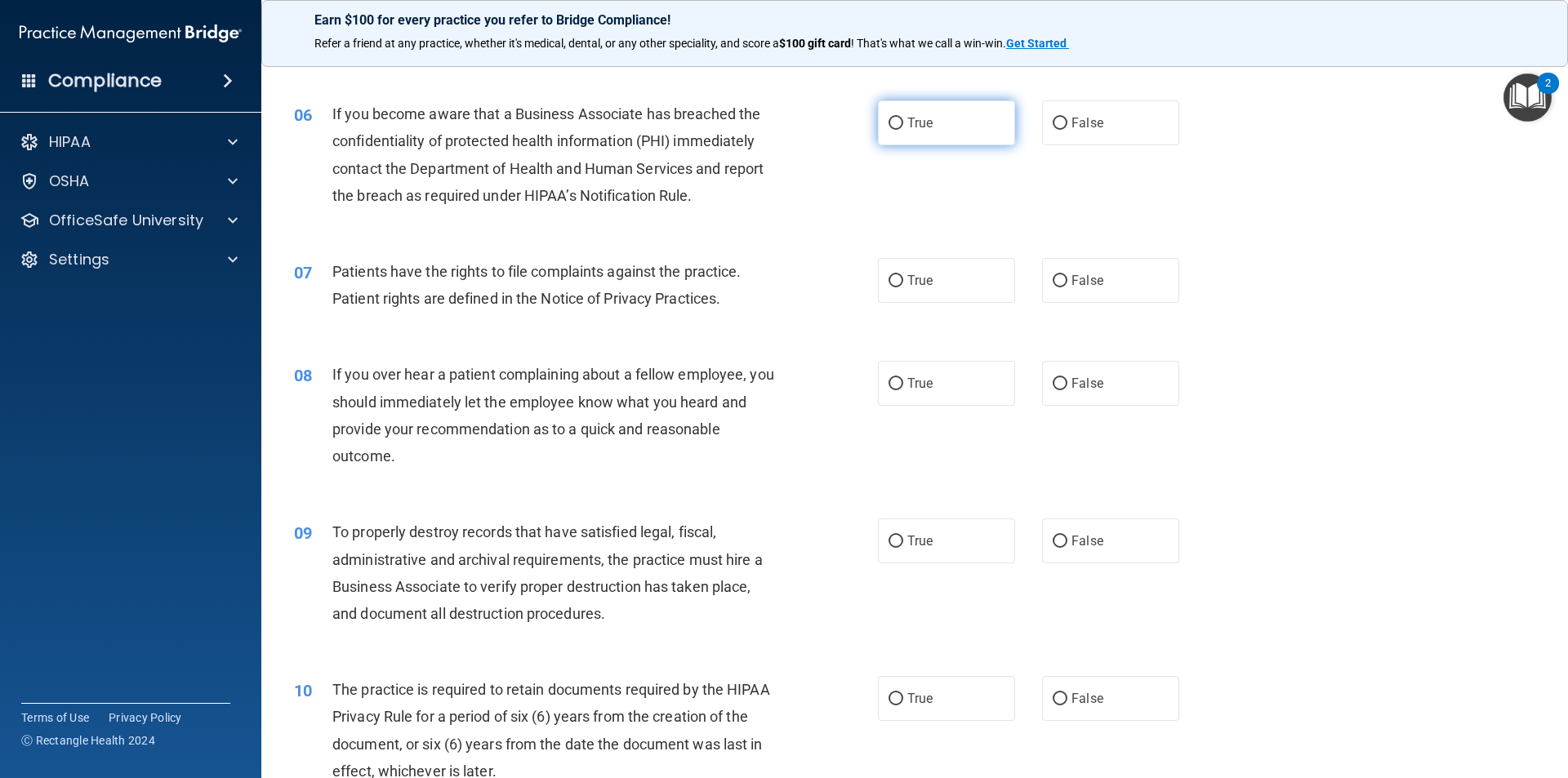
click at [921, 123] on span "True" at bounding box center [919, 123] width 25 height 15
click at [903, 123] on input "True" at bounding box center [896, 124] width 15 height 12
radio input "true"
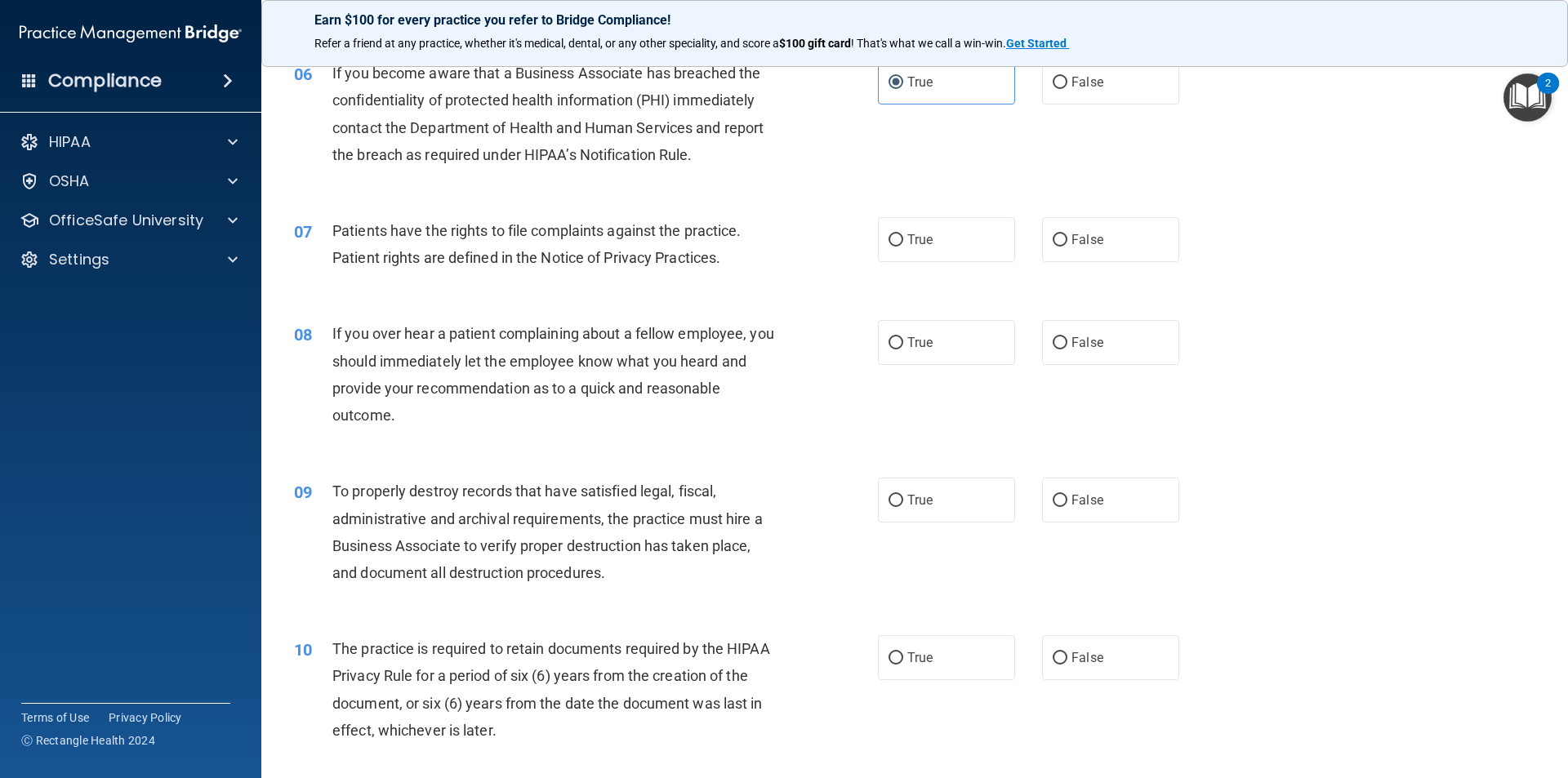
scroll to position [817, 0]
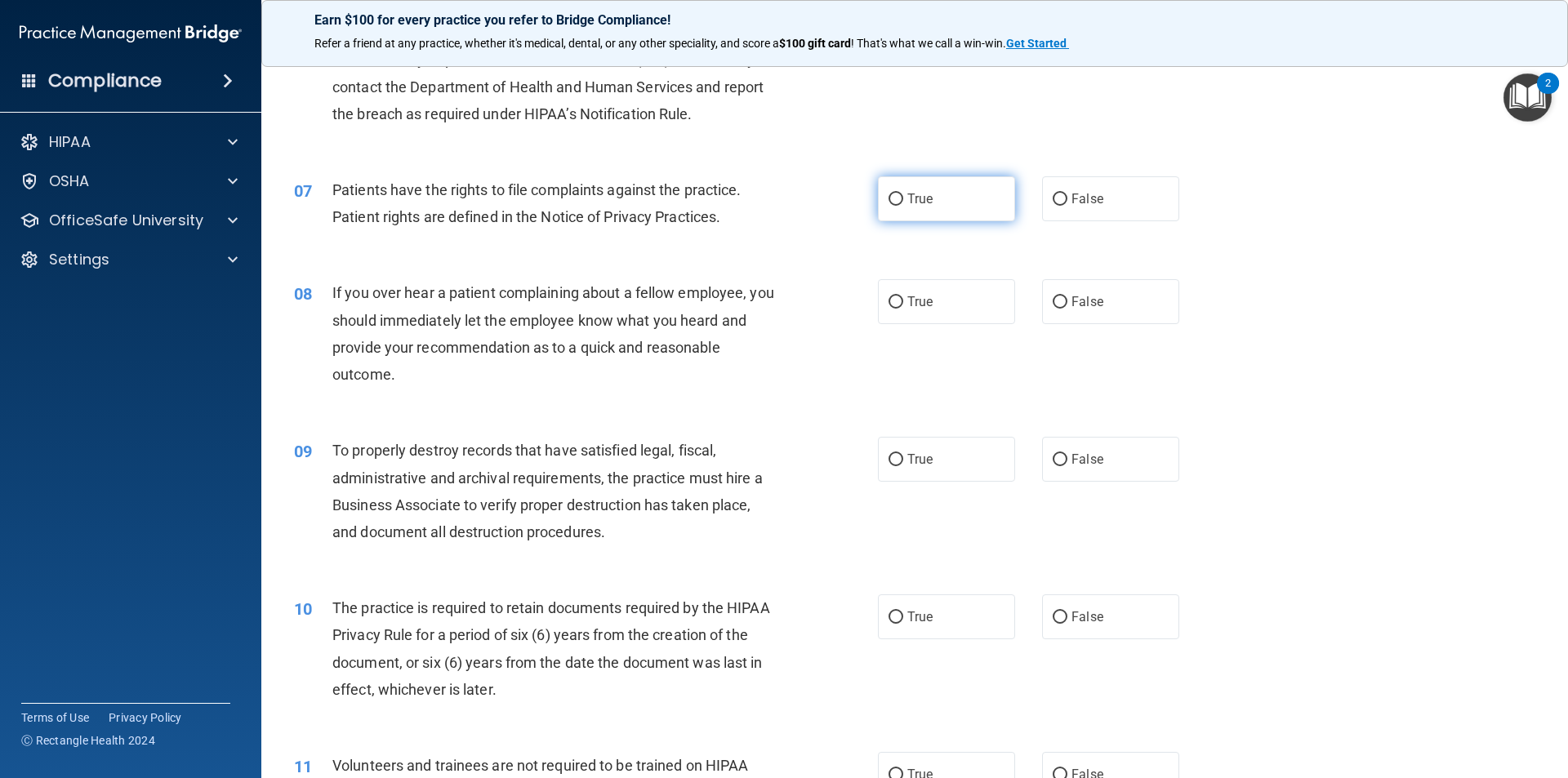
click at [975, 191] on label "True" at bounding box center [946, 198] width 137 height 45
click at [903, 193] on input "True" at bounding box center [896, 199] width 15 height 12
radio input "true"
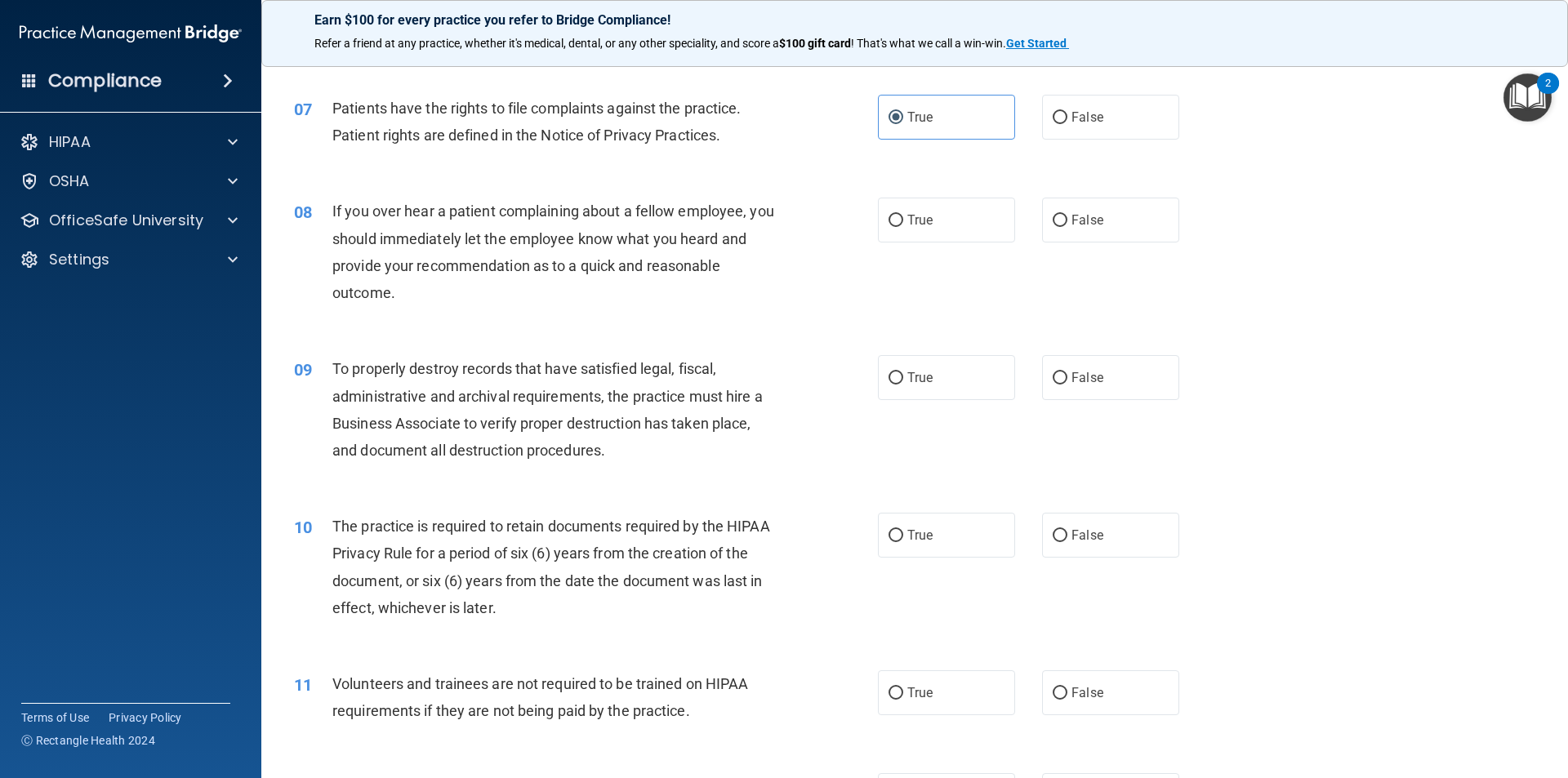
scroll to position [980, 0]
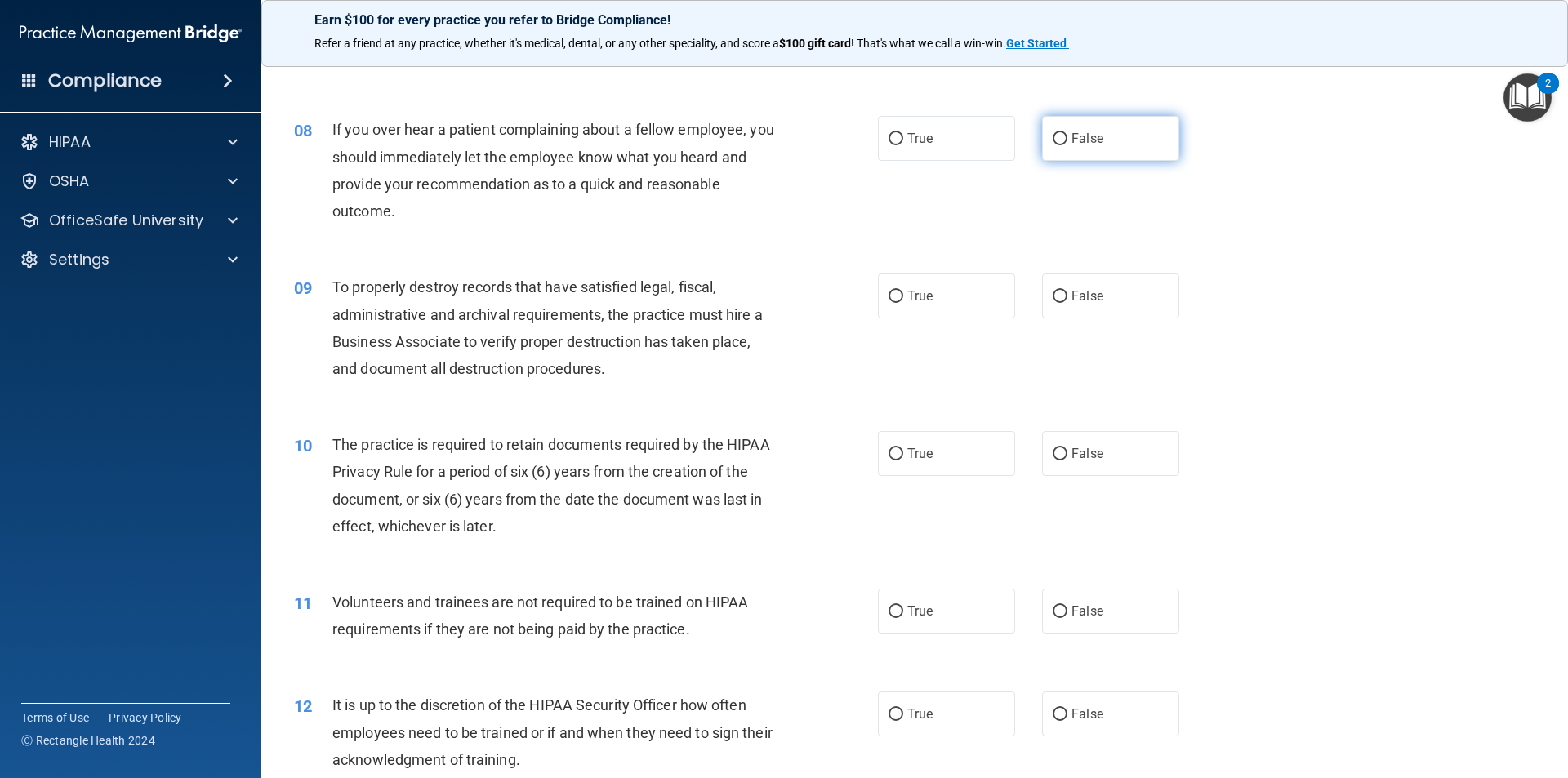
click at [1097, 139] on label "False" at bounding box center [1110, 138] width 137 height 45
click at [1067, 139] on input "False" at bounding box center [1060, 139] width 15 height 12
radio input "true"
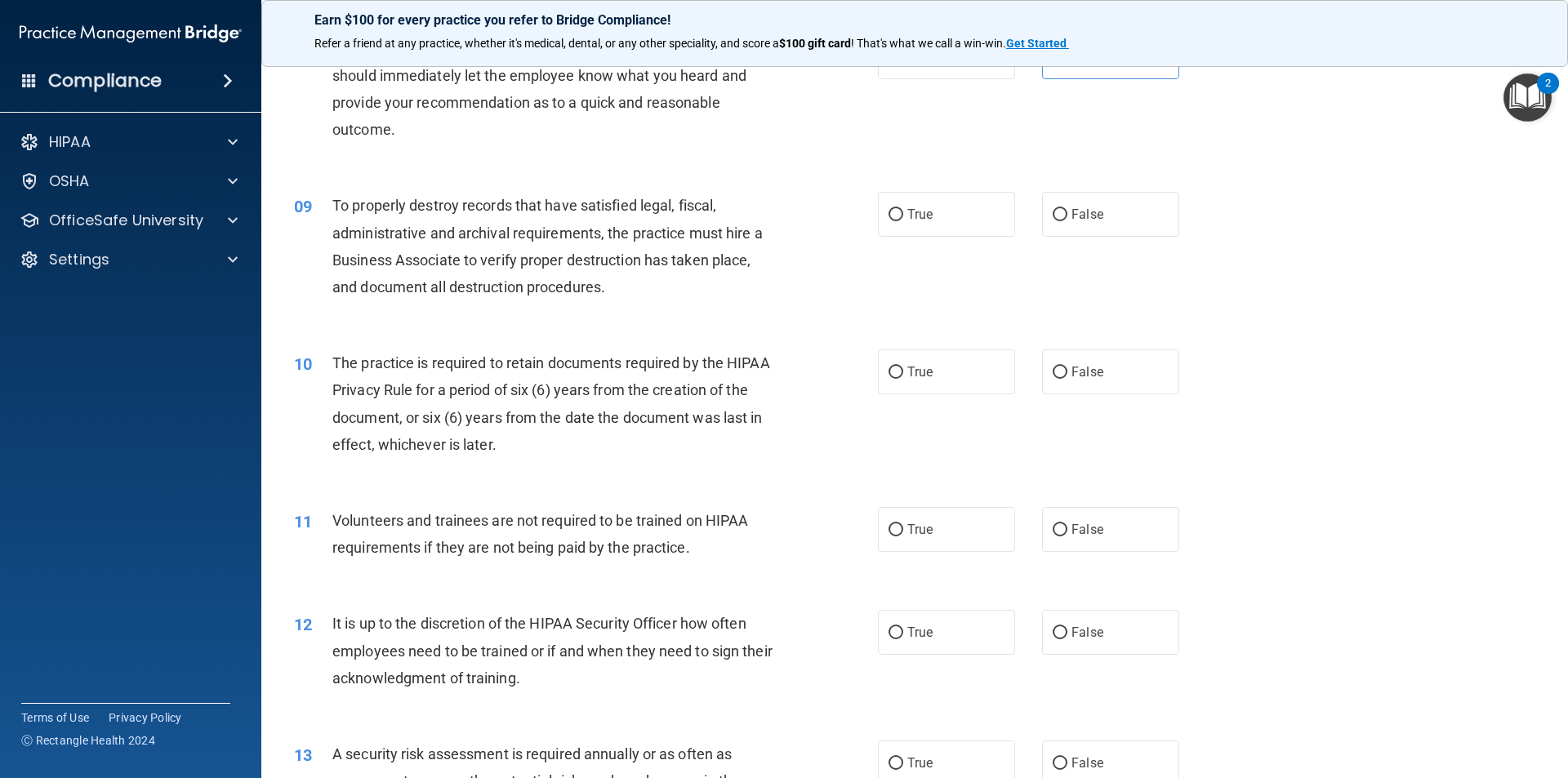
scroll to position [1143, 0]
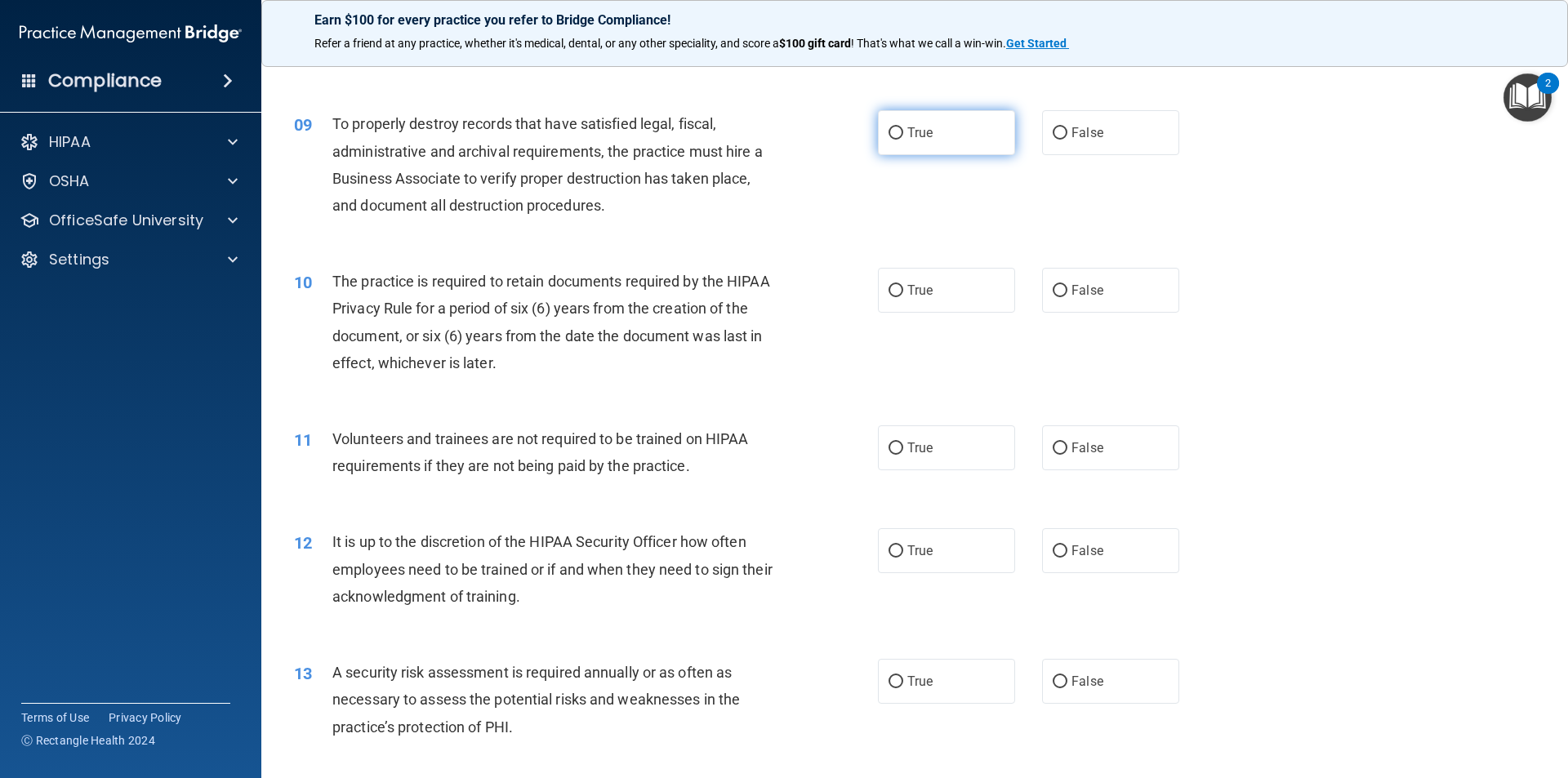
click at [927, 148] on label "True" at bounding box center [946, 132] width 137 height 45
click at [903, 140] on input "True" at bounding box center [896, 133] width 15 height 12
radio input "true"
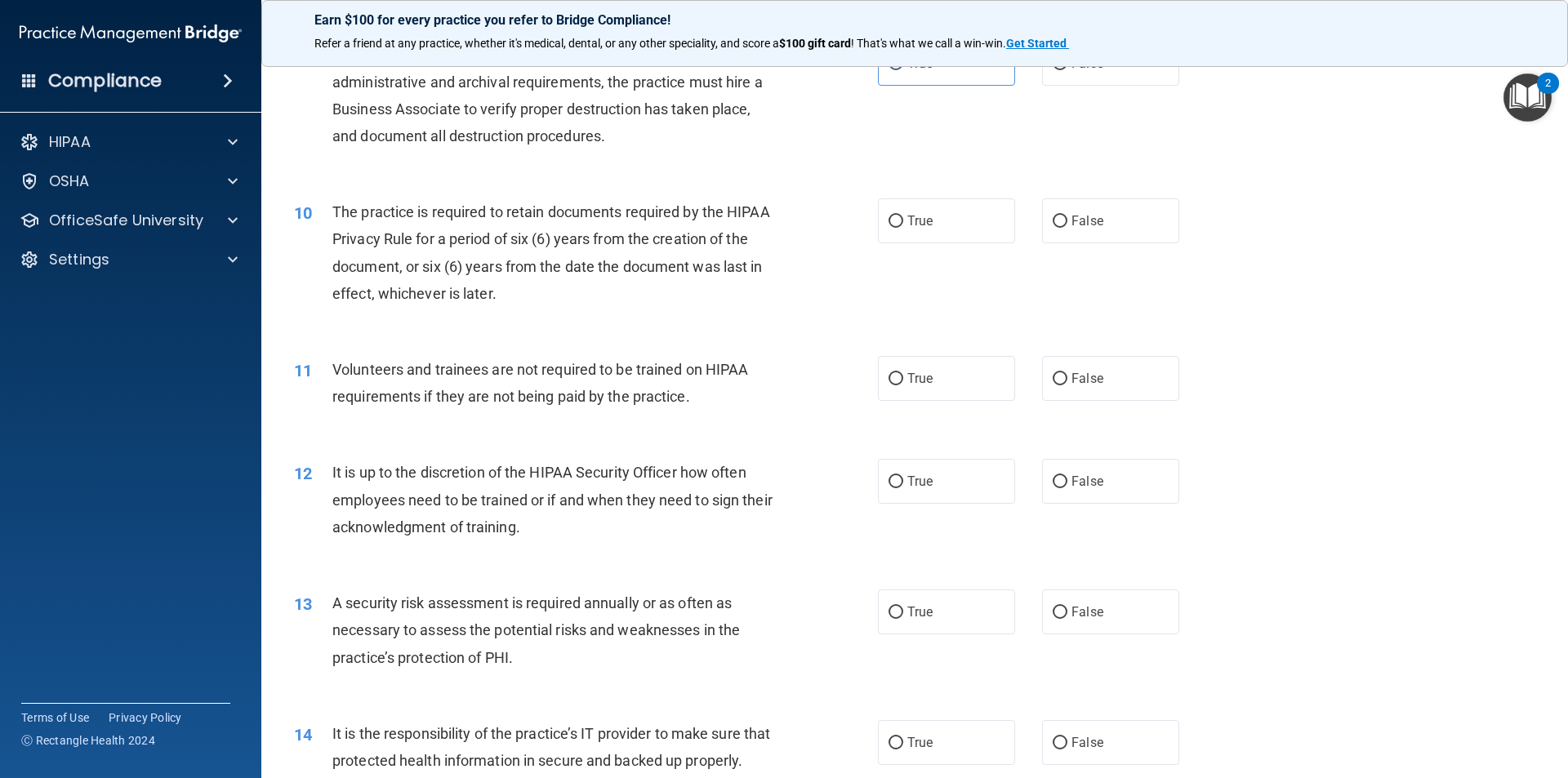
scroll to position [1307, 0]
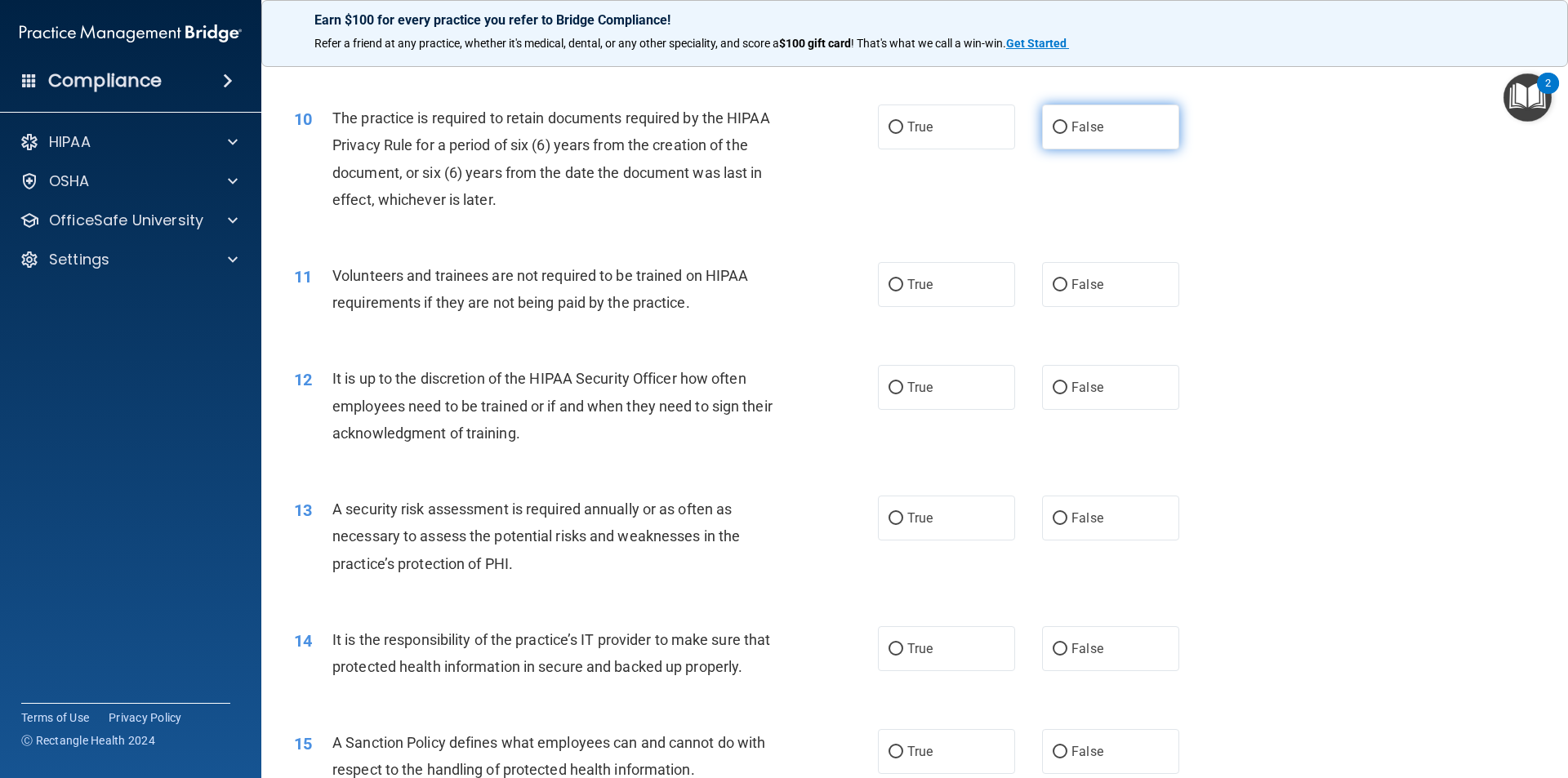
click at [1156, 117] on label "False" at bounding box center [1110, 127] width 137 height 45
click at [1067, 122] on input "False" at bounding box center [1060, 128] width 15 height 12
radio input "true"
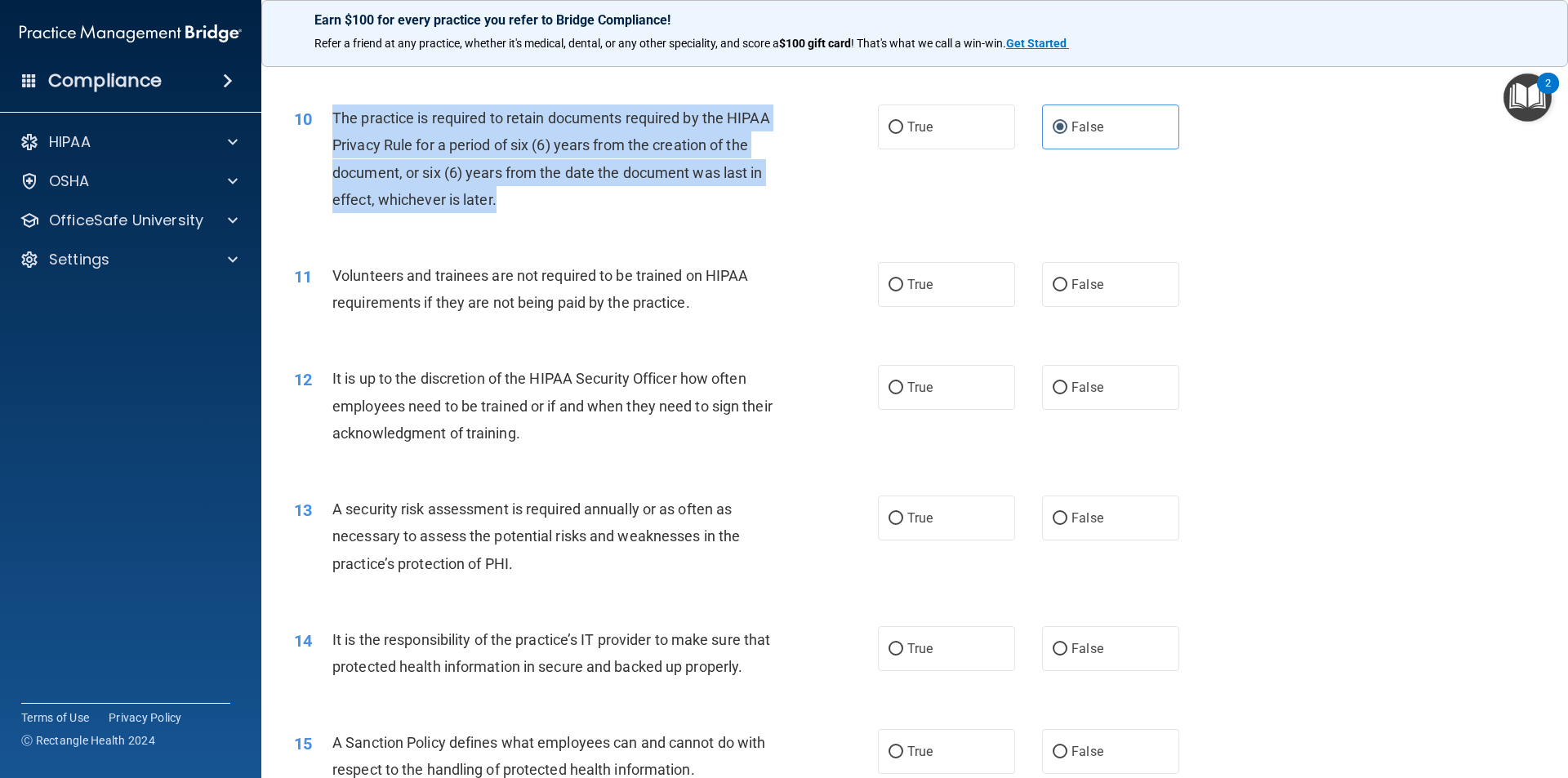
drag, startPoint x: 333, startPoint y: 116, endPoint x: 493, endPoint y: 216, distance: 188.7
click at [493, 216] on div "10 The practice is required to retain documents required by the HIPAA Privacy R…" at bounding box center [586, 163] width 633 height 117
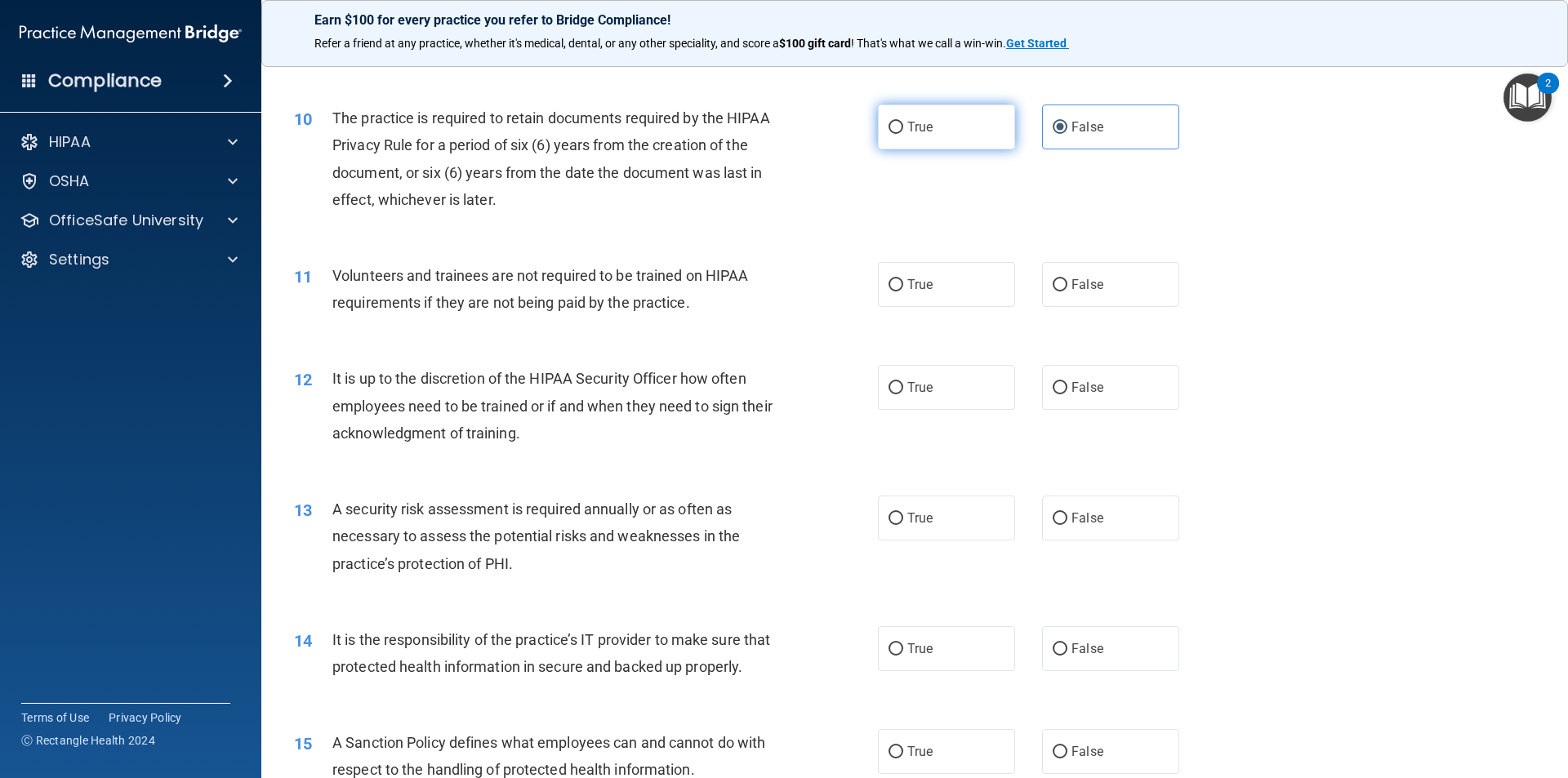
click at [945, 139] on label "True" at bounding box center [946, 127] width 137 height 45
click at [903, 134] on input "True" at bounding box center [896, 128] width 15 height 12
radio input "true"
radio input "false"
click at [1088, 280] on span "False" at bounding box center [1087, 284] width 32 height 15
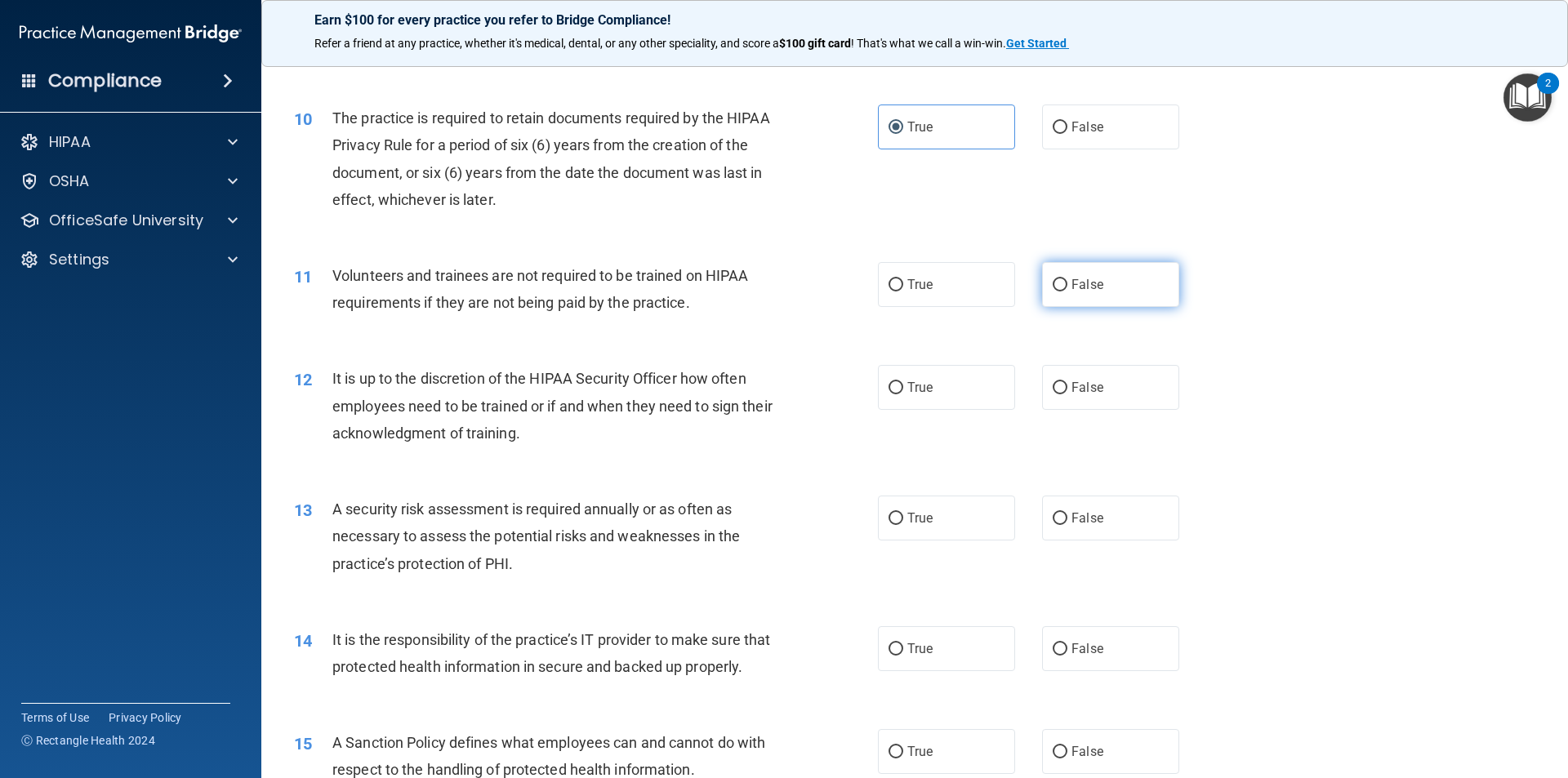
click at [1067, 280] on input "False" at bounding box center [1060, 285] width 15 height 12
radio input "true"
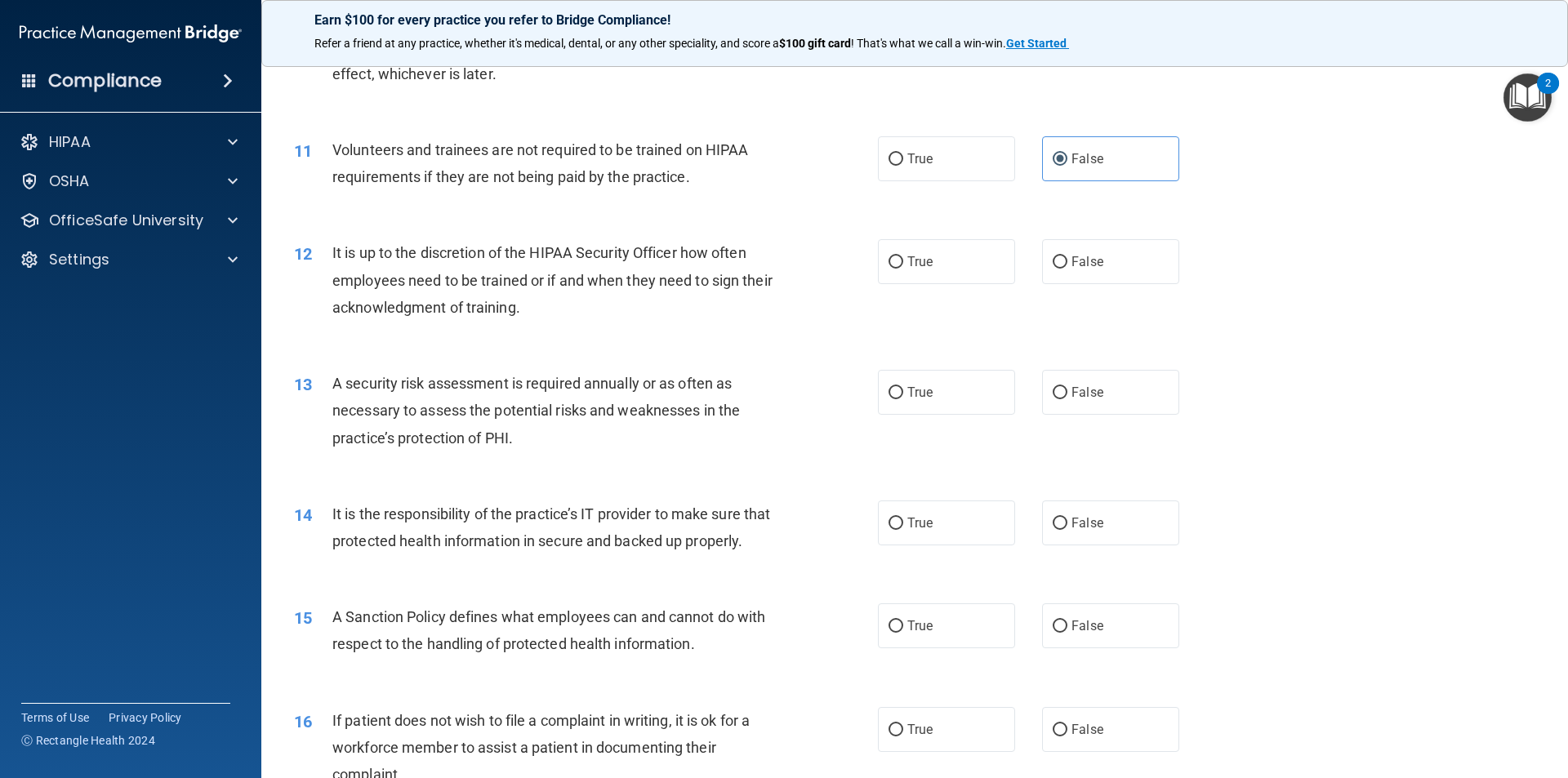
scroll to position [1470, 0]
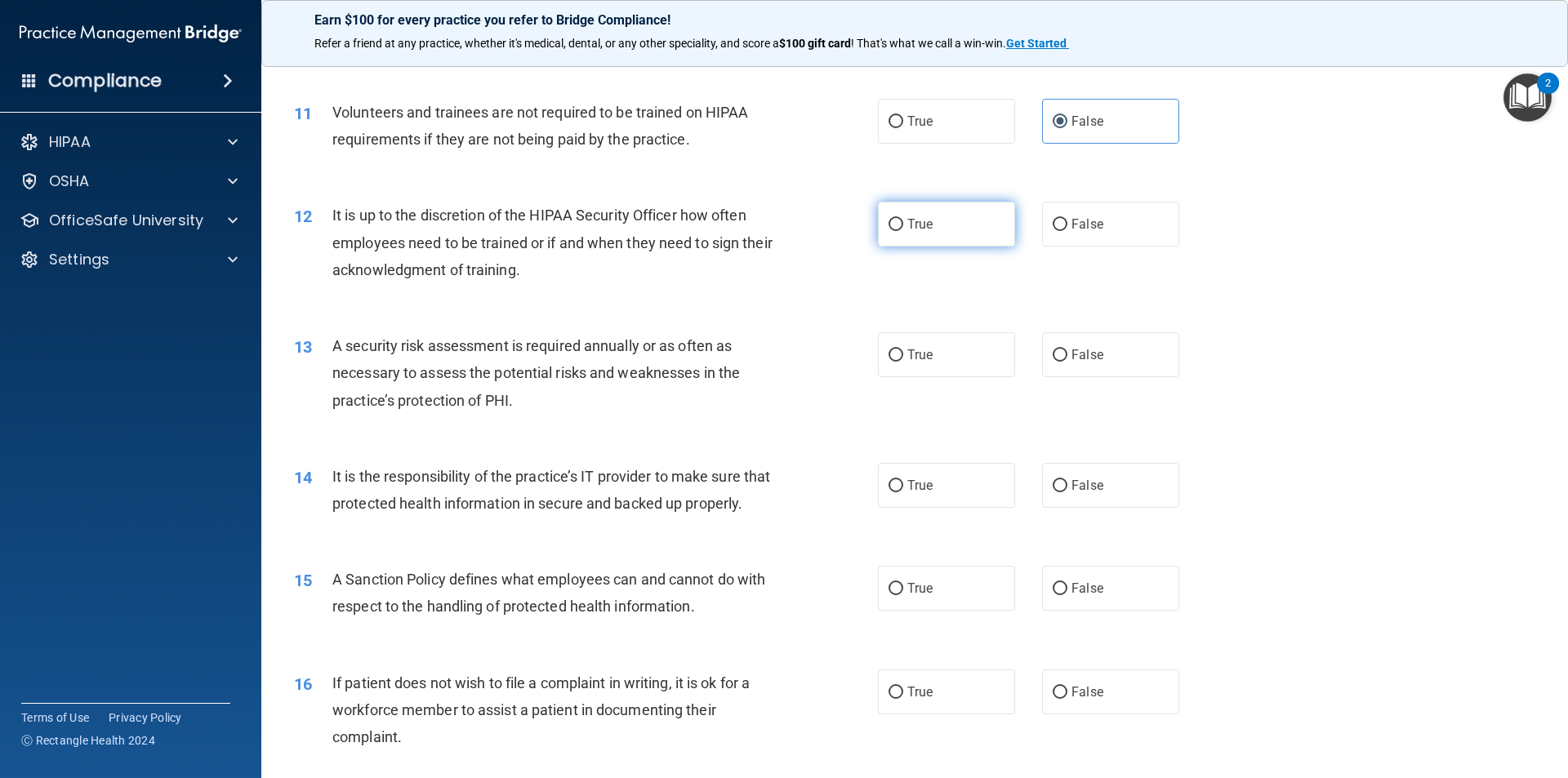
click at [930, 204] on label "True" at bounding box center [946, 224] width 137 height 45
click at [903, 219] on input "True" at bounding box center [896, 225] width 15 height 12
radio input "true"
click at [901, 369] on label "True" at bounding box center [946, 355] width 137 height 45
click at [901, 362] on input "True" at bounding box center [896, 356] width 15 height 12
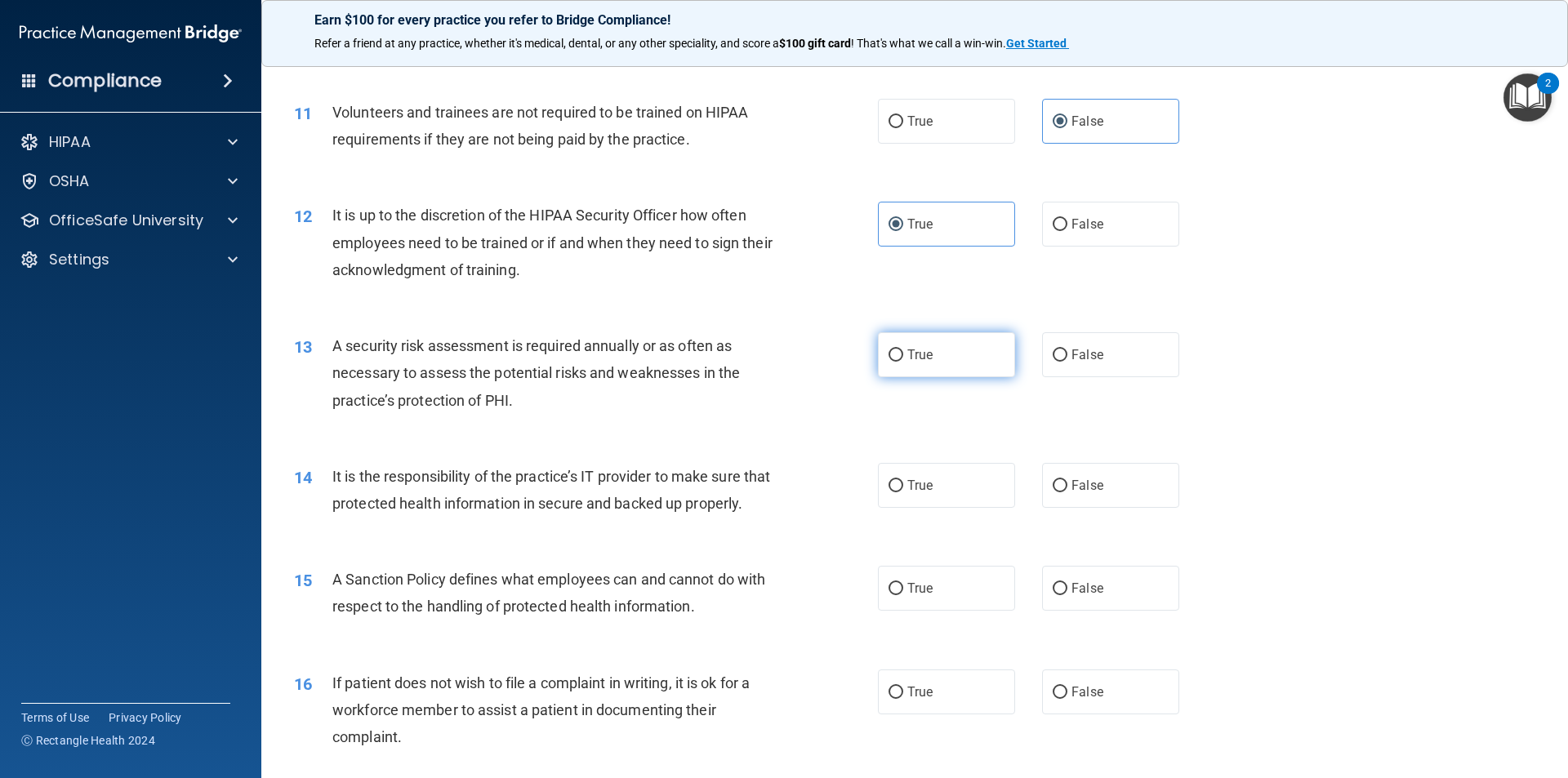
radio input "true"
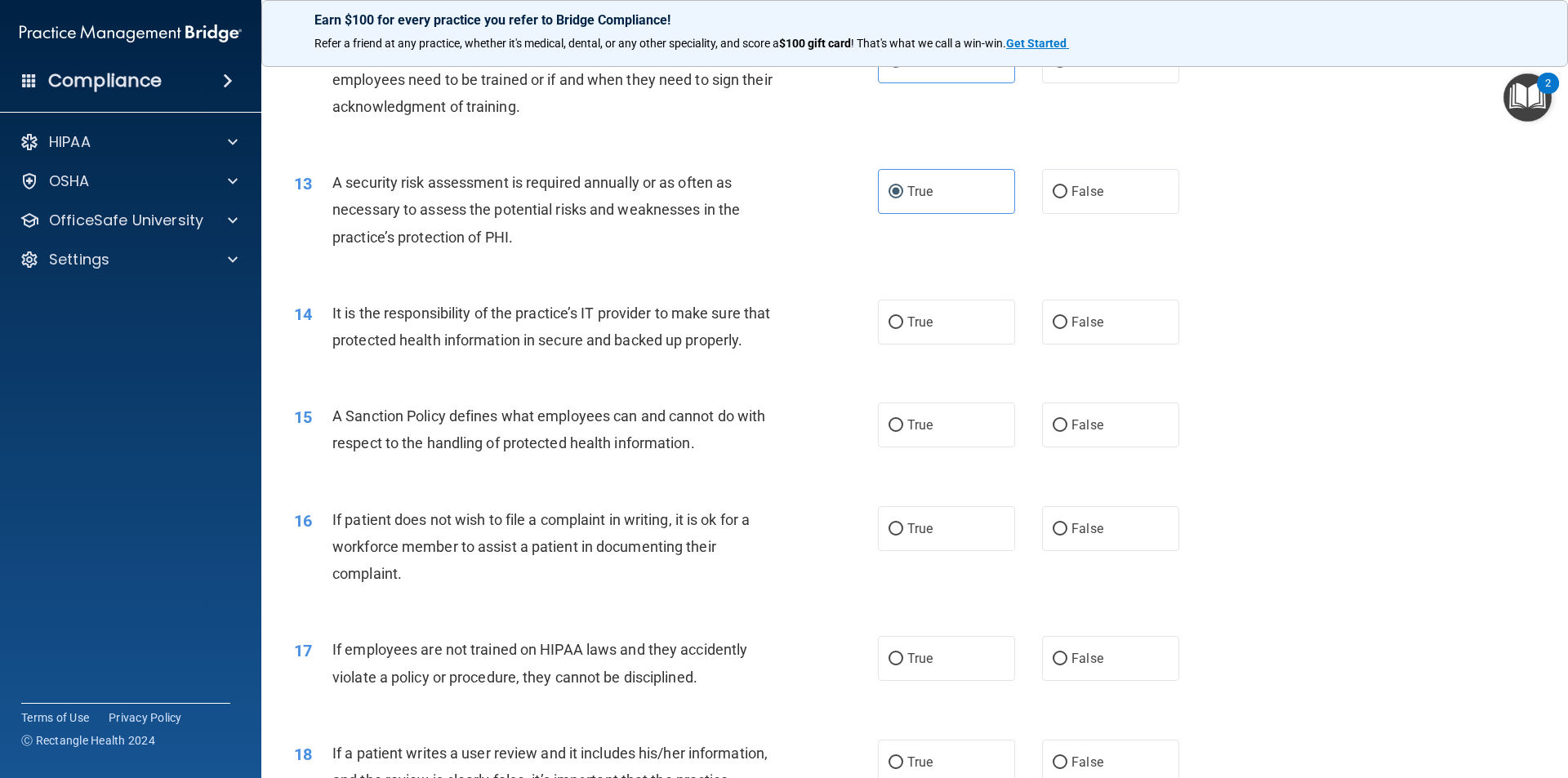
scroll to position [1715, 0]
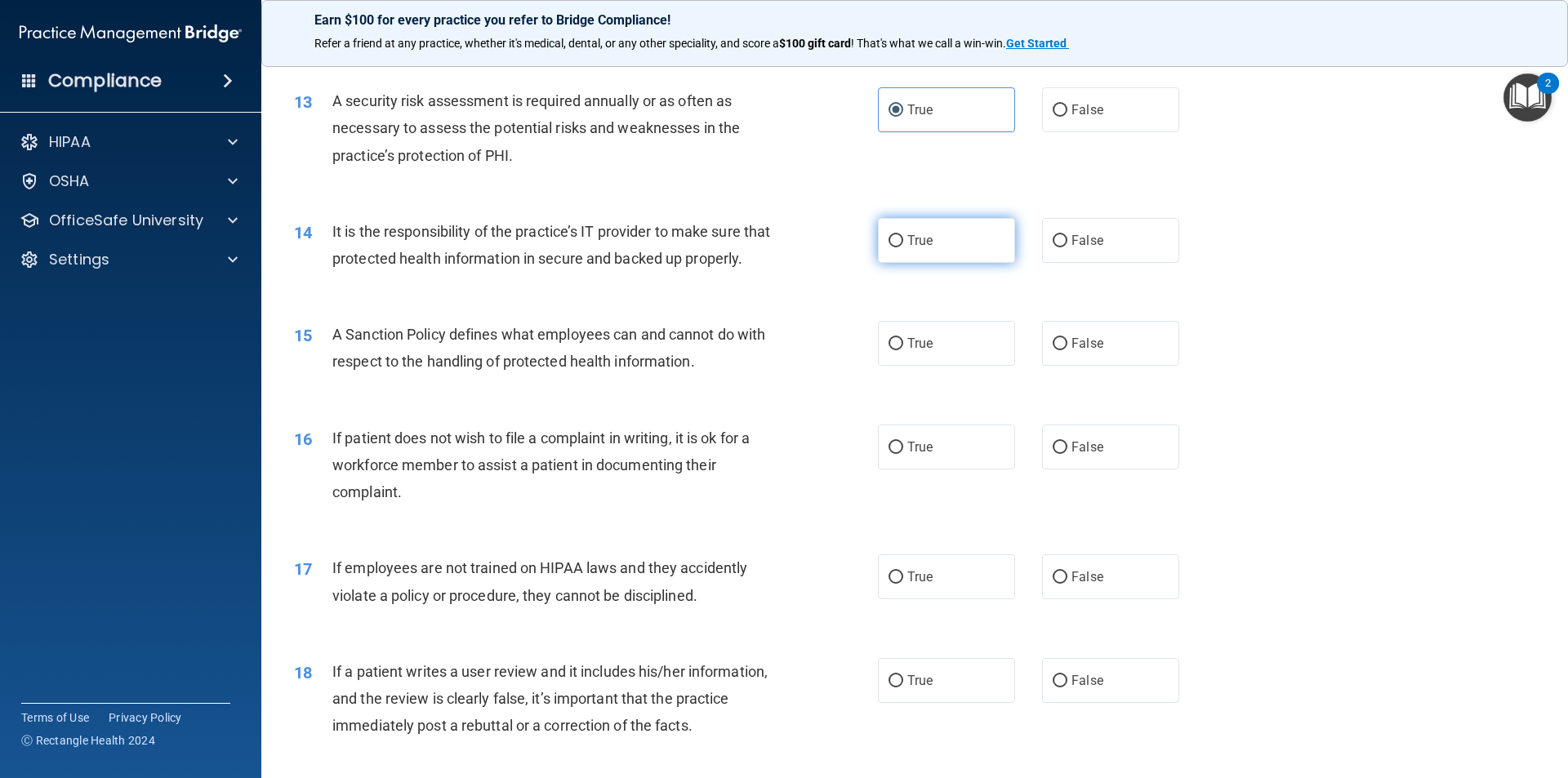
click at [923, 259] on label "True" at bounding box center [946, 240] width 137 height 45
click at [903, 247] on input "True" at bounding box center [896, 241] width 15 height 12
radio input "true"
click at [911, 351] on span "True" at bounding box center [919, 343] width 25 height 15
click at [903, 350] on input "True" at bounding box center [896, 344] width 15 height 12
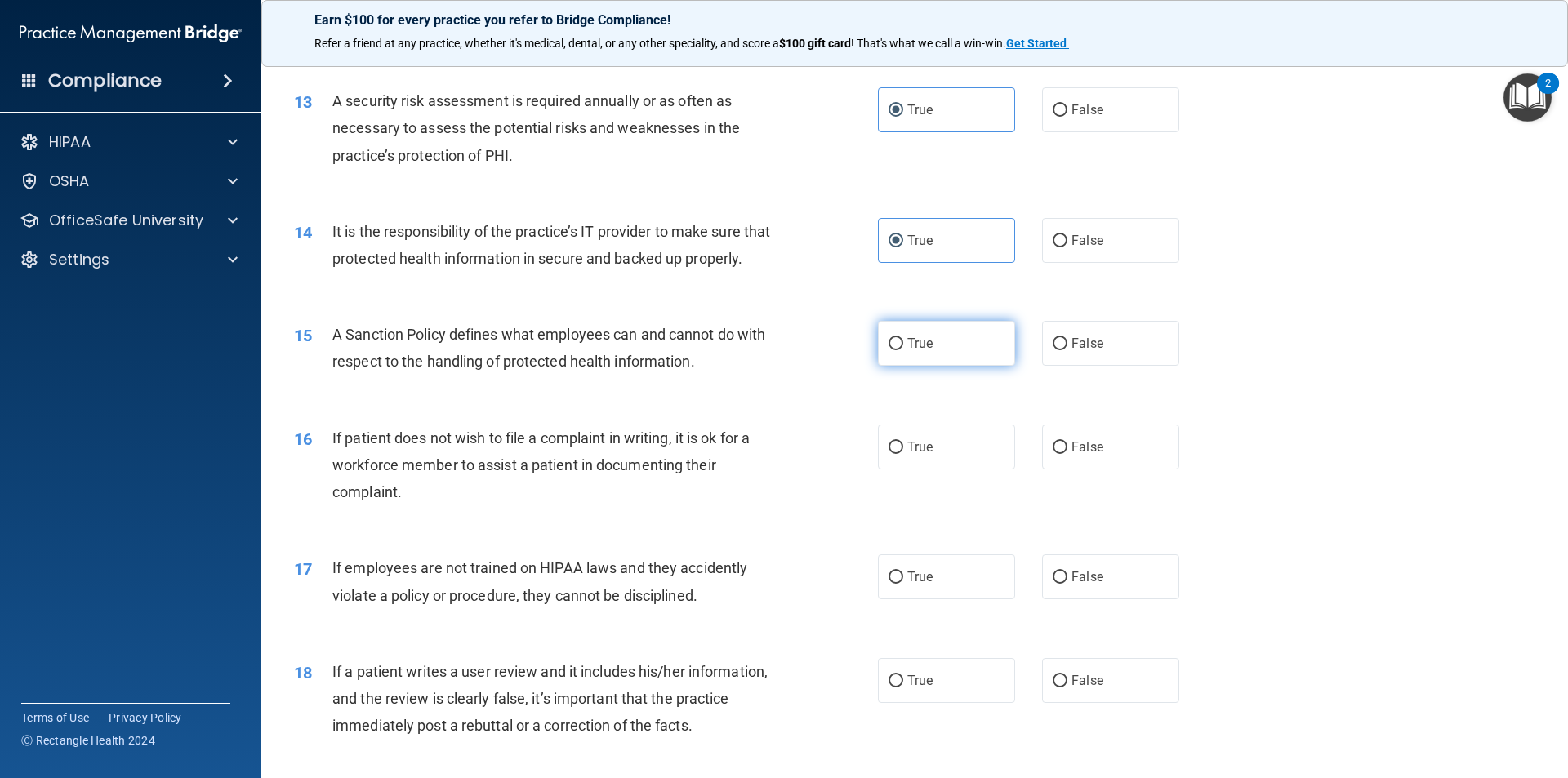
radio input "true"
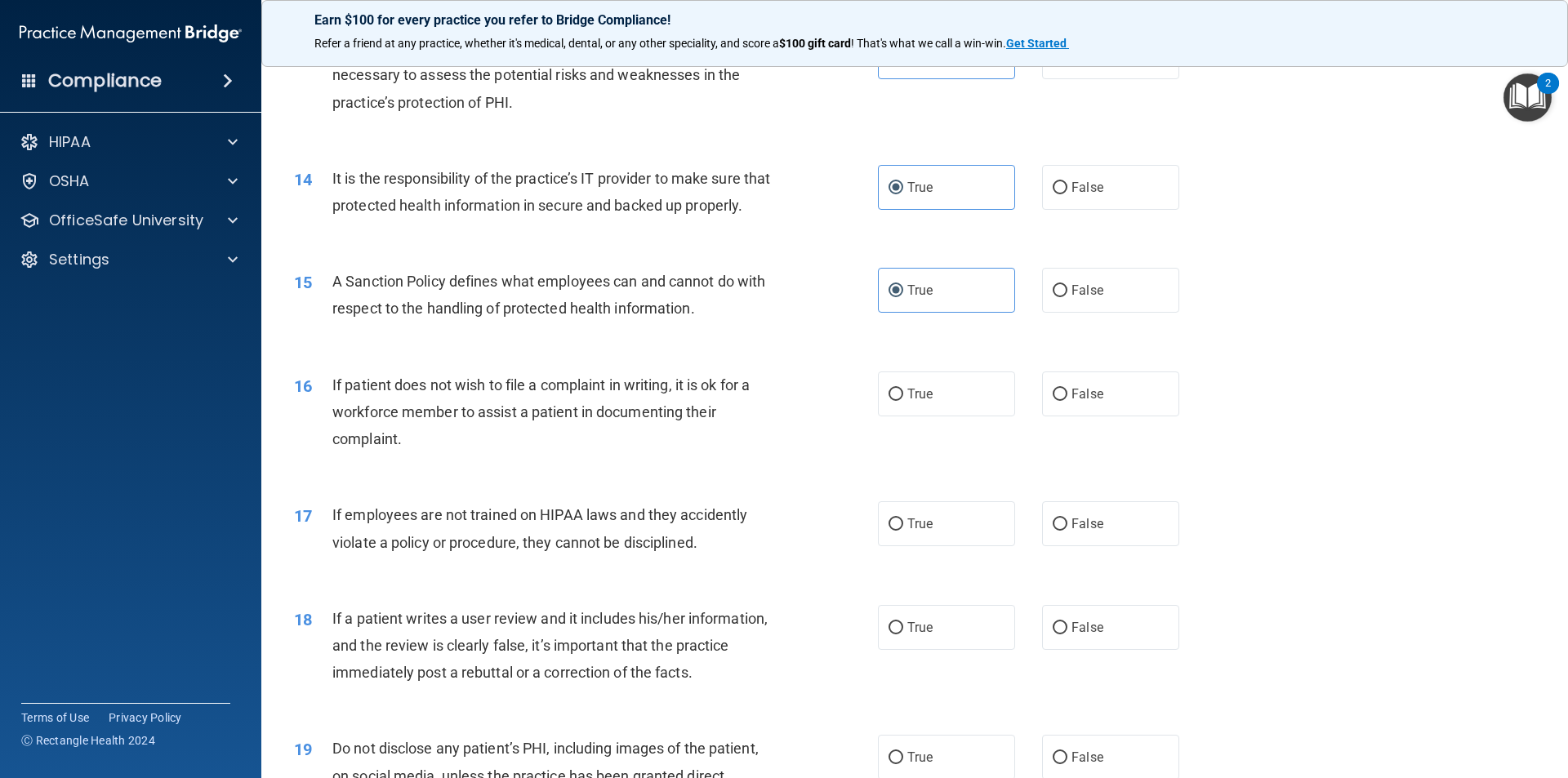
scroll to position [1796, 0]
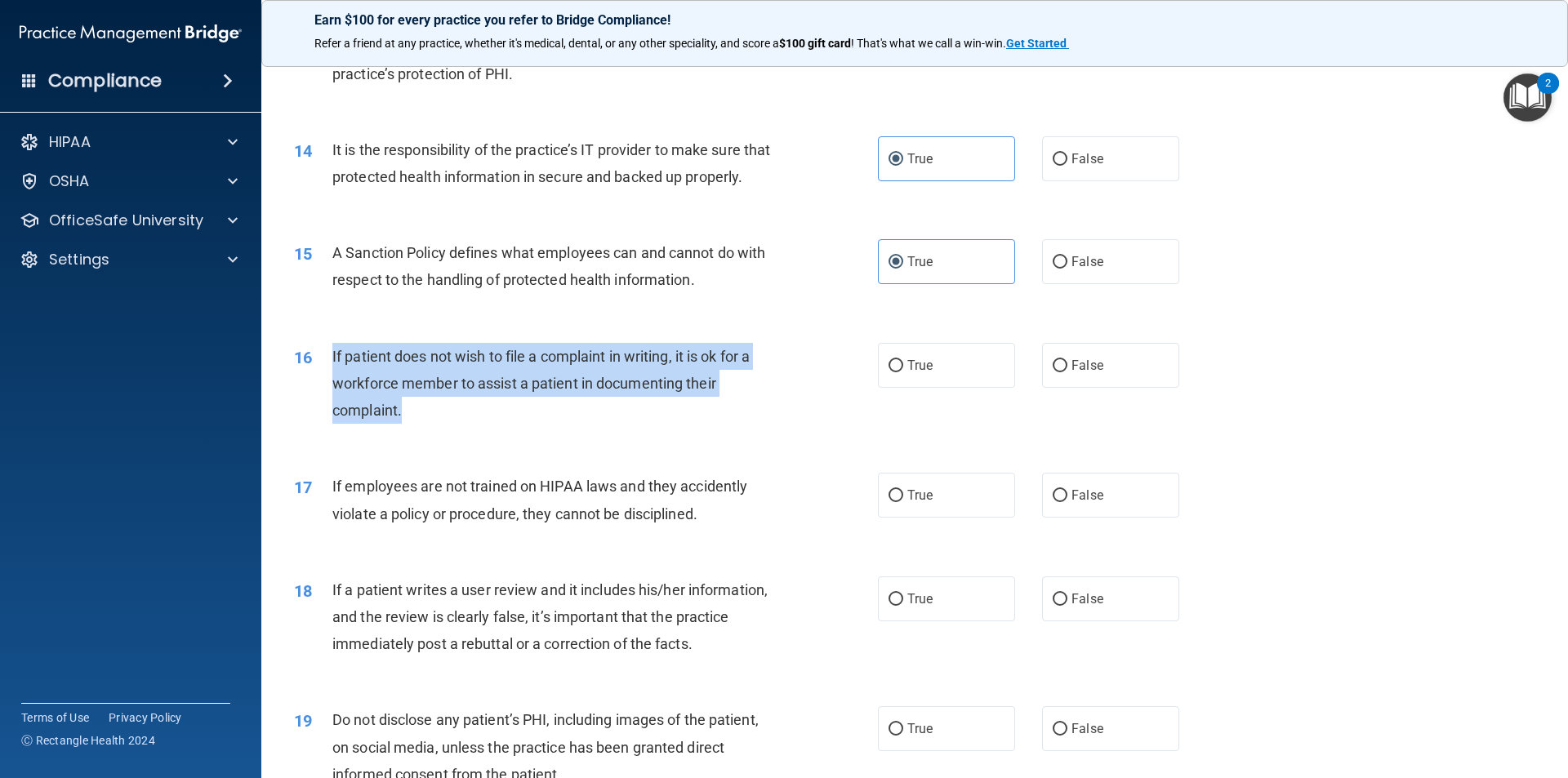
drag, startPoint x: 332, startPoint y: 378, endPoint x: 407, endPoint y: 431, distance: 91.8
click at [407, 424] on div "If patient does not wish to file a complaint in writing, it is ok for a workfor…" at bounding box center [561, 383] width 457 height 82
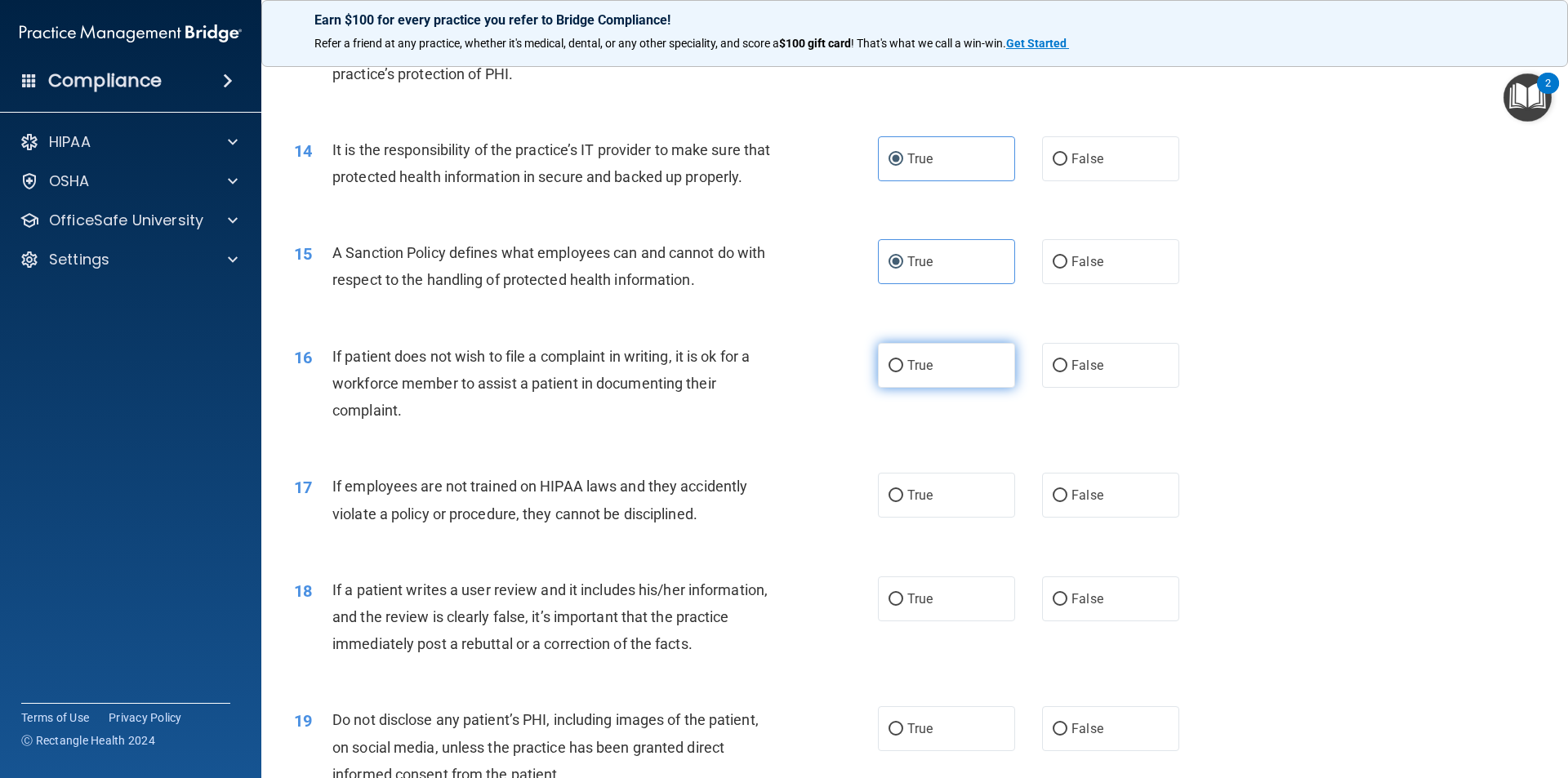
click at [941, 388] on label "True" at bounding box center [946, 365] width 137 height 45
click at [903, 373] on input "True" at bounding box center [896, 366] width 15 height 12
radio input "true"
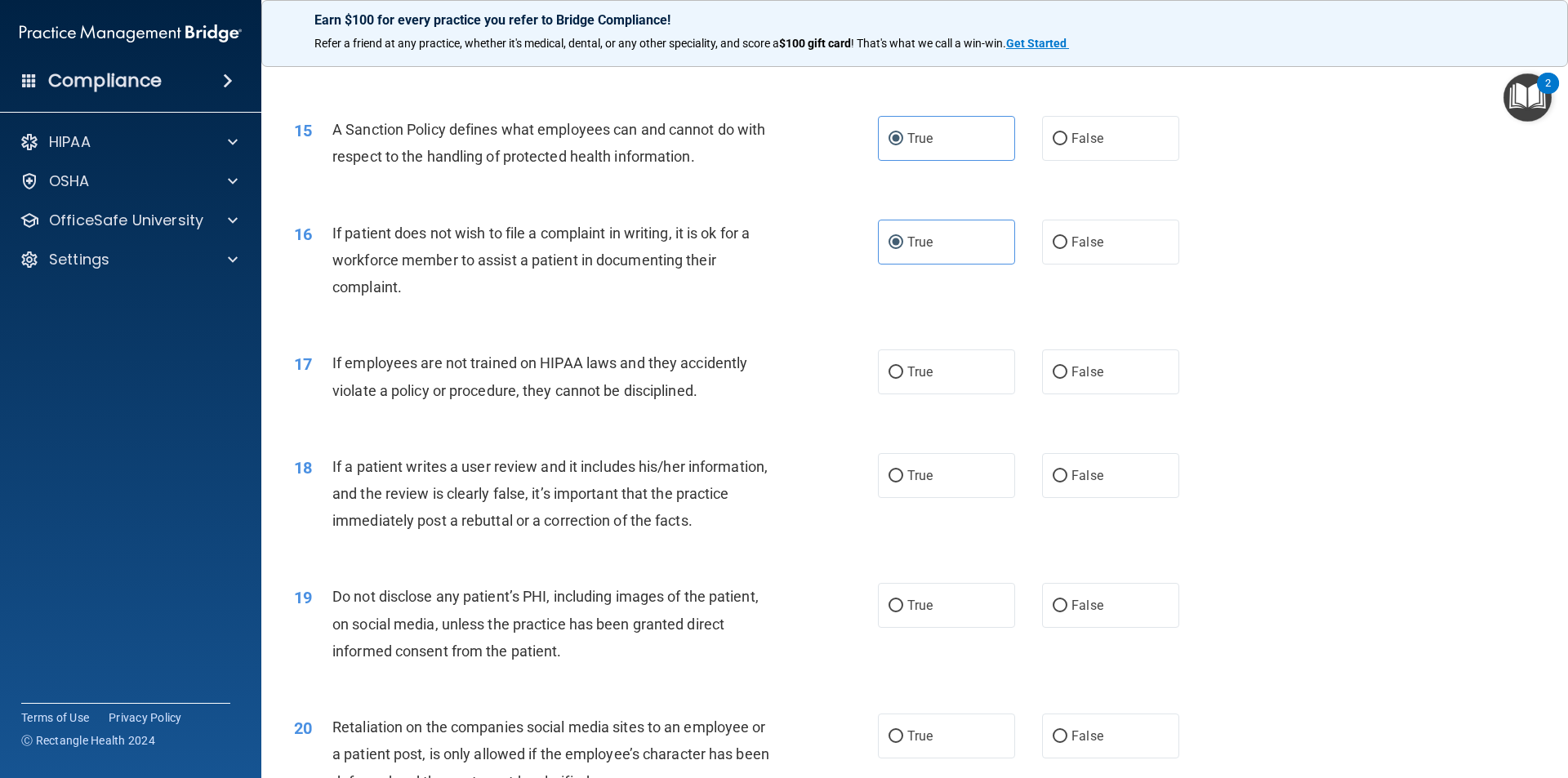
scroll to position [1960, 0]
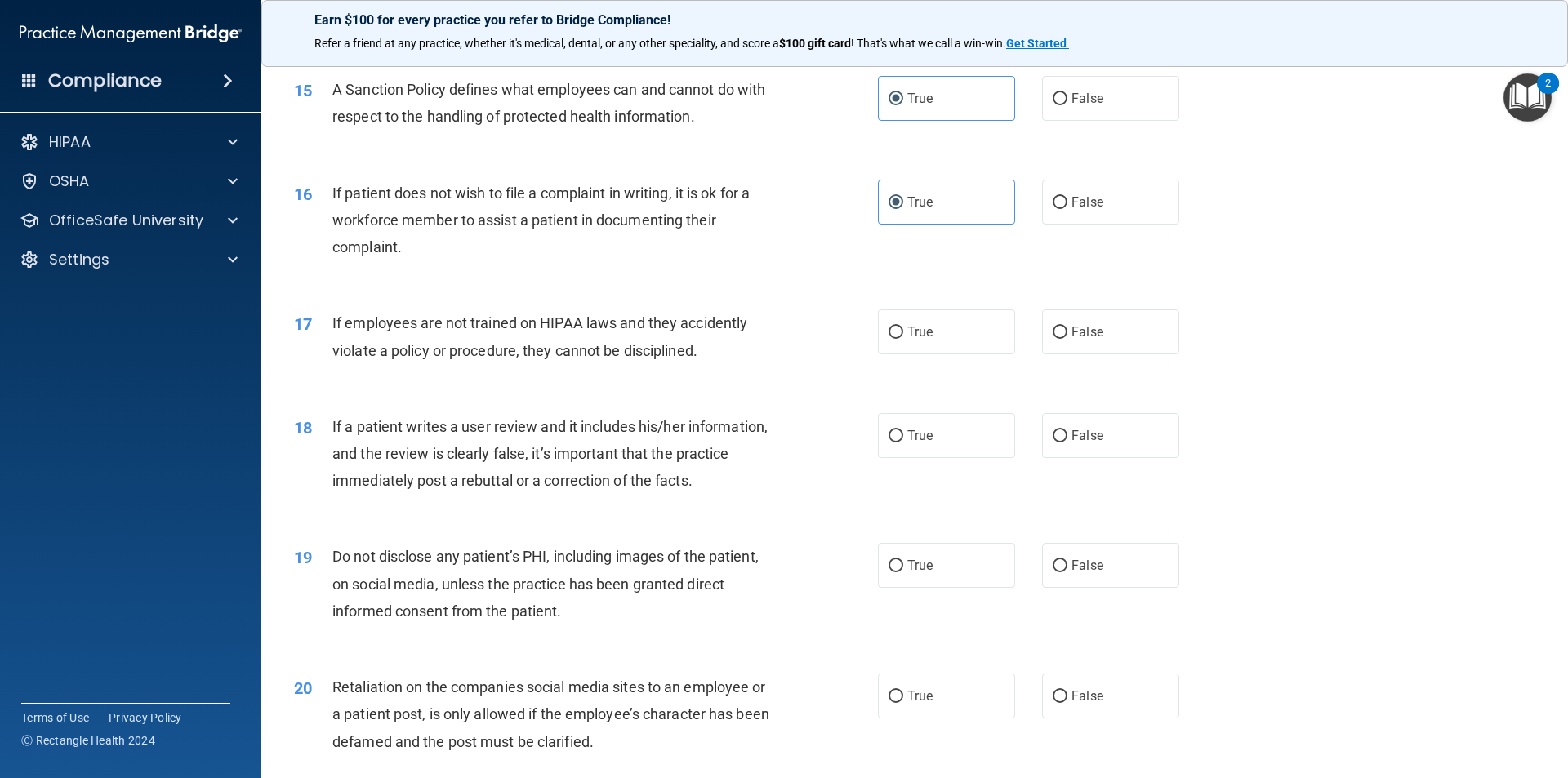
click at [1093, 383] on div "17 If employees are not trained on HIPAA laws and they accidently violate a pol…" at bounding box center [915, 341] width 1266 height 103
click at [1097, 355] on label "False" at bounding box center [1110, 331] width 137 height 45
click at [1067, 339] on input "False" at bounding box center [1060, 332] width 15 height 12
radio input "true"
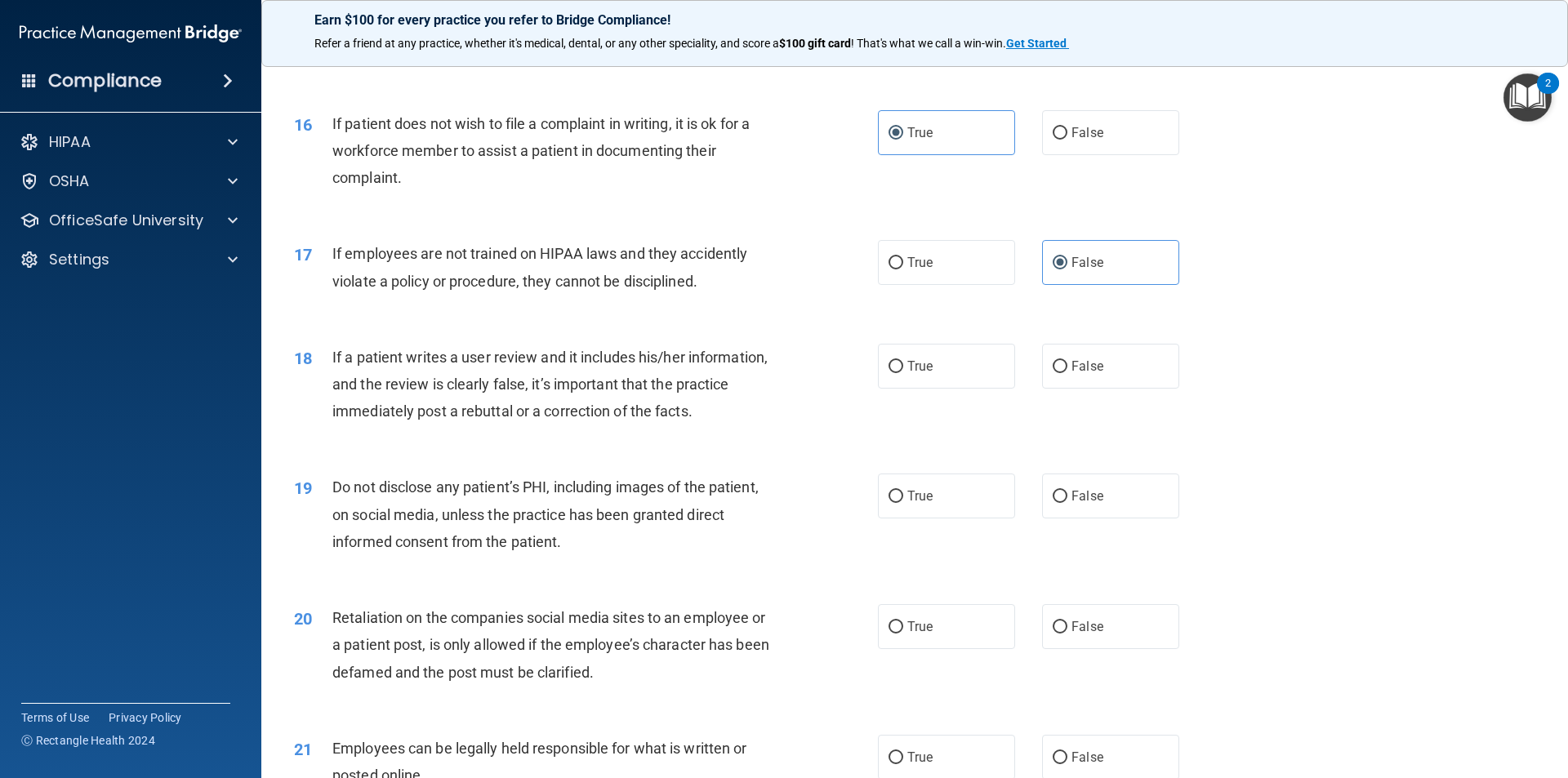
scroll to position [2123, 0]
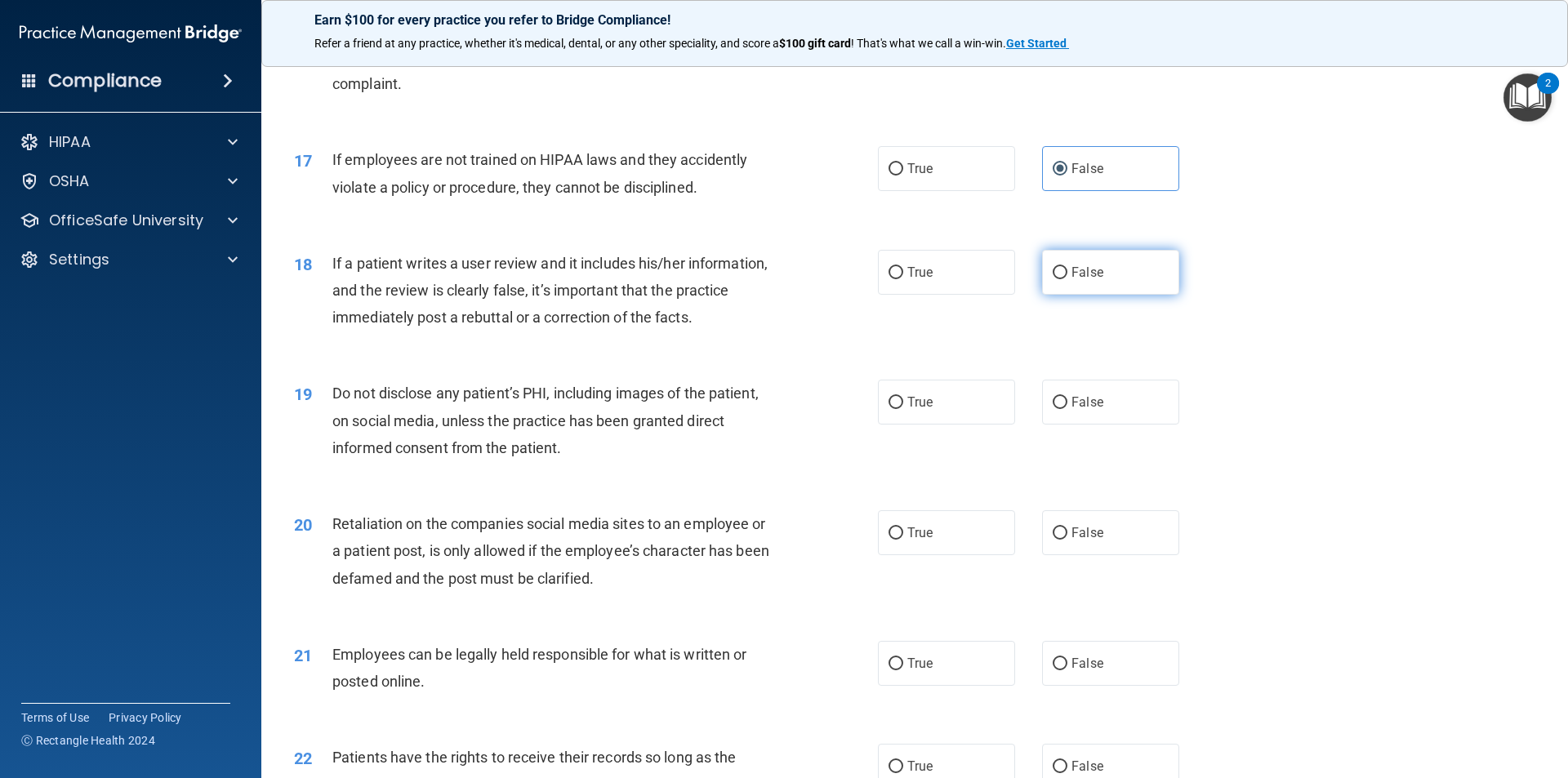
click at [1092, 280] on span "False" at bounding box center [1087, 272] width 32 height 15
click at [1067, 279] on input "False" at bounding box center [1060, 273] width 15 height 12
radio input "true"
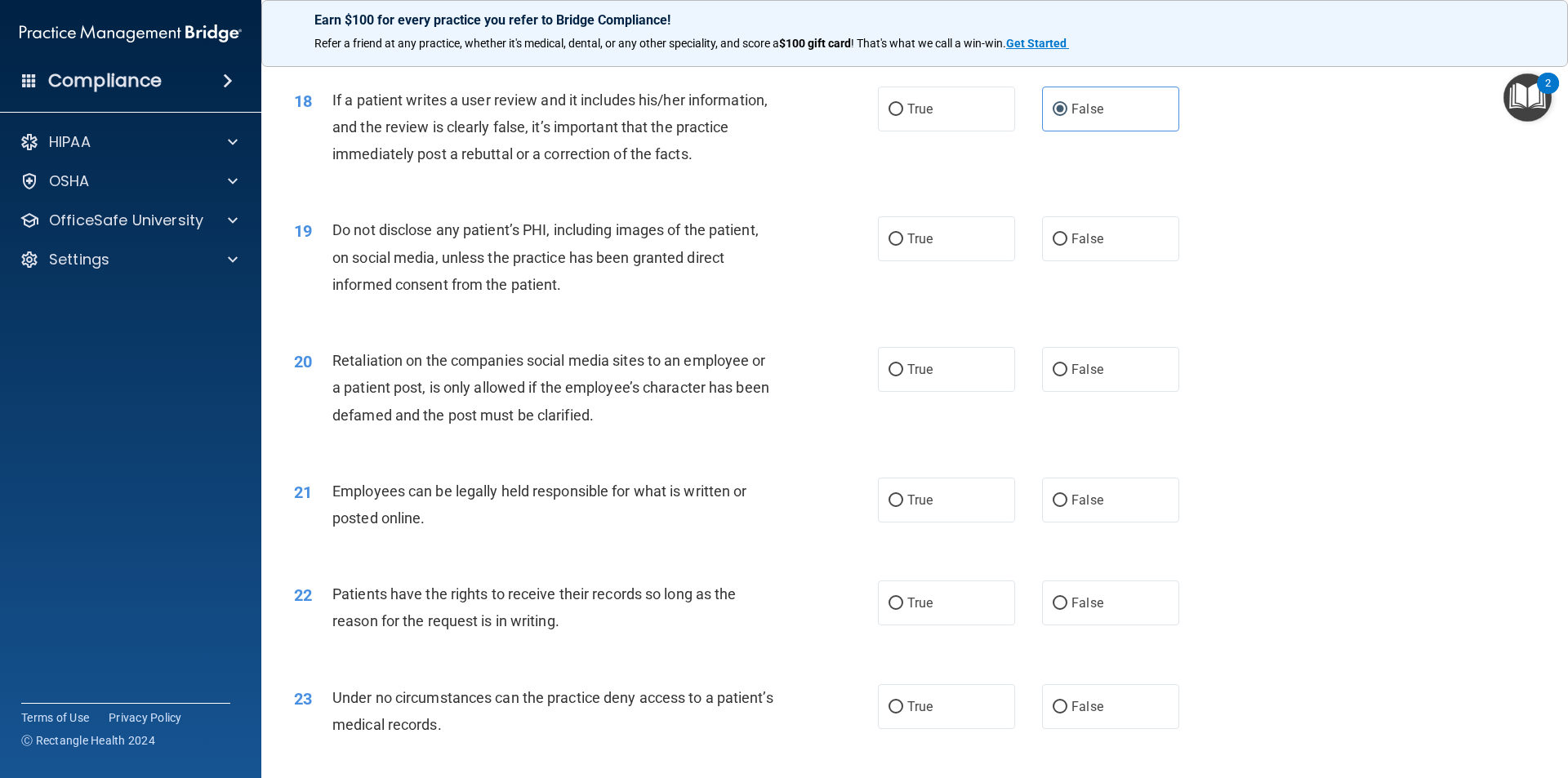
scroll to position [2368, 0]
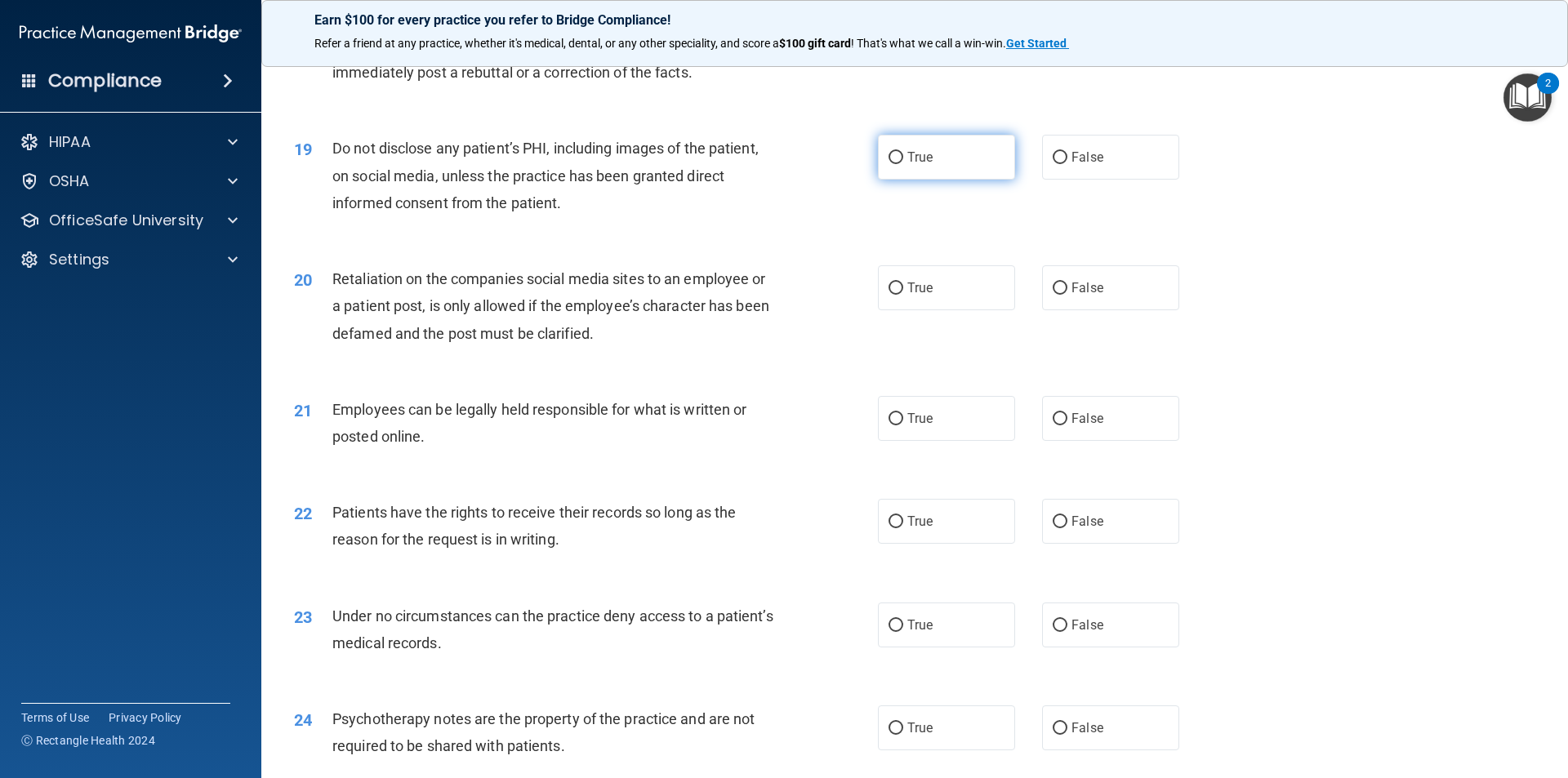
click at [889, 164] on input "True" at bounding box center [896, 158] width 15 height 12
radio input "true"
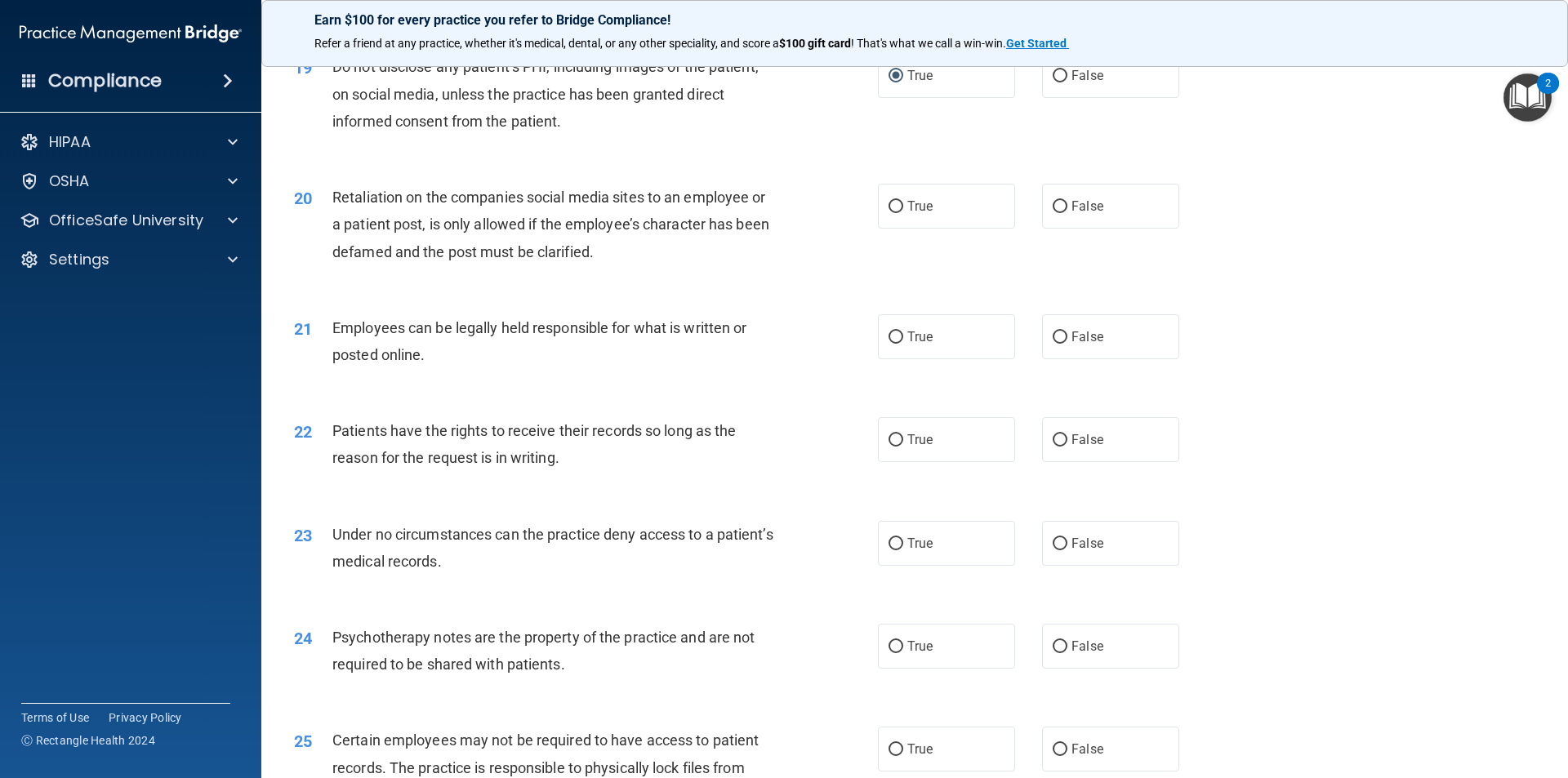
scroll to position [2532, 0]
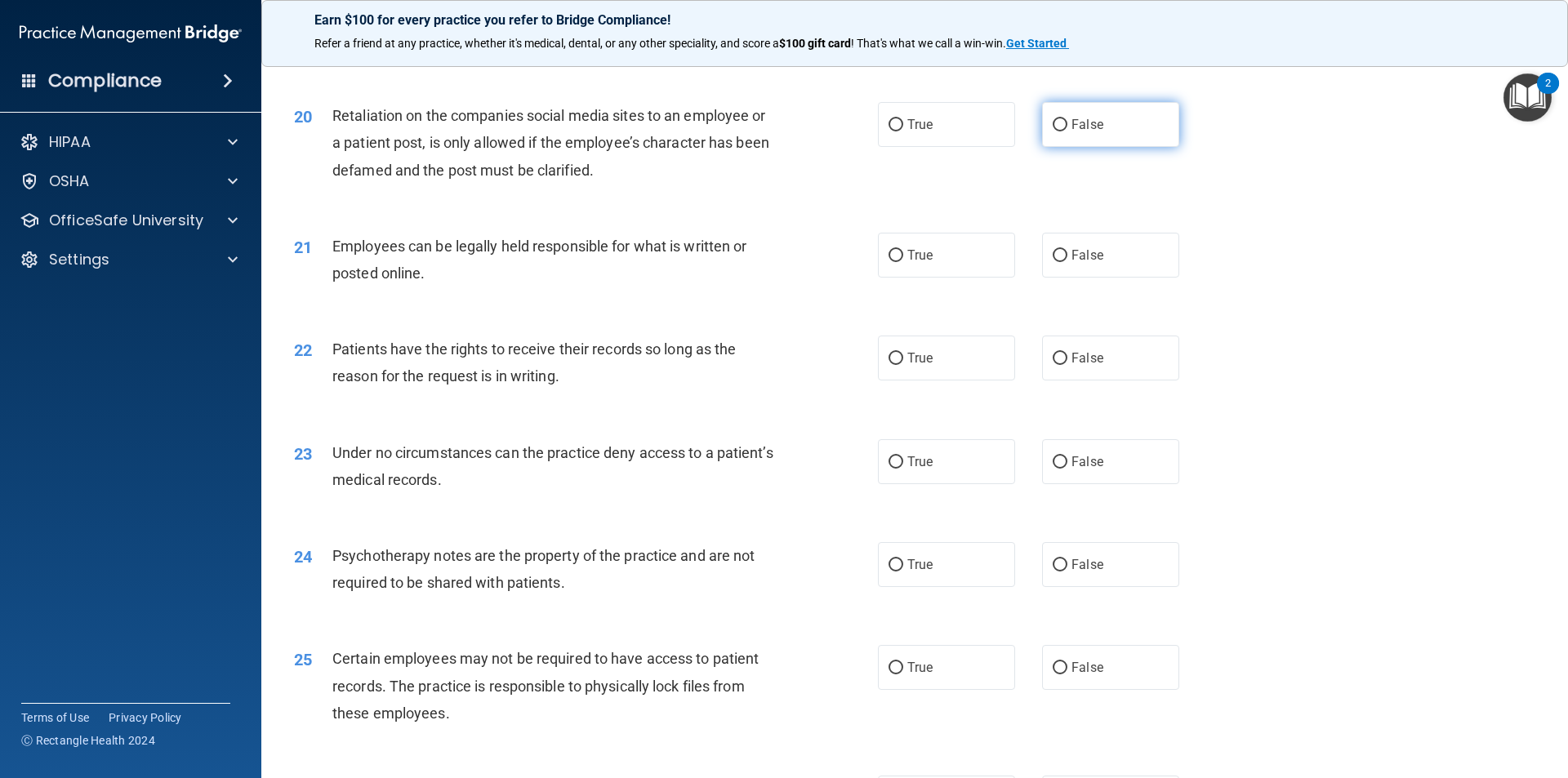
click at [1109, 147] on label "False" at bounding box center [1110, 125] width 137 height 45
click at [1067, 131] on input "False" at bounding box center [1060, 125] width 15 height 12
radio input "true"
click at [942, 277] on label "True" at bounding box center [946, 255] width 137 height 45
click at [903, 262] on input "True" at bounding box center [896, 256] width 15 height 12
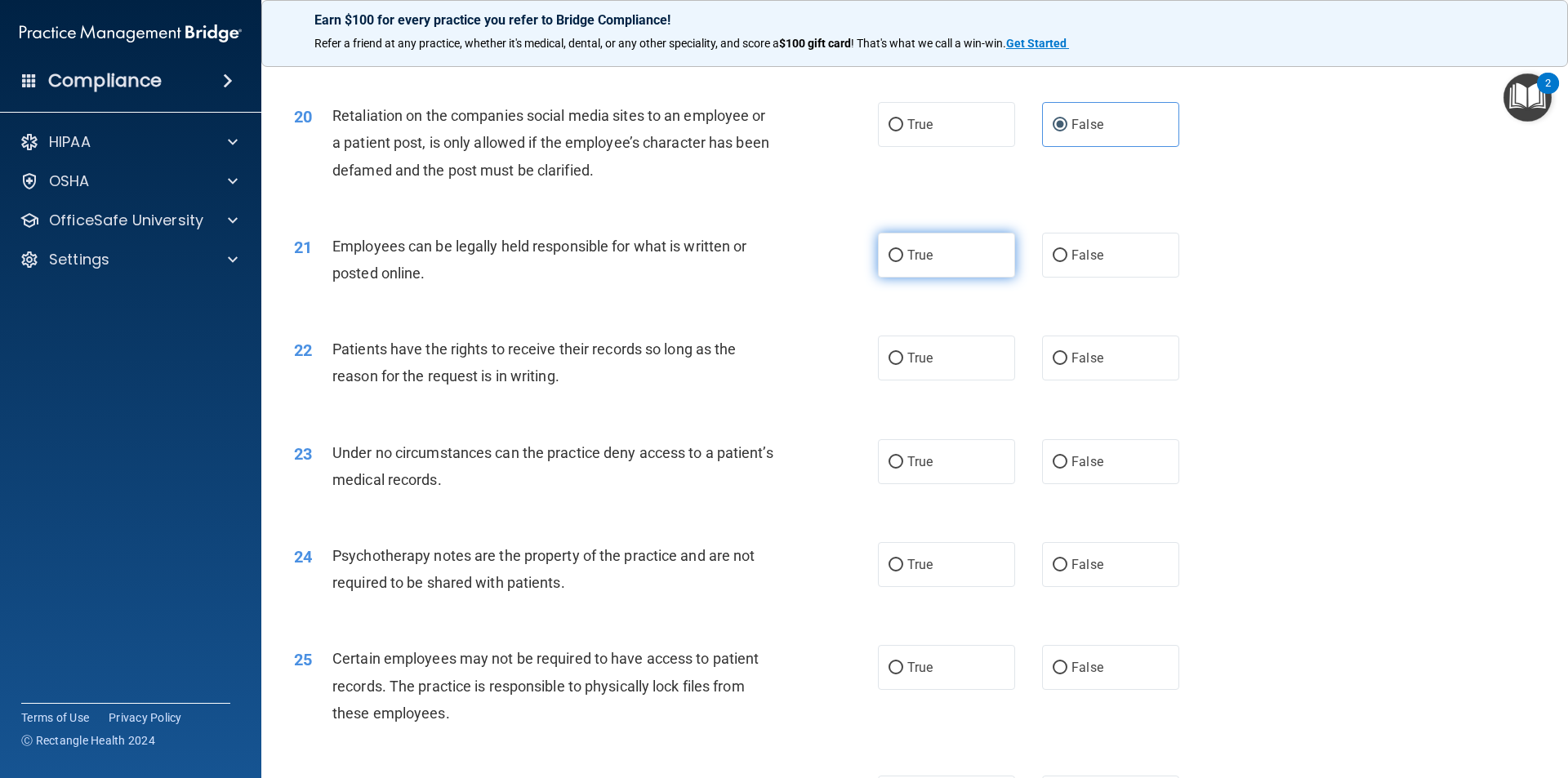
radio input "true"
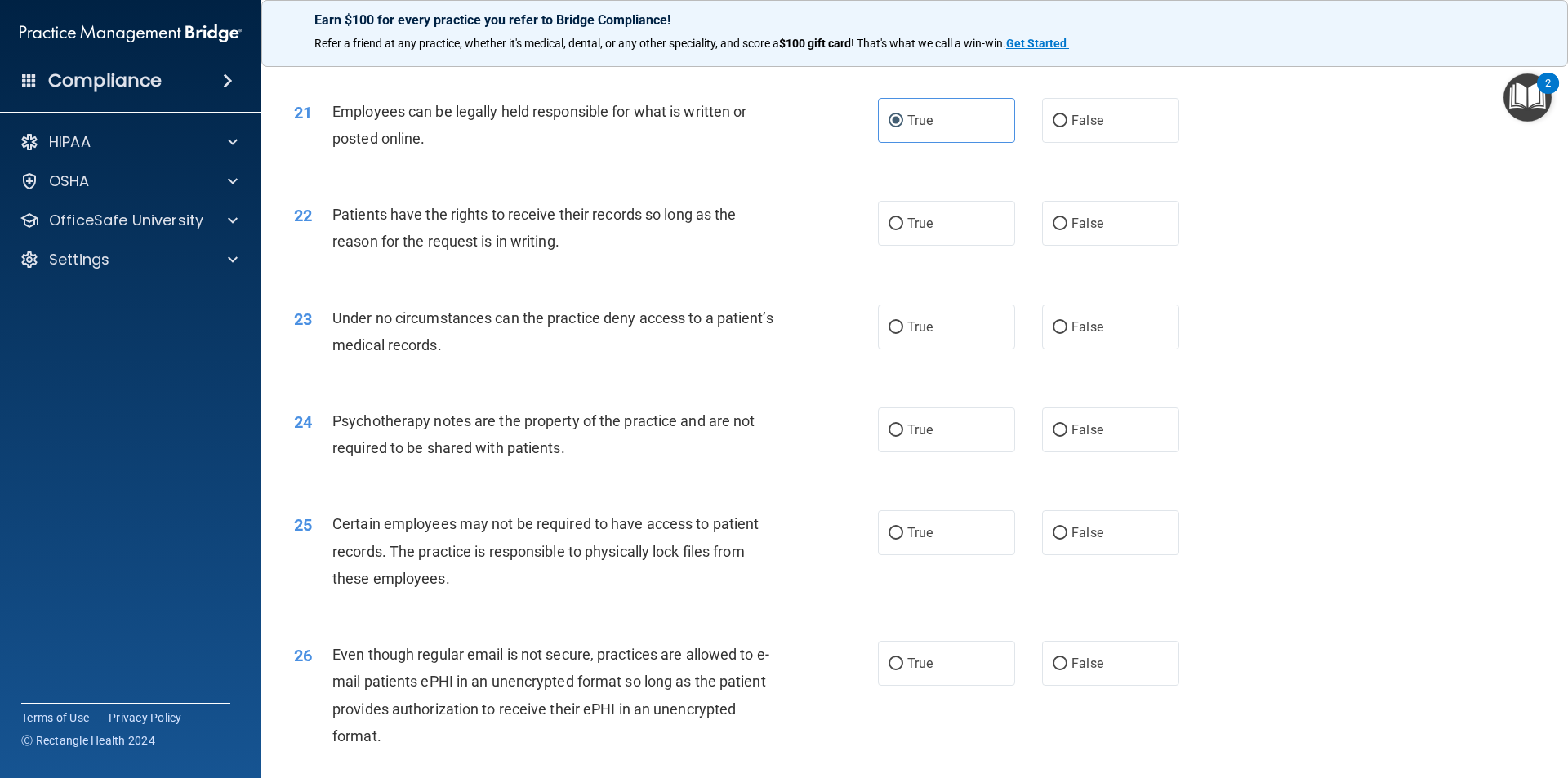
scroll to position [2695, 0]
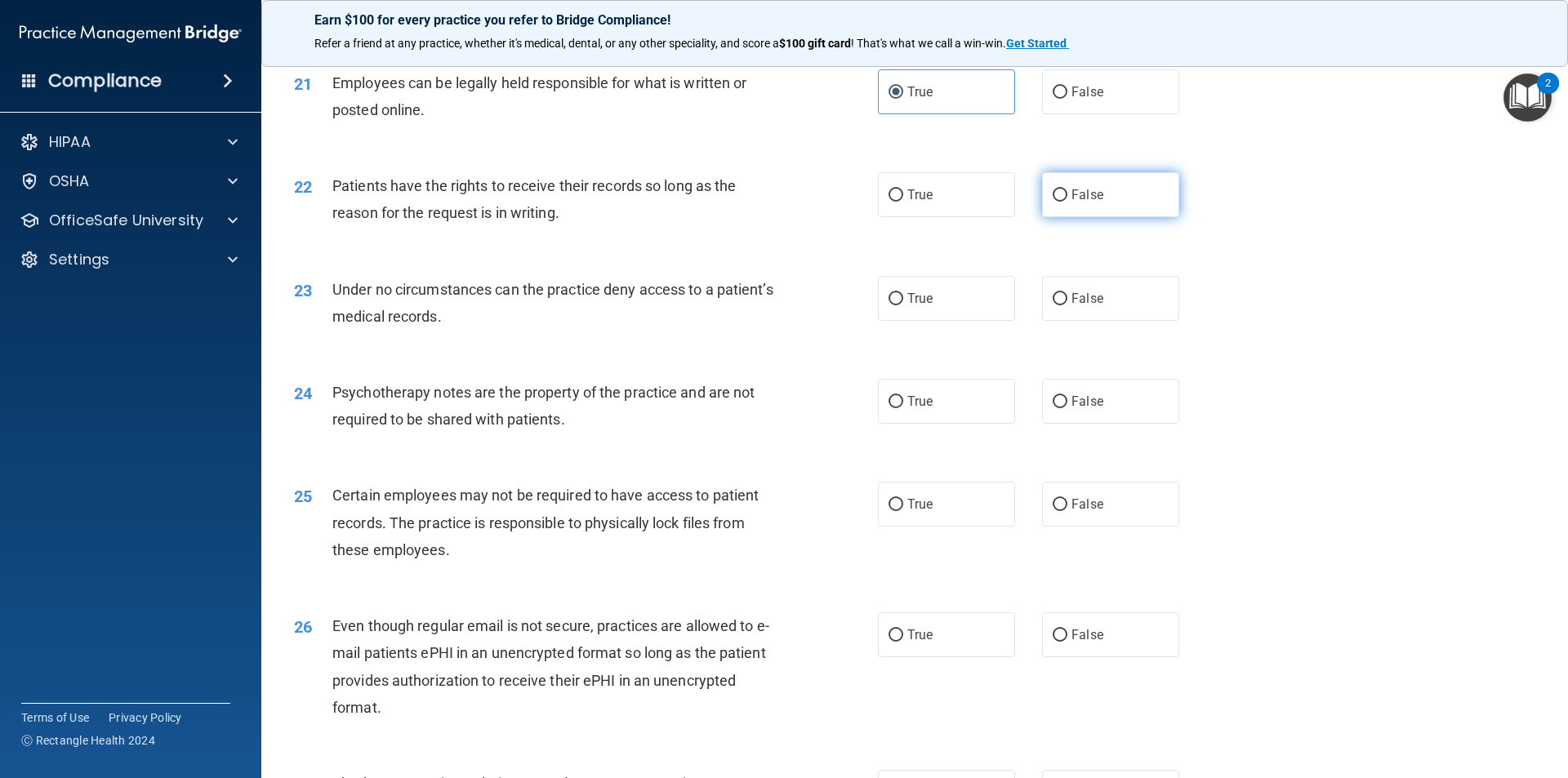
click at [1077, 203] on span "False" at bounding box center [1087, 195] width 32 height 15
click at [1067, 202] on input "False" at bounding box center [1060, 196] width 15 height 12
radio input "true"
click at [936, 209] on label "True" at bounding box center [946, 195] width 137 height 45
click at [903, 202] on input "True" at bounding box center [896, 196] width 15 height 12
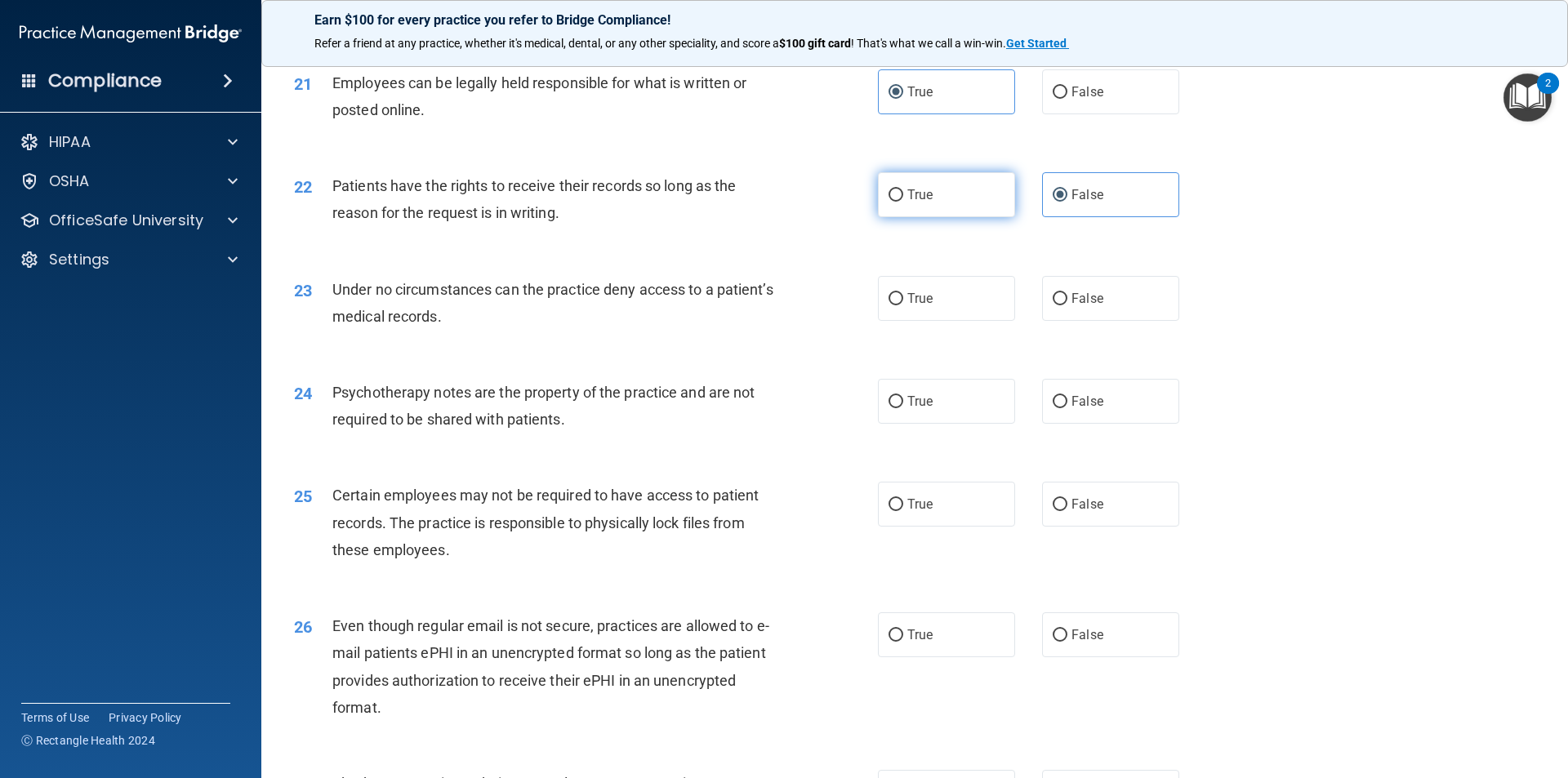
radio input "true"
radio input "false"
click at [960, 321] on label "True" at bounding box center [946, 298] width 137 height 45
click at [903, 306] on input "True" at bounding box center [896, 299] width 15 height 12
radio input "true"
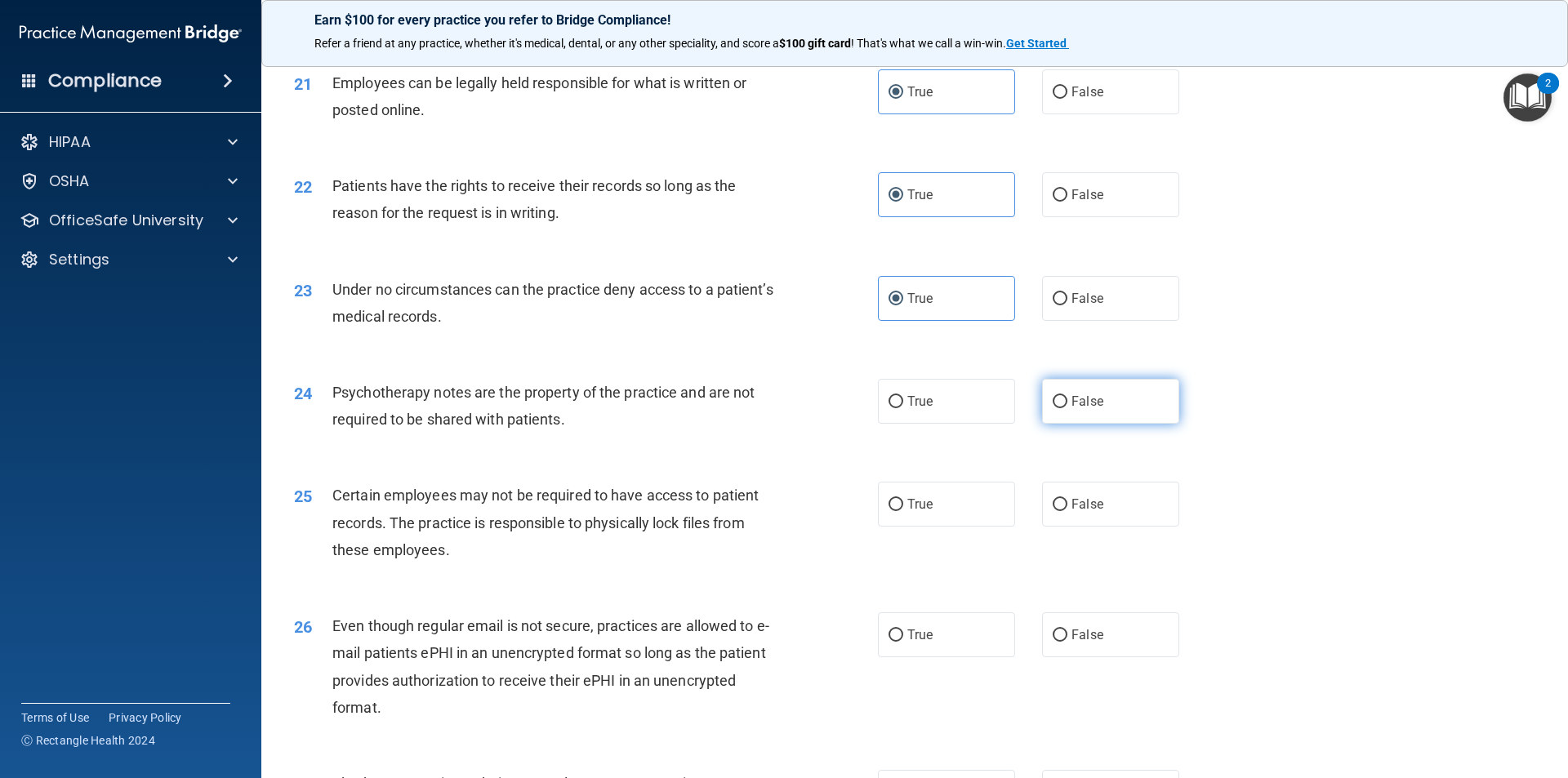
click at [1115, 424] on label "False" at bounding box center [1110, 401] width 137 height 45
click at [1067, 408] on input "False" at bounding box center [1060, 402] width 15 height 12
radio input "true"
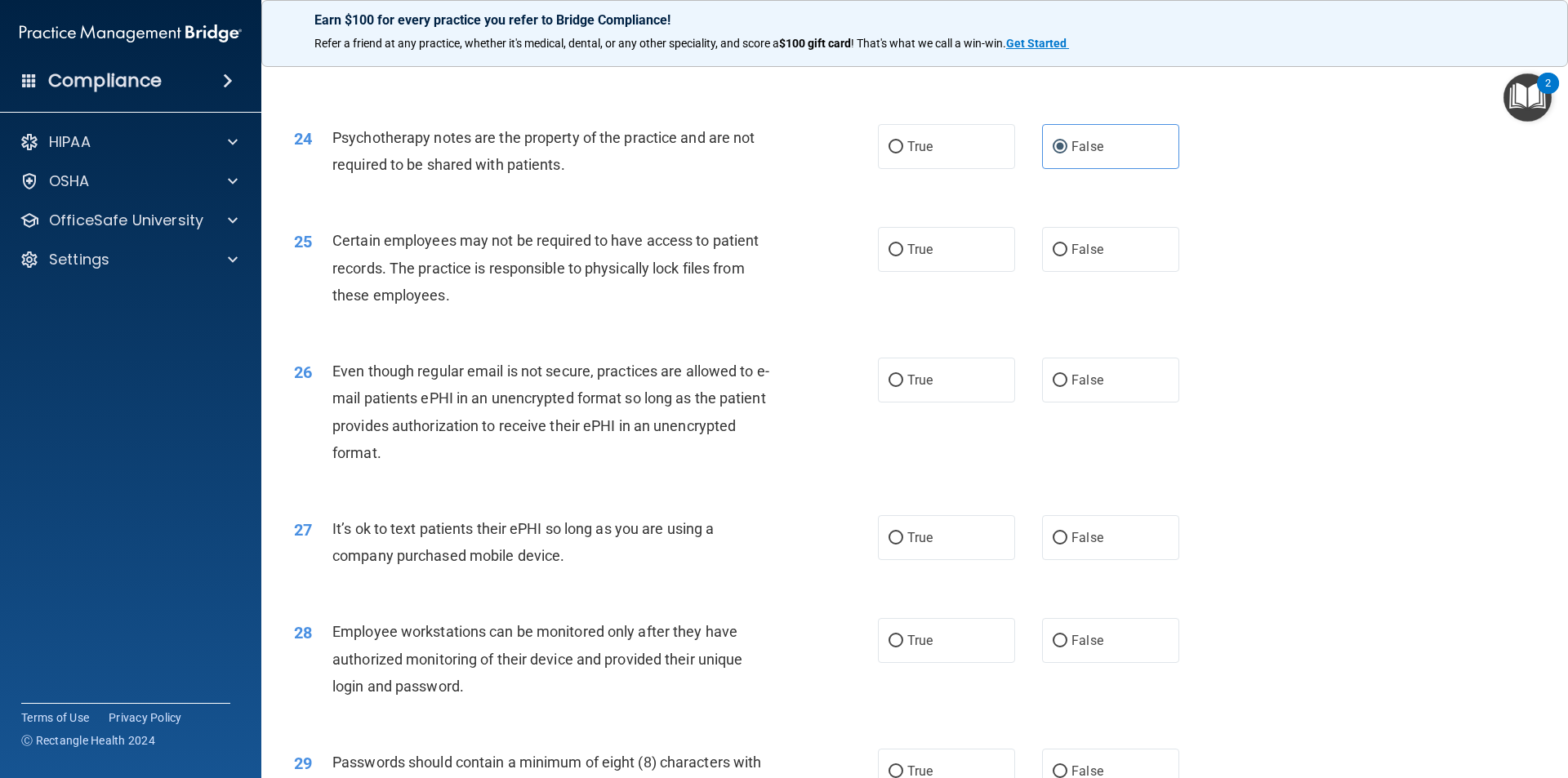
scroll to position [3021, 0]
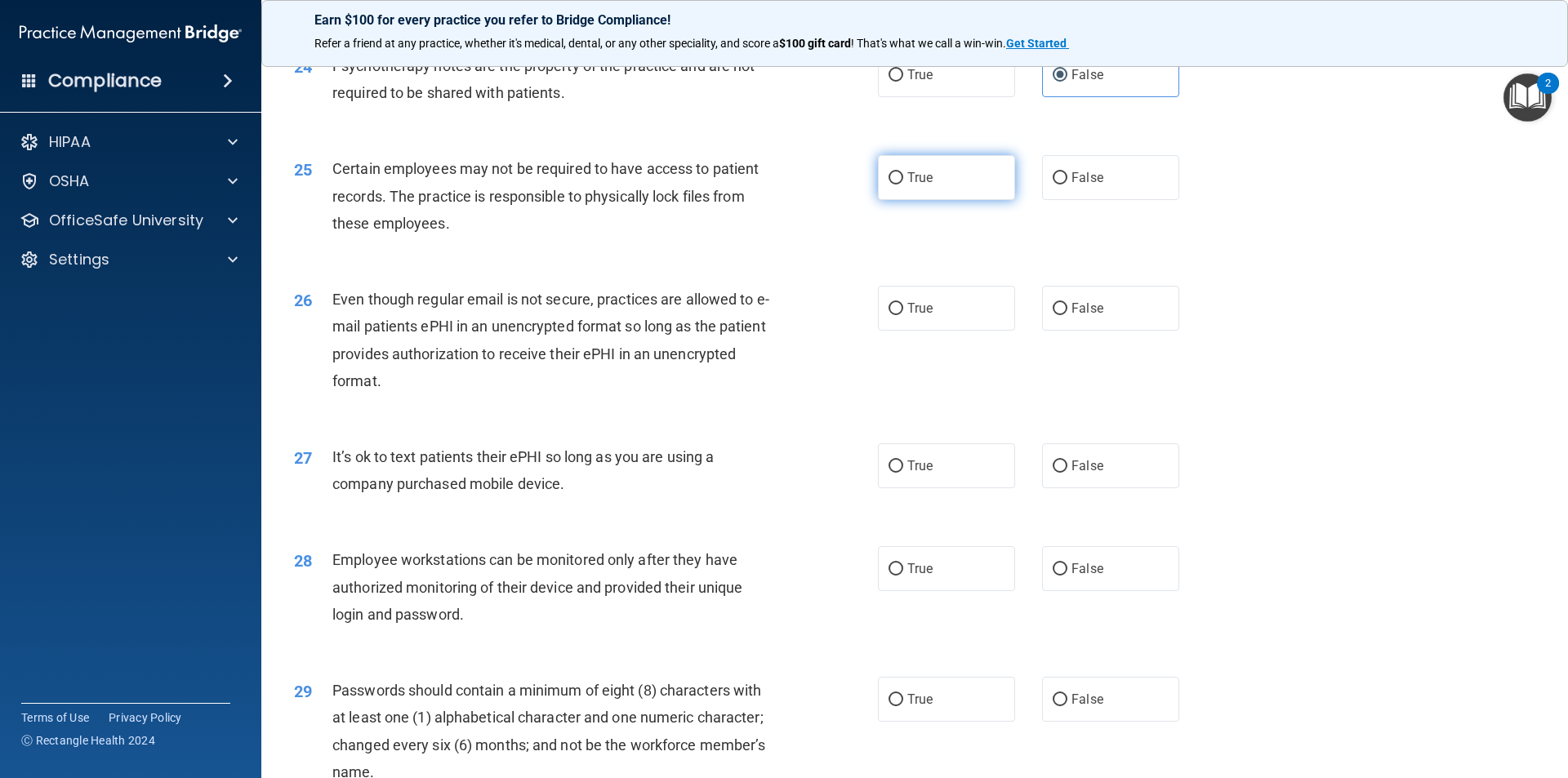
drag, startPoint x: 963, startPoint y: 204, endPoint x: 946, endPoint y: 216, distance: 20.8
click at [961, 200] on label "True" at bounding box center [946, 178] width 137 height 45
click at [903, 185] on input "True" at bounding box center [896, 179] width 15 height 12
radio input "true"
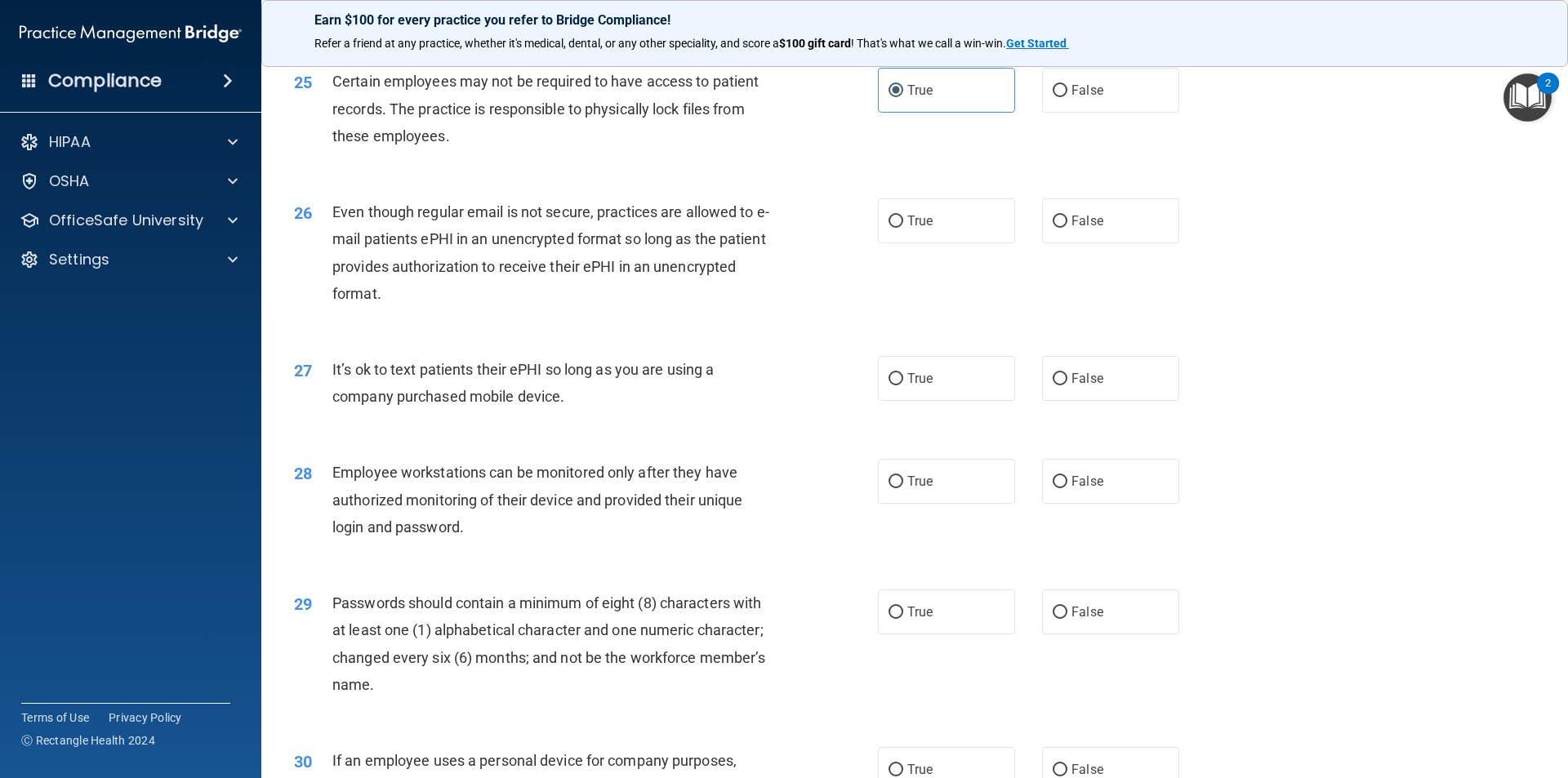
scroll to position [3267, 0]
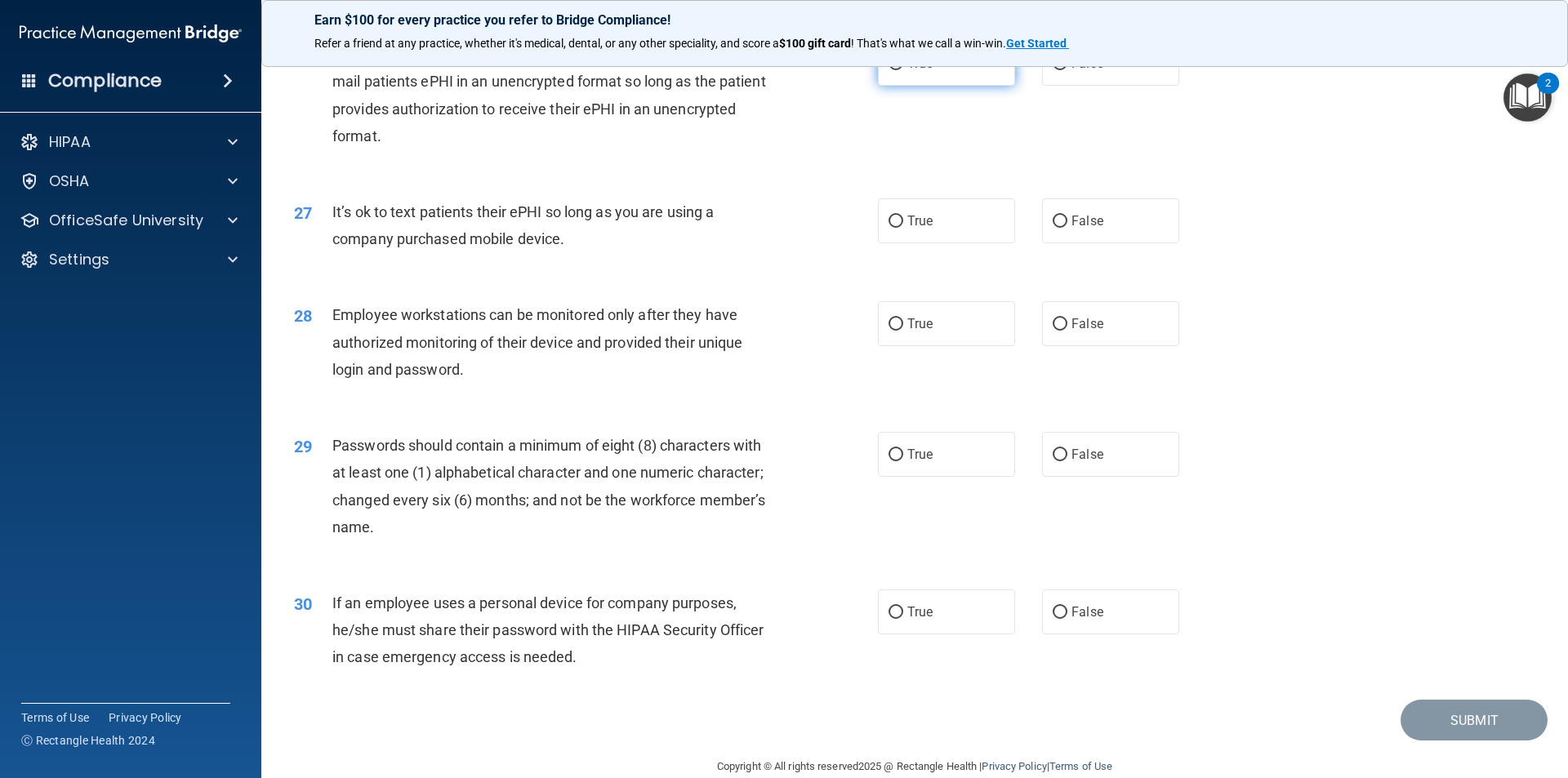
click at [951, 86] on label "True" at bounding box center [946, 64] width 137 height 45
click at [903, 70] on input "True" at bounding box center [896, 64] width 15 height 12
radio input "true"
click at [1124, 243] on label "False" at bounding box center [1110, 221] width 137 height 45
click at [1067, 228] on input "False" at bounding box center [1060, 222] width 15 height 12
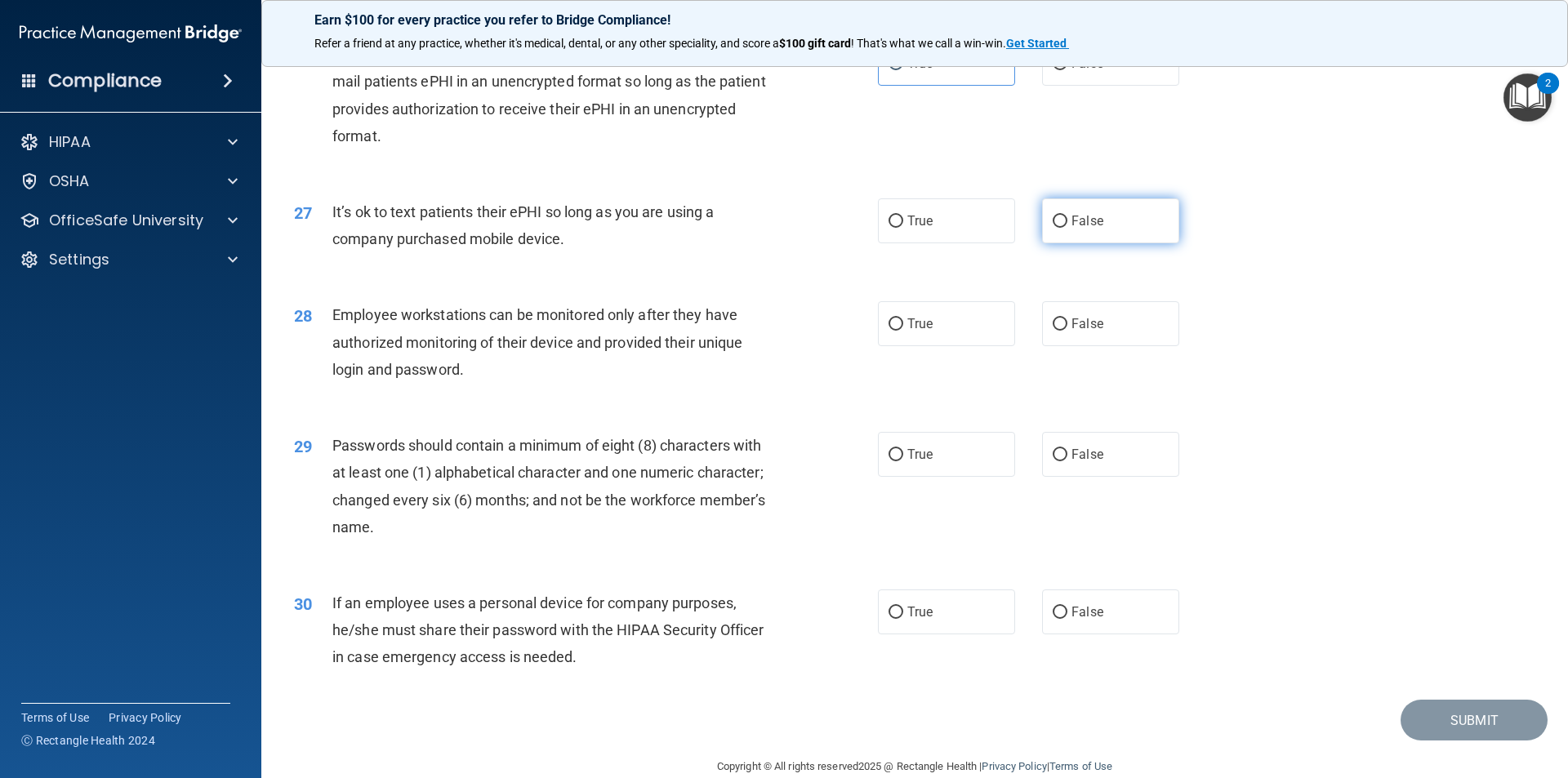
radio input "true"
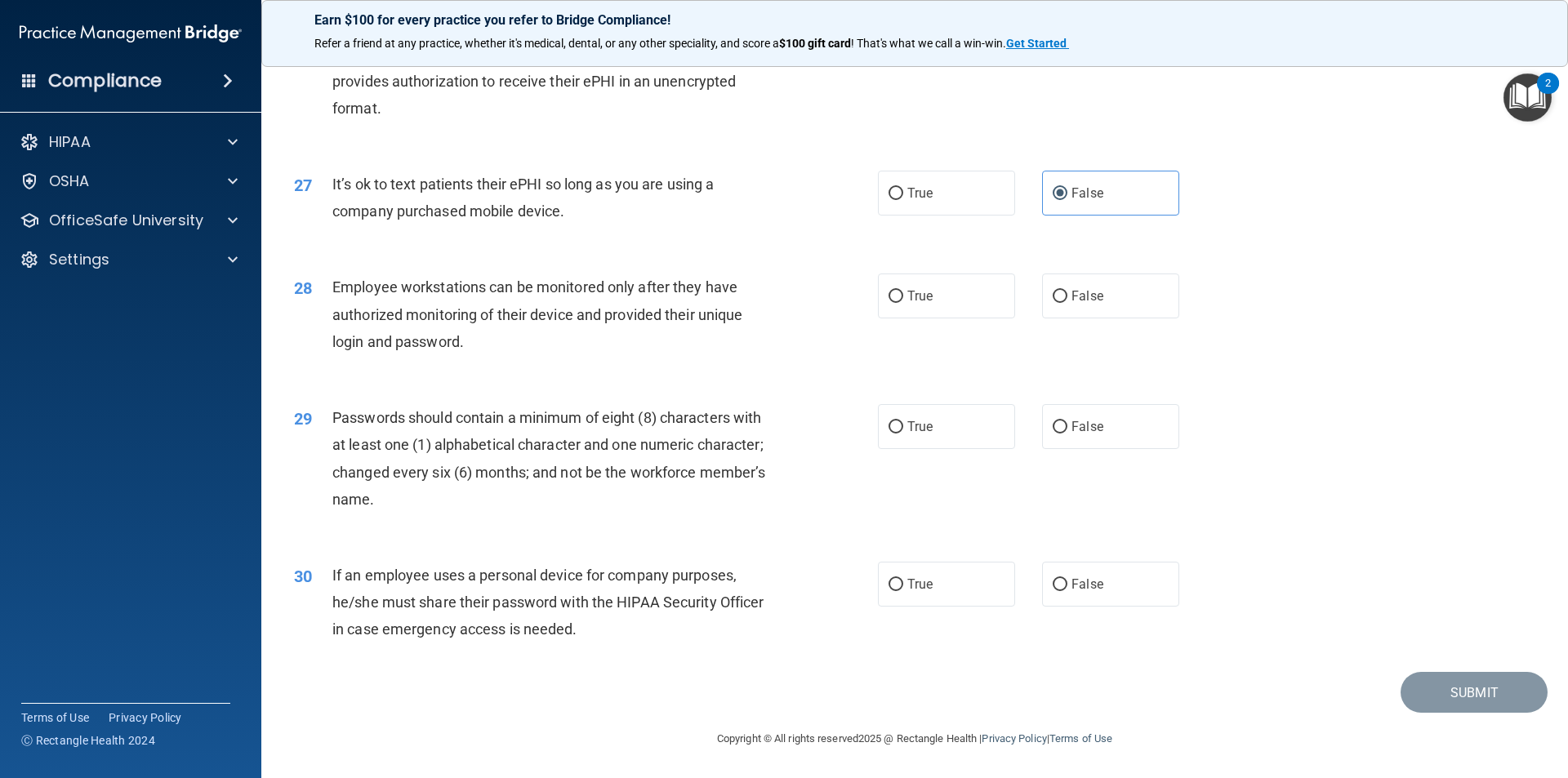
scroll to position [3321, 0]
click at [1163, 300] on label "False" at bounding box center [1110, 296] width 137 height 45
click at [1067, 300] on input "False" at bounding box center [1060, 297] width 15 height 12
radio input "true"
click at [927, 411] on label "True" at bounding box center [946, 427] width 137 height 45
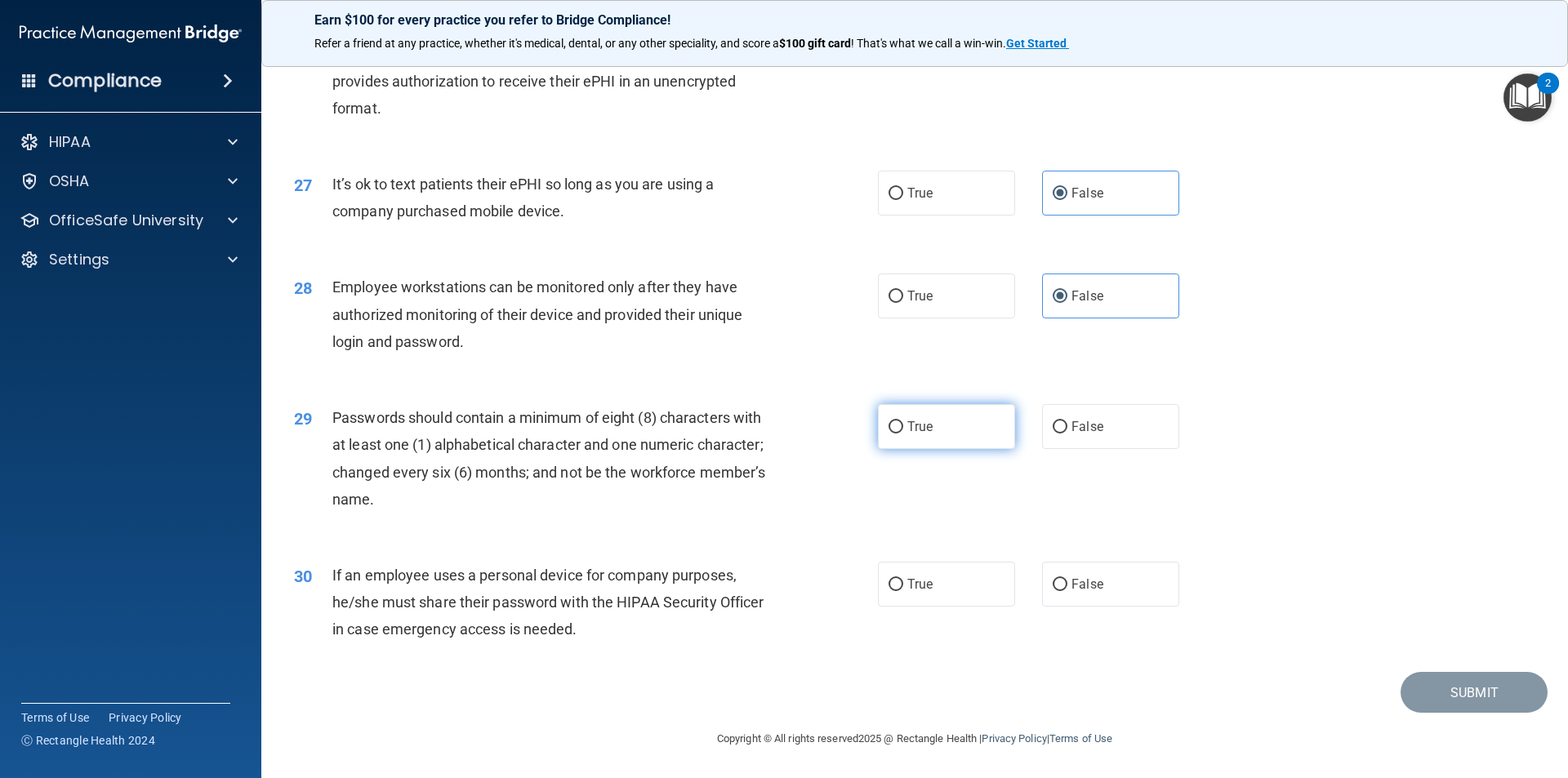
click at [903, 422] on input "True" at bounding box center [896, 428] width 15 height 12
radio input "true"
click at [1054, 591] on input "False" at bounding box center [1060, 585] width 15 height 12
radio input "true"
click at [1419, 711] on button "Submit" at bounding box center [1474, 693] width 147 height 41
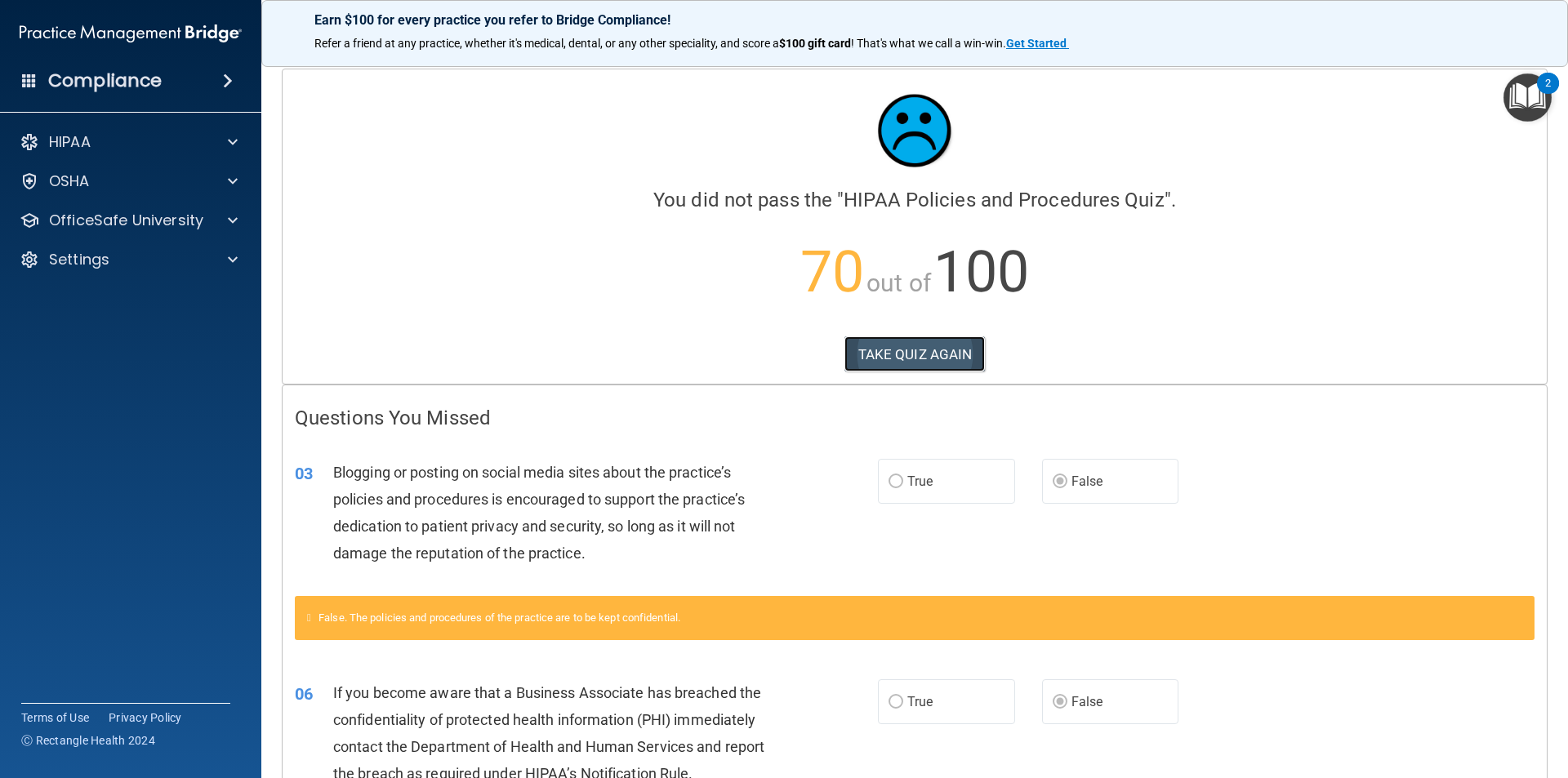
click at [963, 364] on button "TAKE QUIZ AGAIN" at bounding box center [915, 355] width 142 height 36
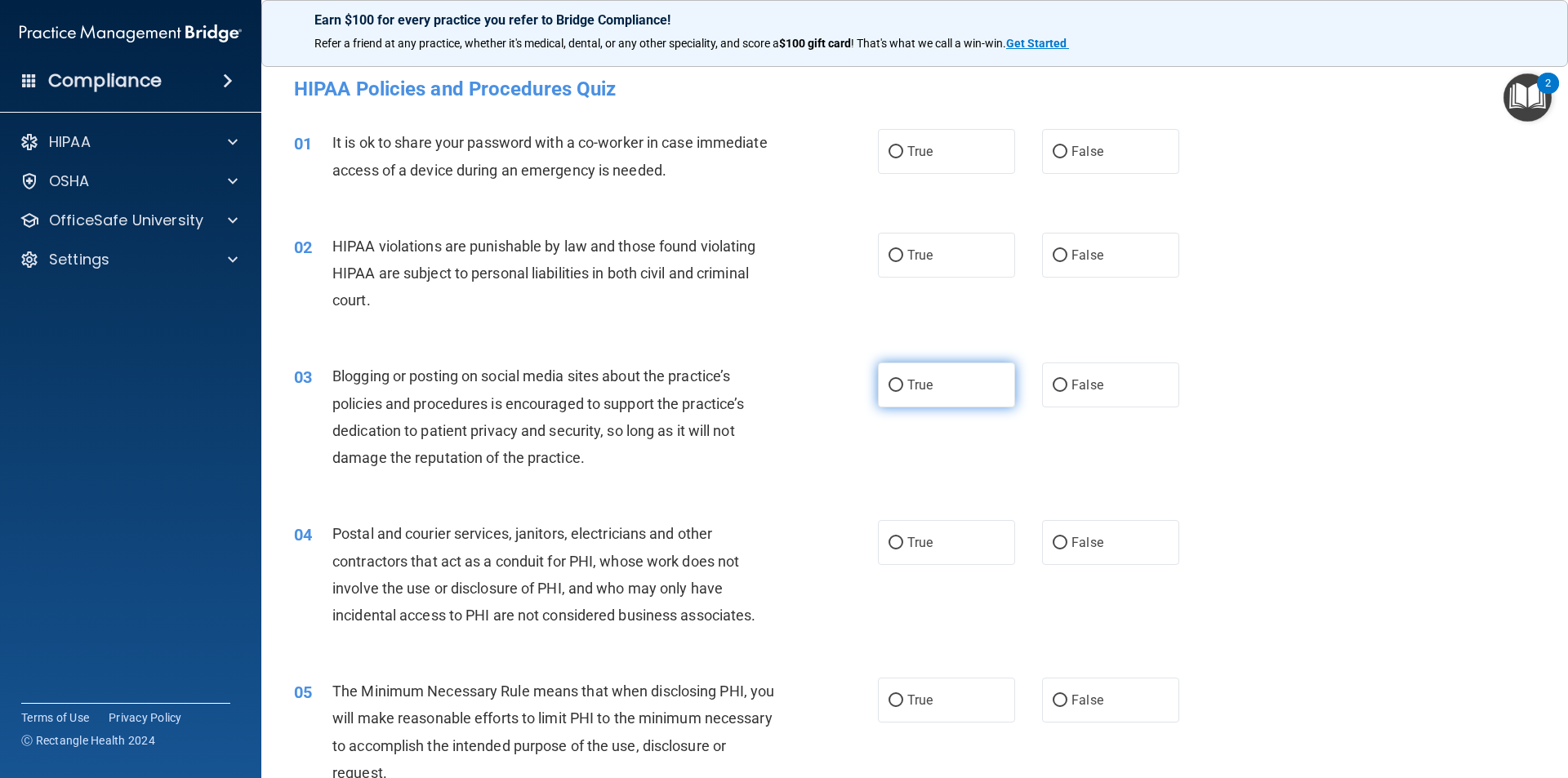
click at [936, 380] on label "True" at bounding box center [946, 385] width 137 height 45
click at [903, 380] on input "True" at bounding box center [896, 386] width 15 height 12
radio input "true"
click at [951, 254] on label "True" at bounding box center [946, 255] width 137 height 45
click at [903, 254] on input "True" at bounding box center [896, 256] width 15 height 12
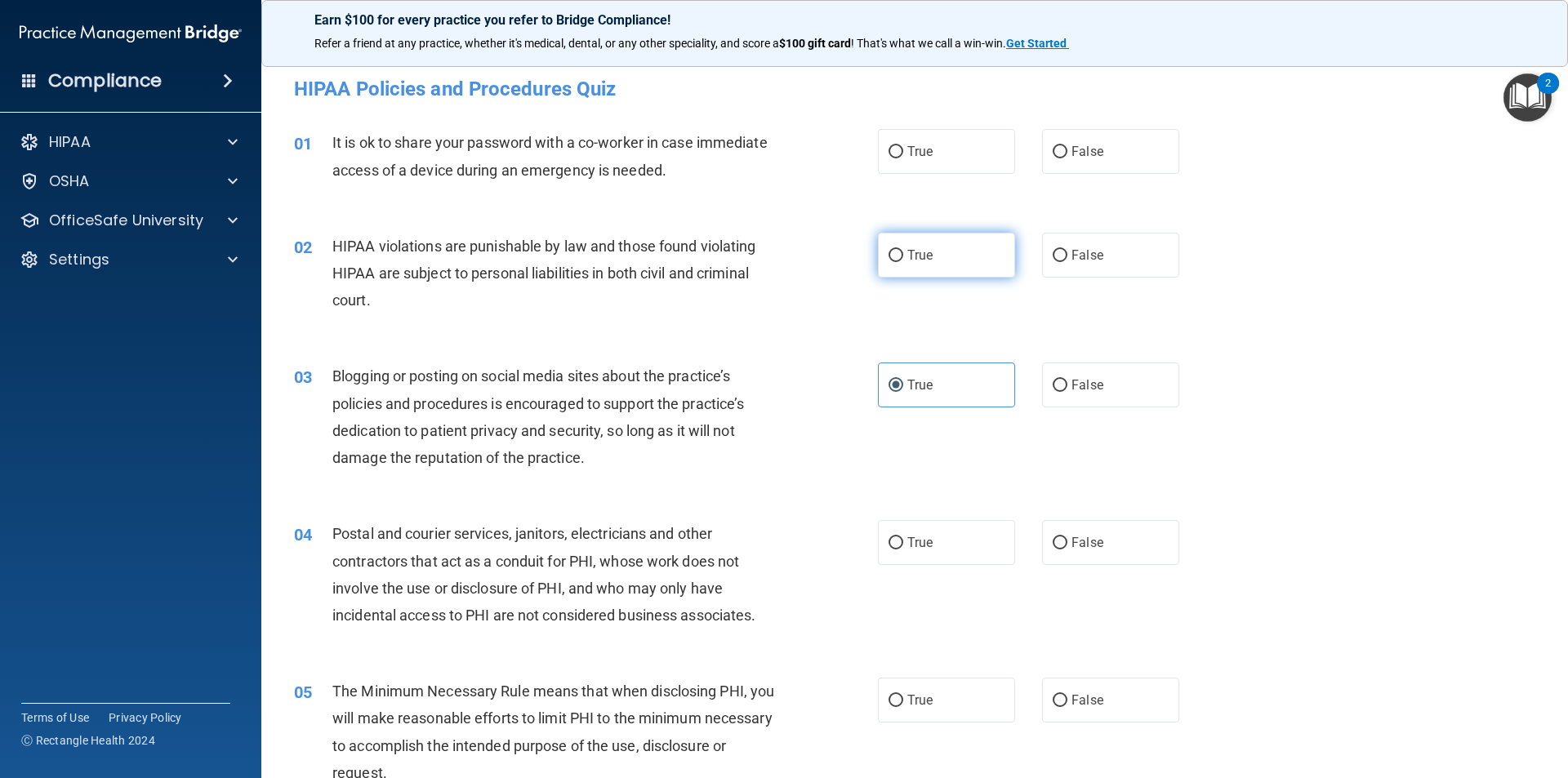
radio input "true"
click at [1110, 167] on label "False" at bounding box center [1110, 151] width 137 height 45
click at [1067, 158] on input "False" at bounding box center [1060, 152] width 15 height 12
radio input "true"
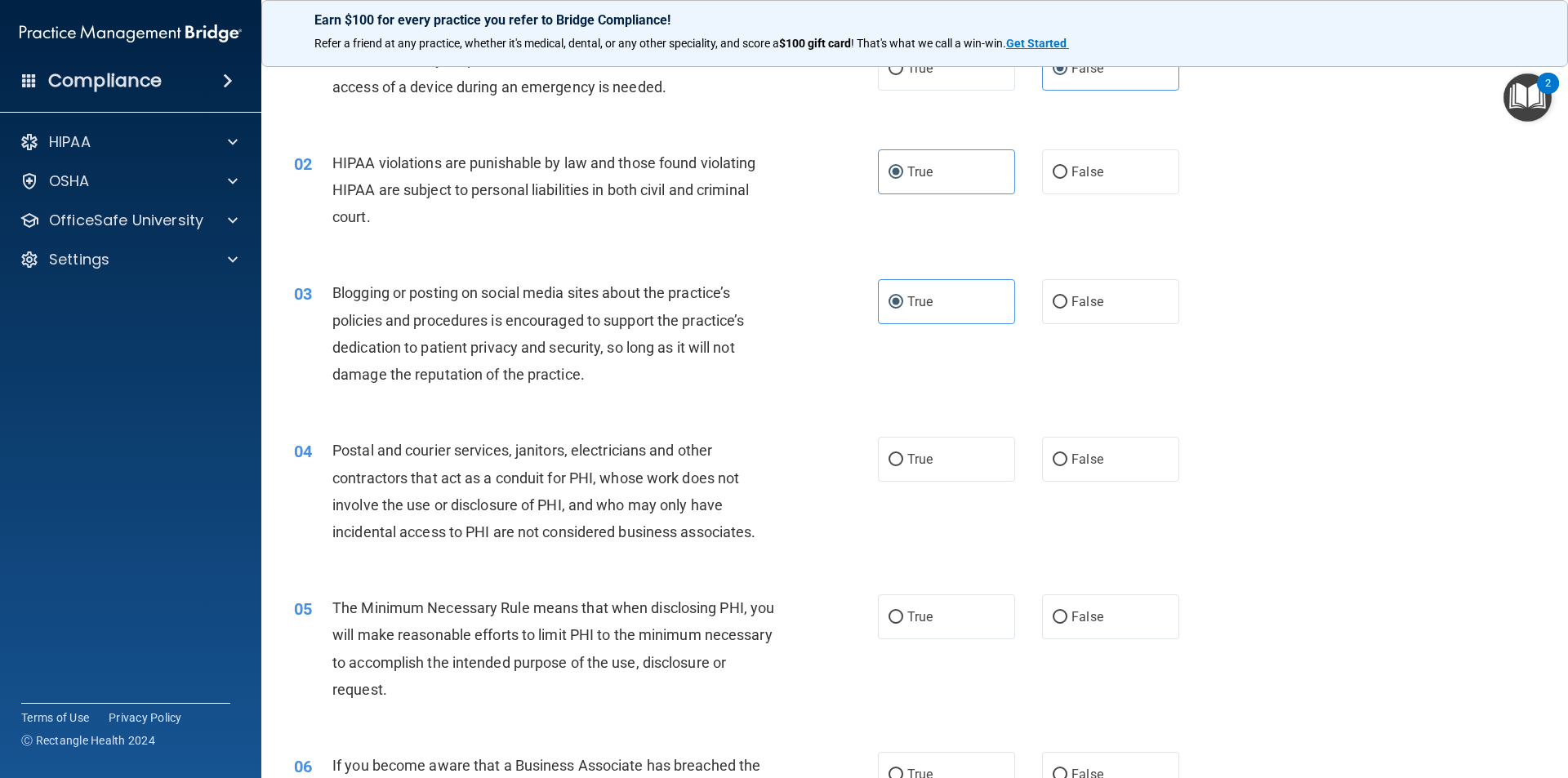
scroll to position [163, 0]
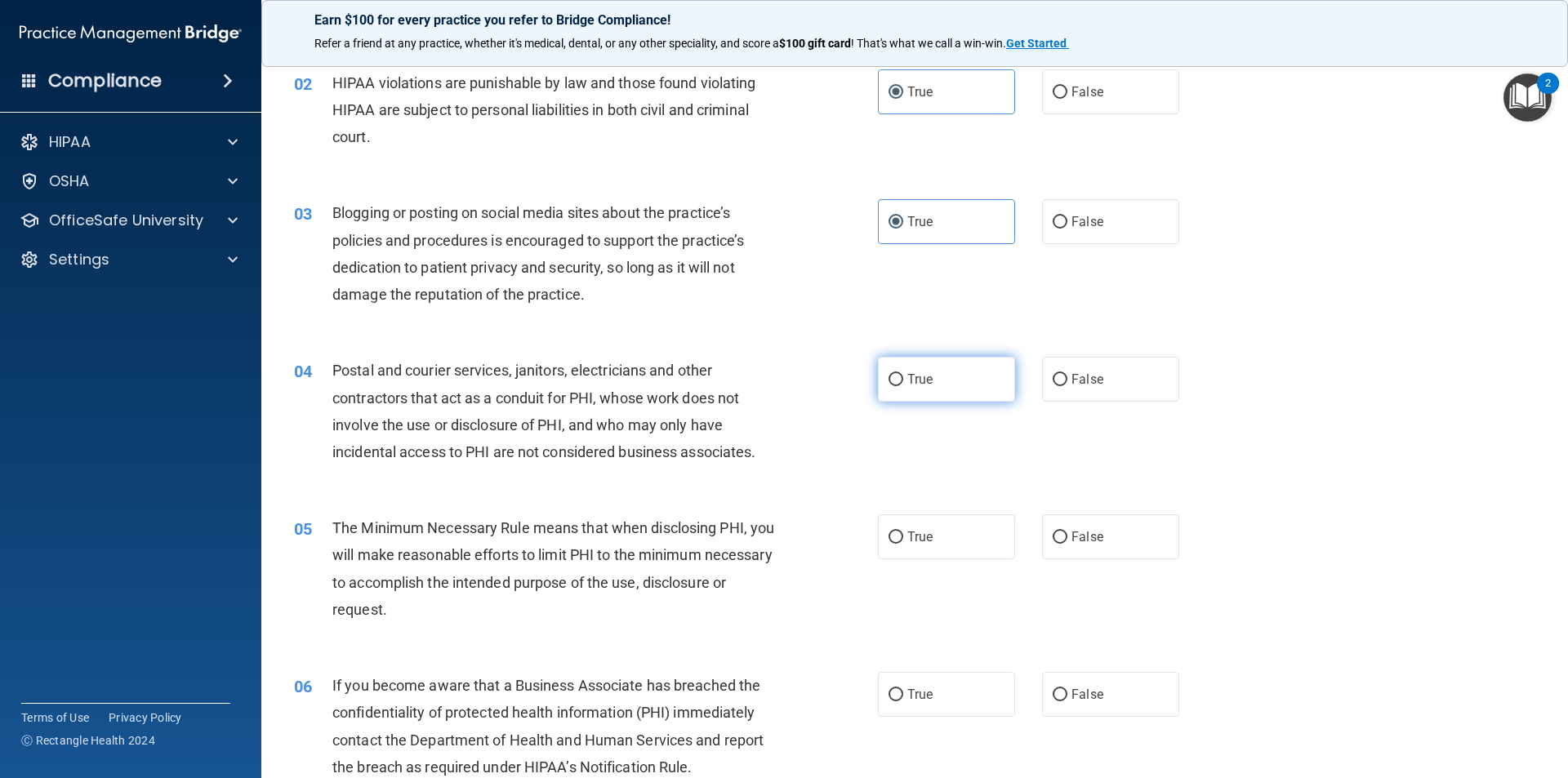
click at [965, 374] on label "True" at bounding box center [946, 380] width 137 height 45
click at [903, 374] on input "True" at bounding box center [896, 380] width 15 height 12
radio input "true"
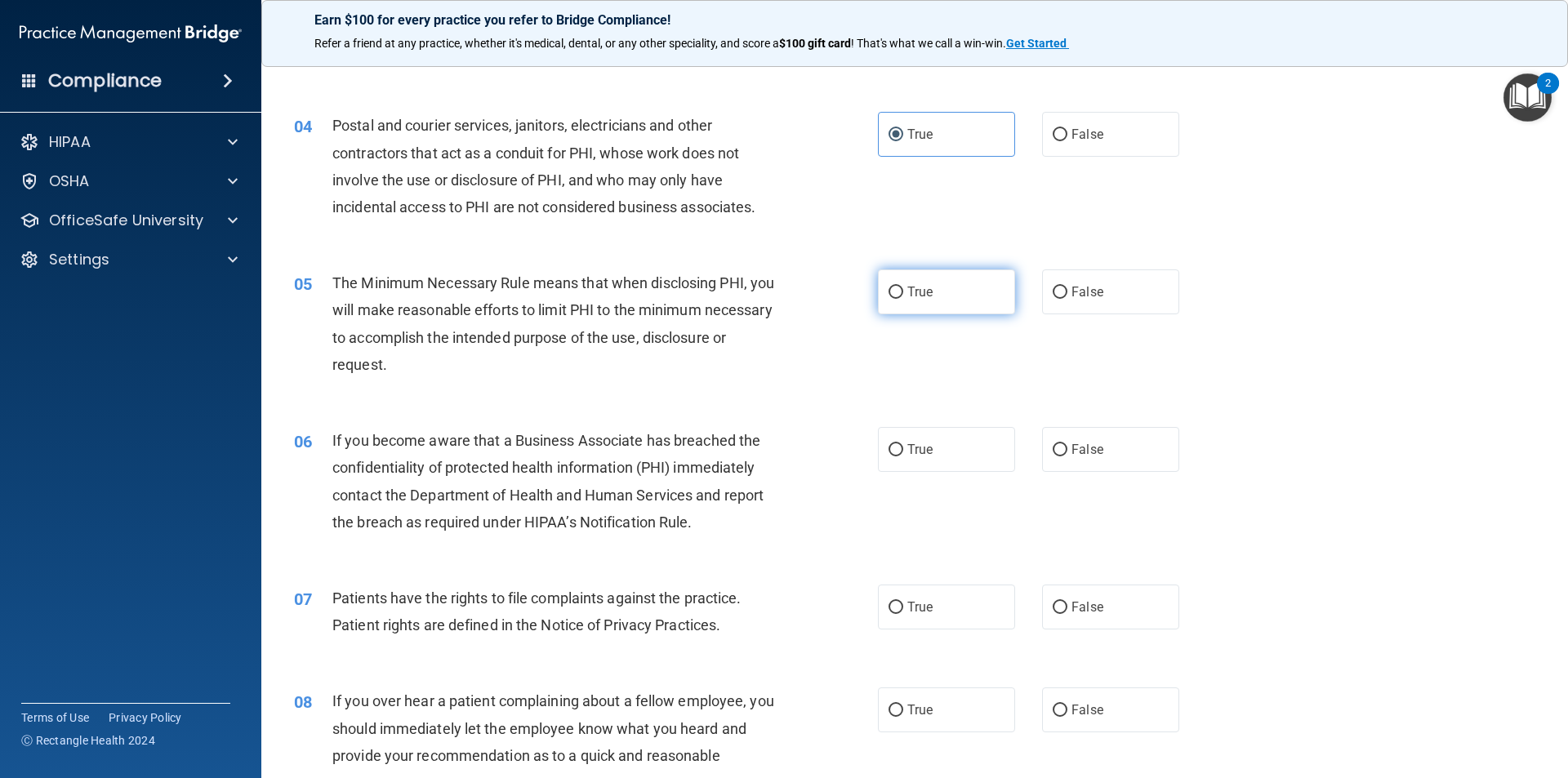
click at [928, 303] on label "True" at bounding box center [946, 292] width 137 height 45
click at [903, 299] on input "True" at bounding box center [896, 293] width 15 height 12
radio input "true"
click at [975, 453] on label "True" at bounding box center [946, 449] width 137 height 45
click at [903, 453] on input "True" at bounding box center [896, 450] width 15 height 12
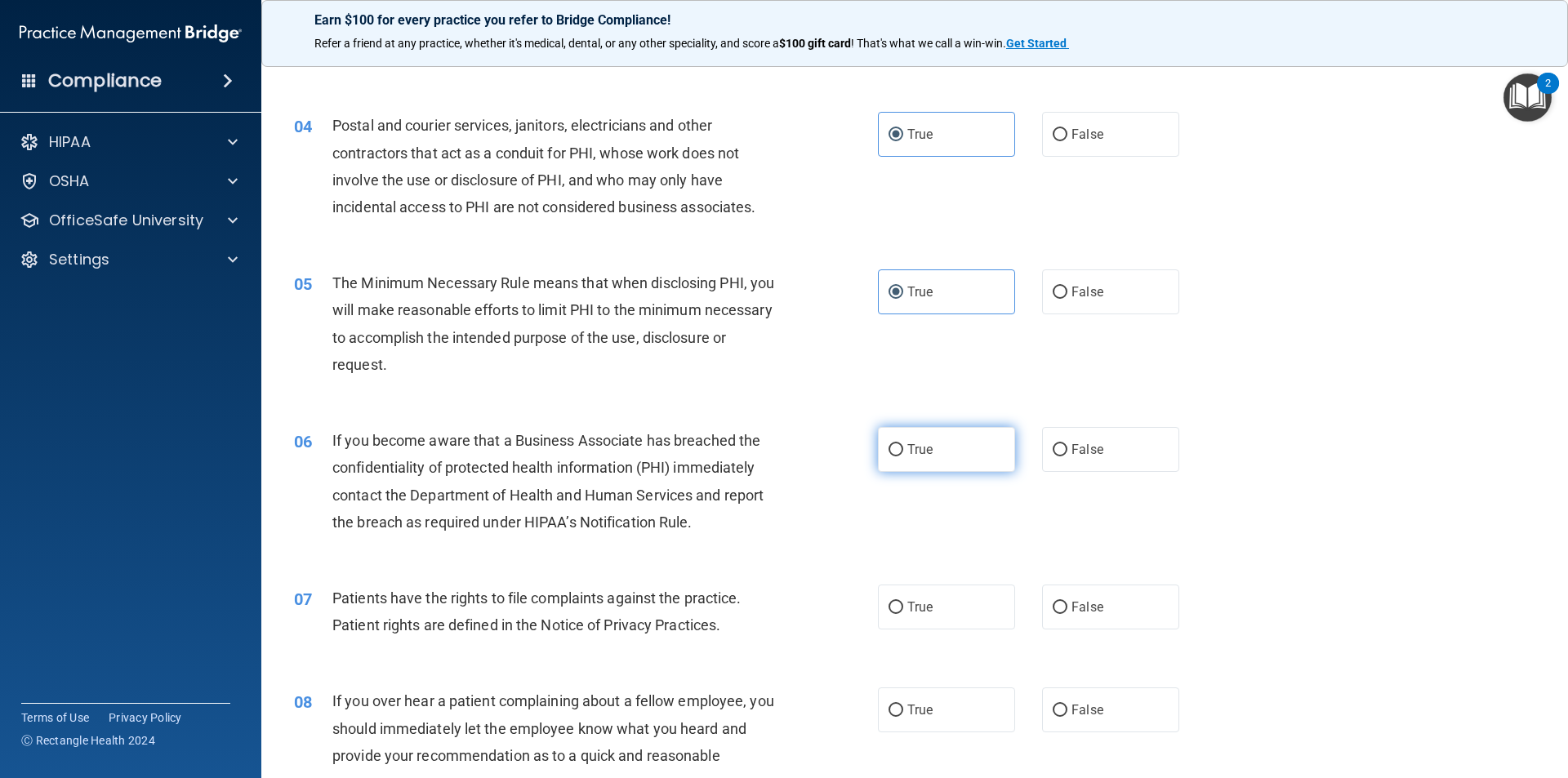
radio input "true"
click at [1084, 469] on label "False" at bounding box center [1110, 449] width 137 height 45
click at [1067, 457] on input "False" at bounding box center [1060, 450] width 15 height 12
radio input "true"
radio input "false"
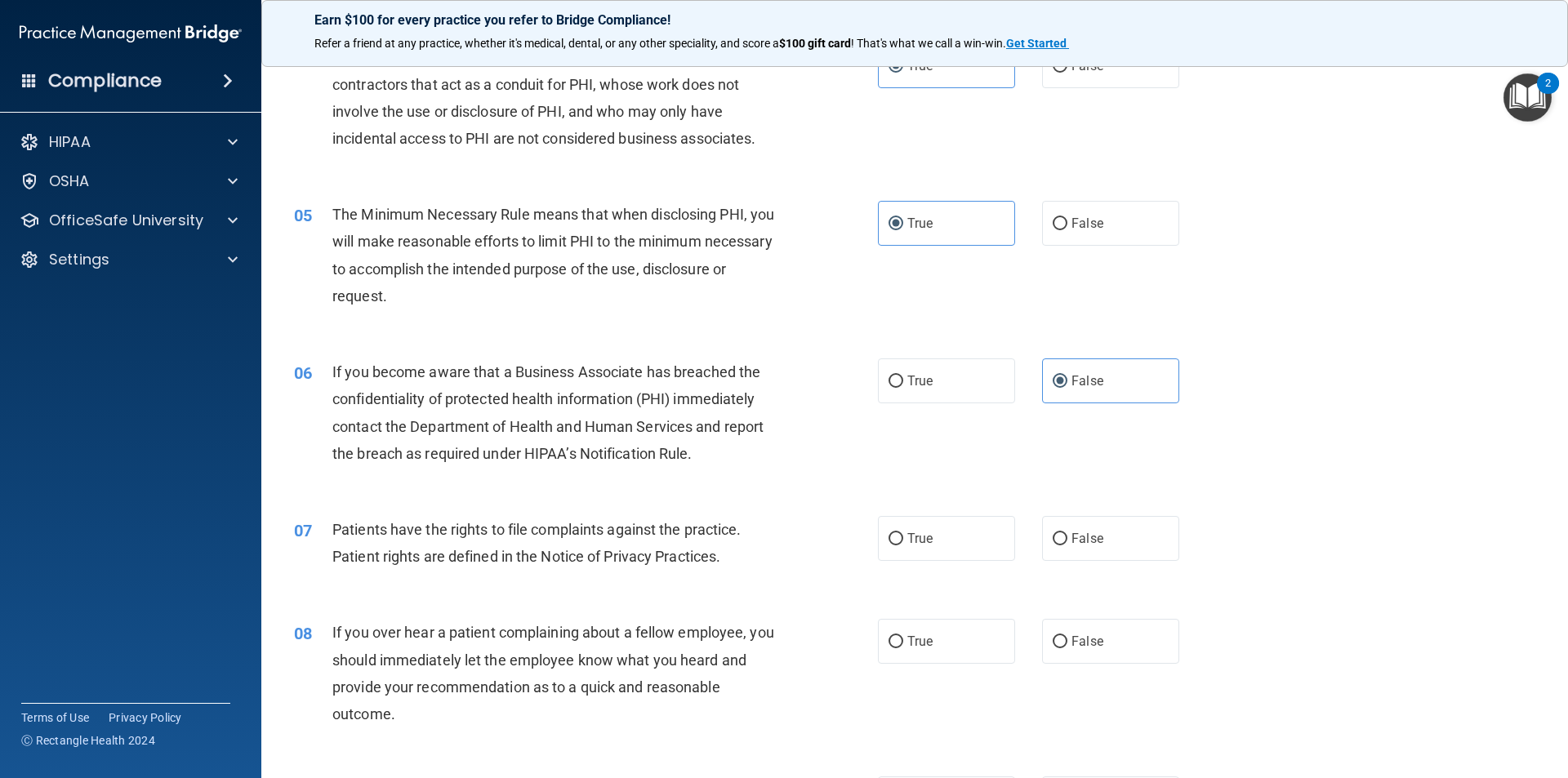
scroll to position [572, 0]
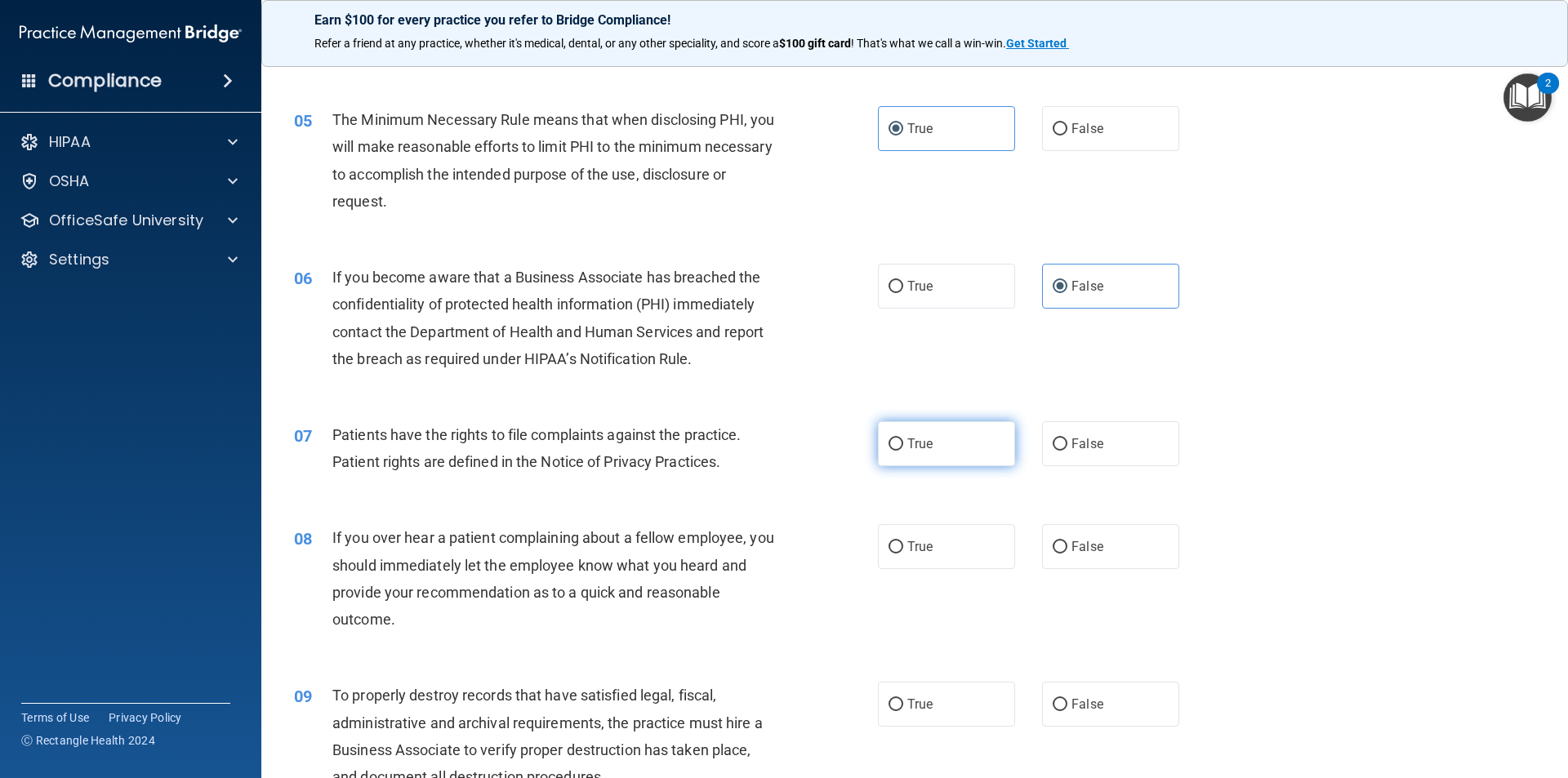
click at [986, 459] on label "True" at bounding box center [946, 444] width 137 height 45
click at [903, 451] on input "True" at bounding box center [896, 445] width 15 height 12
radio input "true"
click at [1055, 544] on input "False" at bounding box center [1060, 547] width 15 height 12
radio input "true"
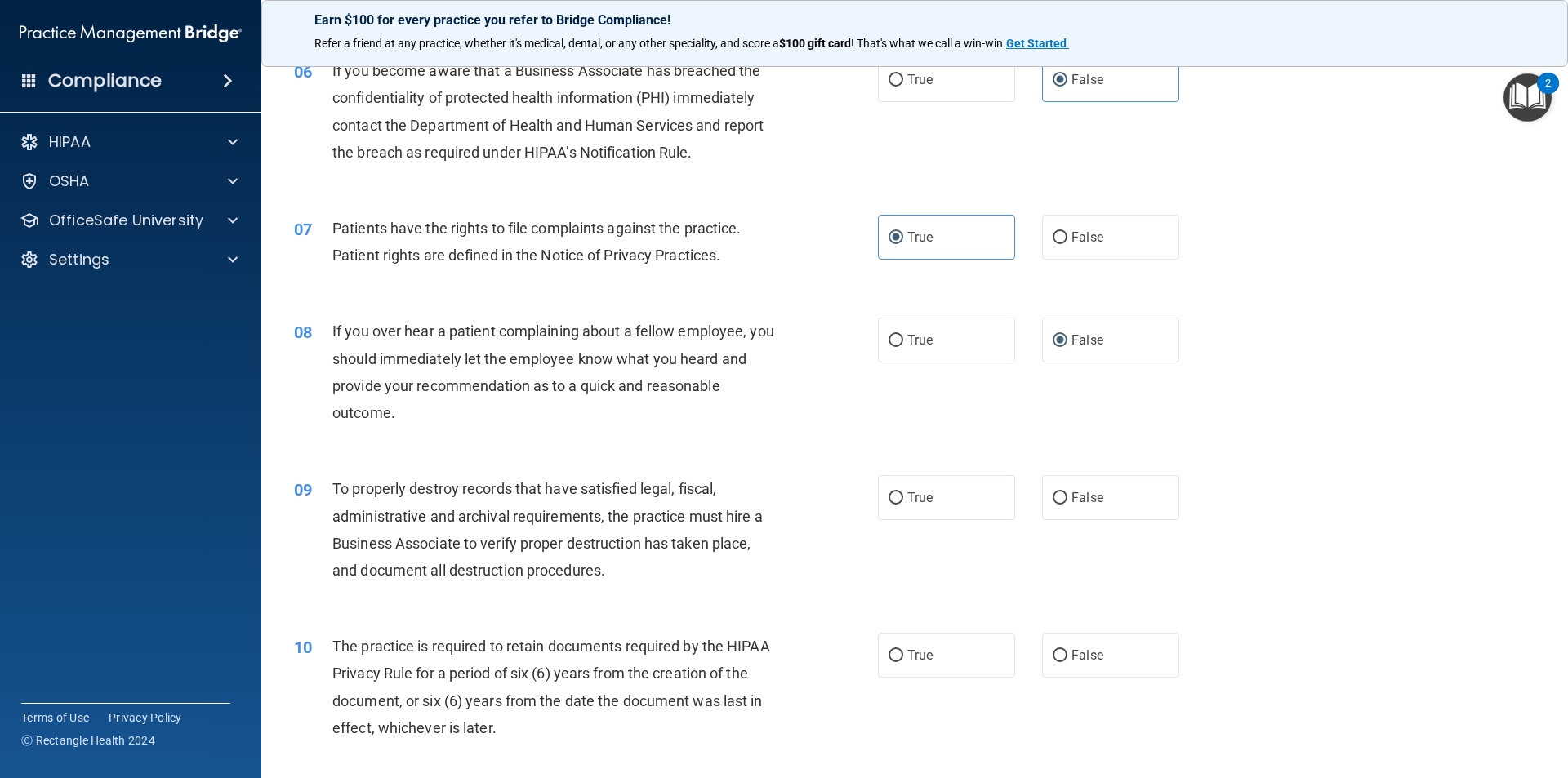
scroll to position [817, 0]
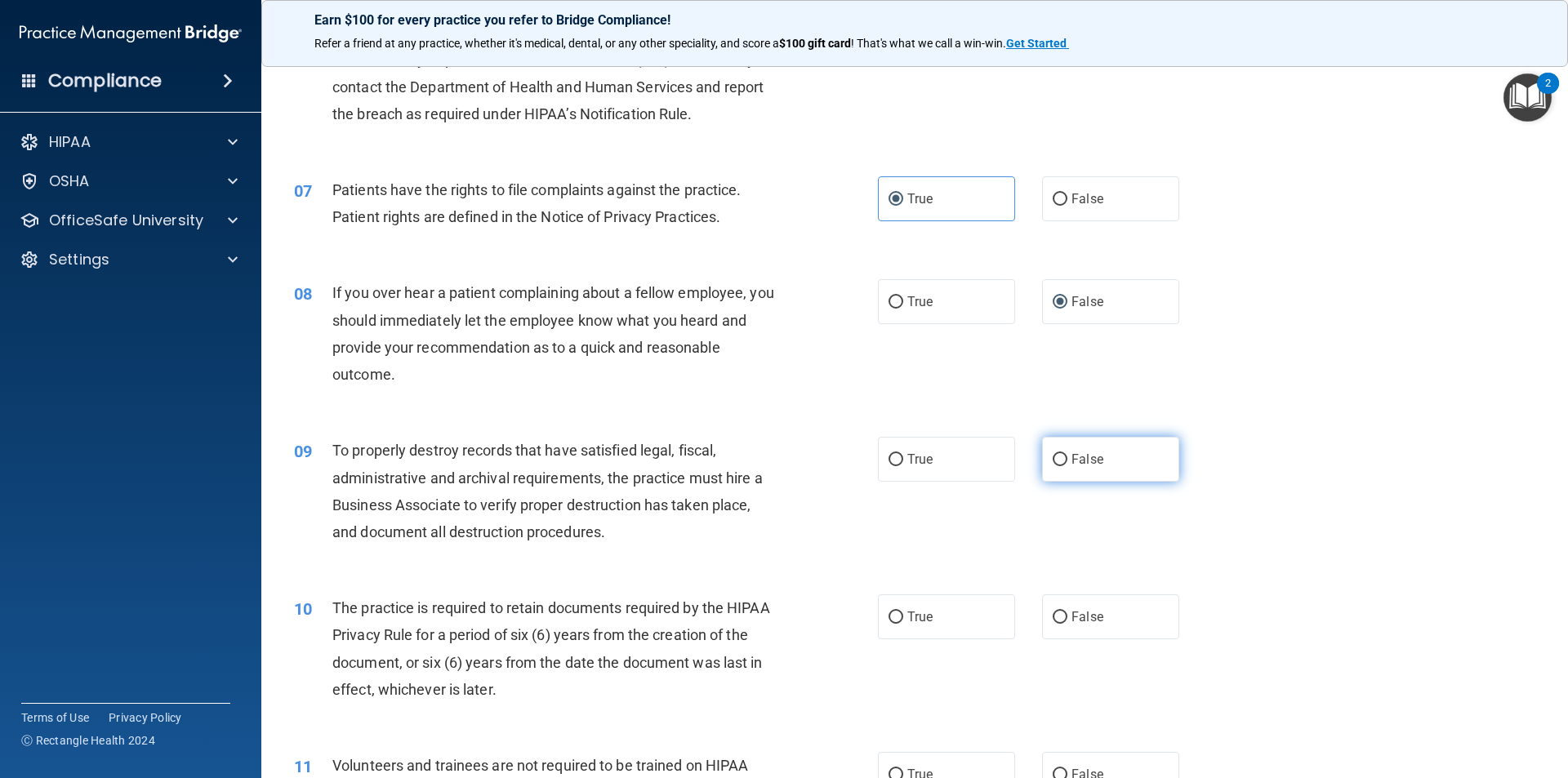
click at [1051, 441] on label "False" at bounding box center [1110, 459] width 137 height 45
click at [1053, 454] on input "False" at bounding box center [1060, 460] width 15 height 12
radio input "true"
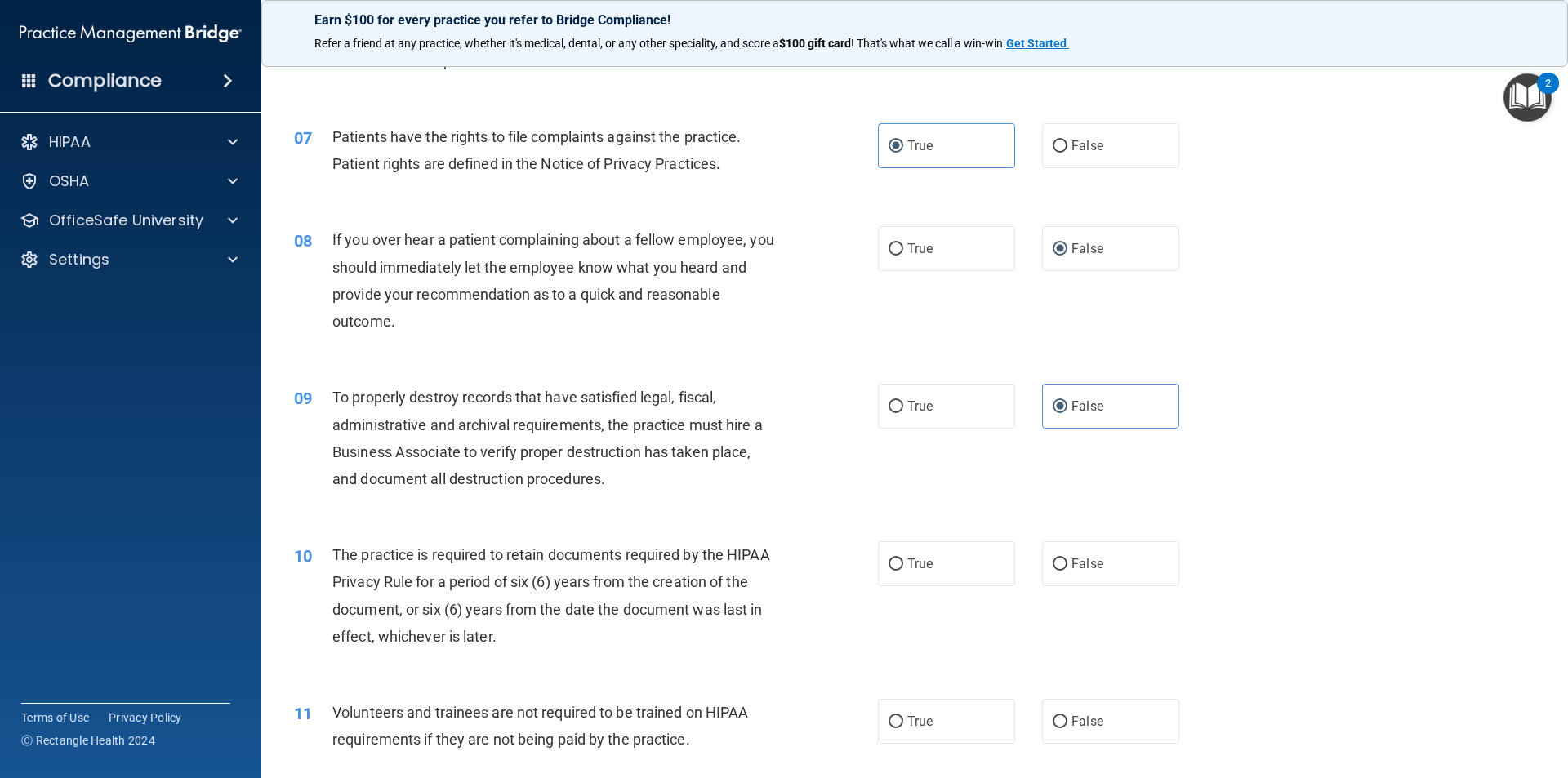
scroll to position [898, 0]
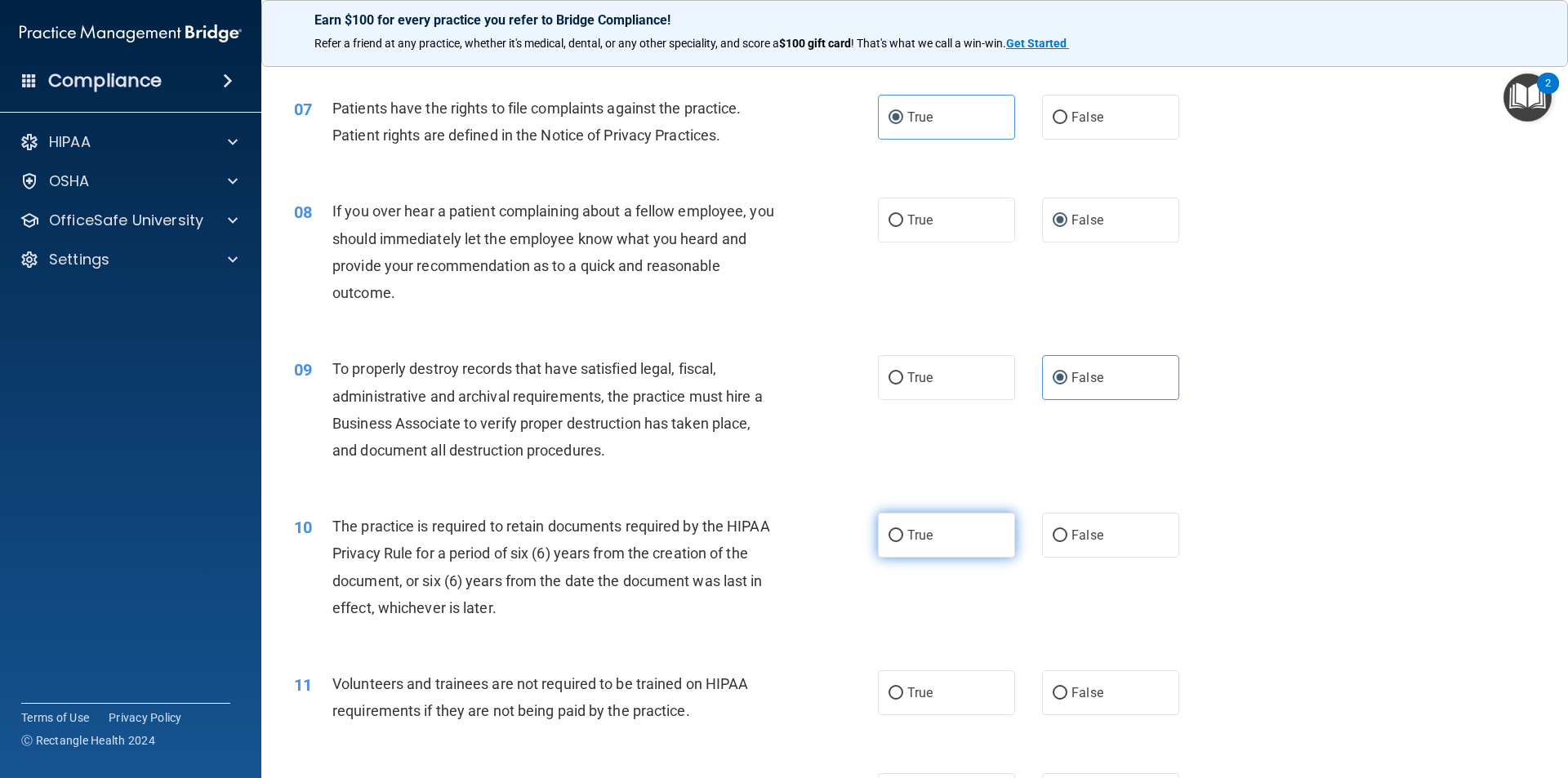
click at [894, 530] on input "True" at bounding box center [896, 536] width 15 height 12
radio input "true"
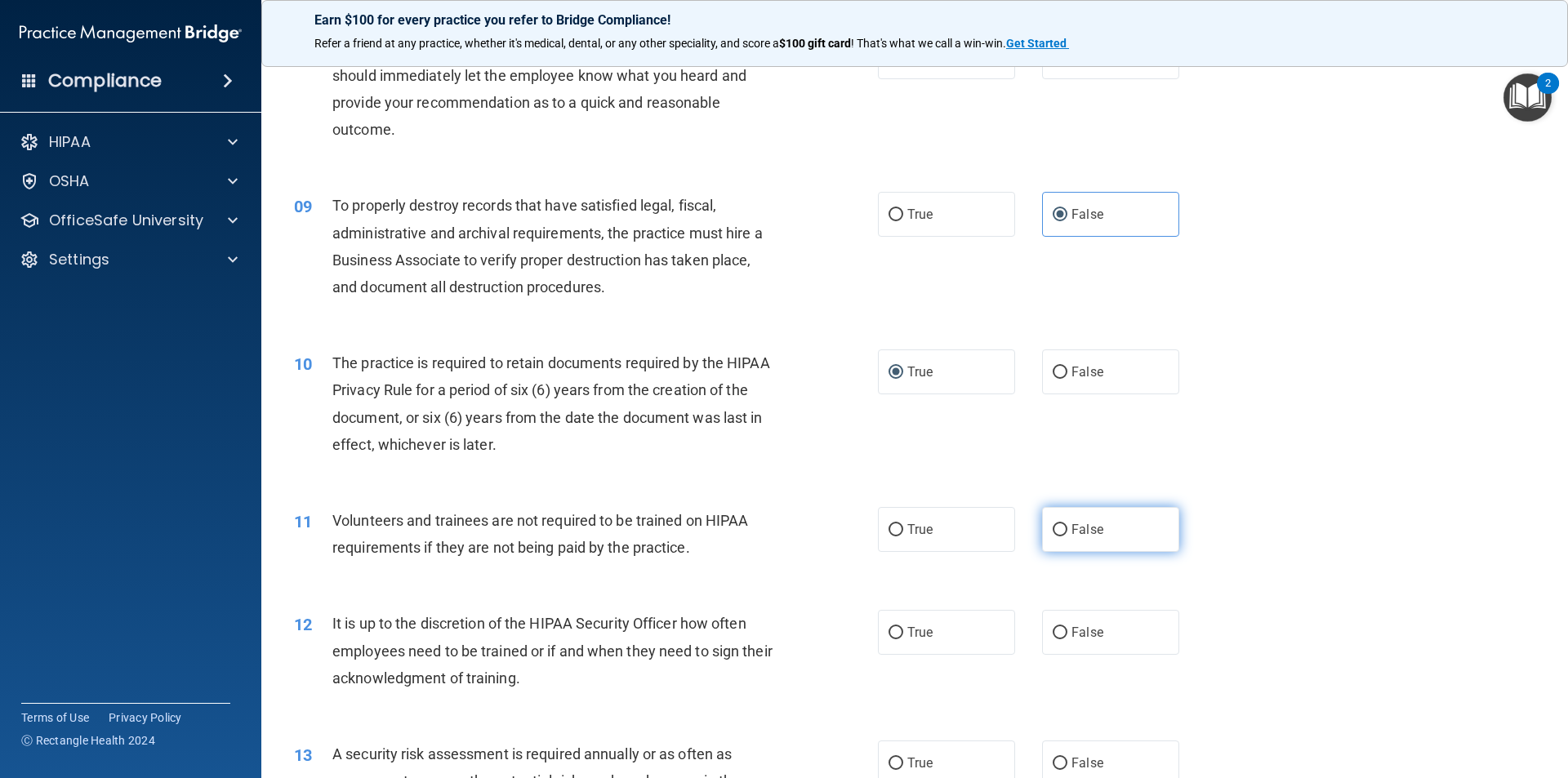
click at [1090, 516] on label "False" at bounding box center [1110, 530] width 137 height 45
click at [1067, 525] on input "False" at bounding box center [1060, 531] width 15 height 12
radio input "true"
click at [1125, 622] on label "False" at bounding box center [1110, 632] width 137 height 45
click at [1067, 627] on input "False" at bounding box center [1060, 633] width 15 height 12
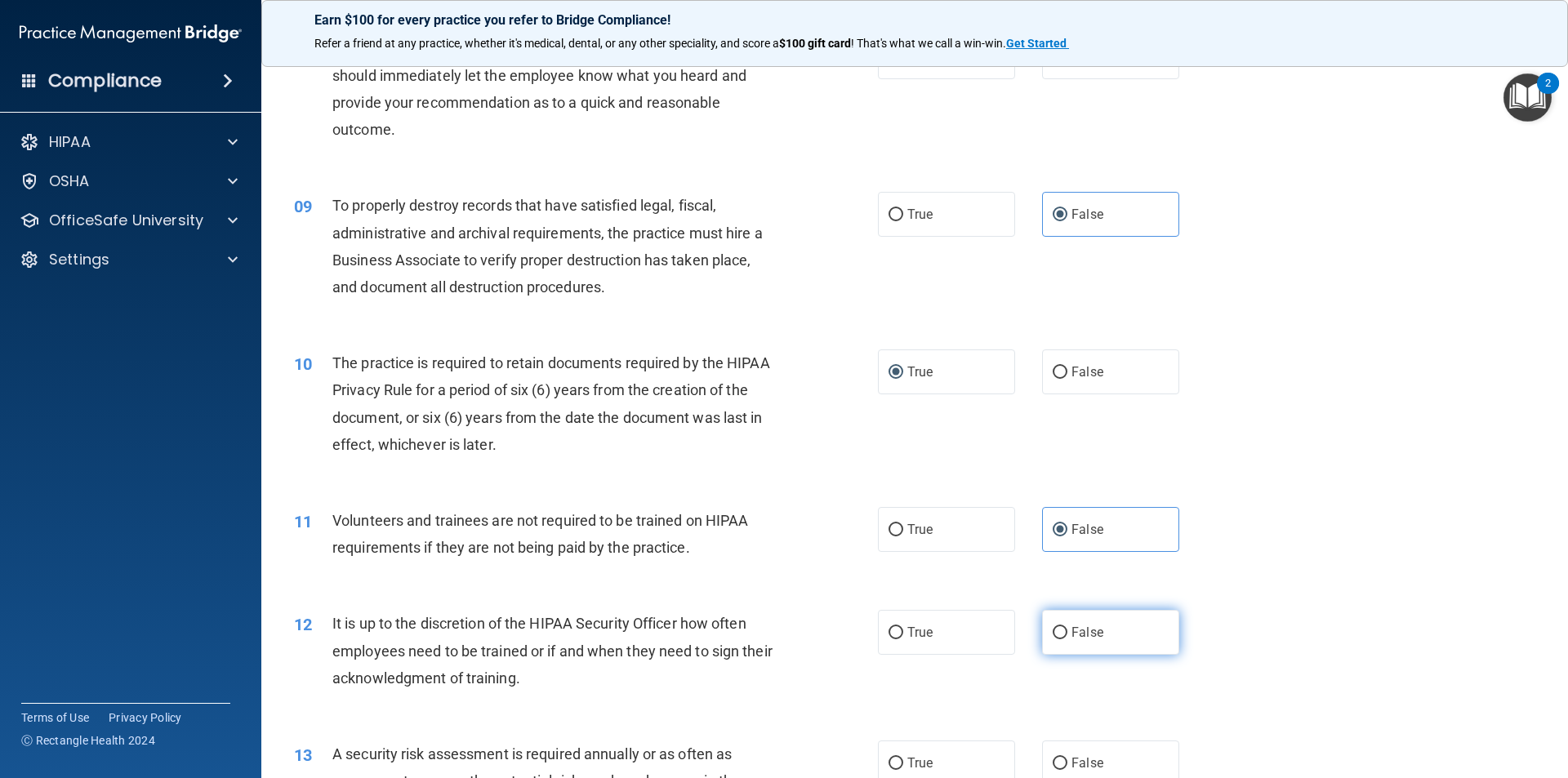
radio input "true"
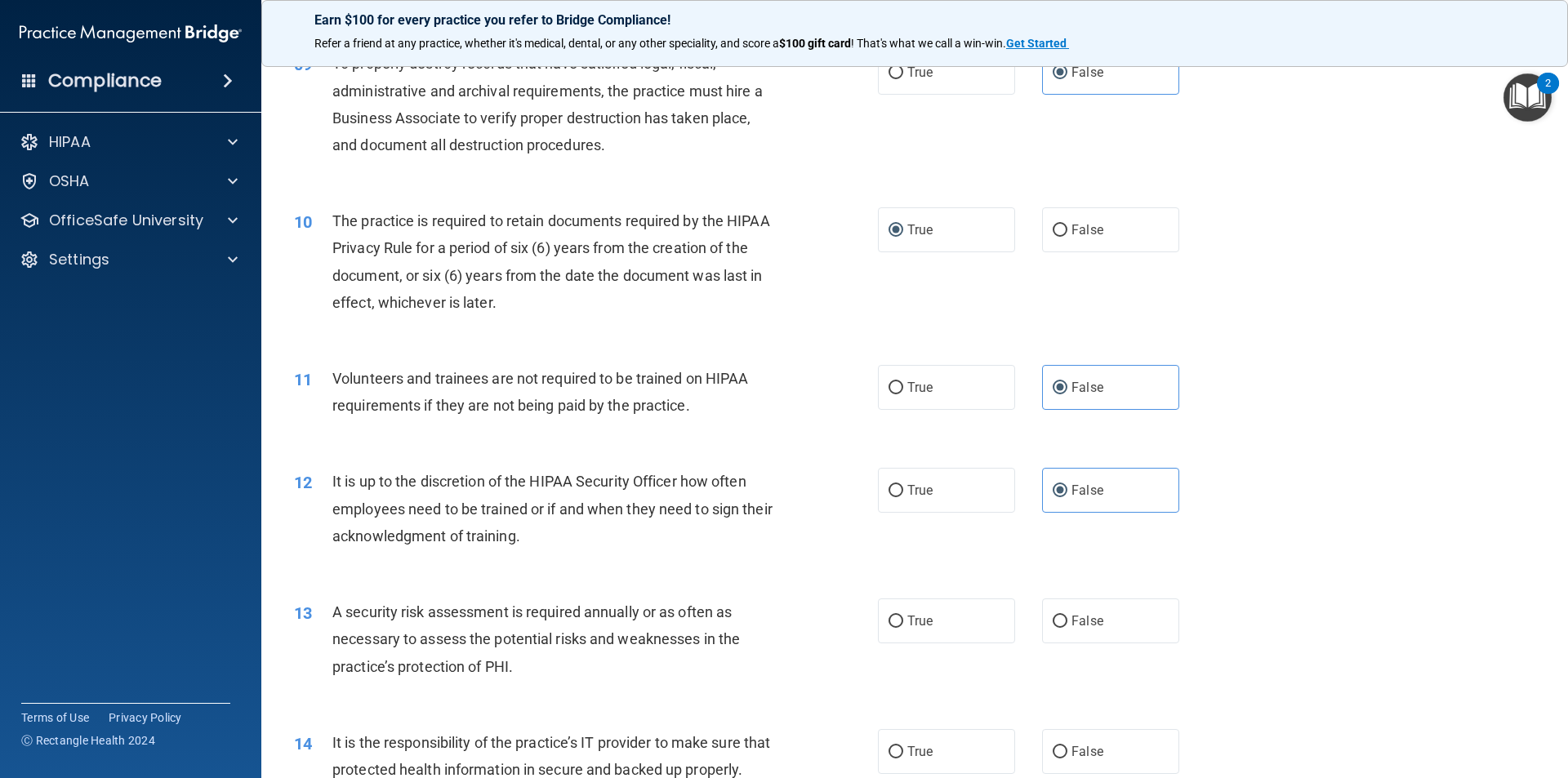
scroll to position [1307, 0]
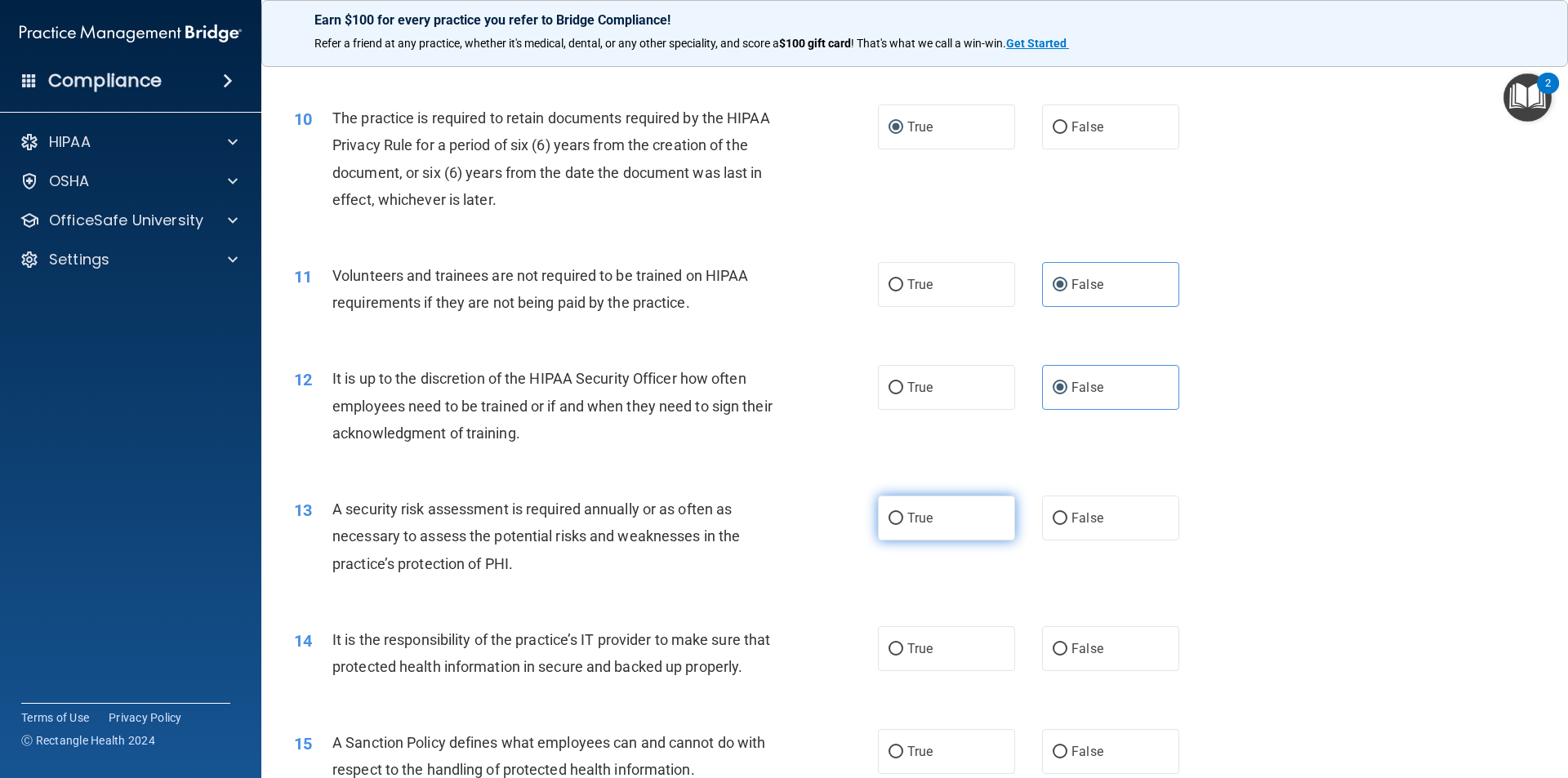
click at [899, 513] on label "True" at bounding box center [946, 518] width 137 height 45
click at [899, 513] on input "True" at bounding box center [896, 519] width 15 height 12
radio input "true"
click at [1075, 653] on span "False" at bounding box center [1087, 648] width 32 height 15
click at [1067, 653] on input "False" at bounding box center [1060, 649] width 15 height 12
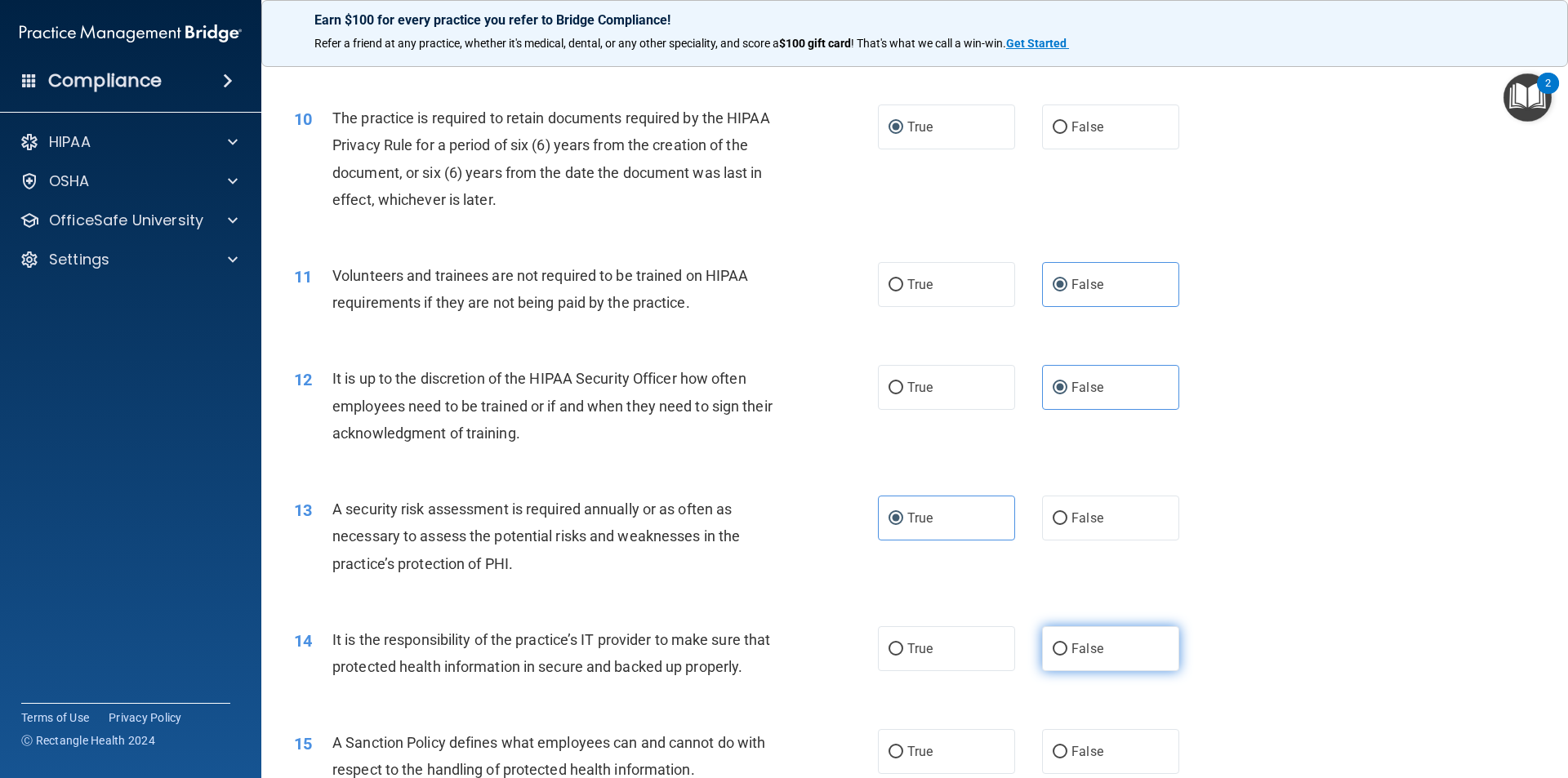
radio input "true"
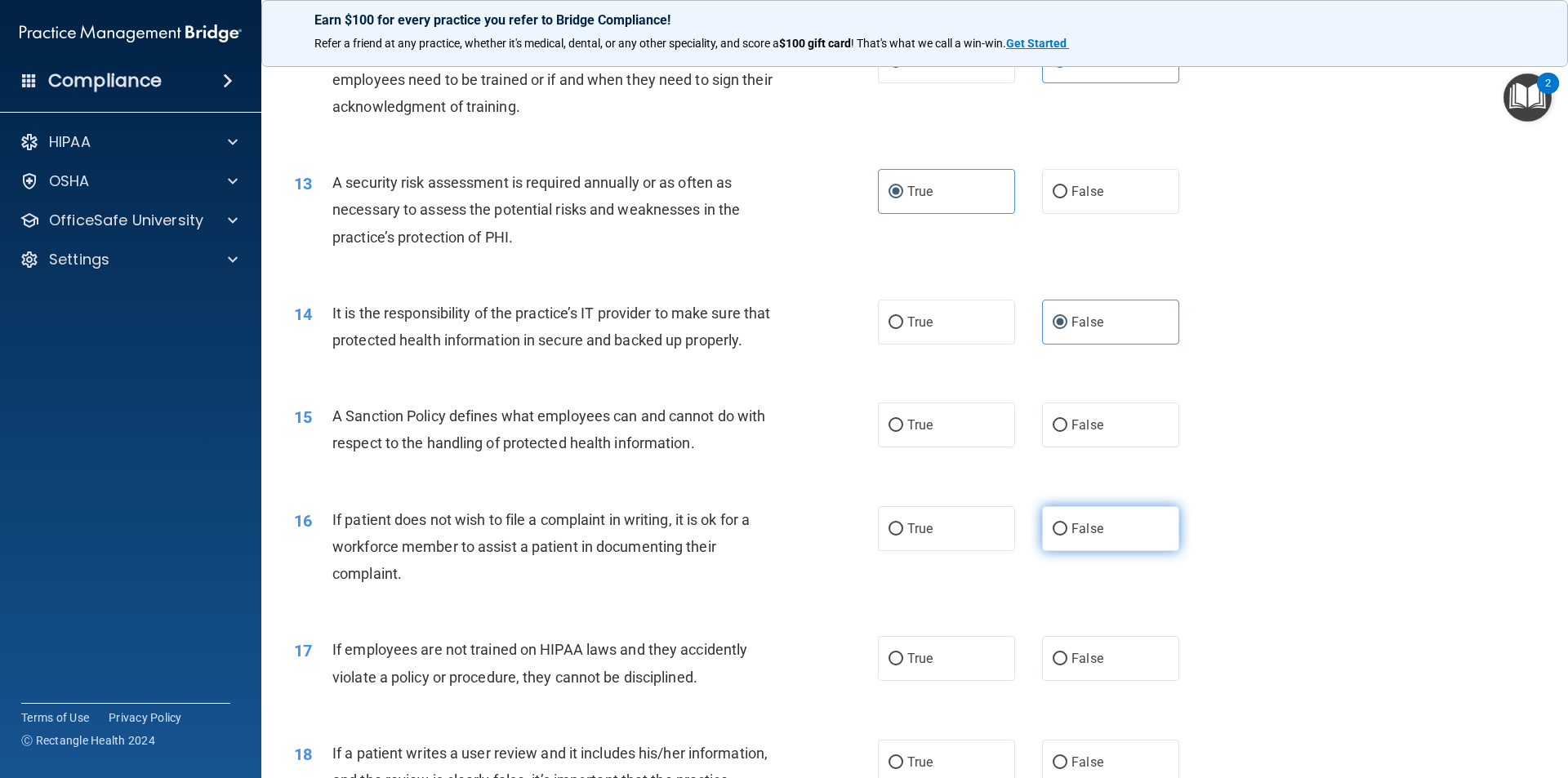
click at [1099, 551] on label "False" at bounding box center [1110, 529] width 137 height 45
click at [1067, 536] on input "False" at bounding box center [1060, 530] width 15 height 12
radio input "true"
click at [1115, 447] on label "False" at bounding box center [1110, 425] width 137 height 45
click at [1067, 432] on input "False" at bounding box center [1060, 426] width 15 height 12
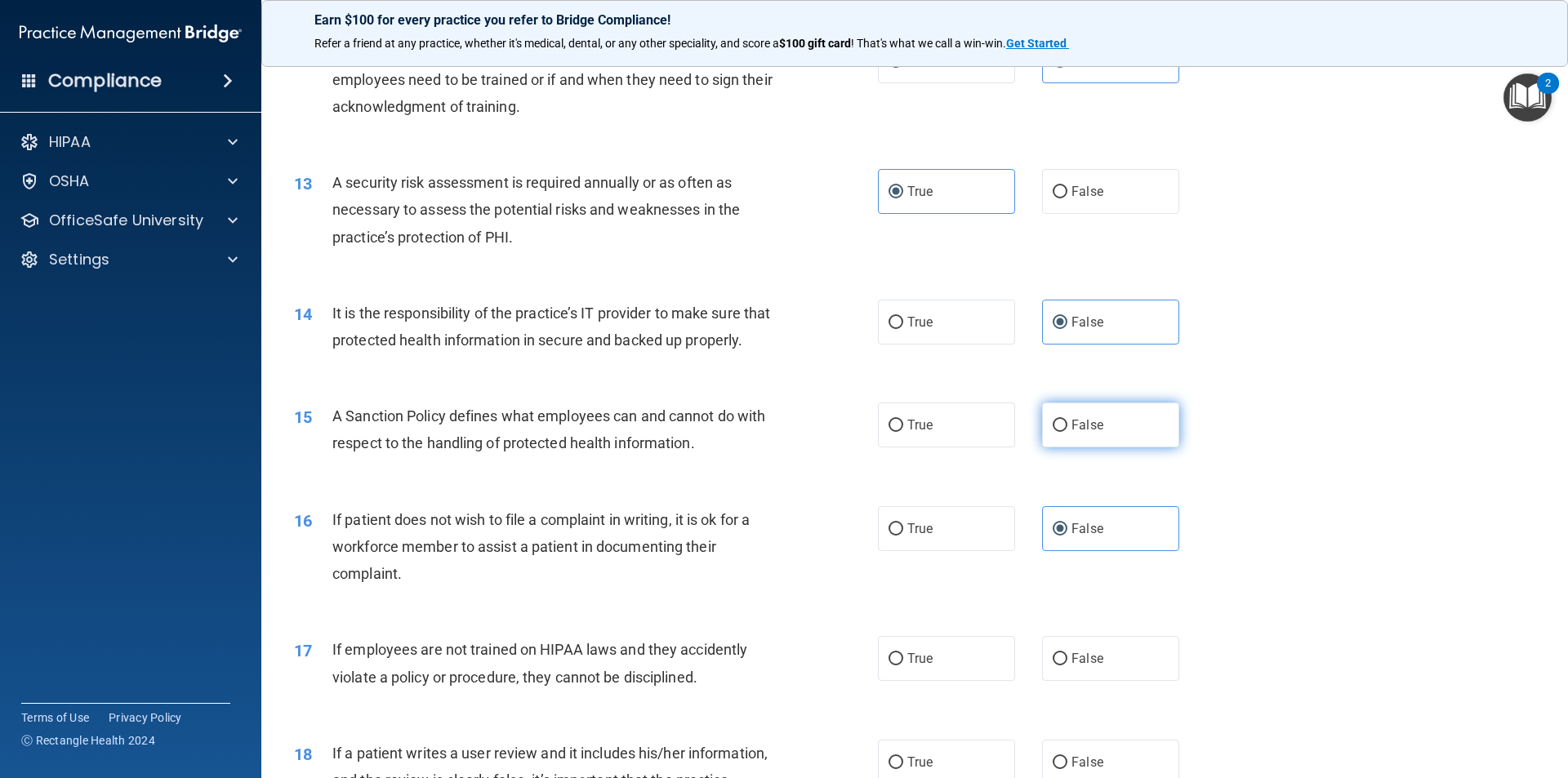
radio input "true"
drag, startPoint x: 1009, startPoint y: 544, endPoint x: 997, endPoint y: 557, distance: 17.7
click at [1010, 544] on div "True False" at bounding box center [1042, 529] width 329 height 45
click at [973, 551] on label "True" at bounding box center [946, 529] width 137 height 45
click at [903, 536] on input "True" at bounding box center [896, 530] width 15 height 12
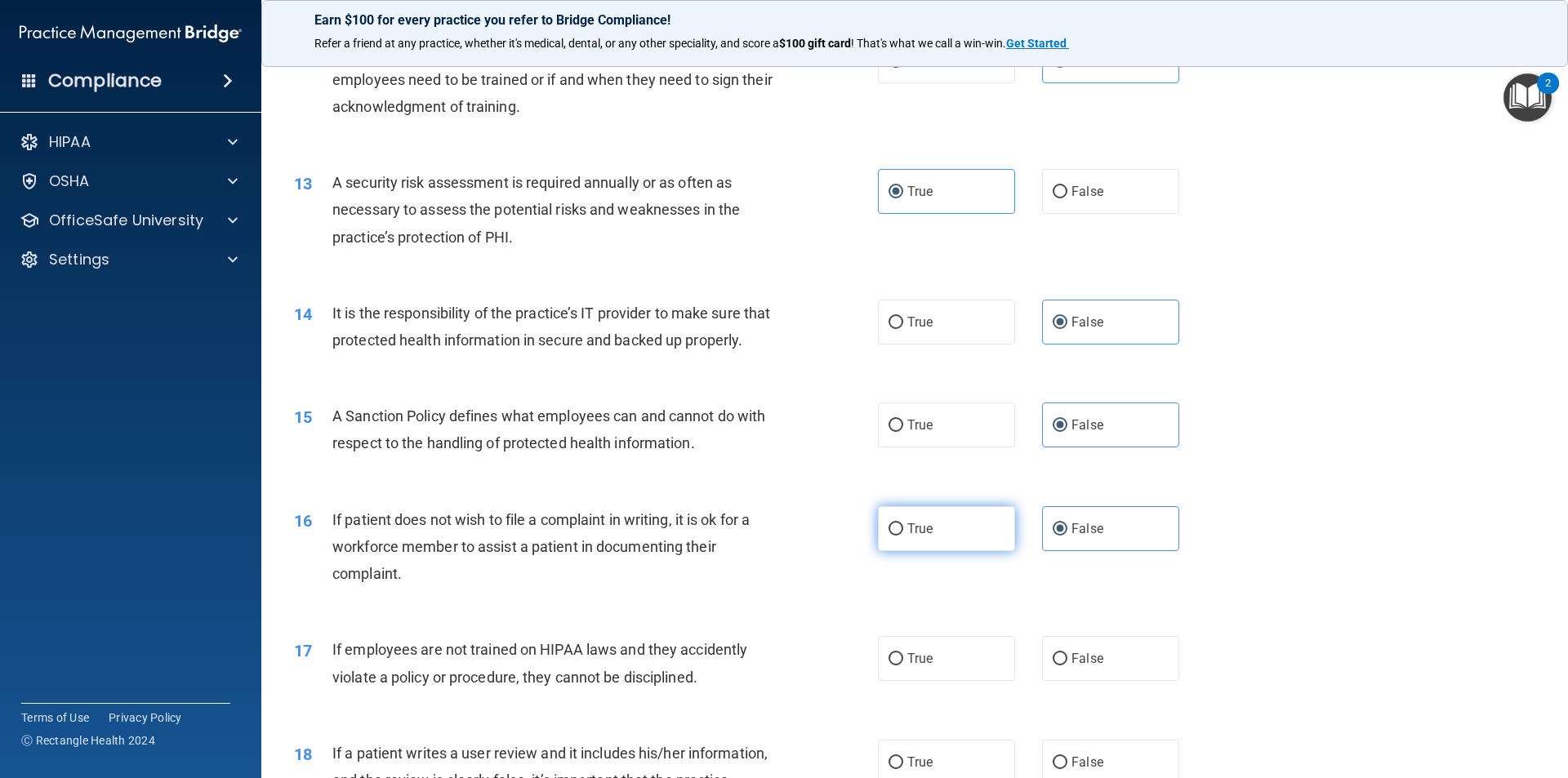
radio input "true"
radio input "false"
click at [1076, 666] on span "False" at bounding box center [1087, 659] width 32 height 15
click at [1067, 666] on input "False" at bounding box center [1060, 659] width 15 height 12
radio input "true"
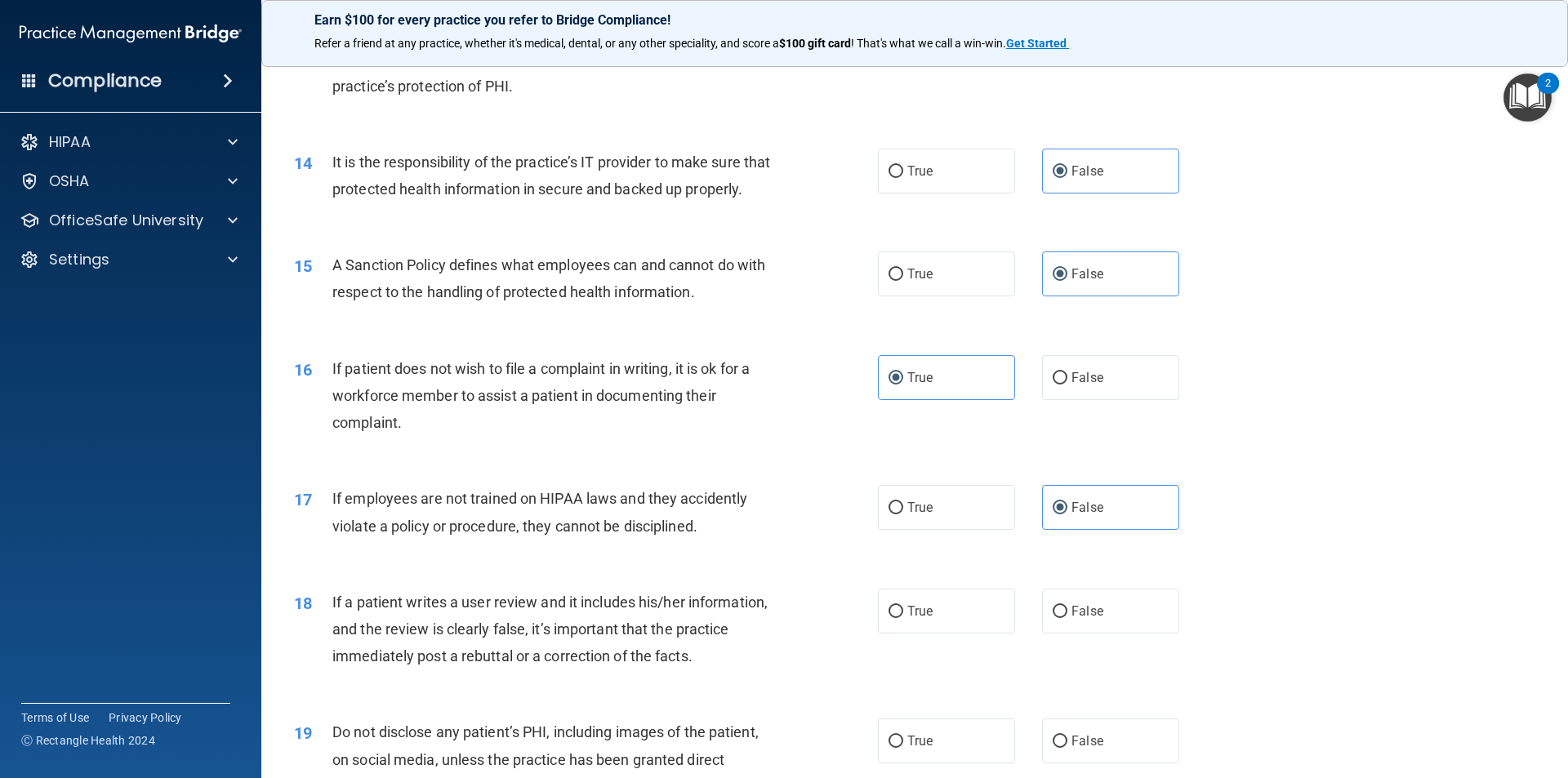
scroll to position [1878, 0]
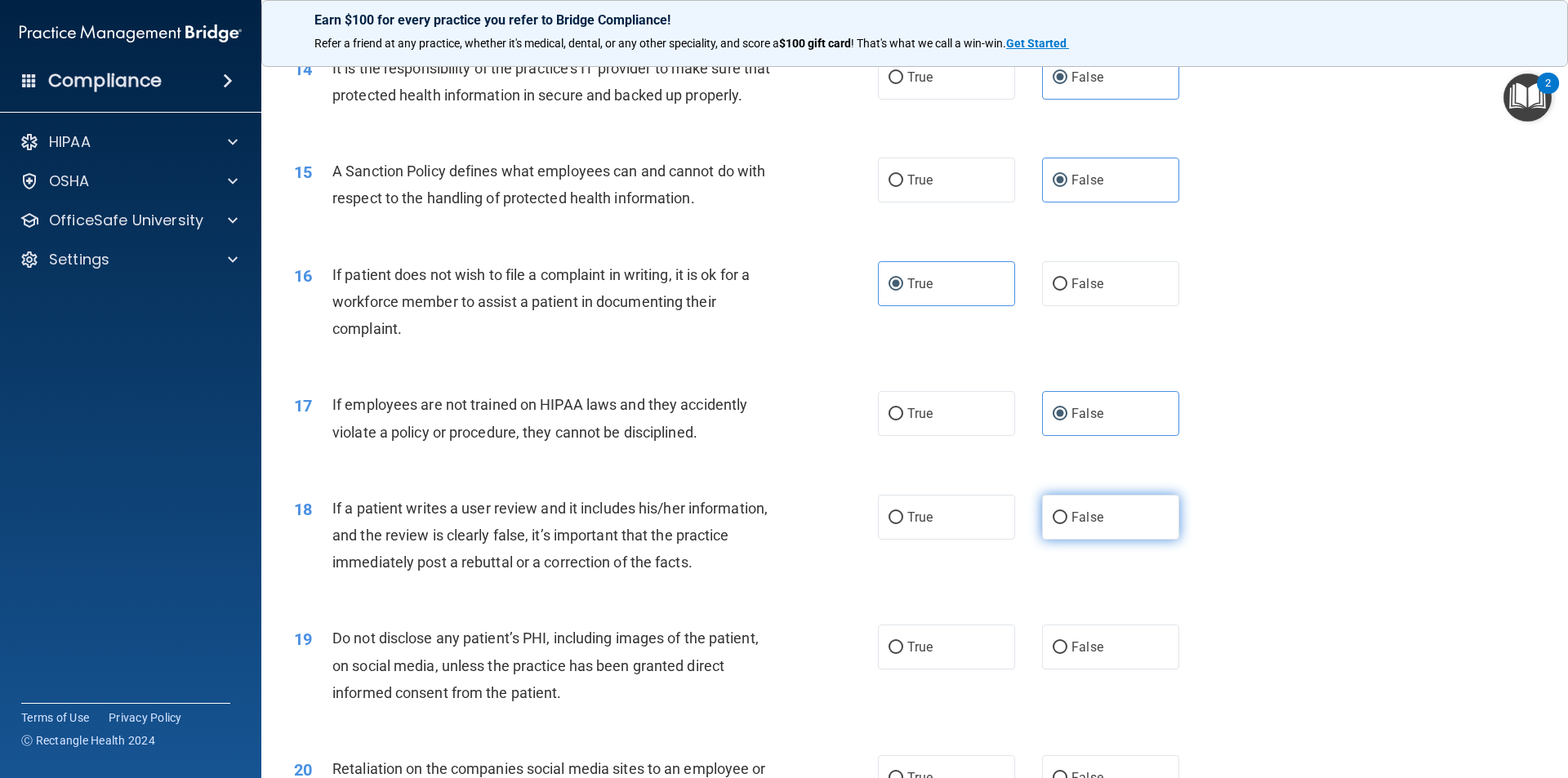
click at [1126, 540] on label "False" at bounding box center [1110, 517] width 137 height 45
click at [1067, 525] on input "False" at bounding box center [1060, 518] width 15 height 12
radio input "true"
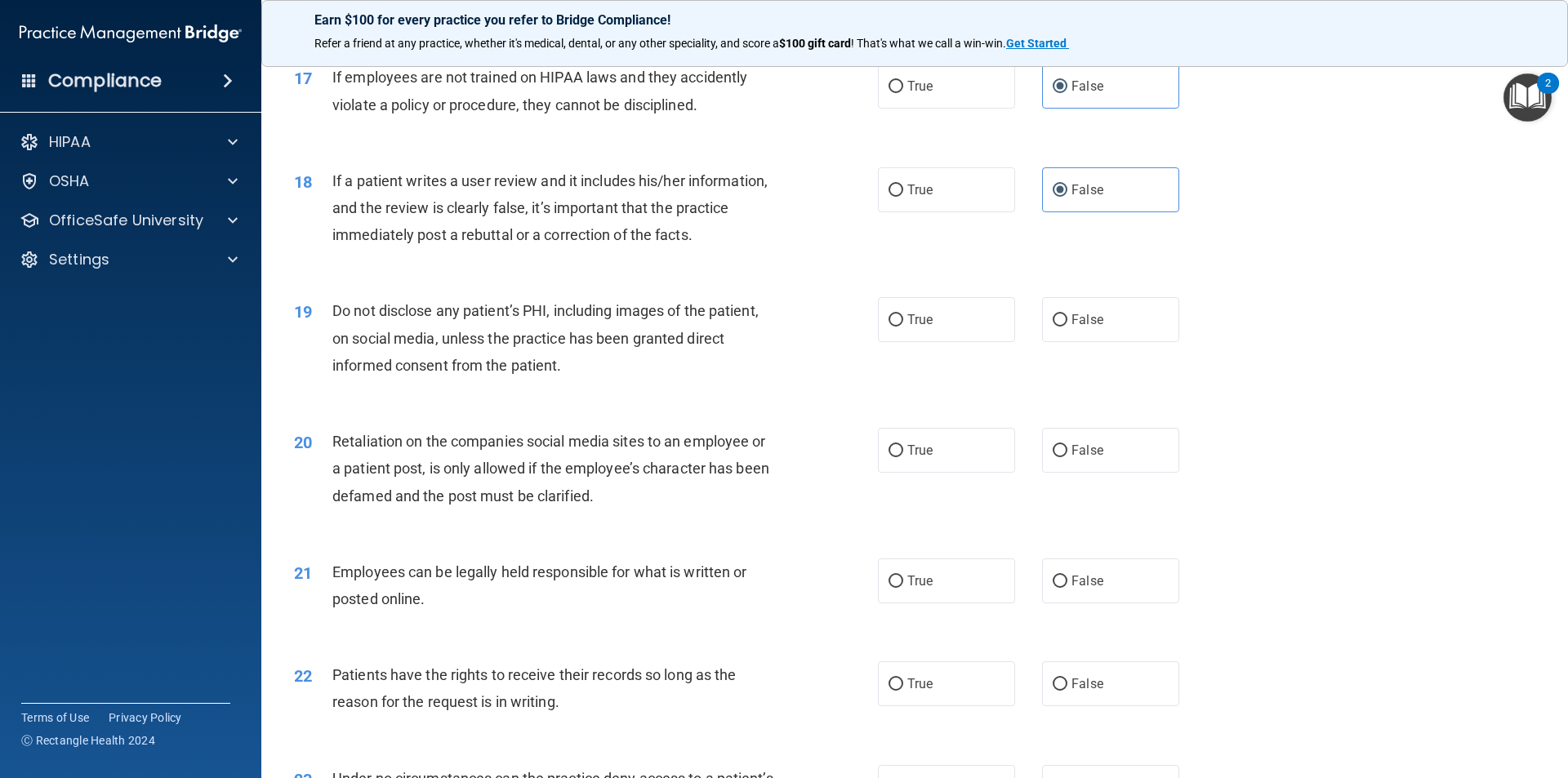
scroll to position [2205, 0]
click at [979, 343] on label "True" at bounding box center [946, 320] width 137 height 45
click at [903, 327] on input "True" at bounding box center [896, 321] width 15 height 12
radio input "true"
click at [1118, 474] on label "False" at bounding box center [1110, 451] width 137 height 45
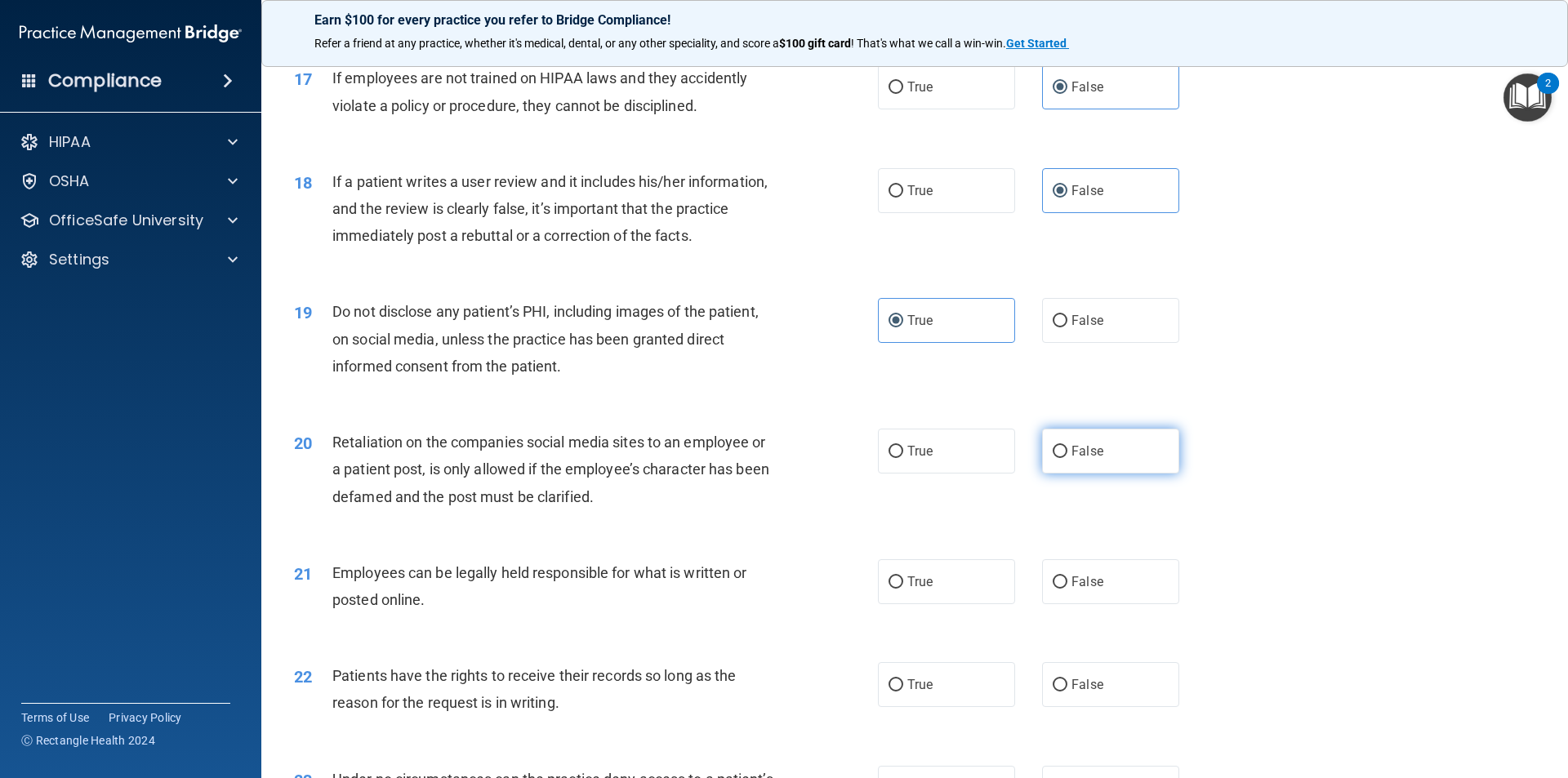
click at [1067, 458] on input "False" at bounding box center [1060, 452] width 15 height 12
radio input "true"
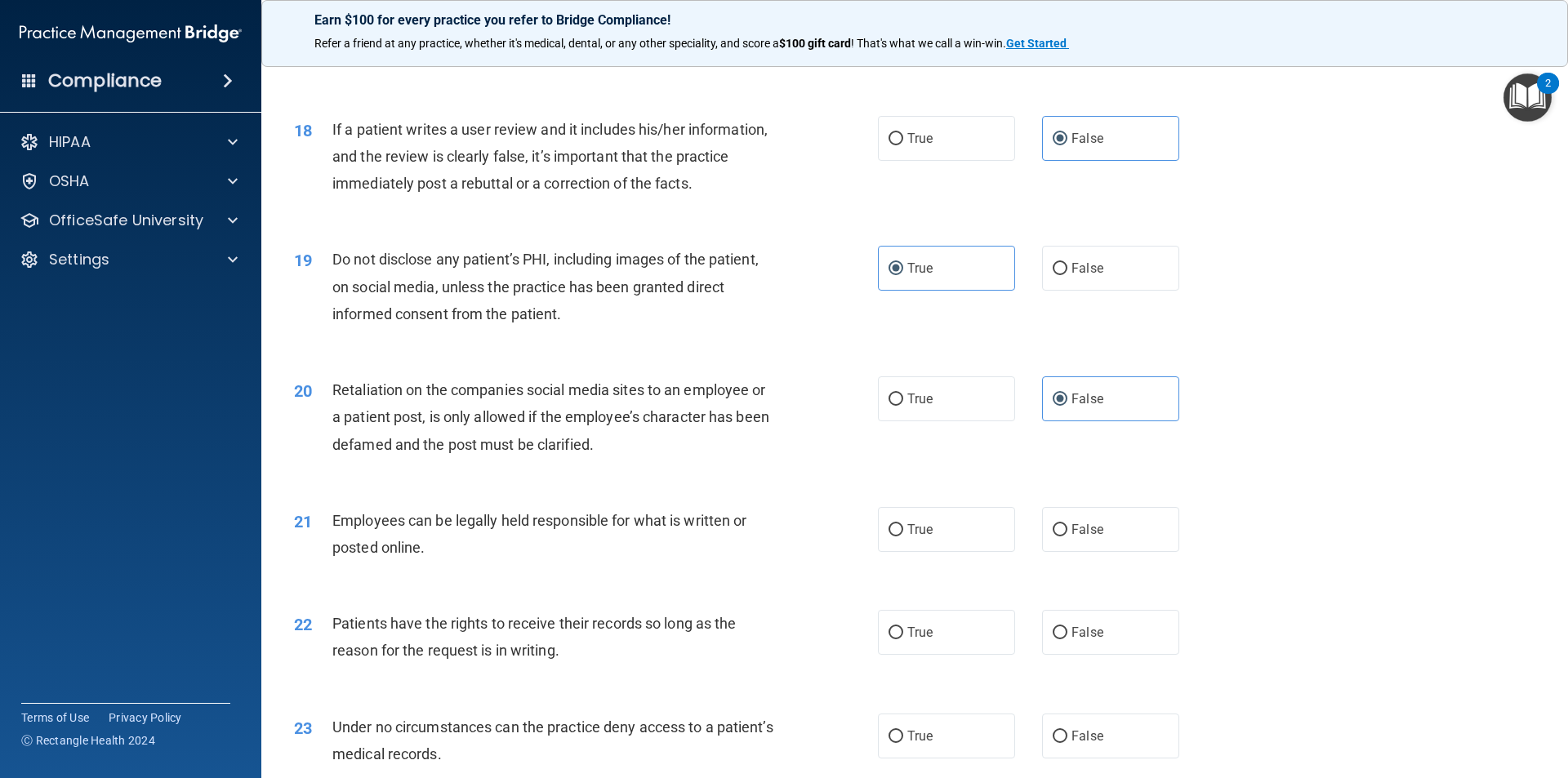
scroll to position [2287, 0]
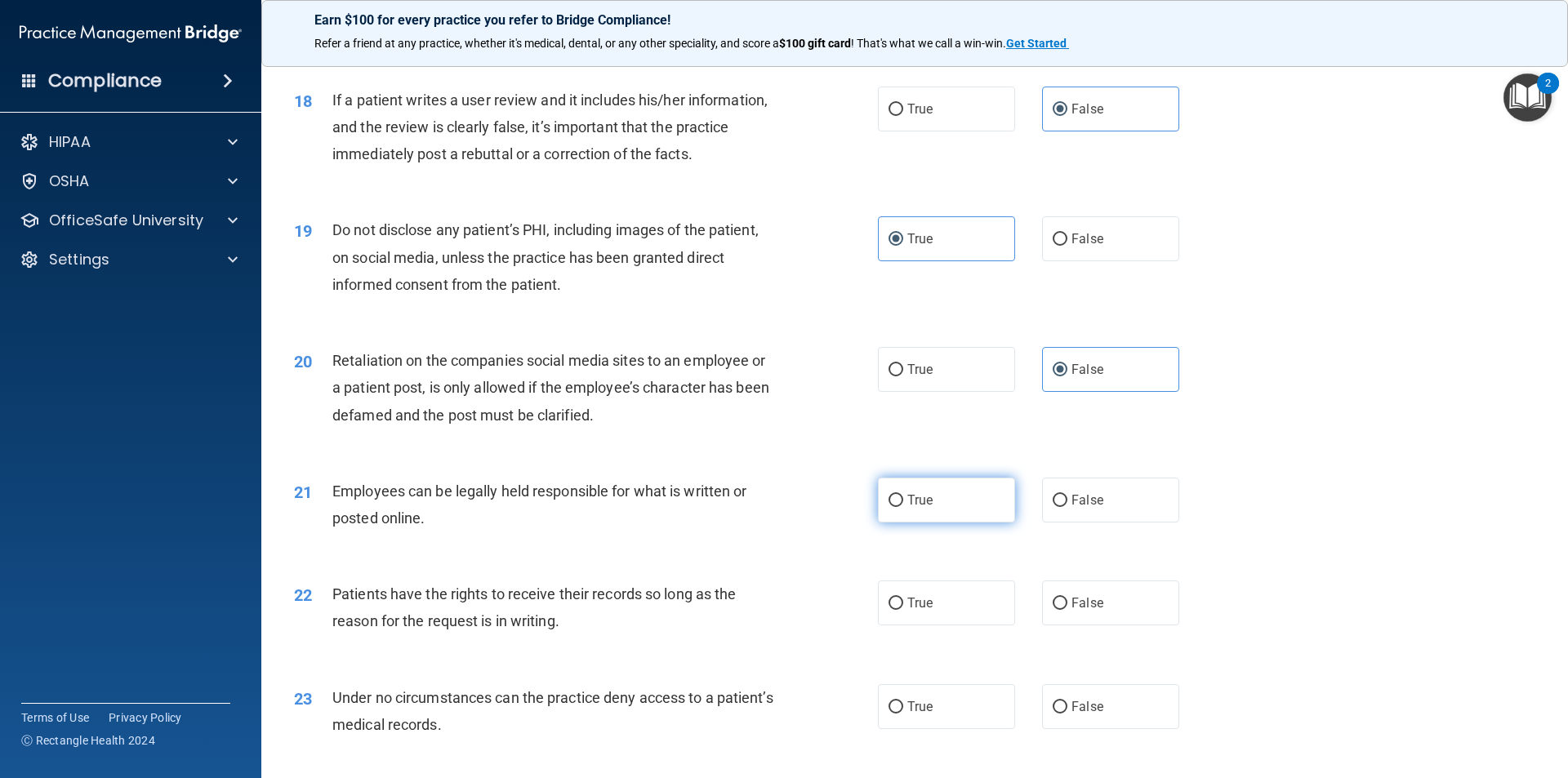
click at [956, 523] on label "True" at bounding box center [946, 500] width 137 height 45
click at [903, 508] on input "True" at bounding box center [896, 501] width 15 height 12
radio input "true"
click at [1113, 625] on label "False" at bounding box center [1110, 603] width 137 height 45
click at [1067, 610] on input "False" at bounding box center [1060, 604] width 15 height 12
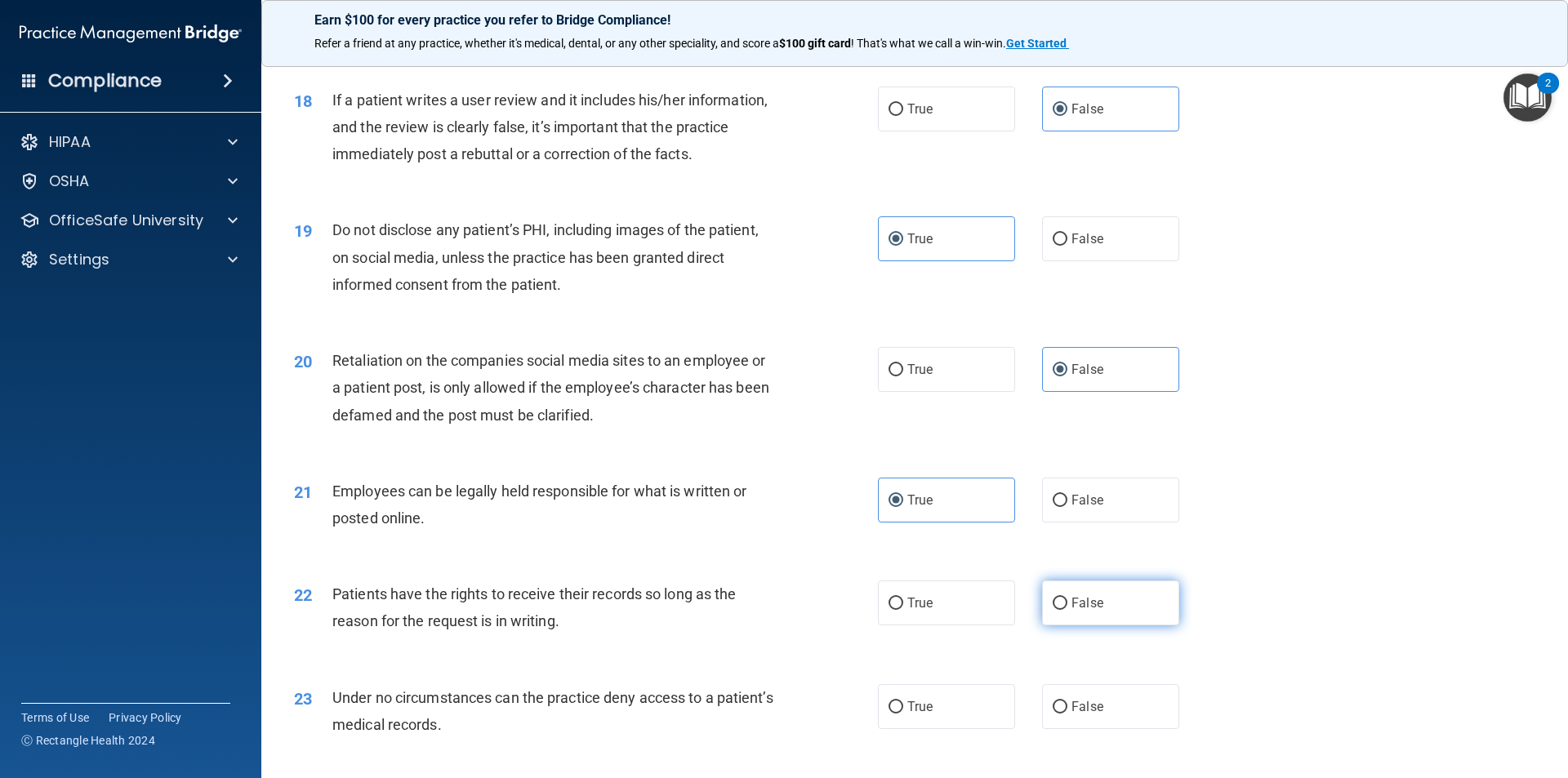
radio input "true"
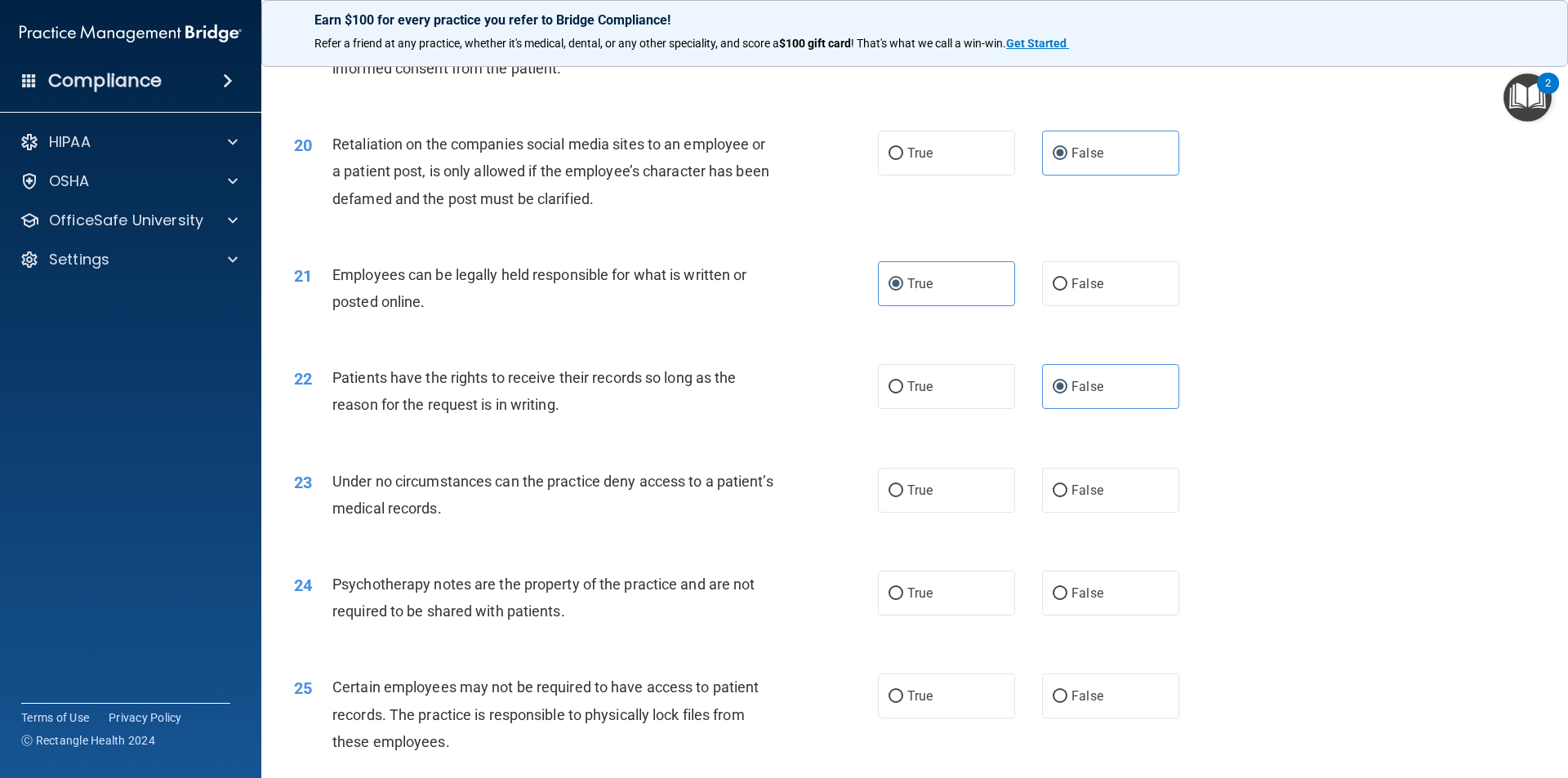
scroll to position [2532, 0]
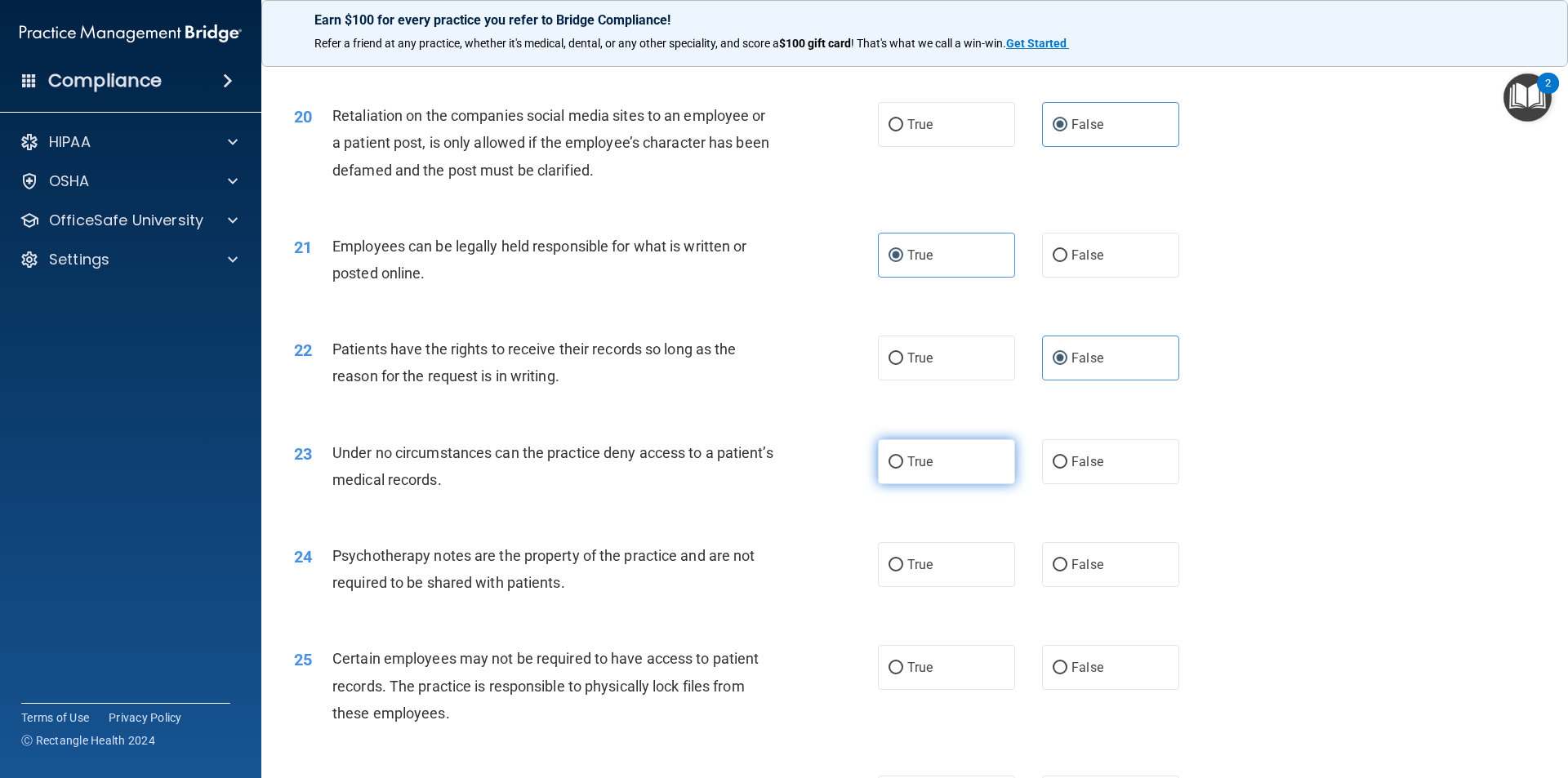
click at [929, 484] on label "True" at bounding box center [946, 462] width 137 height 45
click at [903, 469] on input "True" at bounding box center [896, 463] width 15 height 12
radio input "true"
click at [933, 587] on label "True" at bounding box center [946, 564] width 137 height 45
click at [903, 572] on input "True" at bounding box center [896, 565] width 15 height 12
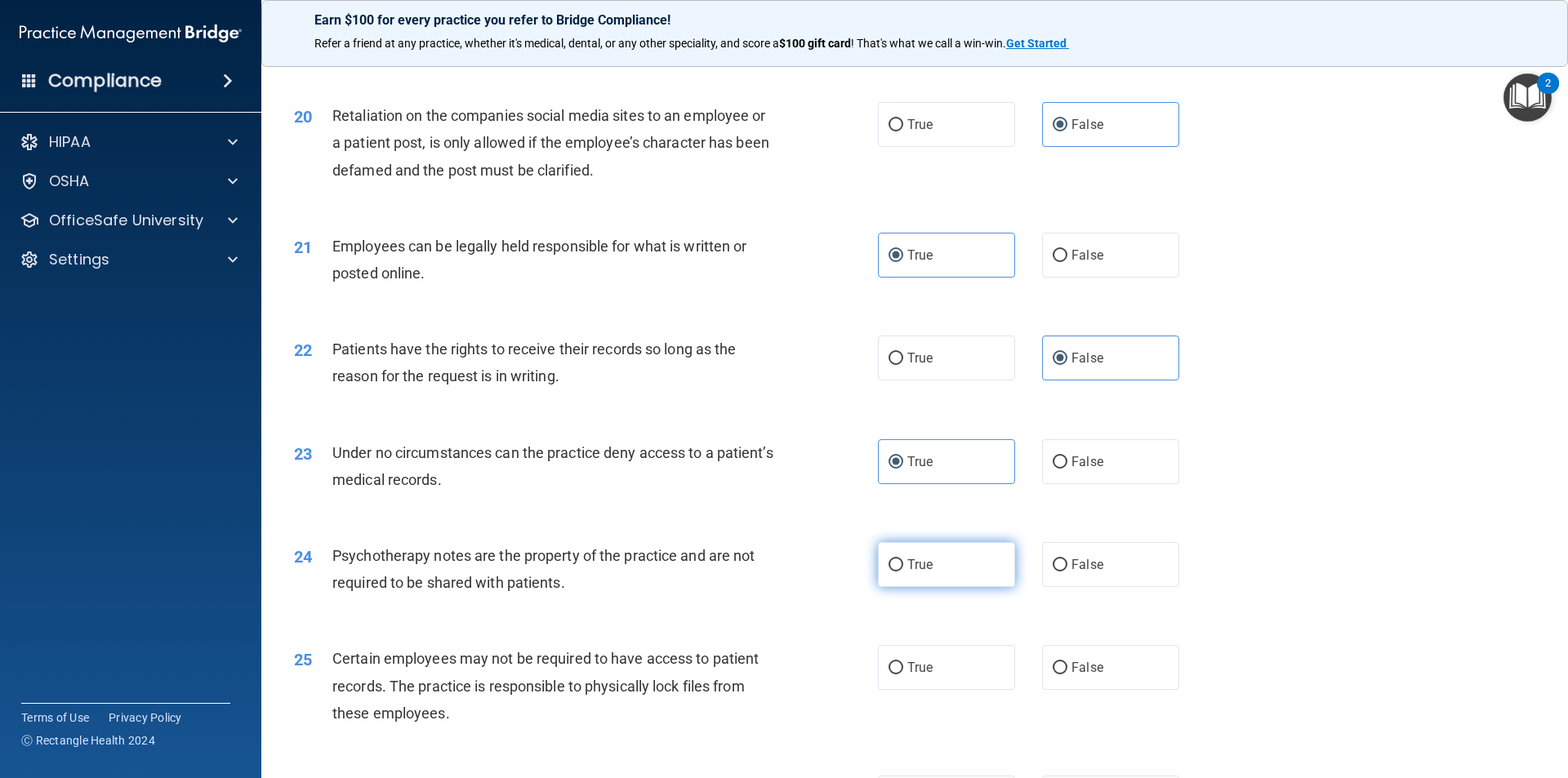
radio input "true"
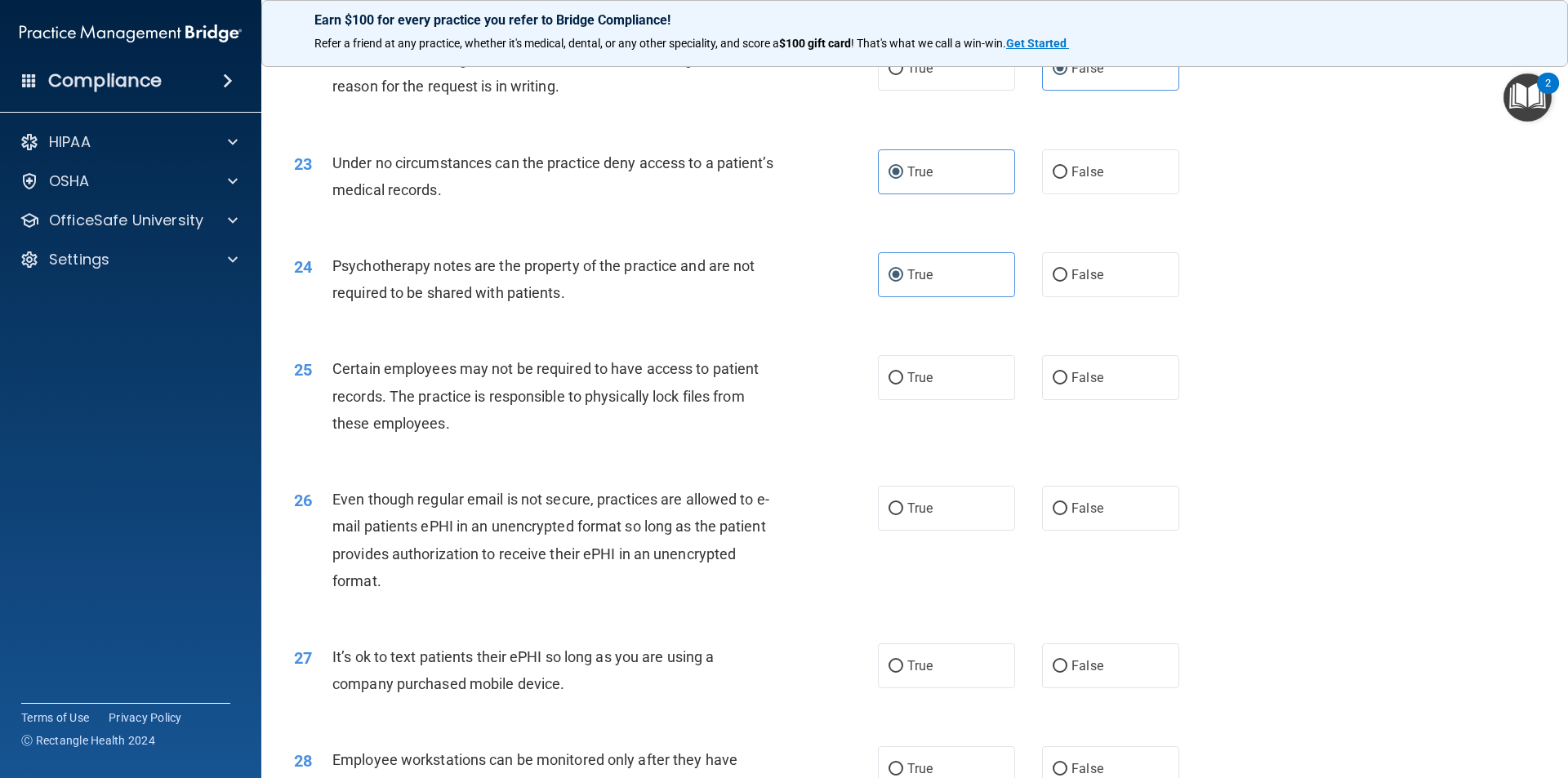
scroll to position [2858, 0]
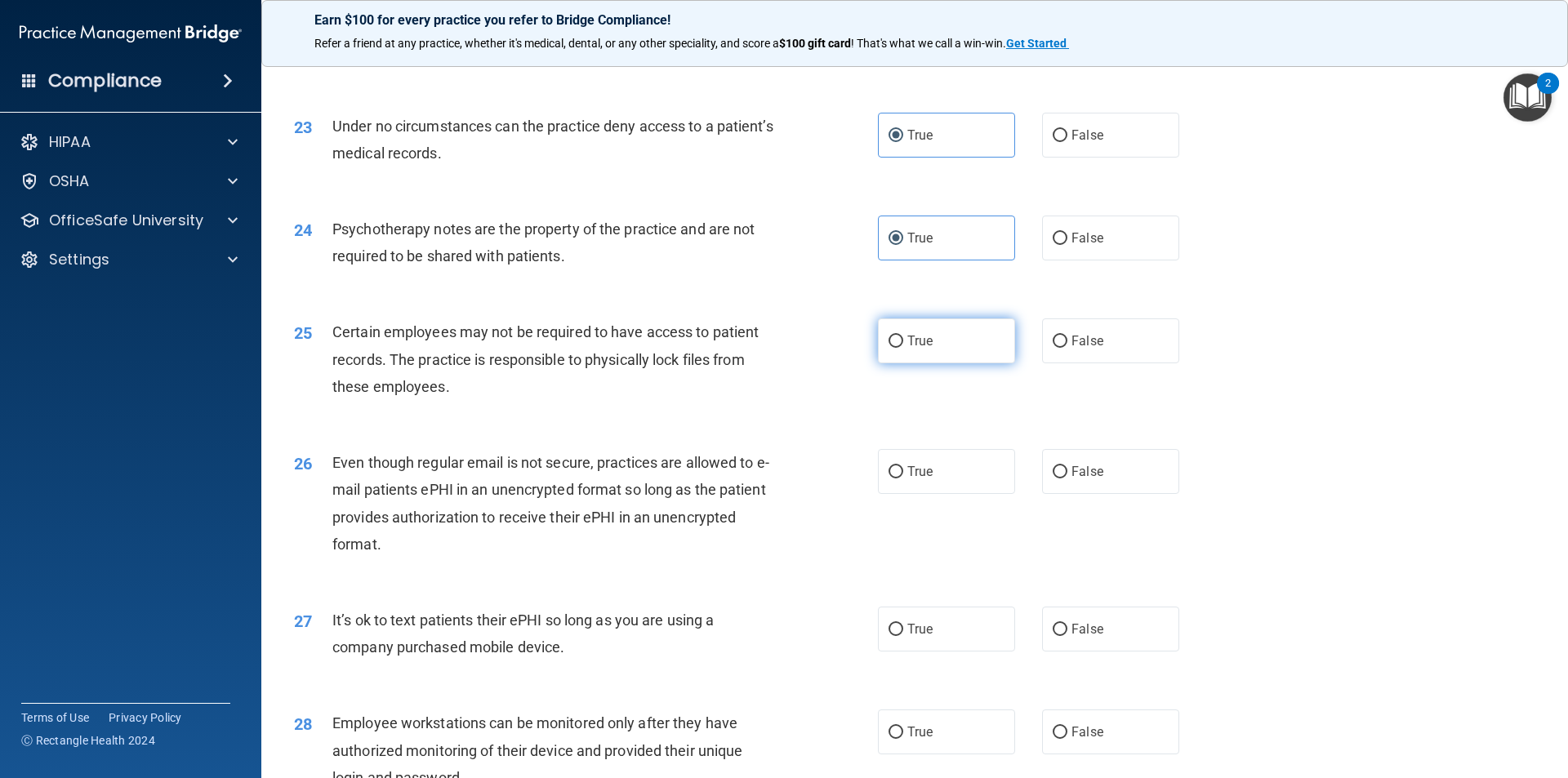
click at [907, 349] on span "True" at bounding box center [919, 341] width 25 height 15
click at [903, 348] on input "True" at bounding box center [896, 342] width 15 height 12
radio input "true"
click at [906, 530] on div "26 Even though regular email is not secure, practices are allowed to e-mail pat…" at bounding box center [915, 508] width 1266 height 158
click at [945, 494] on label "True" at bounding box center [946, 471] width 137 height 45
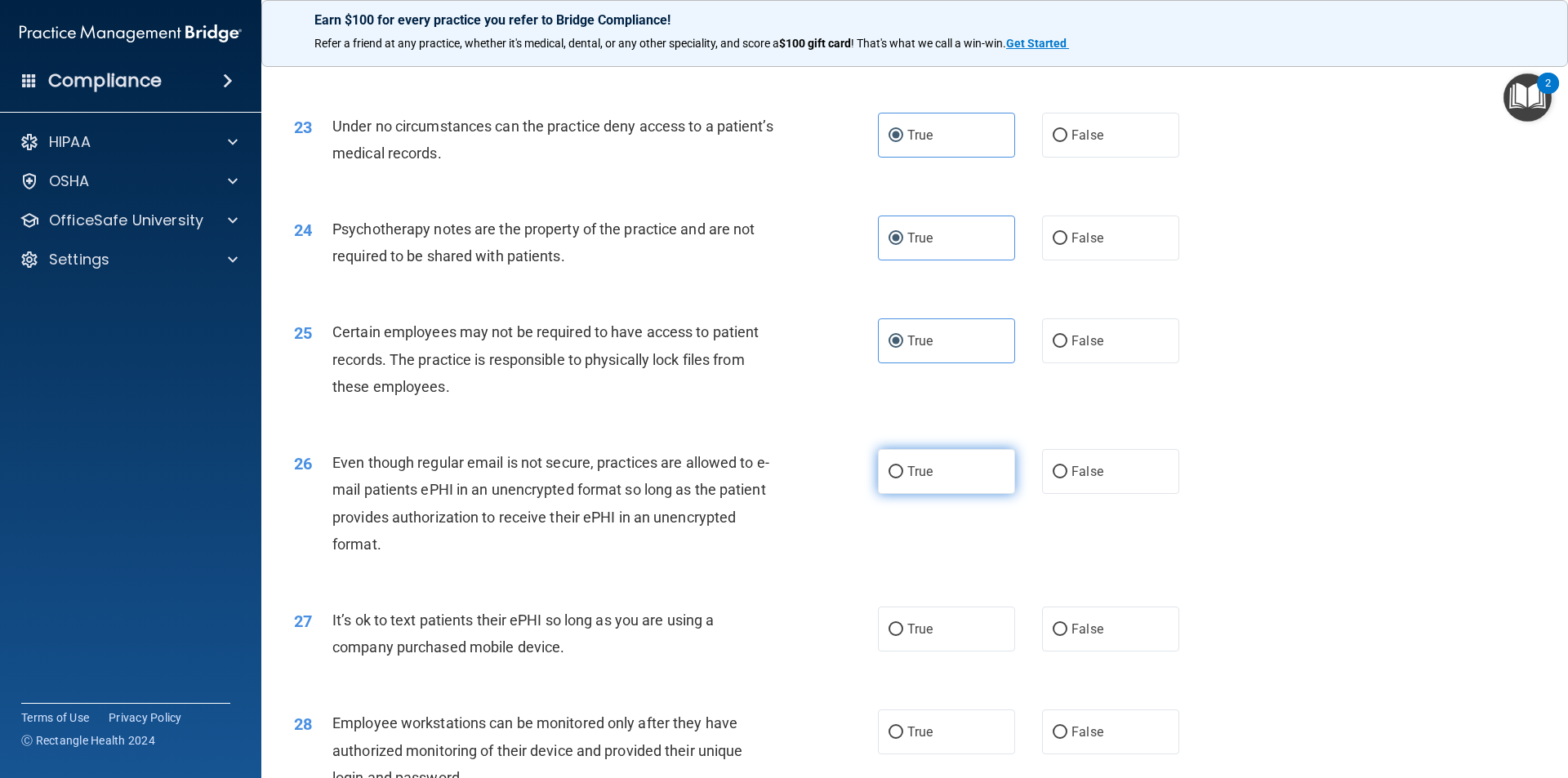
click at [903, 478] on input "True" at bounding box center [896, 472] width 15 height 12
radio input "true"
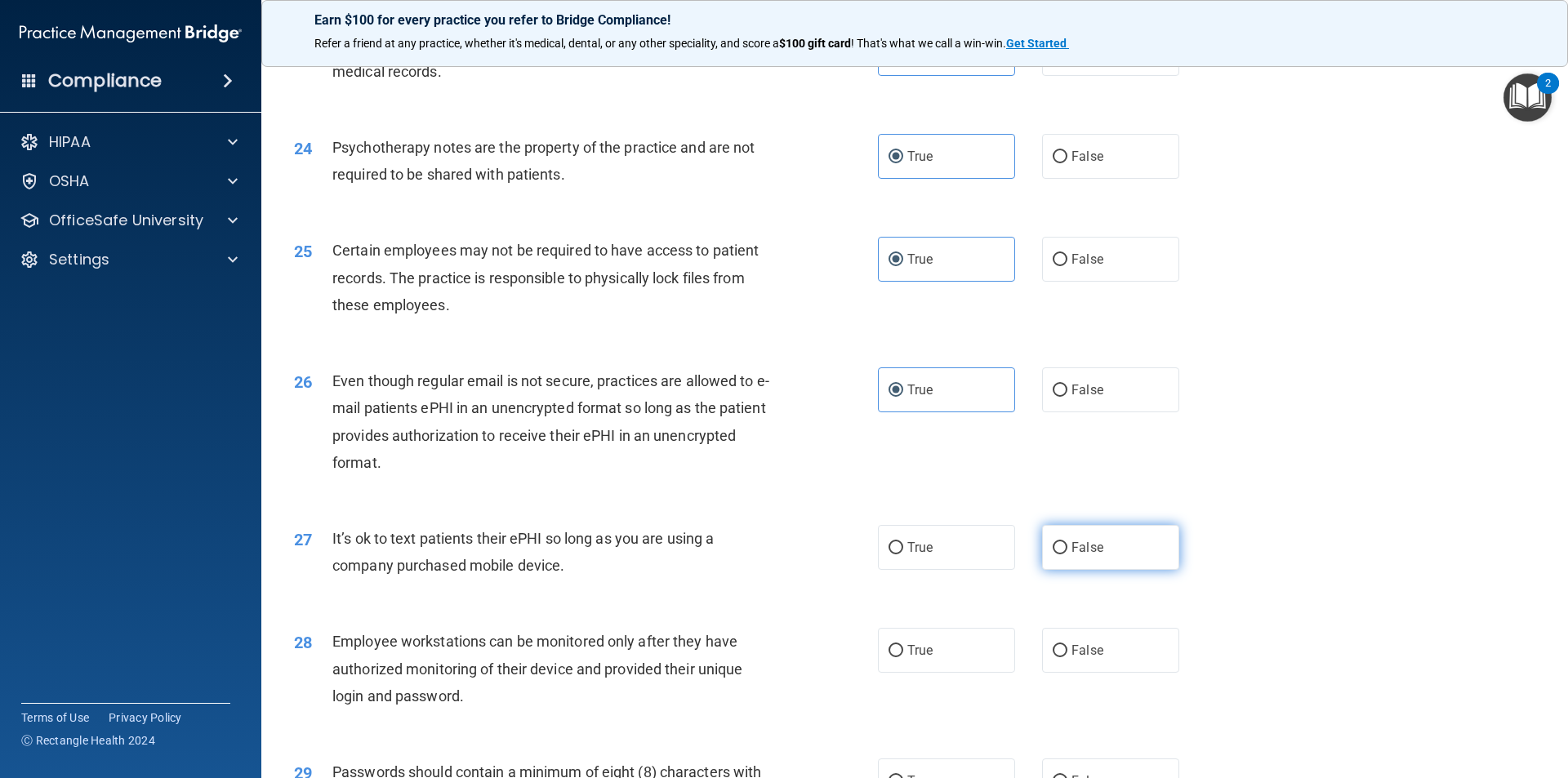
click at [1088, 556] on span "False" at bounding box center [1087, 548] width 32 height 15
click at [1067, 555] on input "False" at bounding box center [1060, 548] width 15 height 12
radio input "true"
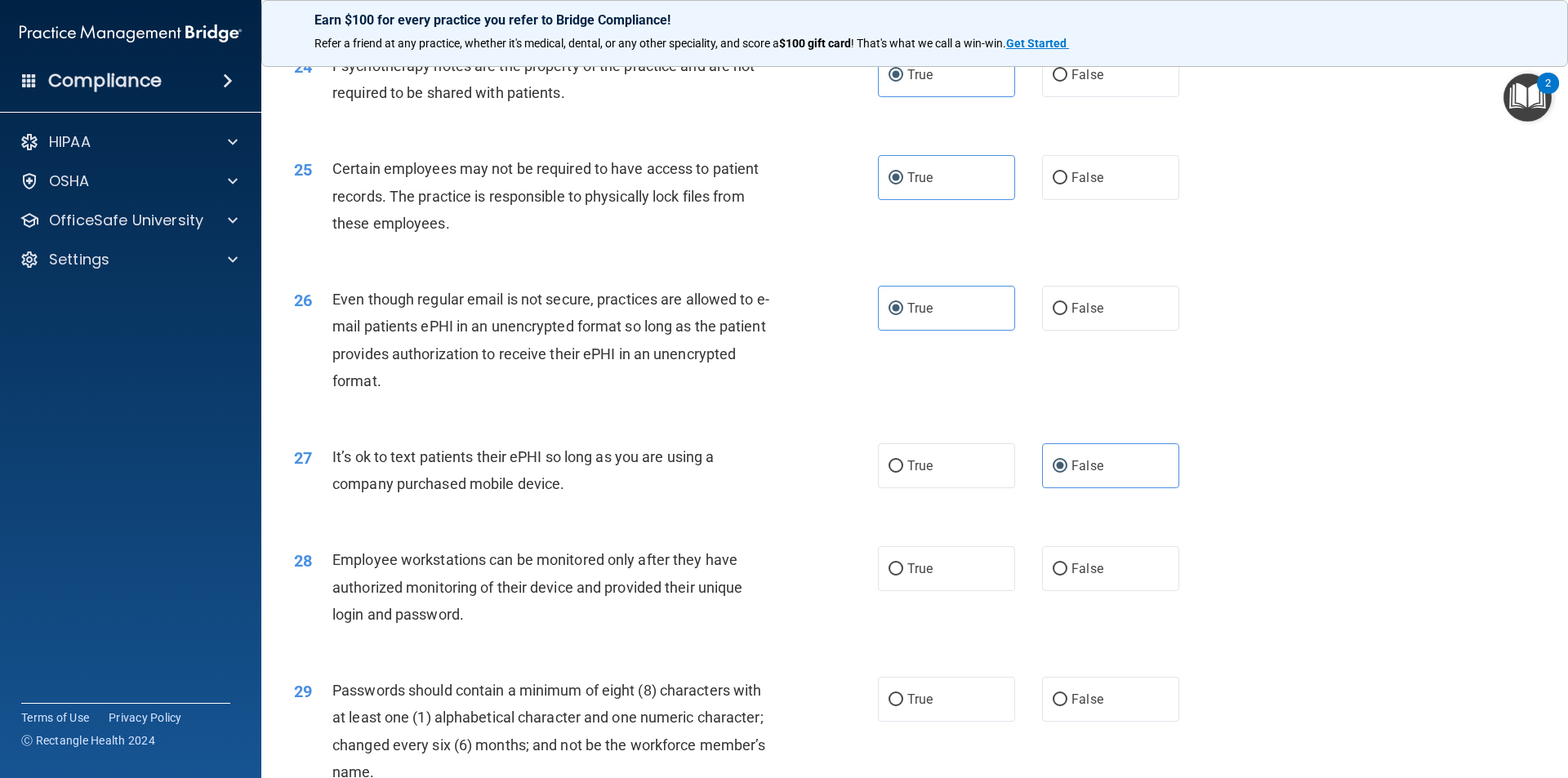
scroll to position [3103, 0]
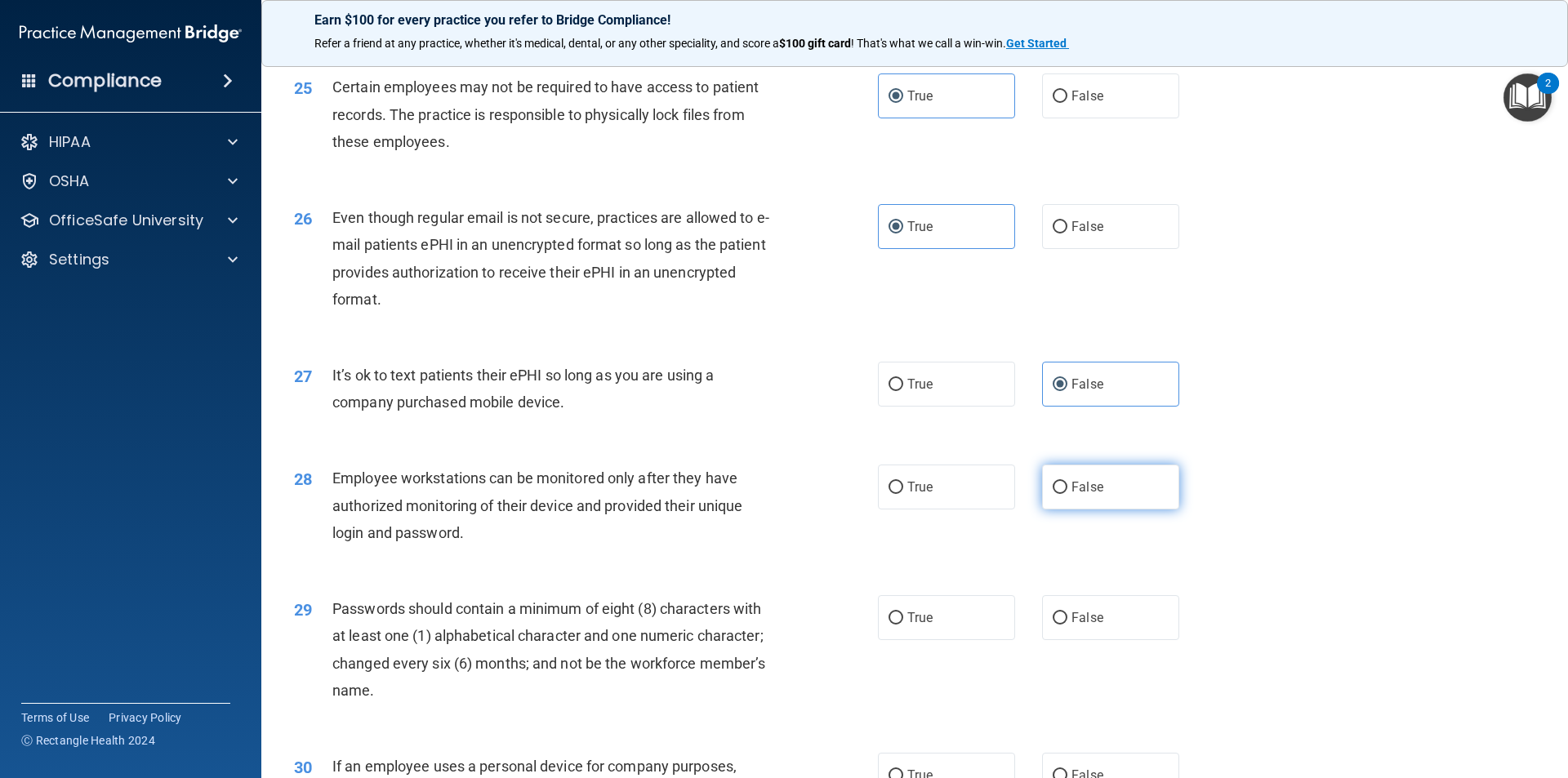
click at [1061, 509] on label "False" at bounding box center [1110, 487] width 137 height 45
click at [1061, 494] on input "False" at bounding box center [1060, 488] width 15 height 12
radio input "true"
click at [932, 641] on label "True" at bounding box center [946, 617] width 137 height 45
click at [903, 624] on input "True" at bounding box center [896, 618] width 15 height 12
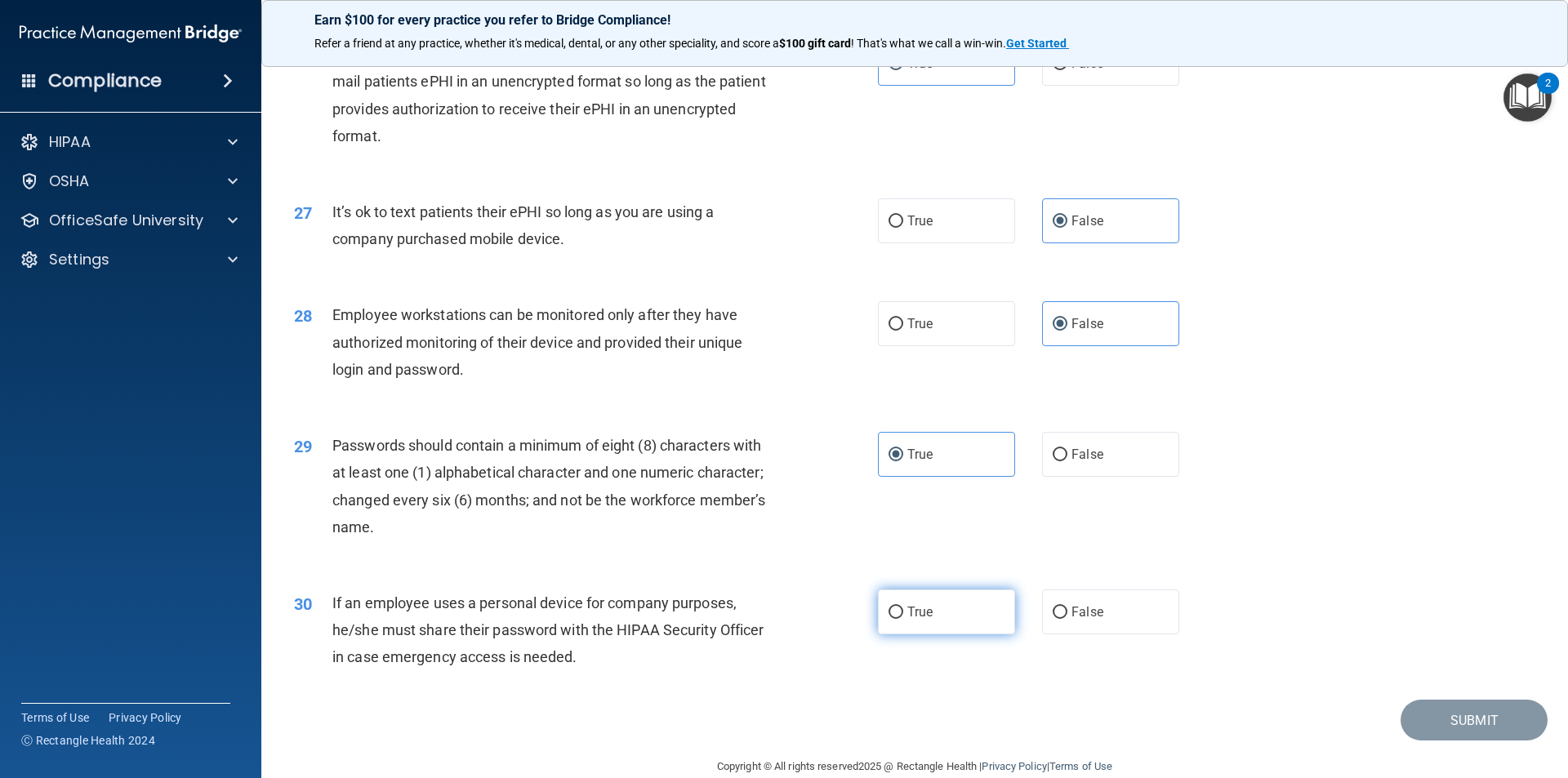
scroll to position [3321, 0]
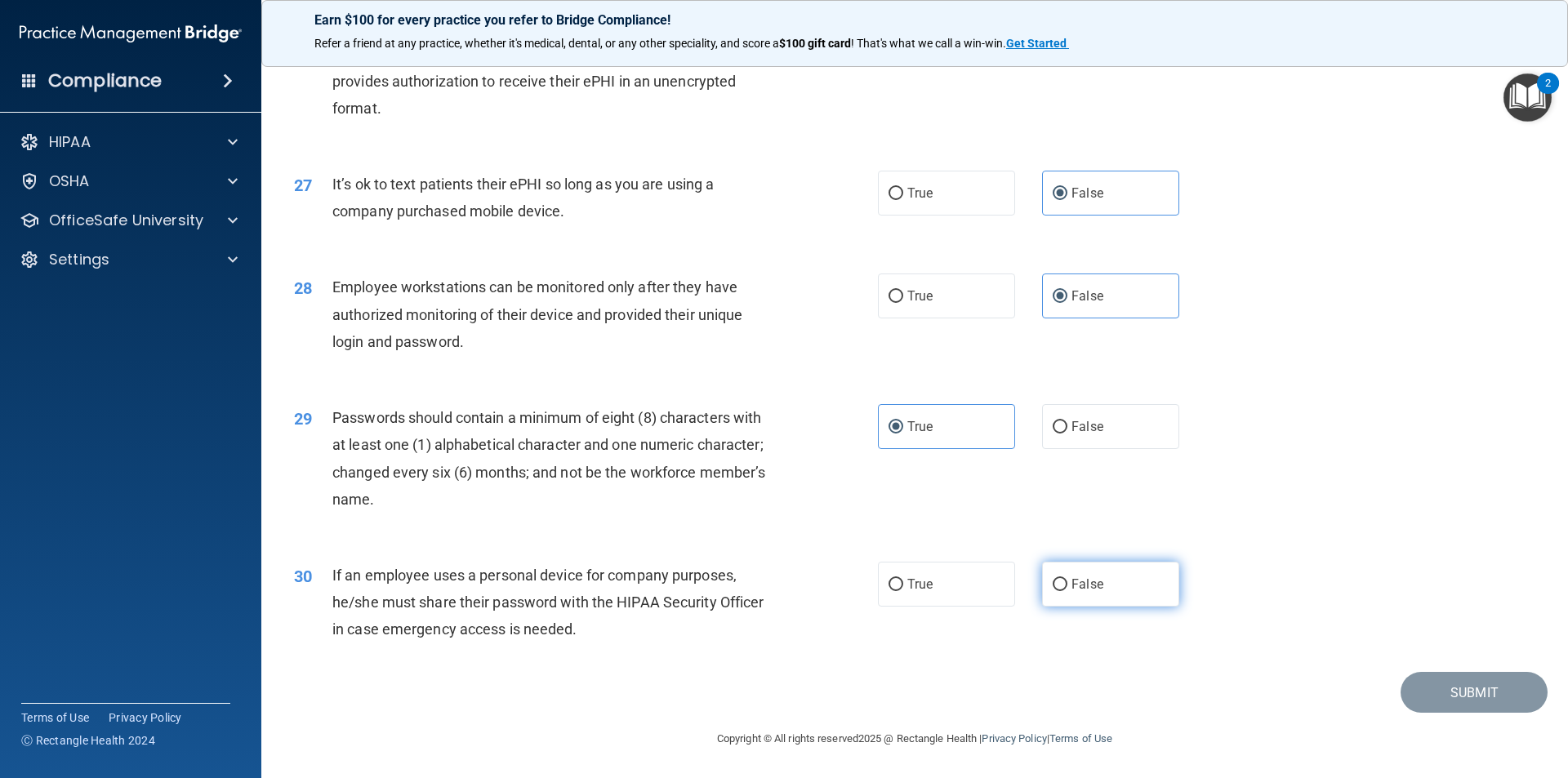
click at [1063, 581] on label "False" at bounding box center [1110, 584] width 137 height 45
click at [1063, 581] on input "False" at bounding box center [1060, 585] width 15 height 12
drag, startPoint x: 1452, startPoint y: 713, endPoint x: 1456, endPoint y: 699, distance: 14.6
click at [1453, 712] on main "- HIPAA Policies and Procedures Quiz This quiz doesn’t expire until . Are you s…" at bounding box center [915, 415] width 1307 height 726
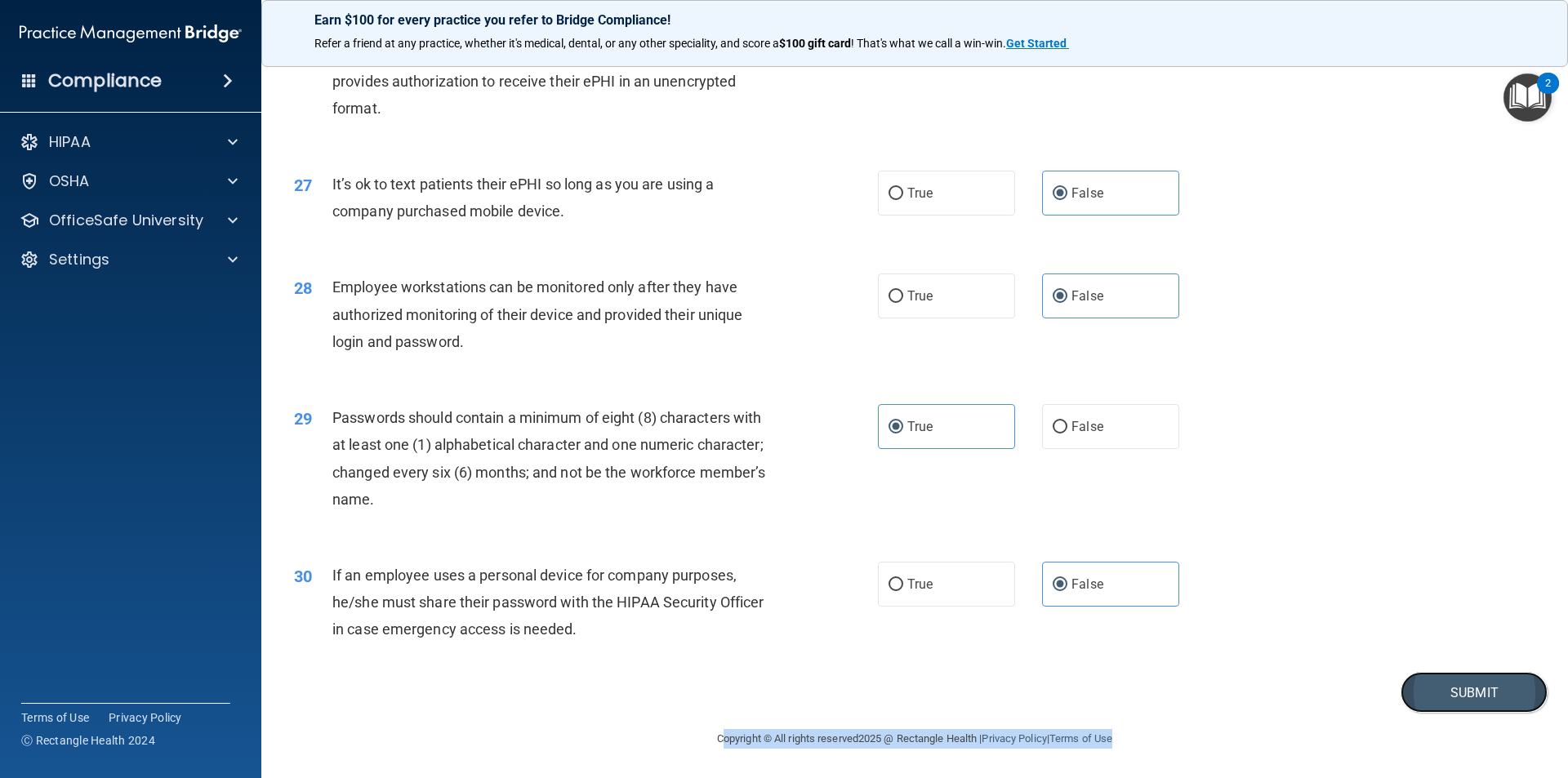
click at [1456, 699] on button "Submit" at bounding box center [1474, 693] width 147 height 41
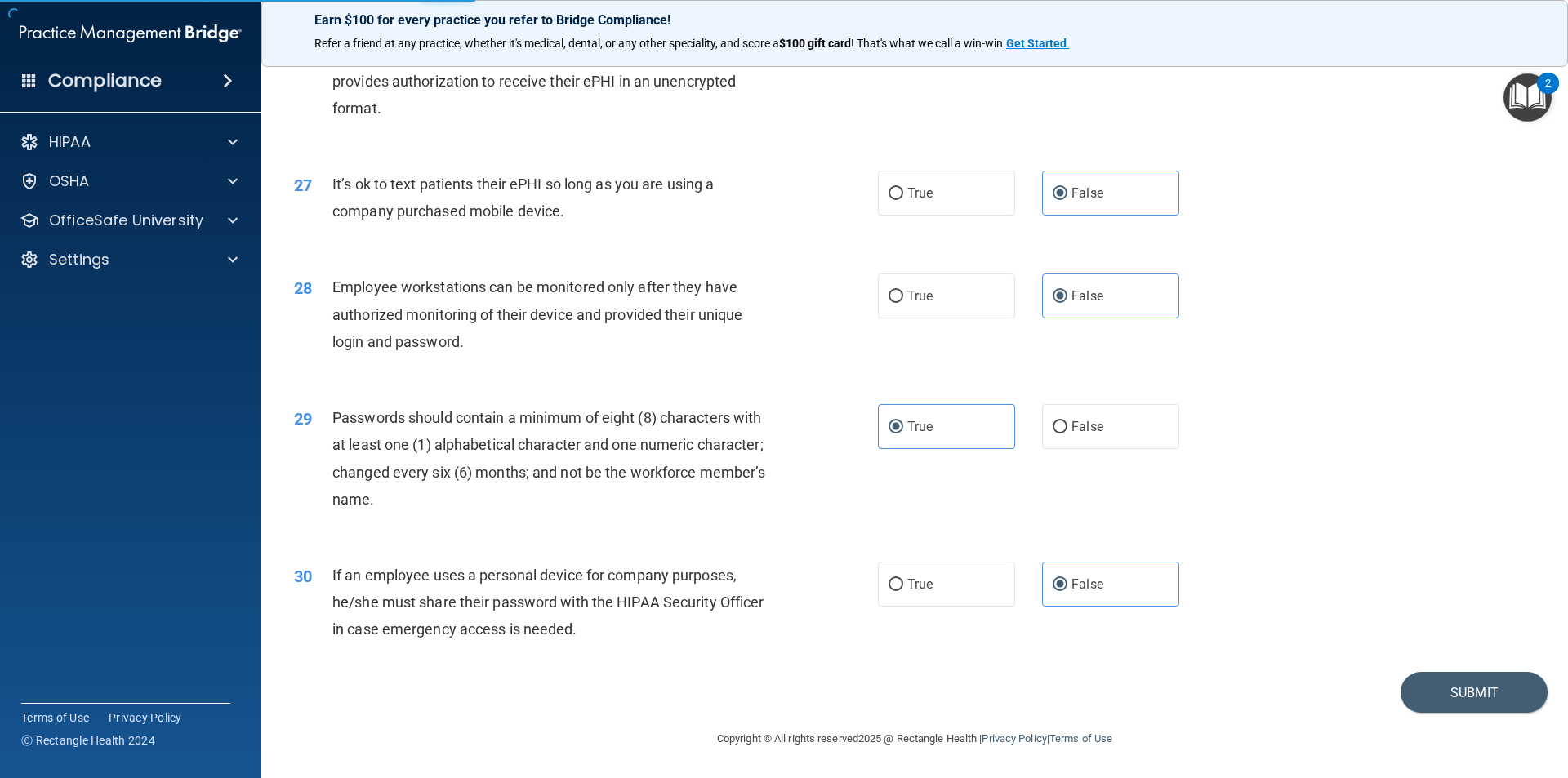
click at [738, 374] on div "28 Employee workstations can be monitored only after they have authorized monit…" at bounding box center [915, 319] width 1266 height 131
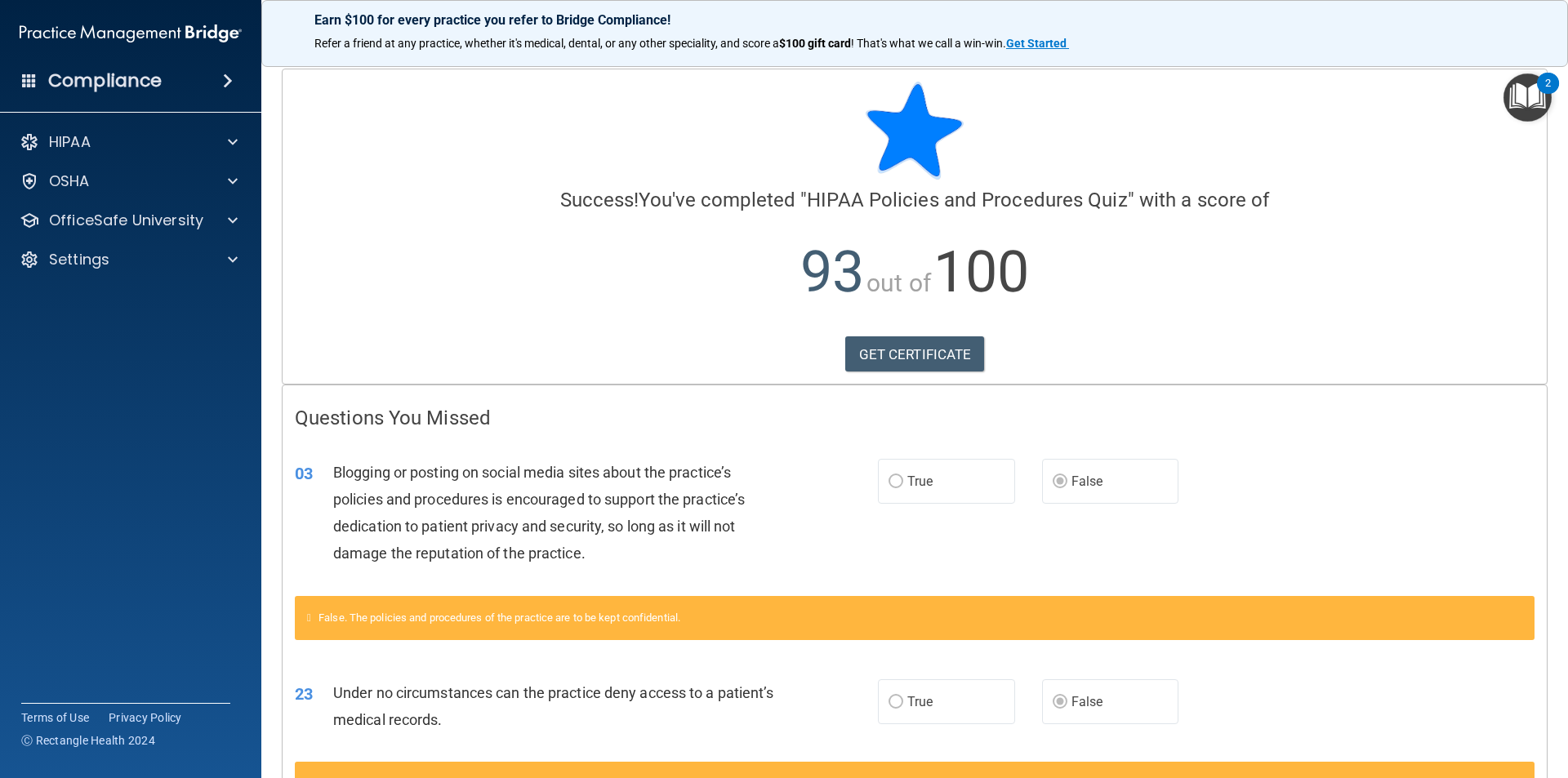
click at [164, 32] on img at bounding box center [131, 33] width 222 height 33
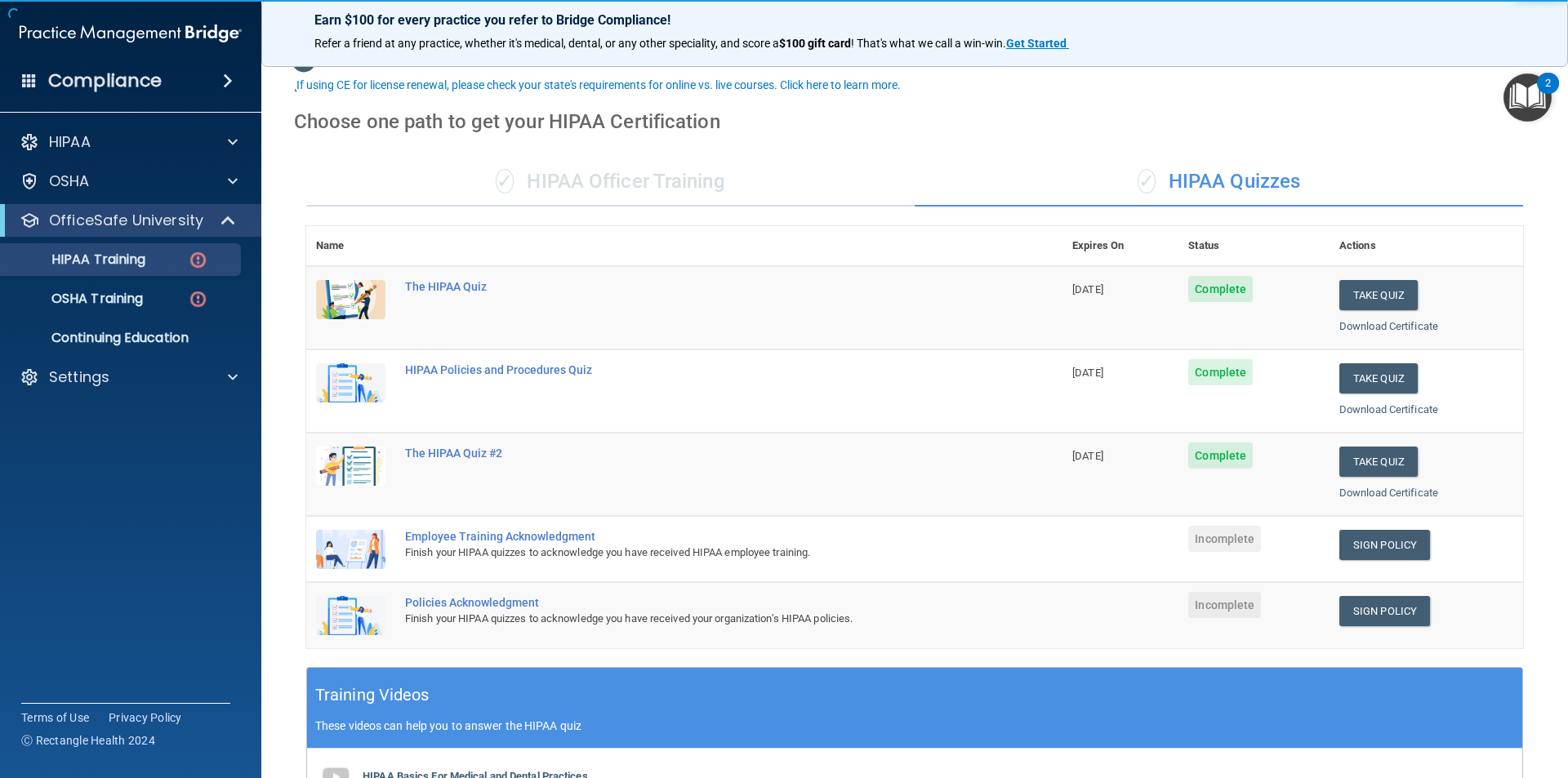
scroll to position [82, 0]
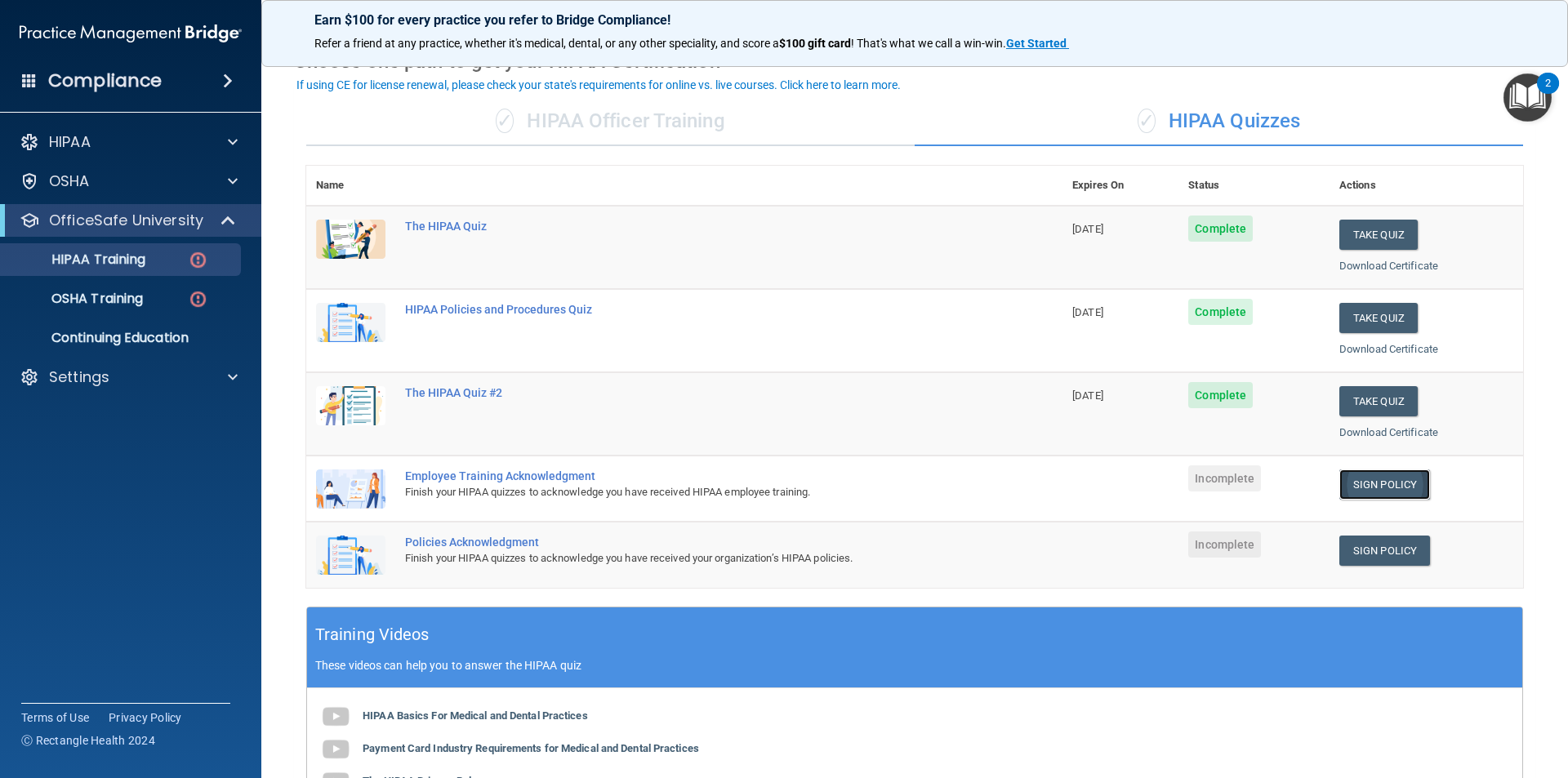
click at [1392, 488] on link "Sign Policy" at bounding box center [1385, 484] width 91 height 30
click at [1389, 482] on link "Sign Policy" at bounding box center [1385, 484] width 91 height 30
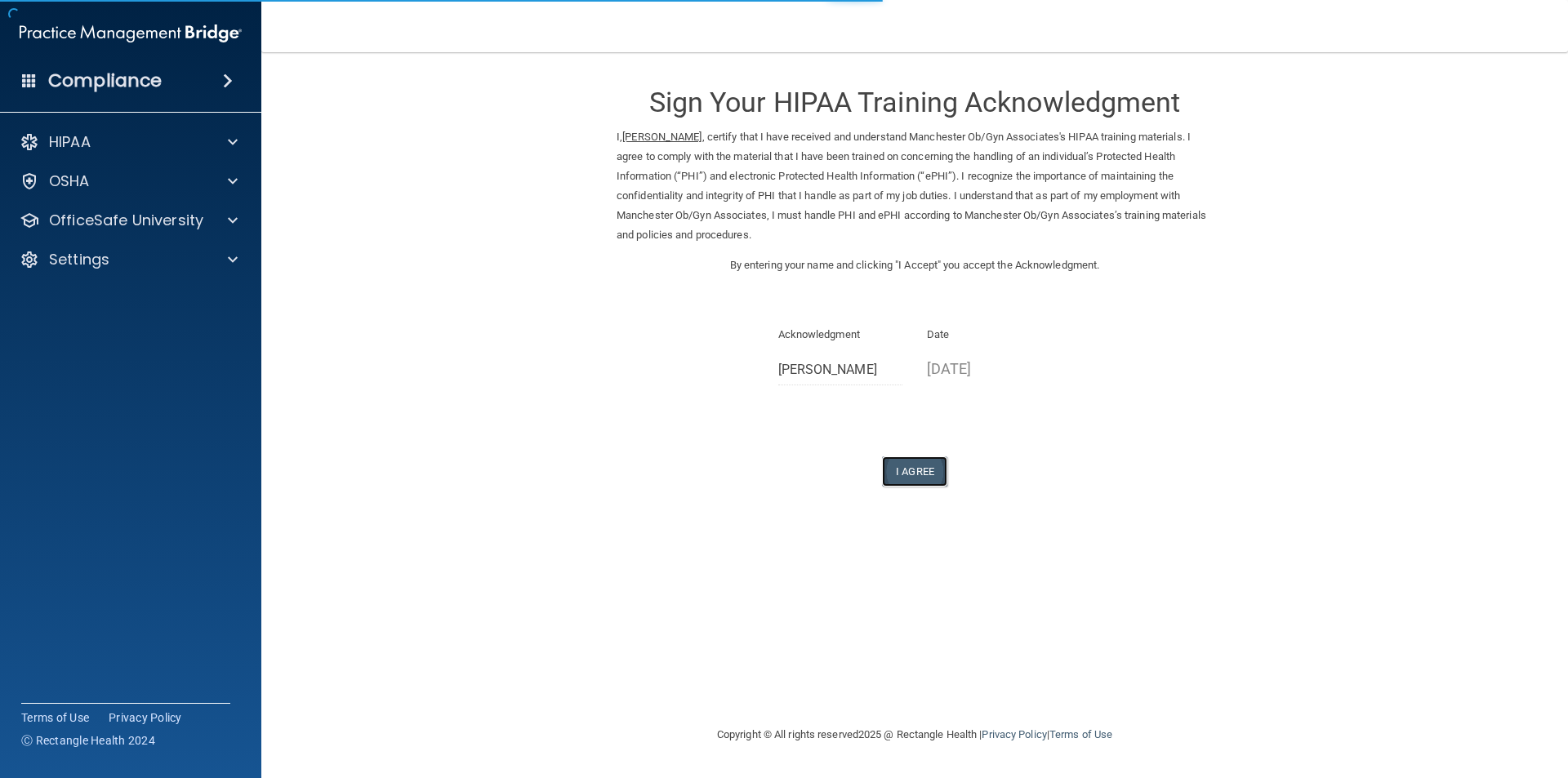
click at [917, 476] on button "I Agree" at bounding box center [915, 471] width 65 height 30
click at [915, 465] on button "I Agree" at bounding box center [915, 471] width 65 height 30
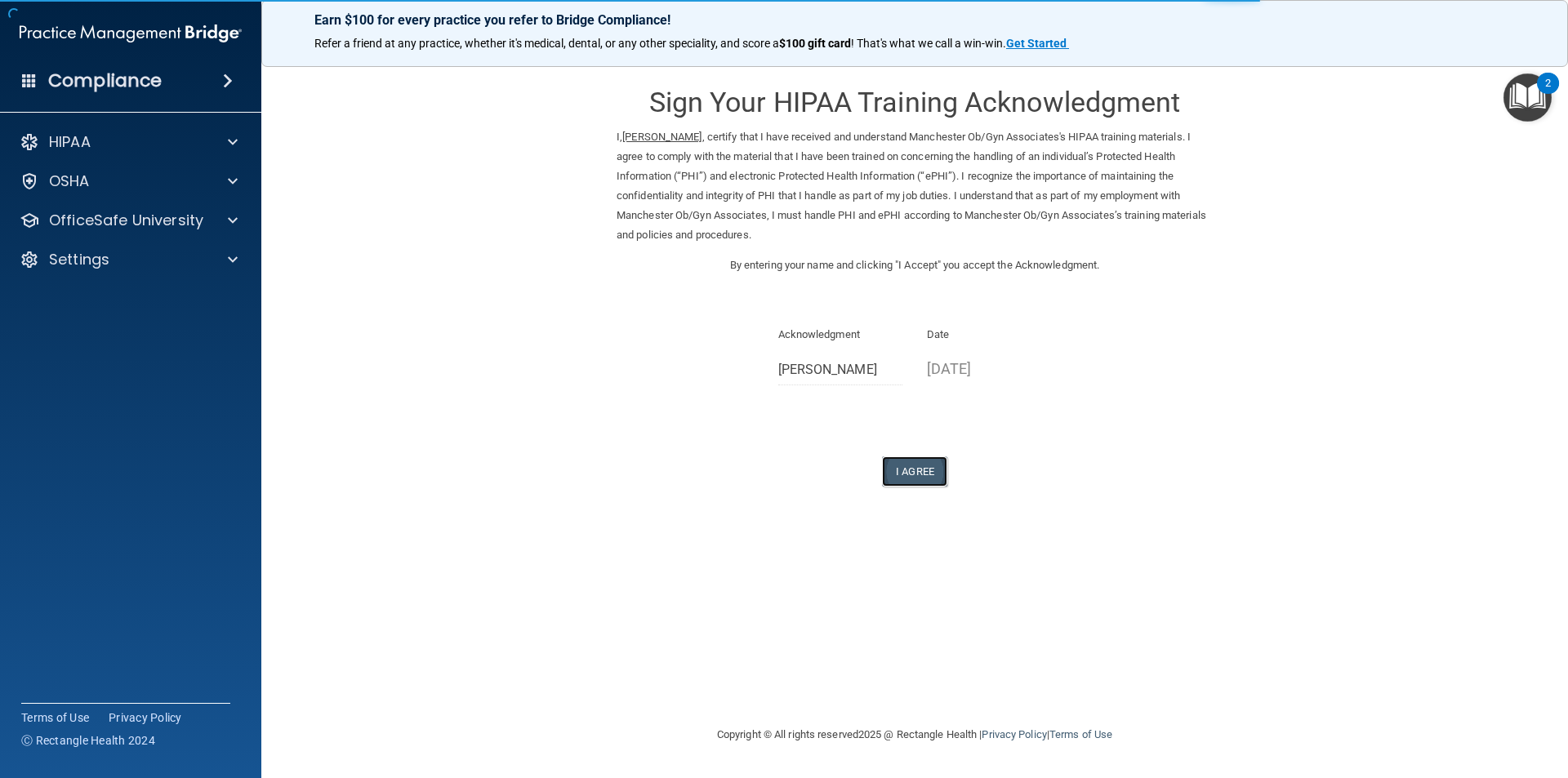
click at [923, 466] on button "I Agree" at bounding box center [915, 471] width 65 height 30
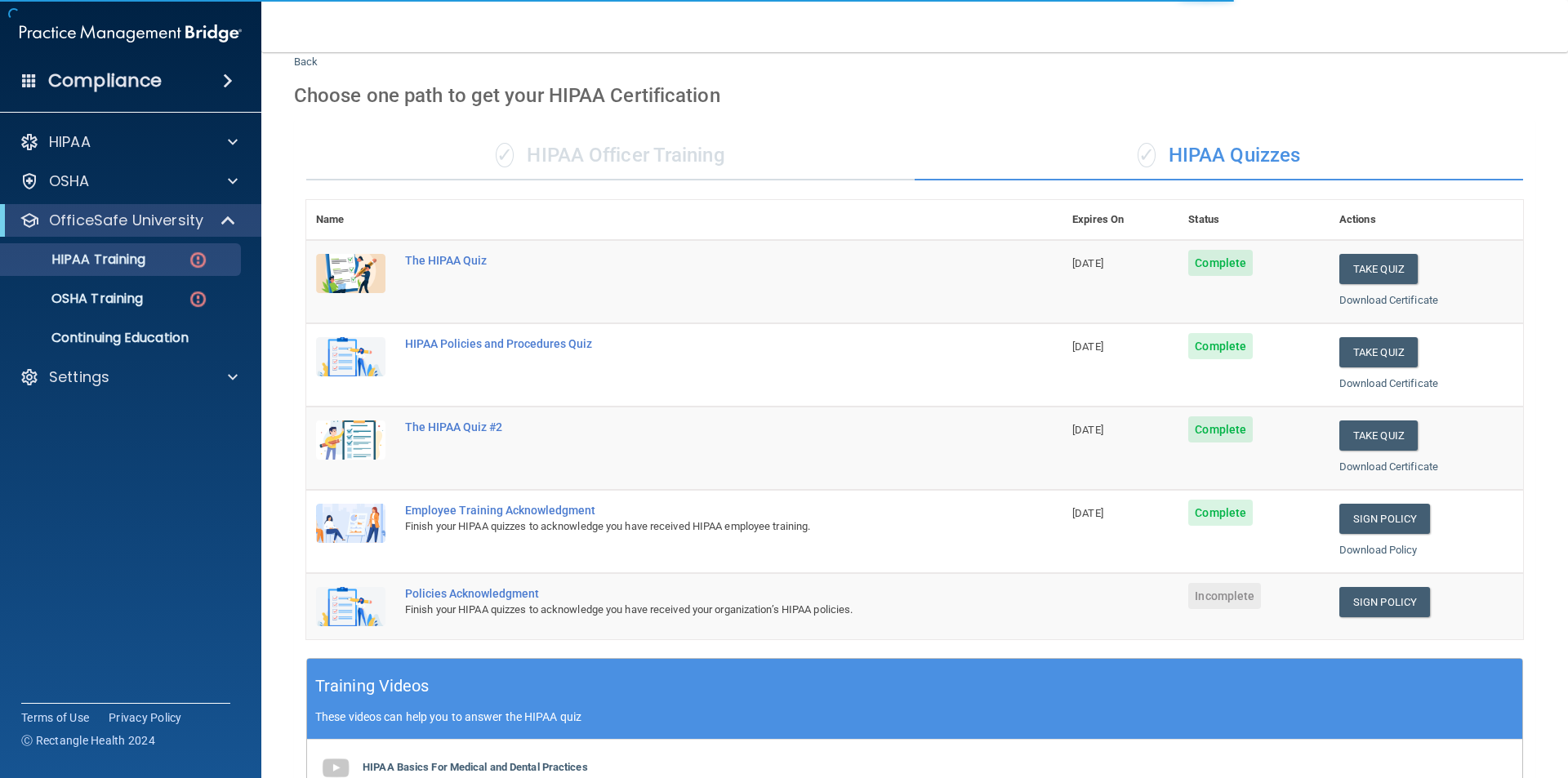
scroll to position [163, 0]
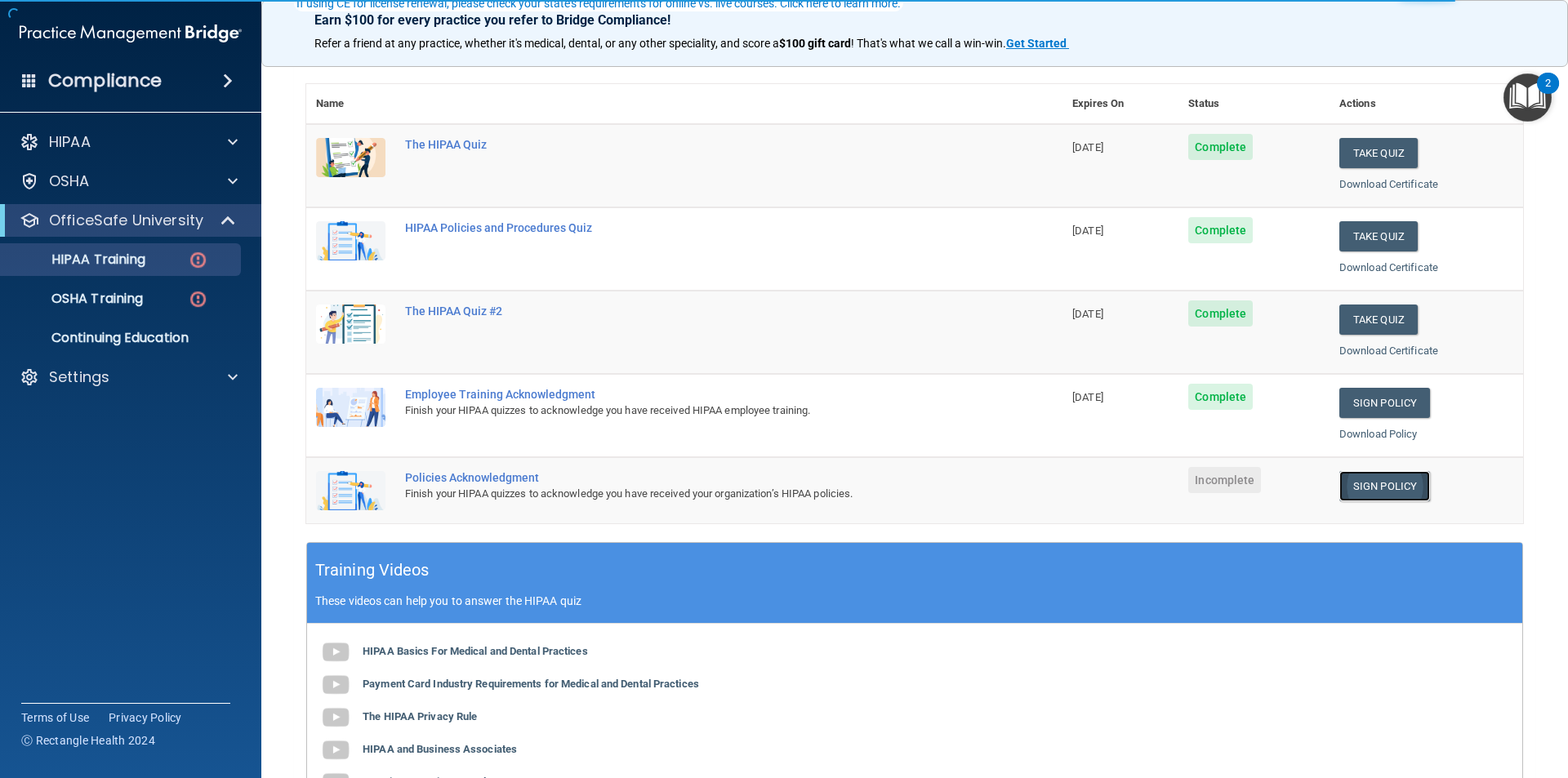
click at [1376, 477] on link "Sign Policy" at bounding box center [1385, 486] width 91 height 30
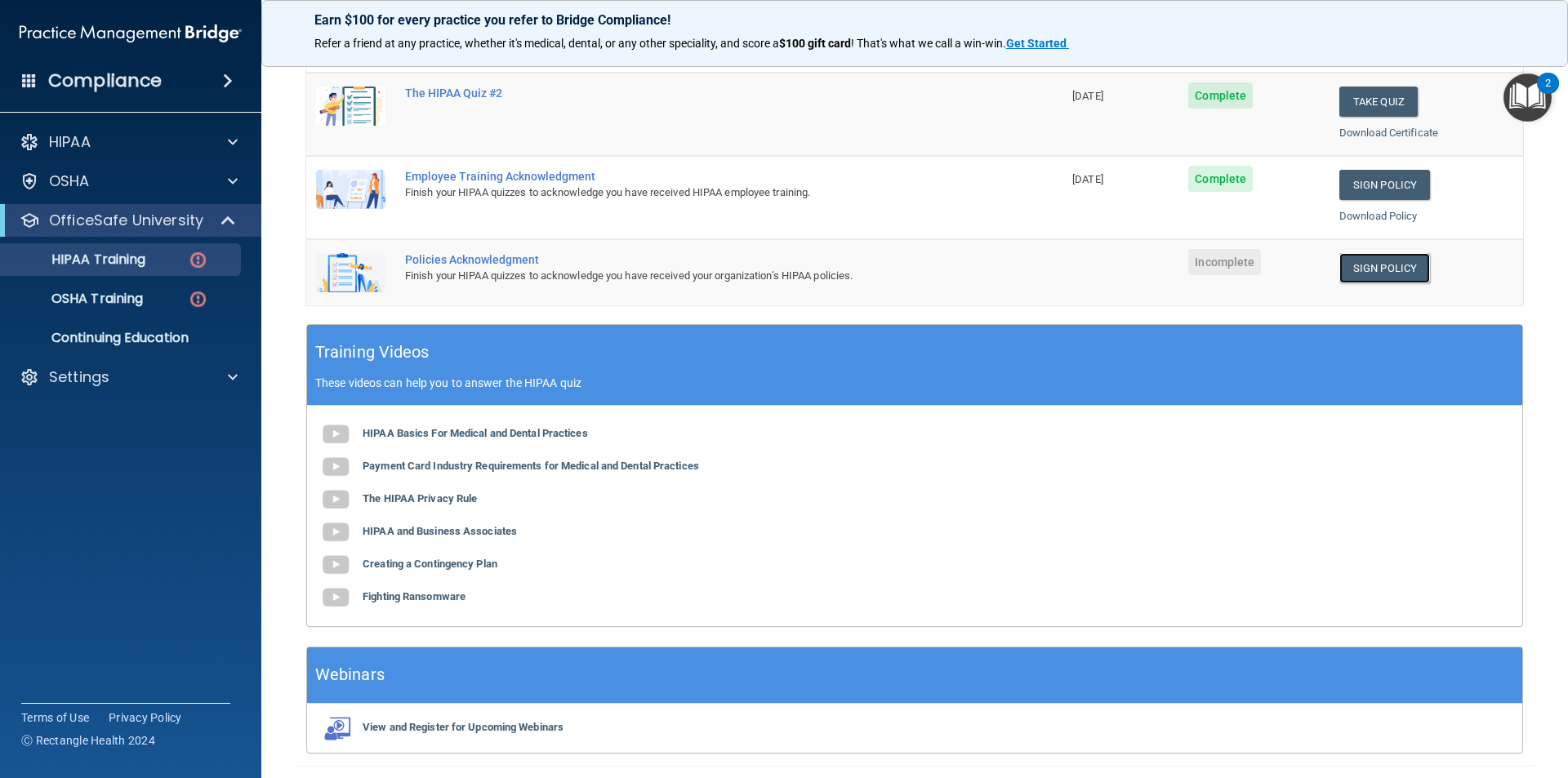
scroll to position [435, 0]
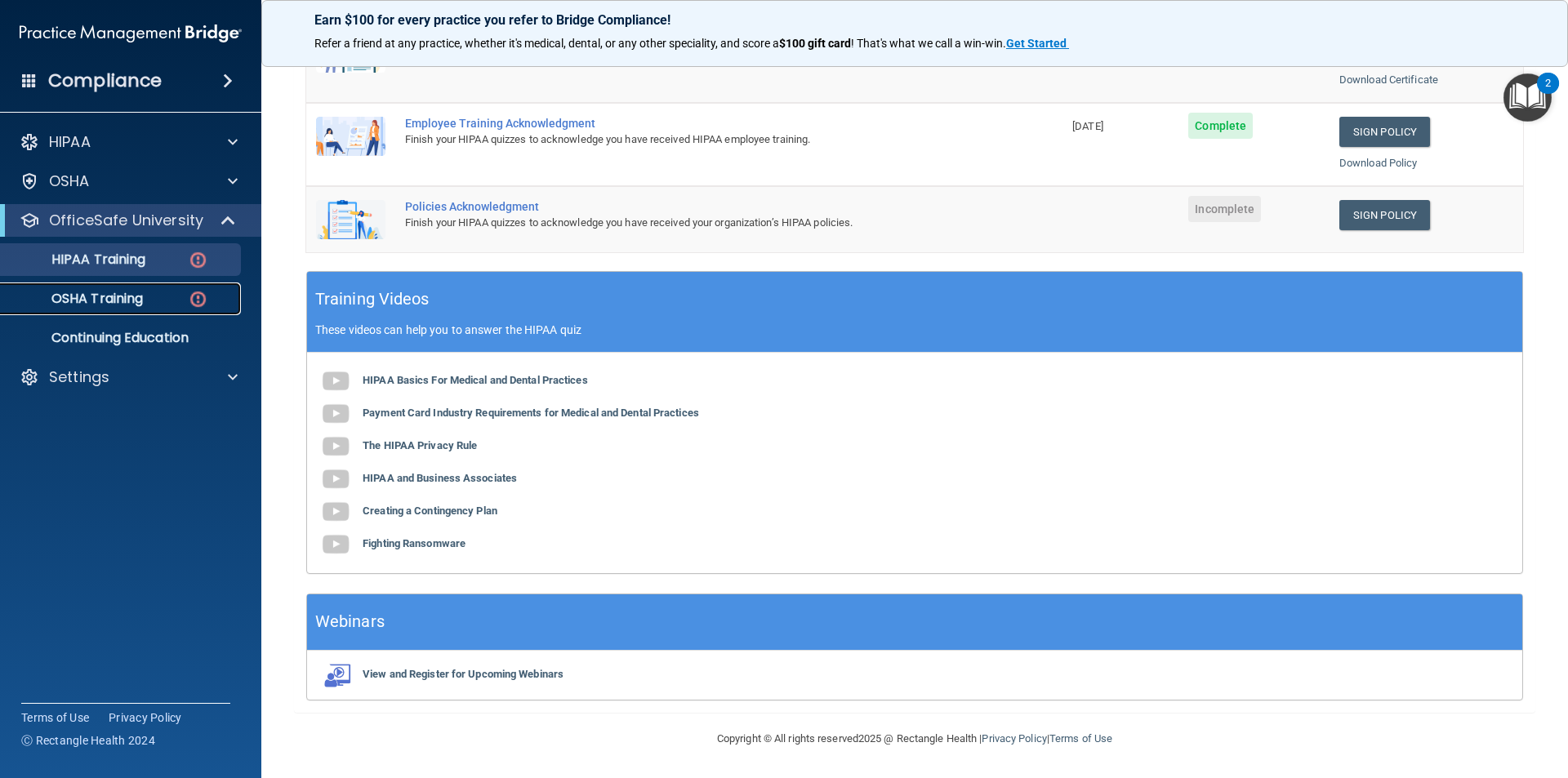
click at [65, 288] on link "OSHA Training" at bounding box center [112, 299] width 258 height 33
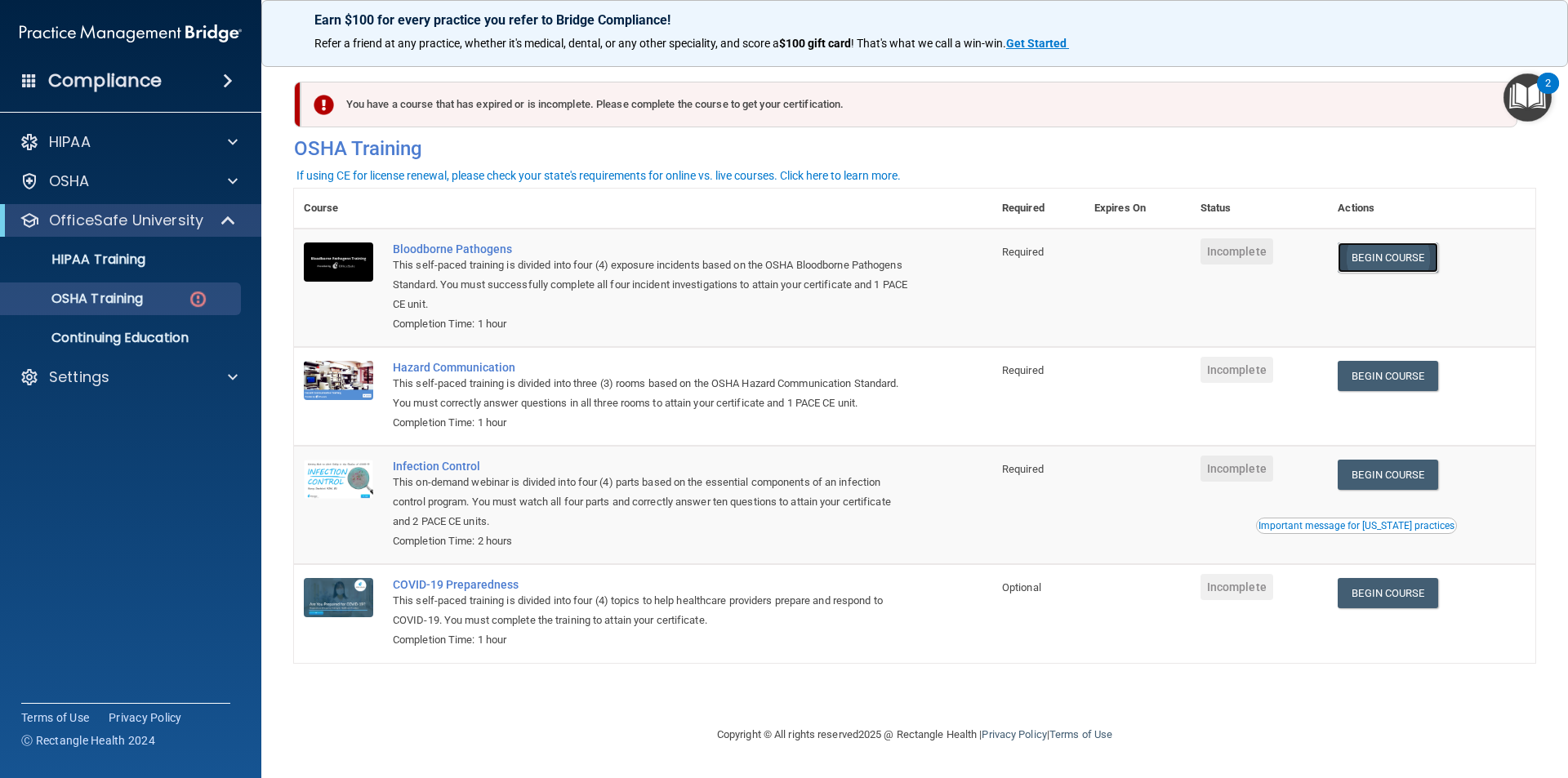
click at [1419, 252] on link "Begin Course" at bounding box center [1388, 257] width 100 height 30
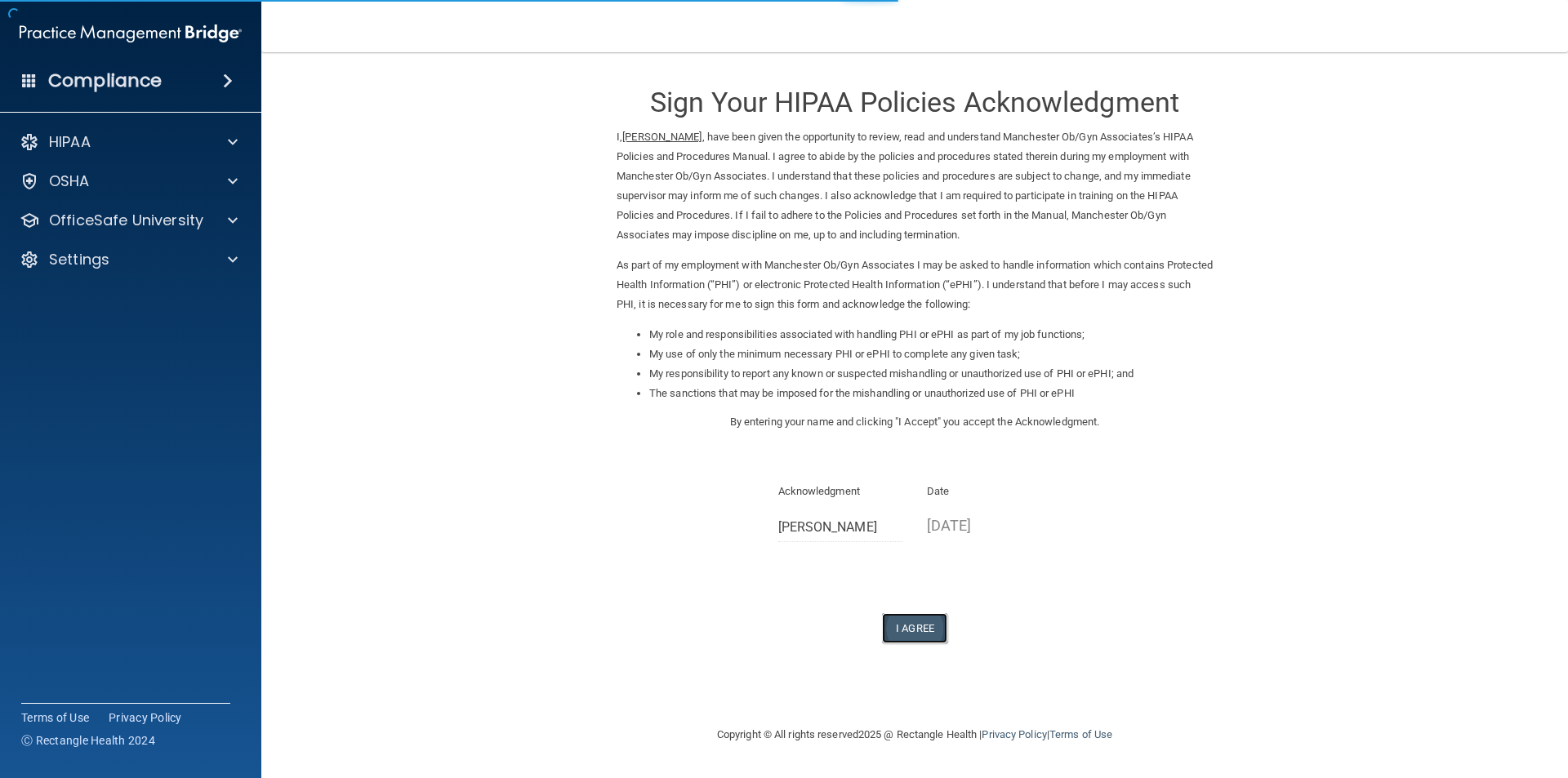
click at [917, 637] on button "I Agree" at bounding box center [915, 628] width 65 height 30
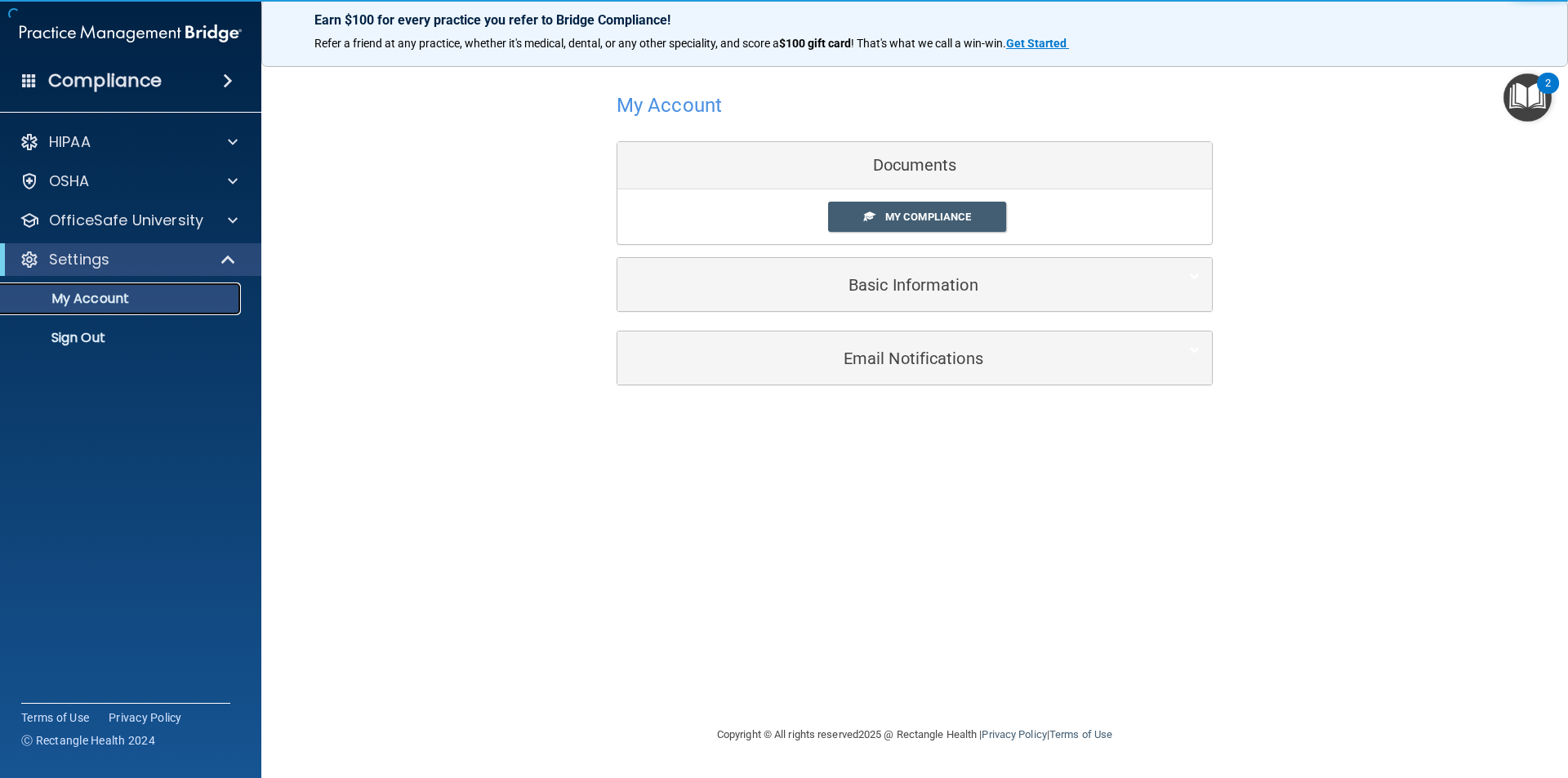
click at [203, 283] on link "My Account" at bounding box center [112, 299] width 258 height 33
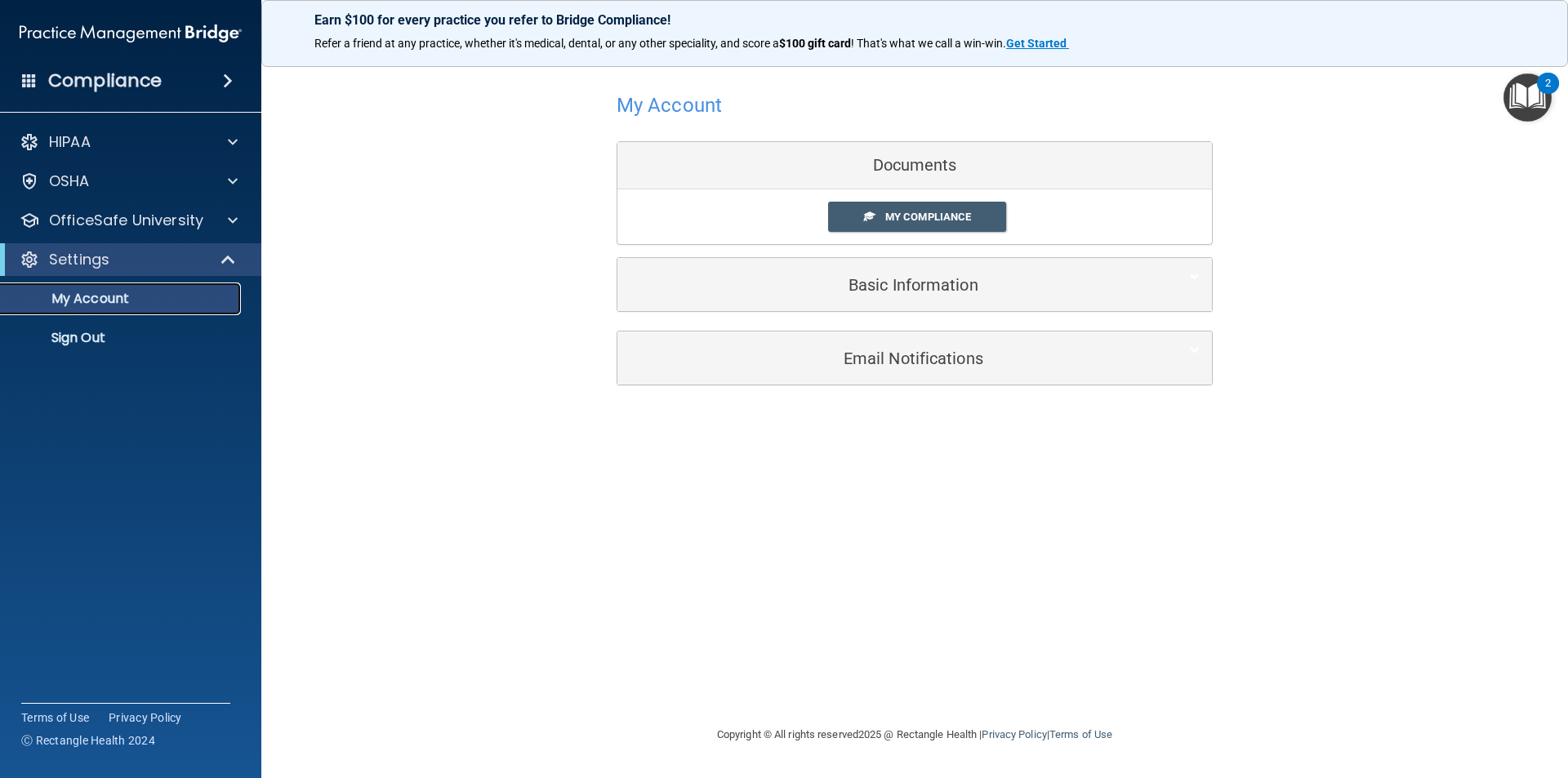
click at [115, 291] on p "My Account" at bounding box center [122, 299] width 223 height 16
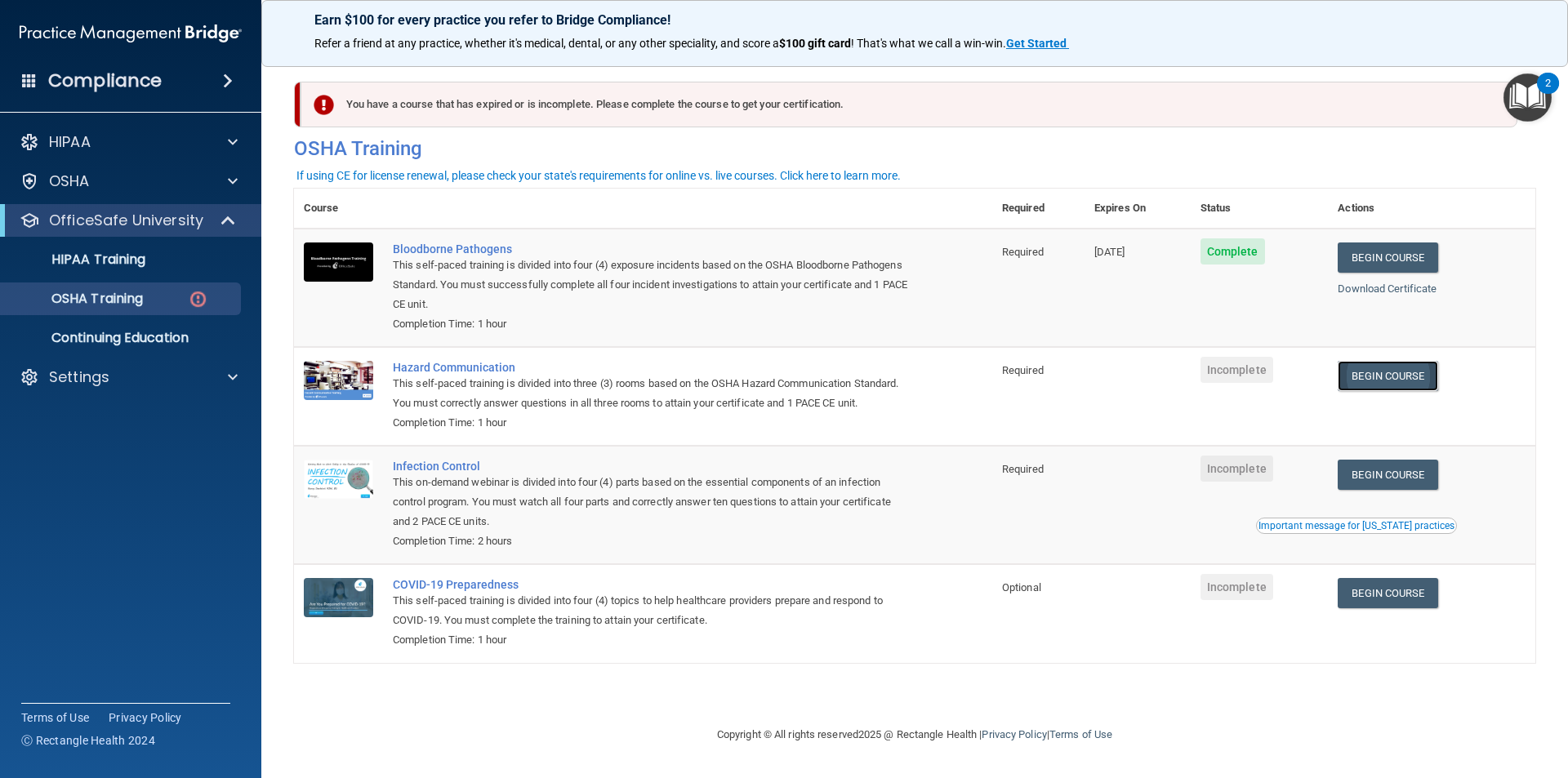
click at [1423, 378] on link "Begin Course" at bounding box center [1388, 375] width 100 height 30
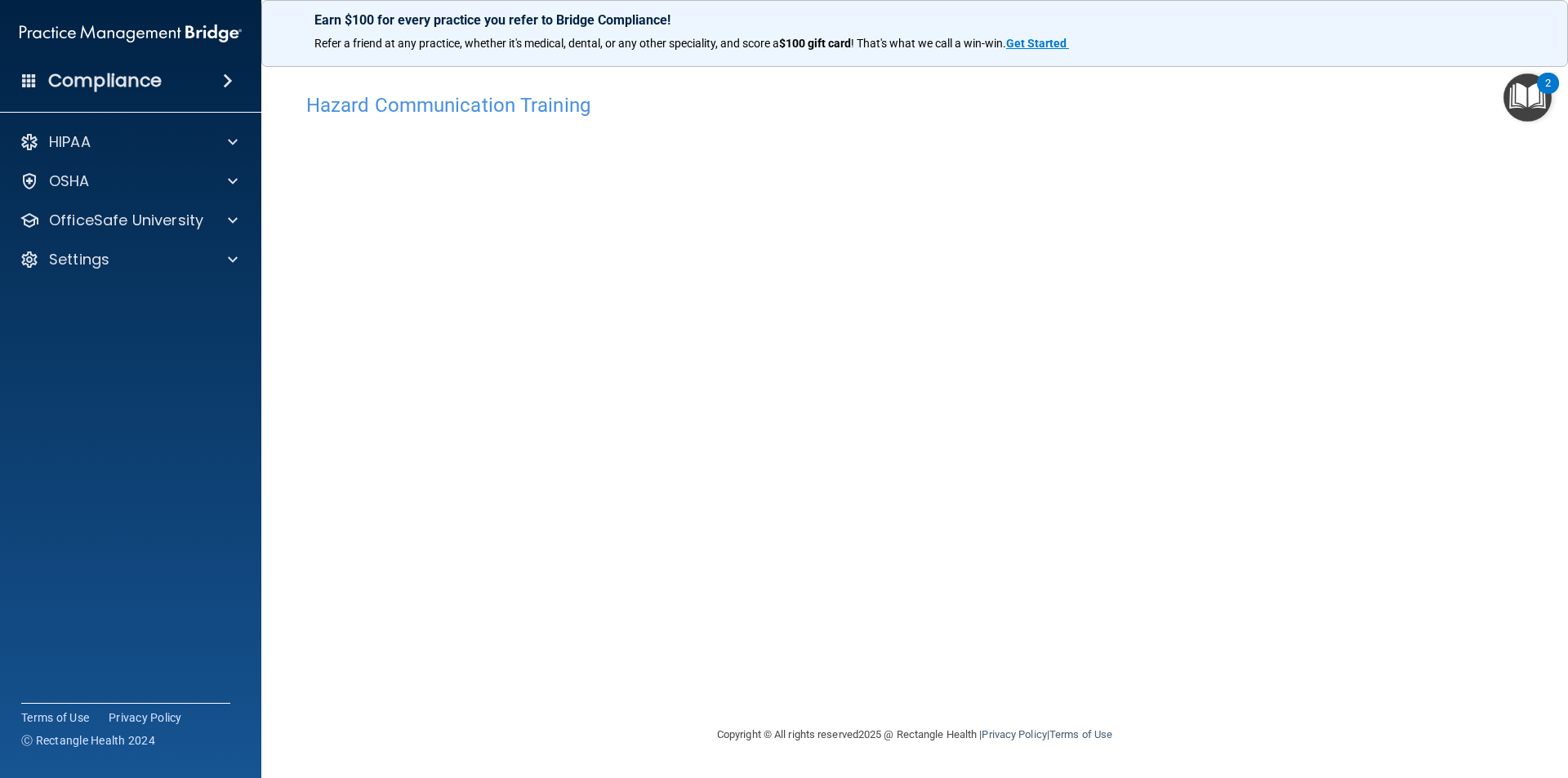
click at [1411, 525] on div "Hazard Communication Training This course doesn’t expire until . Are you sure y…" at bounding box center [914, 405] width 1241 height 641
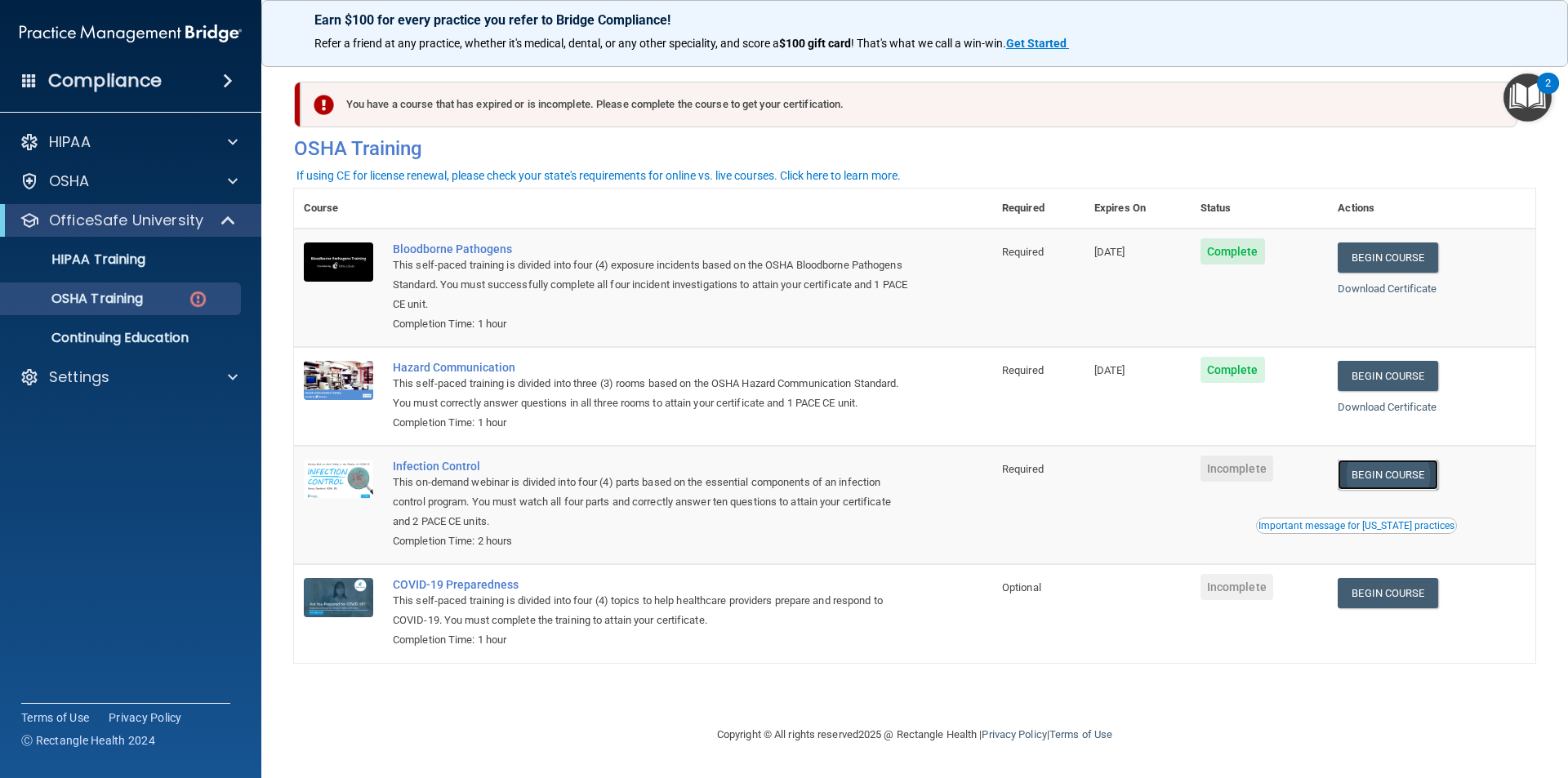
click at [1407, 477] on link "Begin Course" at bounding box center [1388, 474] width 100 height 30
